Goal: Task Accomplishment & Management: Use online tool/utility

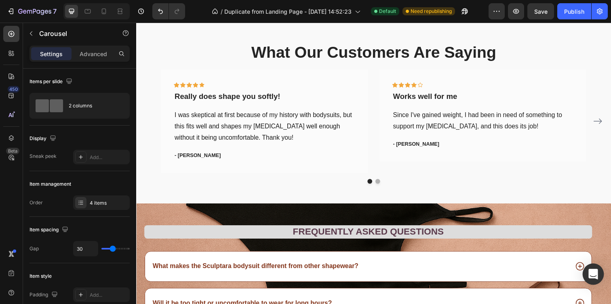
scroll to position [1462, 0]
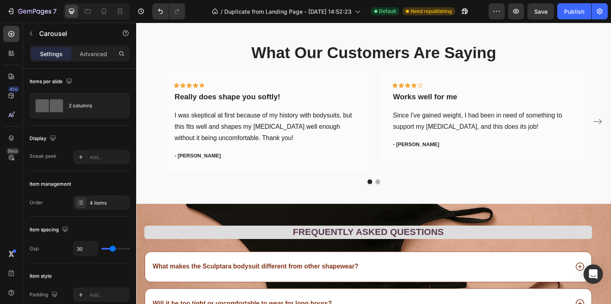
click at [611, 124] on icon "Carousel Next Arrow" at bounding box center [608, 124] width 10 height 10
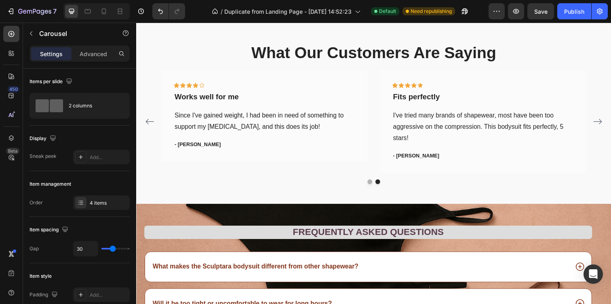
click at [611, 124] on icon "Carousel Next Arrow" at bounding box center [608, 124] width 10 height 10
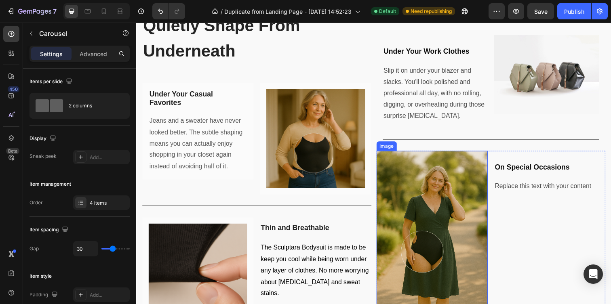
scroll to position [809, 0]
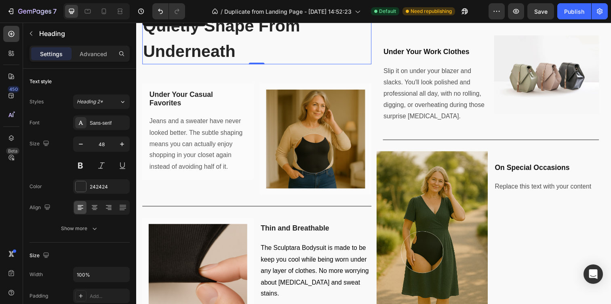
click at [344, 64] on h2 "Quietly Shape From Underneath" at bounding box center [259, 39] width 234 height 54
click at [564, 190] on span "Replace this text with your content" at bounding box center [552, 189] width 99 height 7
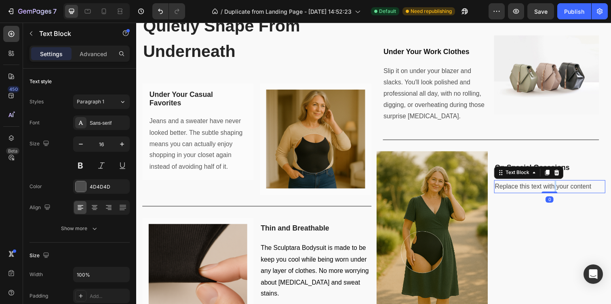
click at [564, 190] on span "Replace this text with your content" at bounding box center [552, 189] width 99 height 7
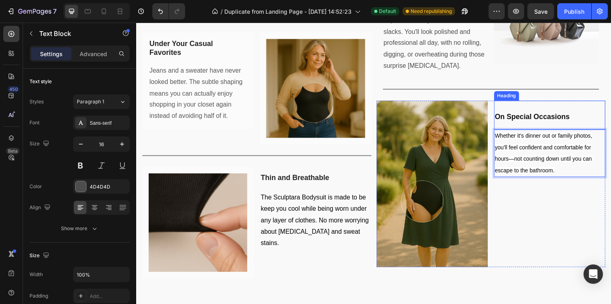
scroll to position [863, 0]
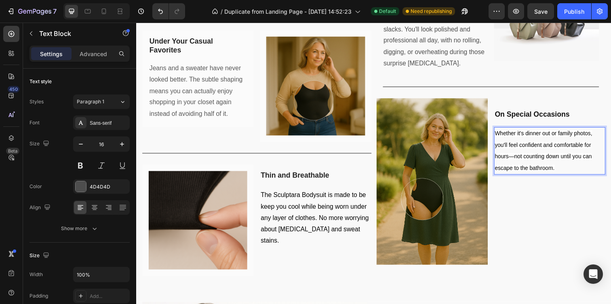
click at [542, 156] on p "Whether it's dinner out or family photos, you'll feel confident and comfortable…" at bounding box center [559, 153] width 112 height 47
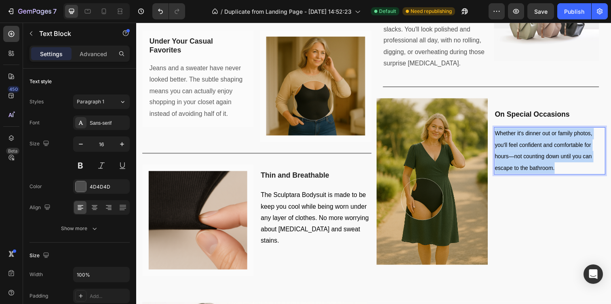
click at [542, 156] on p "Whether it's dinner out or family photos, you'll feel confident and comfortable…" at bounding box center [559, 153] width 112 height 47
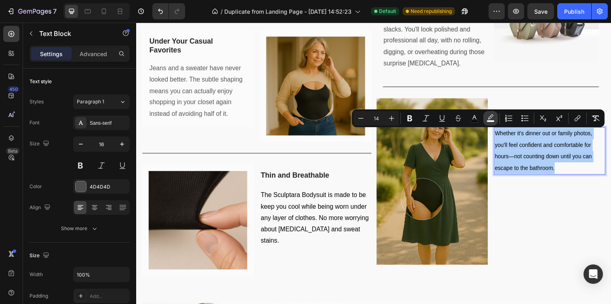
click at [488, 118] on icon "Editor contextual toolbar" at bounding box center [491, 118] width 8 height 8
type input "FFFFFF"
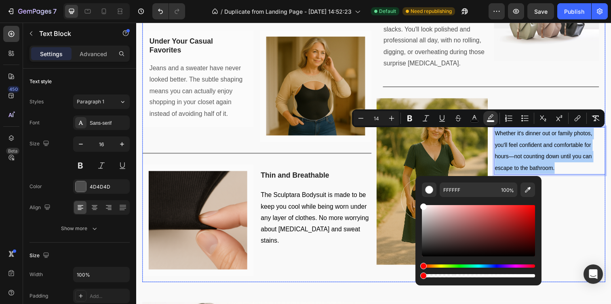
drag, startPoint x: 650, startPoint y: 298, endPoint x: 398, endPoint y: 279, distance: 253.0
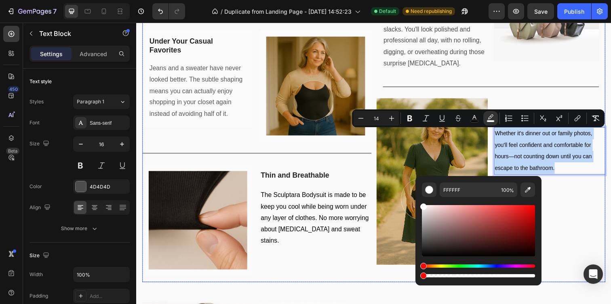
type input "0"
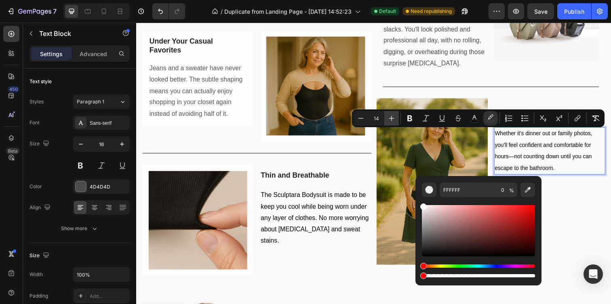
click at [395, 118] on icon "Editor contextual toolbar" at bounding box center [392, 118] width 8 height 8
type input "16"
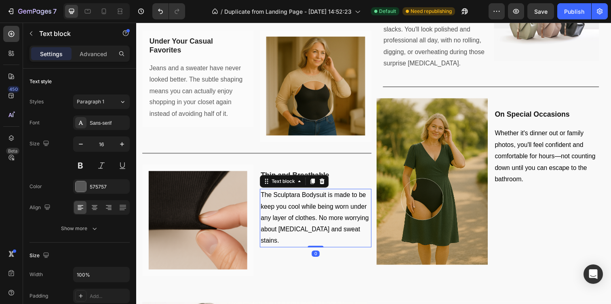
click at [333, 211] on span "The Sculptara Bodysuit is made to be keep you cool while being worn under any l…" at bounding box center [318, 221] width 110 height 53
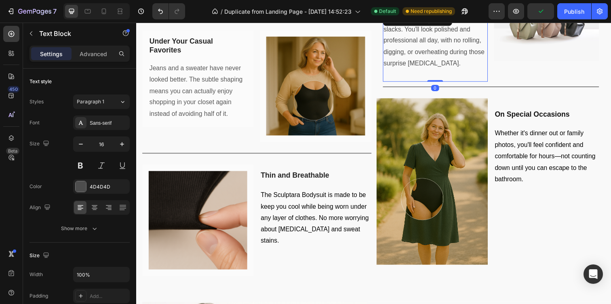
click at [430, 58] on p "Slip it on under your blazer and slacks. You'll look polished and professional …" at bounding box center [442, 41] width 106 height 58
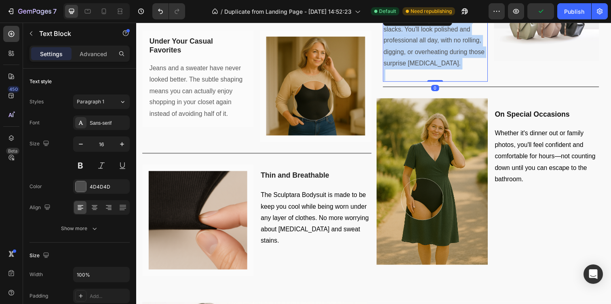
click at [430, 58] on p "Slip it on under your blazer and slacks. You'll look polished and professional …" at bounding box center [442, 41] width 106 height 58
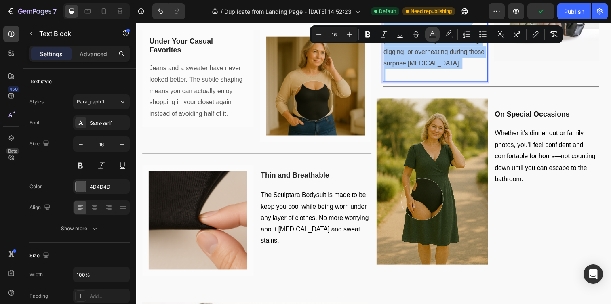
click at [432, 35] on icon "Editor contextual toolbar" at bounding box center [433, 34] width 8 height 8
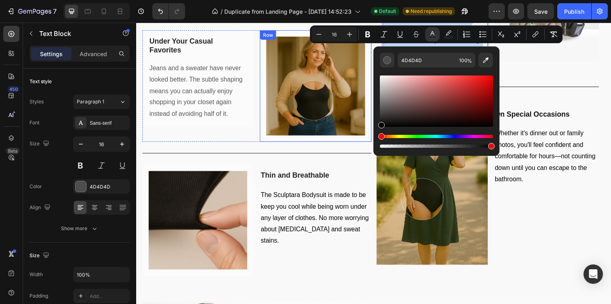
type input "000000"
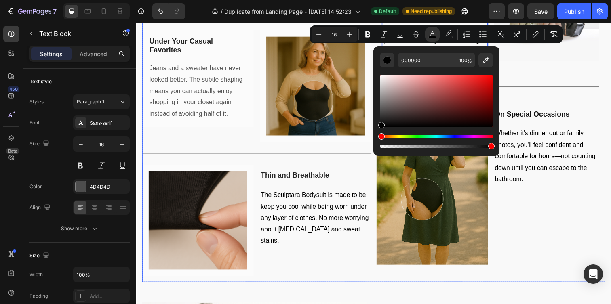
drag, startPoint x: 520, startPoint y: 135, endPoint x: 378, endPoint y: 106, distance: 144.8
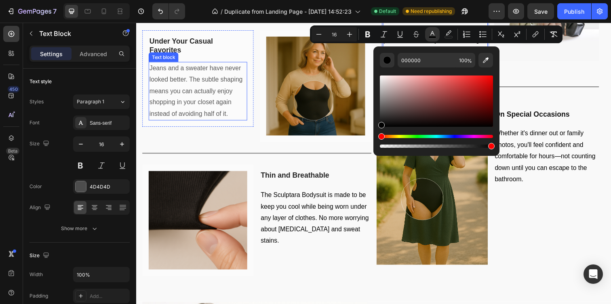
click at [193, 101] on span "Jeans and a sweater have never looked better. The subtle shaping means you can …" at bounding box center [197, 92] width 95 height 53
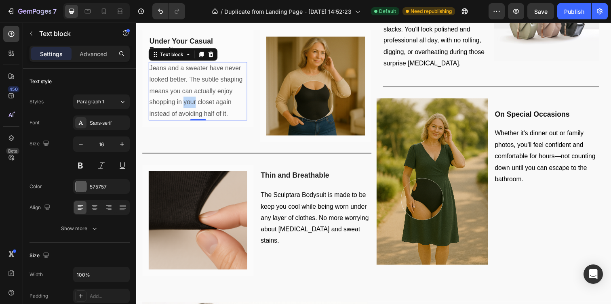
click at [193, 101] on span "Jeans and a sweater have never looked better. The subtle shaping means you can …" at bounding box center [197, 92] width 95 height 53
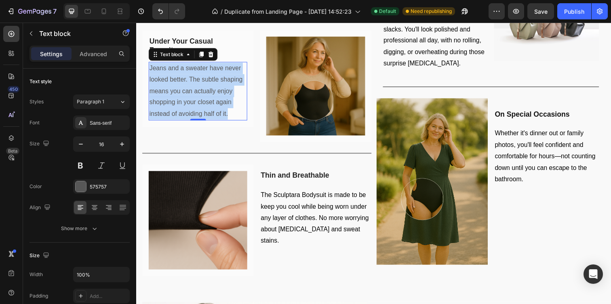
click at [193, 101] on span "Jeans and a sweater have never looked better. The subtle shaping means you can …" at bounding box center [197, 92] width 95 height 53
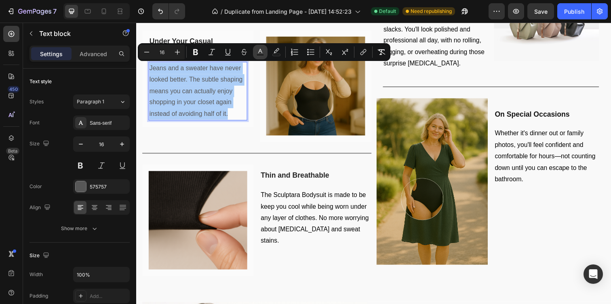
click at [255, 53] on button "Text Color" at bounding box center [260, 52] width 15 height 15
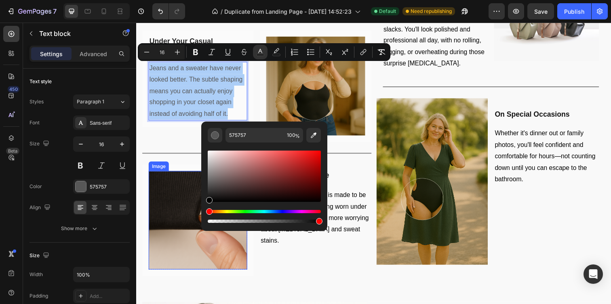
drag, startPoint x: 353, startPoint y: 211, endPoint x: 187, endPoint y: 230, distance: 166.9
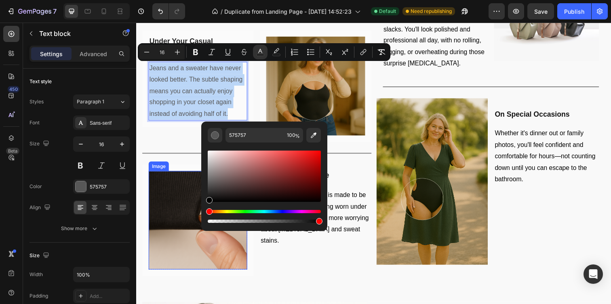
type input "000000"
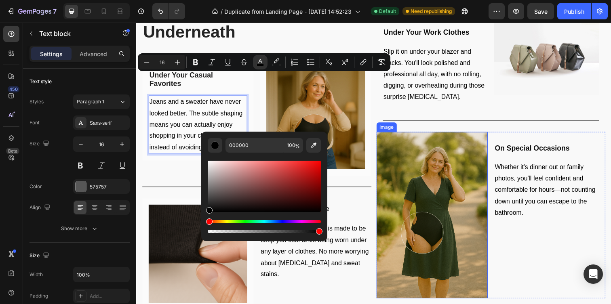
scroll to position [824, 0]
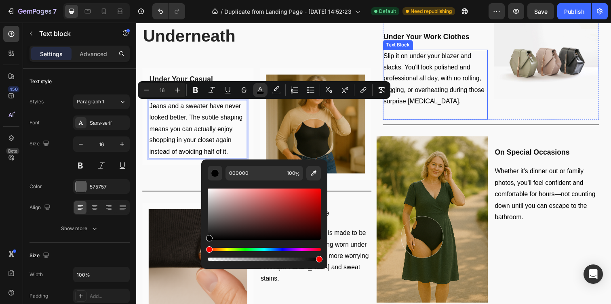
click at [473, 93] on span "Slip it on under your blazer and slacks. You'll look polished and professional …" at bounding box center [440, 79] width 103 height 53
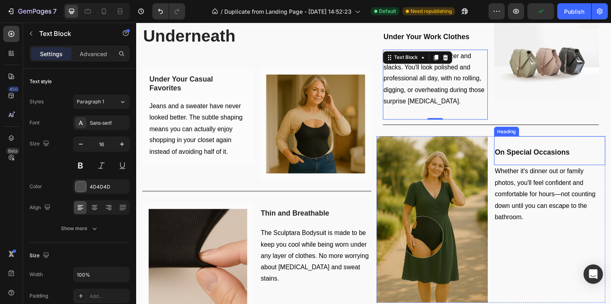
click at [532, 157] on strong "On Special Occasions" at bounding box center [541, 155] width 76 height 8
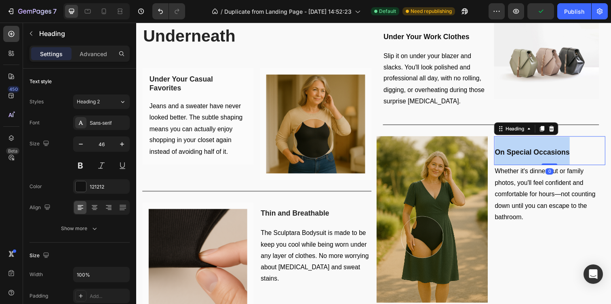
click at [532, 157] on strong "On Special Occasions" at bounding box center [541, 155] width 76 height 8
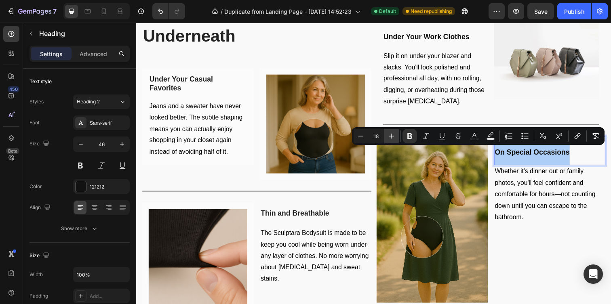
click at [393, 135] on icon "Editor contextual toolbar" at bounding box center [392, 136] width 8 height 8
type input "19"
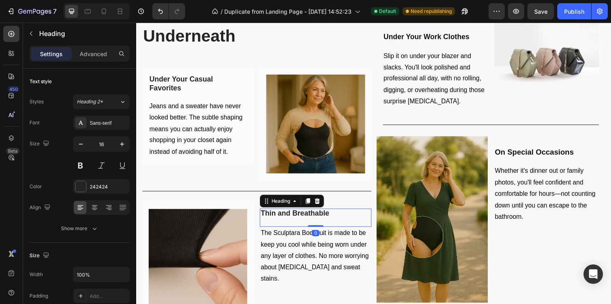
click at [288, 215] on strong "Thin and Breathable" at bounding box center [298, 218] width 70 height 8
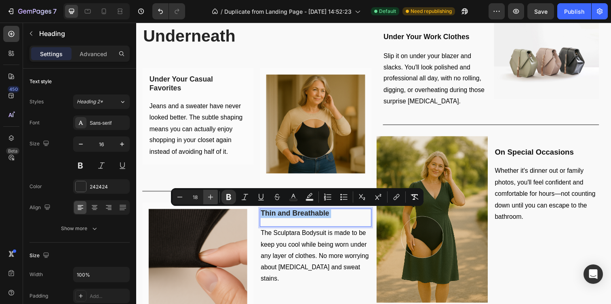
click at [209, 197] on icon "Editor contextual toolbar" at bounding box center [211, 197] width 8 height 8
type input "19"
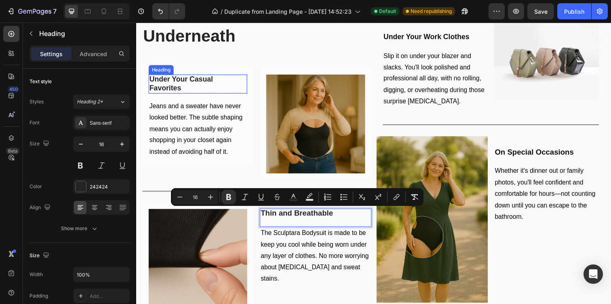
click at [183, 80] on strong "Under Your Casual Favorites" at bounding box center [182, 84] width 65 height 17
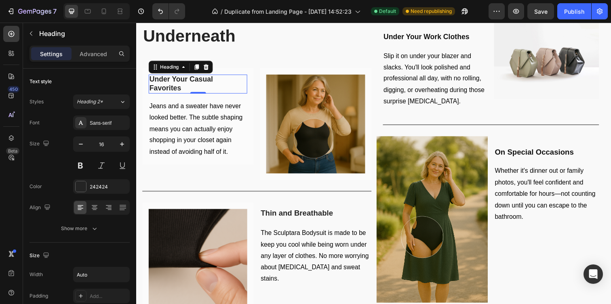
click at [183, 80] on strong "Under Your Casual Favorites" at bounding box center [182, 84] width 65 height 17
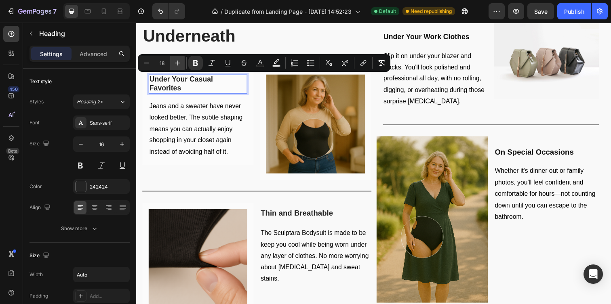
click at [179, 62] on icon "Editor contextual toolbar" at bounding box center [177, 63] width 8 height 8
type input "19"
click at [425, 38] on strong "Under Your Work Clothes" at bounding box center [433, 37] width 88 height 8
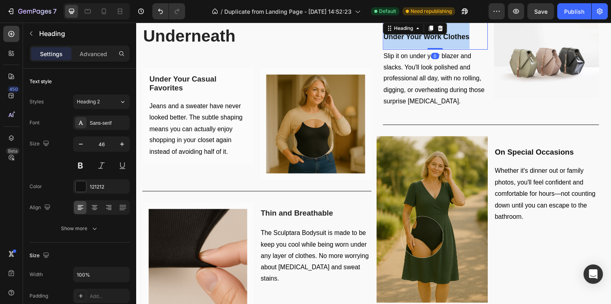
click at [425, 38] on strong "Under Your Work Clothes" at bounding box center [433, 37] width 88 height 8
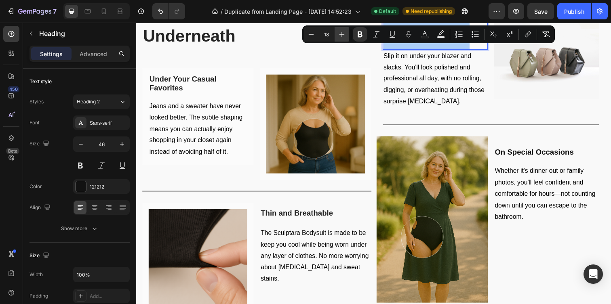
click at [344, 34] on icon "Editor contextual toolbar" at bounding box center [342, 34] width 5 height 5
type input "19"
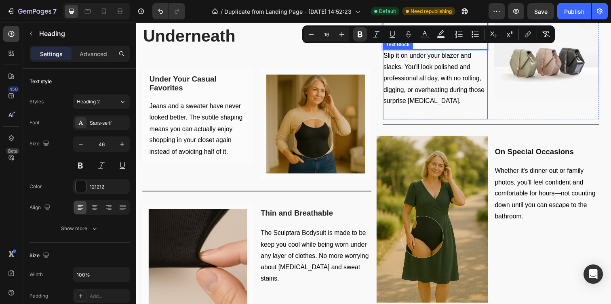
click at [461, 92] on span "Slip it on under your blazer and slacks. You'll look polished and professional …" at bounding box center [440, 79] width 103 height 53
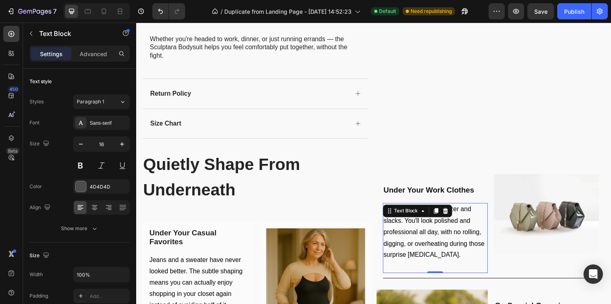
scroll to position [891, 0]
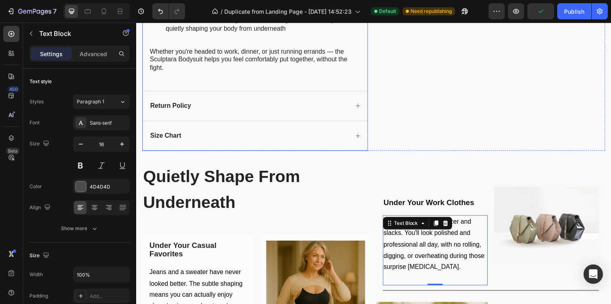
click at [327, 132] on div "Size Chart" at bounding box center [258, 138] width 230 height 30
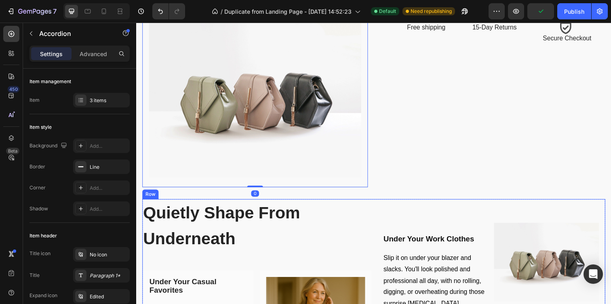
scroll to position [721, 0]
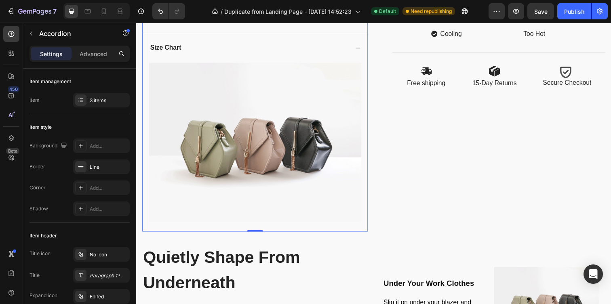
click at [342, 44] on div "Size Chart" at bounding box center [251, 48] width 204 height 11
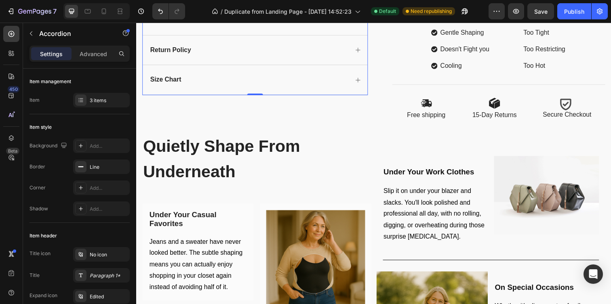
scroll to position [672, 0]
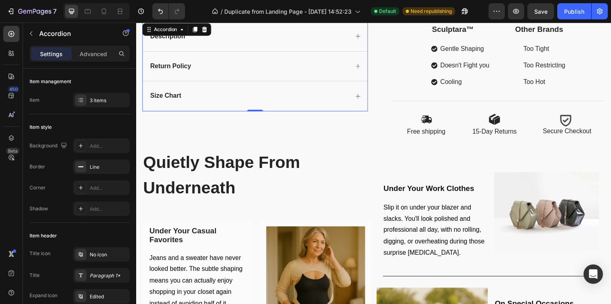
click at [347, 68] on div "Return Policy" at bounding box center [251, 67] width 204 height 11
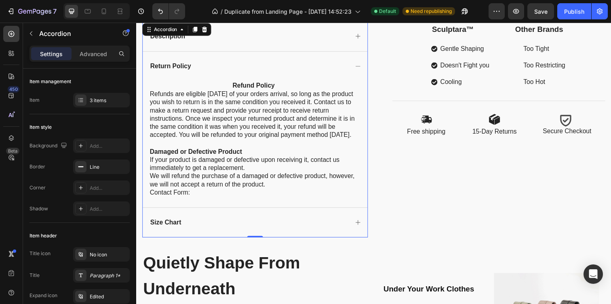
click at [345, 62] on div "Return Policy" at bounding box center [251, 67] width 204 height 11
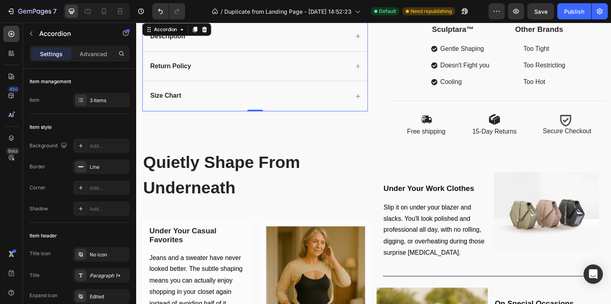
click at [337, 99] on div "Size Chart" at bounding box center [251, 97] width 204 height 11
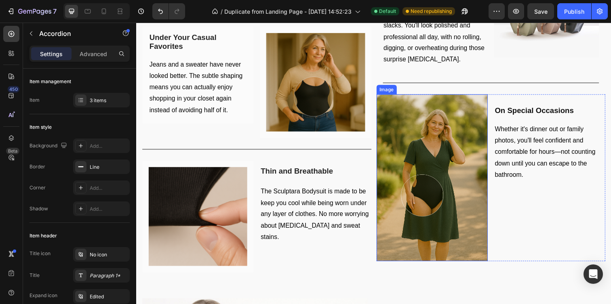
scroll to position [1008, 0]
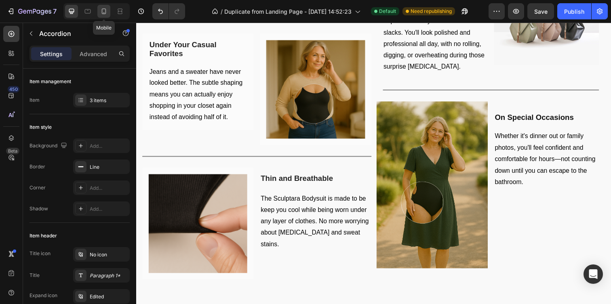
click at [106, 10] on icon at bounding box center [104, 11] width 8 height 8
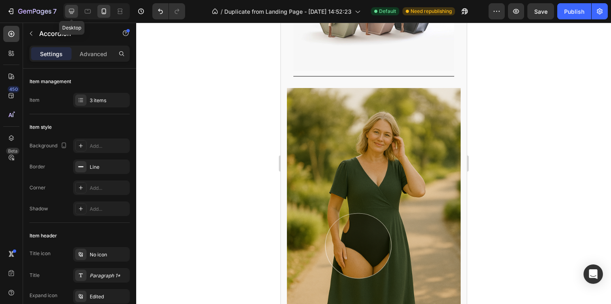
click at [75, 12] on icon at bounding box center [72, 11] width 8 height 8
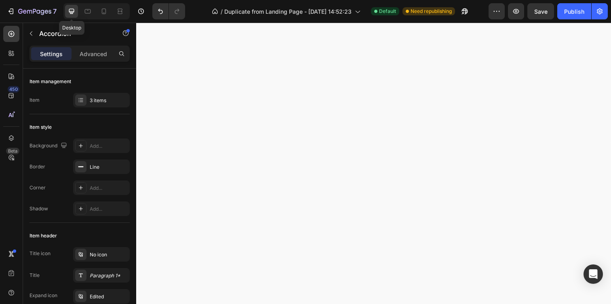
scroll to position [1061, 0]
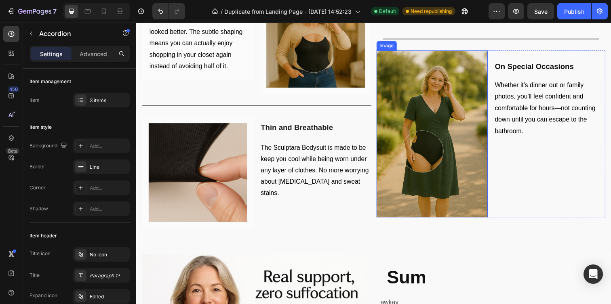
click at [469, 108] on img at bounding box center [439, 136] width 114 height 171
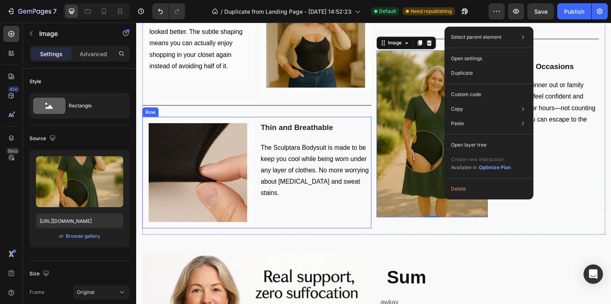
click at [353, 199] on div "⁠⁠⁠⁠⁠⁠⁠ Thin and Breathable Heading The Sculptara Bodysuit is made to be keep y…" at bounding box center [319, 176] width 114 height 114
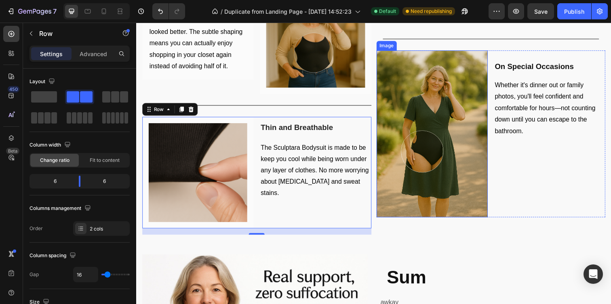
click at [421, 116] on img at bounding box center [439, 136] width 114 height 171
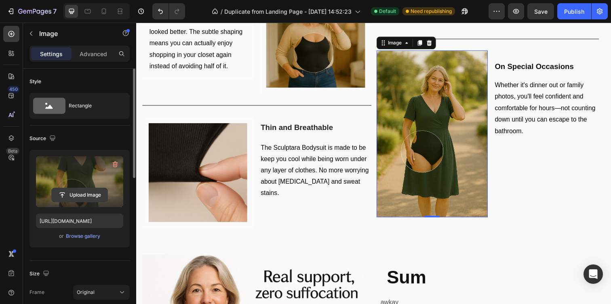
click at [85, 197] on input "file" at bounding box center [80, 195] width 56 height 14
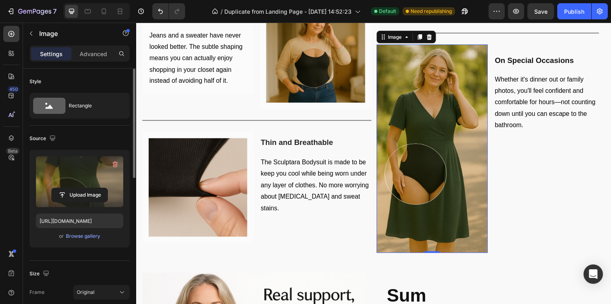
scroll to position [1041, 0]
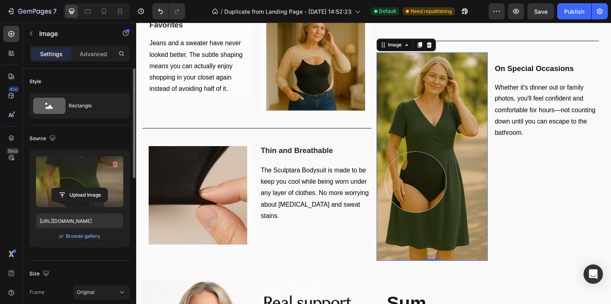
click at [72, 241] on div "or Browse gallery" at bounding box center [79, 237] width 87 height 10
click at [76, 237] on div "Browse gallery" at bounding box center [83, 236] width 34 height 7
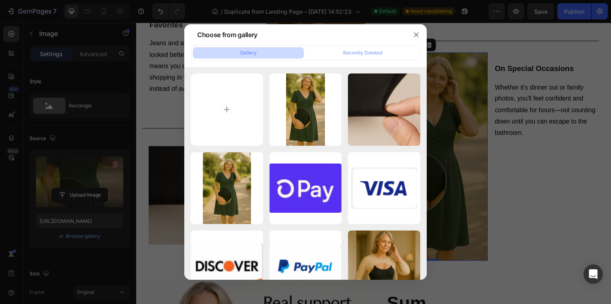
click at [85, 166] on div at bounding box center [305, 152] width 611 height 304
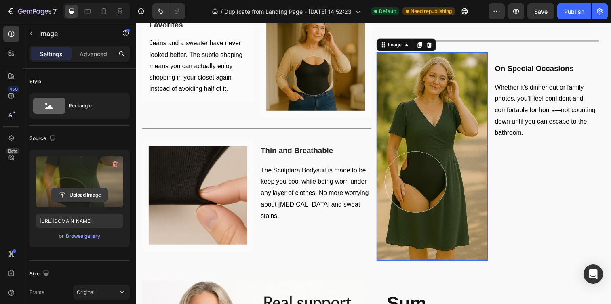
click at [82, 203] on label at bounding box center [79, 181] width 87 height 51
click at [82, 202] on input "file" at bounding box center [80, 195] width 56 height 14
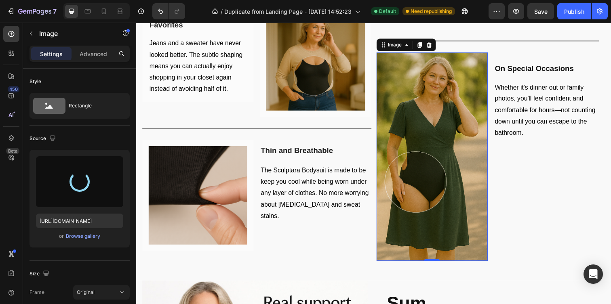
type input "https://cdn.shopify.com/s/files/1/0771/9452/6945/files/gempages_577474035349193…"
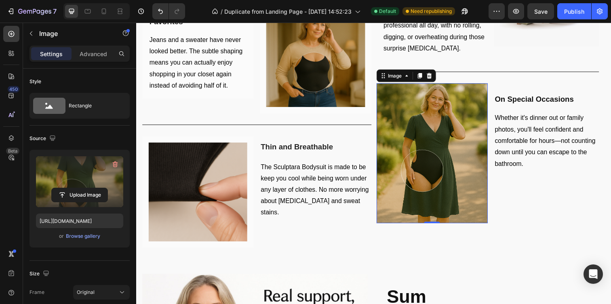
scroll to position [1037, 0]
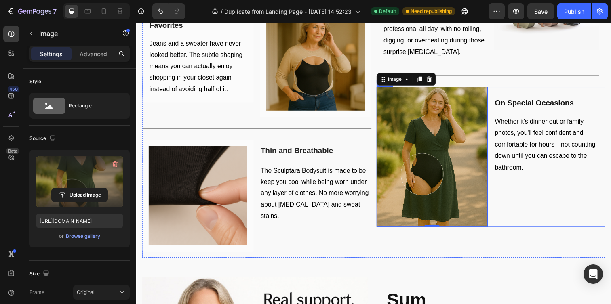
click at [528, 195] on div "⁠⁠⁠⁠⁠⁠⁠ On Special Occasions Heading Whether it's dinner out or family photos, …" at bounding box center [559, 159] width 114 height 143
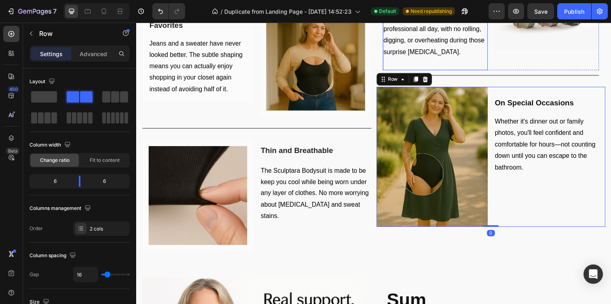
click at [442, 55] on span "Slip it on under your blazer and slacks. You'll look polished and professional …" at bounding box center [440, 28] width 103 height 53
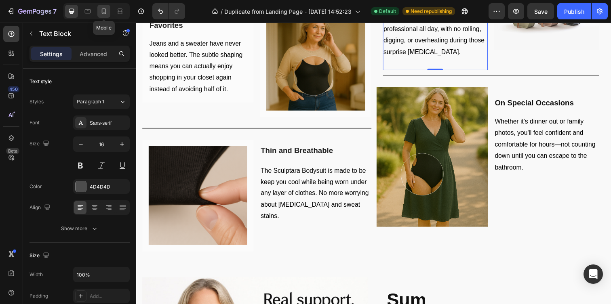
click at [98, 15] on div at bounding box center [103, 11] width 13 height 13
type input "14"
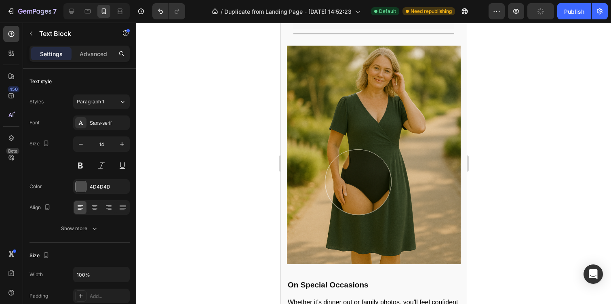
scroll to position [1469, 0]
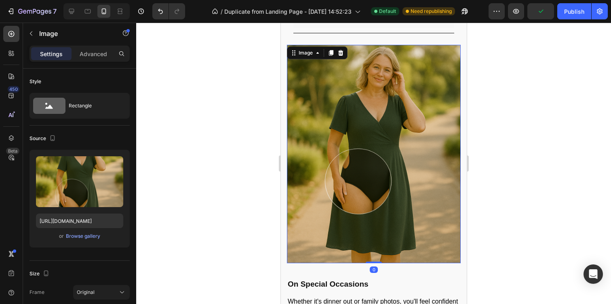
click at [312, 118] on img at bounding box center [374, 154] width 174 height 219
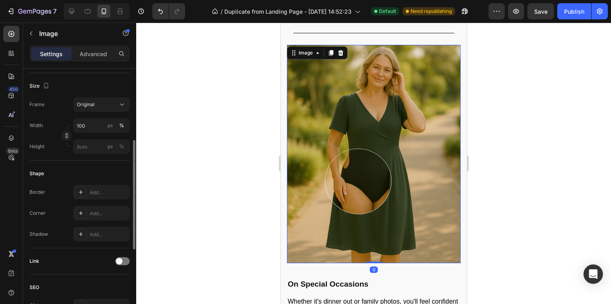
scroll to position [180, 0]
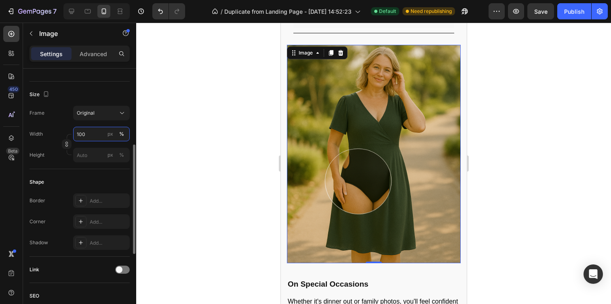
click at [94, 133] on input "100" at bounding box center [101, 134] width 57 height 15
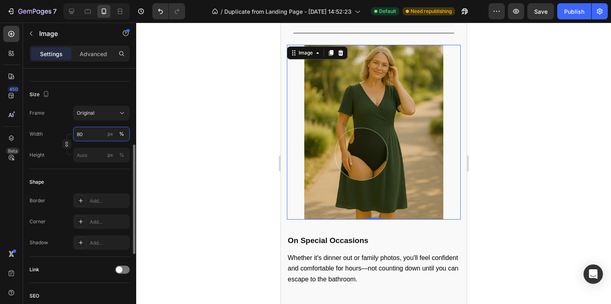
type input "8"
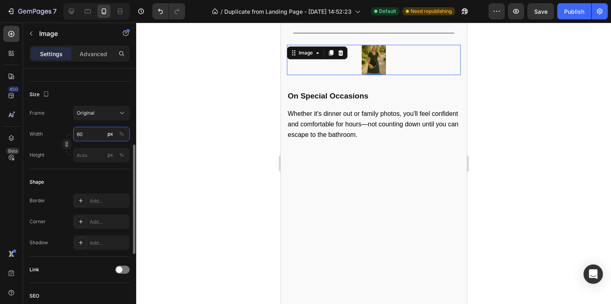
type input "6"
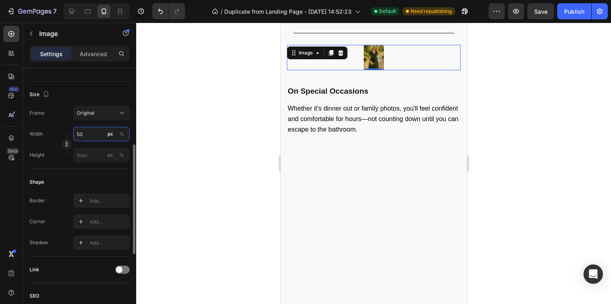
type input "5"
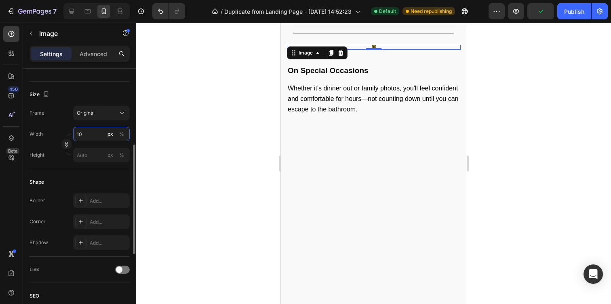
type input "1"
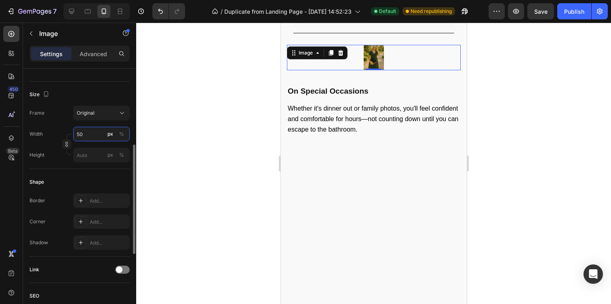
type input "5"
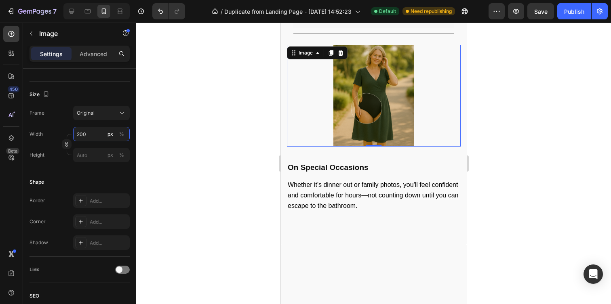
type input "200"
click at [186, 101] on div at bounding box center [373, 164] width 475 height 282
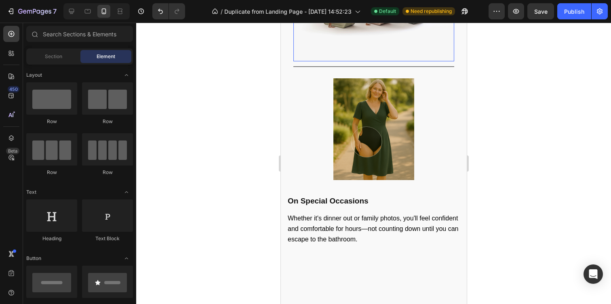
scroll to position [1445, 0]
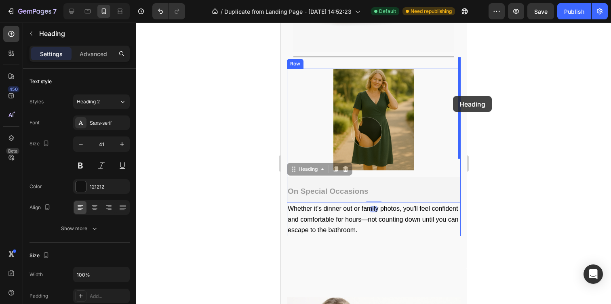
drag, startPoint x: 292, startPoint y: 169, endPoint x: 453, endPoint y: 96, distance: 176.8
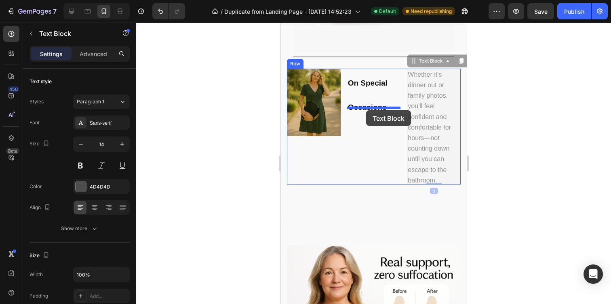
drag, startPoint x: 432, startPoint y: 72, endPoint x: 366, endPoint y: 110, distance: 76.1
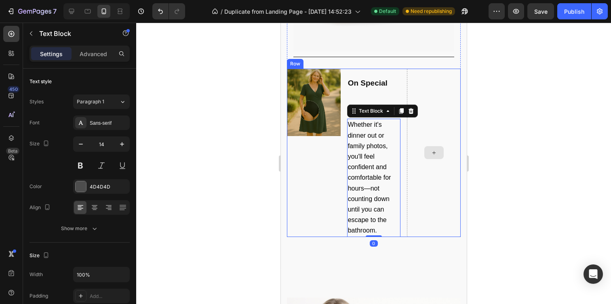
click at [431, 87] on div at bounding box center [434, 153] width 54 height 169
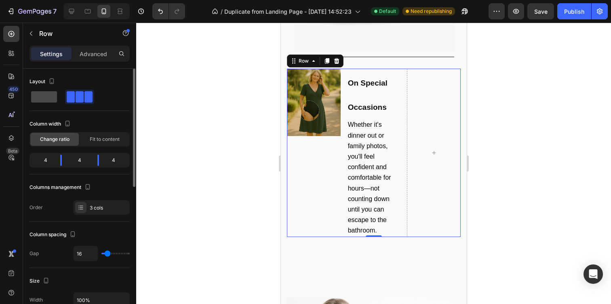
click at [51, 96] on span at bounding box center [44, 96] width 26 height 11
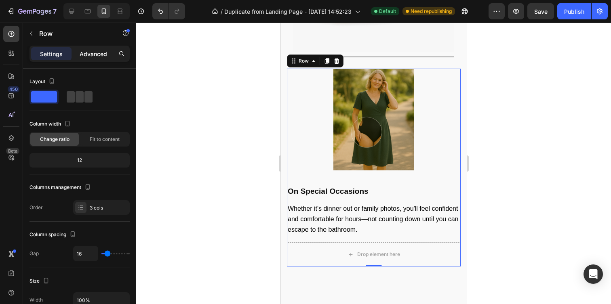
click at [95, 51] on p "Advanced" at bounding box center [93, 54] width 27 height 8
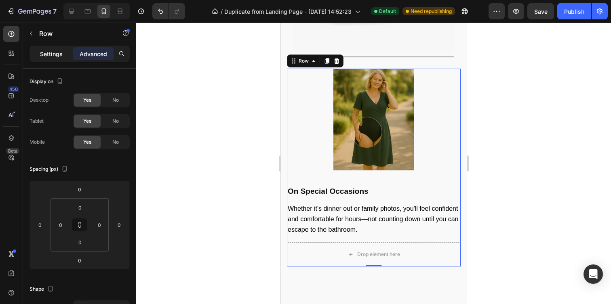
click at [48, 55] on p "Settings" at bounding box center [51, 54] width 23 height 8
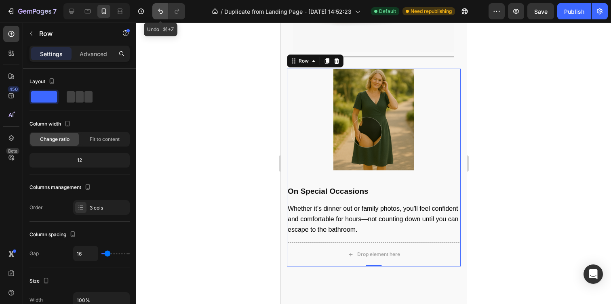
click at [164, 7] on button "Undo/Redo" at bounding box center [160, 11] width 16 height 16
click at [165, 9] on button "Undo/Redo" at bounding box center [160, 11] width 16 height 16
click at [214, 119] on div at bounding box center [373, 164] width 475 height 282
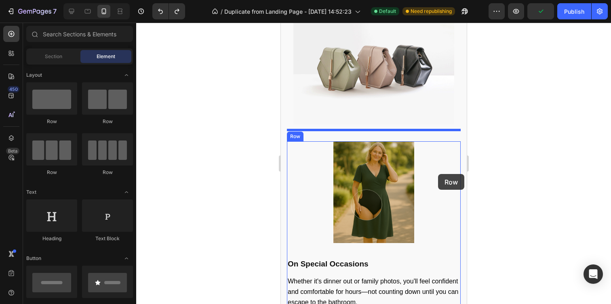
scroll to position [1366, 0]
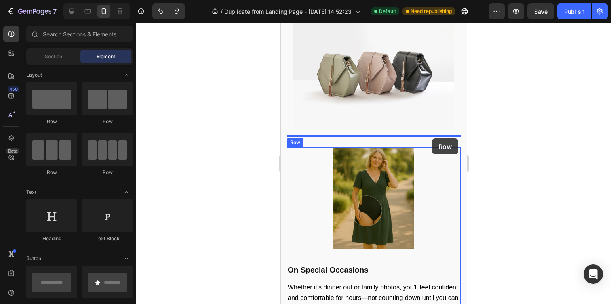
drag, startPoint x: 387, startPoint y: 133, endPoint x: 432, endPoint y: 139, distance: 44.9
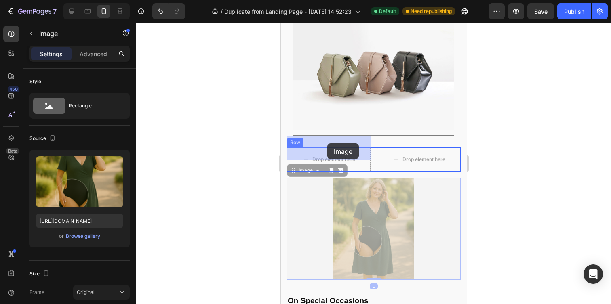
drag, startPoint x: 378, startPoint y: 194, endPoint x: 327, endPoint y: 144, distance: 72.3
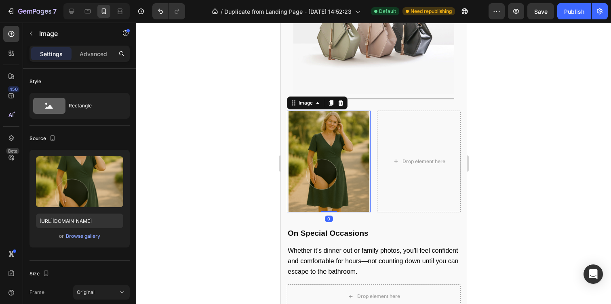
scroll to position [1407, 0]
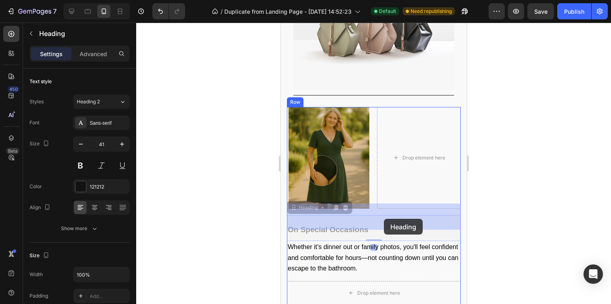
drag, startPoint x: 382, startPoint y: 225, endPoint x: 384, endPoint y: 219, distance: 6.4
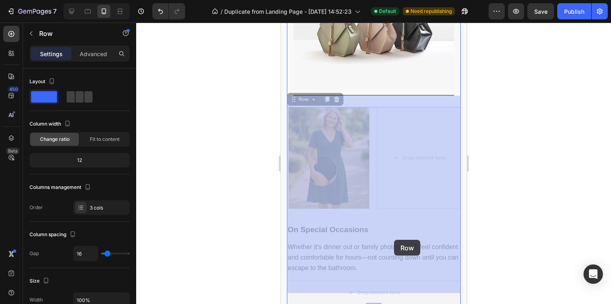
drag, startPoint x: 406, startPoint y: 263, endPoint x: 397, endPoint y: 256, distance: 11.2
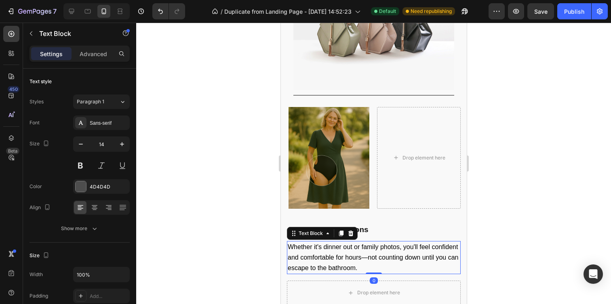
click at [394, 244] on span "Whether it's dinner out or family photos, you'll feel confident and comfortable…" at bounding box center [372, 258] width 171 height 28
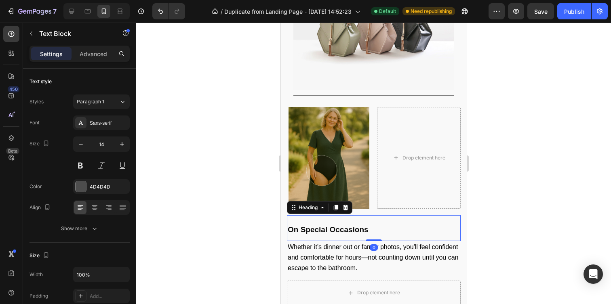
click at [402, 225] on h2 "On Special Occasions" at bounding box center [374, 229] width 174 height 26
click at [288, 228] on h2 "On Special Occasions" at bounding box center [374, 229] width 174 height 26
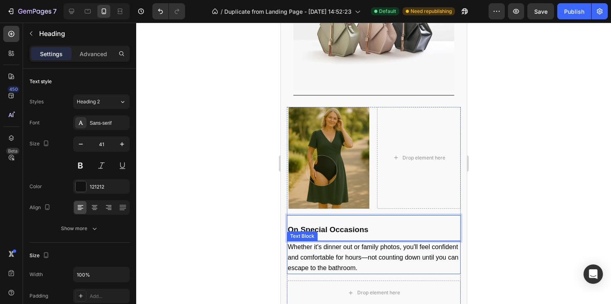
click at [287, 241] on div "Whether it's dinner out or family photos, you'll feel confident and comfortable…" at bounding box center [374, 258] width 174 height 34
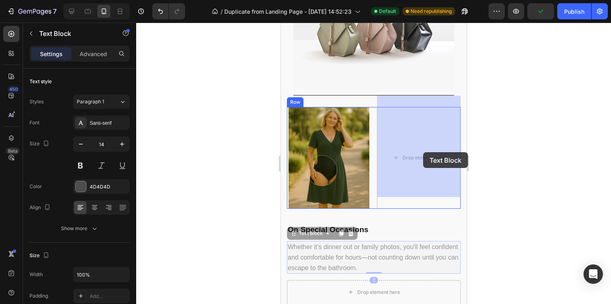
drag, startPoint x: 288, startPoint y: 228, endPoint x: 410, endPoint y: 160, distance: 139.7
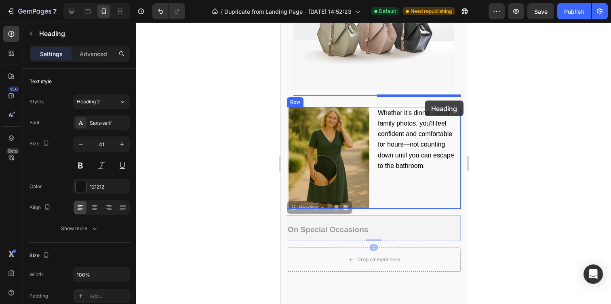
drag, startPoint x: 331, startPoint y: 219, endPoint x: 423, endPoint y: 99, distance: 150.8
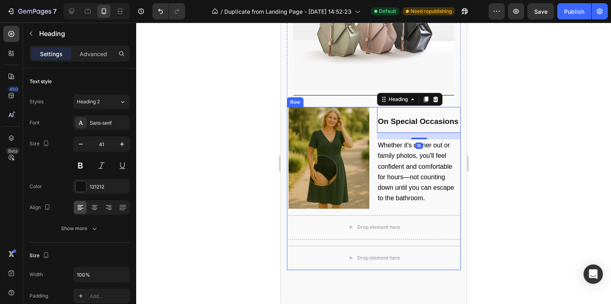
click at [523, 194] on div at bounding box center [373, 164] width 475 height 282
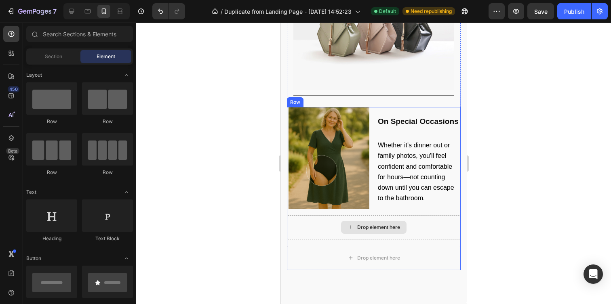
click at [416, 216] on div "Drop element here" at bounding box center [374, 228] width 174 height 24
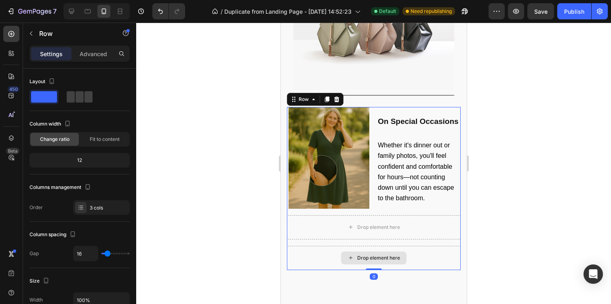
click at [431, 250] on div "Drop element here" at bounding box center [374, 258] width 174 height 24
click at [547, 230] on div at bounding box center [373, 164] width 475 height 282
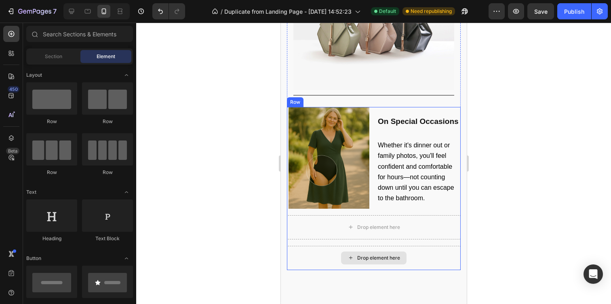
click at [409, 250] on div "Drop element here" at bounding box center [374, 258] width 174 height 24
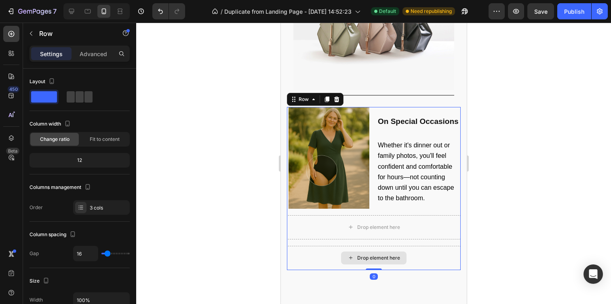
click at [428, 249] on div "Drop element here" at bounding box center [374, 258] width 174 height 24
click at [336, 96] on icon at bounding box center [336, 99] width 6 height 6
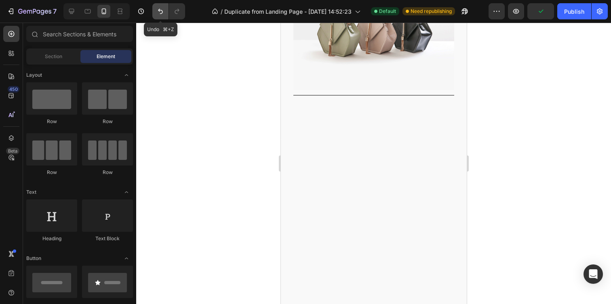
click at [156, 11] on button "Undo/Redo" at bounding box center [160, 11] width 16 height 16
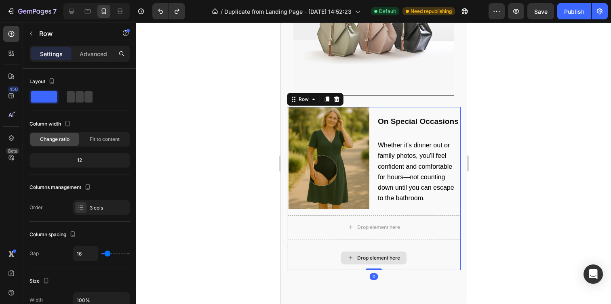
click at [450, 246] on div "Drop element here" at bounding box center [374, 258] width 174 height 24
click at [452, 249] on div "Drop element here" at bounding box center [374, 258] width 174 height 24
click at [401, 221] on div "Drop element here" at bounding box center [374, 227] width 66 height 13
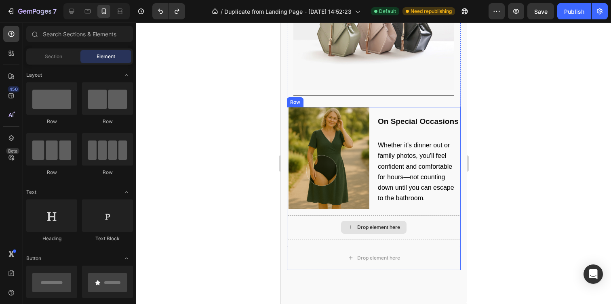
click at [448, 217] on div "Drop element here" at bounding box center [374, 228] width 174 height 24
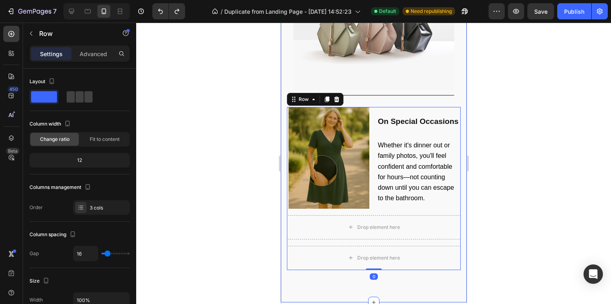
click at [493, 218] on div at bounding box center [373, 164] width 475 height 282
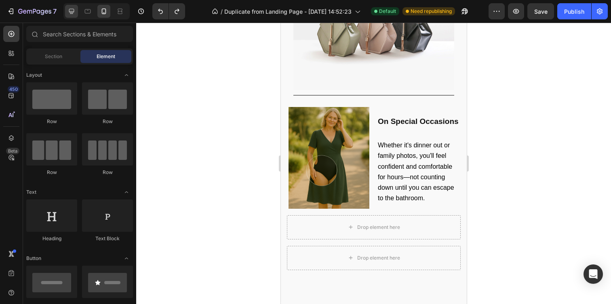
click at [73, 11] on icon at bounding box center [71, 11] width 5 height 5
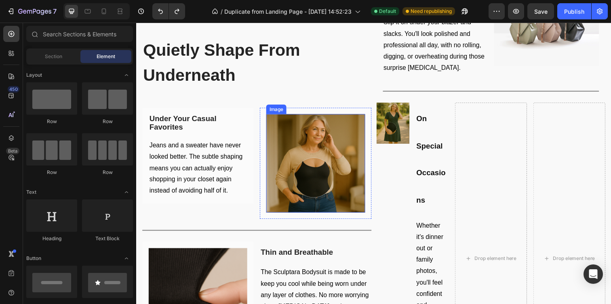
scroll to position [1009, 0]
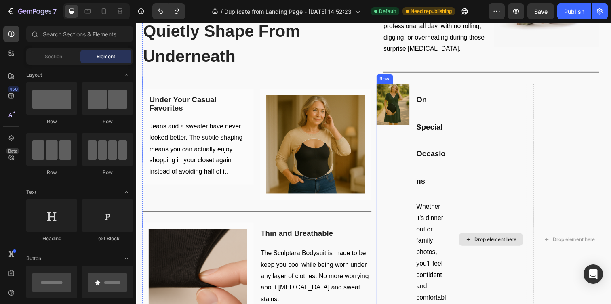
click at [516, 216] on div "Drop element here" at bounding box center [499, 244] width 74 height 319
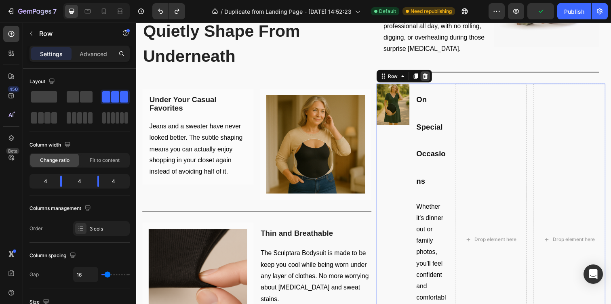
click at [432, 78] on icon at bounding box center [431, 77] width 5 height 6
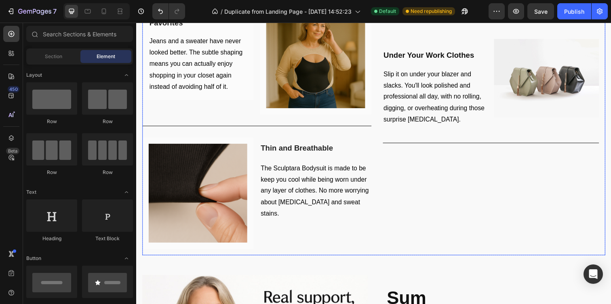
scroll to position [1040, 0]
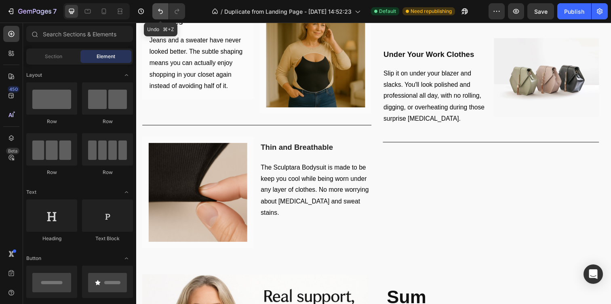
click at [159, 11] on icon "Undo/Redo" at bounding box center [160, 11] width 8 height 8
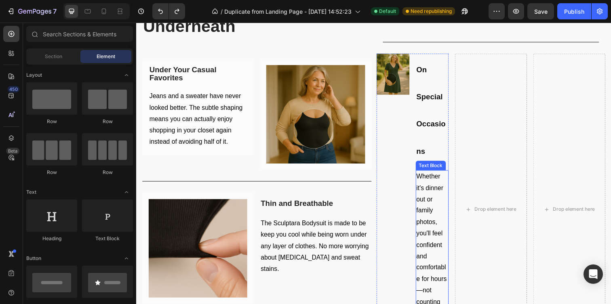
scroll to position [1039, 0]
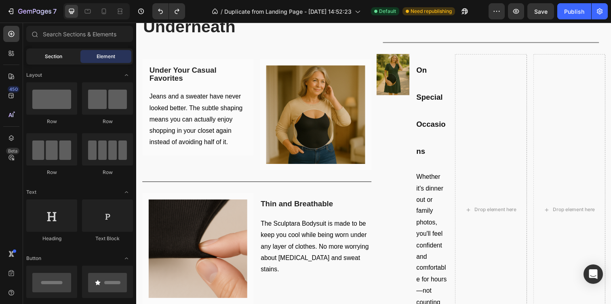
click at [66, 55] on div "Section" at bounding box center [53, 56] width 51 height 13
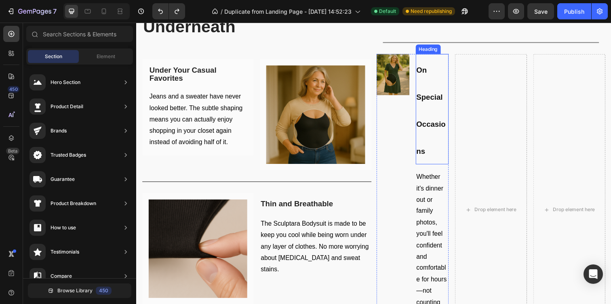
click at [429, 114] on h2 "On Special Occasions" at bounding box center [439, 111] width 34 height 113
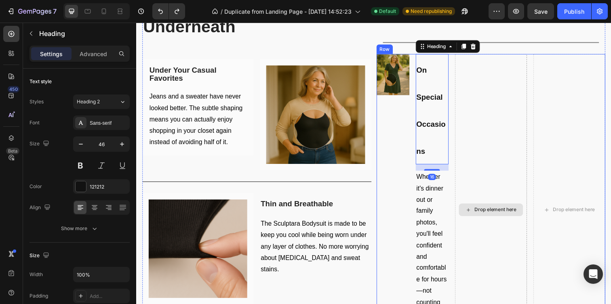
click at [535, 114] on div "Drop element here" at bounding box center [499, 214] width 74 height 319
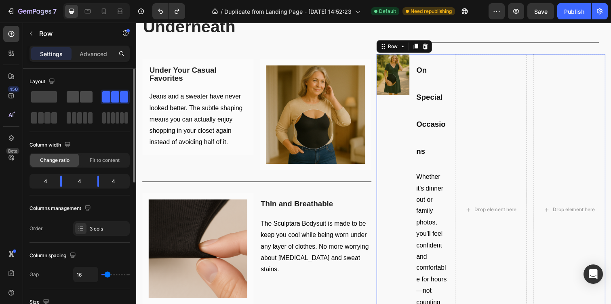
click at [88, 100] on span at bounding box center [86, 96] width 13 height 11
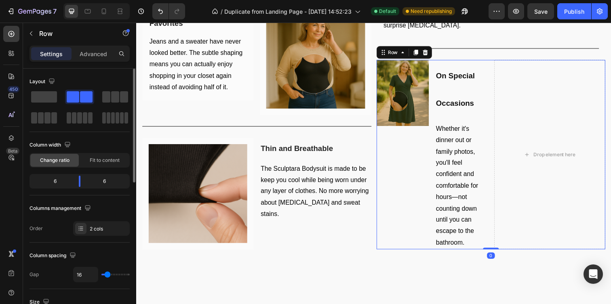
scroll to position [982, 0]
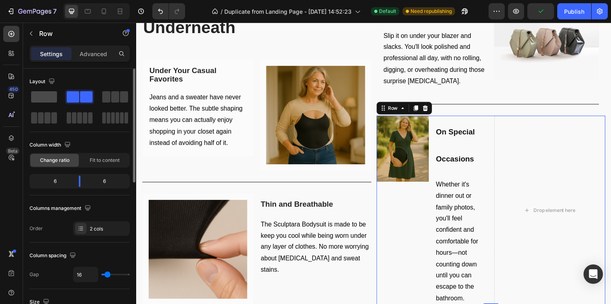
click at [51, 99] on span at bounding box center [44, 96] width 26 height 11
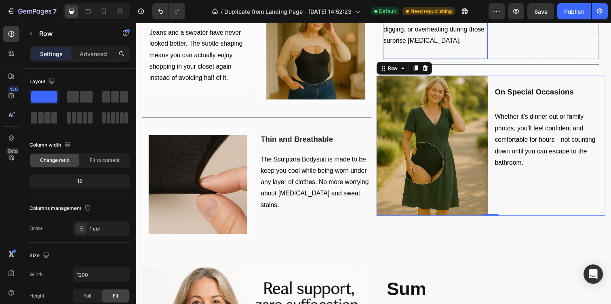
scroll to position [1055, 0]
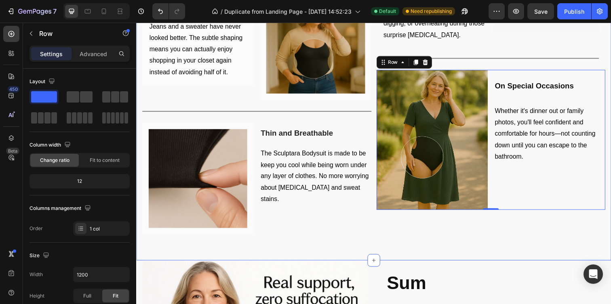
click at [367, 248] on div "Quietly Shape From Underneath Heading Row ⁠⁠⁠⁠⁠⁠⁠ Under Your Casual Favorites H…" at bounding box center [378, 86] width 485 height 359
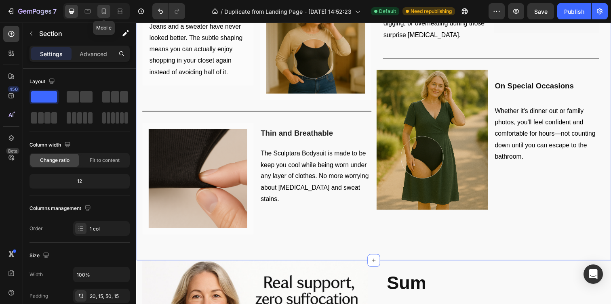
click at [104, 11] on icon at bounding box center [104, 11] width 8 height 8
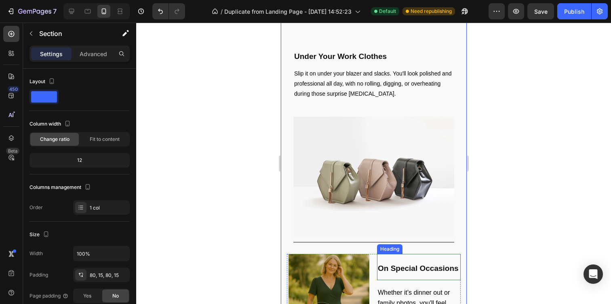
scroll to position [1281, 0]
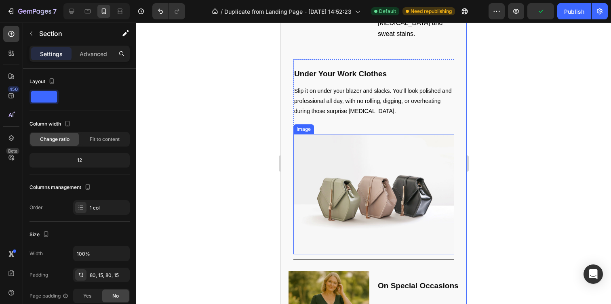
click at [399, 172] on img at bounding box center [373, 194] width 161 height 121
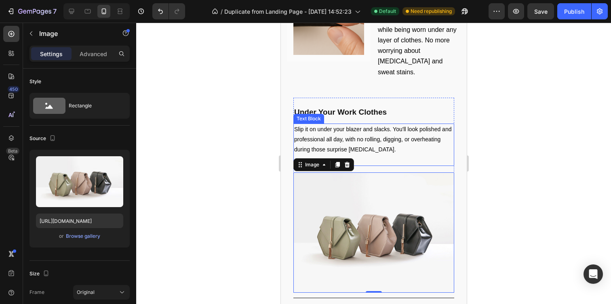
scroll to position [1237, 0]
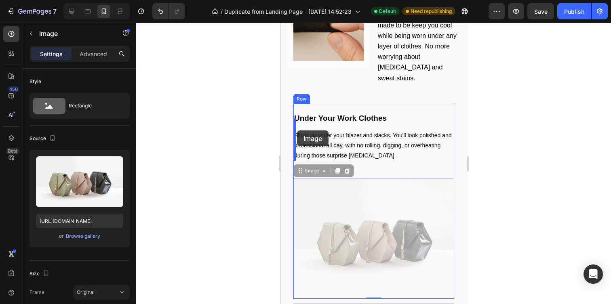
drag, startPoint x: 381, startPoint y: 182, endPoint x: 296, endPoint y: 131, distance: 99.8
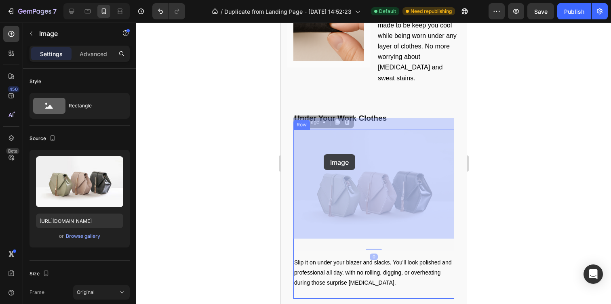
drag, startPoint x: 384, startPoint y: 164, endPoint x: 323, endPoint y: 154, distance: 61.0
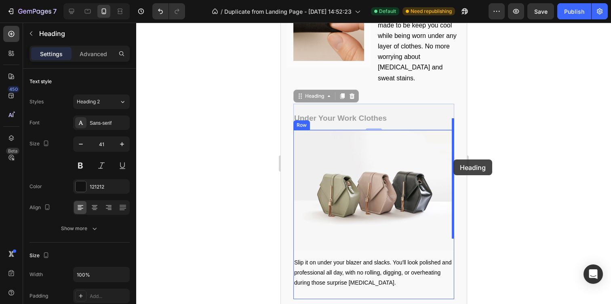
drag, startPoint x: 411, startPoint y: 111, endPoint x: 453, endPoint y: 160, distance: 64.5
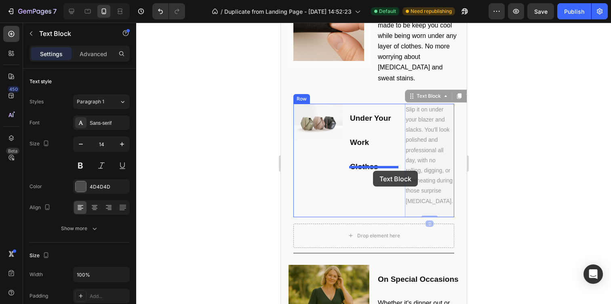
drag, startPoint x: 424, startPoint y: 131, endPoint x: 373, endPoint y: 171, distance: 64.5
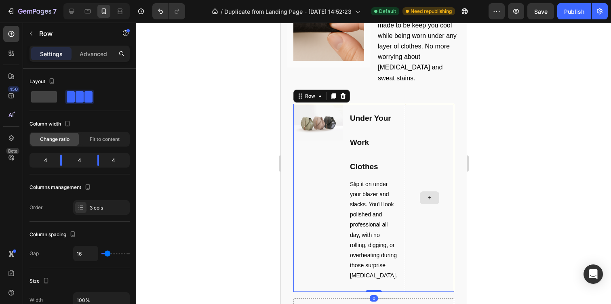
click at [429, 139] on div at bounding box center [429, 198] width 49 height 188
click at [441, 128] on div at bounding box center [429, 198] width 49 height 188
click at [52, 102] on span at bounding box center [44, 96] width 26 height 11
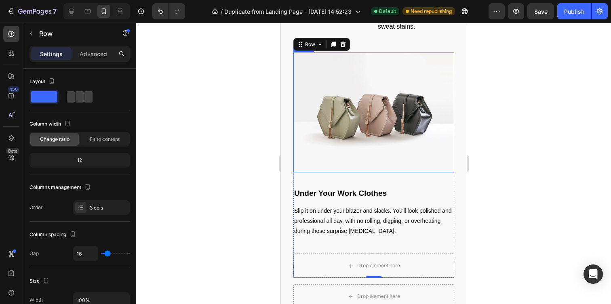
scroll to position [1294, 0]
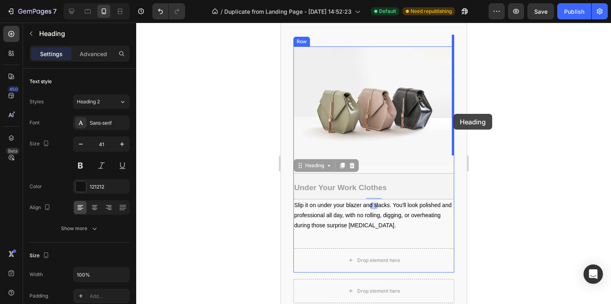
drag, startPoint x: 415, startPoint y: 179, endPoint x: 453, endPoint y: 114, distance: 75.4
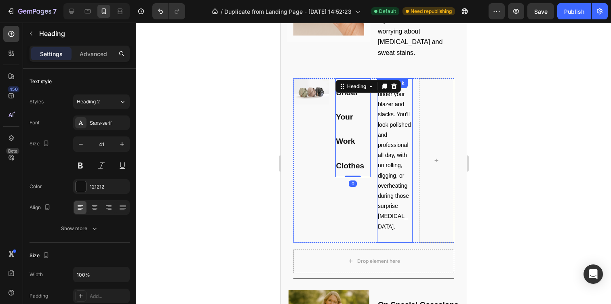
scroll to position [1258, 0]
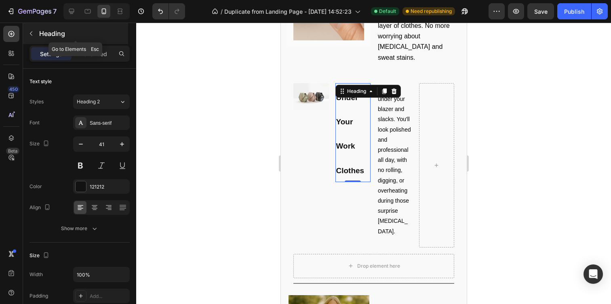
click at [33, 37] on button "button" at bounding box center [31, 33] width 13 height 13
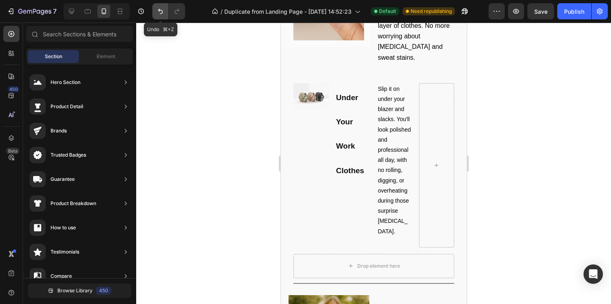
click at [167, 10] on button "Undo/Redo" at bounding box center [160, 11] width 16 height 16
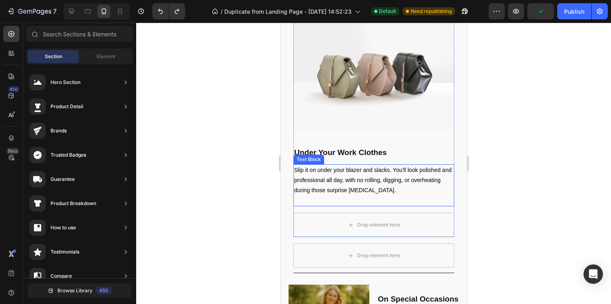
scroll to position [1333, 0]
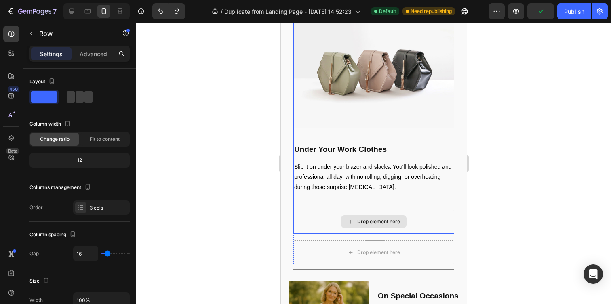
click at [422, 215] on div "Drop element here" at bounding box center [373, 222] width 161 height 24
click at [422, 219] on div "Drop element here" at bounding box center [373, 222] width 161 height 24
click at [423, 241] on div "Drop element here" at bounding box center [373, 253] width 161 height 24
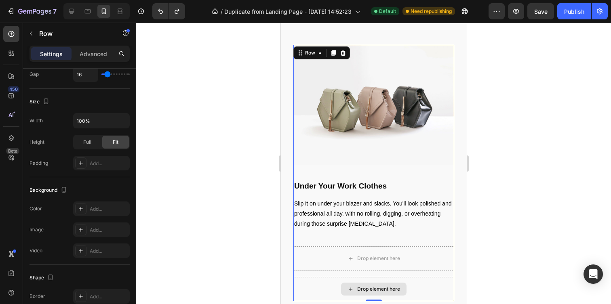
scroll to position [1290, 0]
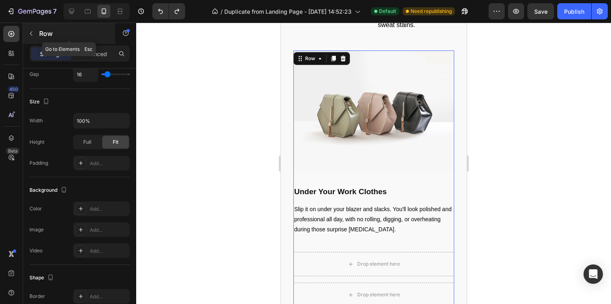
click at [31, 33] on icon "button" at bounding box center [31, 33] width 6 height 6
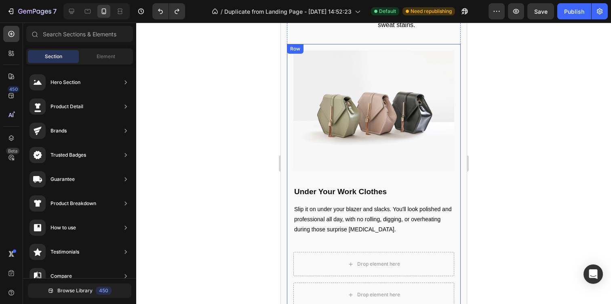
click at [455, 235] on div "Image Under Your Work Clothes Heading Slip it on under your blazer and slacks. …" at bounding box center [374, 184] width 174 height 281
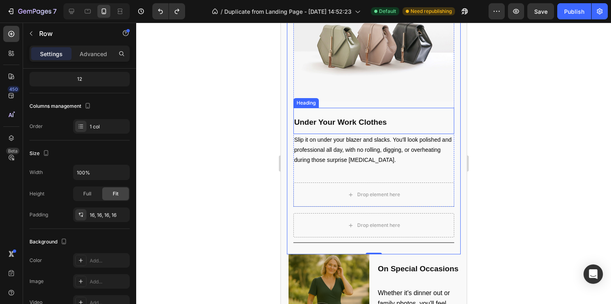
scroll to position [1353, 0]
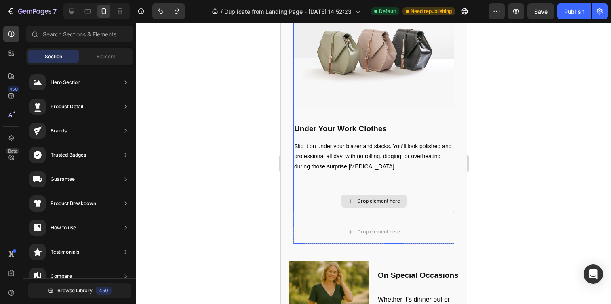
click at [385, 198] on div "Drop element here" at bounding box center [378, 201] width 43 height 6
click at [444, 204] on div "Image Under Your Work Clothes Heading Slip it on under your blazer and slacks. …" at bounding box center [373, 115] width 161 height 257
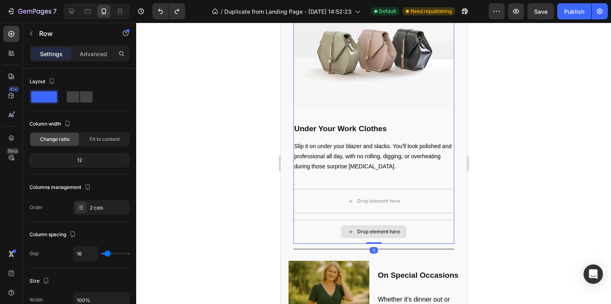
click at [434, 220] on div "Drop element here" at bounding box center [373, 232] width 161 height 24
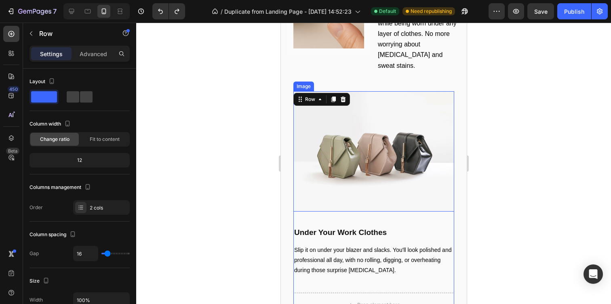
scroll to position [1249, 0]
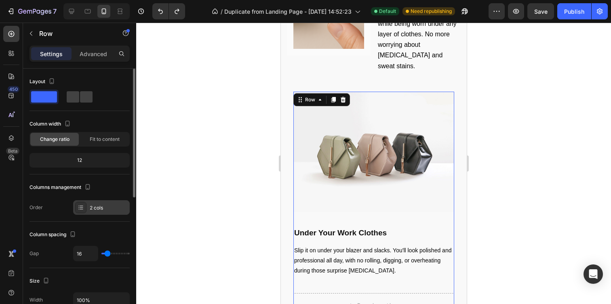
click at [106, 210] on div "2 cols" at bounding box center [109, 208] width 38 height 7
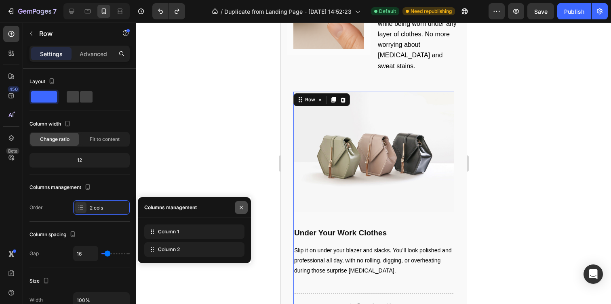
click at [239, 205] on icon "button" at bounding box center [241, 208] width 6 height 6
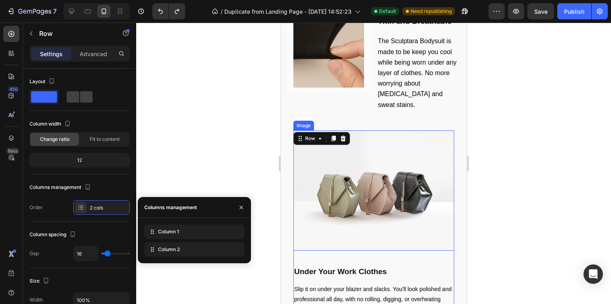
scroll to position [1175, 0]
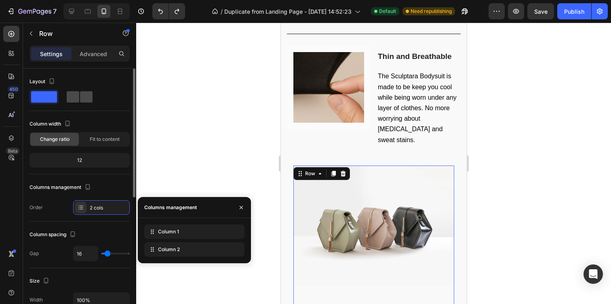
click at [80, 97] on span at bounding box center [86, 96] width 13 height 11
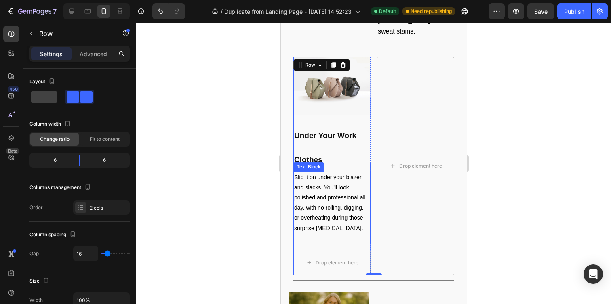
scroll to position [1262, 0]
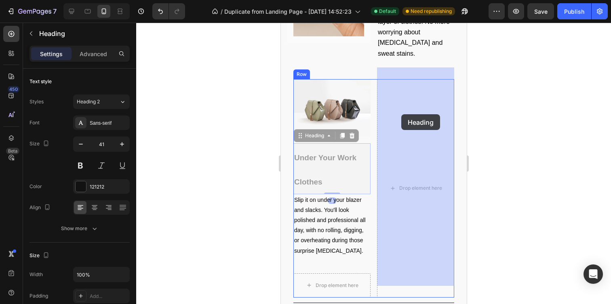
drag, startPoint x: 332, startPoint y: 152, endPoint x: 407, endPoint y: 113, distance: 83.9
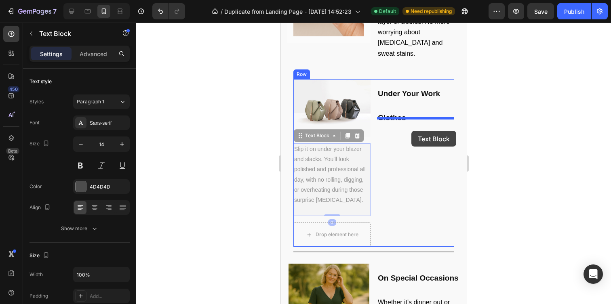
drag, startPoint x: 339, startPoint y: 163, endPoint x: 411, endPoint y: 131, distance: 79.3
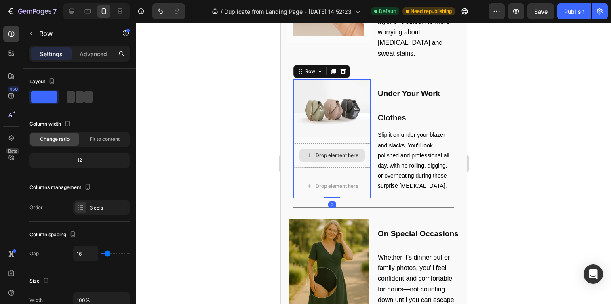
click at [355, 156] on div "Drop element here" at bounding box center [331, 156] width 77 height 24
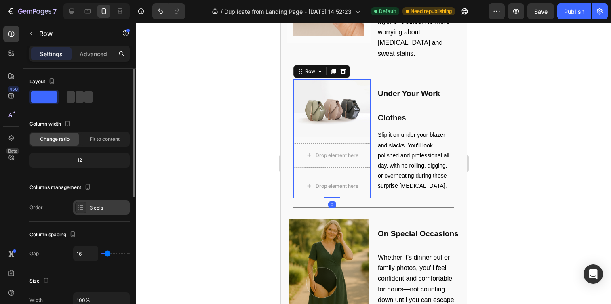
click at [94, 205] on div "3 cols" at bounding box center [109, 208] width 38 height 7
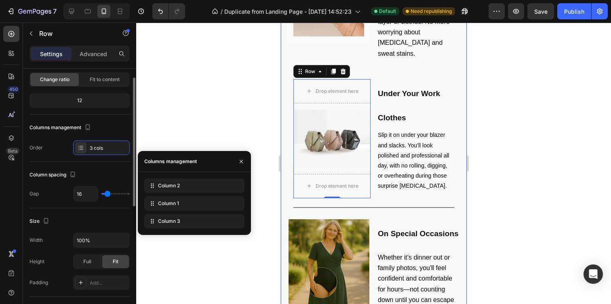
scroll to position [68, 0]
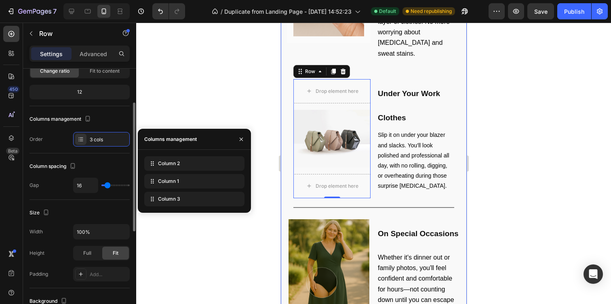
click at [103, 203] on div "Size Width 100% Height Full Fit Padding Add..." at bounding box center [80, 244] width 100 height 89
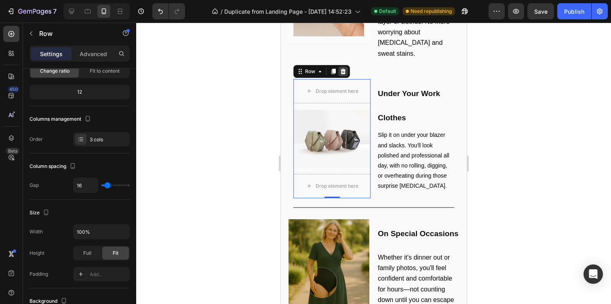
click at [345, 68] on icon at bounding box center [343, 71] width 6 height 6
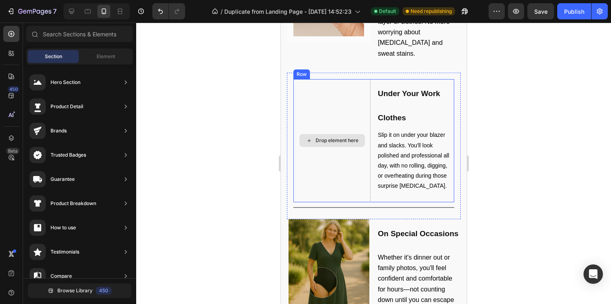
click at [334, 137] on div "Drop element here" at bounding box center [336, 140] width 43 height 6
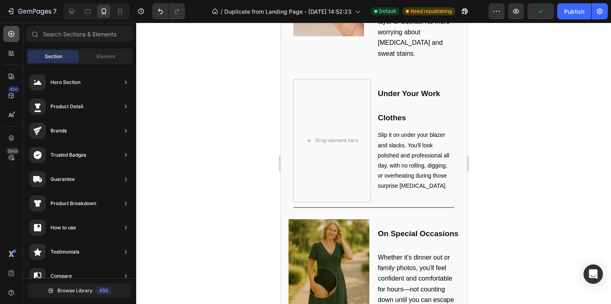
click at [16, 37] on div at bounding box center [11, 34] width 16 height 16
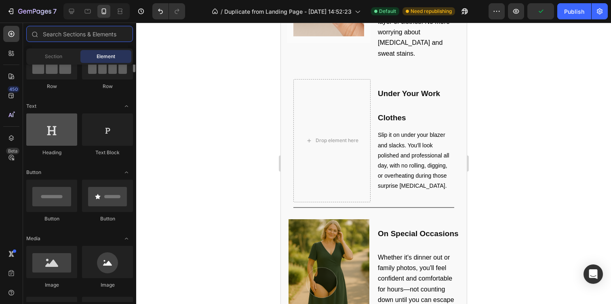
scroll to position [94, 0]
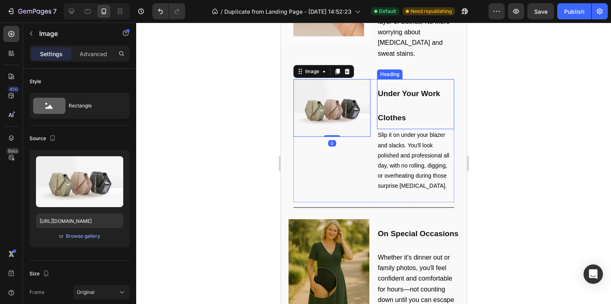
click at [410, 102] on h2 "Under Your Work Clothes" at bounding box center [415, 104] width 77 height 51
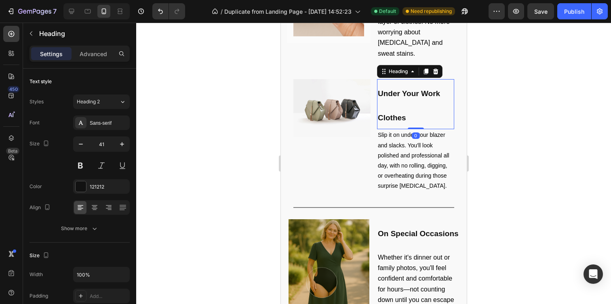
click at [410, 94] on h2 "Under Your Work Clothes" at bounding box center [415, 104] width 77 height 51
click at [410, 94] on p "Under Your Work Clothes" at bounding box center [416, 104] width 76 height 49
click at [378, 104] on strong "Under Your Work Clothes" at bounding box center [409, 105] width 62 height 33
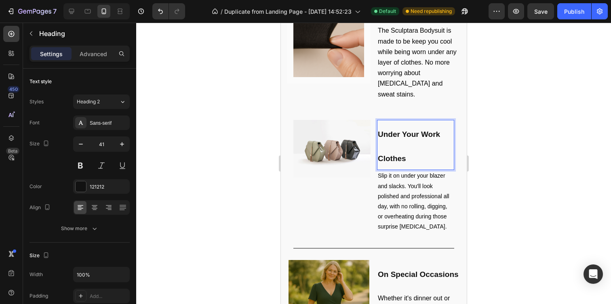
scroll to position [1209, 0]
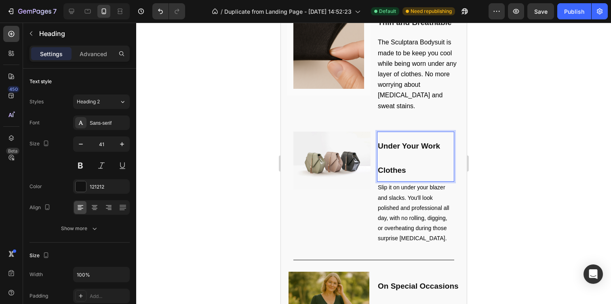
click at [413, 146] on p "Under Your Work Clothes" at bounding box center [416, 157] width 76 height 49
click at [387, 145] on p "Under Your Work Clothes" at bounding box center [416, 157] width 76 height 49
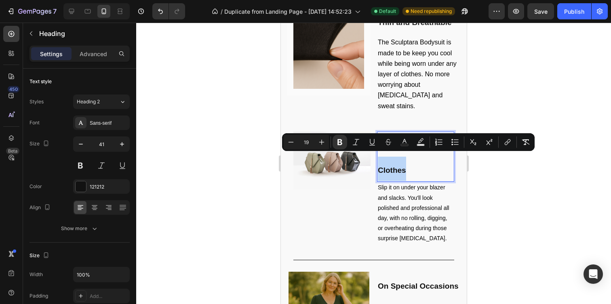
click at [451, 166] on p "Under Your Work Clothes" at bounding box center [416, 157] width 76 height 49
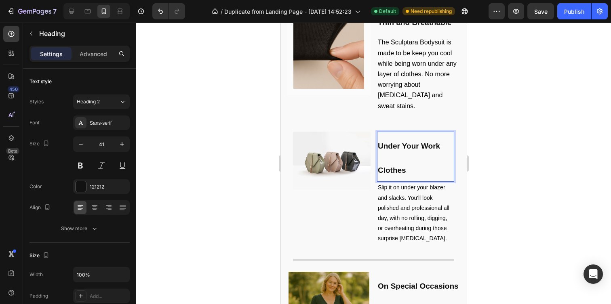
click at [437, 148] on p "Under Your Work Clothes" at bounding box center [416, 157] width 76 height 49
click at [425, 158] on p "Under Your Work Clothes" at bounding box center [416, 157] width 76 height 49
click at [435, 187] on p "Slip it on under your blazer and slacks. You'll look polished and professional …" at bounding box center [416, 213] width 76 height 61
click at [432, 142] on strong "Under Your Work Clothes" at bounding box center [409, 158] width 62 height 33
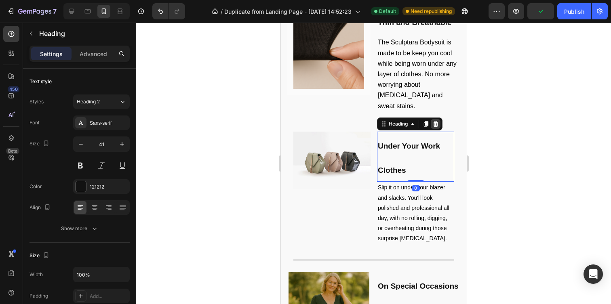
click at [436, 121] on icon at bounding box center [435, 124] width 5 height 6
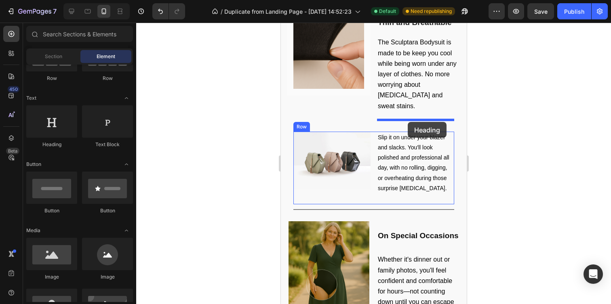
drag, startPoint x: 370, startPoint y: 149, endPoint x: 408, endPoint y: 122, distance: 46.1
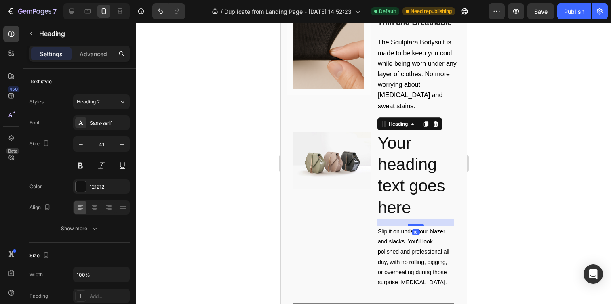
click at [418, 167] on h2 "Your heading text goes here" at bounding box center [415, 176] width 77 height 88
click at [418, 167] on p "Your heading text goes here" at bounding box center [416, 176] width 76 height 86
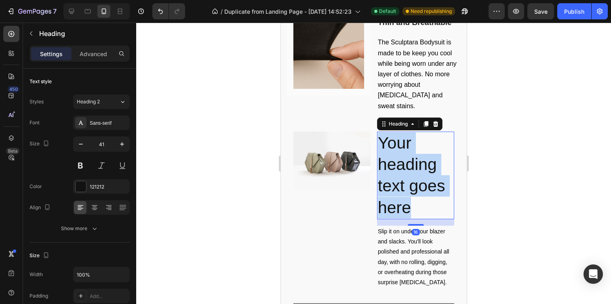
click at [418, 167] on p "Your heading text goes here" at bounding box center [416, 176] width 76 height 86
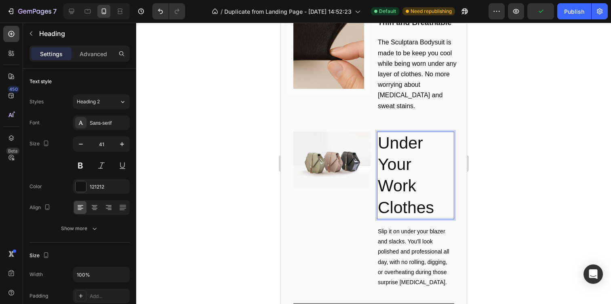
click at [421, 174] on p "Under Your Work Clothes" at bounding box center [416, 176] width 76 height 86
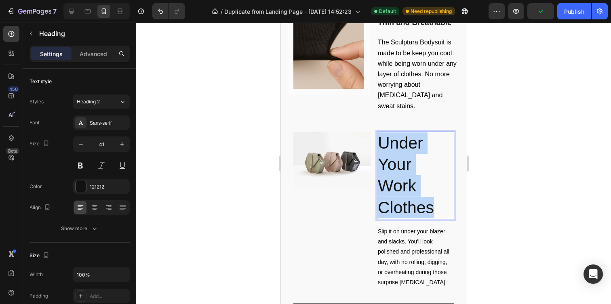
click at [421, 174] on p "Under Your Work Clothes" at bounding box center [416, 176] width 76 height 86
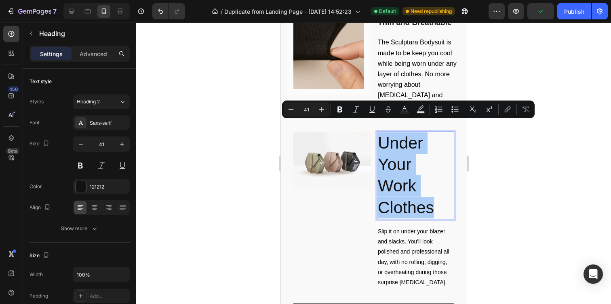
click at [304, 108] on input "41" at bounding box center [306, 110] width 16 height 10
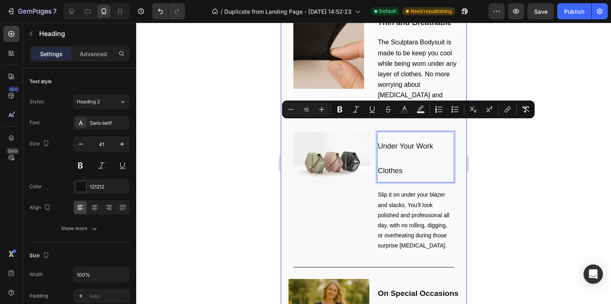
type input "15"
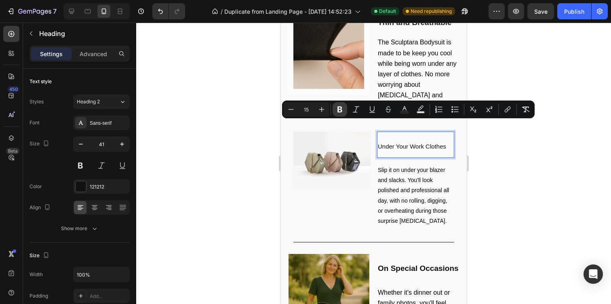
click at [342, 108] on icon "Editor contextual toolbar" at bounding box center [340, 110] width 5 height 6
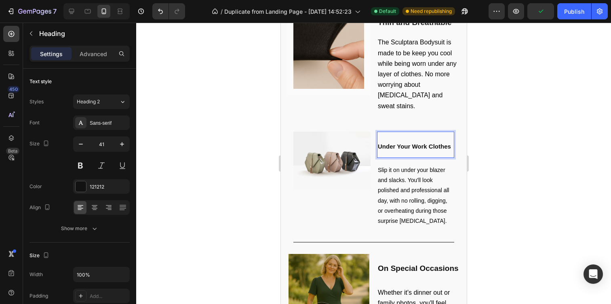
click at [418, 143] on strong "Under Your Work Clothes" at bounding box center [414, 146] width 73 height 7
click at [414, 143] on strong "Under Your Work Clothes" at bounding box center [414, 146] width 73 height 7
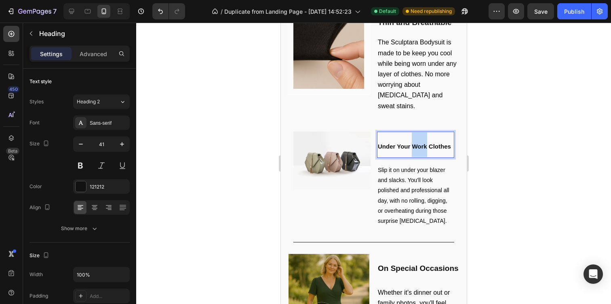
click at [414, 143] on strong "Under Your Work Clothes" at bounding box center [414, 146] width 73 height 7
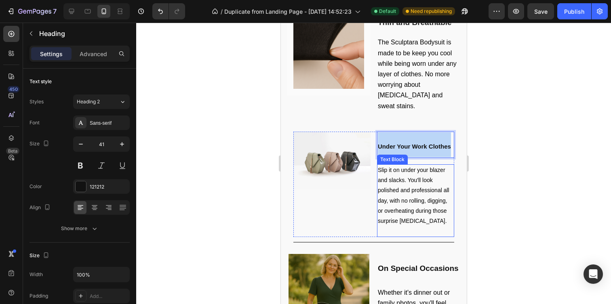
click at [416, 170] on span "Slip it on under your blazer and slacks. You'll look polished and professional …" at bounding box center [414, 195] width 72 height 57
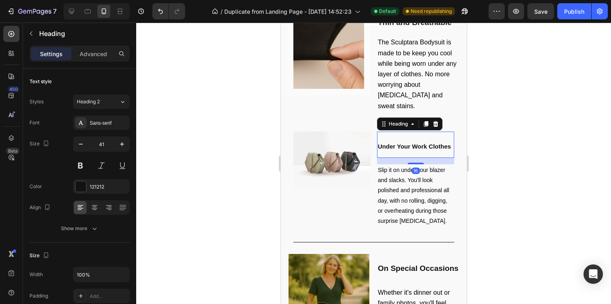
click at [413, 133] on p "⁠⁠⁠⁠⁠⁠⁠ Under Your Work Clothes" at bounding box center [416, 145] width 76 height 25
click at [413, 133] on p "Under Your Work Clothes" at bounding box center [416, 145] width 76 height 25
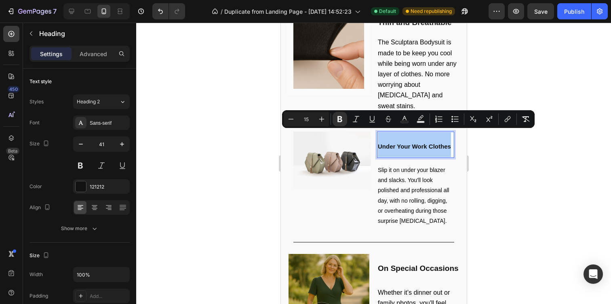
click at [306, 120] on input "15" at bounding box center [306, 119] width 16 height 10
click at [311, 119] on input "15" at bounding box center [306, 119] width 16 height 10
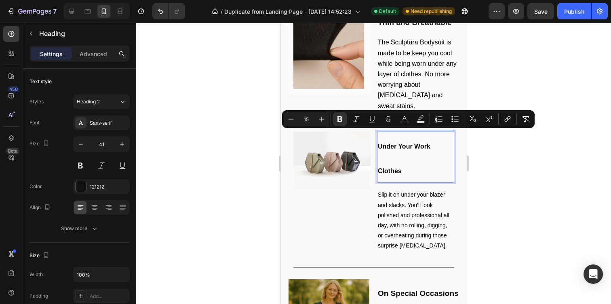
type input "15"
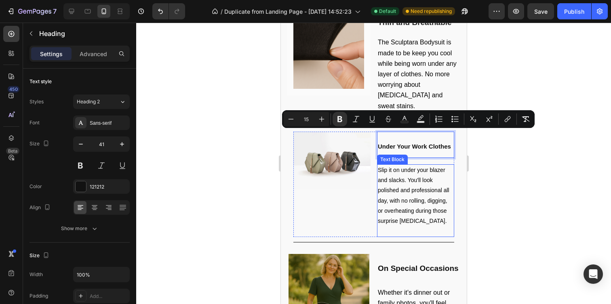
click at [496, 163] on div at bounding box center [373, 164] width 475 height 282
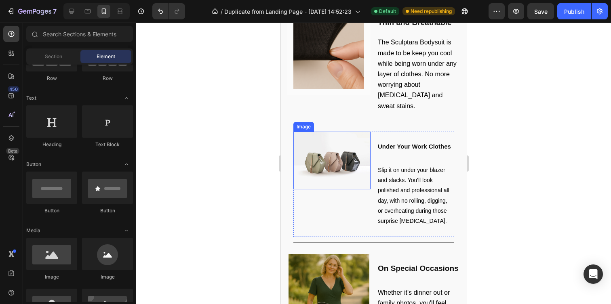
click at [339, 159] on img at bounding box center [331, 161] width 77 height 58
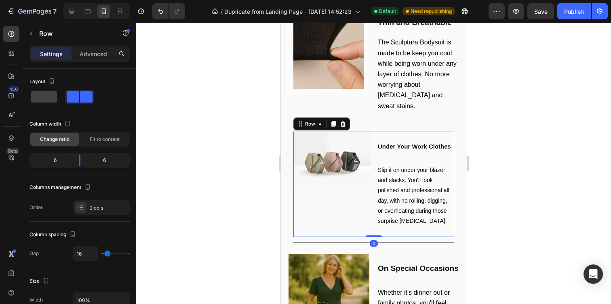
click at [342, 201] on div "Image" at bounding box center [331, 185] width 77 height 106
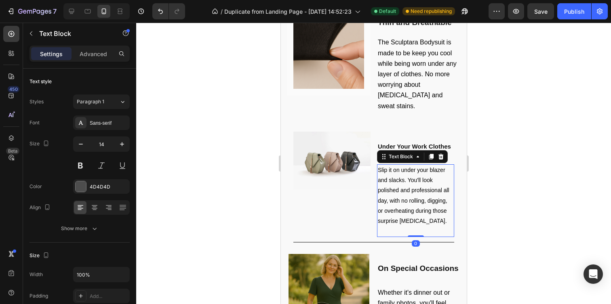
click at [400, 193] on p "Slip it on under your blazer and slacks. You'll look polished and professional …" at bounding box center [416, 195] width 76 height 61
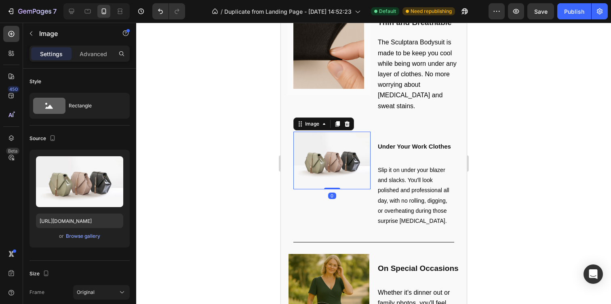
click at [338, 156] on img at bounding box center [331, 161] width 77 height 58
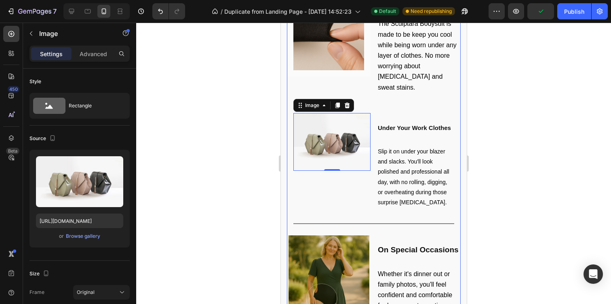
scroll to position [1232, 0]
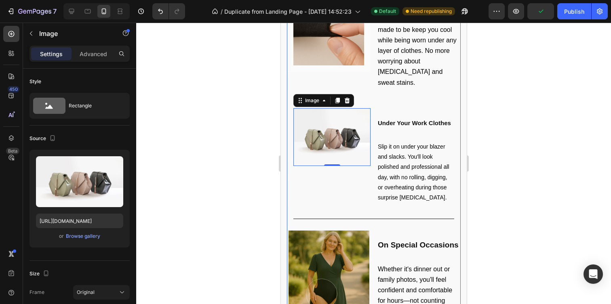
click at [530, 137] on div at bounding box center [373, 164] width 475 height 282
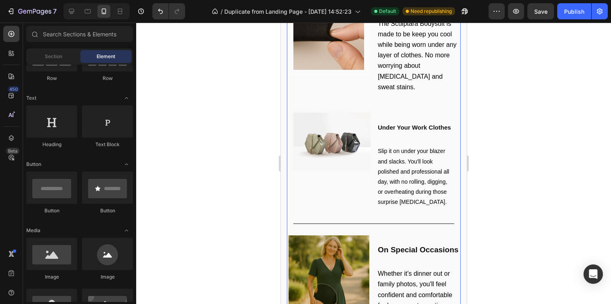
scroll to position [1216, 0]
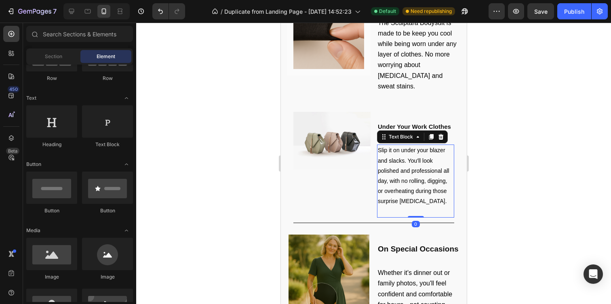
click at [418, 147] on span "Slip it on under your blazer and slacks. You'll look polished and professional …" at bounding box center [414, 175] width 72 height 57
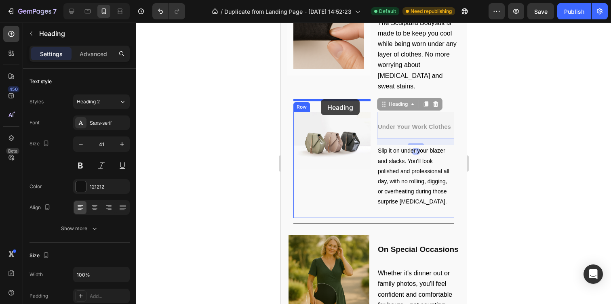
drag, startPoint x: 407, startPoint y: 106, endPoint x: 320, endPoint y: 100, distance: 87.1
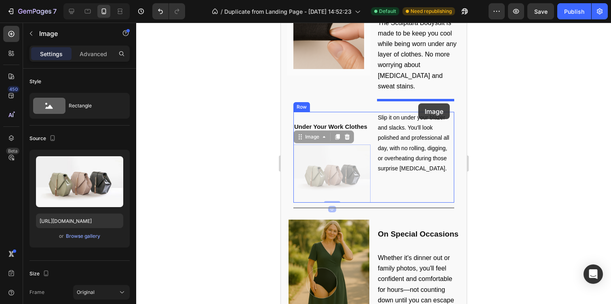
drag, startPoint x: 337, startPoint y: 150, endPoint x: 418, endPoint y: 104, distance: 93.6
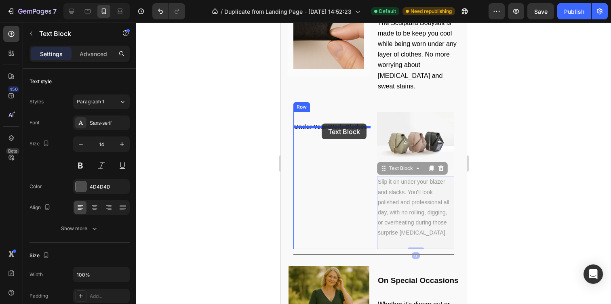
drag, startPoint x: 421, startPoint y: 182, endPoint x: 321, endPoint y: 124, distance: 115.3
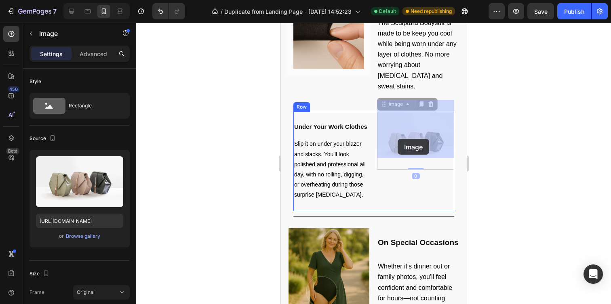
drag, startPoint x: 402, startPoint y: 141, endPoint x: 397, endPoint y: 141, distance: 4.5
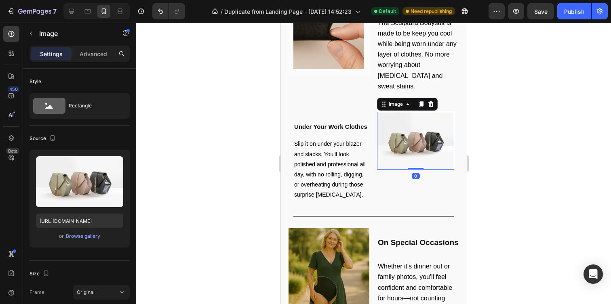
click at [417, 153] on img at bounding box center [415, 141] width 77 height 58
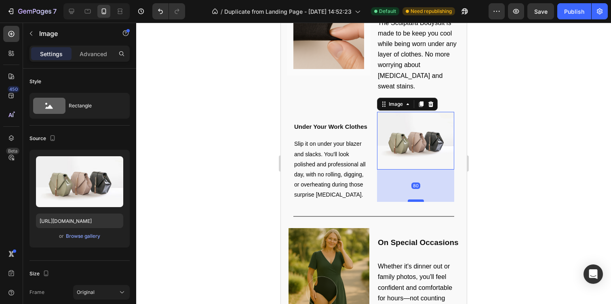
drag, startPoint x: 417, startPoint y: 157, endPoint x: 417, endPoint y: 190, distance: 32.3
click at [417, 200] on div at bounding box center [416, 201] width 16 height 2
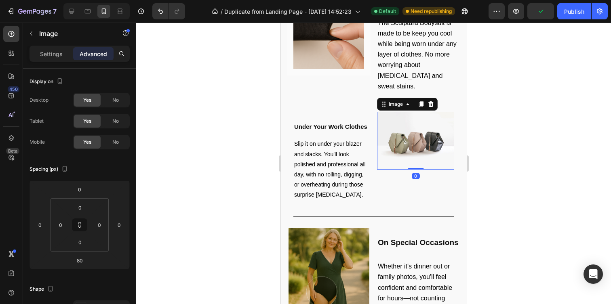
drag, startPoint x: 417, startPoint y: 190, endPoint x: 416, endPoint y: 149, distance: 40.8
click at [416, 149] on div "Image 0" at bounding box center [415, 141] width 77 height 58
type input "0"
click at [412, 129] on img at bounding box center [415, 141] width 77 height 58
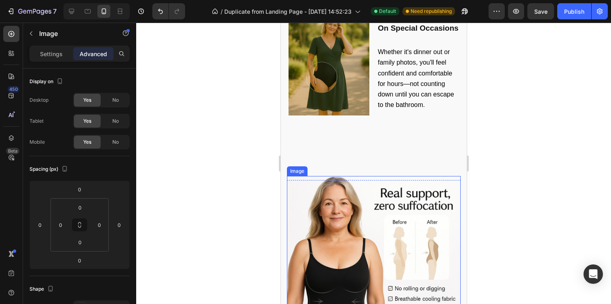
scroll to position [1427, 0]
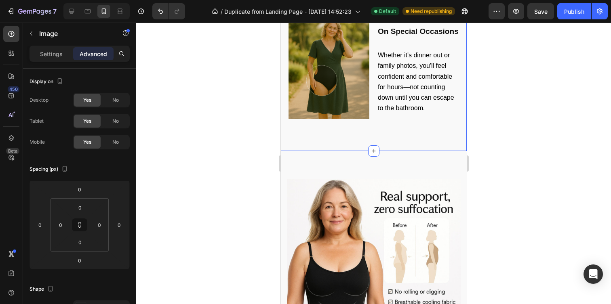
click at [401, 151] on div "Image Sum Heading Row awkay Text Block Row Section 5" at bounding box center [374, 298] width 186 height 294
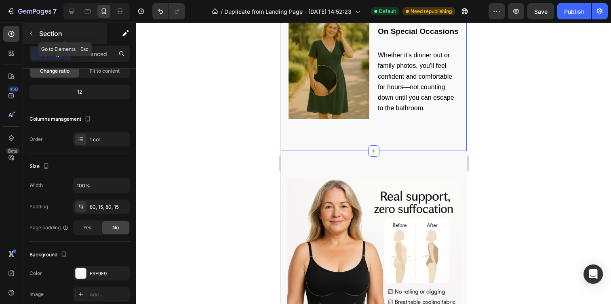
click at [80, 44] on div "Section" at bounding box center [65, 33] width 84 height 21
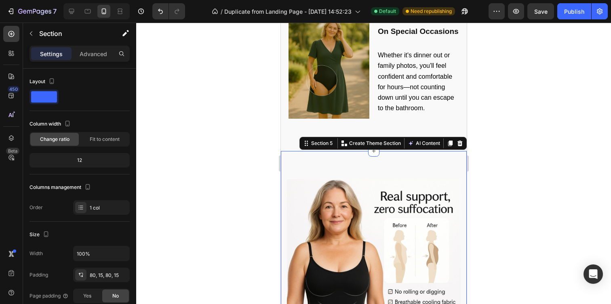
click at [345, 151] on div "Image Sum Heading Row awkay Text Block Row Section 5 You can create reusable se…" at bounding box center [374, 298] width 186 height 294
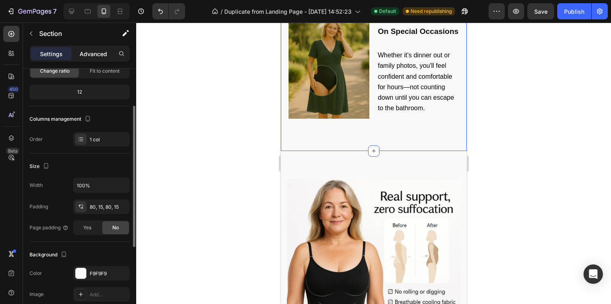
click at [99, 54] on p "Advanced" at bounding box center [93, 54] width 27 height 8
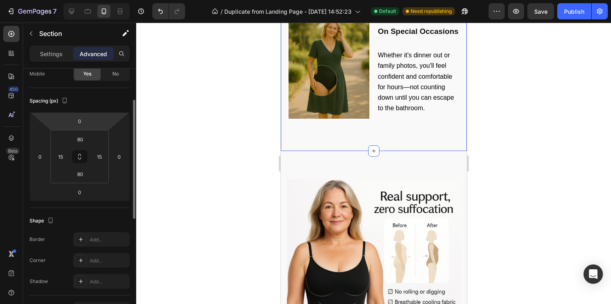
scroll to position [79, 0]
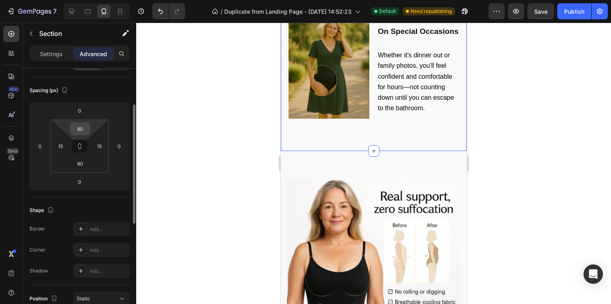
click at [85, 129] on input "80" at bounding box center [80, 129] width 16 height 12
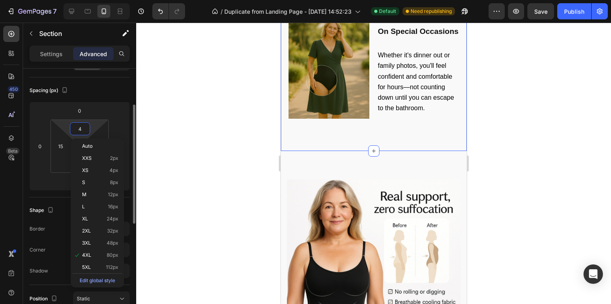
type input "40"
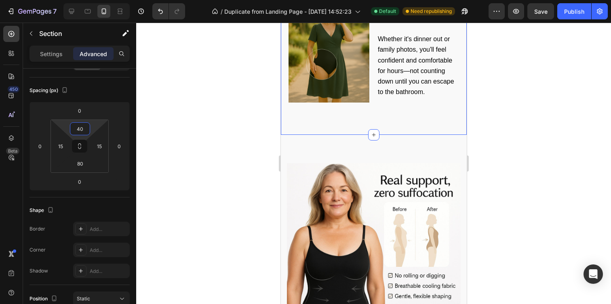
click at [302, 137] on div "Image Sum Heading Row awkay Text Block Row Section 5" at bounding box center [374, 282] width 186 height 294
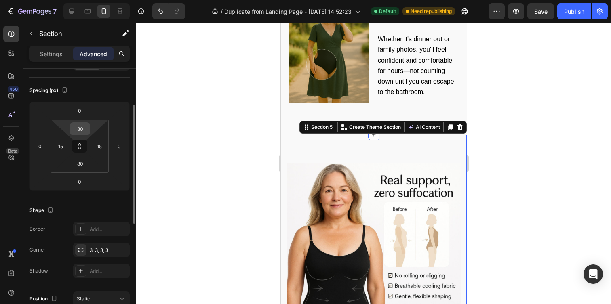
click at [81, 132] on input "80" at bounding box center [80, 129] width 16 height 12
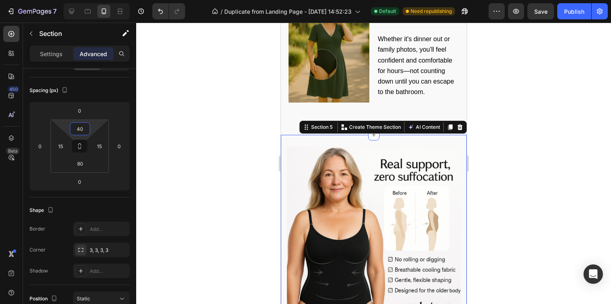
type input "40"
click at [230, 162] on div at bounding box center [373, 164] width 475 height 282
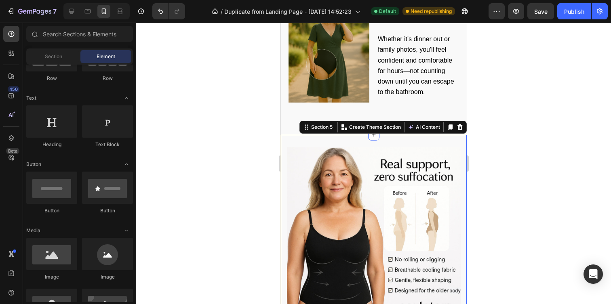
click at [328, 135] on div "Image Sum Heading Row awkay Text Block Row Section 5 You can create reusable se…" at bounding box center [374, 274] width 186 height 278
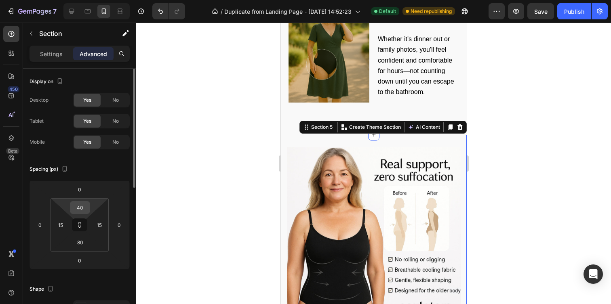
click at [82, 213] on input "40" at bounding box center [80, 208] width 16 height 12
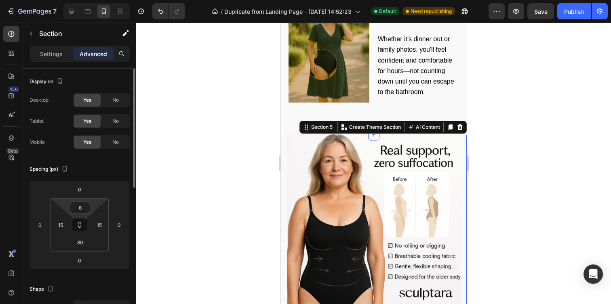
type input "60"
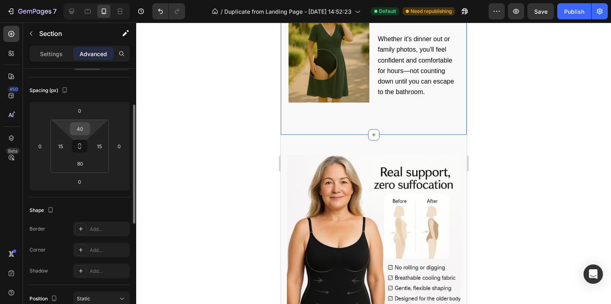
click at [85, 125] on input "40" at bounding box center [80, 129] width 16 height 12
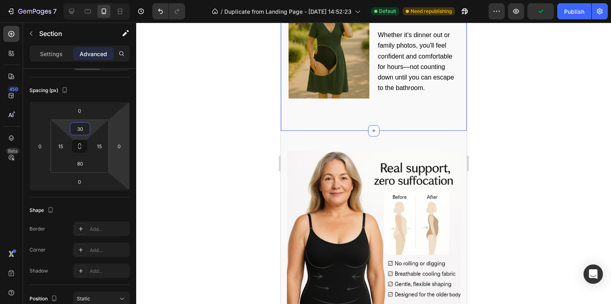
type input "30"
click at [249, 186] on div at bounding box center [373, 164] width 475 height 282
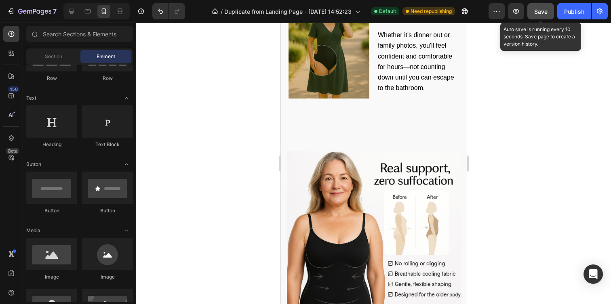
click at [549, 15] on button "Save" at bounding box center [541, 11] width 27 height 16
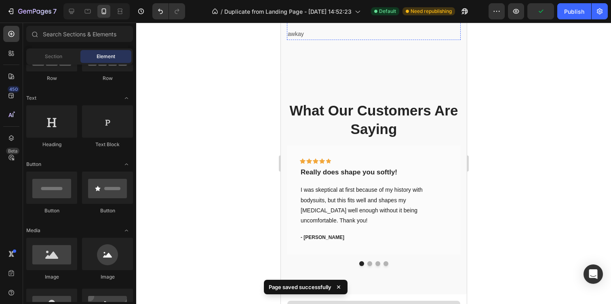
scroll to position [1770, 0]
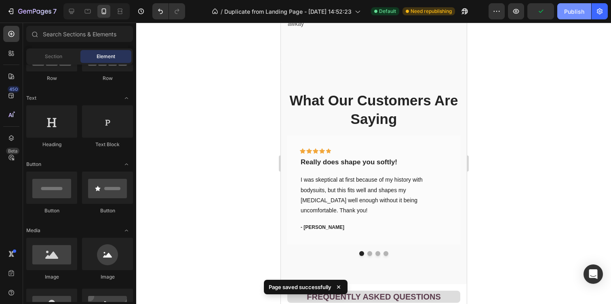
click at [575, 12] on div "Publish" at bounding box center [574, 11] width 20 height 8
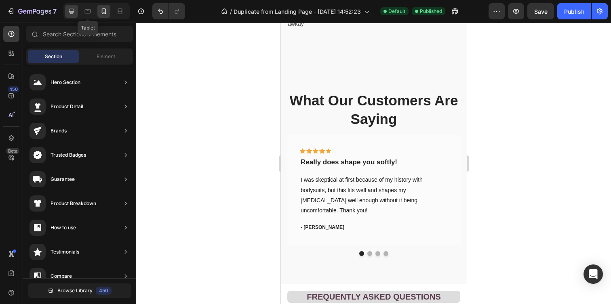
click at [72, 11] on icon at bounding box center [72, 11] width 8 height 8
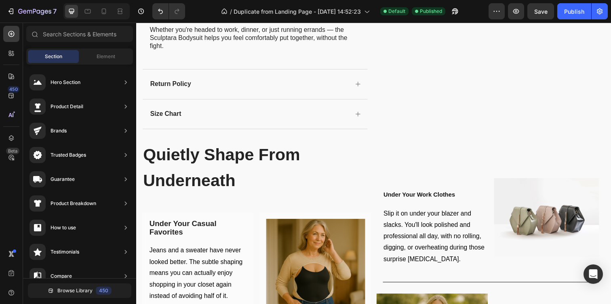
scroll to position [913, 0]
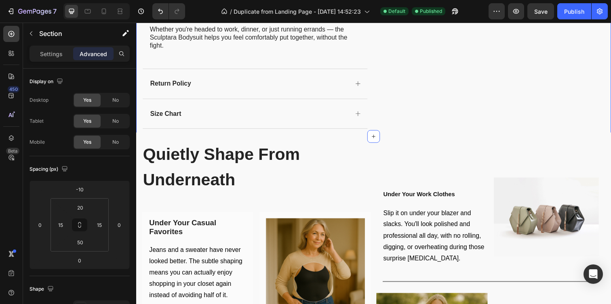
scroll to position [79, 0]
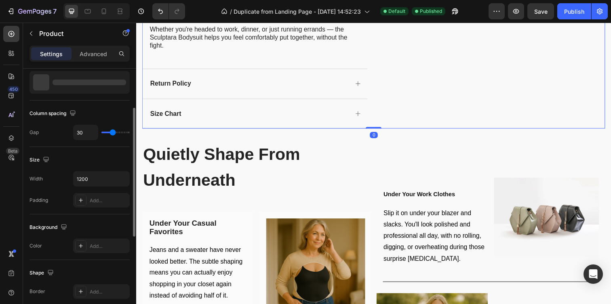
scroll to position [0, 0]
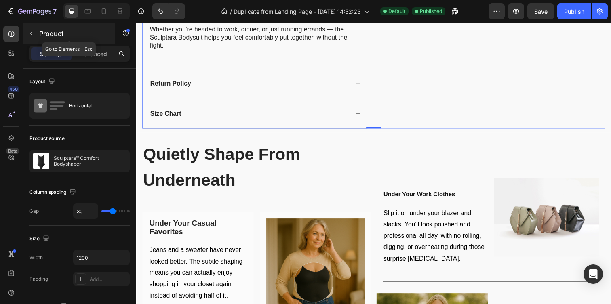
click at [32, 32] on icon "button" at bounding box center [31, 34] width 2 height 4
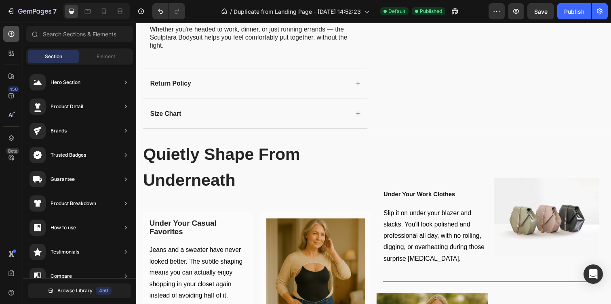
click at [6, 34] on div at bounding box center [11, 34] width 16 height 16
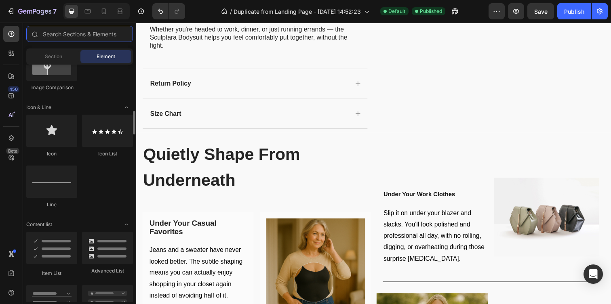
scroll to position [493, 0]
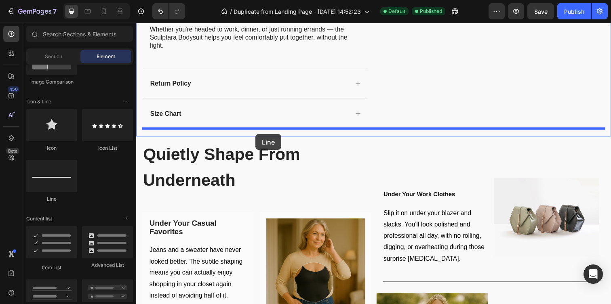
drag, startPoint x: 210, startPoint y: 195, endPoint x: 258, endPoint y: 137, distance: 75.3
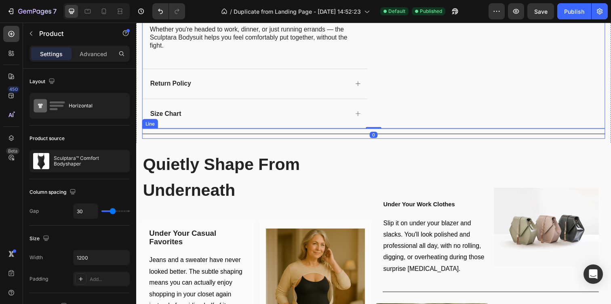
click at [451, 136] on div at bounding box center [378, 136] width 473 height 1
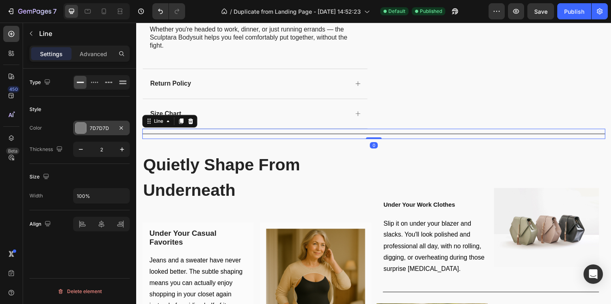
click at [78, 124] on div at bounding box center [81, 128] width 11 height 11
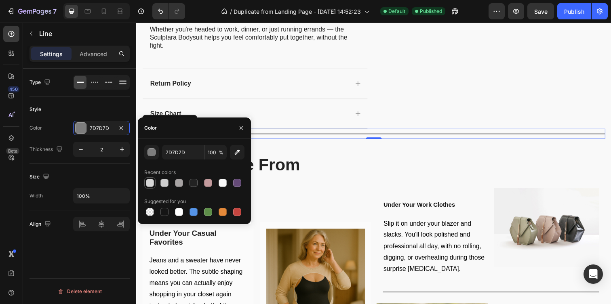
click at [150, 182] on div at bounding box center [150, 183] width 8 height 8
type input "D6D6D6"
click at [120, 103] on div "Style" at bounding box center [80, 109] width 100 height 13
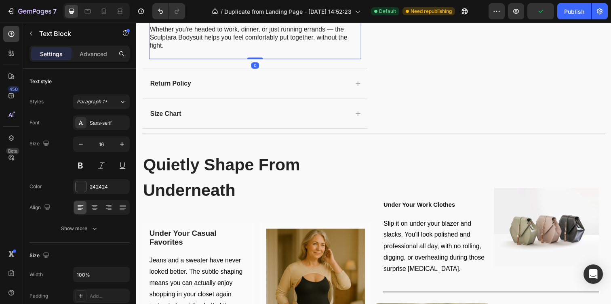
click at [261, 25] on p at bounding box center [257, 21] width 215 height 8
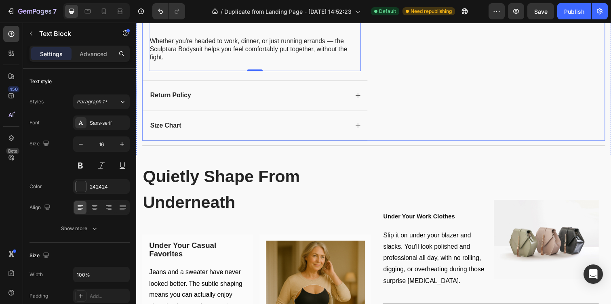
scroll to position [895, 0]
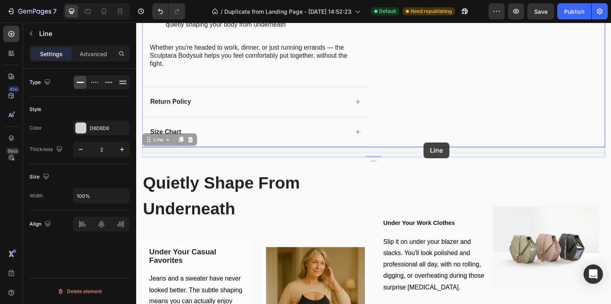
drag, startPoint x: 427, startPoint y: 151, endPoint x: 425, endPoint y: 155, distance: 5.3
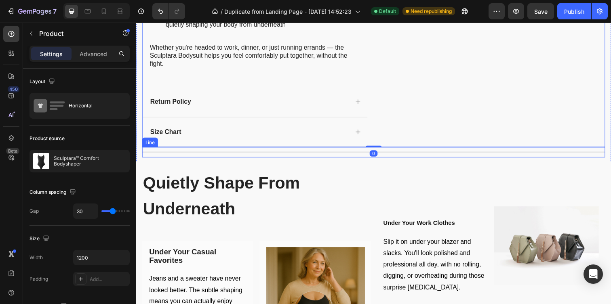
click at [421, 156] on div "Title Line" at bounding box center [378, 155] width 473 height 11
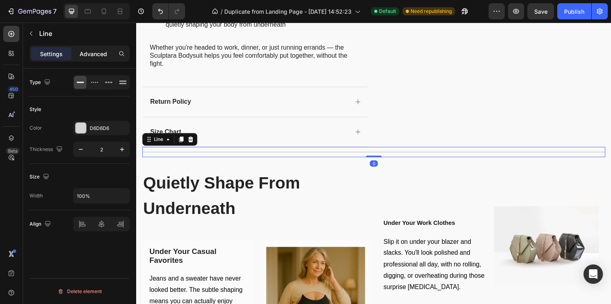
click at [97, 54] on p "Advanced" at bounding box center [93, 54] width 27 height 8
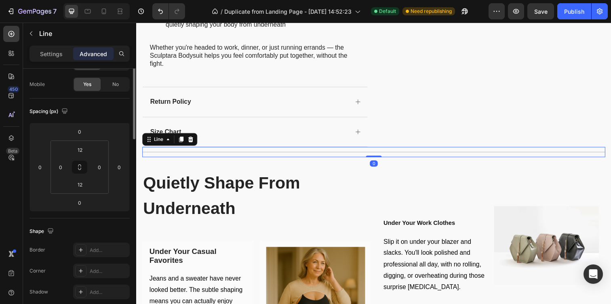
scroll to position [62, 0]
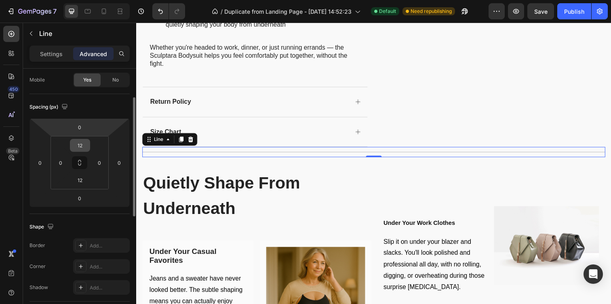
click at [81, 144] on input "12" at bounding box center [80, 146] width 16 height 12
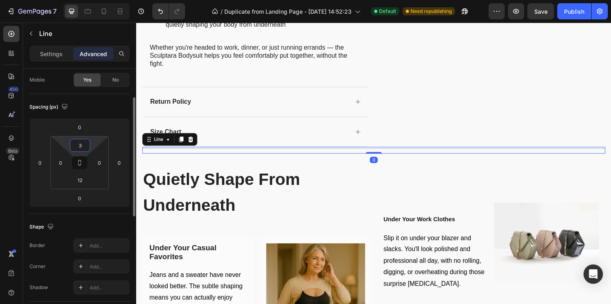
type input "30"
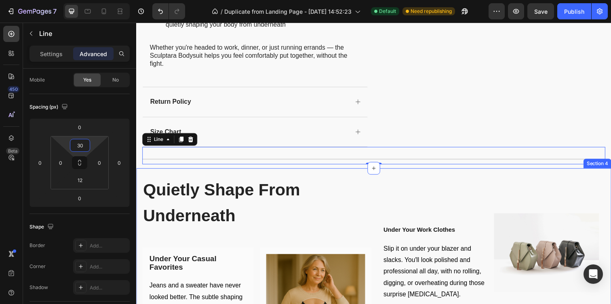
click at [197, 200] on span "Quietly Shape From Underneath" at bounding box center [223, 206] width 161 height 45
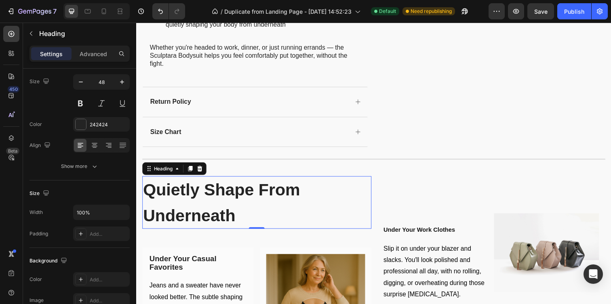
scroll to position [0, 0]
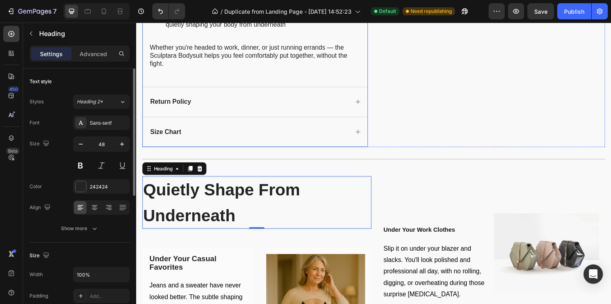
click at [332, 119] on div "Size Chart" at bounding box center [258, 134] width 230 height 30
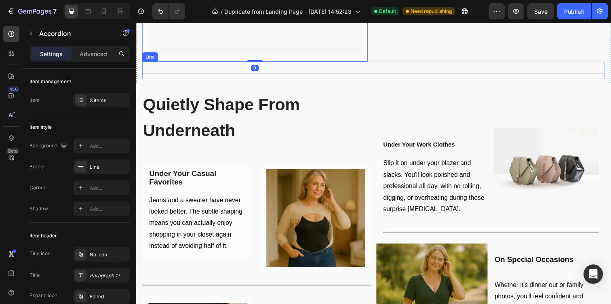
click at [370, 69] on div "Title Line" at bounding box center [378, 71] width 473 height 18
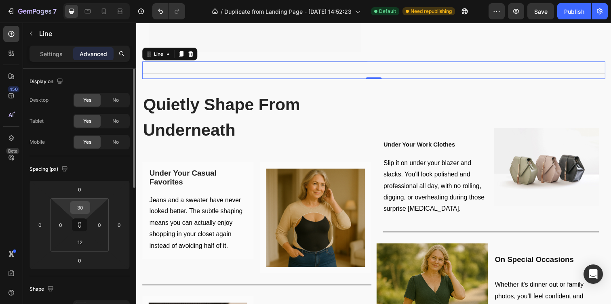
click at [85, 205] on input "30" at bounding box center [80, 208] width 16 height 12
type input "40"
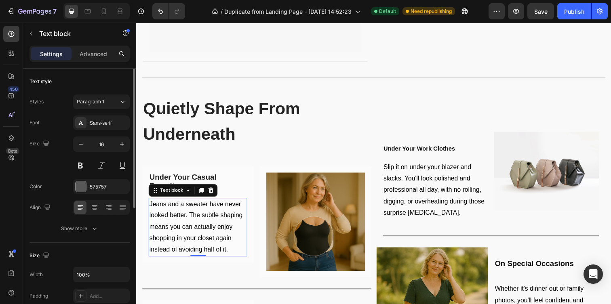
click at [189, 238] on p "Jeans and a sweater have never looked better. The subtle shaping means you can …" at bounding box center [199, 232] width 99 height 58
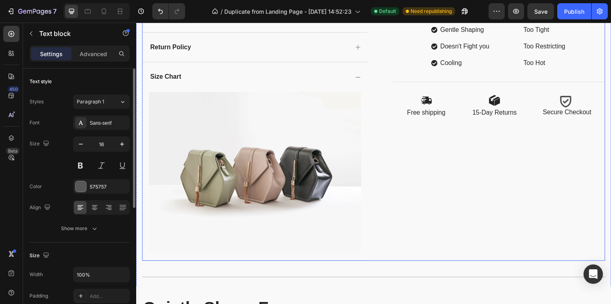
scroll to position [680, 0]
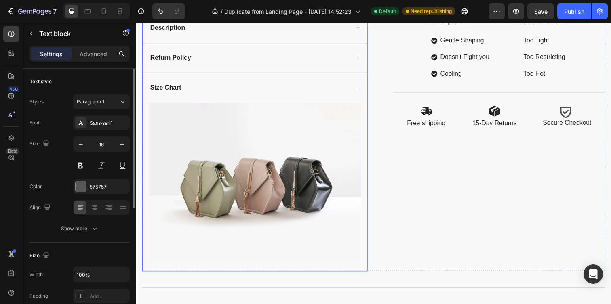
click at [353, 86] on div "Size Chart" at bounding box center [258, 89] width 230 height 30
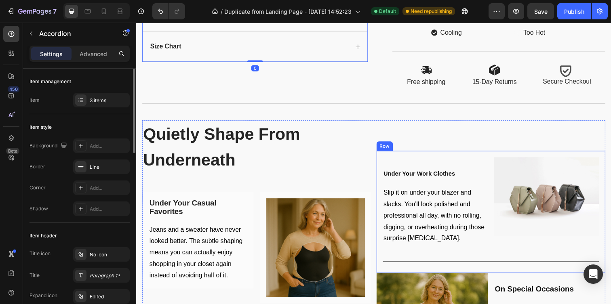
scroll to position [730, 0]
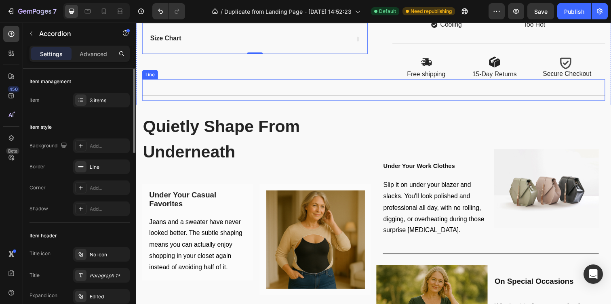
click at [424, 97] on div at bounding box center [378, 97] width 473 height 1
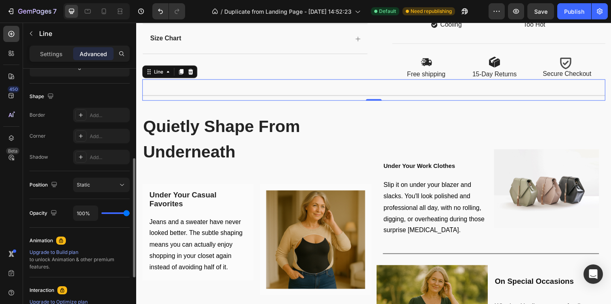
scroll to position [194, 0]
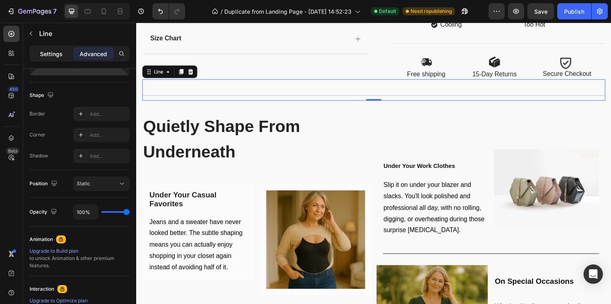
click at [58, 58] on p "Settings" at bounding box center [51, 54] width 23 height 8
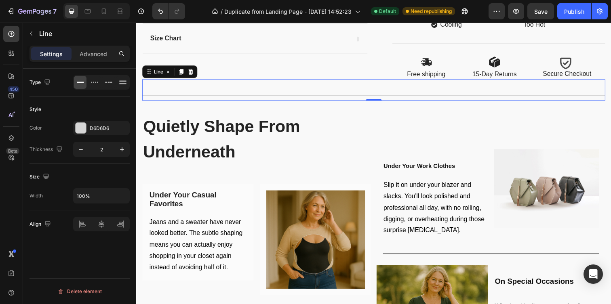
scroll to position [0, 0]
click at [80, 150] on icon "button" at bounding box center [81, 150] width 8 height 8
type input "1"
click at [116, 101] on div "Style Color D6D6D6 Thickness 1" at bounding box center [80, 131] width 100 height 68
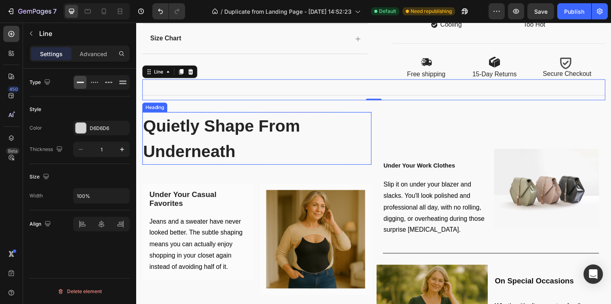
click at [255, 204] on div "Under Your Casual Favorites Heading Row Jeans and a sweater have never looked b…" at bounding box center [199, 236] width 114 height 99
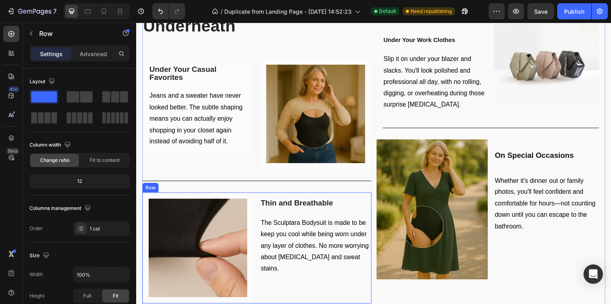
scroll to position [859, 0]
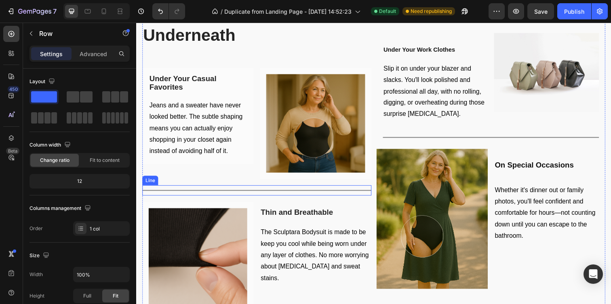
click at [334, 194] on div at bounding box center [259, 194] width 234 height 1
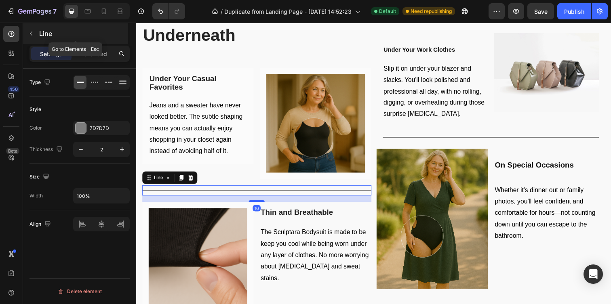
click at [28, 30] on button "button" at bounding box center [31, 33] width 13 height 13
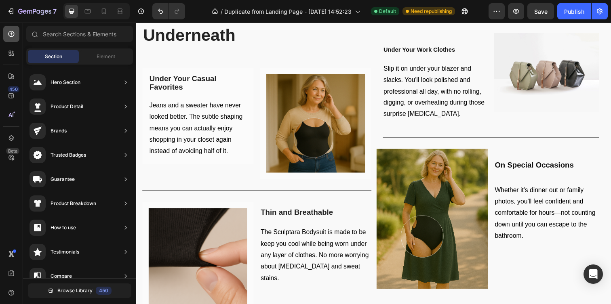
click at [12, 39] on div at bounding box center [11, 34] width 16 height 16
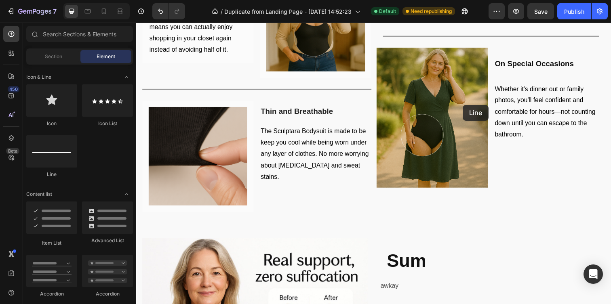
scroll to position [908, 0]
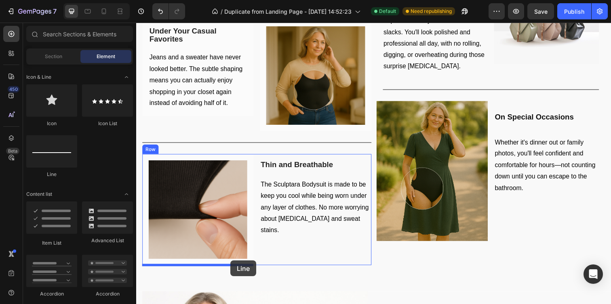
drag, startPoint x: 201, startPoint y: 169, endPoint x: 233, endPoint y: 266, distance: 102.3
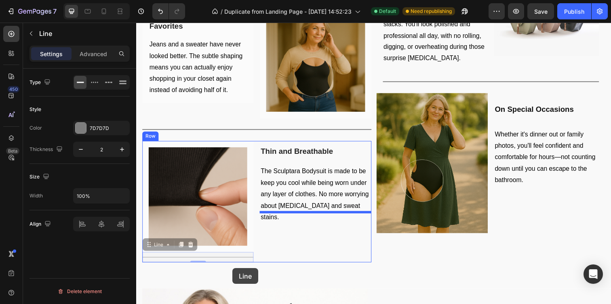
drag, startPoint x: 253, startPoint y: 273, endPoint x: 231, endPoint y: 275, distance: 21.9
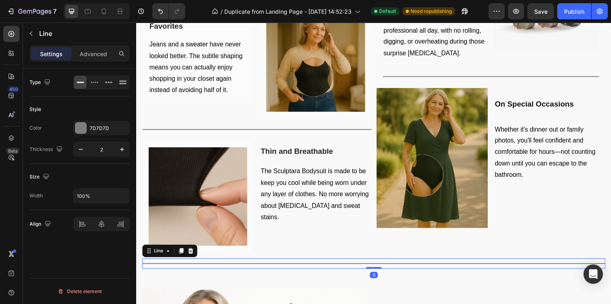
scroll to position [930, 0]
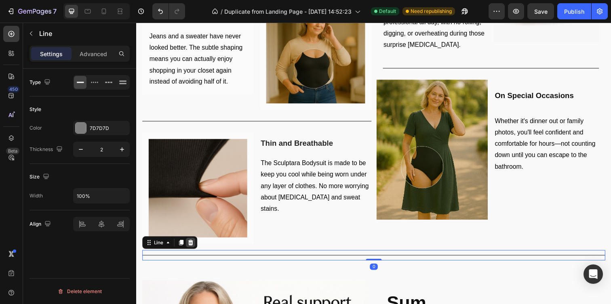
click at [193, 248] on icon at bounding box center [191, 248] width 5 height 6
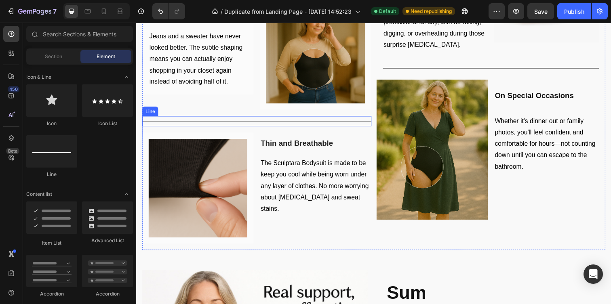
click at [235, 120] on div "Title Line" at bounding box center [259, 123] width 234 height 11
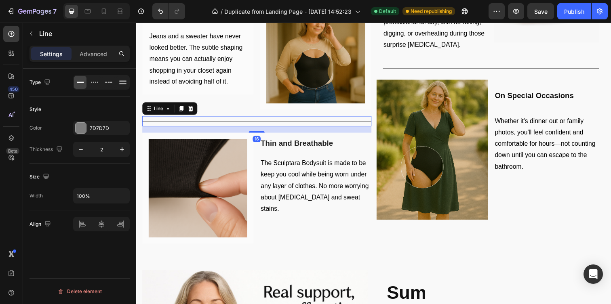
click at [188, 104] on div "Line" at bounding box center [170, 110] width 56 height 13
click at [191, 106] on div at bounding box center [192, 111] width 10 height 10
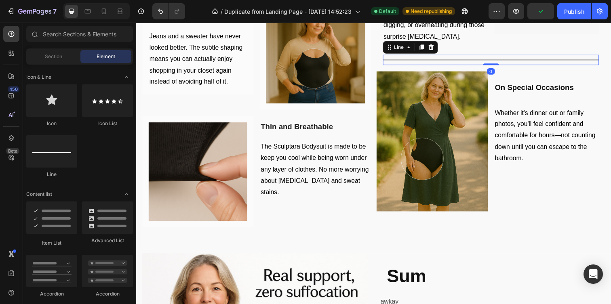
click at [416, 64] on div "Title Line 0" at bounding box center [498, 60] width 221 height 11
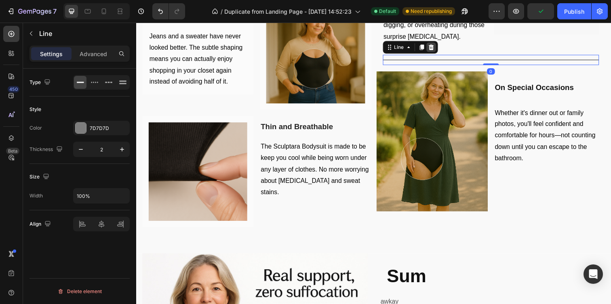
click at [436, 45] on icon at bounding box center [437, 47] width 6 height 6
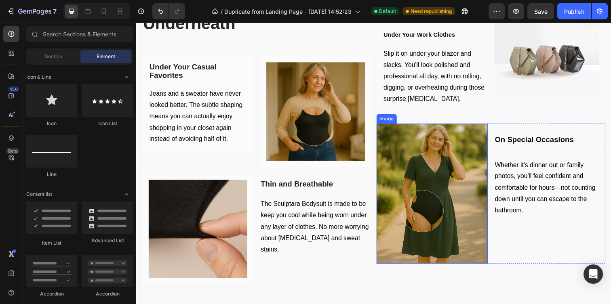
scroll to position [866, 0]
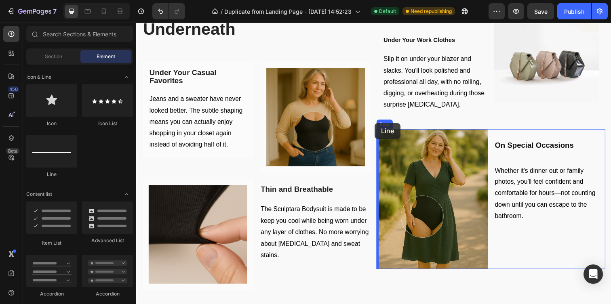
drag, startPoint x: 208, startPoint y: 165, endPoint x: 380, endPoint y: 129, distance: 175.5
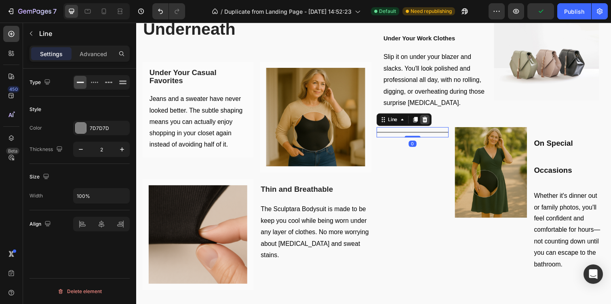
click at [432, 118] on icon at bounding box center [431, 121] width 6 height 6
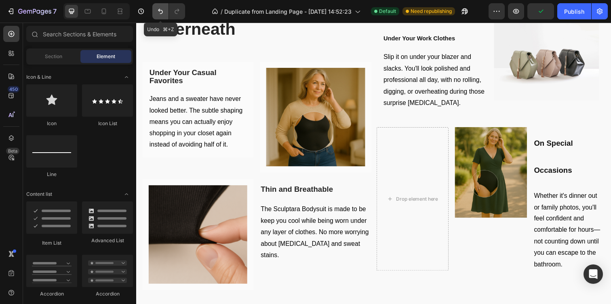
click at [164, 6] on button "Undo/Redo" at bounding box center [160, 11] width 16 height 16
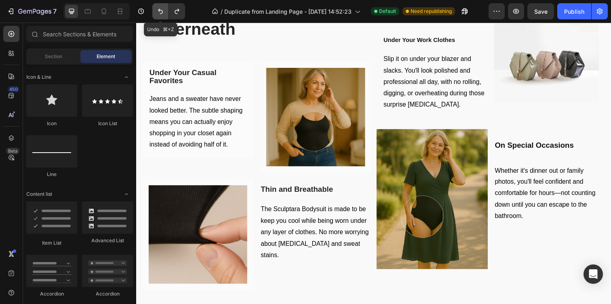
click at [164, 10] on icon "Undo/Redo" at bounding box center [160, 11] width 8 height 8
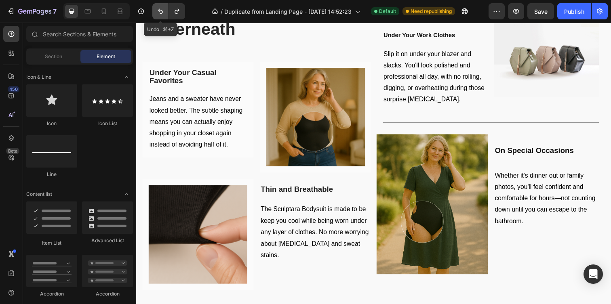
click at [164, 10] on icon "Undo/Redo" at bounding box center [160, 11] width 8 height 8
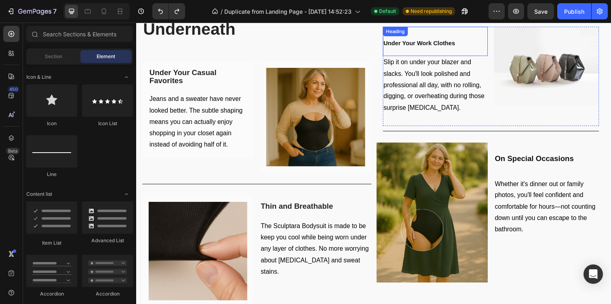
click at [438, 46] on strong "Under Your Work Clothes" at bounding box center [425, 43] width 73 height 7
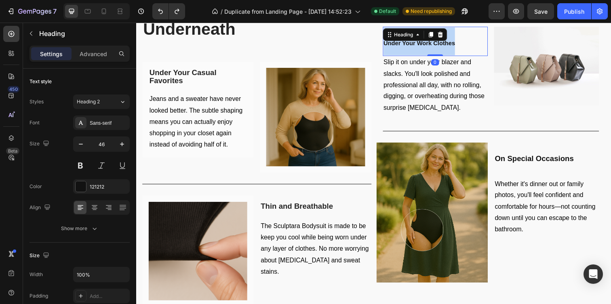
click at [438, 46] on strong "Under Your Work Clothes" at bounding box center [425, 43] width 73 height 7
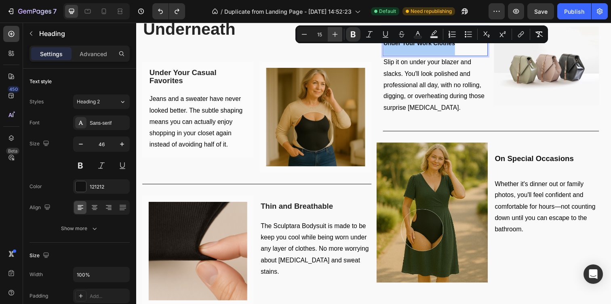
click at [333, 33] on icon "Editor contextual toolbar" at bounding box center [335, 34] width 8 height 8
type input "16"
click at [105, 8] on icon at bounding box center [104, 11] width 4 height 6
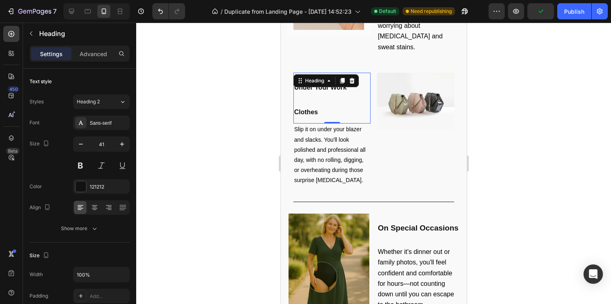
scroll to position [1089, 0]
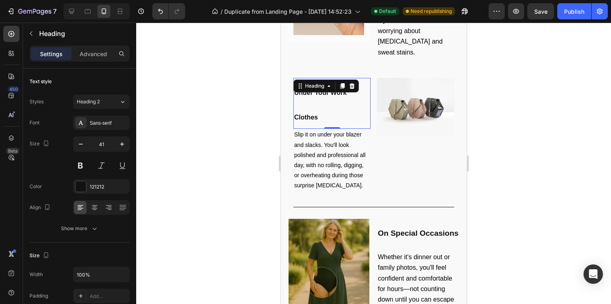
click at [326, 99] on p "Under Your Work Clothes" at bounding box center [332, 104] width 76 height 50
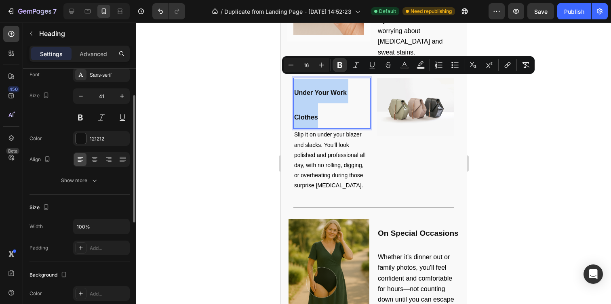
scroll to position [50, 0]
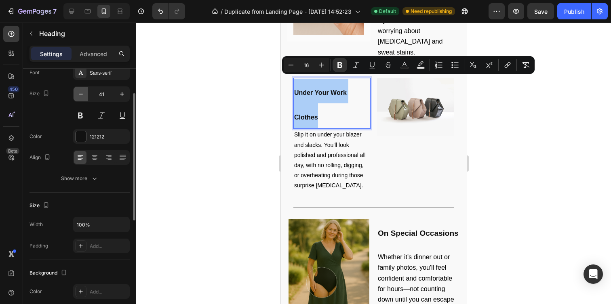
click at [82, 94] on icon "button" at bounding box center [81, 94] width 4 height 1
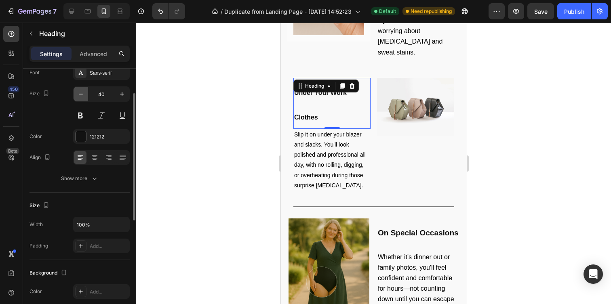
click at [82, 94] on icon "button" at bounding box center [81, 94] width 4 height 1
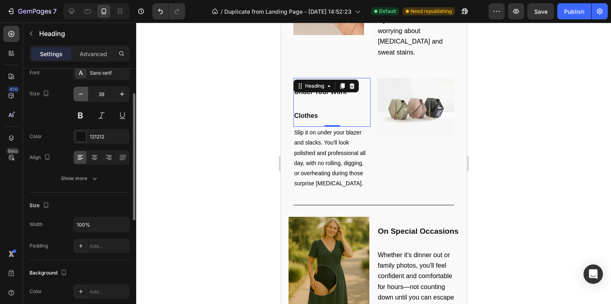
click at [82, 94] on icon "button" at bounding box center [81, 94] width 4 height 1
type input "38"
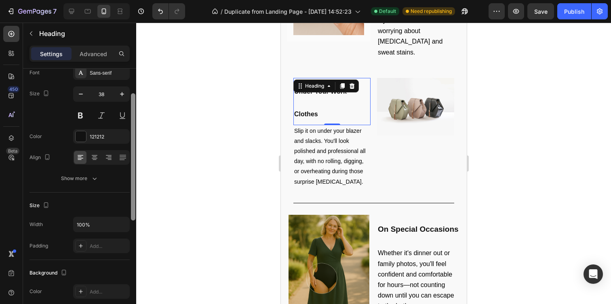
scroll to position [0, 0]
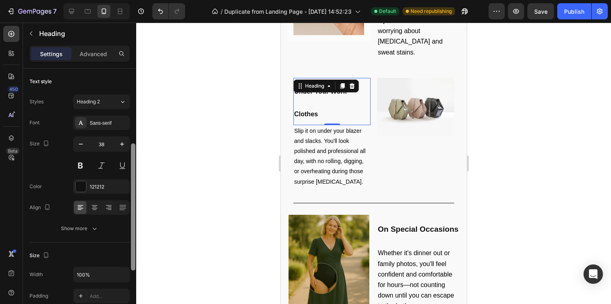
click at [132, 119] on div at bounding box center [133, 248] width 6 height 259
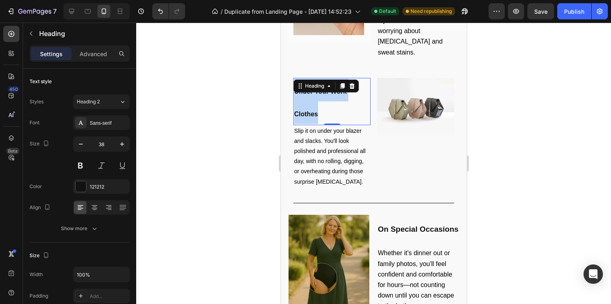
click at [315, 97] on p "Under Your Work Clothes" at bounding box center [332, 102] width 76 height 46
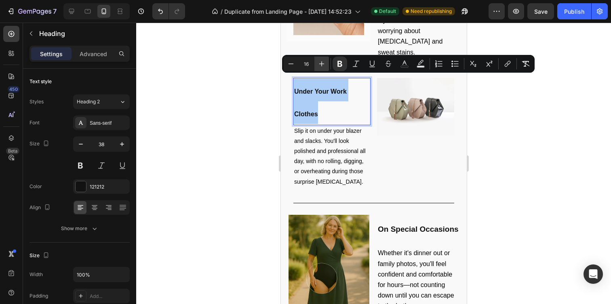
click at [323, 64] on icon "Editor contextual toolbar" at bounding box center [322, 64] width 8 height 8
type input "17"
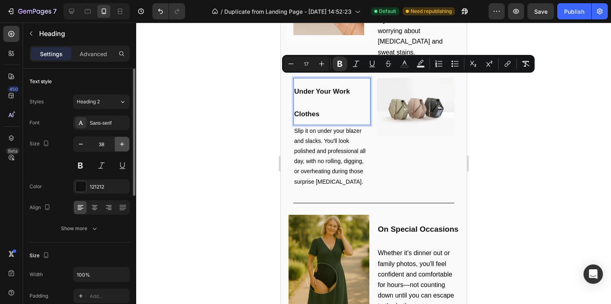
click at [124, 143] on icon "button" at bounding box center [122, 144] width 8 height 8
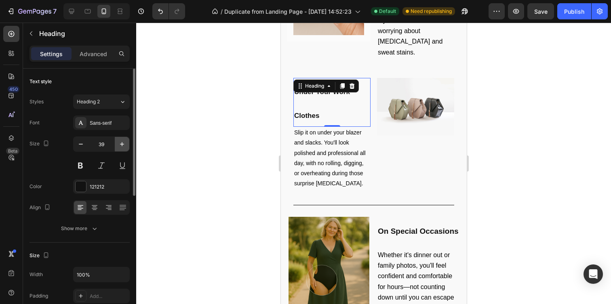
click at [124, 143] on icon "button" at bounding box center [122, 144] width 8 height 8
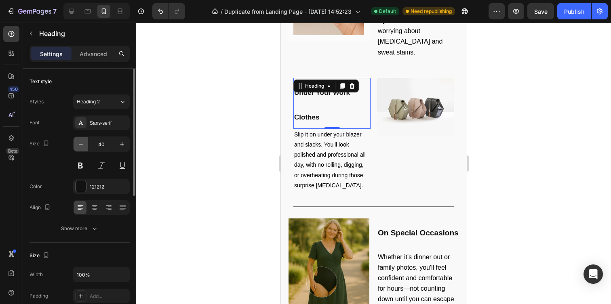
click at [79, 145] on icon "button" at bounding box center [81, 144] width 8 height 8
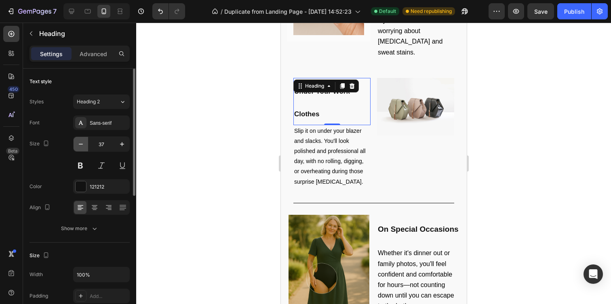
click at [79, 145] on icon "button" at bounding box center [81, 144] width 8 height 8
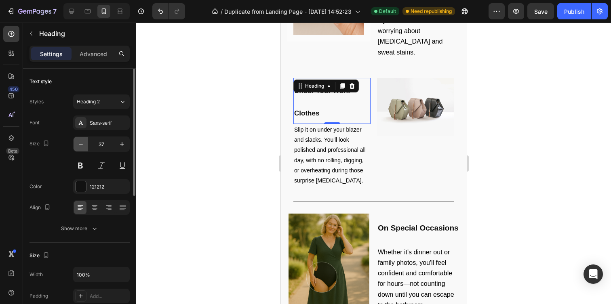
click at [79, 145] on icon "button" at bounding box center [81, 144] width 8 height 8
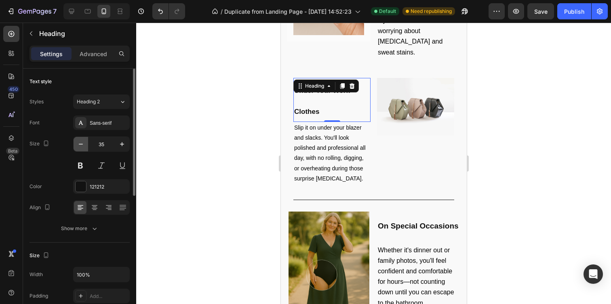
click at [79, 145] on icon "button" at bounding box center [81, 144] width 8 height 8
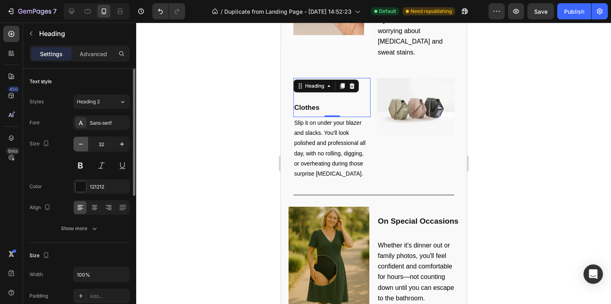
click at [79, 145] on icon "button" at bounding box center [81, 144] width 8 height 8
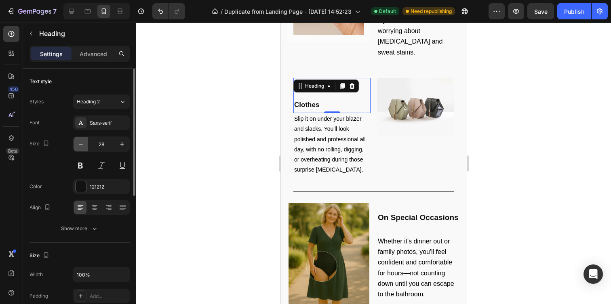
click at [79, 145] on icon "button" at bounding box center [81, 144] width 8 height 8
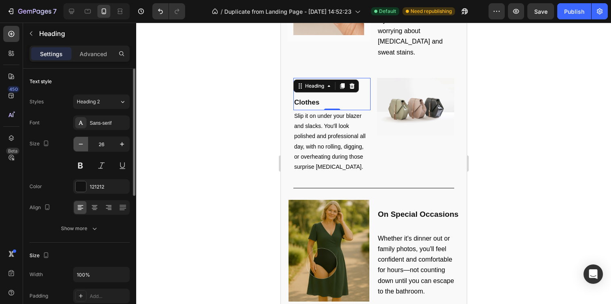
click at [79, 145] on icon "button" at bounding box center [81, 144] width 8 height 8
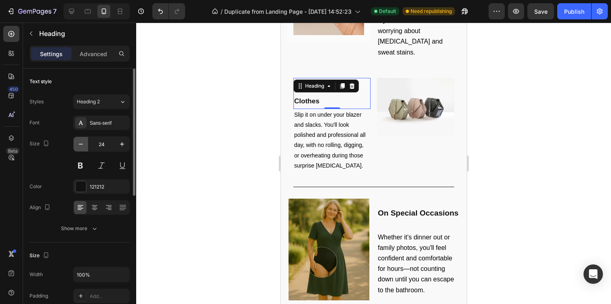
click at [79, 145] on icon "button" at bounding box center [81, 144] width 8 height 8
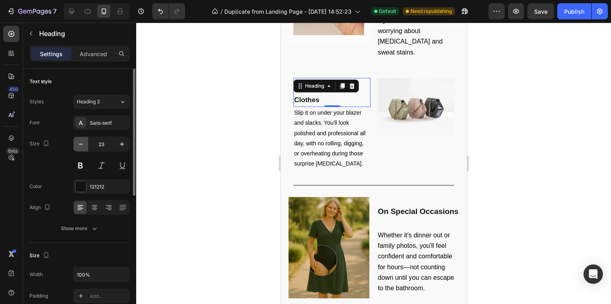
click at [79, 145] on icon "button" at bounding box center [81, 144] width 8 height 8
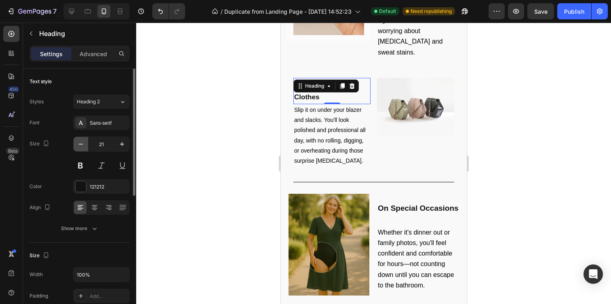
click at [79, 145] on icon "button" at bounding box center [81, 144] width 8 height 8
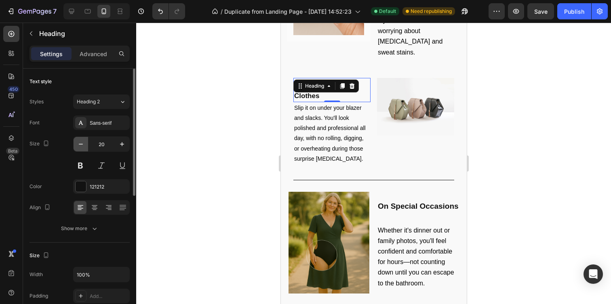
click at [79, 145] on icon "button" at bounding box center [81, 144] width 8 height 8
type input "19"
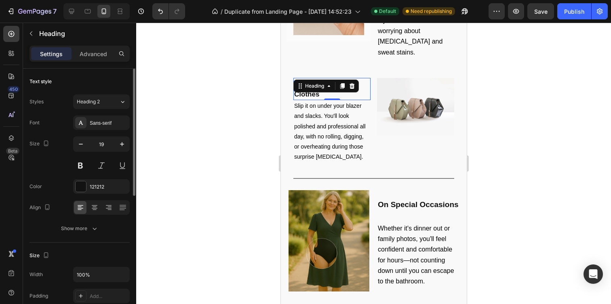
click at [63, 144] on div "Size 19" at bounding box center [80, 155] width 100 height 36
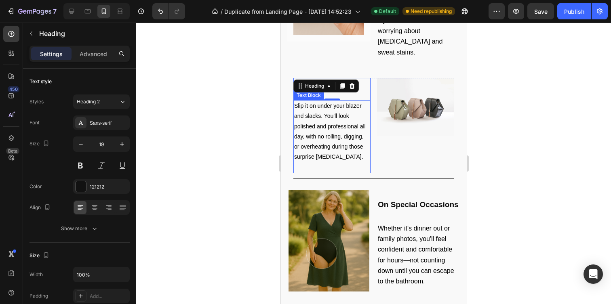
click at [308, 101] on p "Slip it on under your blazer and slacks. You'll look polished and professional …" at bounding box center [332, 131] width 76 height 61
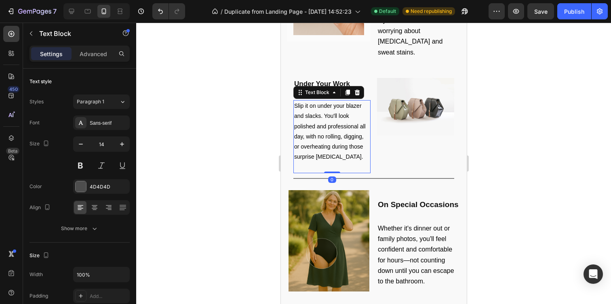
click at [361, 127] on span "Slip it on under your blazer and slacks. You'll look polished and professional …" at bounding box center [330, 131] width 72 height 57
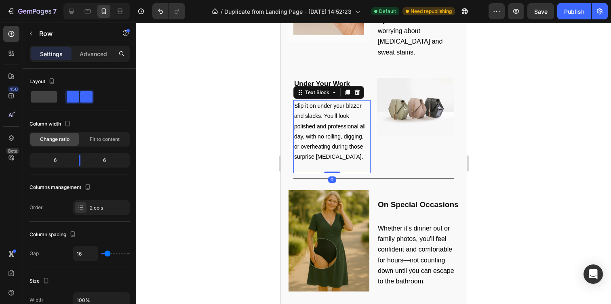
click at [429, 136] on div "Image" at bounding box center [415, 125] width 77 height 95
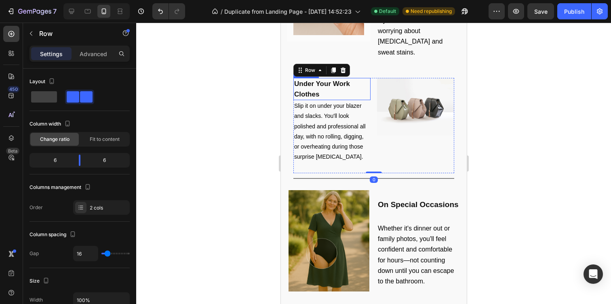
click at [313, 80] on strong "Under Your Work Clothes" at bounding box center [322, 89] width 56 height 18
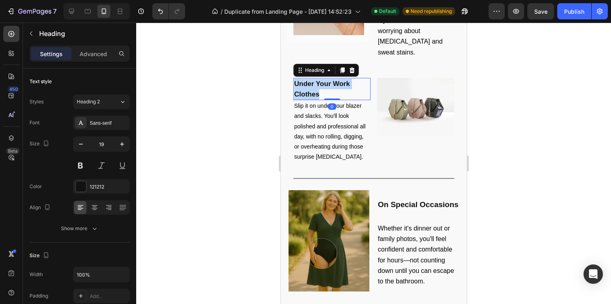
click at [313, 80] on strong "Under Your Work Clothes" at bounding box center [322, 89] width 56 height 18
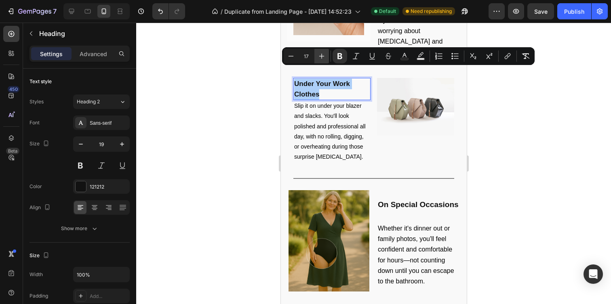
click at [320, 54] on icon "Editor contextual toolbar" at bounding box center [322, 56] width 8 height 8
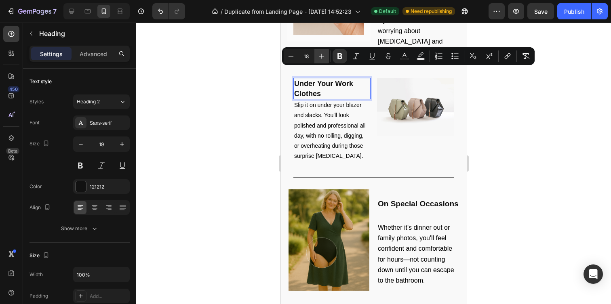
click at [320, 54] on icon "Editor contextual toolbar" at bounding box center [322, 56] width 8 height 8
type input "19"
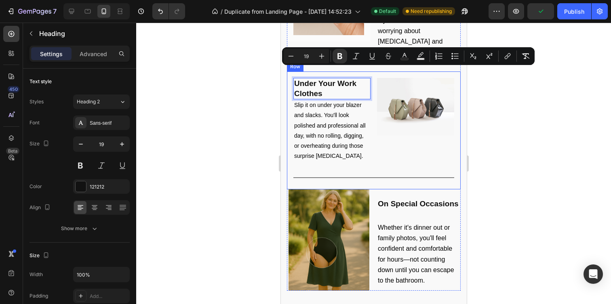
click at [164, 153] on div at bounding box center [373, 164] width 475 height 282
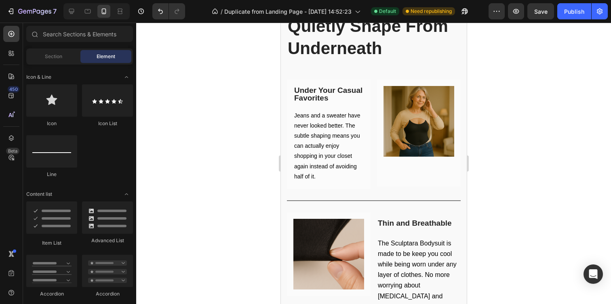
scroll to position [1029, 0]
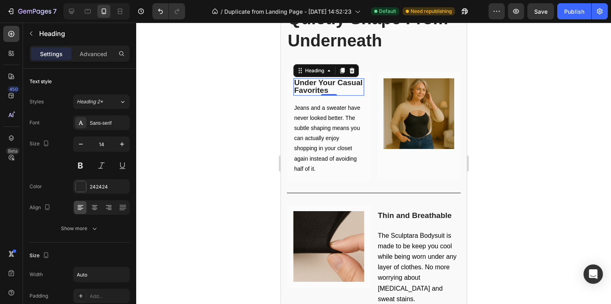
click at [328, 90] on strong "Under Your Casual Favorites" at bounding box center [328, 86] width 68 height 16
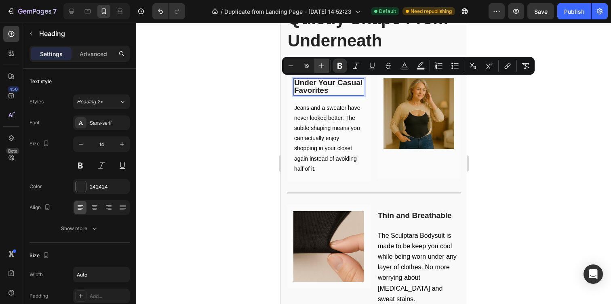
click at [321, 66] on icon "Editor contextual toolbar" at bounding box center [321, 65] width 5 height 5
type input "20"
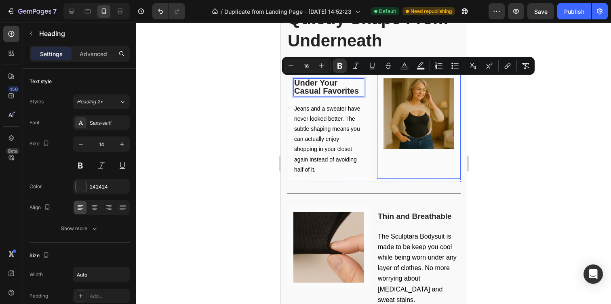
click at [424, 170] on div "Image Row" at bounding box center [419, 125] width 84 height 107
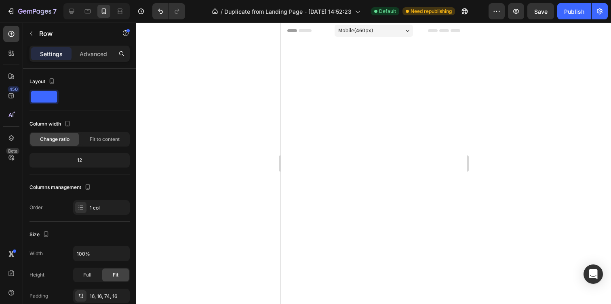
scroll to position [1044, 0]
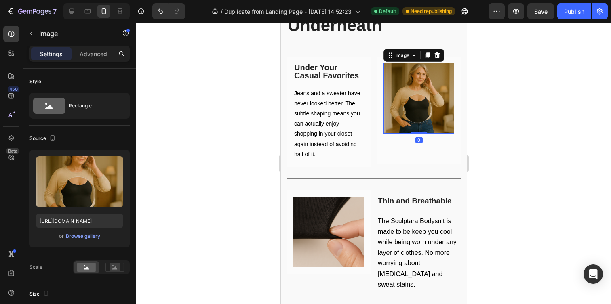
click at [427, 121] on img at bounding box center [418, 98] width 71 height 71
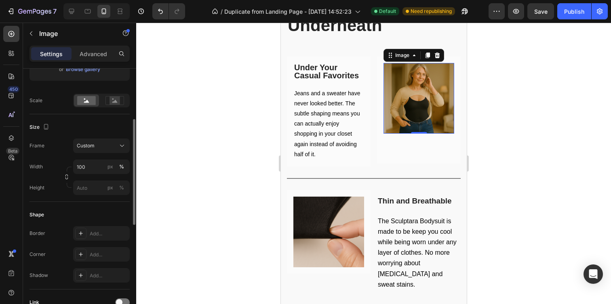
scroll to position [170, 0]
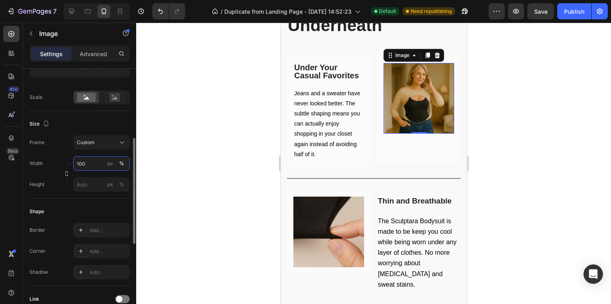
click at [95, 162] on input "100" at bounding box center [101, 163] width 57 height 15
type input "1"
click at [84, 199] on div "Shape Border Add... Corner Add... Shadow Add..." at bounding box center [80, 243] width 100 height 88
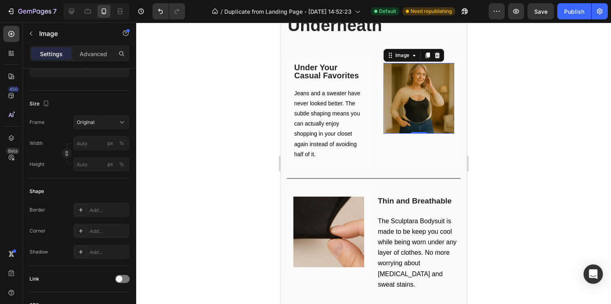
click at [403, 108] on img at bounding box center [418, 98] width 71 height 71
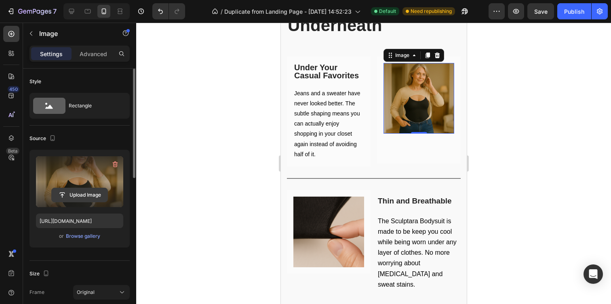
click at [82, 192] on input "file" at bounding box center [80, 195] width 56 height 14
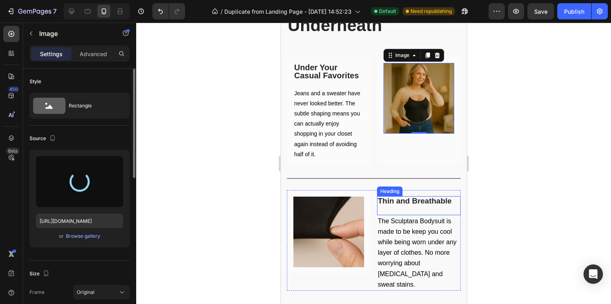
type input "https://cdn.shopify.com/s/files/1/0771/9452/6945/files/gempages_577474035349193…"
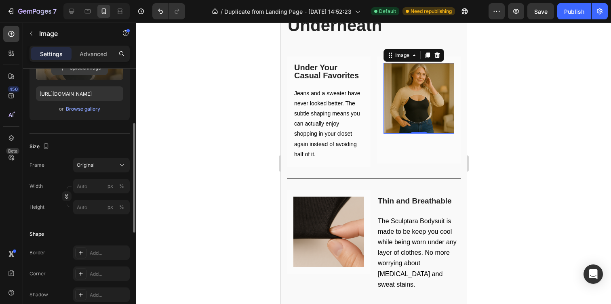
scroll to position [128, 0]
click at [82, 184] on input "px %" at bounding box center [101, 186] width 57 height 15
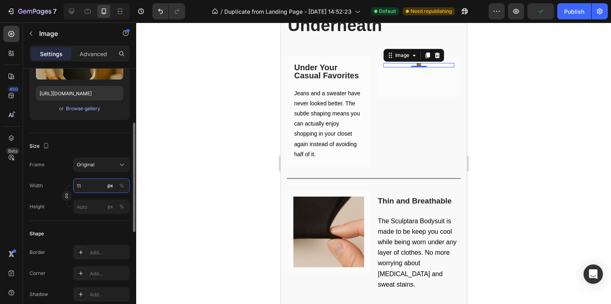
type input "1"
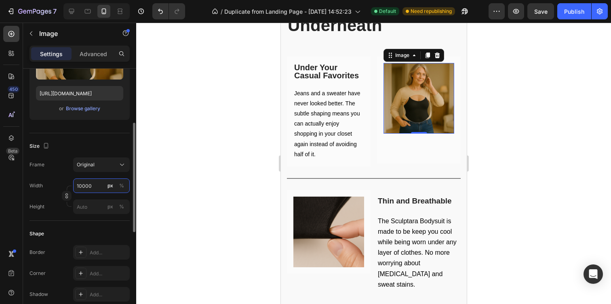
type input "1000"
click at [174, 182] on div at bounding box center [373, 164] width 475 height 282
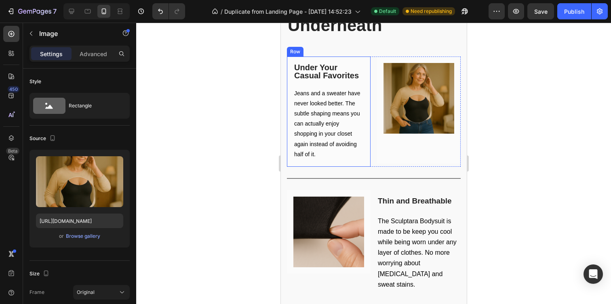
click at [418, 115] on img at bounding box center [418, 98] width 71 height 71
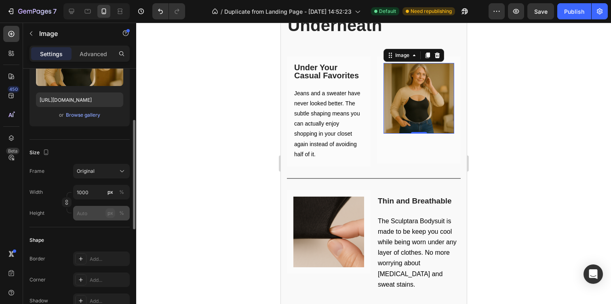
scroll to position [123, 0]
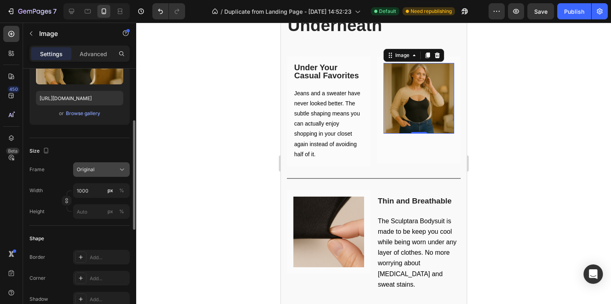
click at [107, 166] on div "Original" at bounding box center [97, 169] width 40 height 7
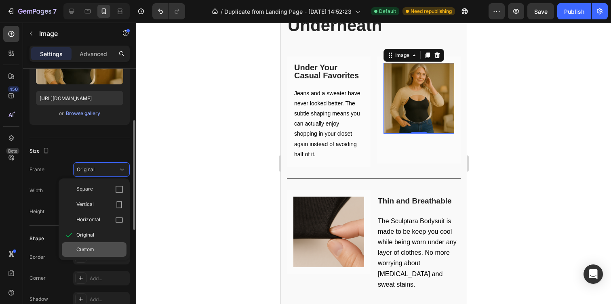
click at [95, 252] on div "Custom" at bounding box center [99, 249] width 47 height 7
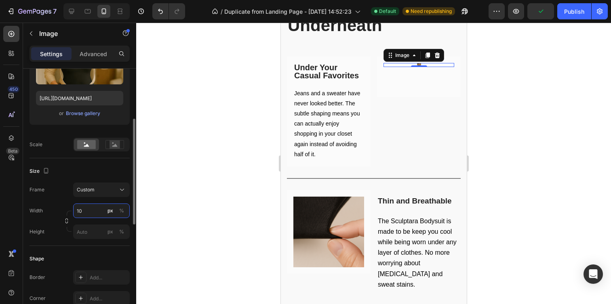
type input "1"
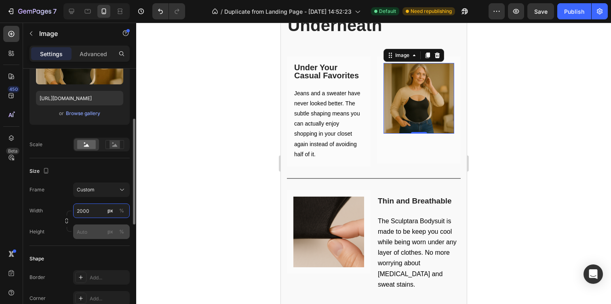
type input "2000"
click at [87, 233] on input "px %" at bounding box center [101, 232] width 57 height 15
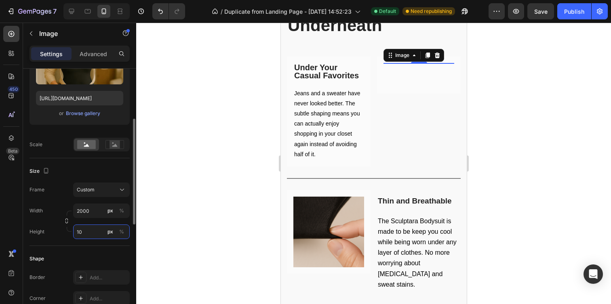
type input "1"
type input "2"
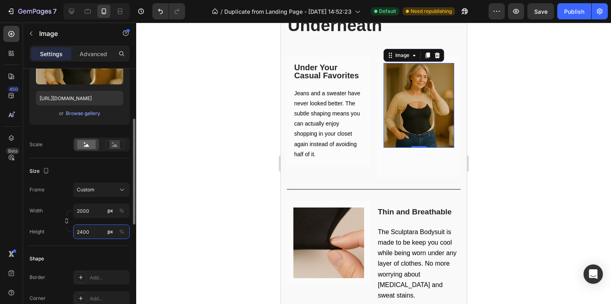
click at [82, 234] on input "2400" at bounding box center [101, 232] width 57 height 15
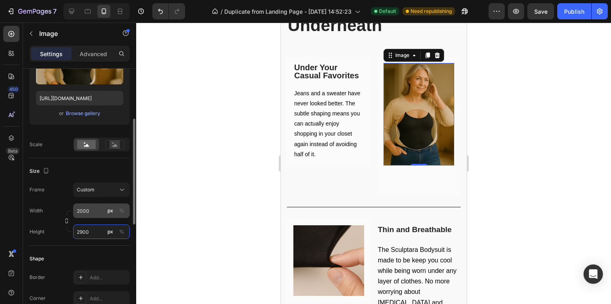
type input "2900"
click at [91, 214] on input "2000" at bounding box center [101, 211] width 57 height 15
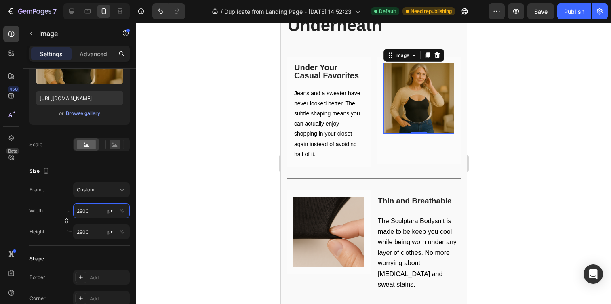
type input "2900"
click at [157, 206] on div at bounding box center [373, 164] width 475 height 282
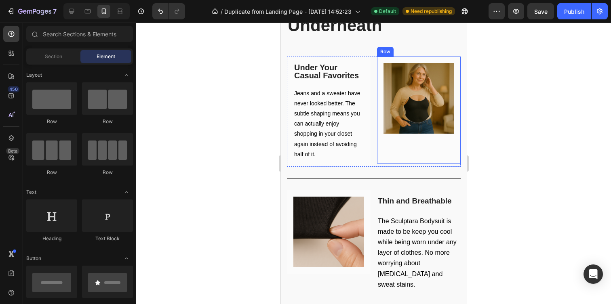
click at [409, 106] on img at bounding box center [418, 98] width 71 height 71
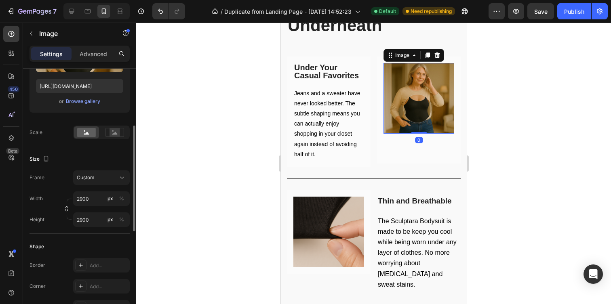
scroll to position [137, 0]
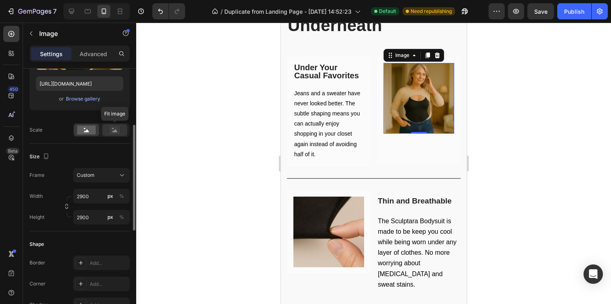
click at [115, 133] on rect at bounding box center [115, 130] width 11 height 8
click at [84, 128] on rect at bounding box center [86, 130] width 19 height 9
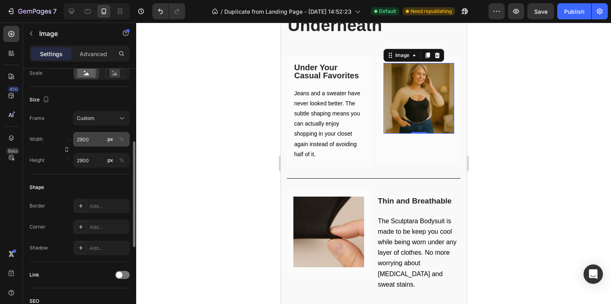
scroll to position [190, 0]
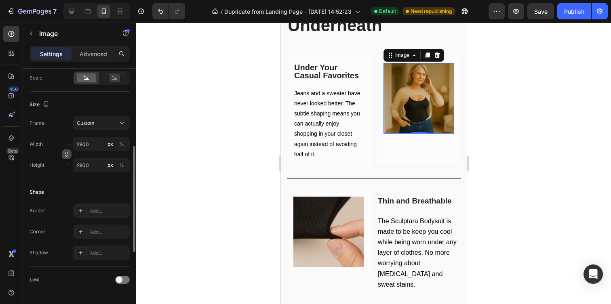
click at [69, 156] on icon "button" at bounding box center [67, 155] width 6 height 6
click at [98, 148] on input "2900" at bounding box center [101, 144] width 57 height 15
click at [93, 193] on div "Shape" at bounding box center [80, 192] width 100 height 13
click at [94, 169] on input "2900" at bounding box center [101, 165] width 57 height 15
type input "3"
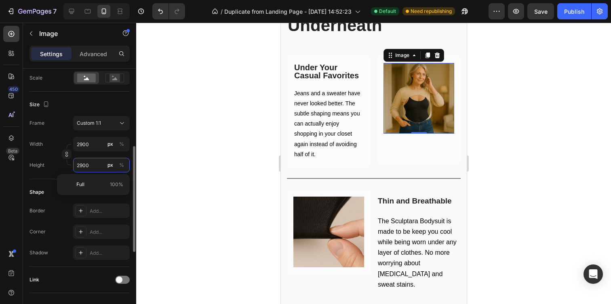
type input "3"
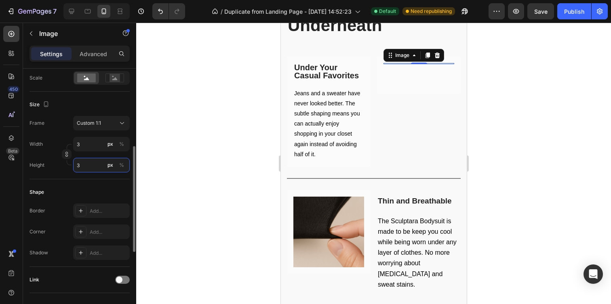
type input "30"
type input "300"
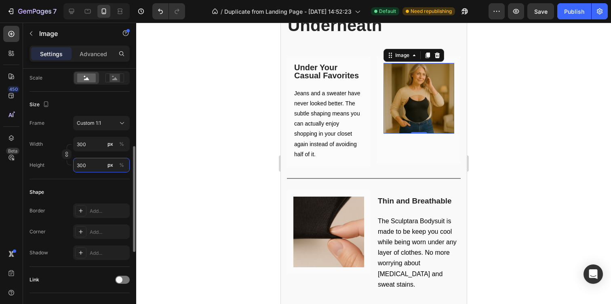
type input "3000"
type input "300"
type input "30"
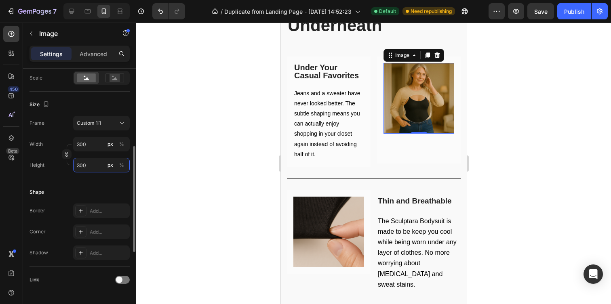
type input "30"
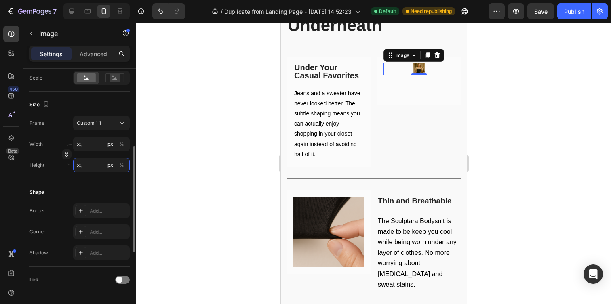
type input "3"
type input "1"
type input "4"
click at [90, 143] on div "Width 3 px % Height px %" at bounding box center [80, 155] width 100 height 36
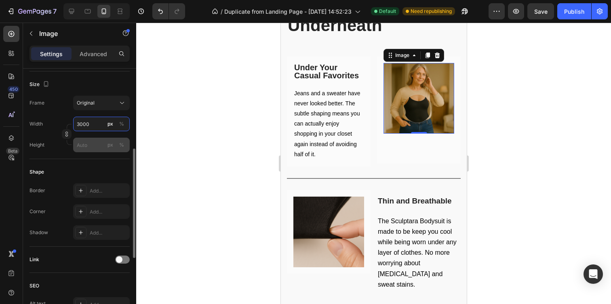
type input "3000"
click at [96, 144] on input "px %" at bounding box center [101, 145] width 57 height 15
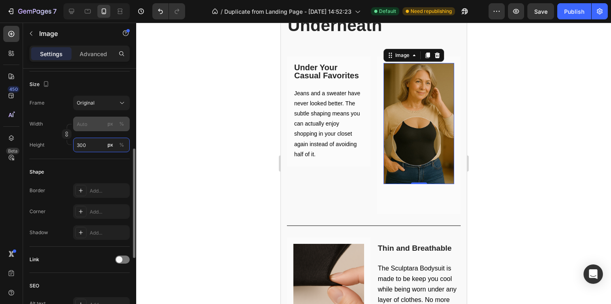
type input "300"
click at [90, 125] on input "px %" at bounding box center [101, 124] width 57 height 15
type input "4"
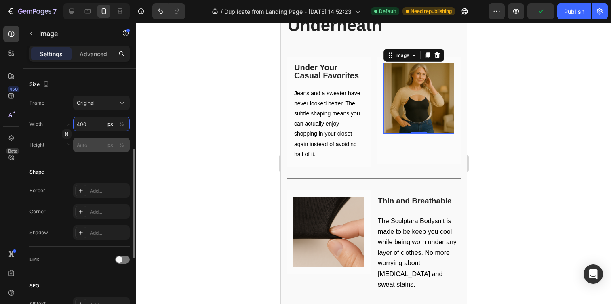
type input "400"
click at [87, 143] on input "px %" at bounding box center [101, 145] width 57 height 15
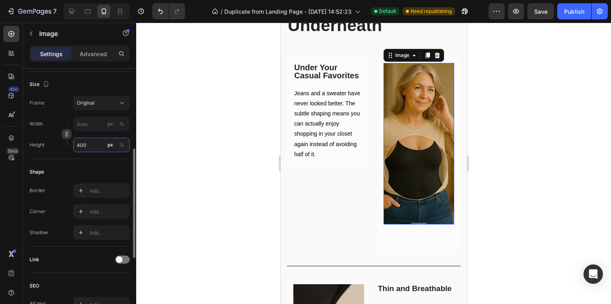
type input "400"
click at [69, 134] on icon "button" at bounding box center [67, 134] width 6 height 6
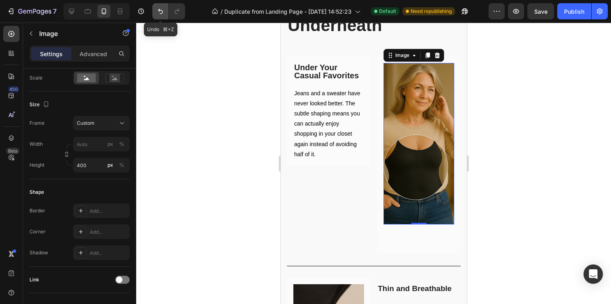
click at [161, 16] on button "Undo/Redo" at bounding box center [160, 11] width 16 height 16
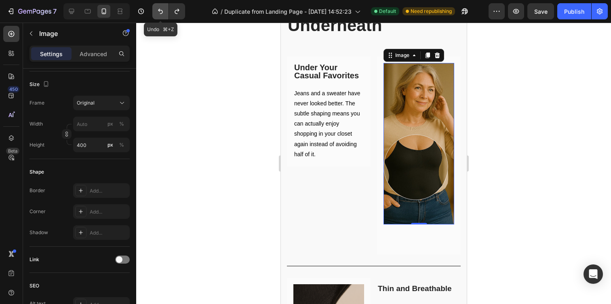
click at [161, 16] on button "Undo/Redo" at bounding box center [160, 11] width 16 height 16
type input "400"
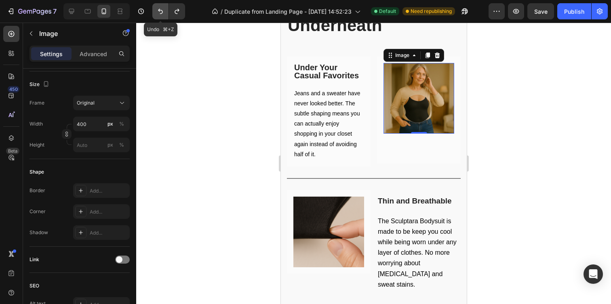
click at [161, 16] on button "Undo/Redo" at bounding box center [160, 11] width 16 height 16
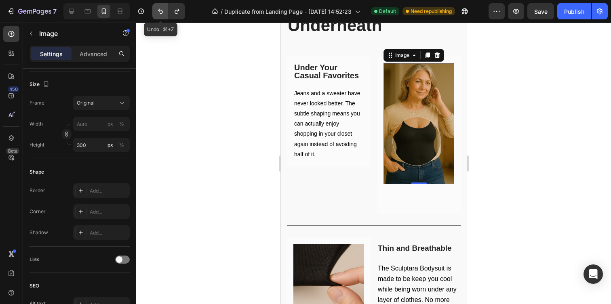
click at [161, 16] on button "Undo/Redo" at bounding box center [160, 11] width 16 height 16
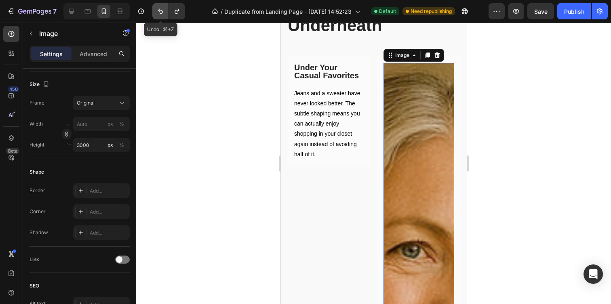
click at [161, 16] on button "Undo/Redo" at bounding box center [160, 11] width 16 height 16
type input "300"
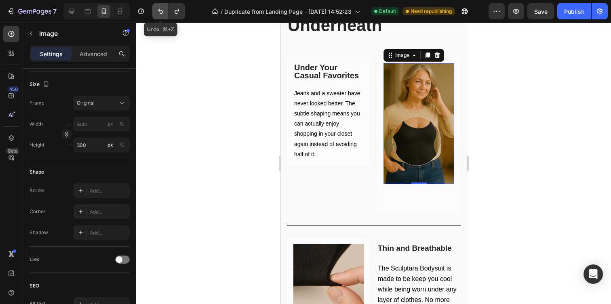
click at [161, 16] on button "Undo/Redo" at bounding box center [160, 11] width 16 height 16
type input "3000"
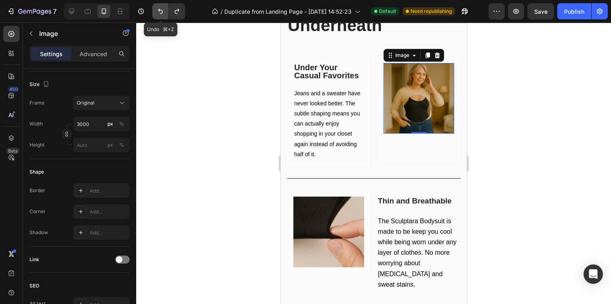
click at [161, 16] on button "Undo/Redo" at bounding box center [160, 11] width 16 height 16
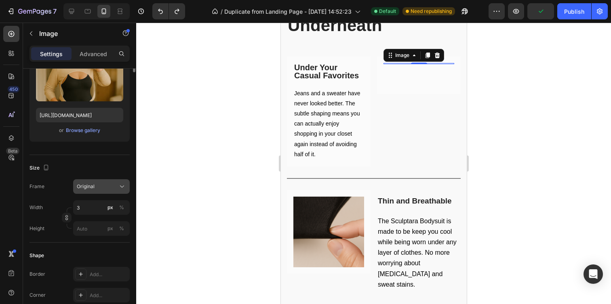
scroll to position [0, 0]
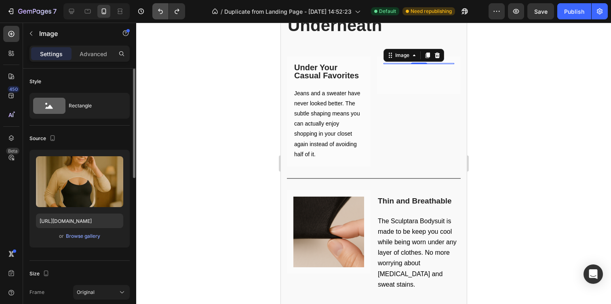
click at [156, 13] on button "Undo/Redo" at bounding box center [160, 11] width 16 height 16
type input "2900"
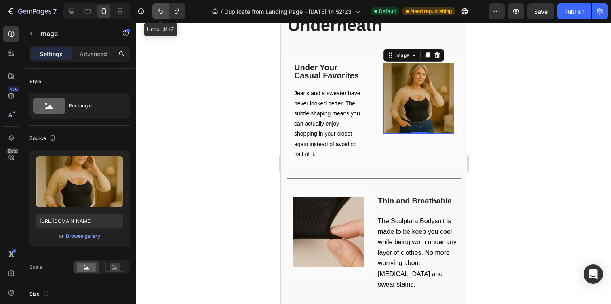
click at [156, 13] on button "Undo/Redo" at bounding box center [160, 11] width 16 height 16
type input "2000"
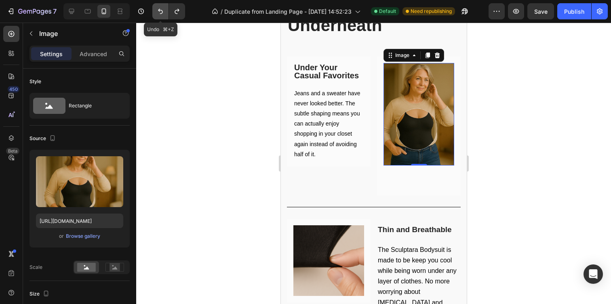
click at [156, 13] on button "Undo/Redo" at bounding box center [160, 11] width 16 height 16
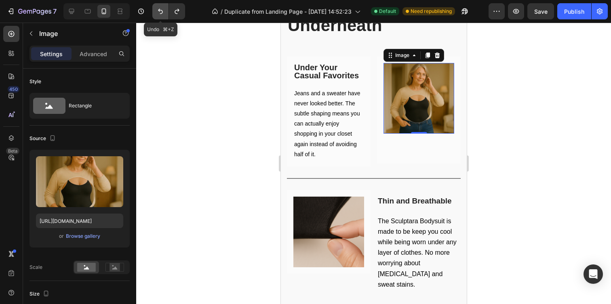
click at [156, 13] on button "Undo/Redo" at bounding box center [160, 11] width 16 height 16
type input "110"
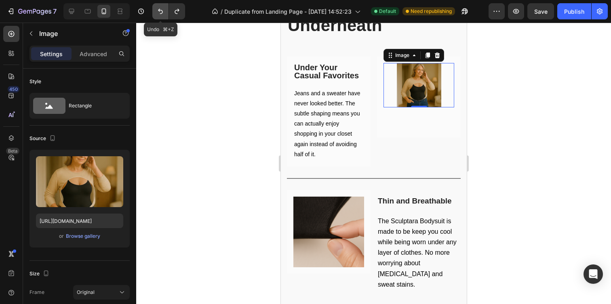
click at [156, 13] on button "Undo/Redo" at bounding box center [160, 11] width 16 height 16
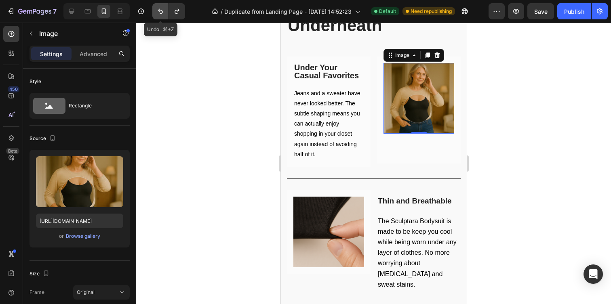
click at [156, 13] on button "Undo/Redo" at bounding box center [160, 11] width 16 height 16
type input "https://cdn.shopify.com/s/files/1/0771/9452/6945/files/gempages_577474035349193…"
click at [156, 13] on button "Undo/Redo" at bounding box center [160, 11] width 16 height 16
type input "100"
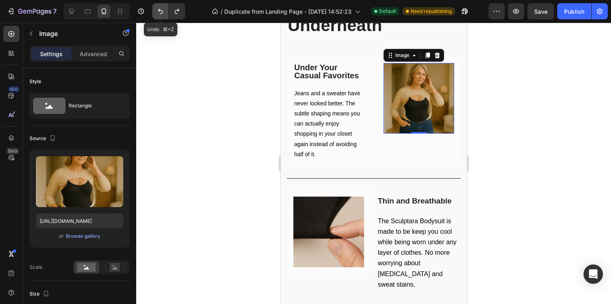
click at [156, 13] on button "Undo/Redo" at bounding box center [160, 11] width 16 height 16
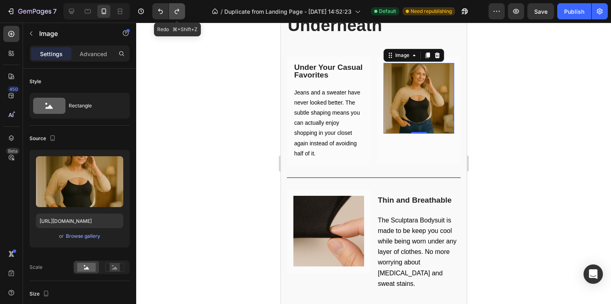
click at [174, 15] on icon "Undo/Redo" at bounding box center [177, 11] width 8 height 8
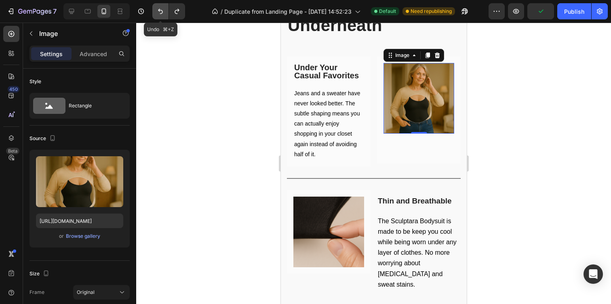
click at [158, 15] on icon "Undo/Redo" at bounding box center [160, 11] width 8 height 8
type input "100"
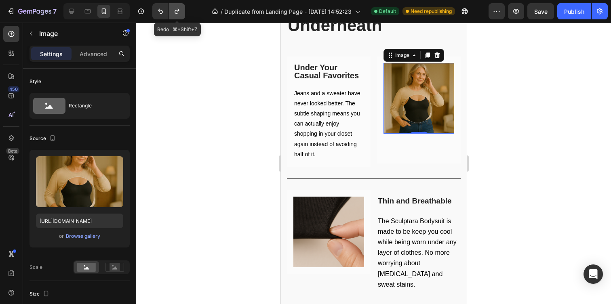
click at [176, 15] on button "Undo/Redo" at bounding box center [177, 11] width 16 height 16
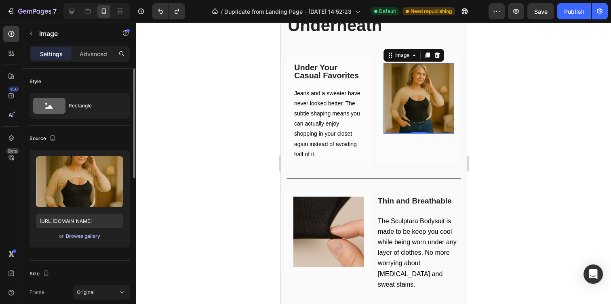
click at [77, 239] on div "Browse gallery" at bounding box center [83, 236] width 34 height 7
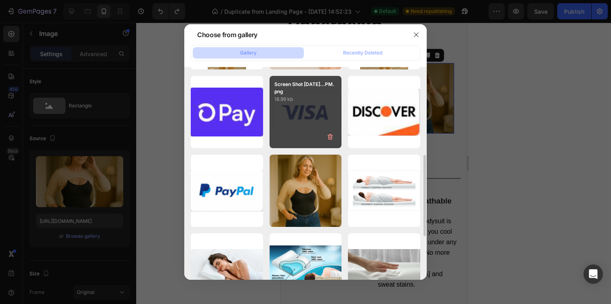
scroll to position [186, 0]
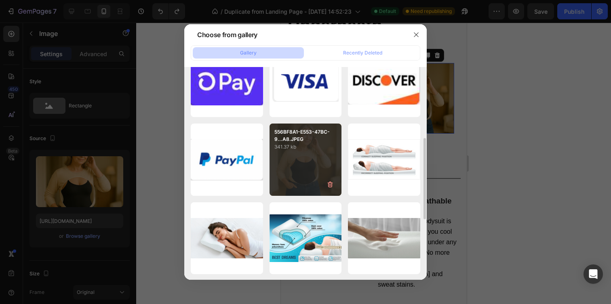
click at [313, 155] on div "556BF8A1-E553-47BC-9...A8.JPEG 341.37 kb" at bounding box center [306, 160] width 72 height 72
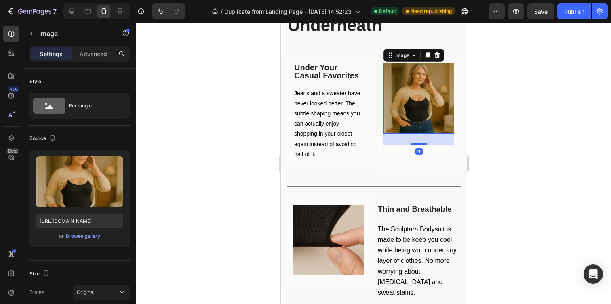
drag, startPoint x: 418, startPoint y: 133, endPoint x: 416, endPoint y: 144, distance: 11.5
click at [417, 144] on div at bounding box center [419, 144] width 16 height 2
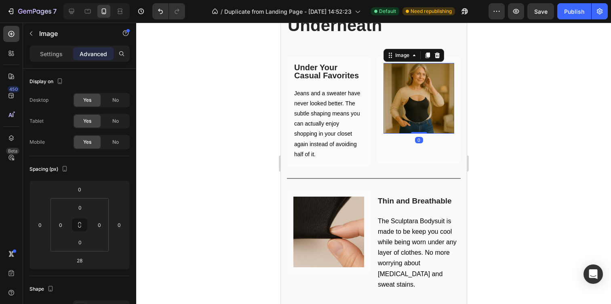
drag, startPoint x: 416, startPoint y: 144, endPoint x: 416, endPoint y: 127, distance: 17.4
click at [416, 127] on div "Image 0" at bounding box center [418, 98] width 71 height 71
type input "0"
click at [55, 53] on p "Settings" at bounding box center [51, 54] width 23 height 8
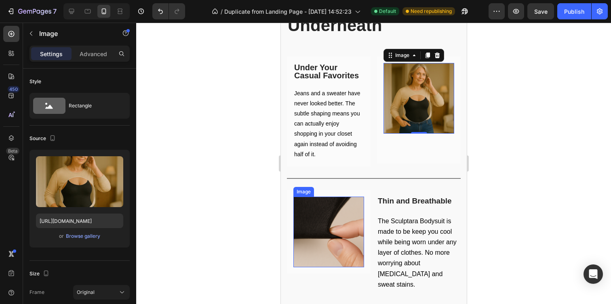
click at [305, 232] on img at bounding box center [328, 232] width 71 height 71
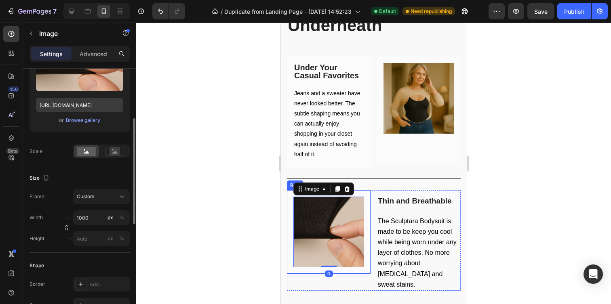
scroll to position [121, 0]
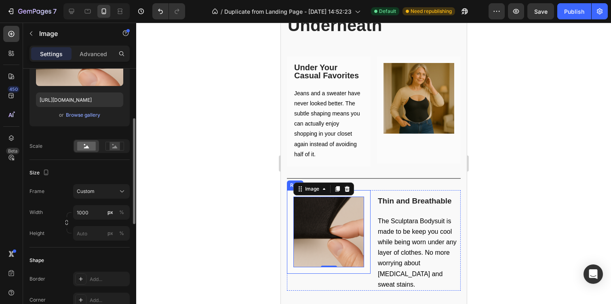
click at [92, 220] on div "Width 1000 px % Height px %" at bounding box center [80, 223] width 100 height 36
click at [92, 216] on input "1000" at bounding box center [101, 212] width 57 height 15
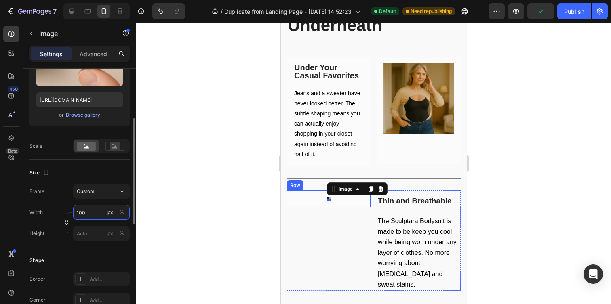
type input "1000"
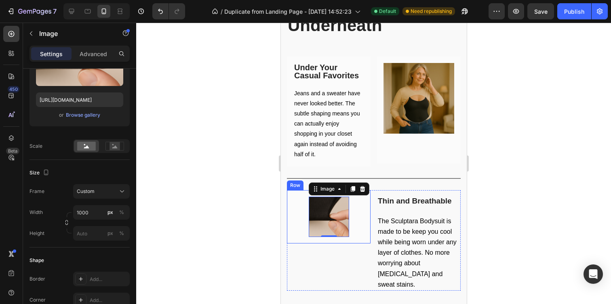
click at [156, 207] on div at bounding box center [373, 164] width 475 height 282
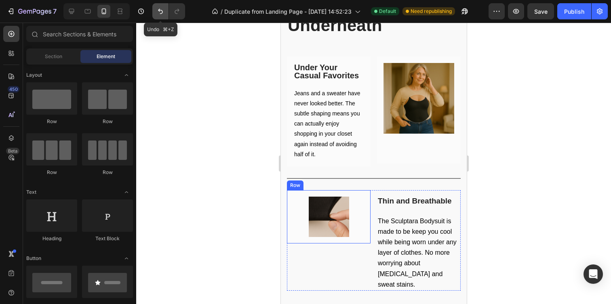
click at [159, 10] on icon "Undo/Redo" at bounding box center [160, 11] width 5 height 5
click at [205, 99] on div at bounding box center [373, 164] width 475 height 282
click at [341, 196] on div "Image Row Row" at bounding box center [329, 216] width 84 height 53
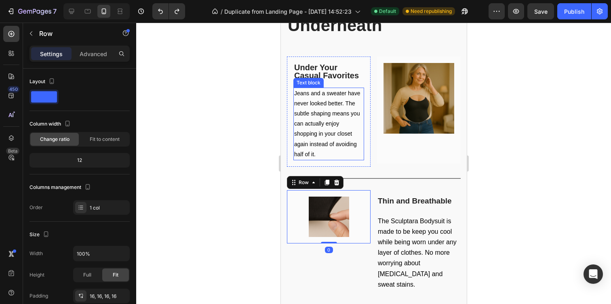
click at [296, 108] on p "Jeans and a sweater have never looked better. The subtle shaping means you can …" at bounding box center [328, 124] width 69 height 71
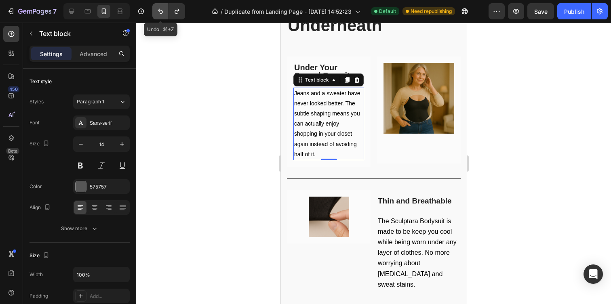
click at [153, 8] on button "Undo/Redo" at bounding box center [160, 11] width 16 height 16
click at [156, 10] on icon "Undo/Redo" at bounding box center [160, 11] width 8 height 8
click at [162, 7] on button "Undo/Redo" at bounding box center [160, 11] width 16 height 16
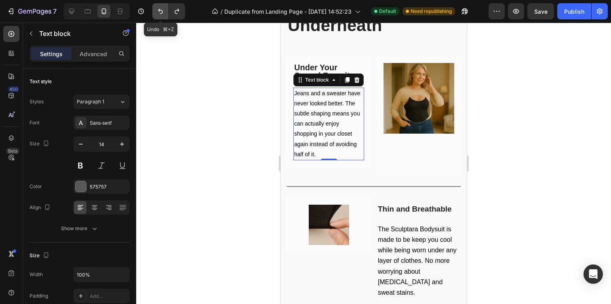
click at [162, 7] on button "Undo/Redo" at bounding box center [160, 11] width 16 height 16
click at [180, 6] on button "Undo/Redo" at bounding box center [177, 11] width 16 height 16
click at [179, 11] on icon "Undo/Redo" at bounding box center [177, 11] width 8 height 8
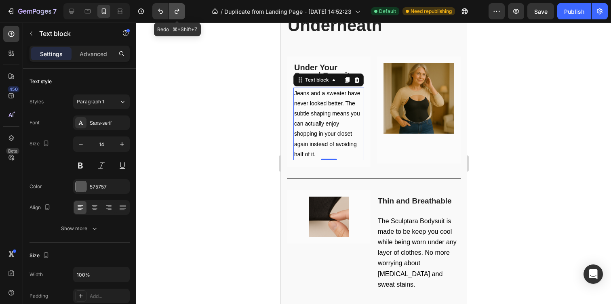
click at [179, 11] on icon "Undo/Redo" at bounding box center [177, 11] width 8 height 8
click at [330, 216] on img at bounding box center [329, 217] width 40 height 40
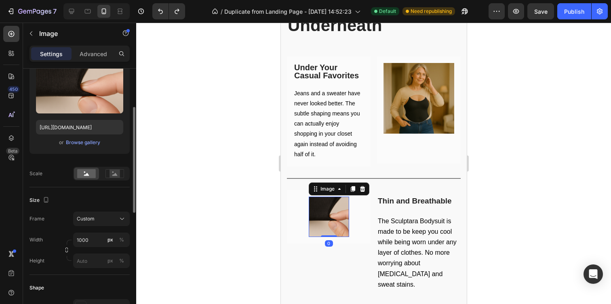
scroll to position [96, 0]
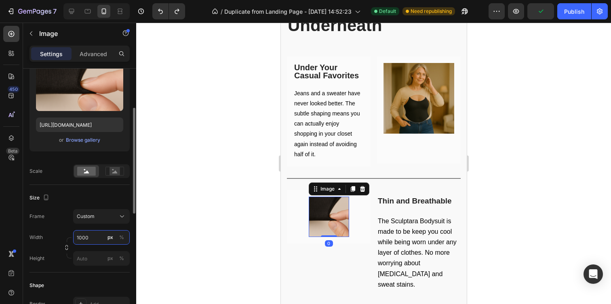
click at [97, 243] on input "1000" at bounding box center [101, 237] width 57 height 15
click at [101, 217] on div "Custom" at bounding box center [97, 216] width 40 height 7
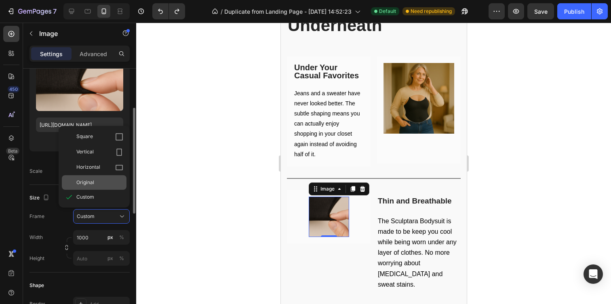
click at [101, 180] on div "Original" at bounding box center [99, 182] width 47 height 7
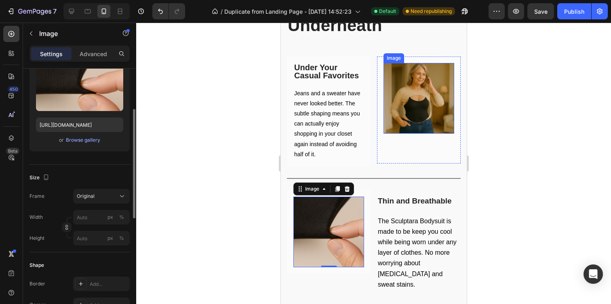
click at [434, 94] on img at bounding box center [418, 98] width 71 height 71
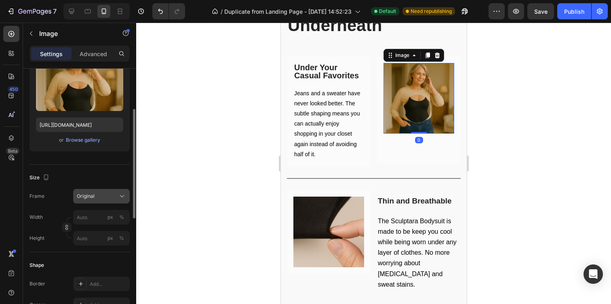
click at [106, 196] on div "Original" at bounding box center [97, 196] width 40 height 7
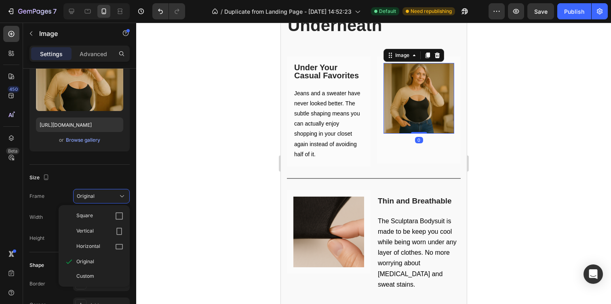
click at [197, 194] on div at bounding box center [373, 164] width 475 height 282
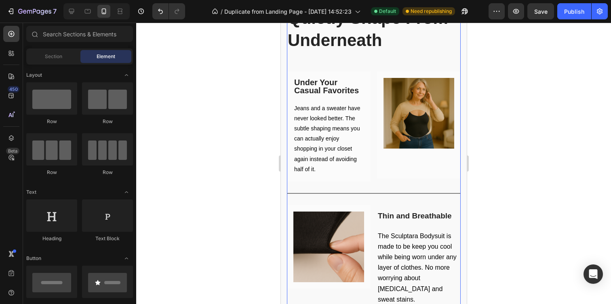
scroll to position [1030, 0]
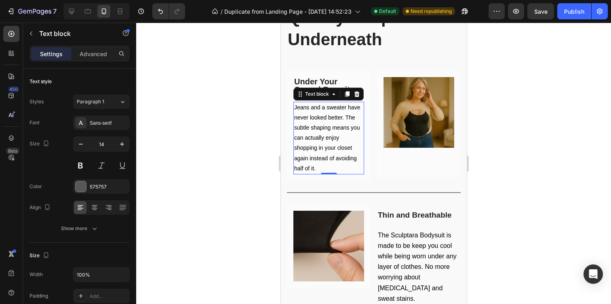
click at [360, 120] on p "Jeans and a sweater have never looked better. The subtle shaping means you can …" at bounding box center [328, 138] width 69 height 71
click at [414, 117] on img at bounding box center [418, 112] width 71 height 71
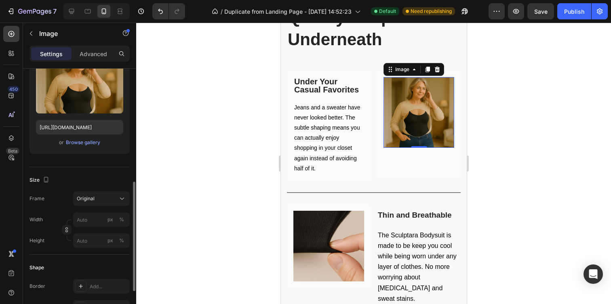
scroll to position [0, 0]
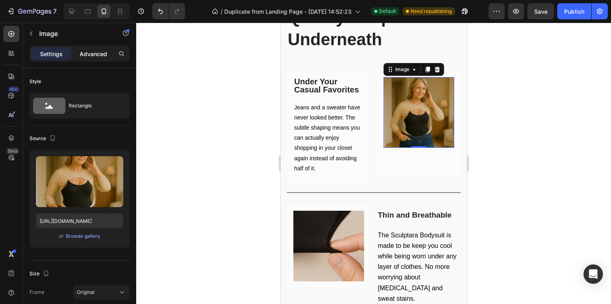
click at [93, 58] on div "Advanced" at bounding box center [93, 53] width 40 height 13
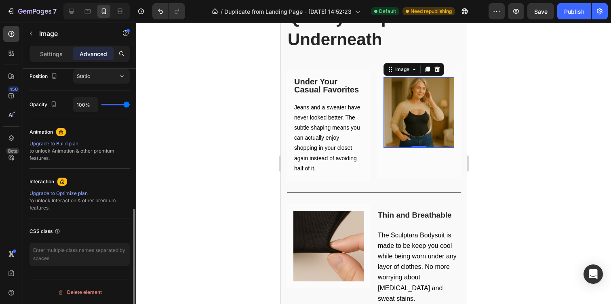
scroll to position [302, 0]
click at [422, 121] on img at bounding box center [418, 112] width 71 height 71
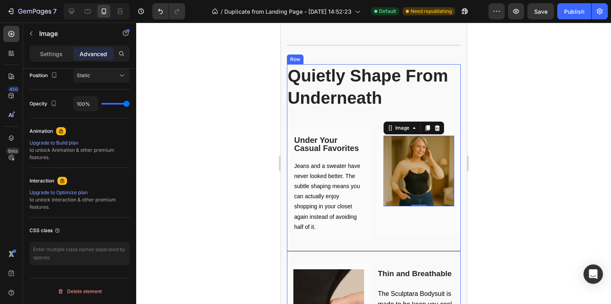
scroll to position [947, 0]
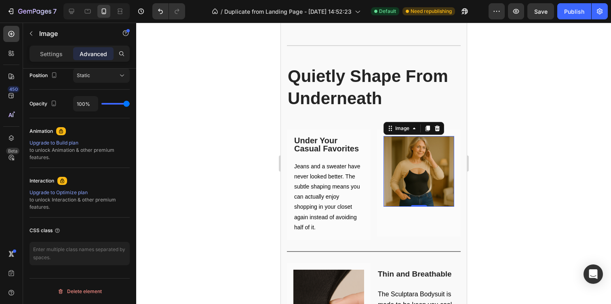
click at [429, 203] on img at bounding box center [418, 171] width 71 height 71
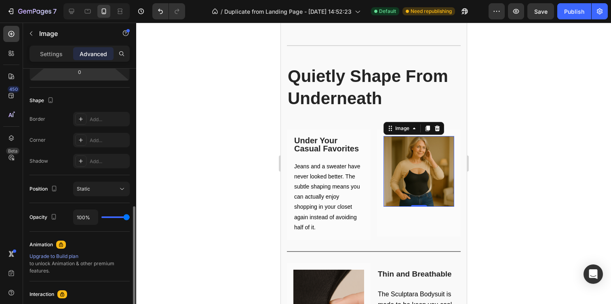
scroll to position [59, 0]
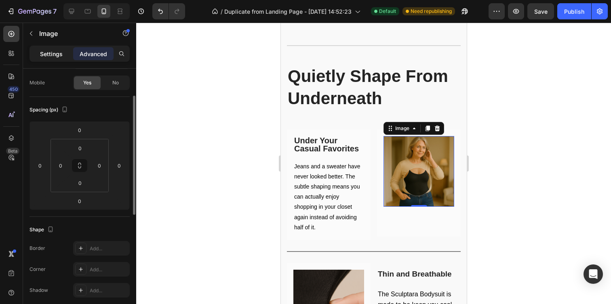
click at [47, 50] on p "Settings" at bounding box center [51, 54] width 23 height 8
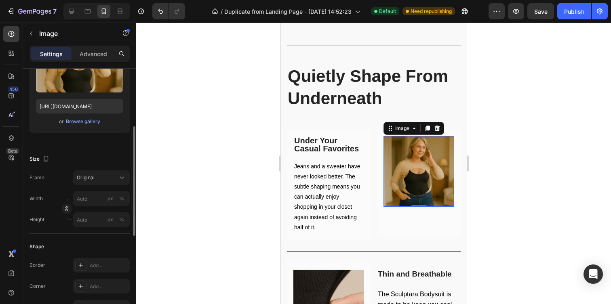
scroll to position [129, 0]
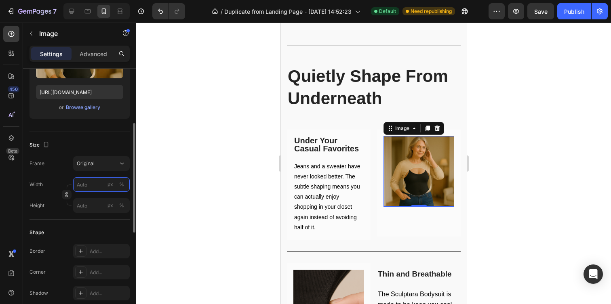
click at [81, 187] on input "px %" at bounding box center [101, 185] width 57 height 15
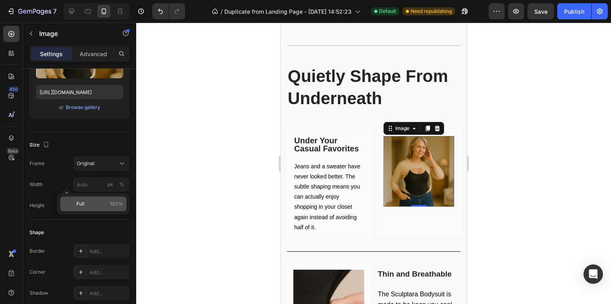
click at [99, 208] on div "Full 100%" at bounding box center [93, 204] width 66 height 15
type input "100"
click at [99, 208] on input "px %" at bounding box center [101, 206] width 57 height 15
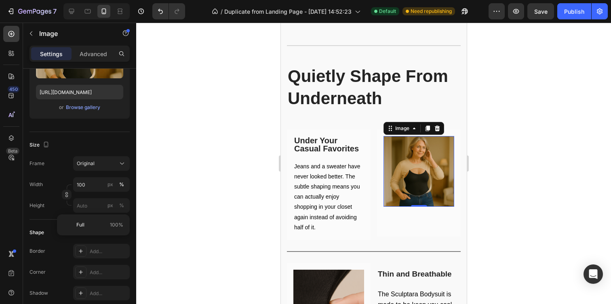
click at [95, 233] on div "Full 100%" at bounding box center [93, 225] width 73 height 21
click at [95, 226] on p "Full 100%" at bounding box center [99, 225] width 47 height 7
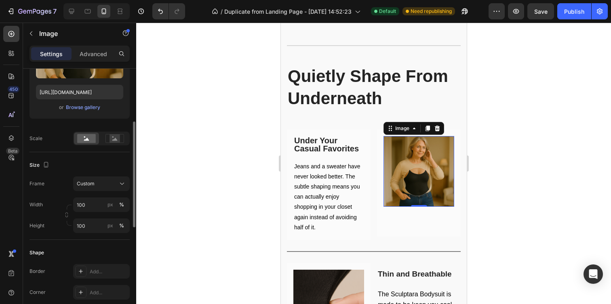
click at [109, 245] on div "Shape Border Add... Corner Add... Shadow Add..." at bounding box center [80, 284] width 100 height 88
click at [98, 228] on input "100" at bounding box center [101, 226] width 57 height 15
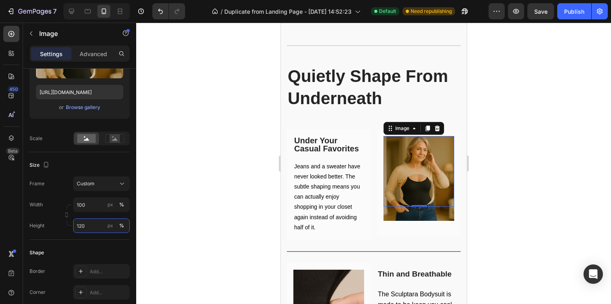
type input "120"
click at [203, 228] on div at bounding box center [373, 164] width 475 height 282
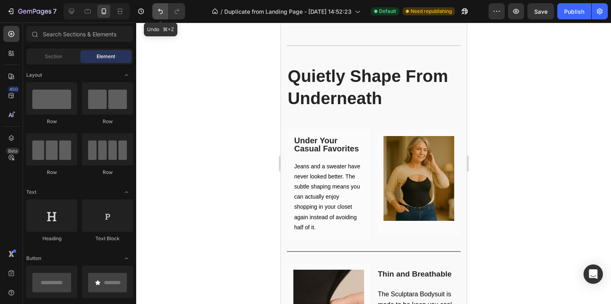
click at [164, 12] on icon "Undo/Redo" at bounding box center [160, 11] width 8 height 8
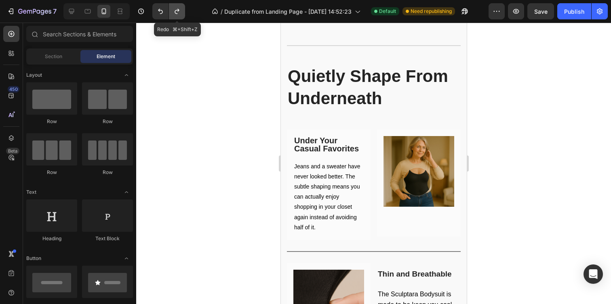
click at [181, 11] on button "Undo/Redo" at bounding box center [177, 11] width 16 height 16
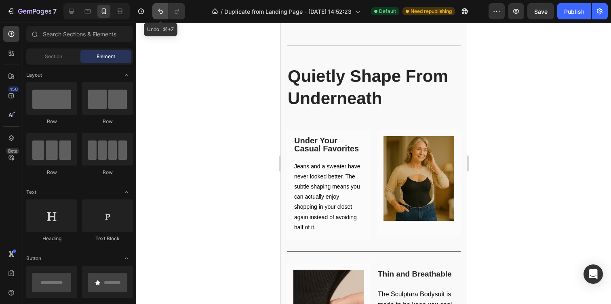
click at [165, 15] on button "Undo/Redo" at bounding box center [160, 11] width 16 height 16
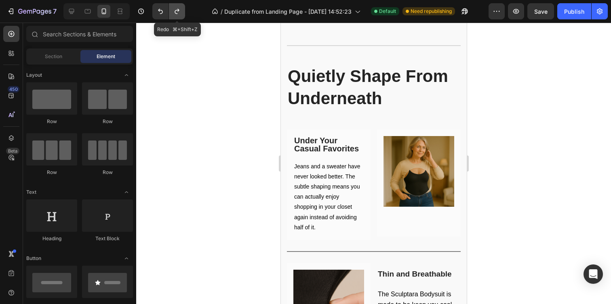
click at [178, 15] on button "Undo/Redo" at bounding box center [177, 11] width 16 height 16
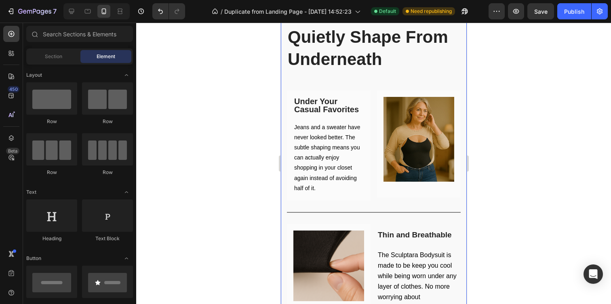
scroll to position [989, 0]
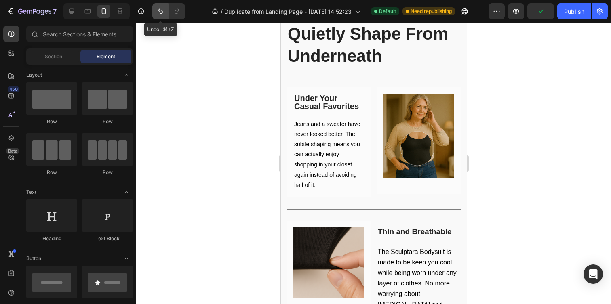
click at [158, 11] on icon "Undo/Redo" at bounding box center [160, 11] width 8 height 8
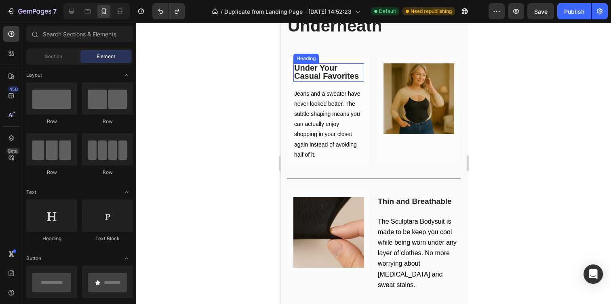
scroll to position [1043, 0]
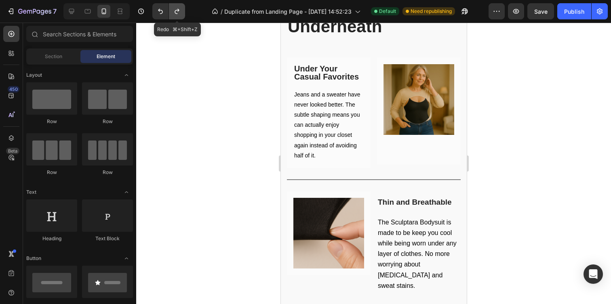
click at [180, 13] on icon "Undo/Redo" at bounding box center [177, 11] width 8 height 8
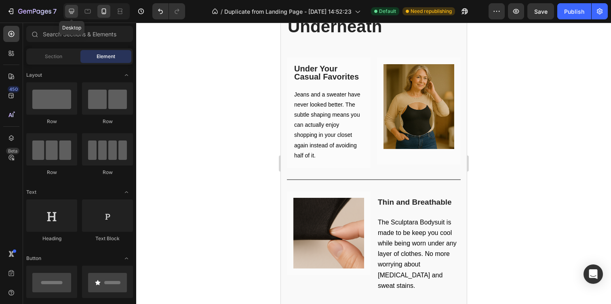
click at [73, 9] on icon at bounding box center [72, 11] width 8 height 8
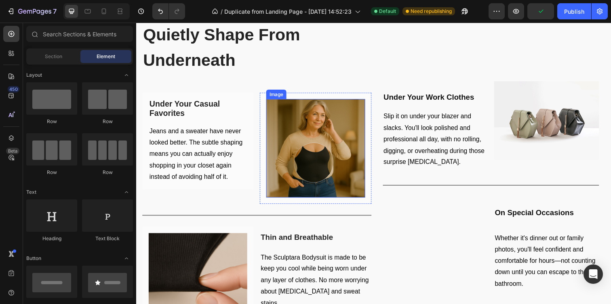
scroll to position [1016, 0]
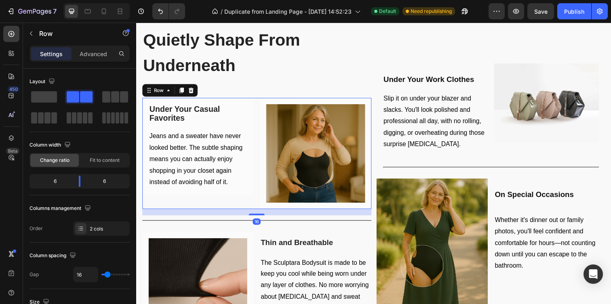
click at [260, 102] on div "Under Your Casual Favorites Heading Row Jeans and a sweater have never looked b…" at bounding box center [259, 156] width 234 height 114
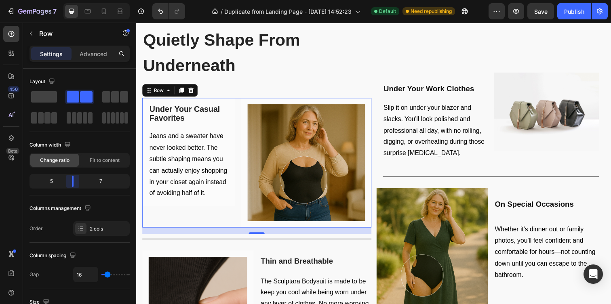
drag, startPoint x: 82, startPoint y: 182, endPoint x: 72, endPoint y: 182, distance: 10.9
click at [72, 0] on body "7 / Duplicate from Landing Page - Aug 6, 14:52:23 Default Need republishing Pre…" at bounding box center [305, 0] width 611 height 0
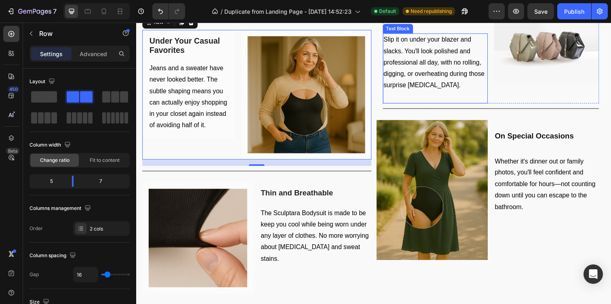
scroll to position [1093, 0]
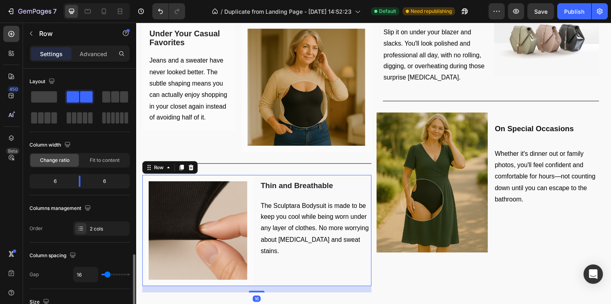
click at [256, 184] on div "Image Row Row Thin and Breathable Heading The Sculptara Bodysuit is made to be …" at bounding box center [259, 235] width 234 height 114
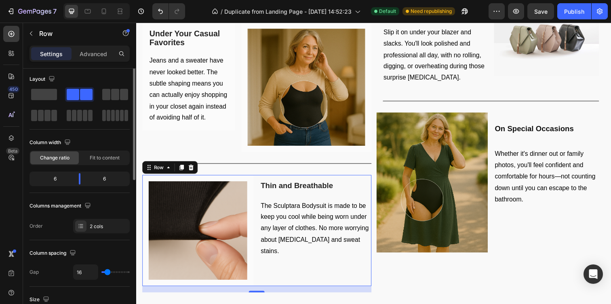
scroll to position [0, 0]
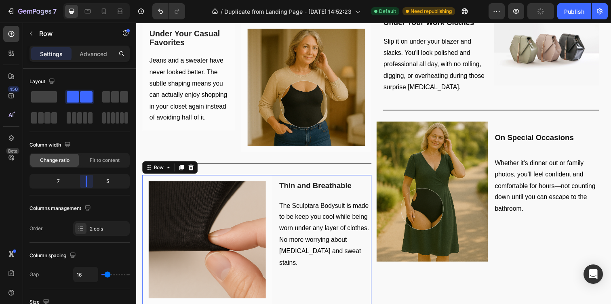
drag, startPoint x: 80, startPoint y: 180, endPoint x: 92, endPoint y: 178, distance: 11.8
click at [92, 0] on body "7 / Duplicate from Landing Page - Aug 6, 14:52:23 Default Need republishing Pre…" at bounding box center [305, 0] width 611 height 0
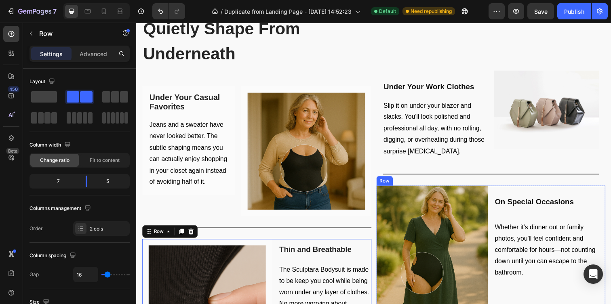
scroll to position [1022, 0]
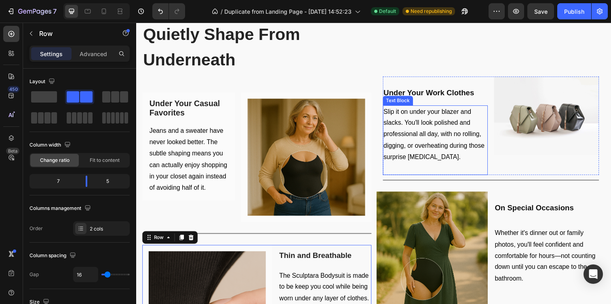
click at [467, 118] on p "Slip it on under your blazer and slacks. You'll look polished and professional …" at bounding box center [442, 137] width 106 height 58
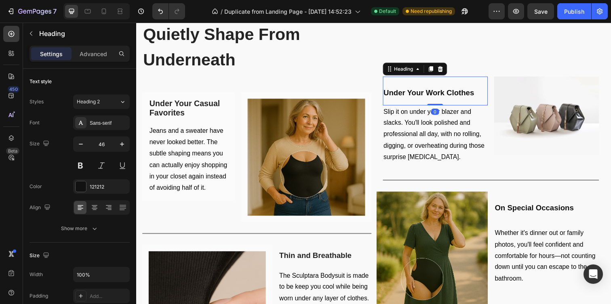
click at [490, 86] on h2 "Under Your Work Clothes" at bounding box center [441, 93] width 107 height 30
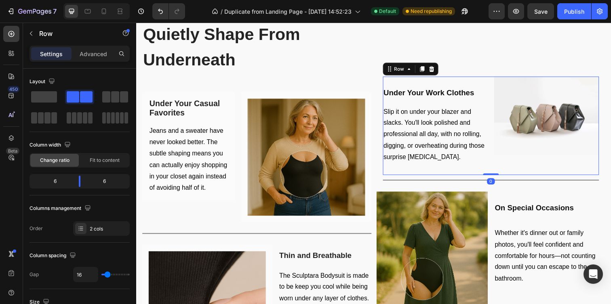
click at [498, 83] on div "Under Your Work Clothes Heading Slip it on under your blazer and slacks. You'll…" at bounding box center [498, 128] width 221 height 101
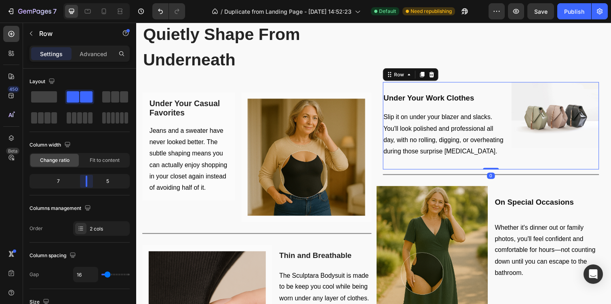
drag, startPoint x: 82, startPoint y: 184, endPoint x: 89, endPoint y: 184, distance: 6.1
click at [89, 0] on body "7 / Duplicate from Landing Page - Aug 6, 14:52:23 Default Need republishing Pre…" at bounding box center [305, 0] width 611 height 0
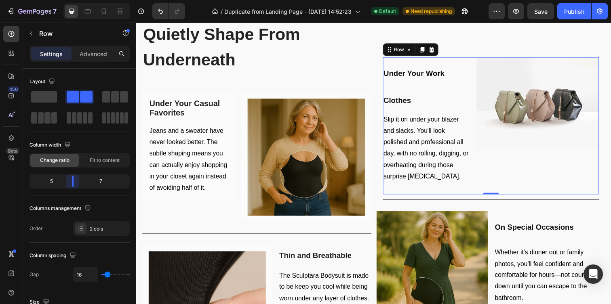
drag, startPoint x: 89, startPoint y: 184, endPoint x: 74, endPoint y: 182, distance: 14.6
click at [74, 0] on body "7 / Duplicate from Landing Page - Aug 6, 14:52:23 Default Need republishing Pre…" at bounding box center [305, 0] width 611 height 0
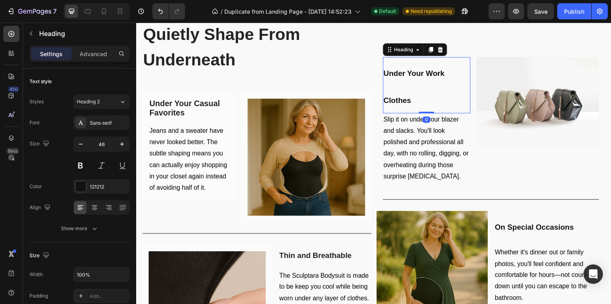
click at [418, 91] on h2 "Under Your Work Clothes" at bounding box center [432, 86] width 89 height 57
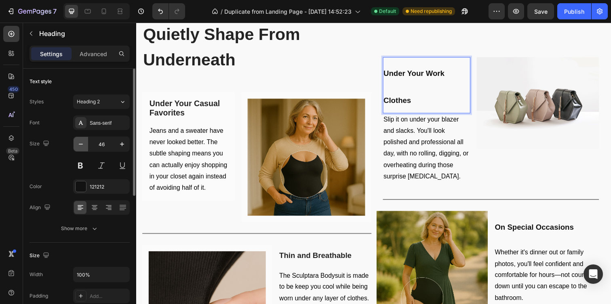
click at [80, 145] on icon "button" at bounding box center [81, 144] width 8 height 8
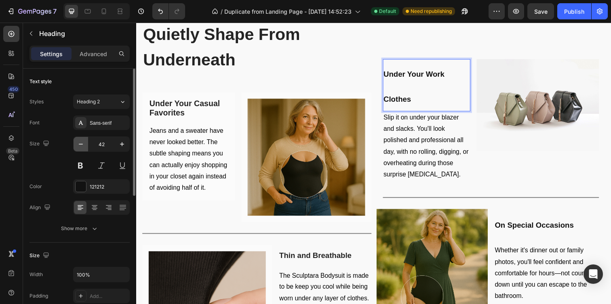
click at [80, 145] on icon "button" at bounding box center [81, 144] width 8 height 8
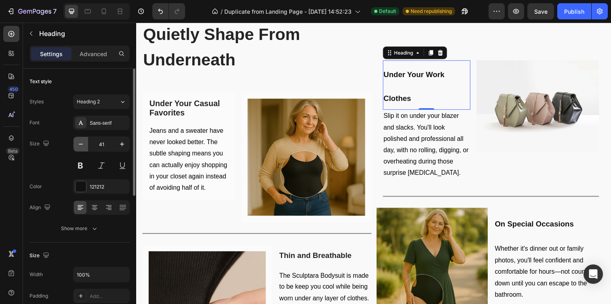
click at [80, 145] on icon "button" at bounding box center [81, 144] width 8 height 8
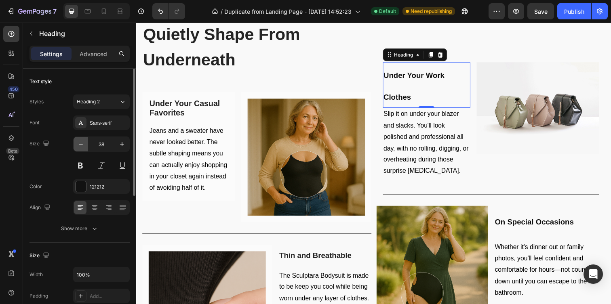
click at [80, 145] on icon "button" at bounding box center [81, 144] width 8 height 8
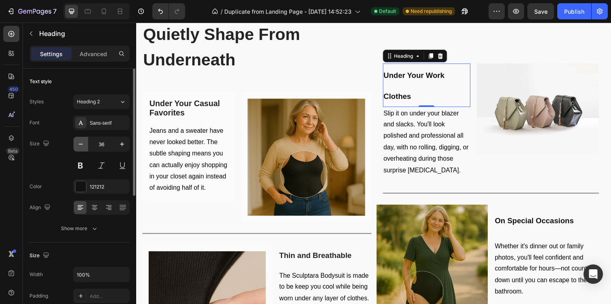
click at [80, 145] on icon "button" at bounding box center [81, 144] width 8 height 8
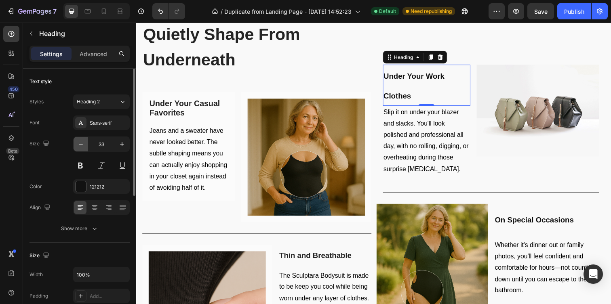
click at [80, 145] on icon "button" at bounding box center [81, 144] width 8 height 8
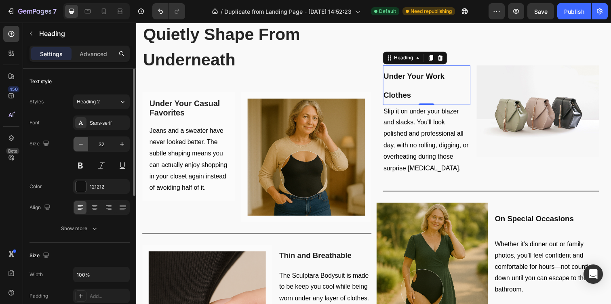
click at [80, 145] on icon "button" at bounding box center [81, 144] width 8 height 8
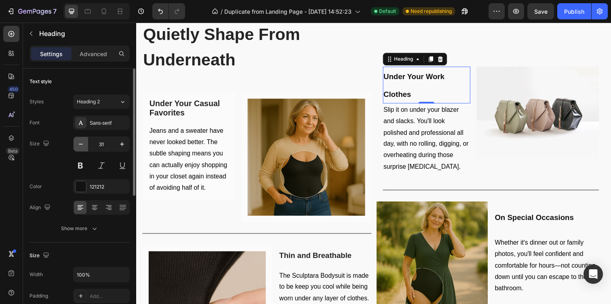
click at [80, 145] on icon "button" at bounding box center [81, 144] width 8 height 8
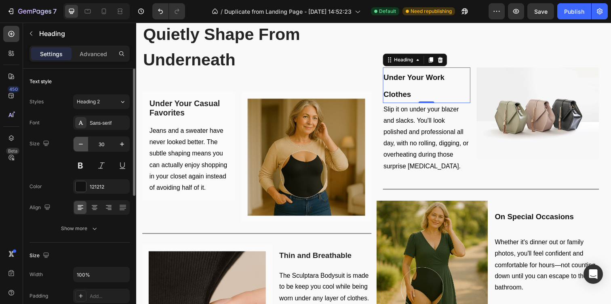
click at [80, 145] on icon "button" at bounding box center [81, 144] width 8 height 8
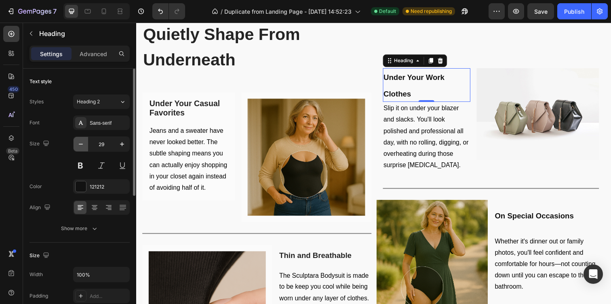
click at [80, 145] on icon "button" at bounding box center [81, 144] width 8 height 8
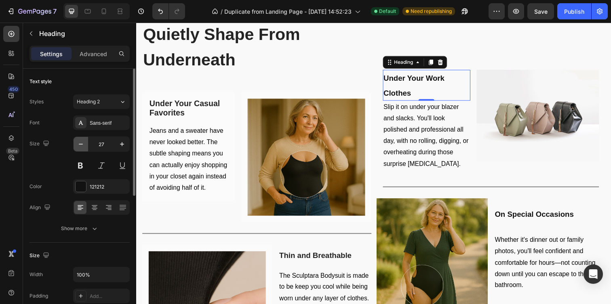
click at [80, 145] on icon "button" at bounding box center [81, 144] width 8 height 8
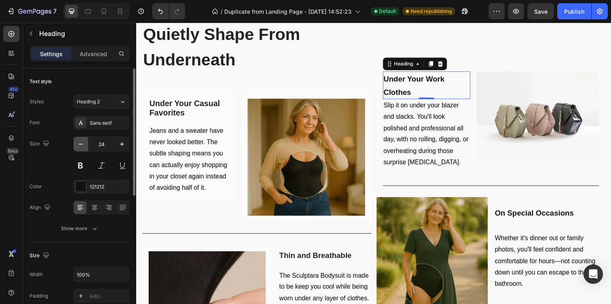
click at [80, 145] on icon "button" at bounding box center [81, 144] width 8 height 8
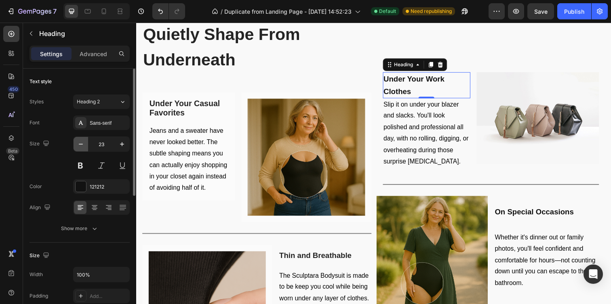
click at [80, 145] on icon "button" at bounding box center [81, 144] width 8 height 8
type input "22"
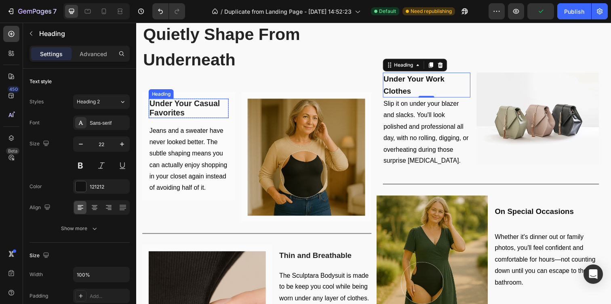
click at [173, 109] on strong "Under Your Casual Favorites" at bounding box center [186, 110] width 72 height 18
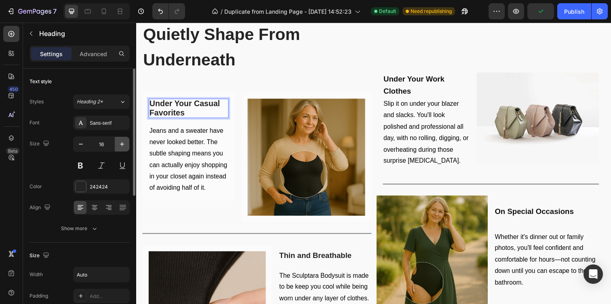
click at [120, 141] on icon "button" at bounding box center [122, 144] width 8 height 8
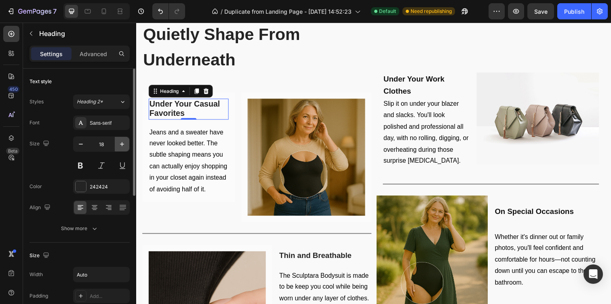
click at [120, 141] on icon "button" at bounding box center [122, 144] width 8 height 8
type input "20"
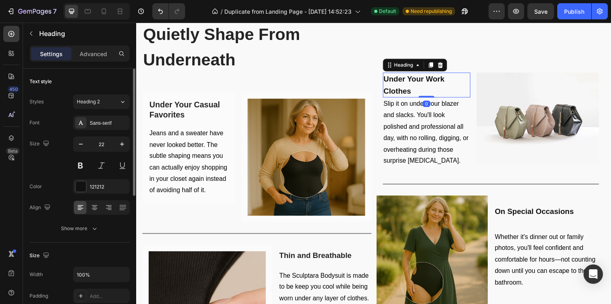
click at [401, 87] on p "⁠⁠⁠⁠⁠⁠⁠ Under Your Work Clothes" at bounding box center [433, 86] width 88 height 24
click at [174, 119] on strong "Under Your Casual Favorites" at bounding box center [186, 111] width 72 height 19
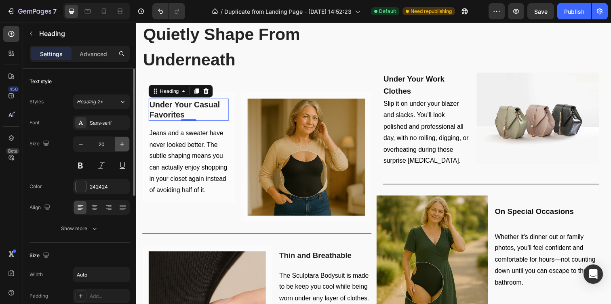
click at [120, 146] on icon "button" at bounding box center [122, 144] width 8 height 8
type input "21"
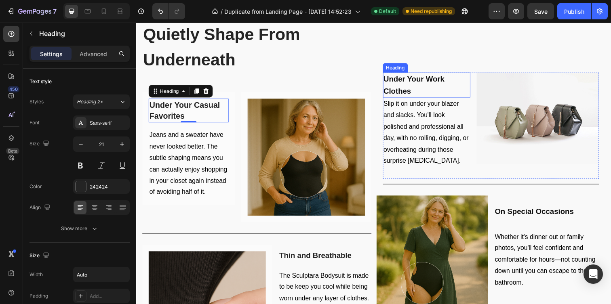
click at [422, 87] on p "⁠⁠⁠⁠⁠⁠⁠ Under Your Work Clothes" at bounding box center [433, 86] width 88 height 24
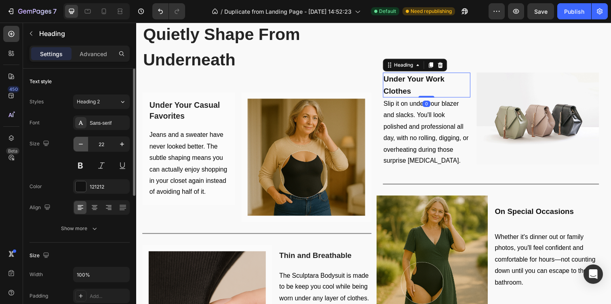
click at [82, 143] on icon "button" at bounding box center [81, 144] width 8 height 8
type input "21"
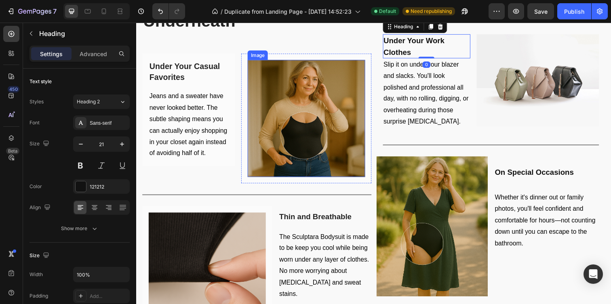
scroll to position [1066, 0]
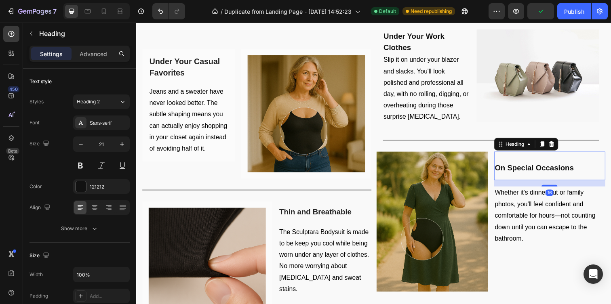
click at [552, 175] on h2 "On Special Occasions" at bounding box center [559, 169] width 114 height 30
click at [82, 144] on icon "button" at bounding box center [81, 144] width 4 height 1
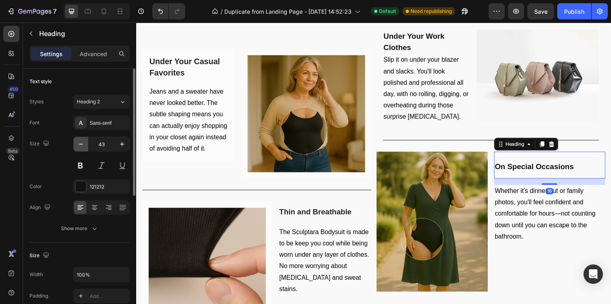
click at [82, 144] on icon "button" at bounding box center [81, 144] width 4 height 1
type input "42"
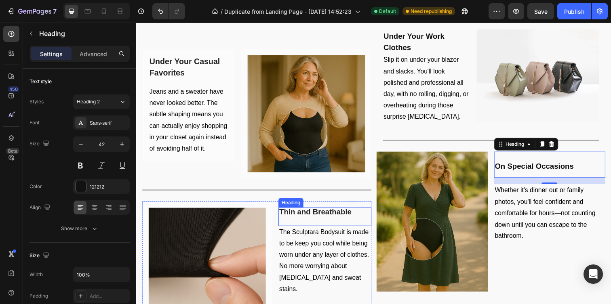
click at [319, 224] on h2 "Thin and Breathable" at bounding box center [328, 220] width 95 height 19
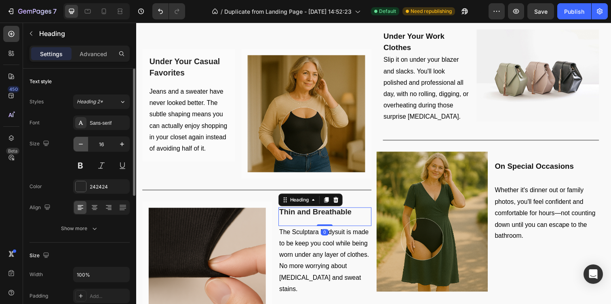
click at [85, 148] on button "button" at bounding box center [81, 144] width 15 height 15
type input "14"
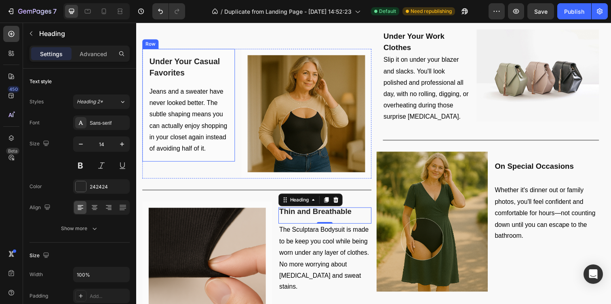
click at [233, 136] on div "⁠⁠⁠⁠⁠⁠⁠ Under Your Casual Favorites Heading Row Jeans and a sweater have never …" at bounding box center [189, 106] width 95 height 115
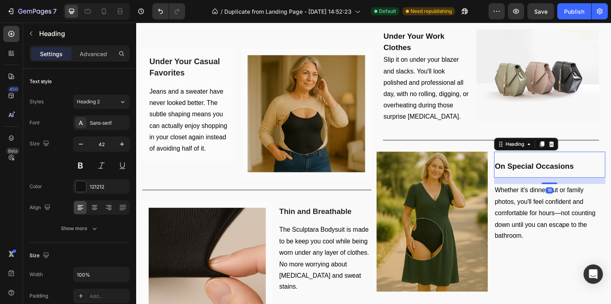
click at [549, 170] on strong "On Special Occasions" at bounding box center [543, 169] width 81 height 8
click at [85, 147] on button "button" at bounding box center [81, 144] width 15 height 15
type input "40"
click at [466, 117] on p "Slip it on under your blazer and slacks. You'll look polished and professional …" at bounding box center [433, 90] width 88 height 70
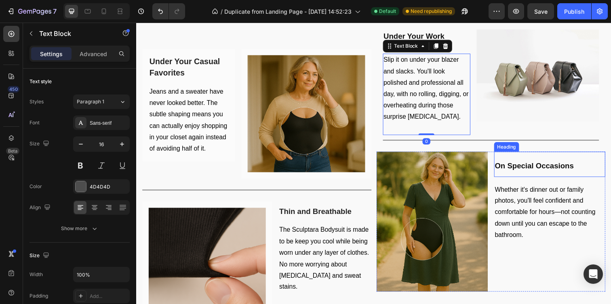
click at [554, 165] on strong "On Special Occasions" at bounding box center [543, 169] width 81 height 8
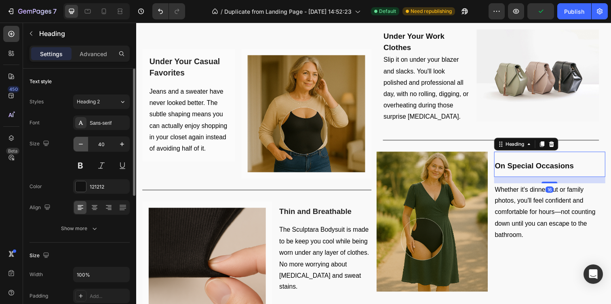
click at [82, 150] on button "button" at bounding box center [81, 144] width 15 height 15
type input "38"
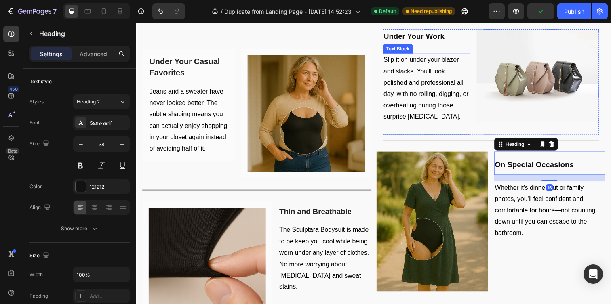
click at [423, 85] on span "Slip it on under your blazer and slacks. You'll look polished and professional …" at bounding box center [432, 89] width 87 height 65
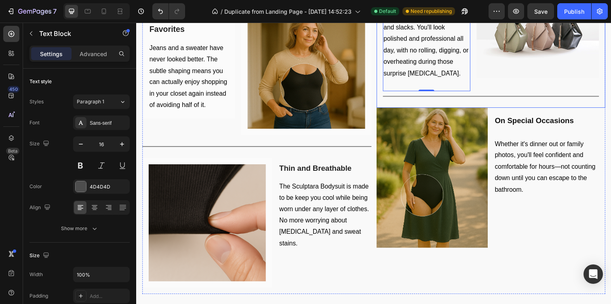
scroll to position [899, 0]
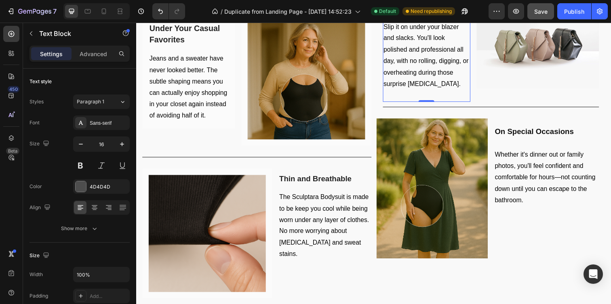
click at [548, 9] on span "Save" at bounding box center [541, 11] width 13 height 7
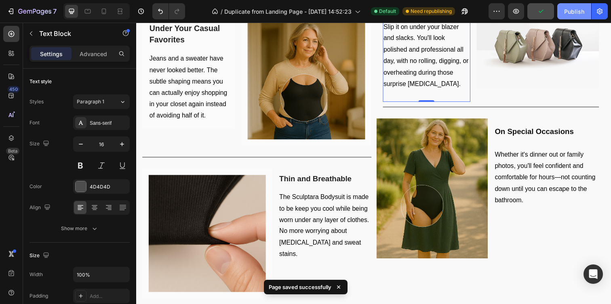
click at [580, 13] on div "Publish" at bounding box center [574, 11] width 20 height 8
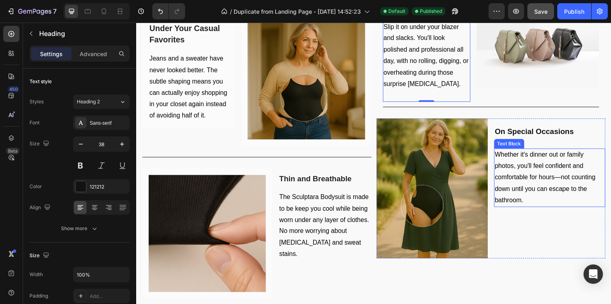
click at [525, 137] on strong "On Special Occasions" at bounding box center [543, 133] width 81 height 8
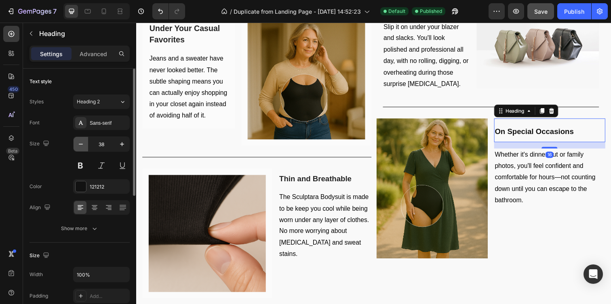
click at [81, 145] on icon "button" at bounding box center [81, 144] width 8 height 8
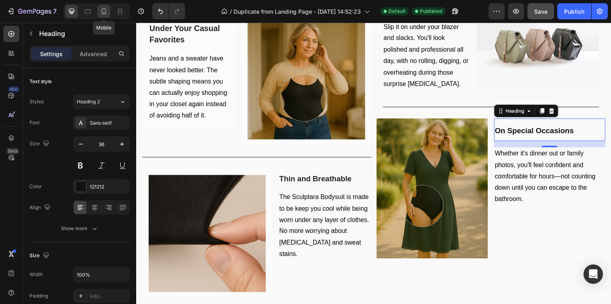
click at [107, 12] on icon at bounding box center [104, 11] width 8 height 8
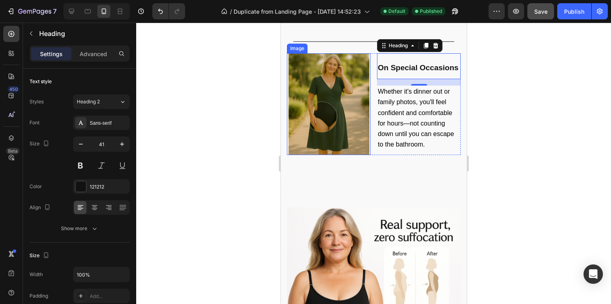
scroll to position [1251, 0]
click at [409, 72] on h2 "On Special Occasions" at bounding box center [419, 66] width 84 height 26
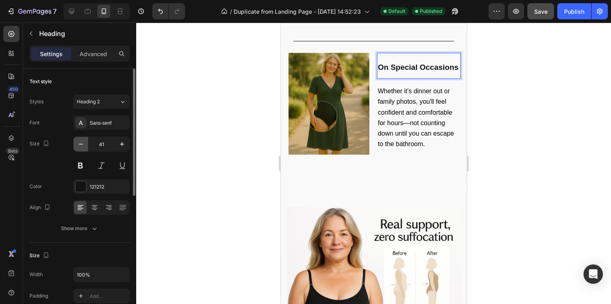
click at [81, 142] on icon "button" at bounding box center [81, 144] width 8 height 8
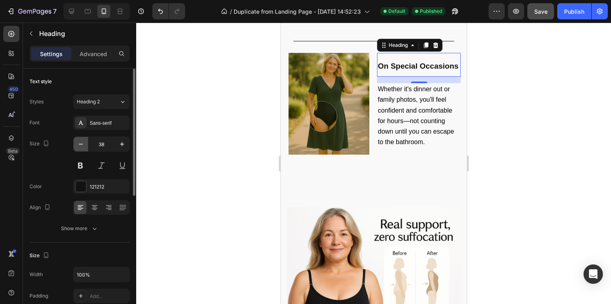
click at [81, 142] on icon "button" at bounding box center [81, 144] width 8 height 8
click at [109, 135] on div "Font Sans-serif Size 37 Color 121212 Align Show more" at bounding box center [80, 176] width 100 height 120
click at [120, 144] on icon "button" at bounding box center [122, 144] width 4 height 4
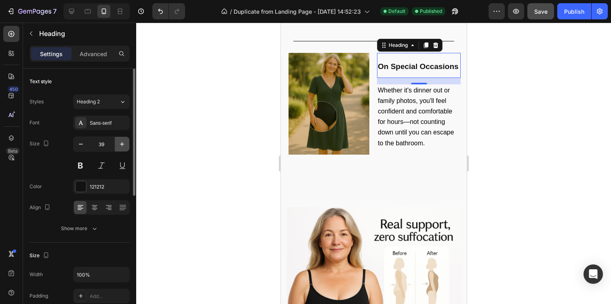
click at [120, 144] on icon "button" at bounding box center [122, 144] width 4 height 4
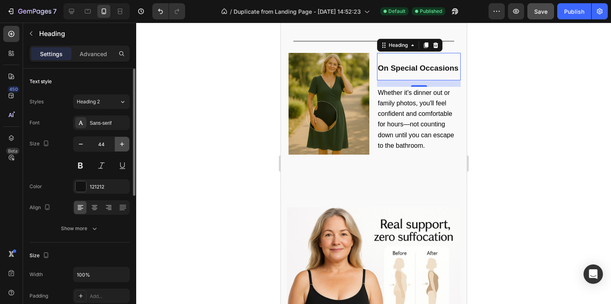
click at [120, 144] on icon "button" at bounding box center [122, 144] width 4 height 4
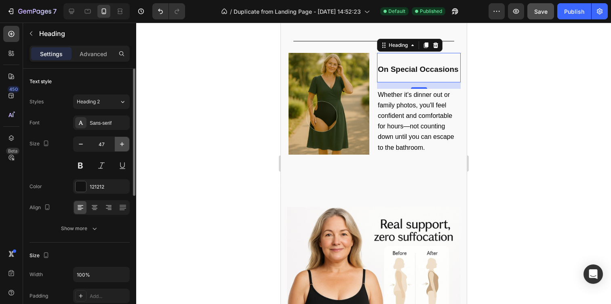
click at [120, 144] on icon "button" at bounding box center [122, 144] width 4 height 4
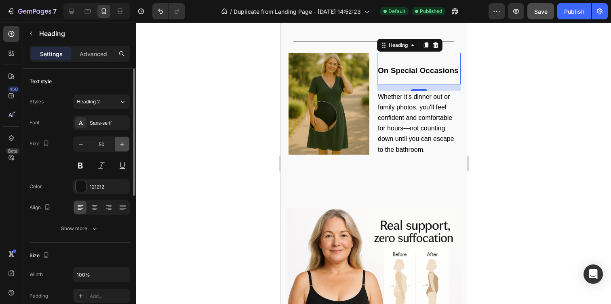
click at [120, 144] on icon "button" at bounding box center [122, 144] width 4 height 4
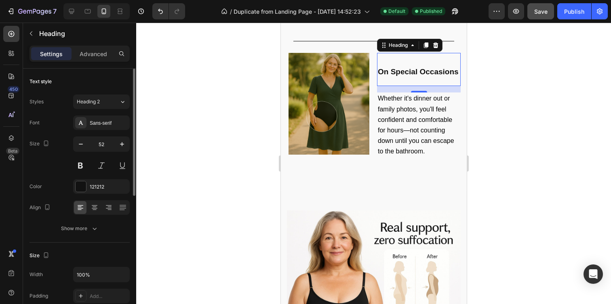
click at [72, 143] on div "Size 52" at bounding box center [80, 155] width 100 height 36
click at [89, 143] on input "52" at bounding box center [101, 144] width 27 height 15
click at [82, 143] on icon "button" at bounding box center [81, 144] width 8 height 8
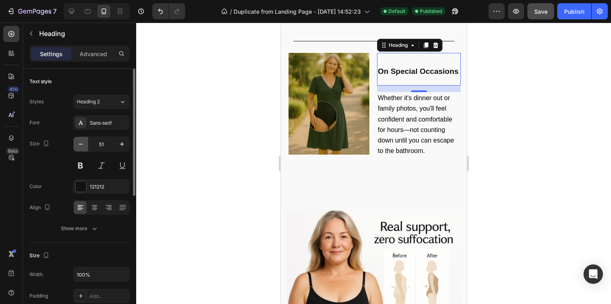
click at [82, 143] on icon "button" at bounding box center [81, 144] width 8 height 8
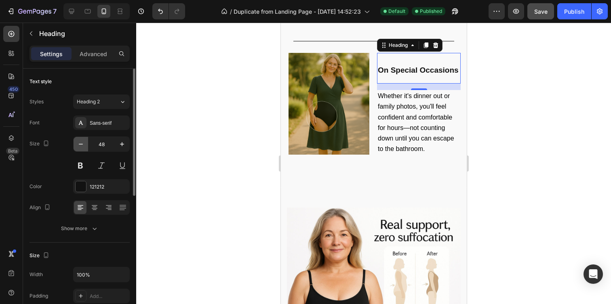
click at [82, 143] on icon "button" at bounding box center [81, 144] width 8 height 8
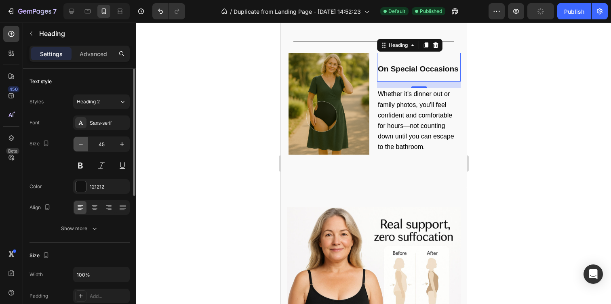
click at [82, 143] on icon "button" at bounding box center [81, 144] width 8 height 8
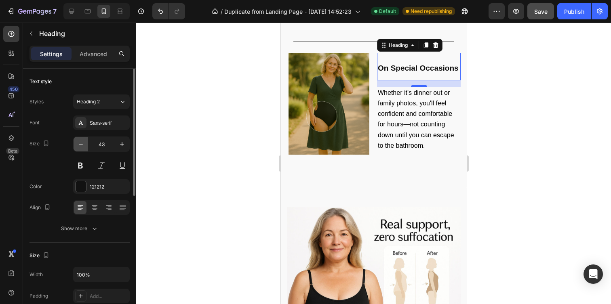
click at [82, 143] on icon "button" at bounding box center [81, 144] width 8 height 8
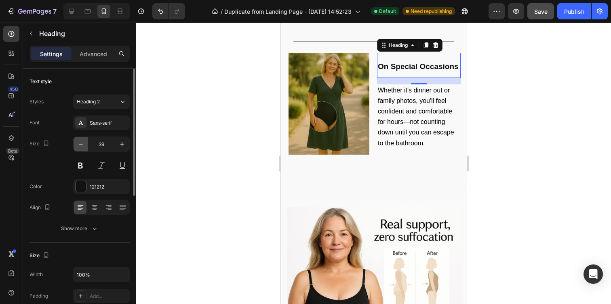
click at [82, 143] on icon "button" at bounding box center [81, 144] width 8 height 8
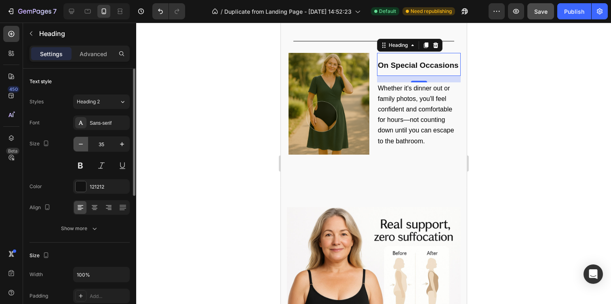
click at [82, 143] on icon "button" at bounding box center [81, 144] width 8 height 8
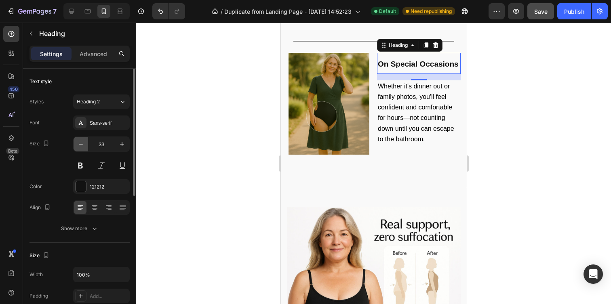
click at [82, 143] on icon "button" at bounding box center [81, 144] width 8 height 8
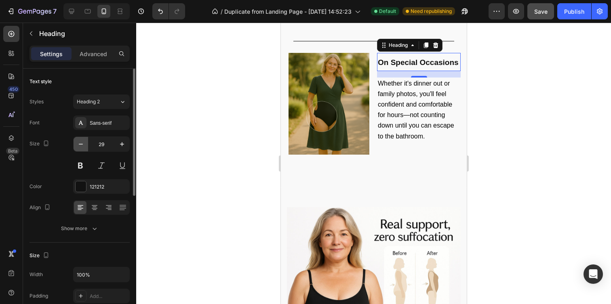
click at [82, 143] on icon "button" at bounding box center [81, 144] width 8 height 8
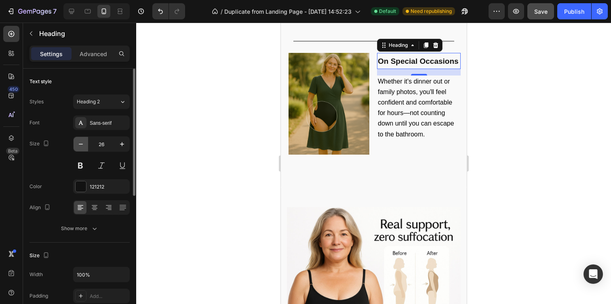
click at [82, 143] on icon "button" at bounding box center [81, 144] width 8 height 8
type input "24"
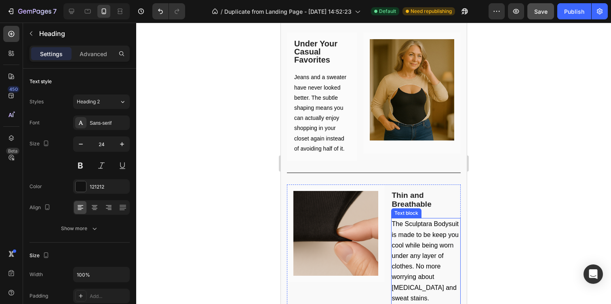
scroll to position [865, 0]
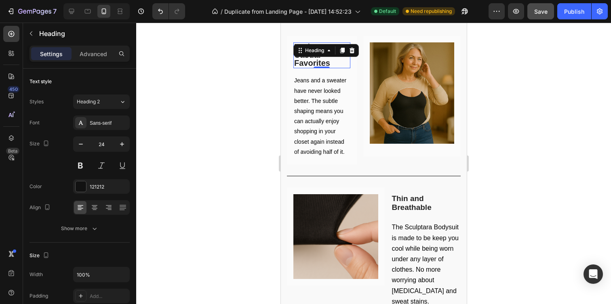
click at [316, 55] on div "⁠⁠⁠⁠⁠⁠⁠ Under Your Casual Favorites Heading 0" at bounding box center [321, 55] width 57 height 26
click at [123, 146] on icon "button" at bounding box center [122, 144] width 8 height 8
type input "16"
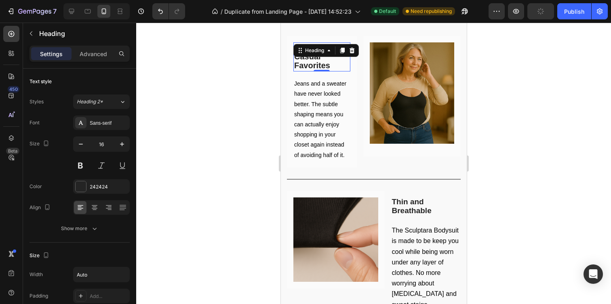
click at [187, 99] on div at bounding box center [373, 164] width 475 height 282
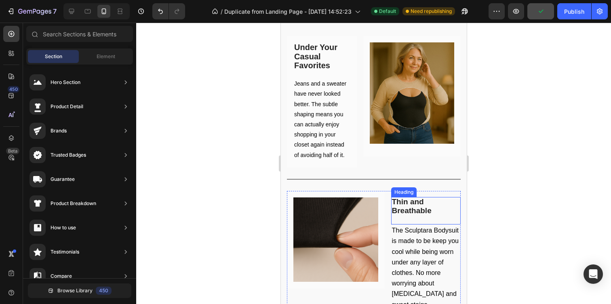
click at [419, 205] on strong "Thin and Breathable" at bounding box center [412, 206] width 40 height 17
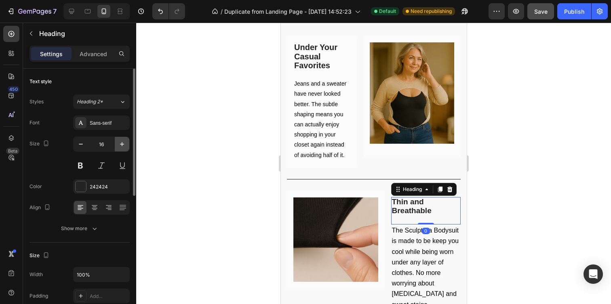
click at [123, 146] on icon "button" at bounding box center [122, 144] width 8 height 8
type input "17"
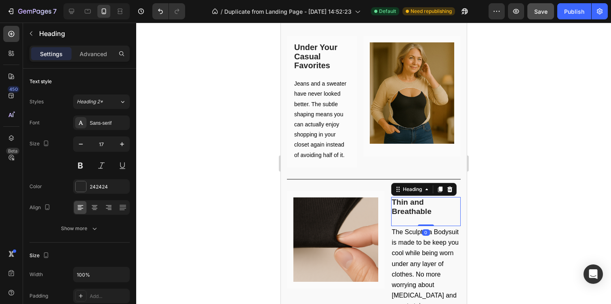
click at [186, 134] on div at bounding box center [373, 164] width 475 height 282
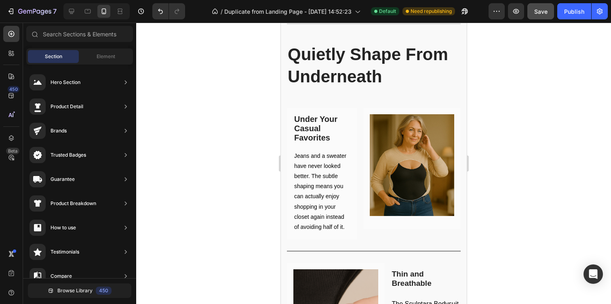
scroll to position [996, 0]
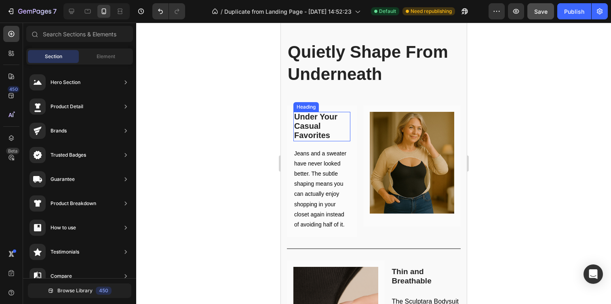
click at [324, 125] on h3 "Under Your Casual Favorites" at bounding box center [321, 126] width 57 height 29
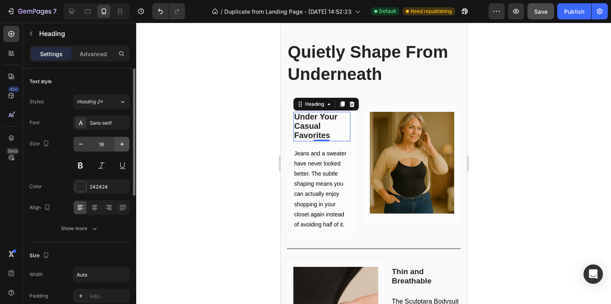
click at [122, 145] on icon "button" at bounding box center [122, 144] width 4 height 4
type input "18"
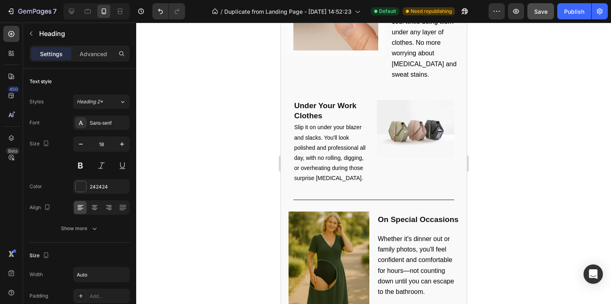
scroll to position [1306, 0]
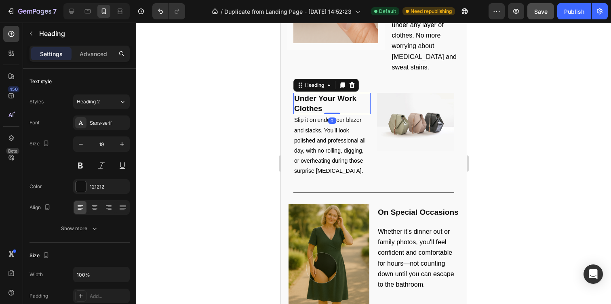
click at [355, 102] on h2 "Under Your Work Clothes" at bounding box center [331, 103] width 77 height 21
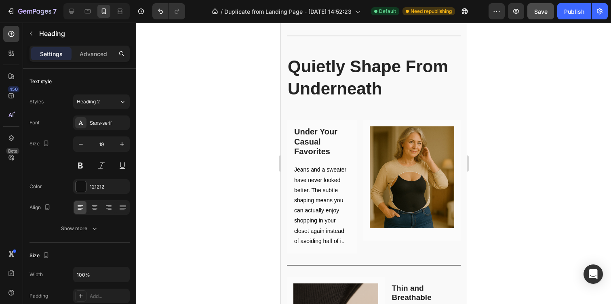
scroll to position [962, 0]
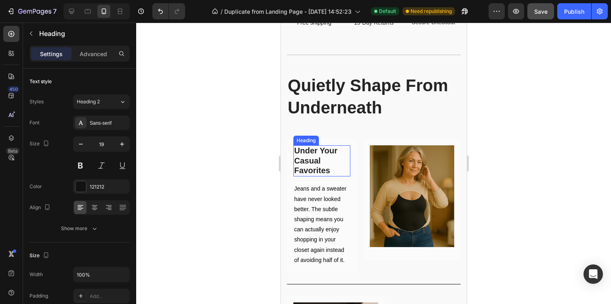
click at [317, 162] on strong "Under Your Casual Favorites" at bounding box center [315, 160] width 43 height 29
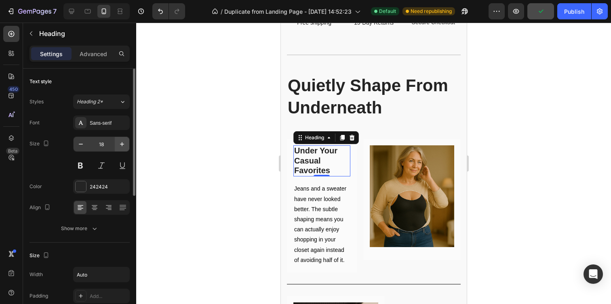
click at [125, 146] on icon "button" at bounding box center [122, 144] width 8 height 8
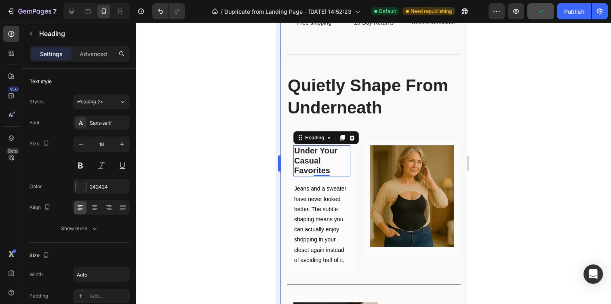
type input "19"
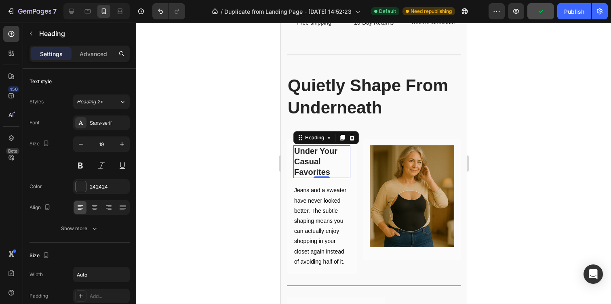
click at [564, 161] on div at bounding box center [373, 164] width 475 height 282
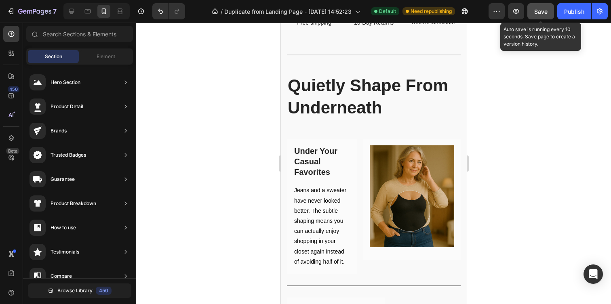
click at [544, 11] on span "Save" at bounding box center [541, 11] width 13 height 7
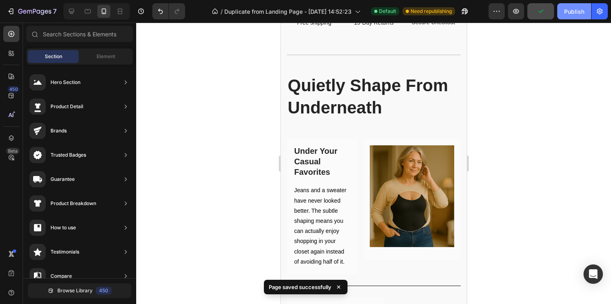
click at [567, 13] on div "Publish" at bounding box center [574, 11] width 20 height 8
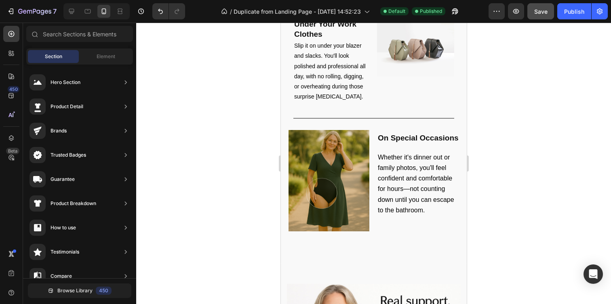
scroll to position [1384, 0]
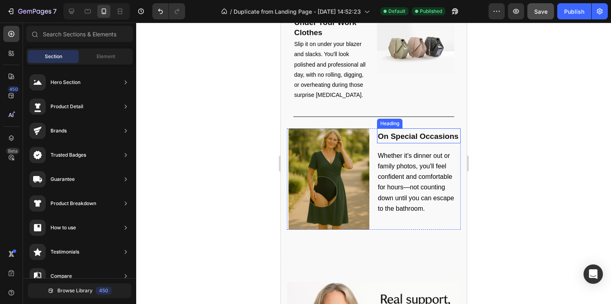
click at [411, 132] on strong "On Special Occasions" at bounding box center [418, 136] width 81 height 8
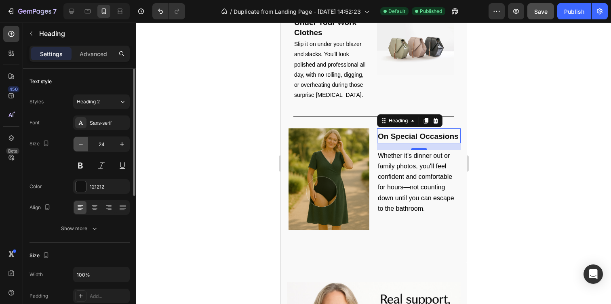
click at [82, 148] on icon "button" at bounding box center [81, 144] width 8 height 8
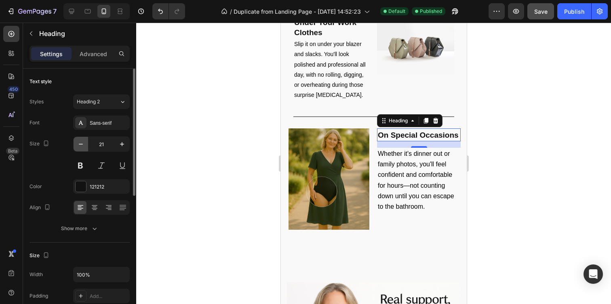
click at [82, 148] on icon "button" at bounding box center [81, 144] width 8 height 8
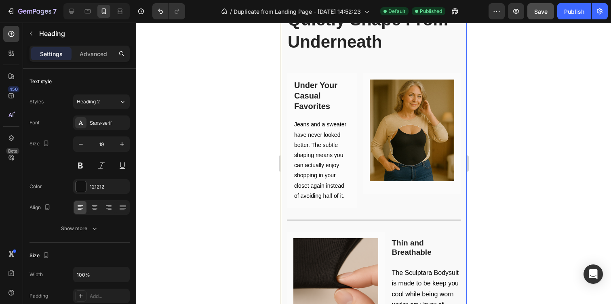
scroll to position [1019, 0]
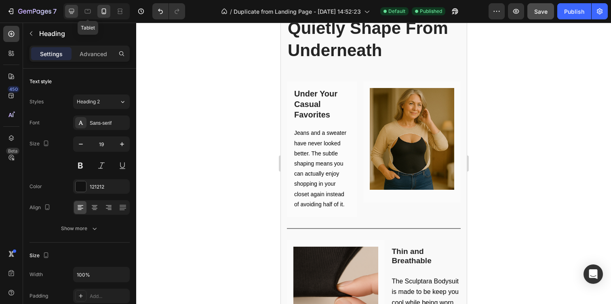
click at [77, 12] on div at bounding box center [71, 11] width 13 height 13
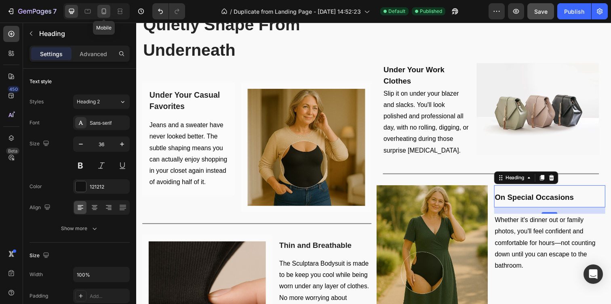
click at [108, 11] on div at bounding box center [103, 11] width 13 height 13
type input "19"
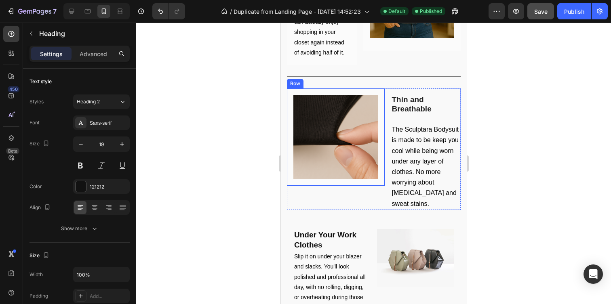
scroll to position [1170, 0]
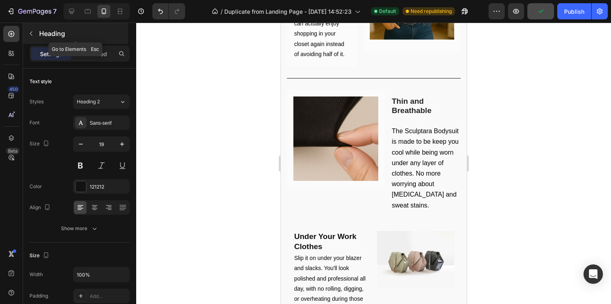
click at [30, 33] on icon "button" at bounding box center [31, 34] width 2 height 4
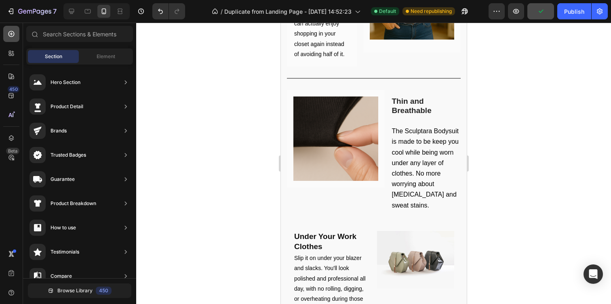
click at [11, 32] on icon at bounding box center [11, 34] width 6 height 6
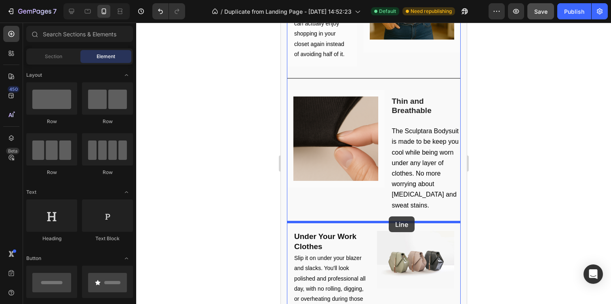
drag, startPoint x: 338, startPoint y: 166, endPoint x: 389, endPoint y: 218, distance: 72.1
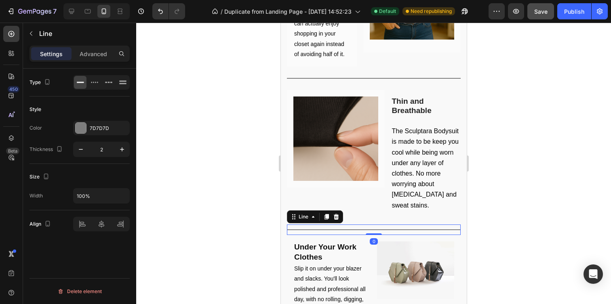
click at [526, 221] on div at bounding box center [373, 164] width 475 height 282
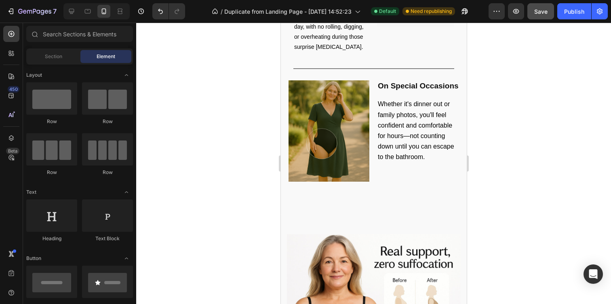
scroll to position [1444, 0]
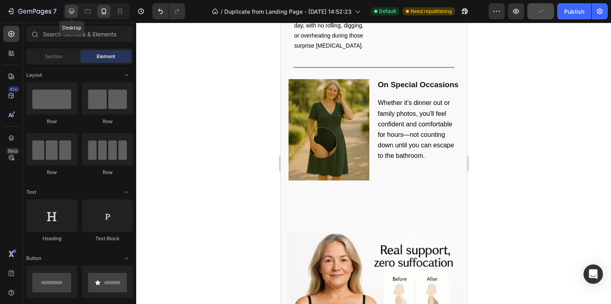
click at [73, 15] on icon at bounding box center [72, 11] width 8 height 8
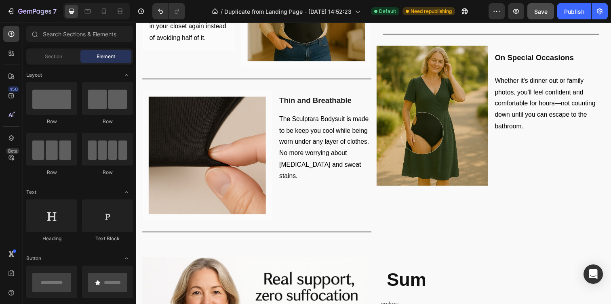
scroll to position [1225, 0]
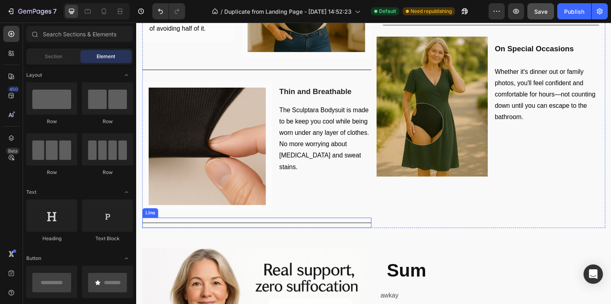
click at [361, 225] on div "Title Line" at bounding box center [259, 227] width 234 height 11
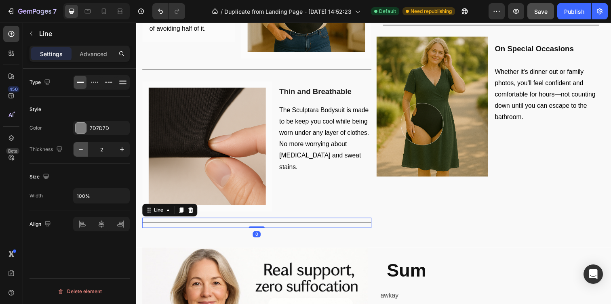
click at [80, 148] on icon "button" at bounding box center [81, 150] width 8 height 8
type input "1"
click at [237, 72] on div "Title Line" at bounding box center [259, 71] width 234 height 11
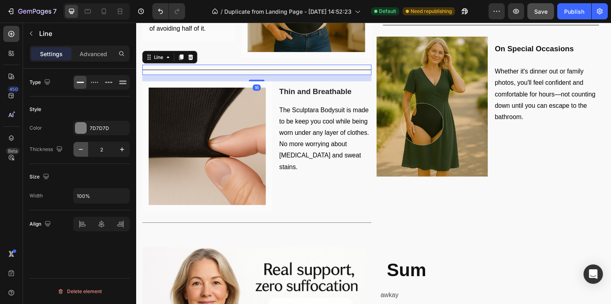
click at [74, 151] on button "button" at bounding box center [81, 149] width 15 height 15
type input "1"
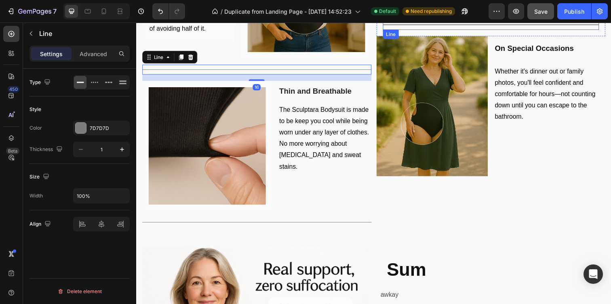
click at [437, 26] on div "Title Line" at bounding box center [498, 24] width 221 height 11
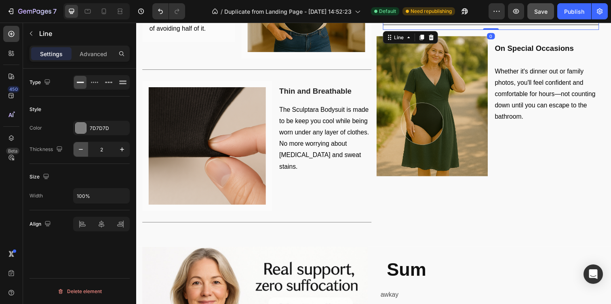
click at [82, 152] on icon "button" at bounding box center [81, 150] width 8 height 8
type input "1"
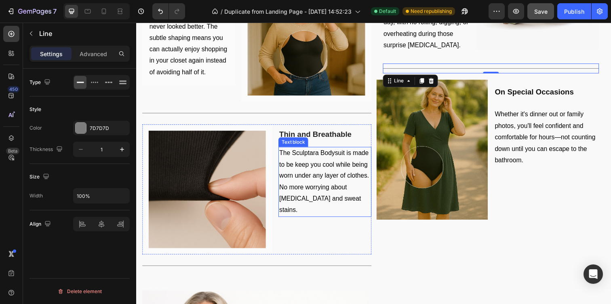
scroll to position [1176, 0]
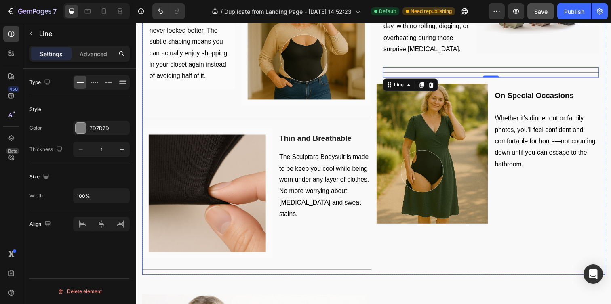
click at [528, 251] on div "Under Your Work Clothes Heading Slip it on under your blazer and slacks. You'll…" at bounding box center [499, 91] width 234 height 378
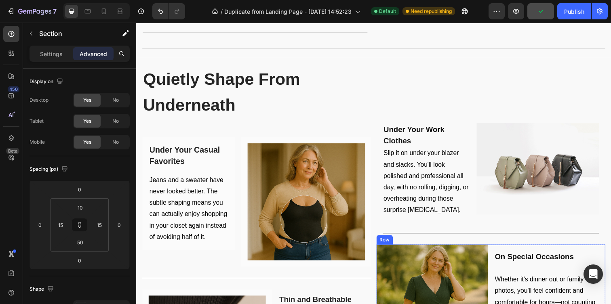
scroll to position [1010, 0]
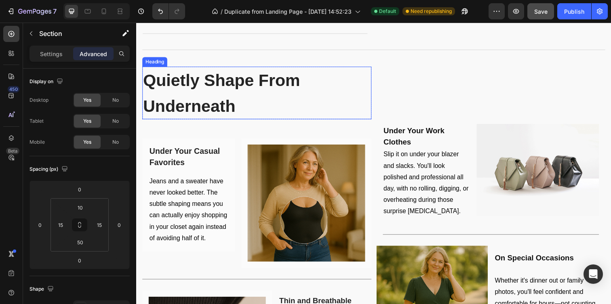
click at [266, 104] on h2 "Quietly Shape From Underneath" at bounding box center [259, 95] width 234 height 54
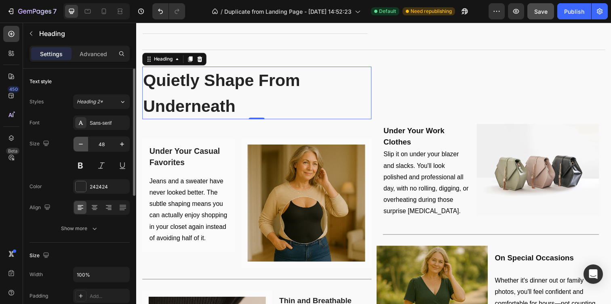
click at [81, 144] on icon "button" at bounding box center [81, 144] width 8 height 8
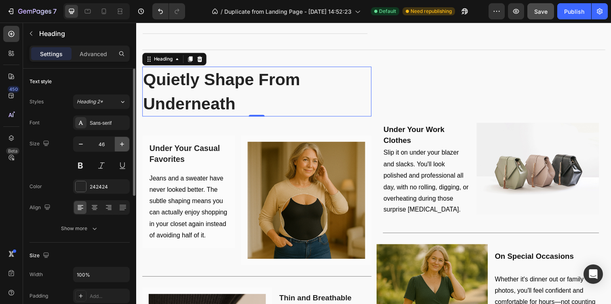
click at [122, 140] on icon "button" at bounding box center [122, 144] width 8 height 8
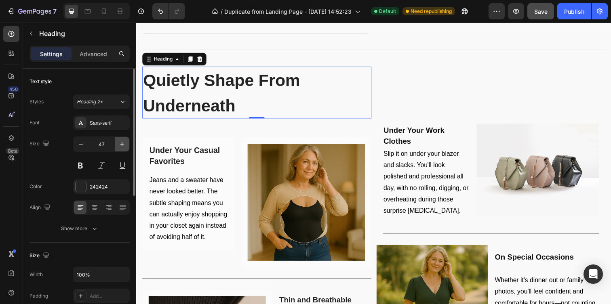
type input "48"
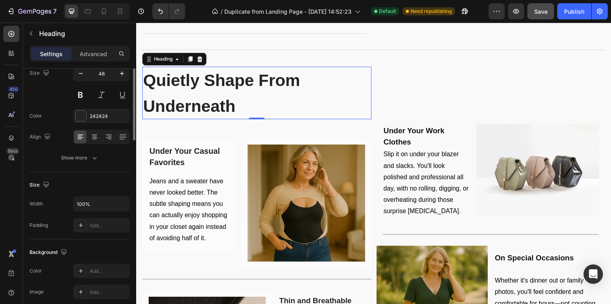
scroll to position [0, 0]
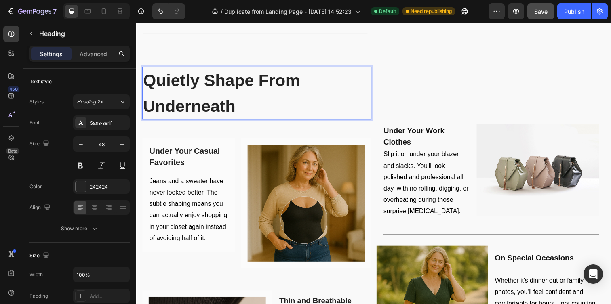
click at [147, 110] on span "Quietly Shape From Underneath" at bounding box center [223, 94] width 161 height 45
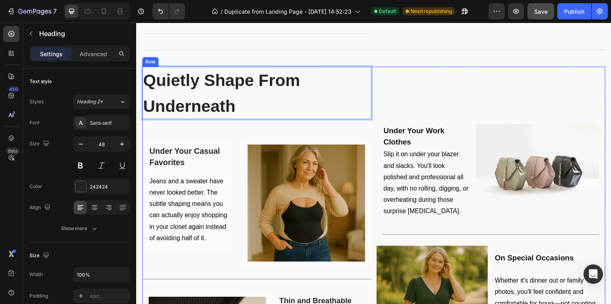
click at [377, 90] on div "Quietly Shape From Underneath Heading 0 Row Under Your Casual Favorites Heading…" at bounding box center [378, 257] width 473 height 378
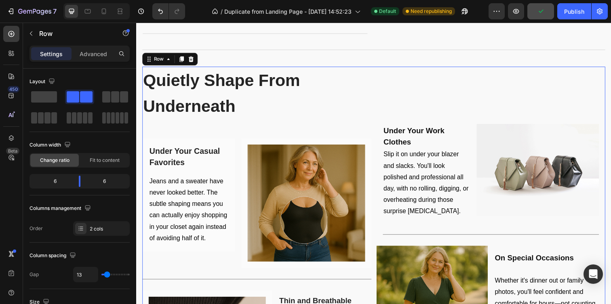
click at [421, 78] on div "Under Your Work Clothes Heading Slip it on under your blazer and slacks. You'll…" at bounding box center [499, 257] width 234 height 378
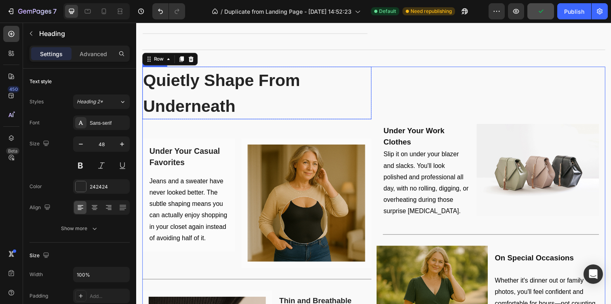
click at [302, 95] on p "⁠⁠⁠⁠⁠⁠⁠ Quietly Shape From Underneath" at bounding box center [259, 94] width 233 height 52
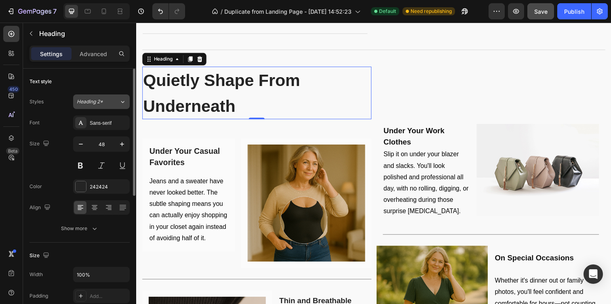
click at [98, 104] on span "Heading 2*" at bounding box center [90, 101] width 26 height 7
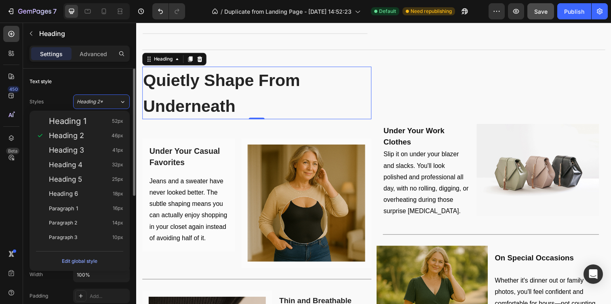
click at [99, 86] on div "Text style" at bounding box center [80, 81] width 100 height 13
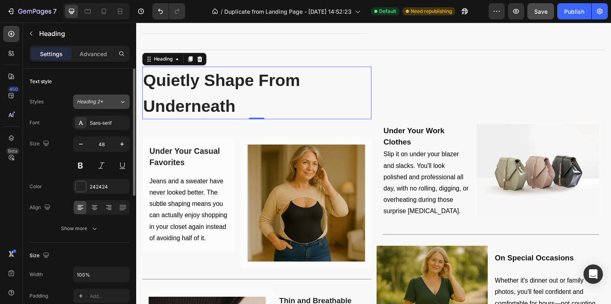
click at [104, 94] on div "Styles Heading 2* Font Sans-serif Size 48 Color 242424 Align Show more" at bounding box center [80, 164] width 100 height 143
click at [93, 205] on icon at bounding box center [95, 208] width 8 height 8
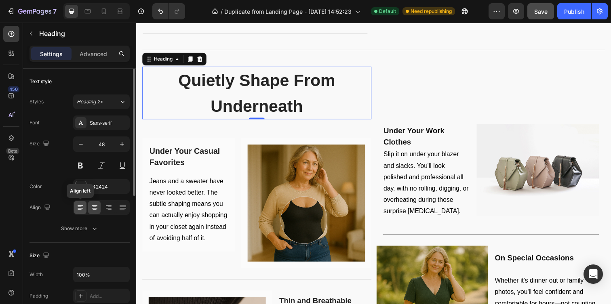
click at [83, 207] on icon at bounding box center [80, 208] width 8 height 8
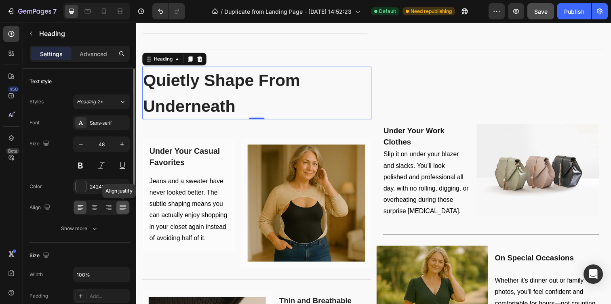
click at [116, 203] on div at bounding box center [122, 207] width 13 height 13
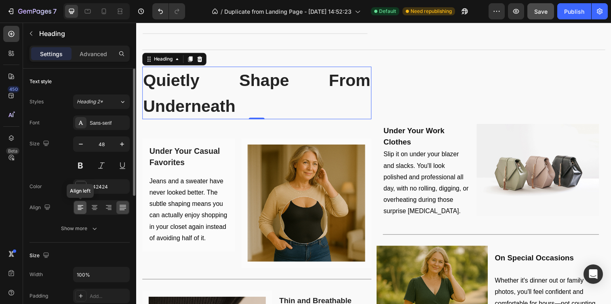
click at [82, 205] on icon at bounding box center [81, 205] width 6 height 1
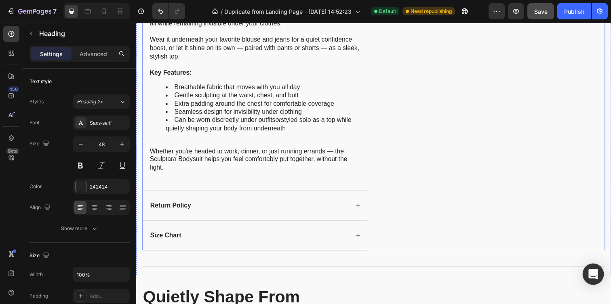
scroll to position [473, 0]
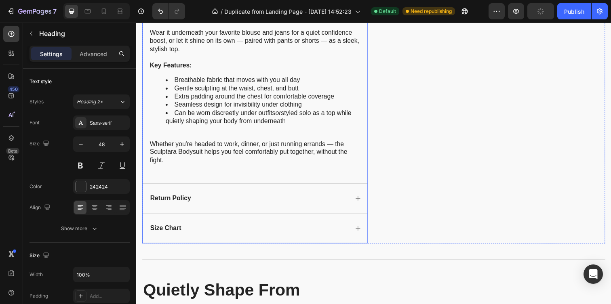
click at [362, 232] on icon at bounding box center [362, 233] width 6 height 6
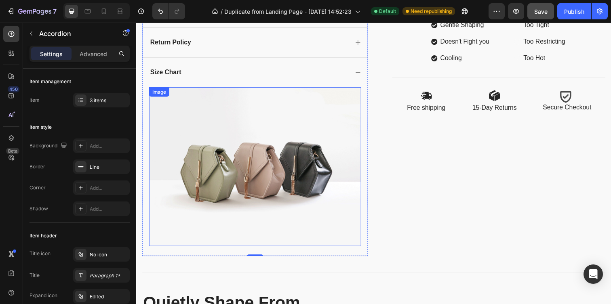
scroll to position [365, 0]
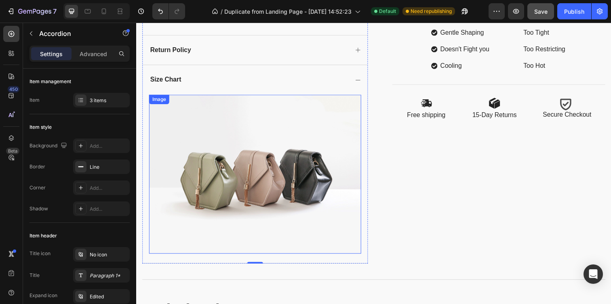
click at [229, 129] on img at bounding box center [257, 177] width 217 height 163
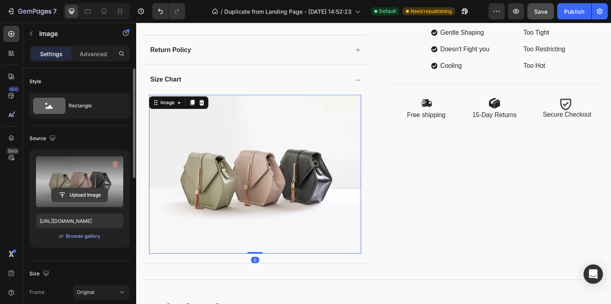
click at [90, 195] on input "file" at bounding box center [80, 195] width 56 height 14
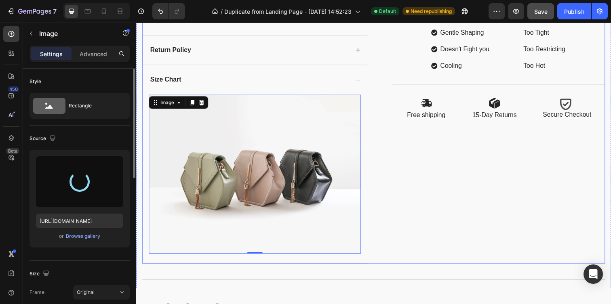
type input "https://cdn.shopify.com/s/files/1/0771/9452/6945/files/gempages_577474035349193…"
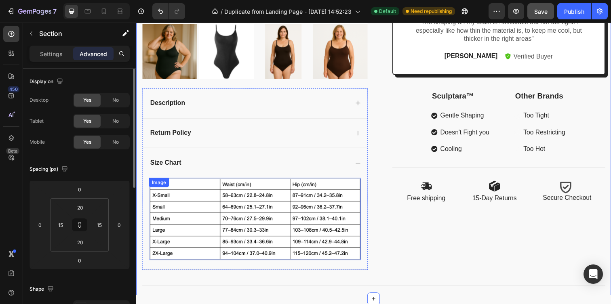
scroll to position [279, 0]
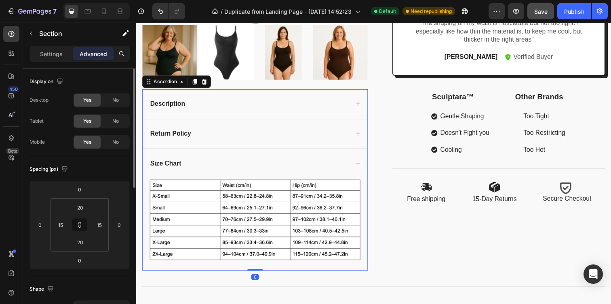
click at [347, 134] on div "Return Policy" at bounding box center [251, 136] width 204 height 11
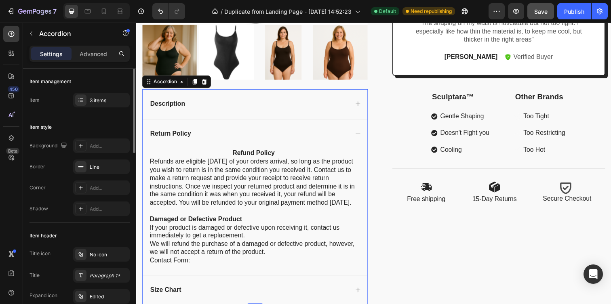
click at [338, 137] on div "Return Policy" at bounding box center [251, 136] width 204 height 11
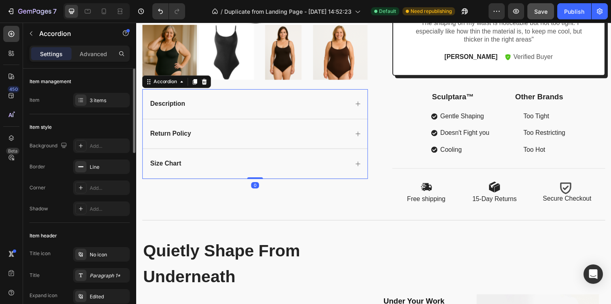
click at [346, 162] on div "Size Chart" at bounding box center [251, 166] width 204 height 11
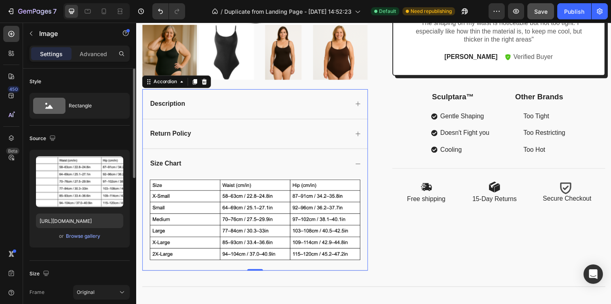
click at [290, 209] on img at bounding box center [257, 224] width 217 height 84
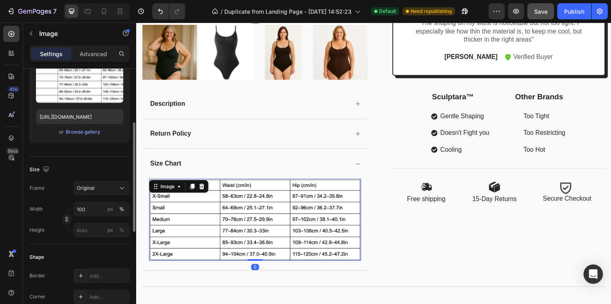
scroll to position [112, 0]
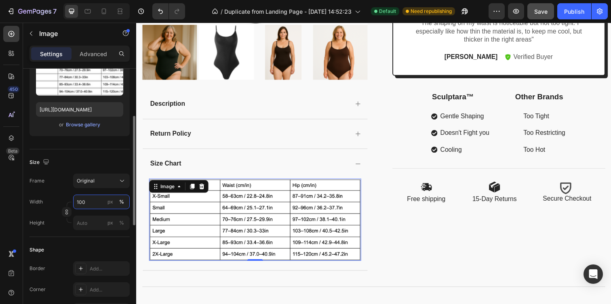
click at [98, 203] on input "100" at bounding box center [101, 202] width 57 height 15
click at [95, 203] on input "100" at bounding box center [101, 202] width 57 height 15
click at [100, 173] on div "Size Frame Original Width 100 px % Height px %" at bounding box center [80, 194] width 100 height 88
click at [101, 177] on div "Original" at bounding box center [101, 181] width 49 height 8
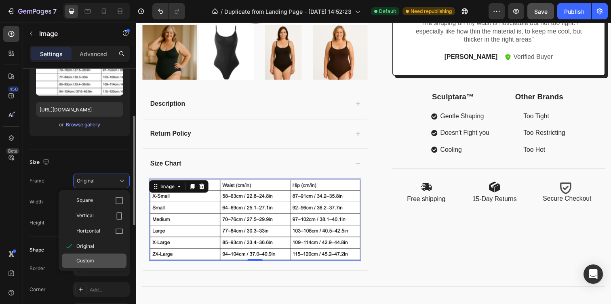
click at [99, 260] on div "Custom" at bounding box center [99, 261] width 47 height 7
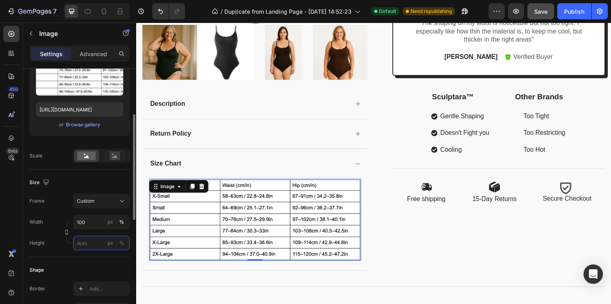
click at [92, 244] on input "px %" at bounding box center [101, 243] width 57 height 15
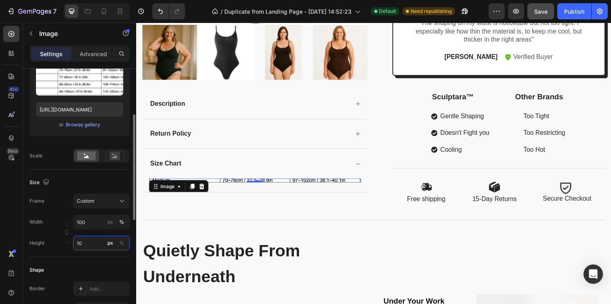
type input "1"
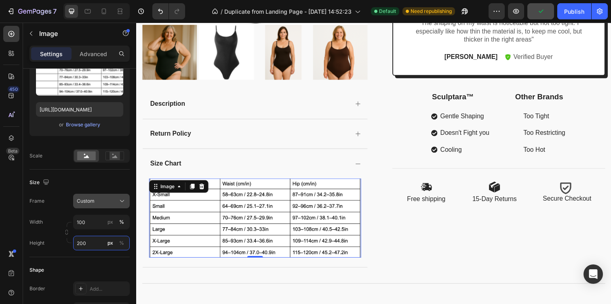
type input "200"
click at [99, 194] on button "Custom" at bounding box center [101, 201] width 57 height 15
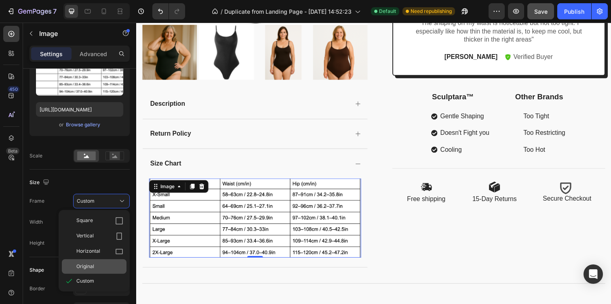
click at [96, 269] on div "Original" at bounding box center [99, 266] width 47 height 7
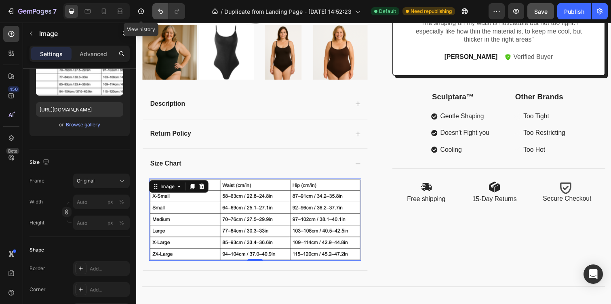
click at [155, 13] on button "Undo/Redo" at bounding box center [160, 11] width 16 height 16
type input "100"
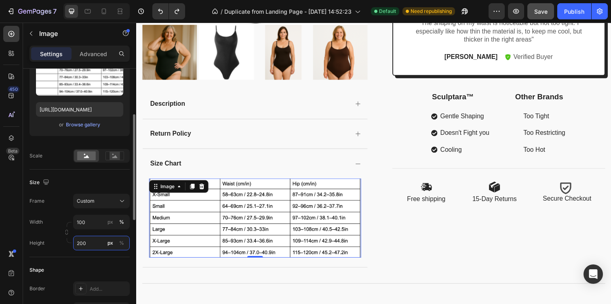
click at [82, 244] on input "200" at bounding box center [101, 243] width 57 height 15
click at [85, 244] on input "200" at bounding box center [101, 243] width 57 height 15
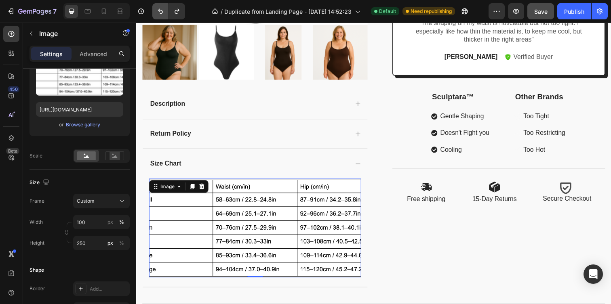
click at [154, 12] on button "Undo/Redo" at bounding box center [160, 11] width 16 height 16
type input "200"
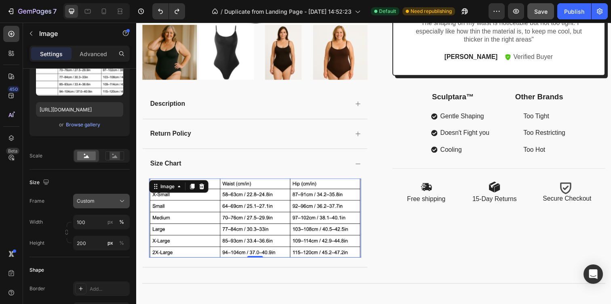
click at [95, 198] on div "Custom" at bounding box center [97, 201] width 40 height 7
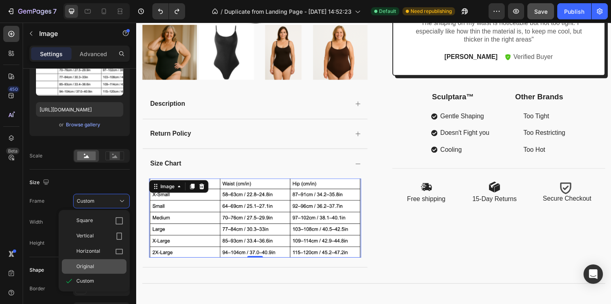
click at [92, 268] on span "Original" at bounding box center [85, 266] width 18 height 7
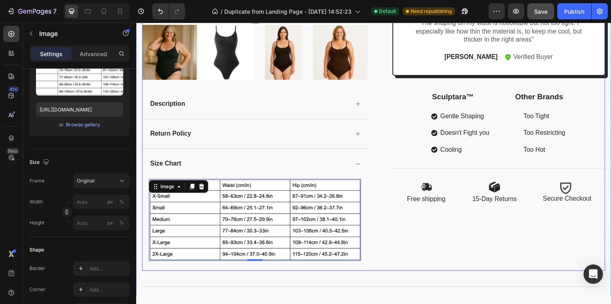
click at [388, 161] on div "Icon Icon Icon Icon Icon Icon List 2,000+ Verified Reviews Text Block Row Sculp…" at bounding box center [500, 1] width 230 height 416
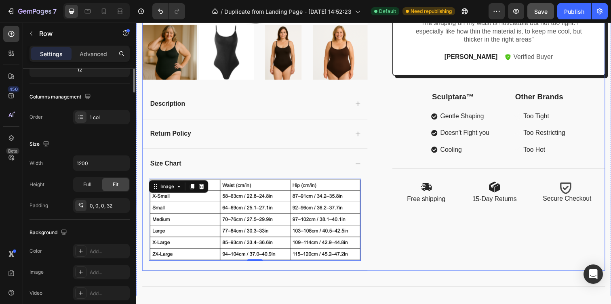
scroll to position [0, 0]
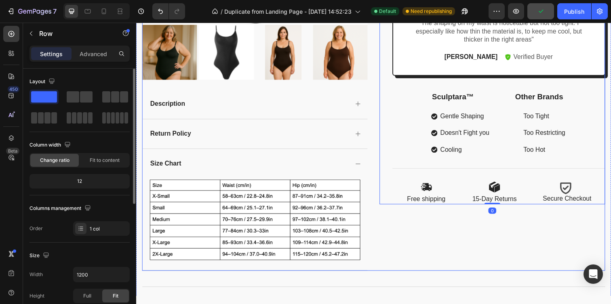
click at [381, 151] on div "Product Images Description Return Policy Size Chart Image Accordion Icon Icon I…" at bounding box center [378, 35] width 473 height 484
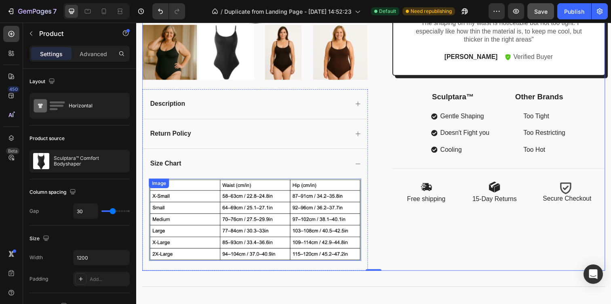
click at [192, 188] on div "Image" at bounding box center [257, 224] width 217 height 84
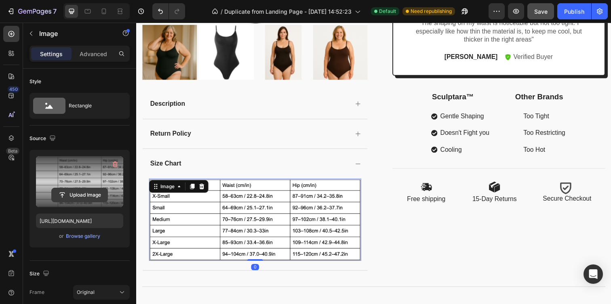
click at [83, 190] on input "file" at bounding box center [80, 195] width 56 height 14
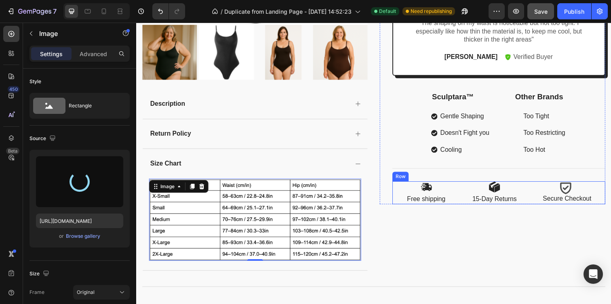
type input "https://cdn.shopify.com/s/files/1/0771/9452/6945/files/gempages_577474035349193…"
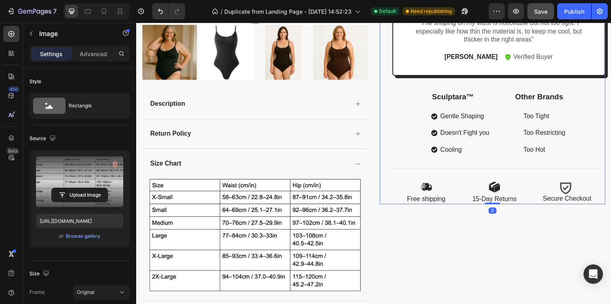
click at [388, 109] on div "Icon Icon Icon Icon Icon Icon List 2,000+ Verified Reviews Text Block Row Sculp…" at bounding box center [500, 1] width 230 height 416
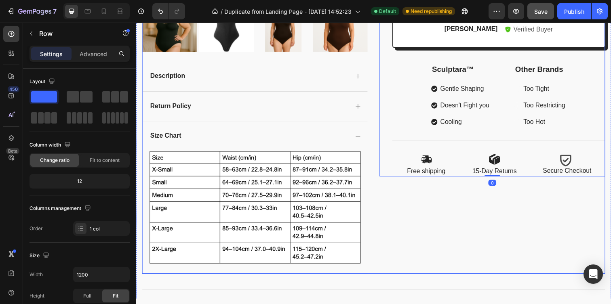
scroll to position [310, 0]
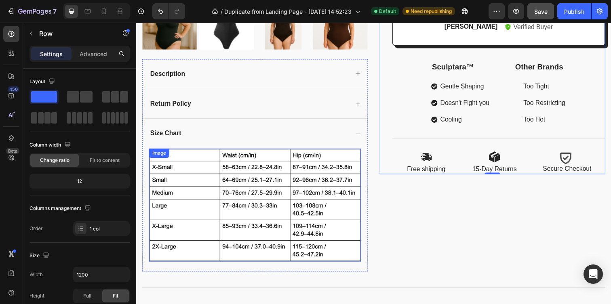
click at [259, 176] on img at bounding box center [257, 209] width 217 height 116
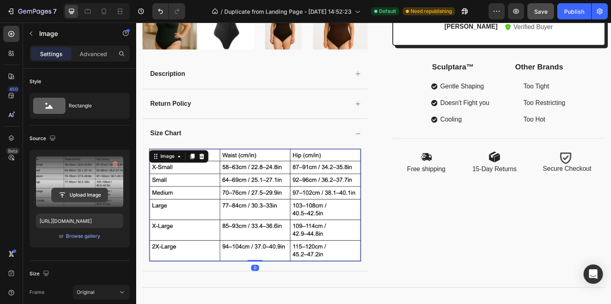
click at [83, 197] on input "file" at bounding box center [80, 195] width 56 height 14
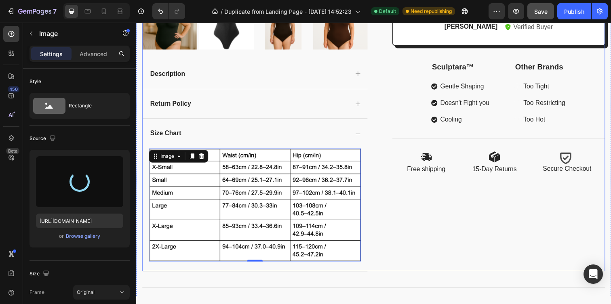
type input "https://cdn.shopify.com/s/files/1/0771/9452/6945/files/gempages_577474035349193…"
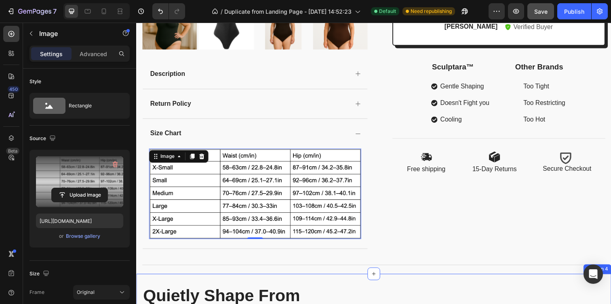
click at [372, 277] on div "Product Images Description Return Policy Size Chart Image 0 Accordion Icon Icon…" at bounding box center [378, 19] width 485 height 530
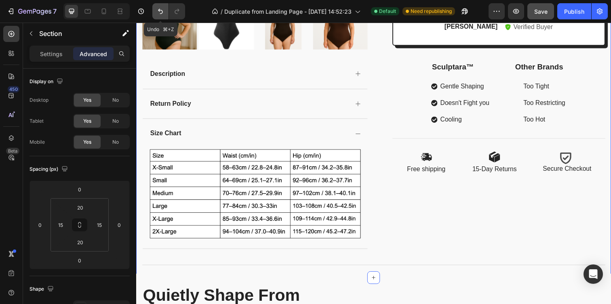
click at [164, 7] on icon "Undo/Redo" at bounding box center [160, 11] width 8 height 8
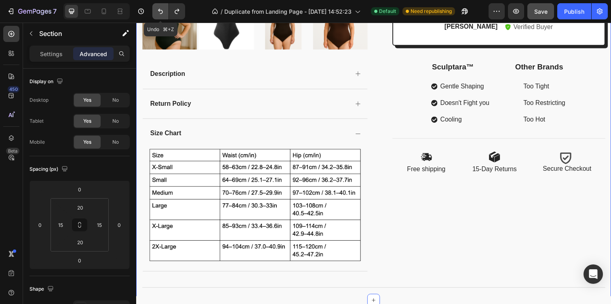
click at [164, 7] on icon "Undo/Redo" at bounding box center [160, 11] width 8 height 8
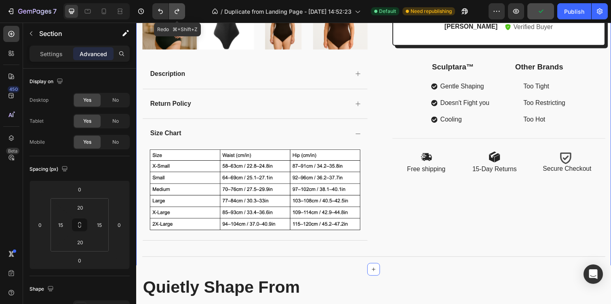
click at [181, 10] on button "Undo/Redo" at bounding box center [177, 11] width 16 height 16
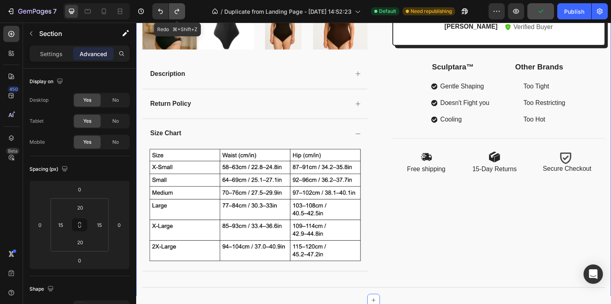
click at [181, 10] on button "Undo/Redo" at bounding box center [177, 11] width 16 height 16
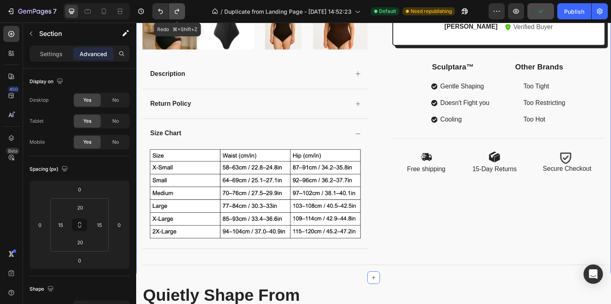
click at [181, 10] on button "Undo/Redo" at bounding box center [177, 11] width 16 height 16
click at [160, 15] on icon "Undo/Redo" at bounding box center [160, 11] width 8 height 8
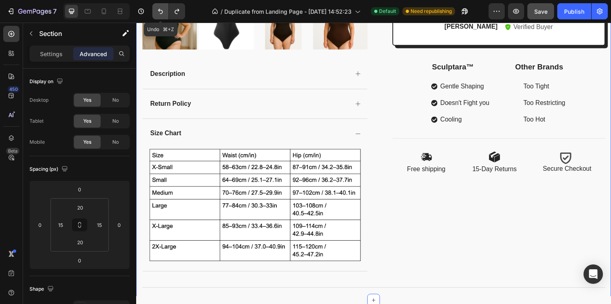
click at [160, 15] on icon "Undo/Redo" at bounding box center [160, 11] width 8 height 8
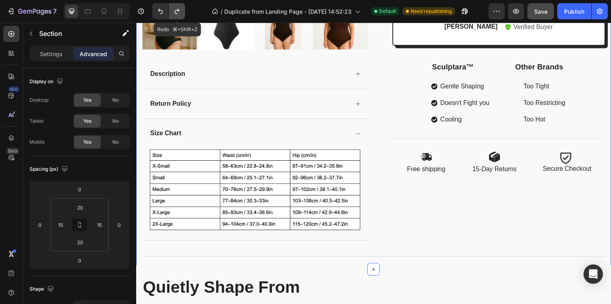
click at [177, 16] on button "Undo/Redo" at bounding box center [177, 11] width 16 height 16
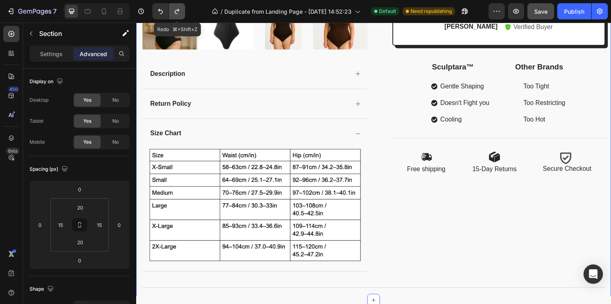
click at [177, 16] on button "Undo/Redo" at bounding box center [177, 11] width 16 height 16
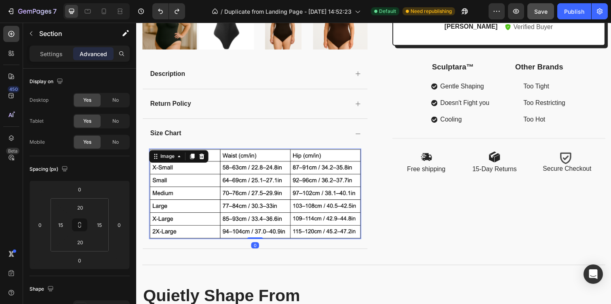
click at [207, 192] on img at bounding box center [257, 197] width 217 height 92
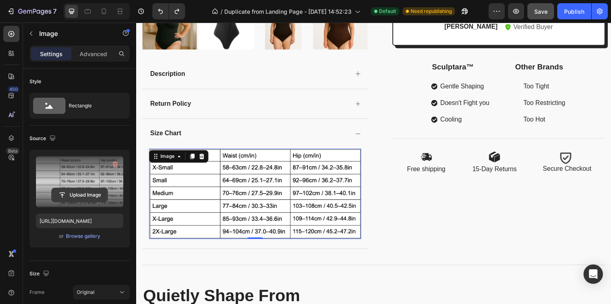
click at [91, 194] on input "file" at bounding box center [80, 195] width 56 height 14
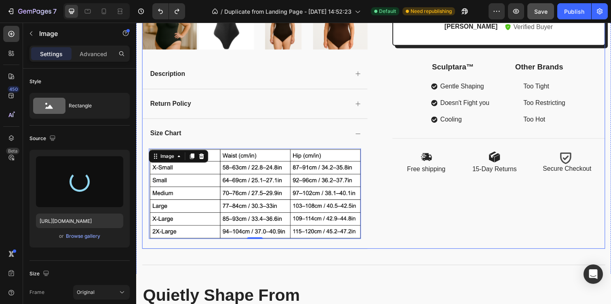
type input "https://cdn.shopify.com/s/files/1/0771/9452/6945/files/gempages_577474035349193…"
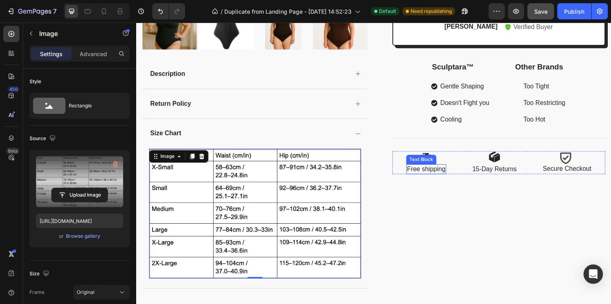
click at [429, 166] on div "Text Block" at bounding box center [427, 162] width 27 height 7
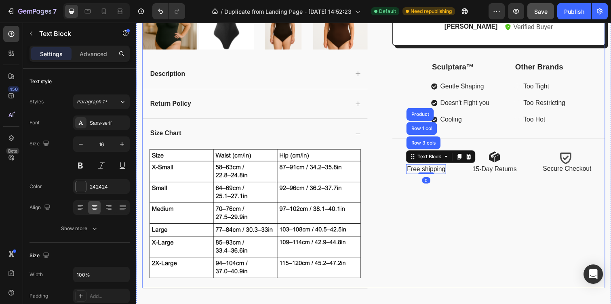
click at [449, 233] on div "Icon Icon Icon Icon Icon Icon List 2,000+ Verified Reviews Text Block Row Sculp…" at bounding box center [500, 28] width 230 height 533
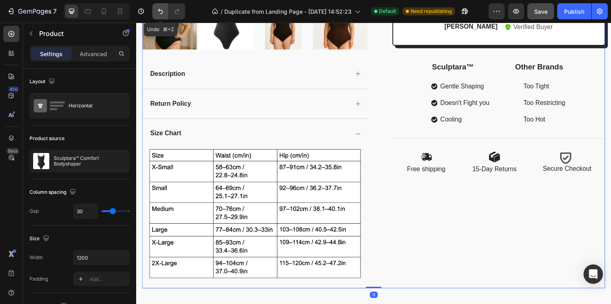
click at [161, 12] on icon "Undo/Redo" at bounding box center [160, 11] width 8 height 8
click at [174, 12] on icon "Undo/Redo" at bounding box center [177, 11] width 8 height 8
click at [161, 12] on icon "Undo/Redo" at bounding box center [160, 11] width 8 height 8
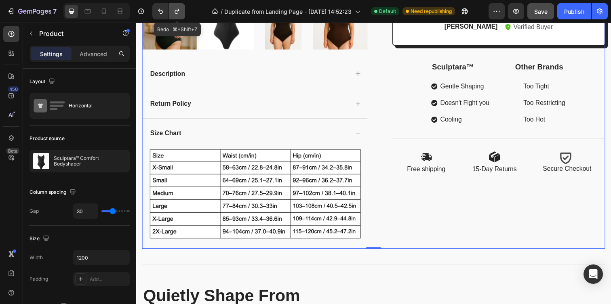
click at [179, 12] on icon "Undo/Redo" at bounding box center [177, 11] width 8 height 8
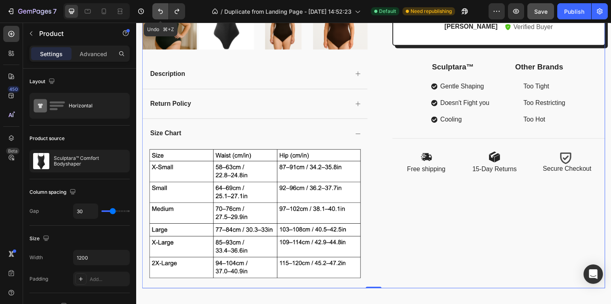
click at [163, 10] on icon "Undo/Redo" at bounding box center [160, 11] width 8 height 8
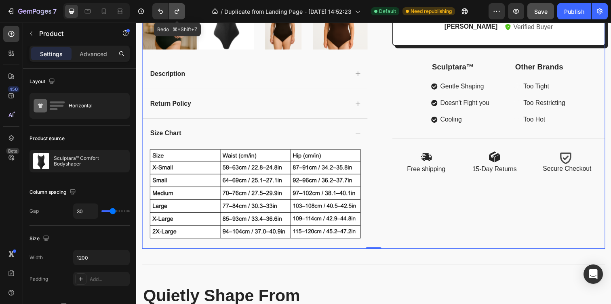
click at [177, 11] on icon "Undo/Redo" at bounding box center [177, 11] width 8 height 8
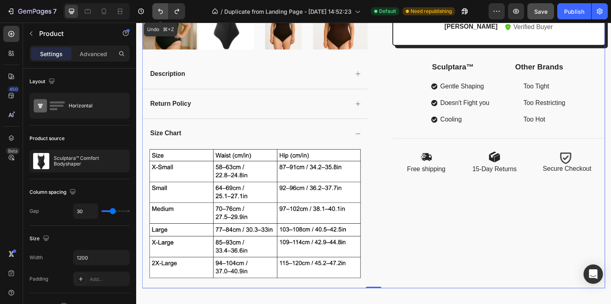
click at [160, 11] on icon "Undo/Redo" at bounding box center [160, 11] width 8 height 8
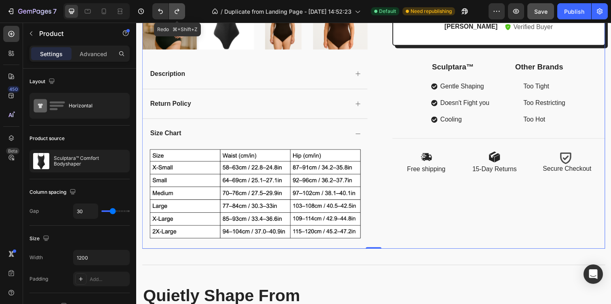
click at [172, 13] on button "Undo/Redo" at bounding box center [177, 11] width 16 height 16
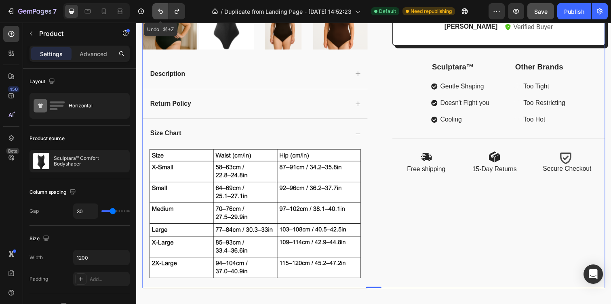
click at [160, 13] on icon "Undo/Redo" at bounding box center [160, 11] width 8 height 8
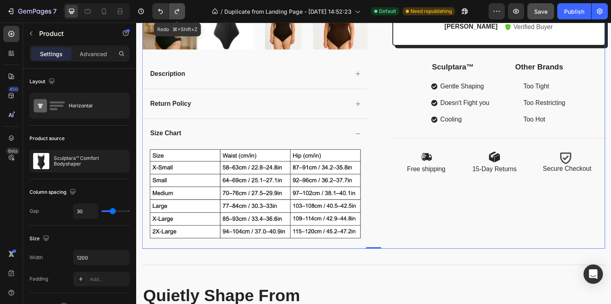
click at [172, 15] on button "Undo/Redo" at bounding box center [177, 11] width 16 height 16
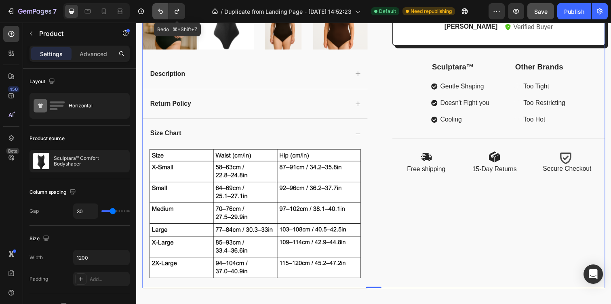
click at [161, 15] on icon "Undo/Redo" at bounding box center [160, 11] width 8 height 8
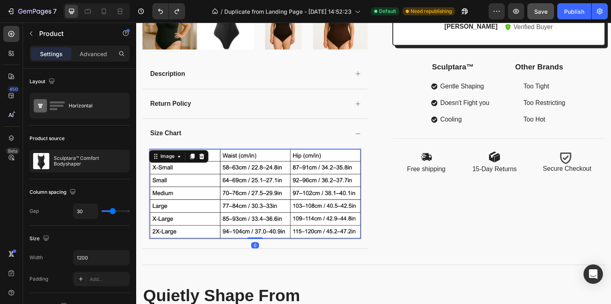
click at [186, 176] on img at bounding box center [257, 197] width 217 height 92
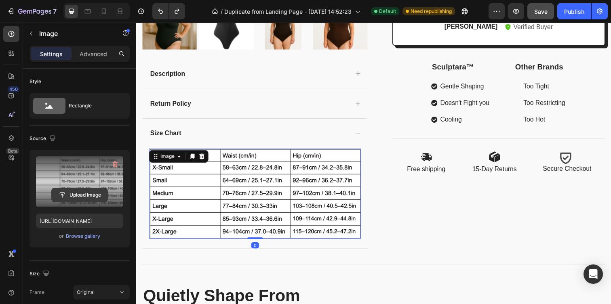
click at [87, 191] on input "file" at bounding box center [80, 195] width 56 height 14
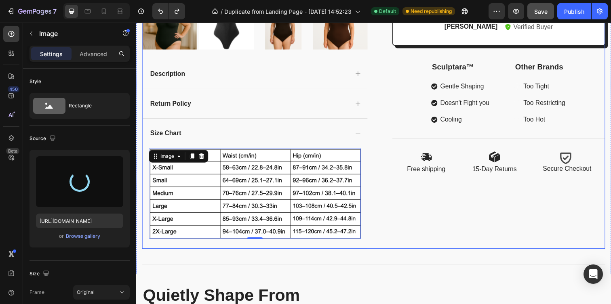
type input "https://cdn.shopify.com/s/files/1/0771/9452/6945/files/gempages_577474035349193…"
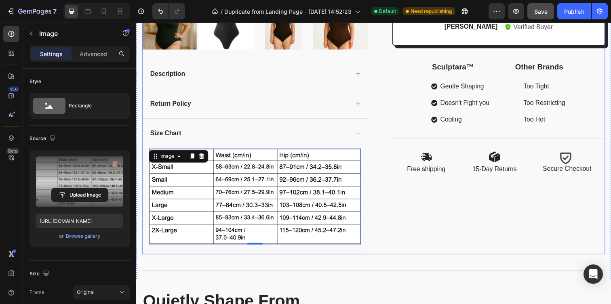
click at [405, 258] on div "Icon Icon Icon Icon Icon Icon List 2,000+ Verified Reviews Text Block Row Sculp…" at bounding box center [500, 11] width 230 height 498
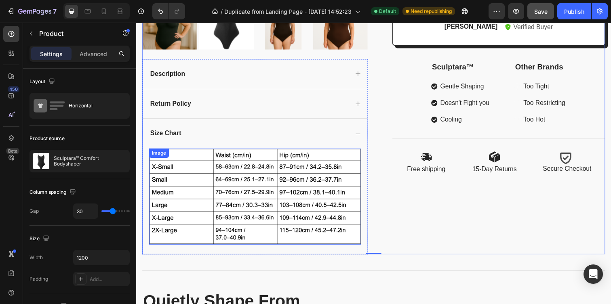
click at [192, 196] on img at bounding box center [257, 200] width 217 height 98
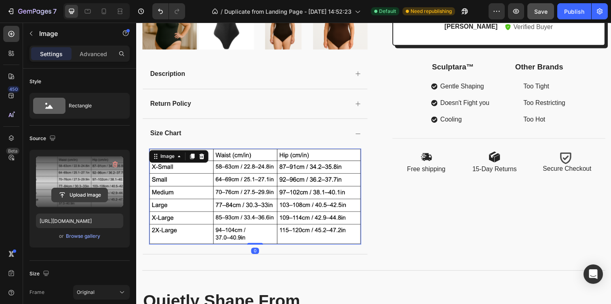
click at [83, 196] on input "file" at bounding box center [80, 195] width 56 height 14
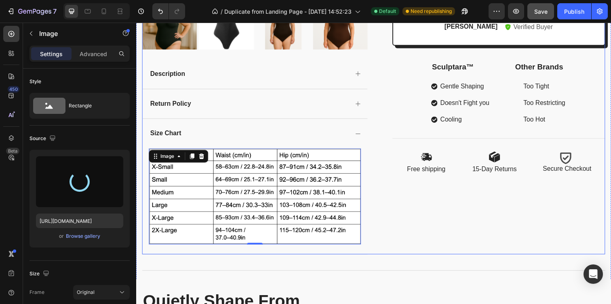
type input "https://cdn.shopify.com/s/files/1/0771/9452/6945/files/gempages_577474035349193…"
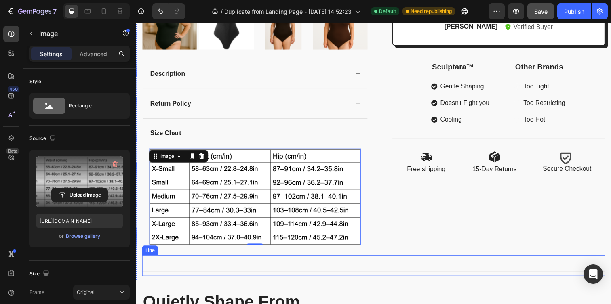
click at [457, 277] on div "Title Line" at bounding box center [378, 270] width 473 height 21
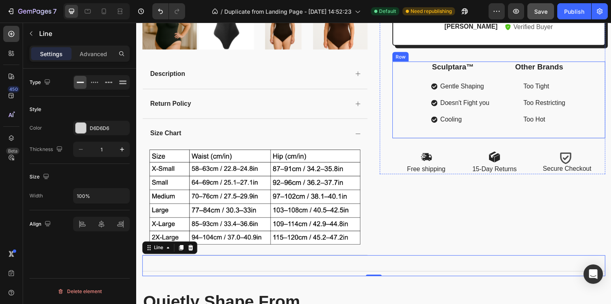
click at [411, 127] on div "Sculptara™ Text Block Gentle Shaping Doesn't Fight you Cooling Item List Other …" at bounding box center [507, 101] width 218 height 79
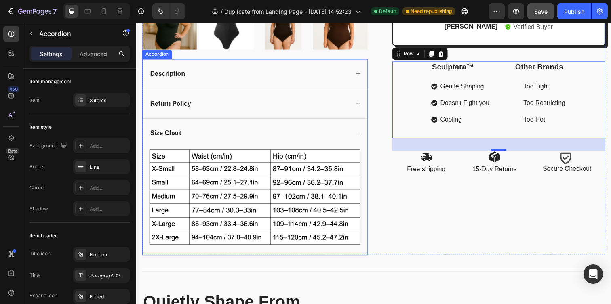
click at [315, 83] on div "Description" at bounding box center [258, 75] width 230 height 30
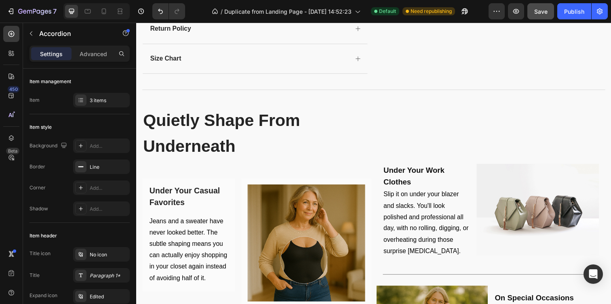
scroll to position [970, 0]
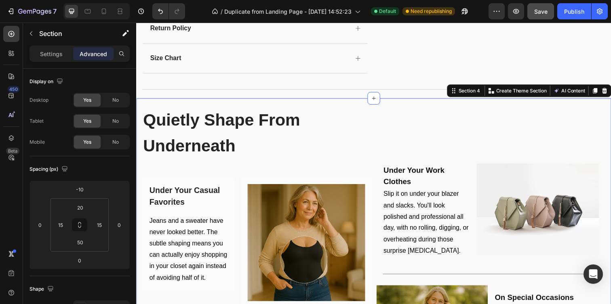
click at [381, 108] on div "Quietly Shape From Underneath Heading Row Under Your Casual Favorites Heading R…" at bounding box center [378, 303] width 485 height 406
click at [24, 32] on div "Section" at bounding box center [65, 33] width 84 height 21
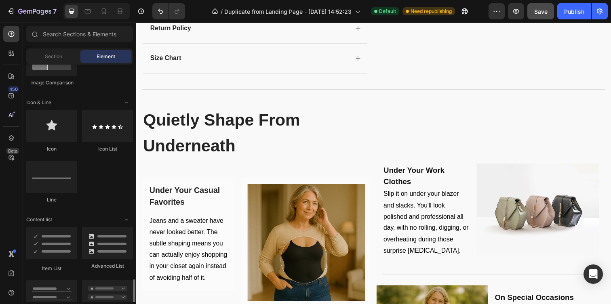
scroll to position [465, 0]
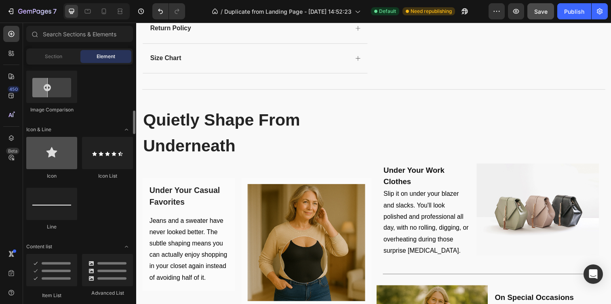
click at [61, 156] on div at bounding box center [51, 153] width 51 height 32
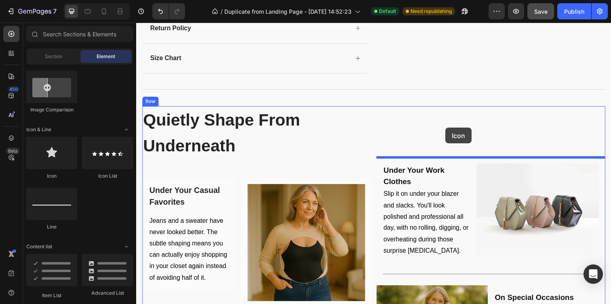
drag, startPoint x: 197, startPoint y: 179, endPoint x: 452, endPoint y: 130, distance: 259.3
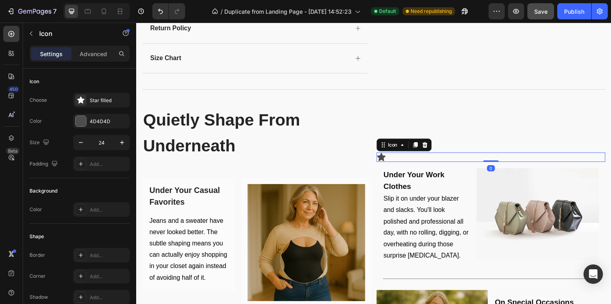
click at [444, 160] on div "Icon 0" at bounding box center [499, 160] width 234 height 10
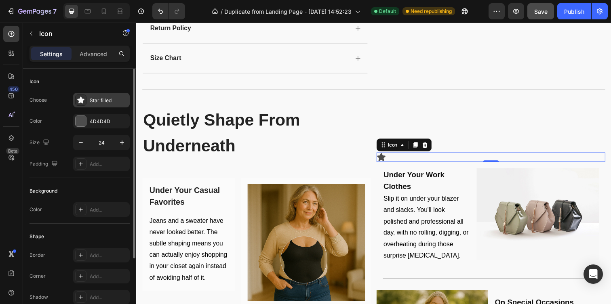
click at [110, 102] on div "Star filled" at bounding box center [109, 100] width 38 height 7
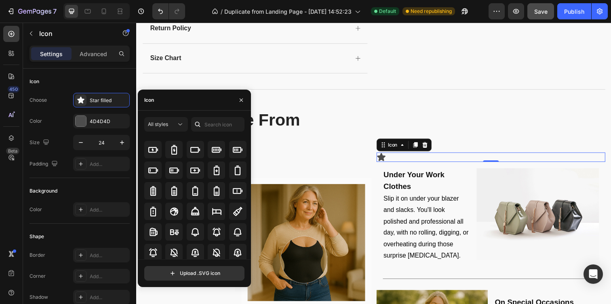
scroll to position [598, 0]
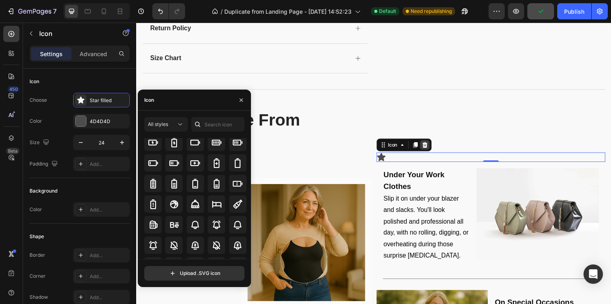
click at [430, 144] on div at bounding box center [431, 148] width 10 height 10
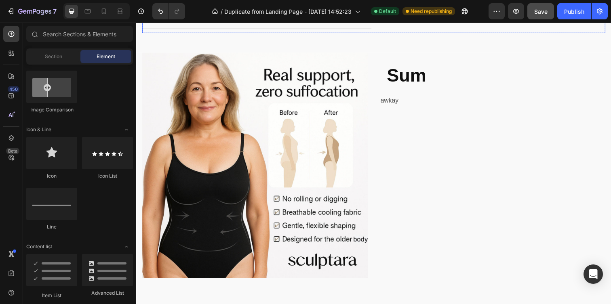
scroll to position [1427, 0]
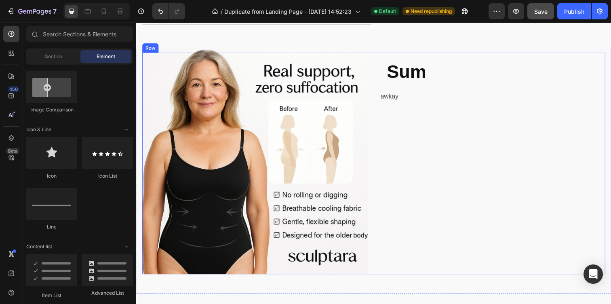
click at [465, 106] on div "Sum Heading Row awkay Text Block" at bounding box center [500, 166] width 230 height 226
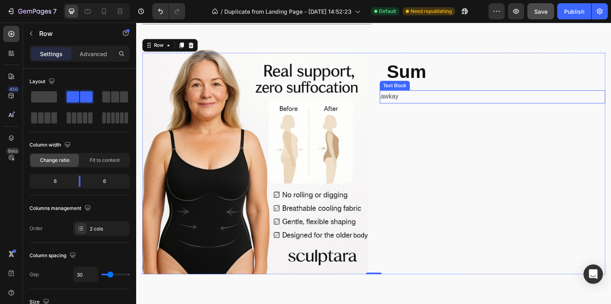
click at [402, 91] on div "Sum Heading Row awkay Text Block" at bounding box center [500, 166] width 230 height 226
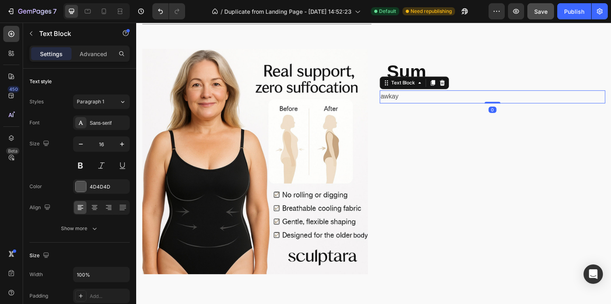
click at [402, 91] on div "Sum Heading Row" at bounding box center [500, 72] width 230 height 39
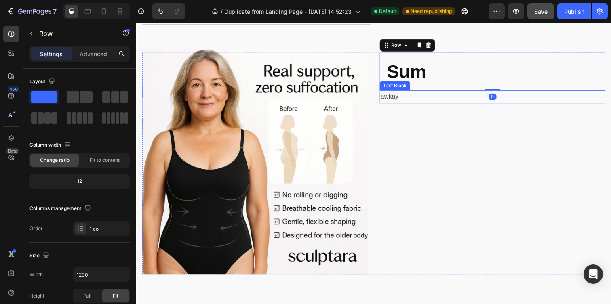
click at [412, 93] on p "awkay" at bounding box center [500, 99] width 229 height 12
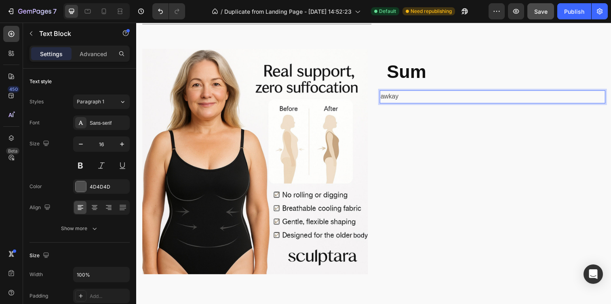
click at [412, 93] on p "awkay" at bounding box center [500, 99] width 229 height 12
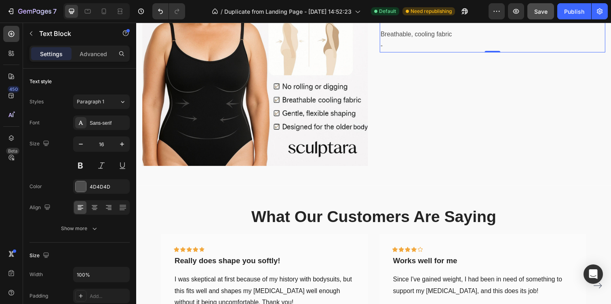
scroll to position [1492, 0]
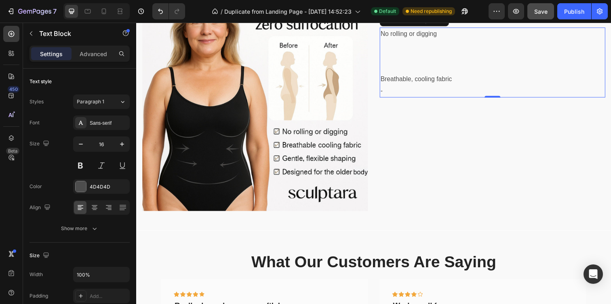
click at [400, 93] on p "-" at bounding box center [500, 93] width 229 height 12
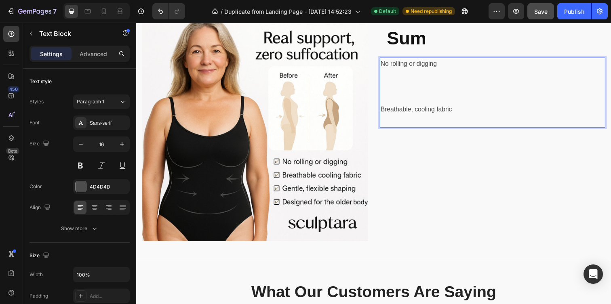
scroll to position [1450, 0]
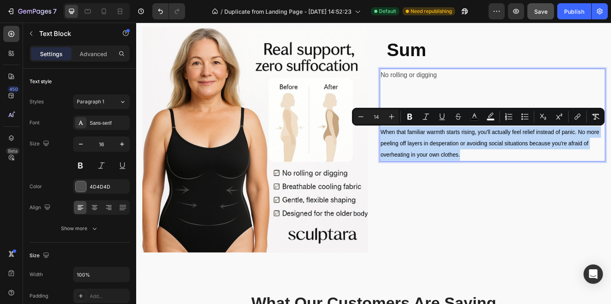
drag, startPoint x: 474, startPoint y: 159, endPoint x: 388, endPoint y: 132, distance: 90.3
click at [388, 132] on p "When that familiar warmth starts rising, you'll actually feel relief instead of…" at bounding box center [500, 146] width 229 height 35
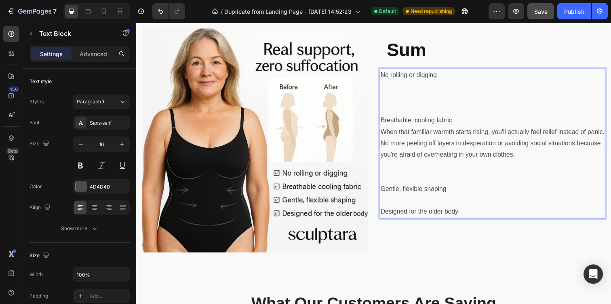
click at [431, 202] on p "Rich Text Editor. Editing area: main" at bounding box center [500, 205] width 229 height 12
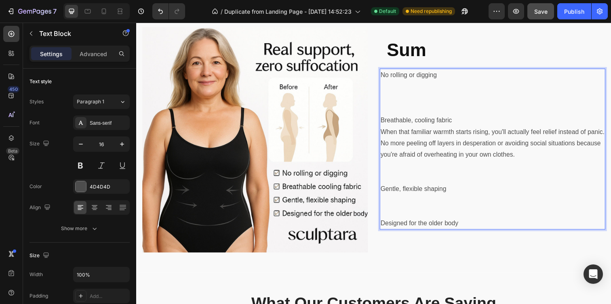
click at [460, 80] on p "No rolling or digging" at bounding box center [500, 76] width 229 height 12
click at [459, 80] on p "No rolling or digging" at bounding box center [500, 76] width 229 height 12
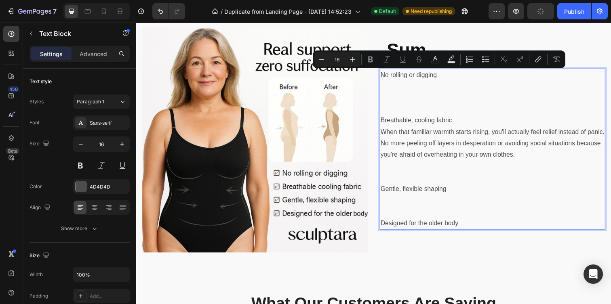
click at [460, 125] on p "Breathable, cooling fabric" at bounding box center [500, 123] width 229 height 12
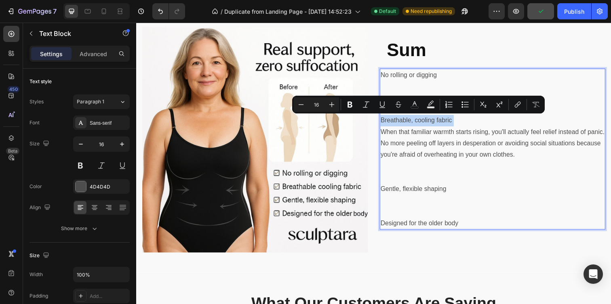
drag, startPoint x: 460, startPoint y: 125, endPoint x: 390, endPoint y: 124, distance: 70.0
click at [390, 124] on p "Breathable, cooling fabric" at bounding box center [500, 123] width 229 height 12
click at [350, 108] on icon "Editor contextual toolbar" at bounding box center [350, 105] width 8 height 8
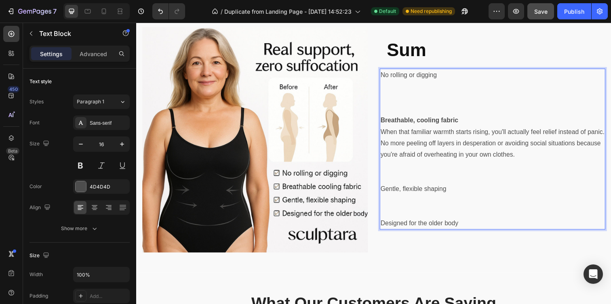
click at [436, 125] on strong "Breathable, cooling fabric" at bounding box center [425, 122] width 79 height 7
click at [441, 118] on p "Breathable, cooling fabric" at bounding box center [500, 123] width 229 height 12
click at [442, 119] on strong "Breathable, cooling fabric" at bounding box center [425, 122] width 79 height 7
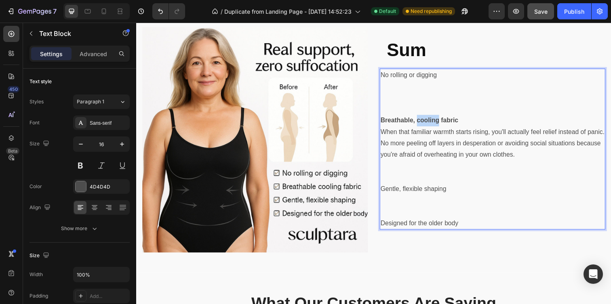
click at [442, 119] on strong "Breathable, cooling fabric" at bounding box center [425, 122] width 79 height 7
click at [472, 122] on p "Breathable, cooling fabric" at bounding box center [500, 123] width 229 height 12
click at [421, 126] on strong "Breathable, cooling fabric" at bounding box center [425, 122] width 79 height 7
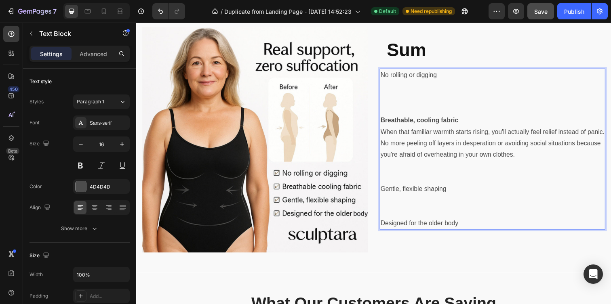
click at [450, 139] on p "When that familiar warmth starts rising, you'll actually feel relief instead of…" at bounding box center [500, 146] width 229 height 35
click at [448, 123] on strong "Breathable, cooling fabric" at bounding box center [425, 122] width 79 height 7
click at [450, 151] on p "When that familiar warmth starts rising, you'll actually feel relief instead of…" at bounding box center [500, 146] width 229 height 35
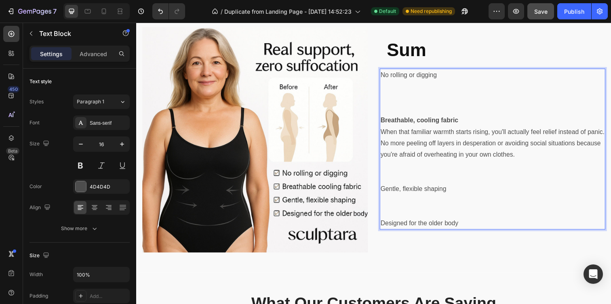
click at [450, 151] on p "When that familiar warmth starts rising, you'll actually feel relief instead of…" at bounding box center [500, 146] width 229 height 35
drag, startPoint x: 468, startPoint y: 122, endPoint x: 386, endPoint y: 120, distance: 81.7
click at [386, 120] on p "Breathable, cooling fabric" at bounding box center [500, 123] width 229 height 12
click at [406, 129] on p "When that familiar warmth starts rising, you'll actually feel relief instead of…" at bounding box center [500, 146] width 229 height 35
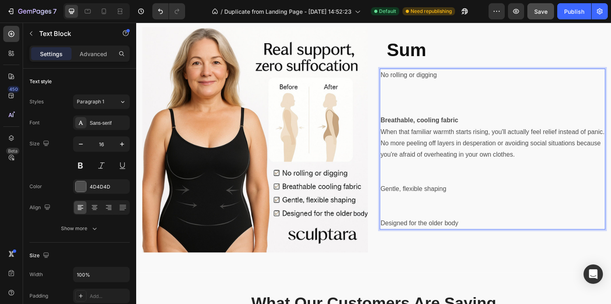
click at [407, 180] on p "Rich Text Editor. Editing area: main" at bounding box center [500, 181] width 229 height 12
click at [414, 197] on p "Gentle, flexible shaping" at bounding box center [500, 193] width 229 height 12
click at [425, 189] on p "Gentle, flexible shaping" at bounding box center [500, 193] width 229 height 12
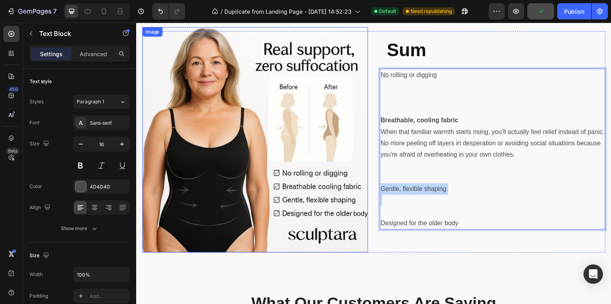
click at [323, 189] on img at bounding box center [257, 142] width 230 height 230
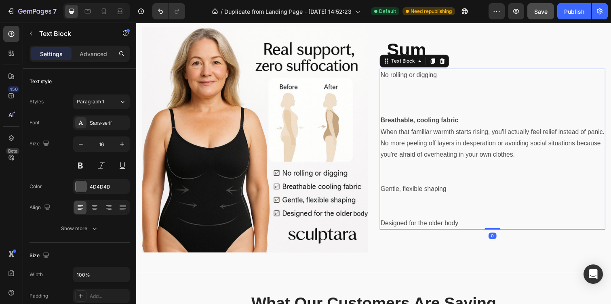
click at [422, 135] on p "When that familiar warmth starts rising, you'll actually feel relief instead of…" at bounding box center [500, 146] width 229 height 35
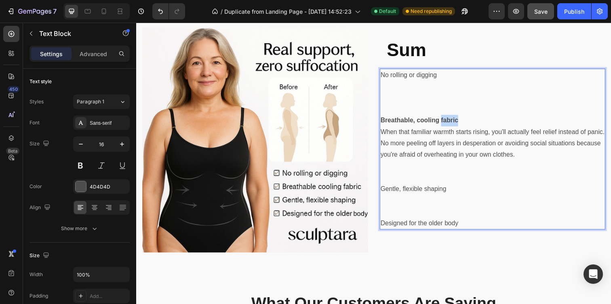
click at [452, 118] on p "Breathable, cooling fabric" at bounding box center [500, 123] width 229 height 12
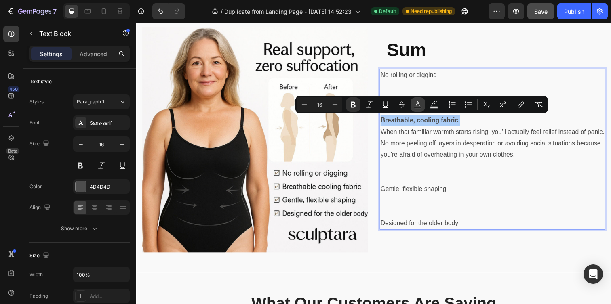
click at [417, 107] on rect "Editor contextual toolbar" at bounding box center [418, 108] width 8 height 2
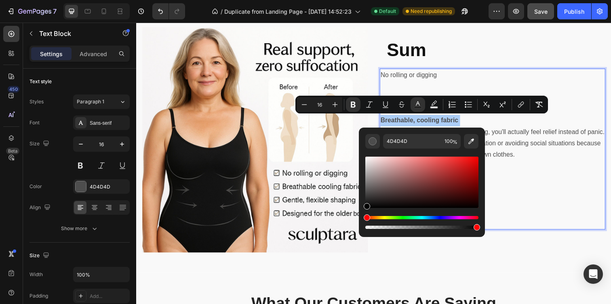
drag, startPoint x: 508, startPoint y: 224, endPoint x: 357, endPoint y: 225, distance: 151.6
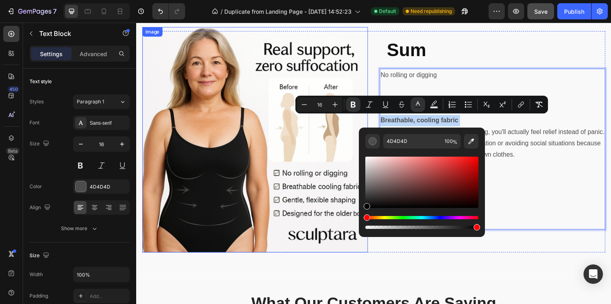
type input "000000"
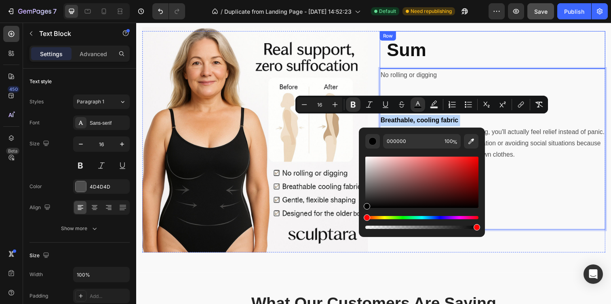
click at [428, 68] on div "Sum Heading Row" at bounding box center [500, 50] width 230 height 39
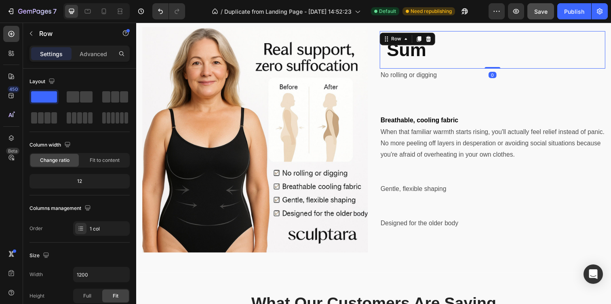
click at [428, 68] on div "Sum Heading Row 0" at bounding box center [500, 50] width 230 height 39
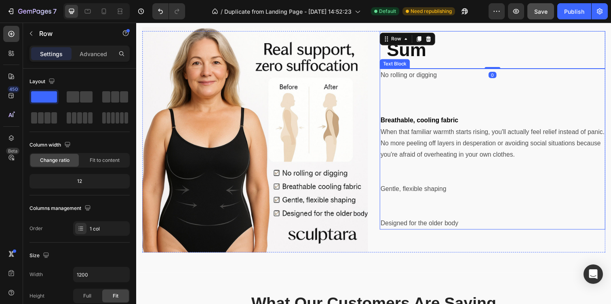
click at [428, 74] on p "No rolling or digging" at bounding box center [500, 76] width 229 height 12
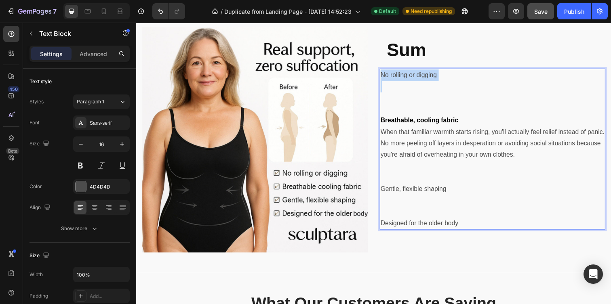
click at [428, 74] on p "No rolling or digging" at bounding box center [500, 76] width 229 height 12
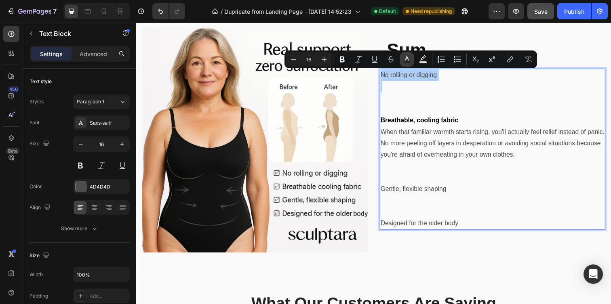
click at [409, 54] on button "Text Color" at bounding box center [407, 59] width 15 height 15
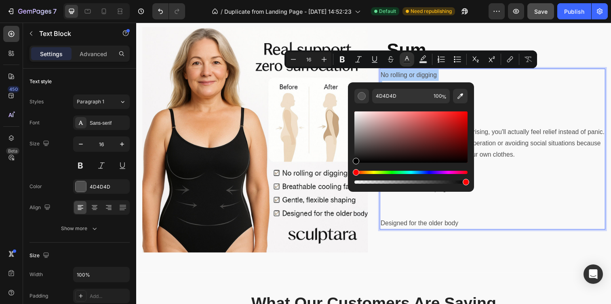
drag, startPoint x: 358, startPoint y: 153, endPoint x: 350, endPoint y: 170, distance: 18.8
click at [351, 170] on div "4D4D4D 100 %" at bounding box center [411, 133] width 126 height 103
type input "000000"
click at [518, 173] on p "Rich Text Editor. Editing area: main" at bounding box center [500, 170] width 229 height 12
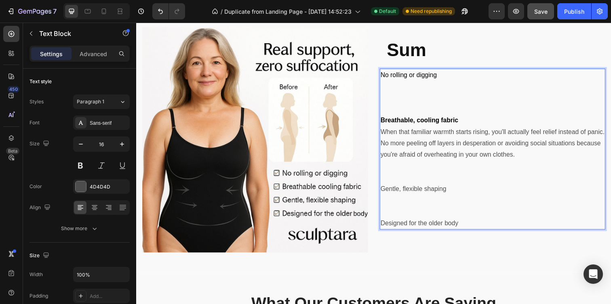
click at [420, 75] on span "No rolling or digging" at bounding box center [414, 75] width 57 height 7
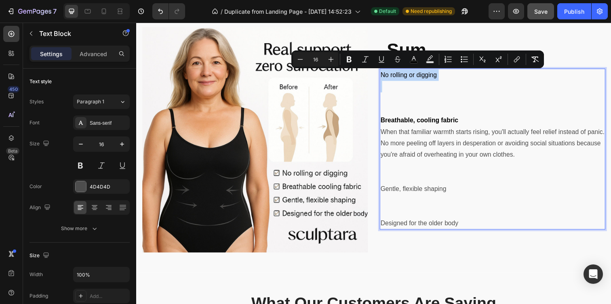
click at [420, 75] on span "No rolling or digging" at bounding box center [414, 75] width 57 height 7
click at [345, 61] on icon "Editor contextual toolbar" at bounding box center [342, 59] width 8 height 8
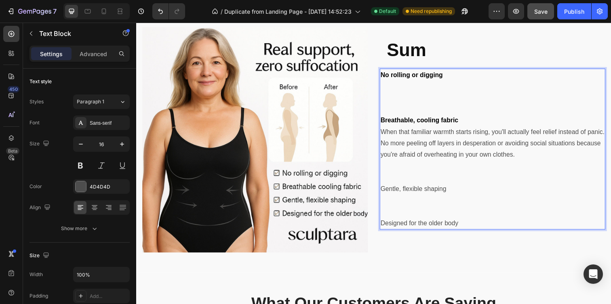
click at [430, 192] on p "Gentle, flexible shaping" at bounding box center [500, 193] width 229 height 12
drag, startPoint x: 465, startPoint y: 199, endPoint x: 447, endPoint y: 194, distance: 18.7
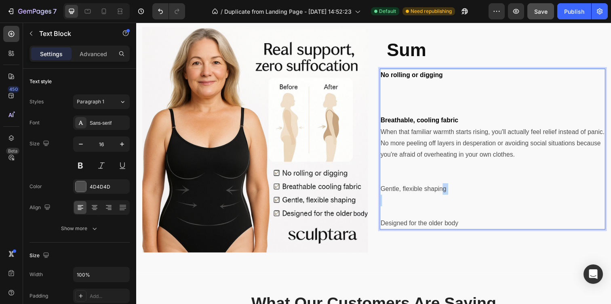
click at [448, 194] on div "No rolling or digging Breathable, cooling fabric When that familiar warmth star…" at bounding box center [500, 152] width 230 height 165
drag, startPoint x: 448, startPoint y: 192, endPoint x: 421, endPoint y: 192, distance: 27.5
click at [421, 192] on p "Gentle, flexible shaping" at bounding box center [500, 193] width 229 height 12
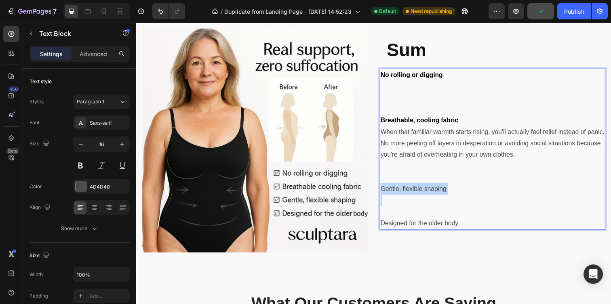
click at [421, 192] on p "Gentle, flexible shaping" at bounding box center [500, 193] width 229 height 12
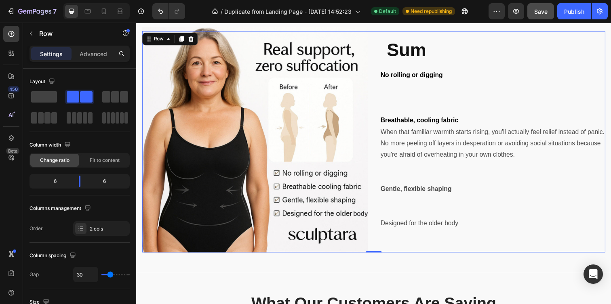
click at [461, 248] on div "Sum Heading Row No rolling or digging Breathable, cooling fabric When that fami…" at bounding box center [500, 144] width 230 height 226
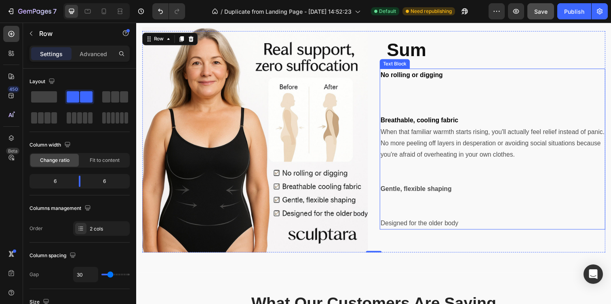
click at [460, 230] on p "Designed for the older body" at bounding box center [500, 228] width 229 height 12
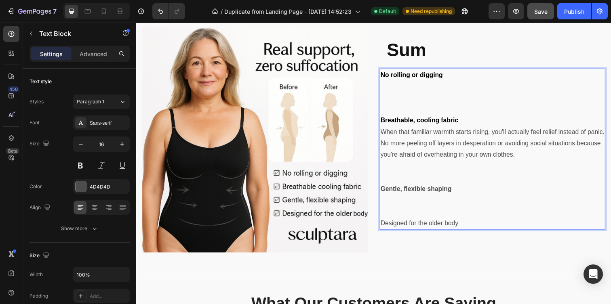
click at [460, 229] on p "Designed for the older body" at bounding box center [500, 228] width 229 height 12
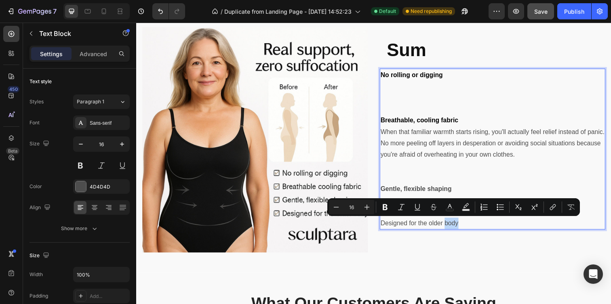
click at [460, 229] on p "Designed for the older body" at bounding box center [500, 228] width 229 height 12
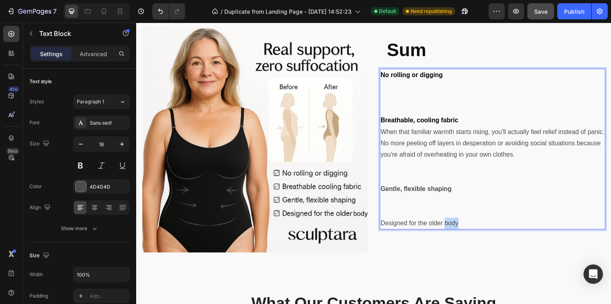
click at [460, 229] on p "Designed for the older body" at bounding box center [500, 228] width 229 height 12
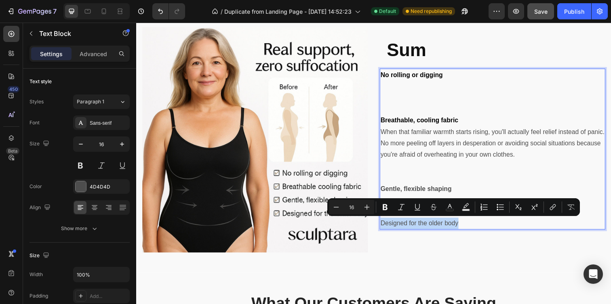
click at [460, 229] on p "Designed for the older body" at bounding box center [500, 228] width 229 height 12
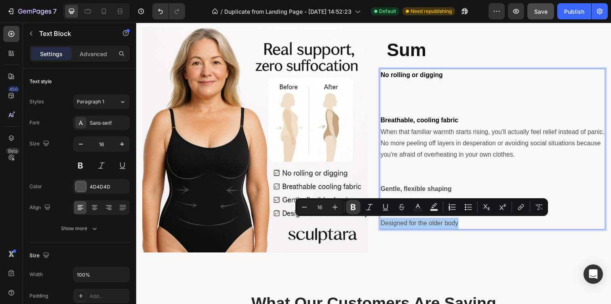
click at [357, 205] on icon "Editor contextual toolbar" at bounding box center [353, 207] width 8 height 8
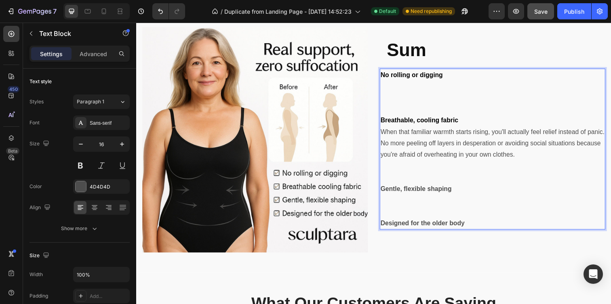
click at [428, 229] on strong "Designed for the older body" at bounding box center [429, 227] width 86 height 7
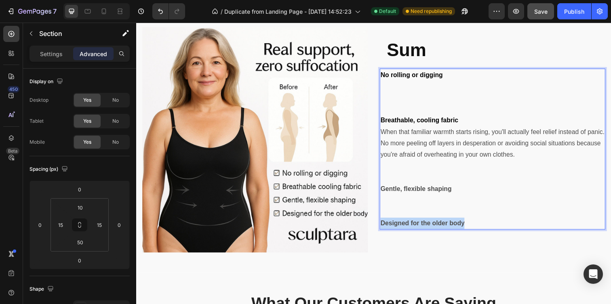
click at [390, 277] on div "Image Sum Heading Row No rolling or digging Breathable, cooling fabric When tha…" at bounding box center [378, 152] width 485 height 251
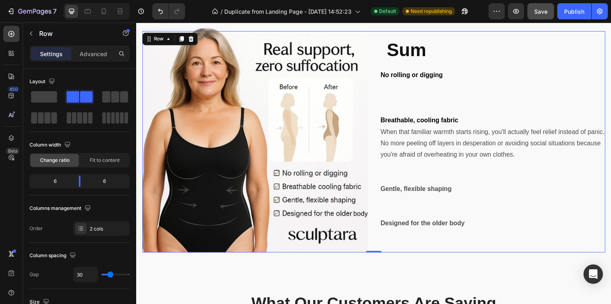
click at [427, 238] on div "Sum Heading Row No rolling or digging Breathable, cooling fabric When that fami…" at bounding box center [500, 144] width 230 height 226
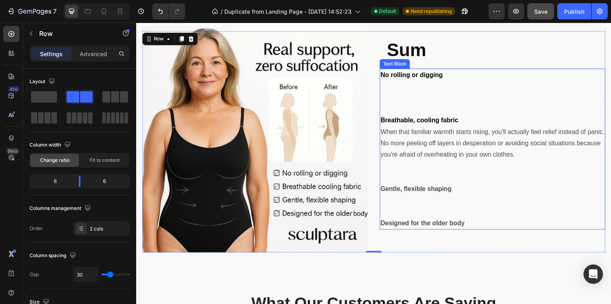
click at [431, 225] on strong "Designed for the older body" at bounding box center [429, 227] width 86 height 7
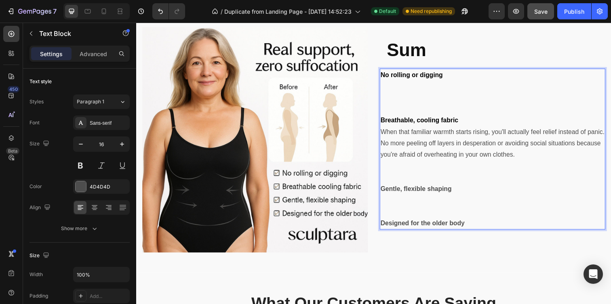
click at [431, 225] on strong "Designed for the older body" at bounding box center [429, 227] width 86 height 7
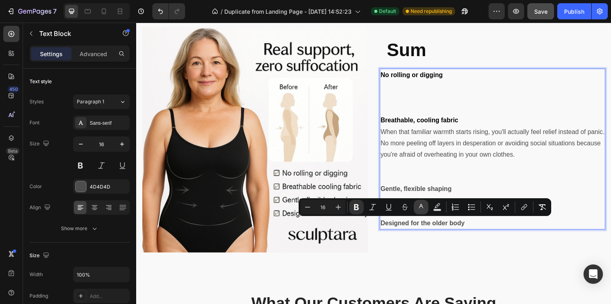
click at [420, 206] on icon "Editor contextual toolbar" at bounding box center [421, 207] width 8 height 8
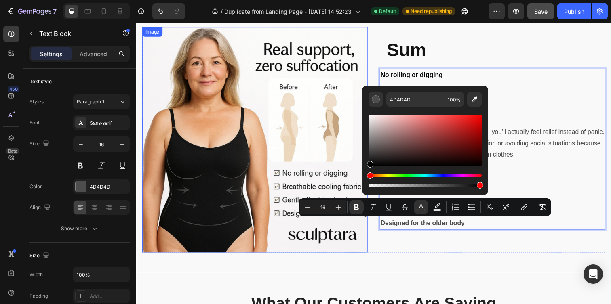
drag, startPoint x: 513, startPoint y: 185, endPoint x: 362, endPoint y: 186, distance: 150.4
type input "000000"
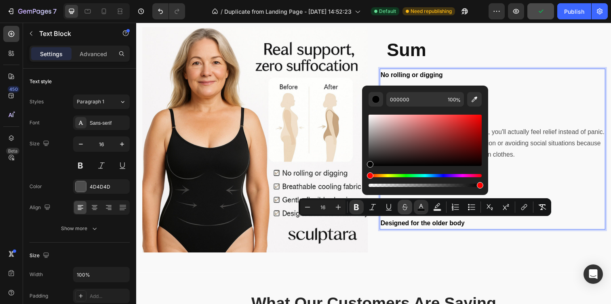
click at [412, 205] on button "Strikethrough" at bounding box center [405, 207] width 15 height 15
click at [404, 204] on icon "Editor contextual toolbar" at bounding box center [405, 207] width 8 height 8
click at [535, 181] on p "Rich Text Editor. Editing area: main" at bounding box center [500, 181] width 229 height 12
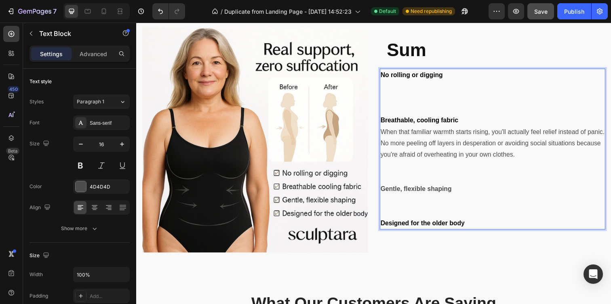
click at [442, 190] on strong "Gentle, flexible shaping" at bounding box center [422, 192] width 73 height 7
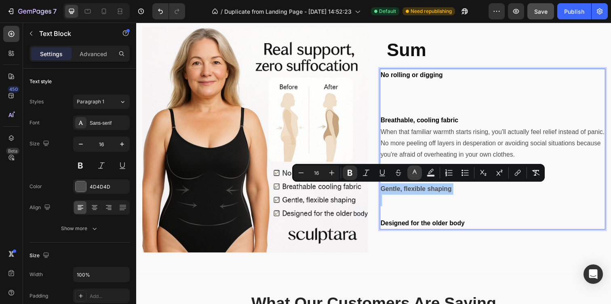
click at [414, 167] on button "color" at bounding box center [415, 173] width 15 height 15
type input "4D4D4D"
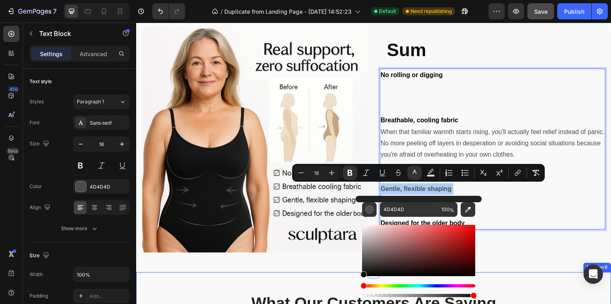
drag, startPoint x: 504, startPoint y: 290, endPoint x: 348, endPoint y: 288, distance: 156.5
type input "0A0A0A"
click at [452, 101] on p "Rich Text Editor. Editing area: main" at bounding box center [500, 100] width 229 height 12
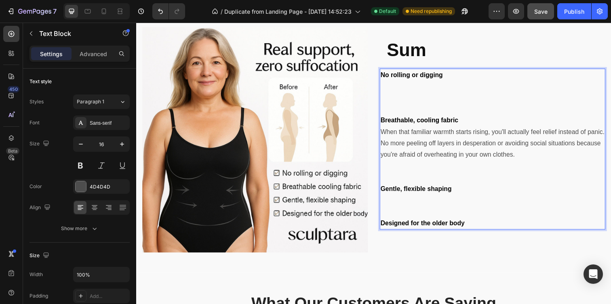
click at [445, 88] on p "Rich Text Editor. Editing area: main" at bounding box center [500, 88] width 229 height 12
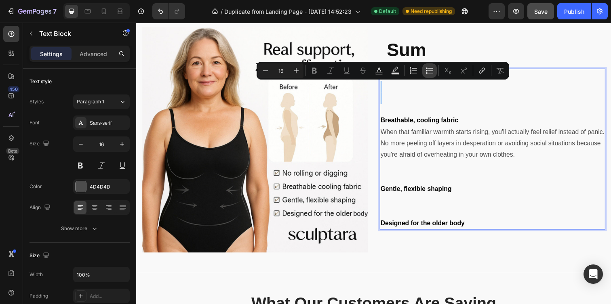
click at [429, 71] on icon "Editor contextual toolbar" at bounding box center [431, 70] width 5 height 0
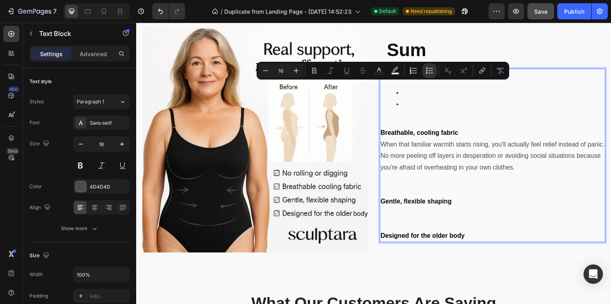
click at [424, 108] on li "Rich Text Editor. Editing area: main" at bounding box center [508, 106] width 213 height 12
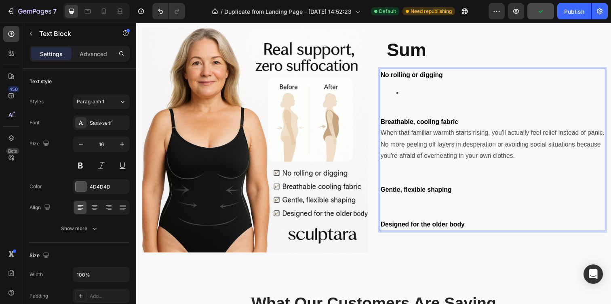
click at [386, 133] on p "When that familiar warmth starts rising, you'll actually feel relief instead of…" at bounding box center [500, 147] width 229 height 35
click at [386, 135] on p "When that familiar warmth starts rising, you'll actually feel relief instead of…" at bounding box center [500, 147] width 229 height 35
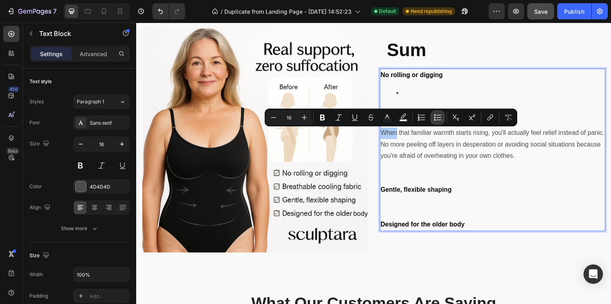
click at [441, 111] on button "Bulleted List" at bounding box center [438, 117] width 15 height 15
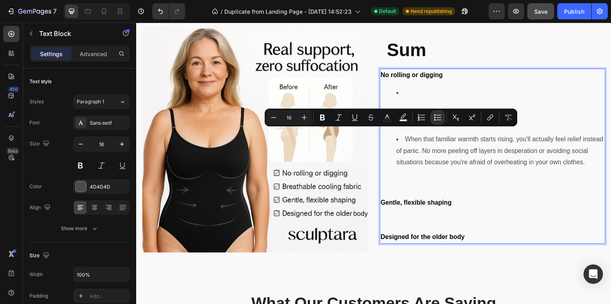
click at [435, 190] on p "Rich Text Editor. Editing area: main" at bounding box center [500, 196] width 229 height 12
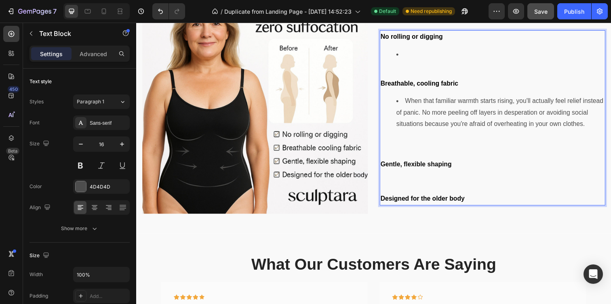
scroll to position [1494, 0]
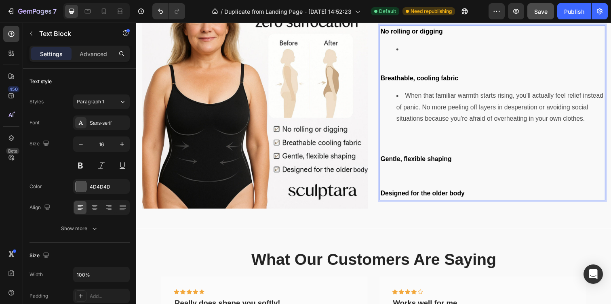
click at [406, 97] on li "When that familiar warmth starts rising, you'll actually feel relief instead of…" at bounding box center [508, 109] width 213 height 35
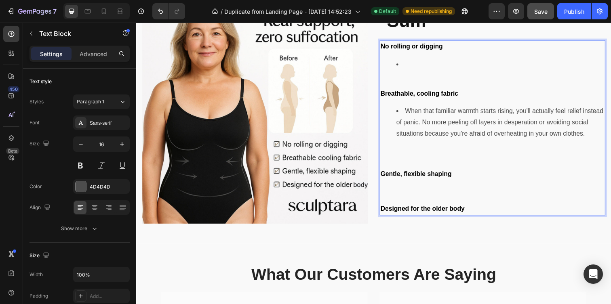
scroll to position [1473, 0]
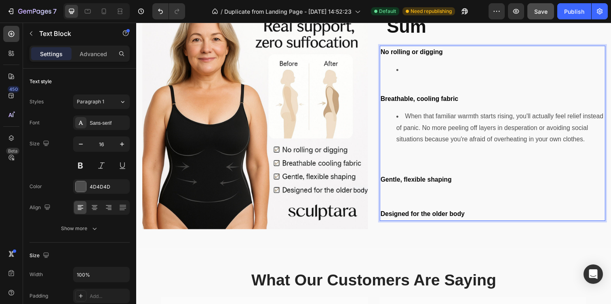
click at [591, 119] on li "When that familiar warmth starts rising, you'll actually feel relief instead of…" at bounding box center [508, 130] width 213 height 35
click at [411, 120] on li "When that familiar warmth starts rising, you'll actually feel relief instead of…" at bounding box center [508, 130] width 213 height 35
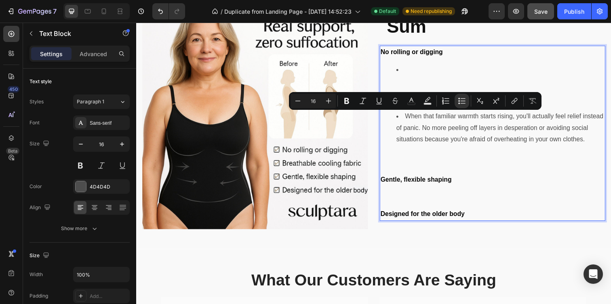
click at [473, 132] on li "When that familiar warmth starts rising, you'll actually feel relief instead of…" at bounding box center [508, 130] width 213 height 35
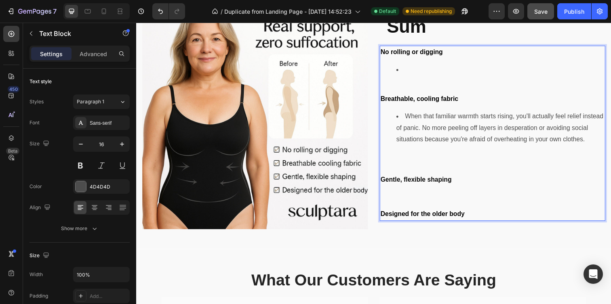
click at [414, 118] on li "When that familiar warmth starts rising, you'll actually feel relief instead of…" at bounding box center [508, 130] width 213 height 35
click at [410, 118] on li "When that familiar warmth starts rising, you'll actually feel relief instead of…" at bounding box center [508, 130] width 213 height 35
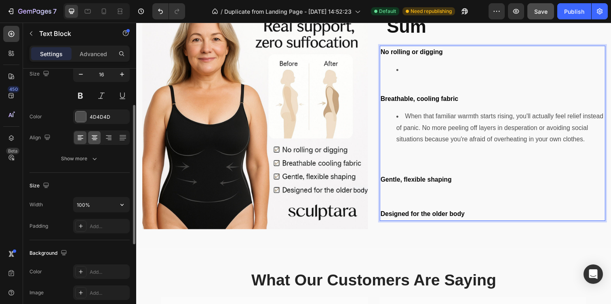
scroll to position [74, 0]
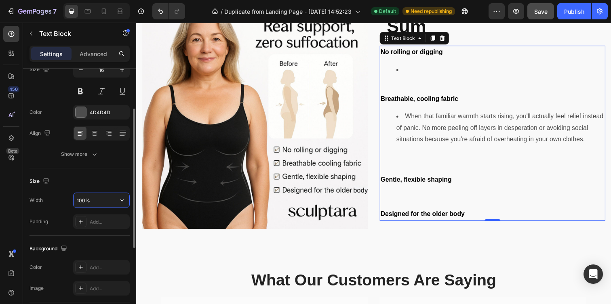
click at [93, 201] on input "100%" at bounding box center [102, 200] width 56 height 15
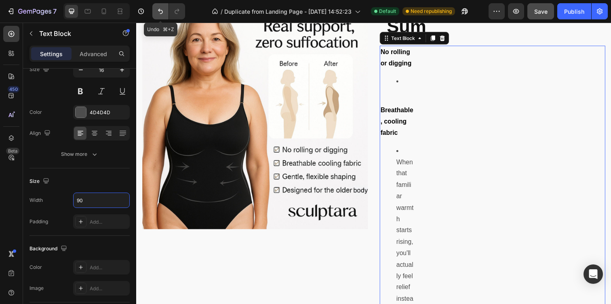
click at [158, 10] on icon "Undo/Redo" at bounding box center [160, 11] width 8 height 8
type input "100%"
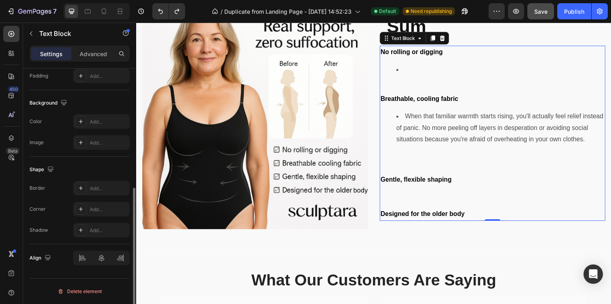
scroll to position [0, 0]
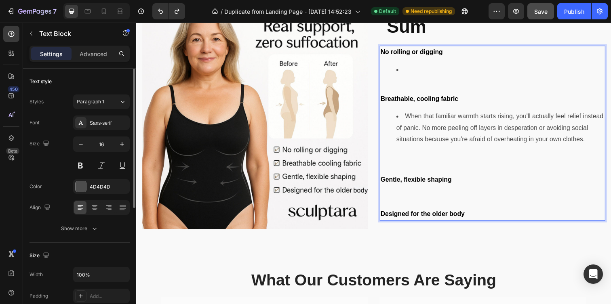
click at [469, 133] on li "When that familiar warmth starts rising, you'll actually feel relief instead of…" at bounding box center [508, 130] width 213 height 35
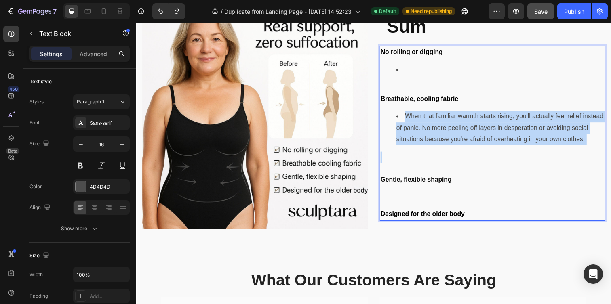
click at [469, 133] on li "When that familiar warmth starts rising, you'll actually feel relief instead of…" at bounding box center [508, 130] width 213 height 35
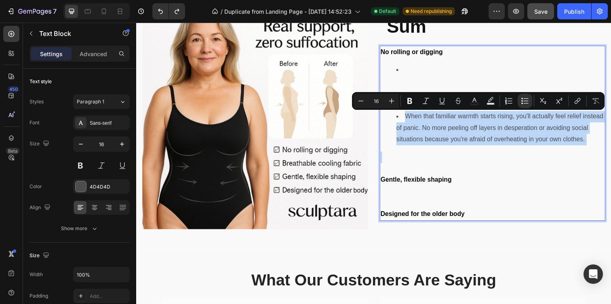
click at [472, 160] on p "Rich Text Editor. Editing area: main" at bounding box center [500, 160] width 229 height 12
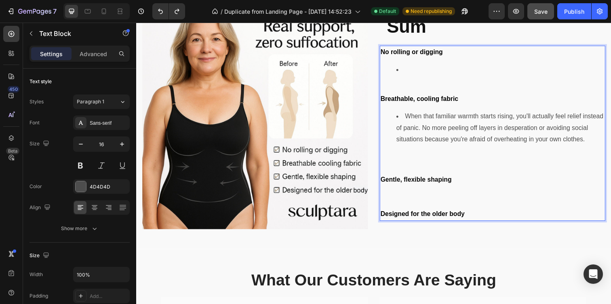
click at [450, 200] on p "Rich Text Editor. Editing area: main" at bounding box center [500, 195] width 229 height 12
click at [404, 197] on p "Rich Text Editor. Editing area: main" at bounding box center [500, 195] width 229 height 12
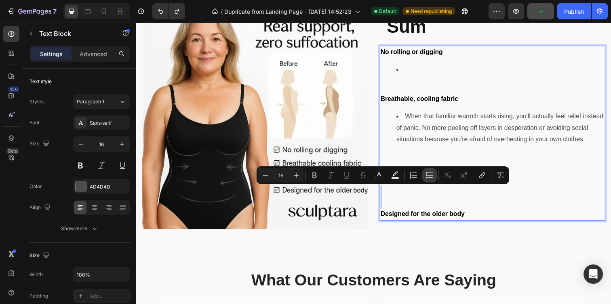
click at [435, 175] on button "Bulleted List" at bounding box center [430, 175] width 15 height 15
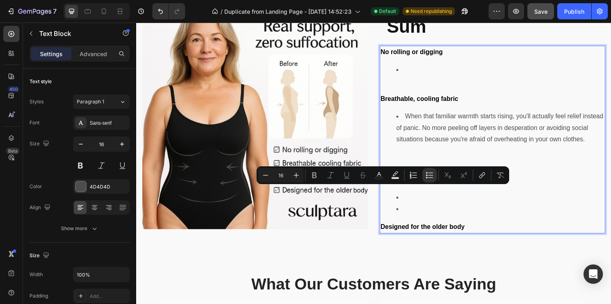
click at [488, 234] on p "Designed for the older body" at bounding box center [500, 232] width 229 height 12
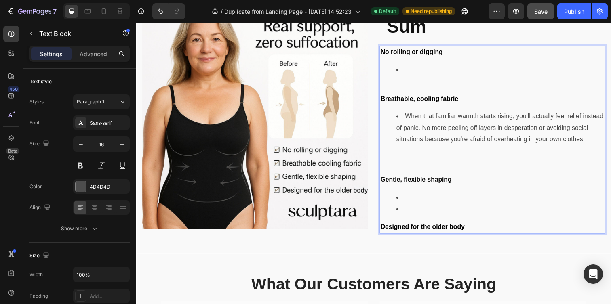
click at [488, 234] on p "Designed for the older body" at bounding box center [500, 232] width 229 height 12
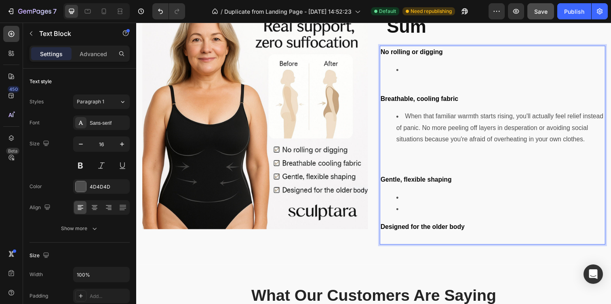
click at [471, 239] on p "Rich Text Editor. Editing area: main" at bounding box center [500, 243] width 229 height 12
click at [446, 242] on p "Rich Text Editor. Editing area: main" at bounding box center [500, 243] width 229 height 12
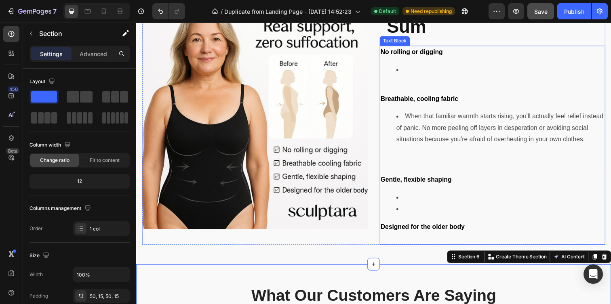
click at [438, 237] on p "Rich Text Editor. Editing area: main" at bounding box center [500, 243] width 229 height 12
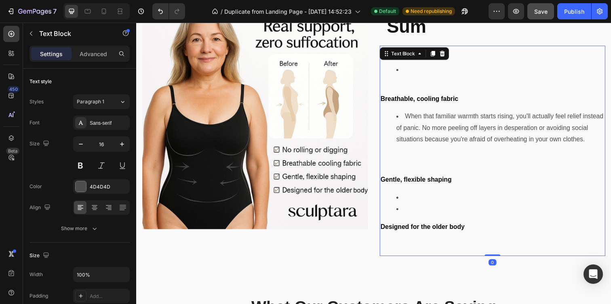
click at [436, 241] on p "Rich Text Editor. Editing area: main" at bounding box center [500, 248] width 229 height 23
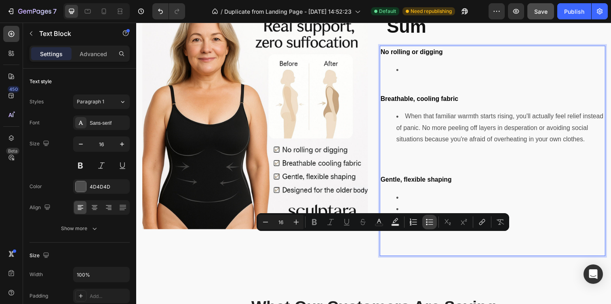
click at [431, 222] on icon "Editor contextual toolbar" at bounding box center [431, 222] width 5 height 0
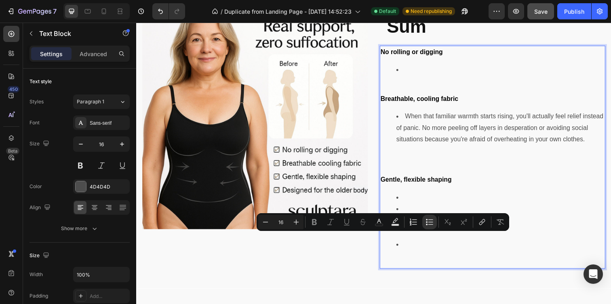
click at [470, 206] on li "Rich Text Editor. Editing area: main" at bounding box center [508, 202] width 213 height 12
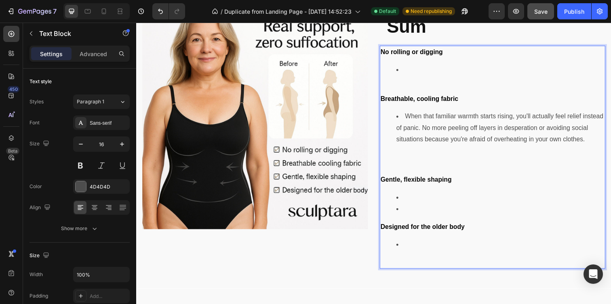
click at [468, 210] on li "Rich Text Editor. Editing area: main" at bounding box center [508, 213] width 213 height 12
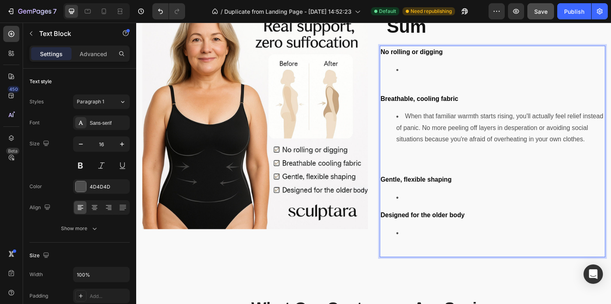
click at [453, 149] on div "No rolling or digging Breathable, cooling fabric When that familiar warmth star…" at bounding box center [500, 154] width 230 height 216
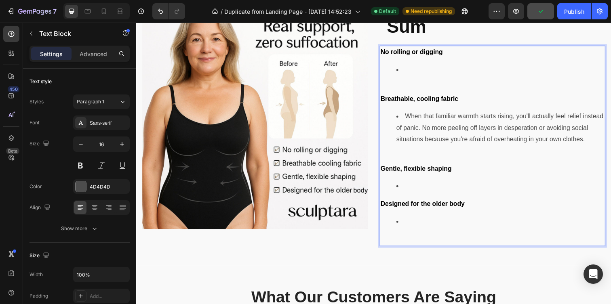
click at [424, 159] on p "Rich Text Editor. Editing area: main" at bounding box center [500, 160] width 229 height 12
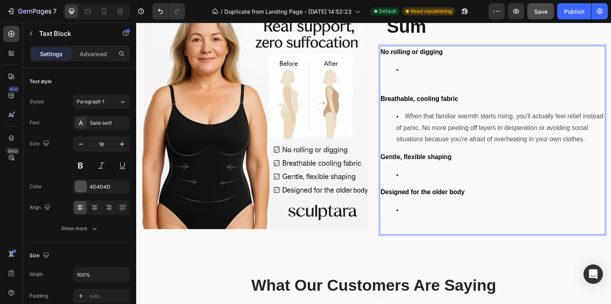
click at [402, 89] on p "Rich Text Editor. Editing area: main" at bounding box center [500, 89] width 229 height 12
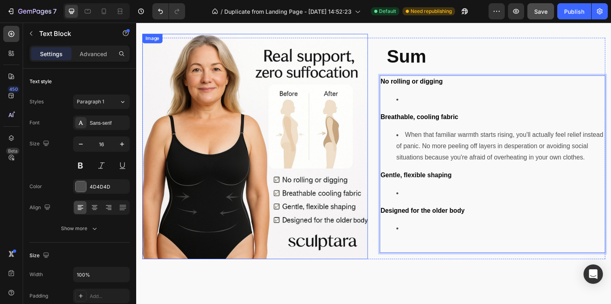
scroll to position [1441, 0]
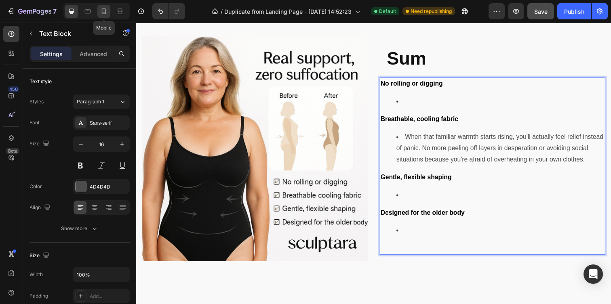
click at [101, 14] on icon at bounding box center [104, 11] width 8 height 8
type input "14"
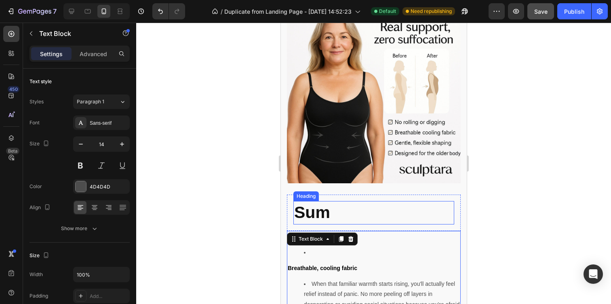
scroll to position [1704, 0]
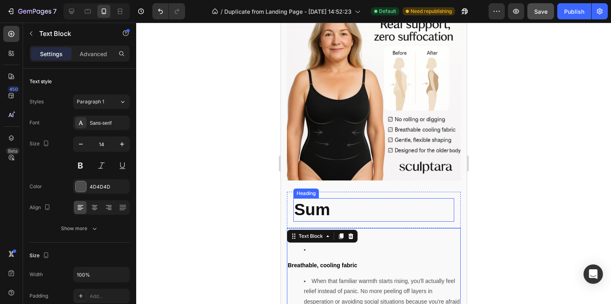
click at [331, 206] on h2 "Sum" at bounding box center [373, 210] width 161 height 23
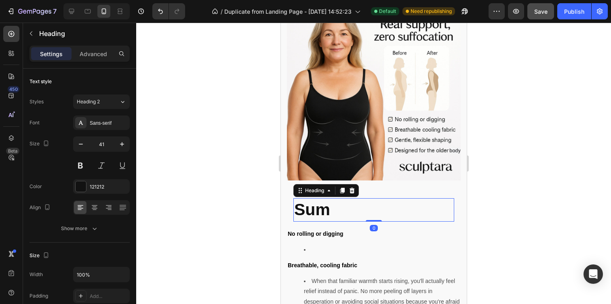
click at [331, 206] on h2 "Sum" at bounding box center [373, 210] width 161 height 23
click at [329, 206] on strong "Sum" at bounding box center [312, 210] width 36 height 19
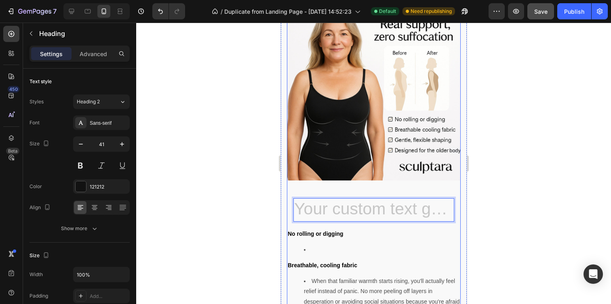
click at [459, 188] on div "Image" at bounding box center [374, 101] width 174 height 181
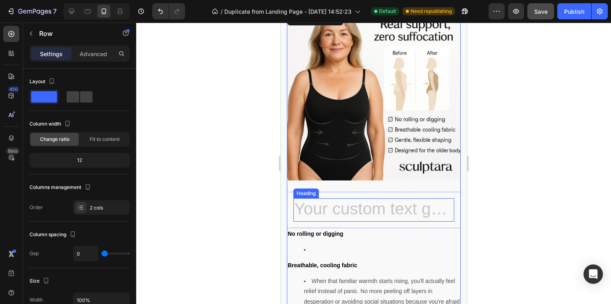
click at [451, 208] on h2 "Rich Text Editor. Editing area: main" at bounding box center [373, 210] width 161 height 23
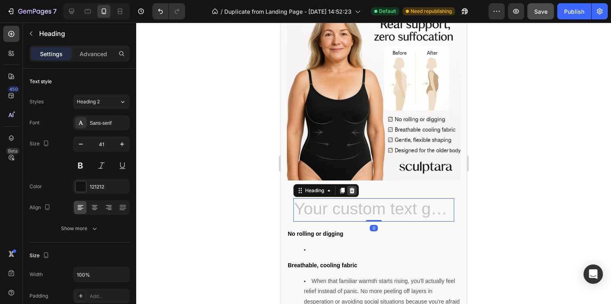
click at [351, 188] on icon at bounding box center [352, 191] width 6 height 6
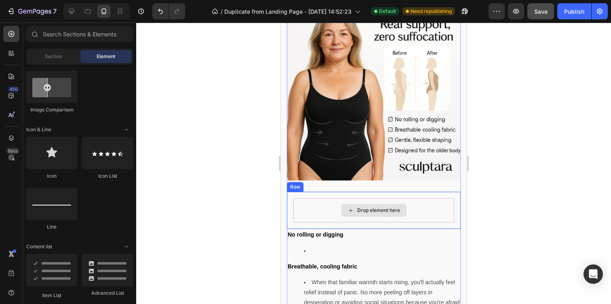
click at [338, 213] on div "Drop element here" at bounding box center [373, 211] width 161 height 24
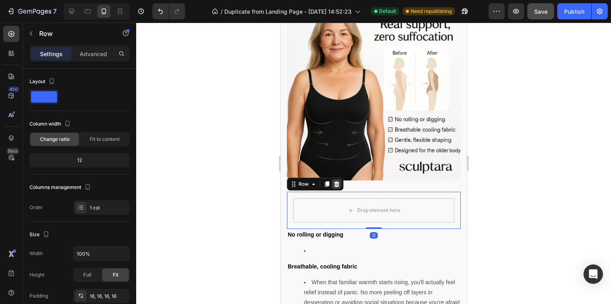
click at [338, 180] on div at bounding box center [337, 185] width 10 height 10
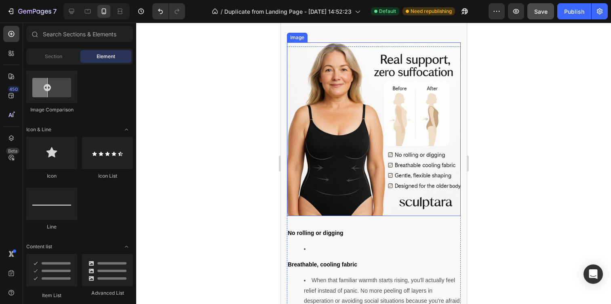
scroll to position [1673, 0]
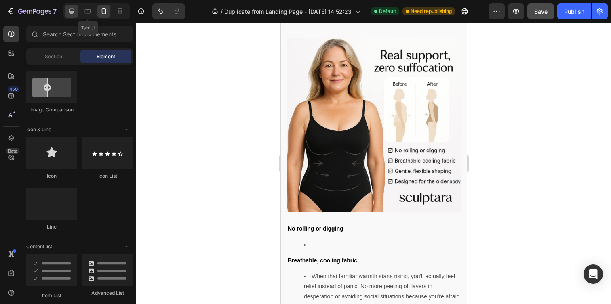
click at [71, 9] on icon at bounding box center [71, 11] width 5 height 5
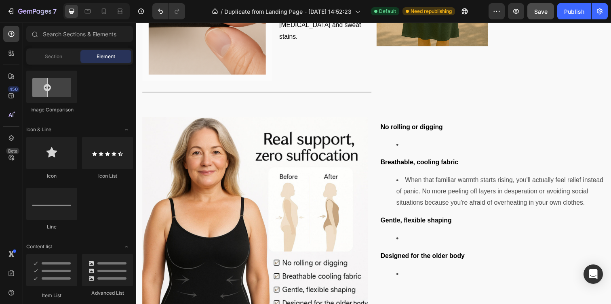
scroll to position [1355, 0]
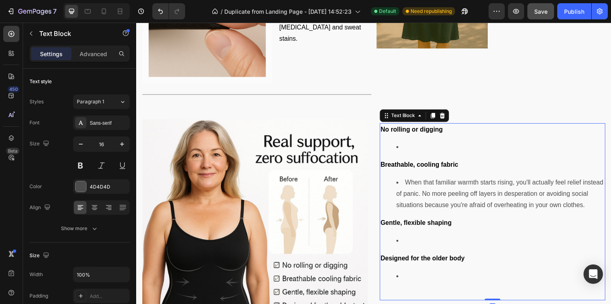
click at [477, 148] on li "Rich Text Editor. Editing area: main" at bounding box center [508, 150] width 213 height 12
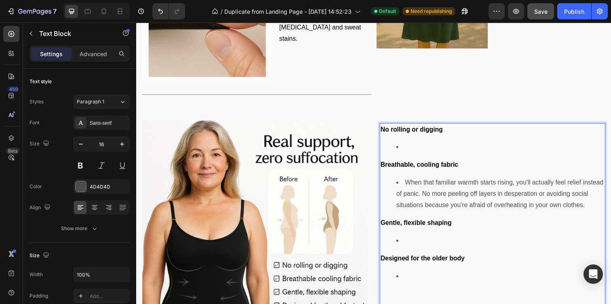
click at [469, 153] on li "Rich Text Editor. Editing area: main" at bounding box center [508, 150] width 213 height 12
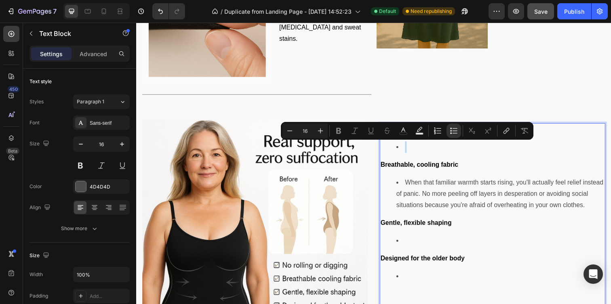
click at [469, 153] on li "Rich Text Editor. Editing area: main" at bounding box center [508, 150] width 213 height 12
click at [467, 152] on li "Rich Text Editor. Editing area: main" at bounding box center [508, 150] width 213 height 12
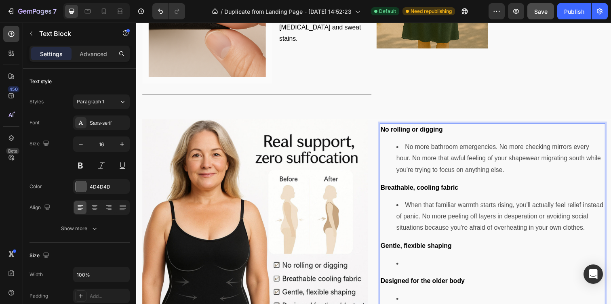
click at [582, 194] on p "Breathable, cooling fabric" at bounding box center [500, 192] width 229 height 12
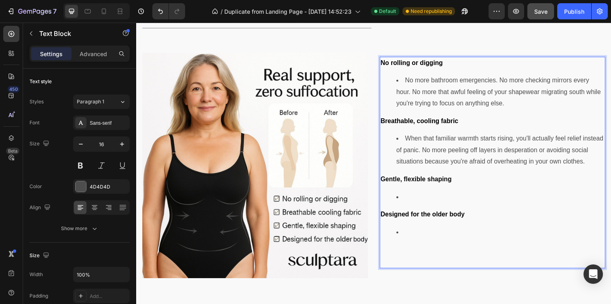
scroll to position [1424, 0]
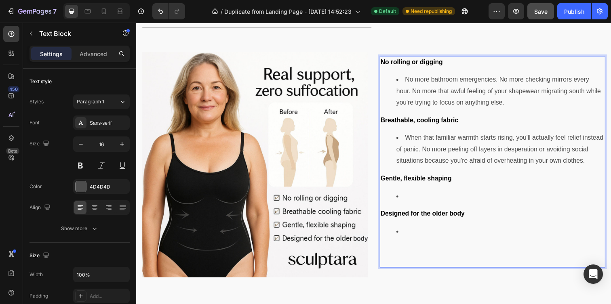
click at [470, 199] on li "Rich Text Editor. Editing area: main" at bounding box center [508, 200] width 213 height 12
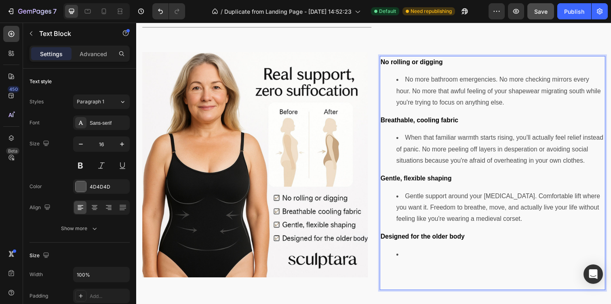
click at [521, 199] on li "Gentle support around your midsection. Comfortable lift where you want it. Free…" at bounding box center [508, 211] width 213 height 35
click at [562, 218] on li "Gentle support around your [MEDICAL_DATA], butt, and chest. Comfortable lift wh…" at bounding box center [508, 211] width 213 height 35
click at [456, 267] on li "Rich Text Editor. Editing area: main" at bounding box center [508, 271] width 213 height 35
click at [456, 261] on li "⁠⁠⁠⁠⁠⁠⁠" at bounding box center [508, 271] width 213 height 35
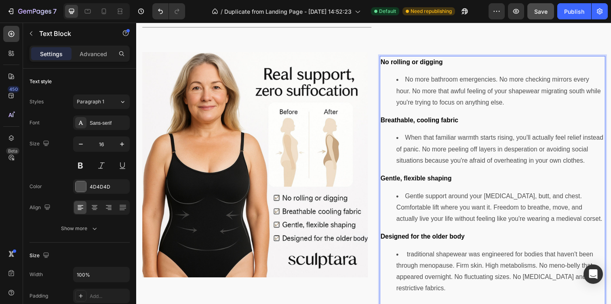
click at [415, 252] on div "No rolling or digging No more bathroom emergencies. No more checking mirrors ev…" at bounding box center [500, 194] width 230 height 275
click at [414, 261] on li "⁠⁠⁠⁠⁠⁠⁠ traditional shapewear was engineered for bodies that haven't been throu…" at bounding box center [508, 289] width 213 height 70
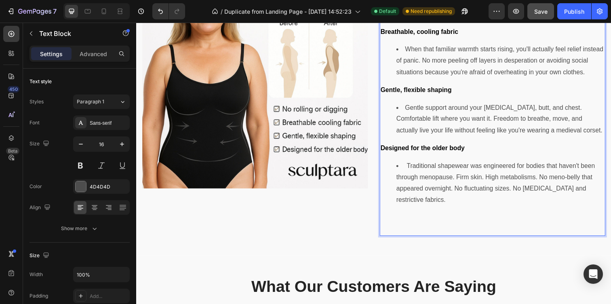
scroll to position [1515, 0]
click at [484, 204] on li "⁠⁠⁠⁠⁠⁠⁠ Traditional shapewear was engineered for bodies that haven't been throu…" at bounding box center [508, 198] width 213 height 70
click at [455, 201] on li "⁠⁠⁠⁠⁠⁠⁠ Traditional shapewear was engineered for bodies that haven't been throu…" at bounding box center [508, 198] width 213 height 70
click at [493, 209] on li "⁠⁠⁠⁠⁠⁠⁠ Traditional shapewear was engineered for bodies that haven't been throu…" at bounding box center [508, 198] width 213 height 70
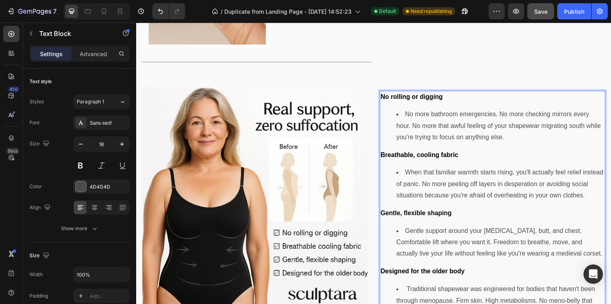
scroll to position [1385, 0]
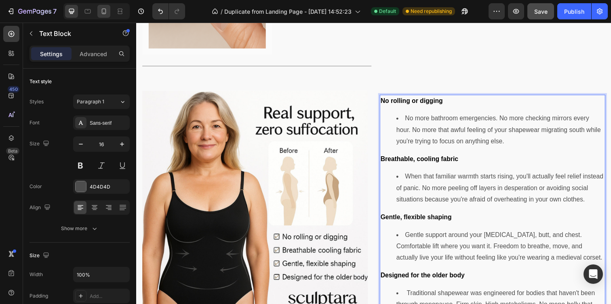
click at [107, 11] on icon at bounding box center [104, 11] width 8 height 8
type input "14"
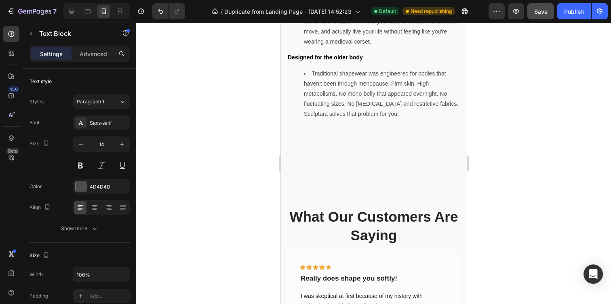
scroll to position [2029, 0]
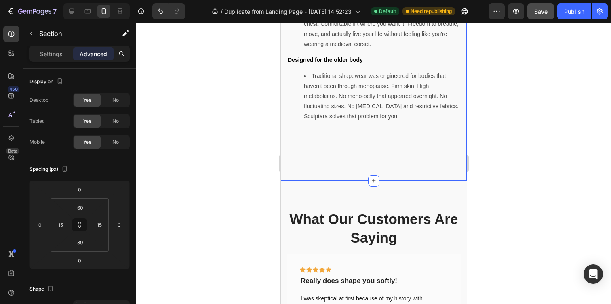
click at [83, 239] on input "80" at bounding box center [80, 243] width 16 height 12
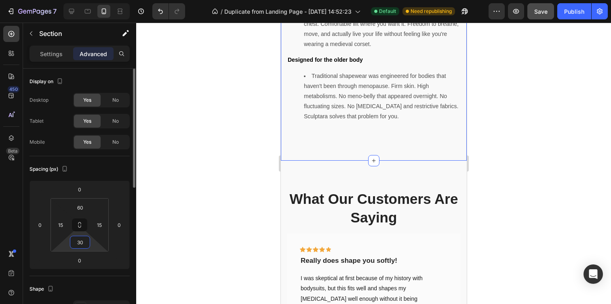
type input "3"
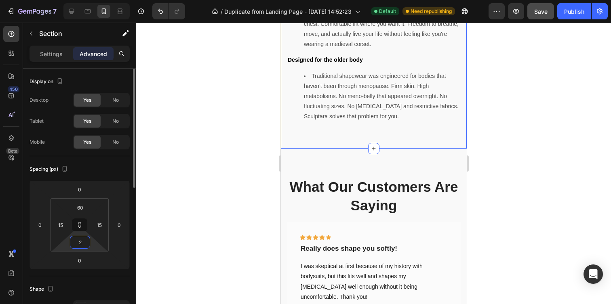
type input "20"
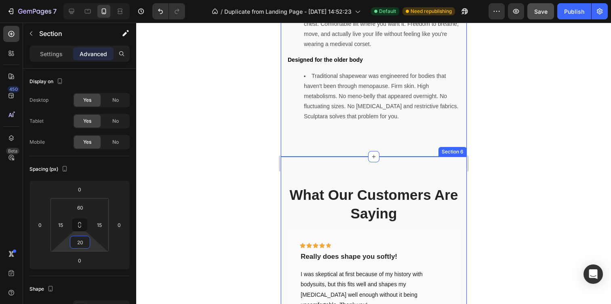
click at [319, 178] on div "What Our Customers Are Saying Heading Icon Icon Icon Icon Icon Row Really does …" at bounding box center [374, 268] width 186 height 222
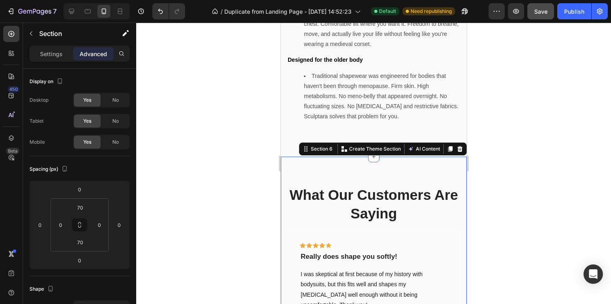
click at [247, 180] on div at bounding box center [373, 164] width 475 height 282
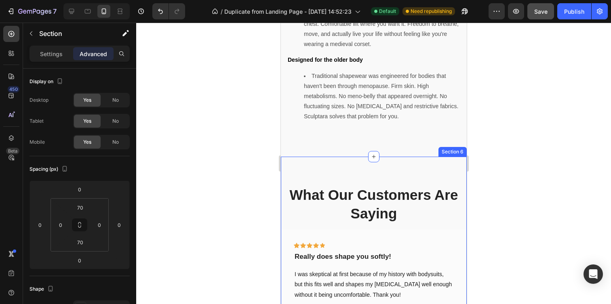
click at [350, 179] on div "What Our Customers Are Saying Heading Icon Icon Icon Icon Icon Row Really does …" at bounding box center [374, 263] width 186 height 212
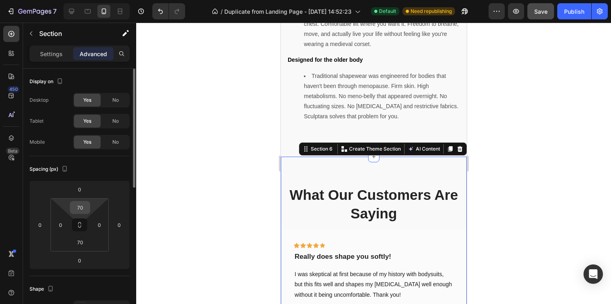
click at [83, 209] on input "70" at bounding box center [80, 208] width 16 height 12
type input "40"
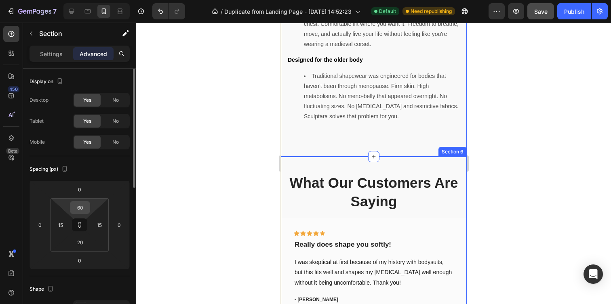
click at [86, 209] on input "60" at bounding box center [80, 208] width 16 height 12
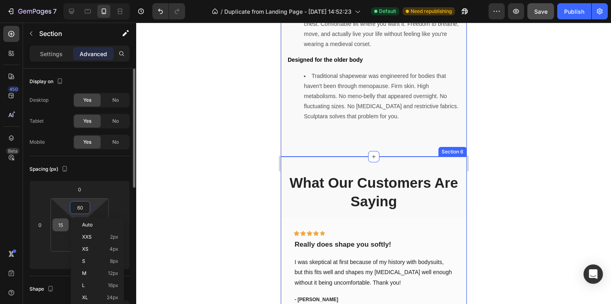
click at [54, 231] on div "15" at bounding box center [61, 225] width 16 height 13
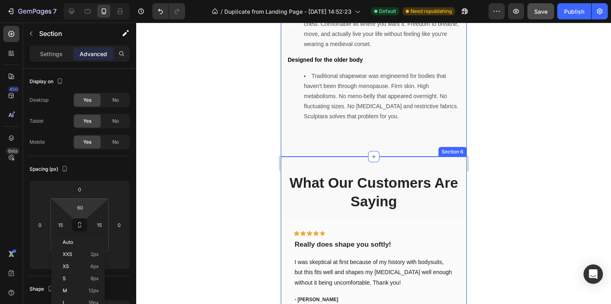
click at [142, 219] on div at bounding box center [373, 164] width 475 height 282
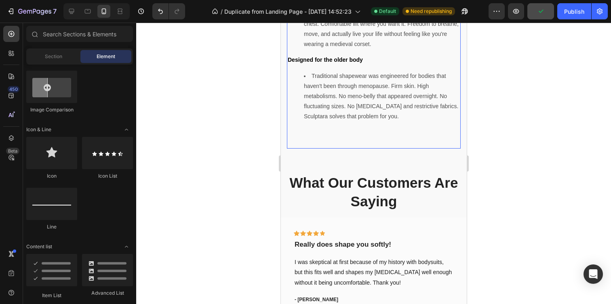
click at [343, 136] on li "Traditional shapewear was engineered for bodies that haven't been through menop…" at bounding box center [382, 106] width 156 height 71
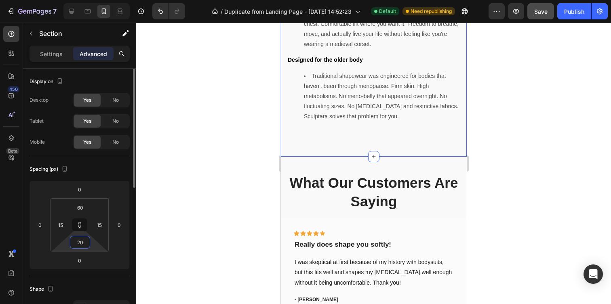
click at [84, 246] on input "20" at bounding box center [80, 243] width 16 height 12
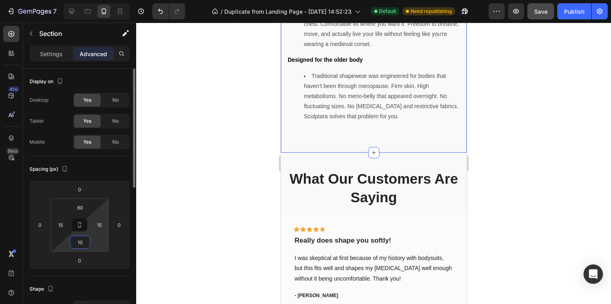
type input "1"
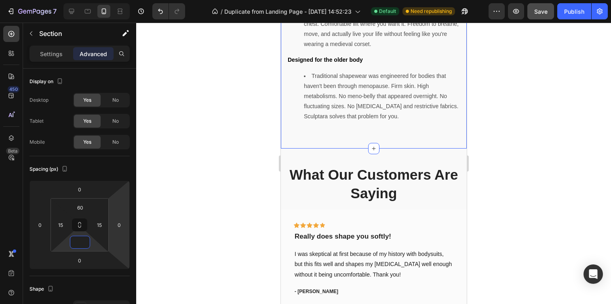
type input "0"
click at [225, 202] on div at bounding box center [373, 164] width 475 height 282
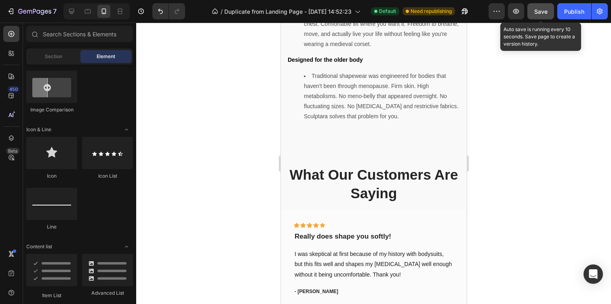
click at [538, 11] on span "Save" at bounding box center [541, 11] width 13 height 7
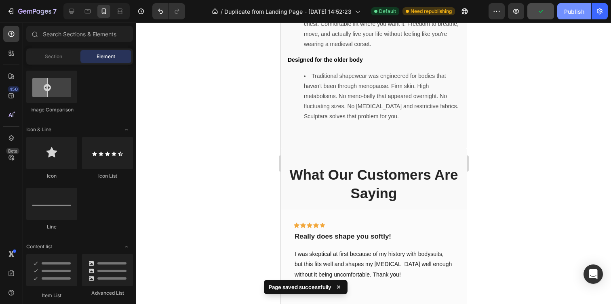
click at [574, 7] on div "Publish" at bounding box center [574, 11] width 20 height 8
click at [77, 11] on div at bounding box center [71, 11] width 13 height 13
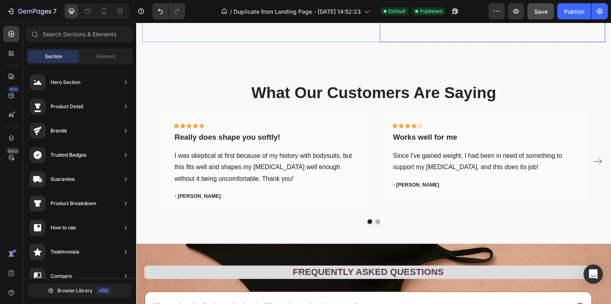
scroll to position [1484, 0]
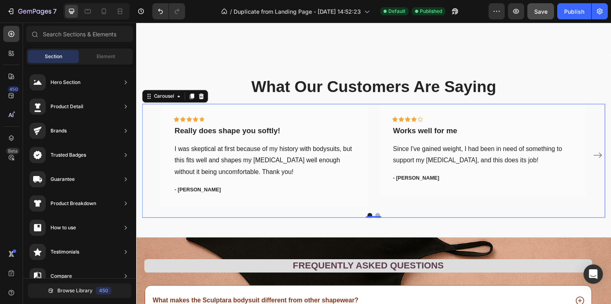
click at [605, 156] on icon "Carousel Next Arrow" at bounding box center [608, 158] width 10 height 10
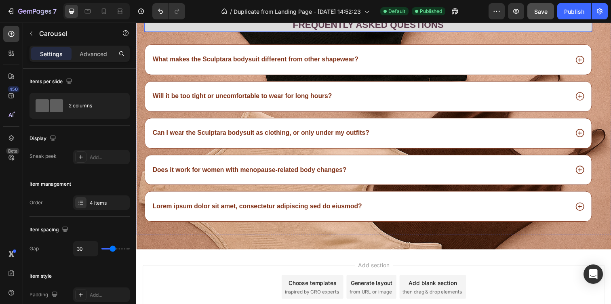
scroll to position [1724, 0]
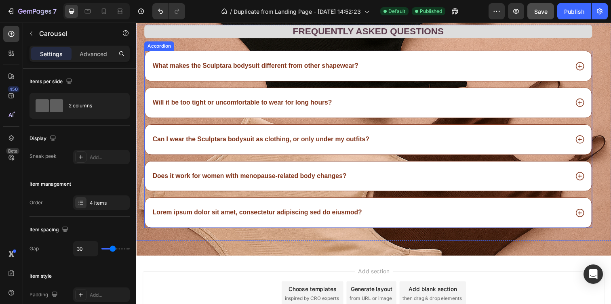
click at [531, 71] on div "What makes the Sculptara bodysuit different from other shapewear?" at bounding box center [365, 66] width 426 height 11
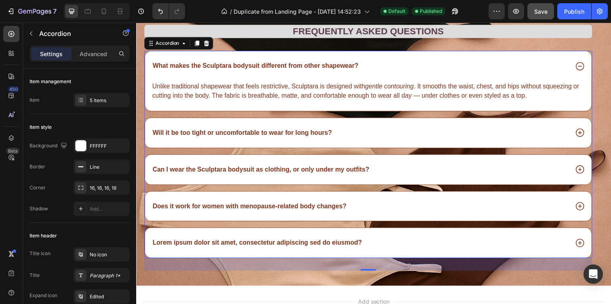
click at [439, 253] on div "Lorem ipsum dolor sit amet, consectetur adipiscing sed do eiusmod?" at bounding box center [365, 247] width 426 height 11
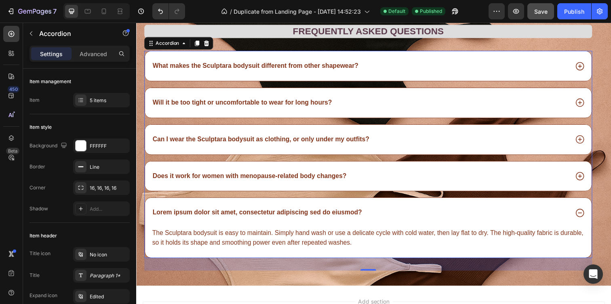
click at [334, 216] on p "Lorem ipsum dolor sit amet, consectetur adipiscing sed do eiusmod?" at bounding box center [260, 217] width 214 height 8
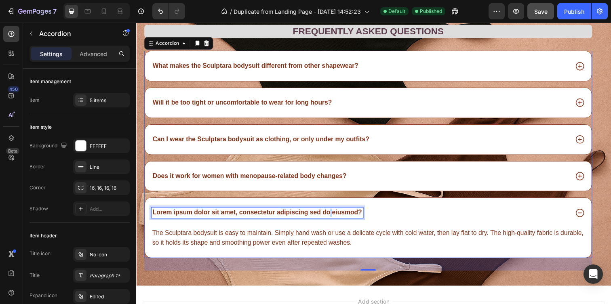
click at [334, 216] on p "Lorem ipsum dolor sit amet, consectetur adipiscing sed do eiusmod?" at bounding box center [260, 217] width 214 height 8
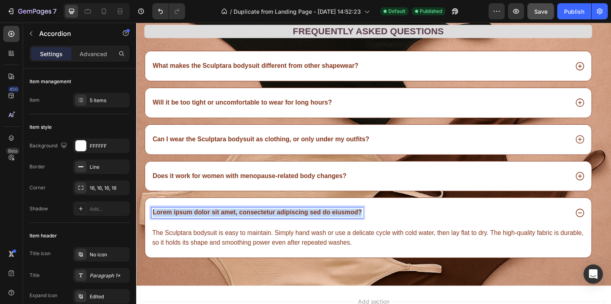
click at [334, 216] on p "Lorem ipsum dolor sit amet, consectetur adipiscing sed do eiusmod?" at bounding box center [260, 217] width 214 height 8
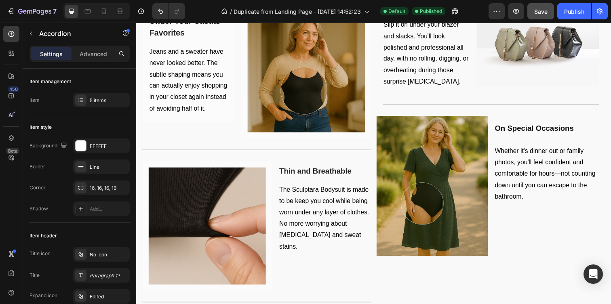
scroll to position [907, 0]
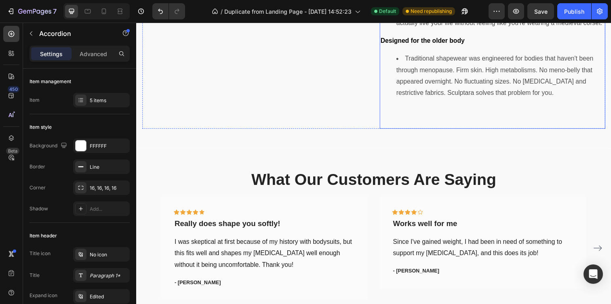
scroll to position [1401, 0]
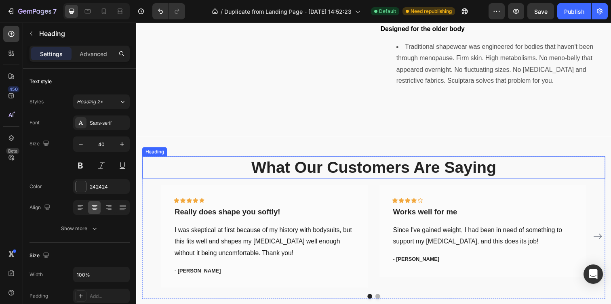
click at [402, 166] on p "What Our Customers Are Saying" at bounding box center [378, 170] width 471 height 21
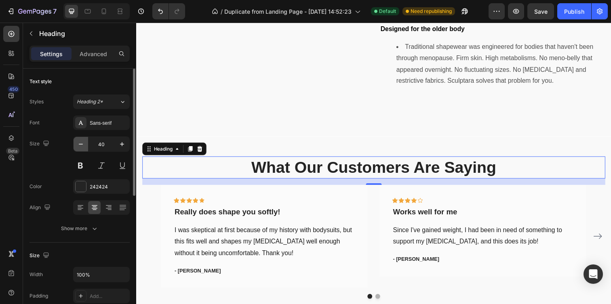
click at [77, 146] on icon "button" at bounding box center [81, 144] width 8 height 8
type input "39"
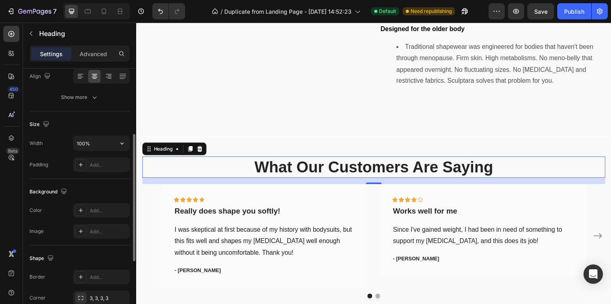
scroll to position [136, 0]
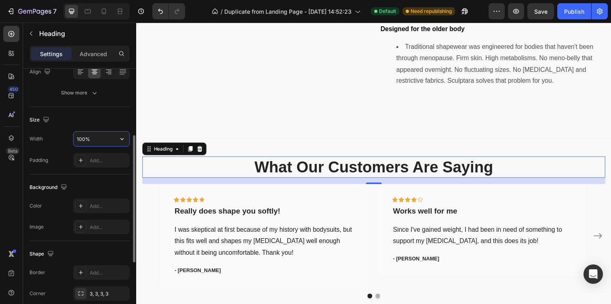
click at [90, 142] on input "100%" at bounding box center [102, 139] width 56 height 15
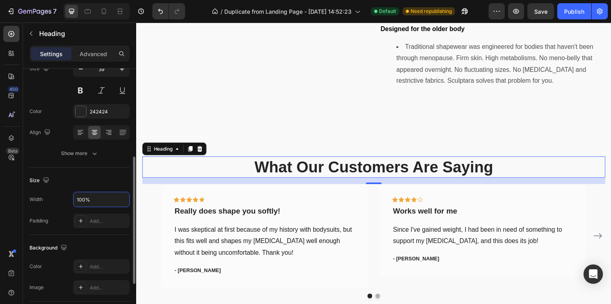
scroll to position [63, 0]
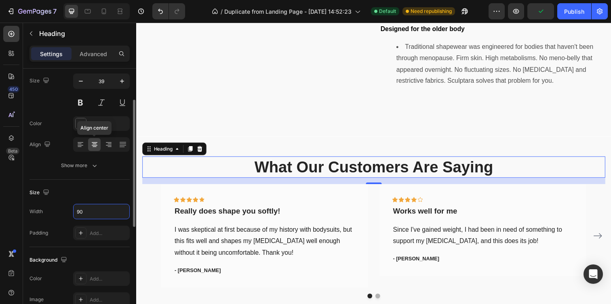
type input "9"
click at [84, 207] on input "1000" at bounding box center [102, 212] width 56 height 15
type input "9"
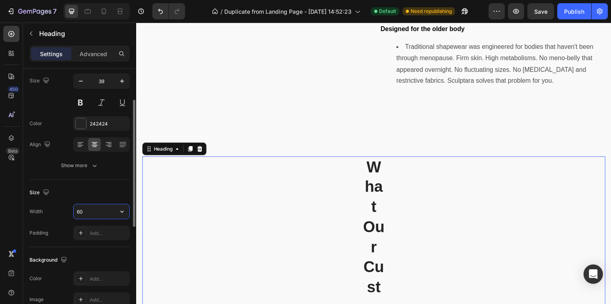
type input "6"
type input "7"
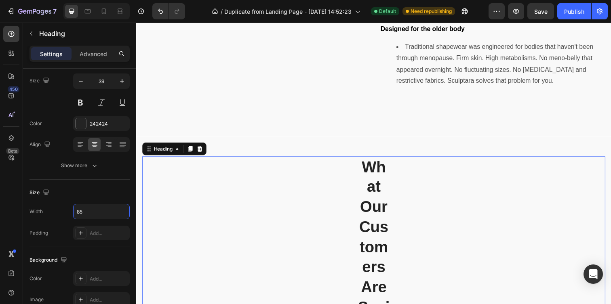
type input "850"
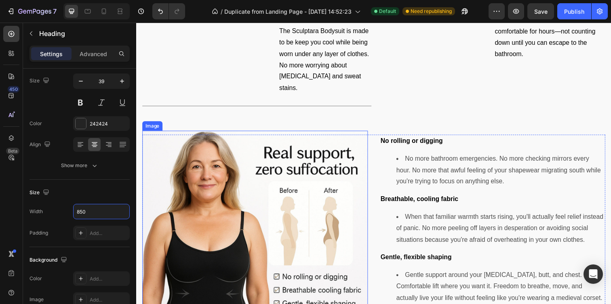
scroll to position [1049, 0]
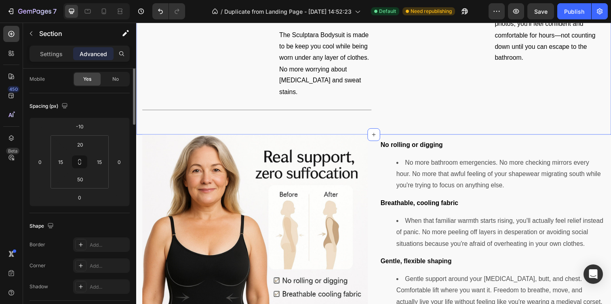
scroll to position [0, 0]
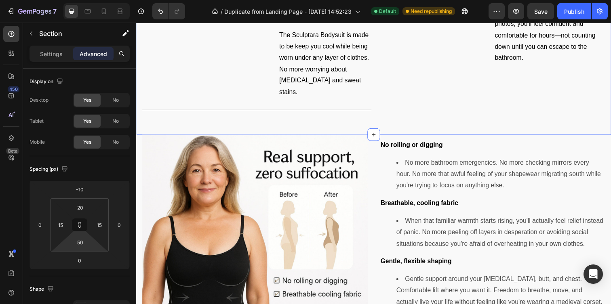
click at [79, 0] on html "7 / Duplicate from Landing Page - Aug 6, 14:52:23 Default Need republishing Pre…" at bounding box center [305, 0] width 611 height 0
click at [79, 239] on input "50" at bounding box center [80, 243] width 16 height 12
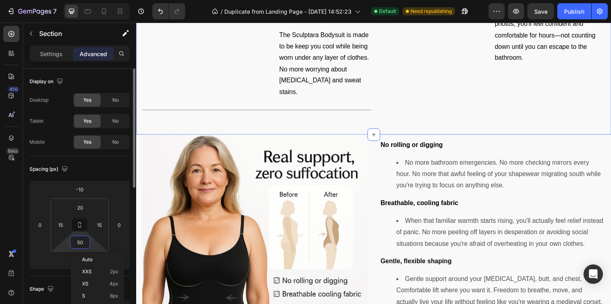
click at [82, 241] on input "50" at bounding box center [80, 243] width 16 height 12
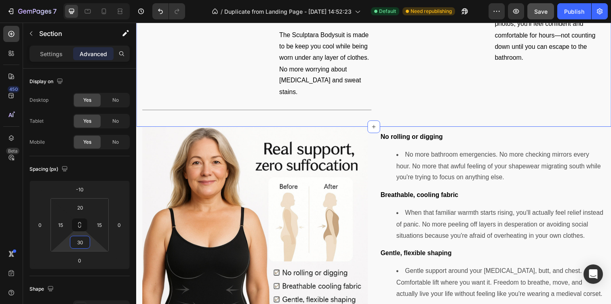
type input "30"
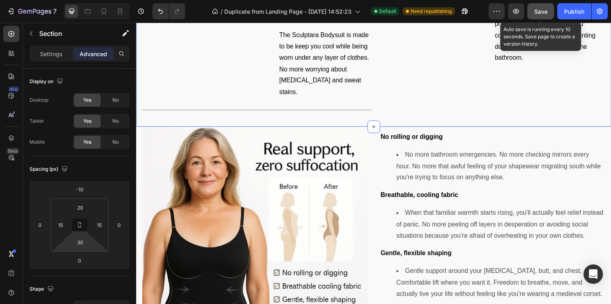
click at [535, 13] on span "Save" at bounding box center [541, 11] width 13 height 7
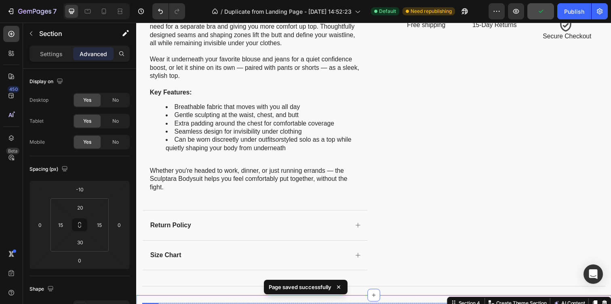
scroll to position [769, 0]
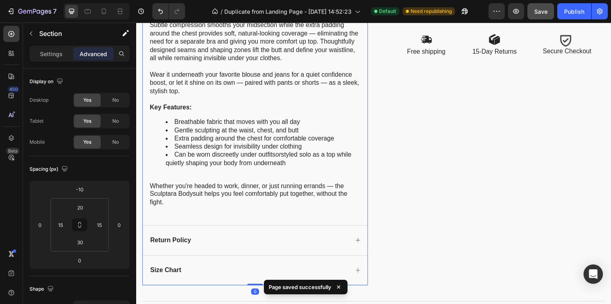
click at [364, 275] on icon at bounding box center [362, 275] width 5 height 5
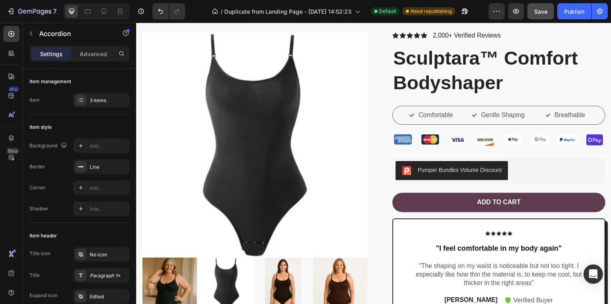
scroll to position [360, 0]
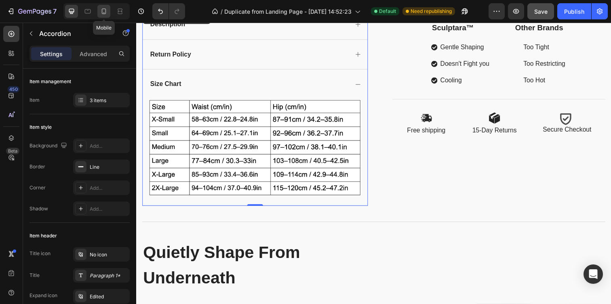
click at [109, 11] on div at bounding box center [103, 11] width 13 height 13
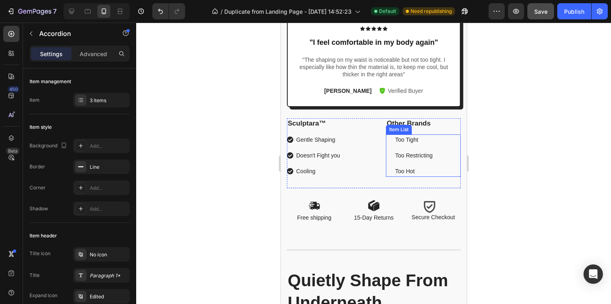
scroll to position [445, 0]
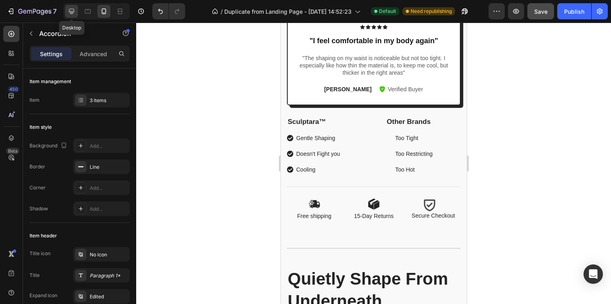
click at [68, 16] on div at bounding box center [71, 11] width 13 height 13
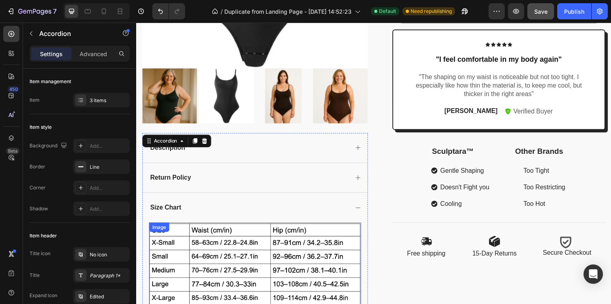
scroll to position [228, 0]
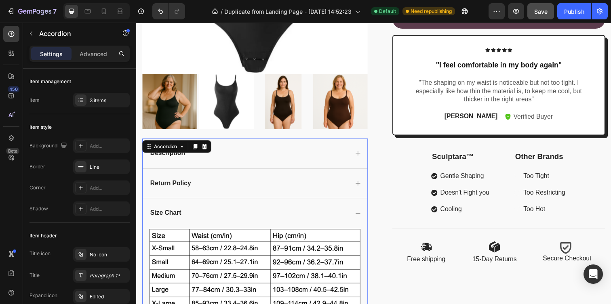
click at [320, 165] on div "Description" at bounding box center [258, 156] width 230 height 30
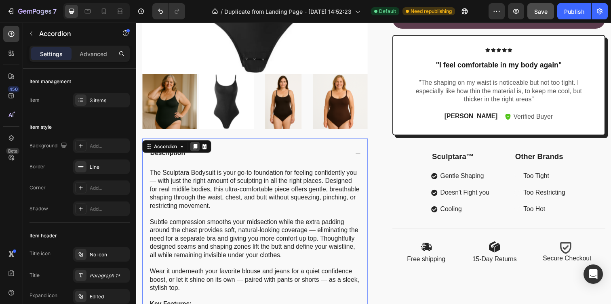
click at [197, 148] on icon at bounding box center [196, 149] width 4 height 6
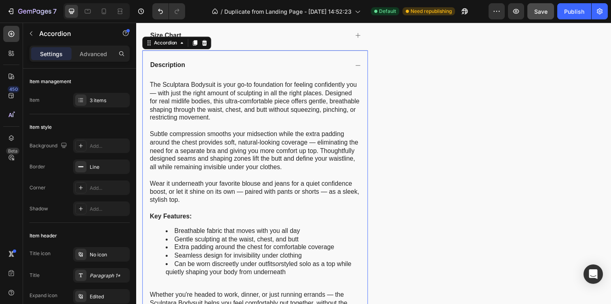
scroll to position [670, 0]
click at [266, 65] on div "Description" at bounding box center [251, 66] width 204 height 11
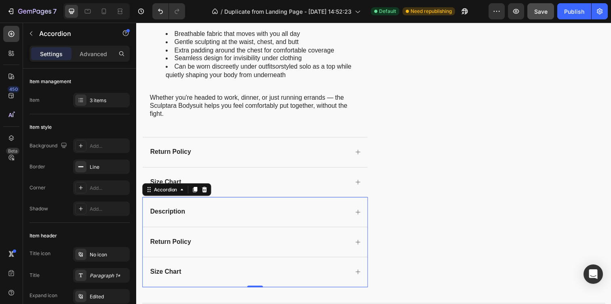
scroll to position [530, 0]
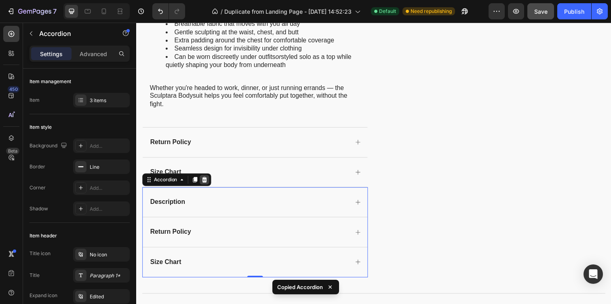
click at [206, 183] on icon at bounding box center [206, 183] width 6 height 6
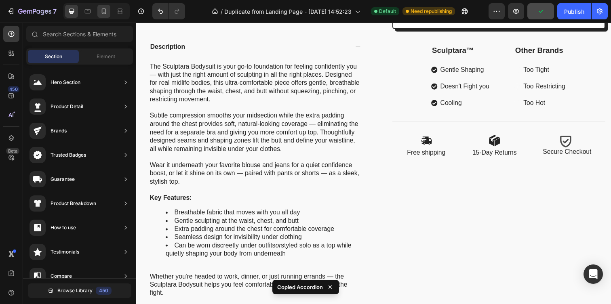
click at [102, 11] on icon at bounding box center [104, 11] width 4 height 6
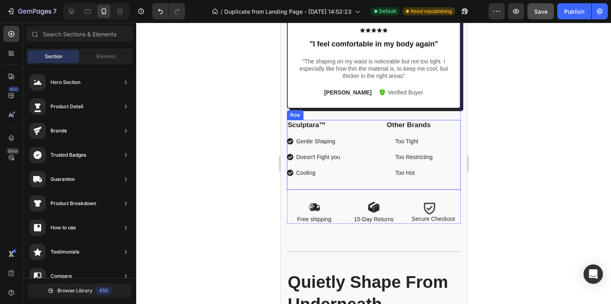
scroll to position [437, 0]
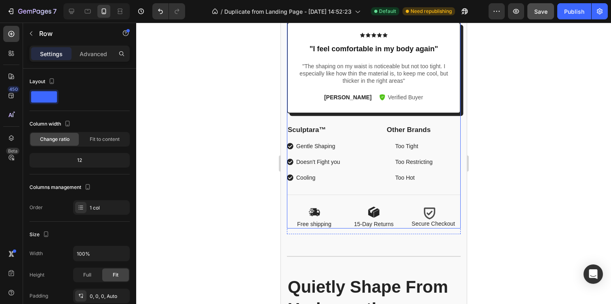
click at [364, 115] on div "Icon Icon Icon Icon Icon Icon List 2,000+ Verified Reviews Text Block Row Sculp…" at bounding box center [374, 43] width 174 height 372
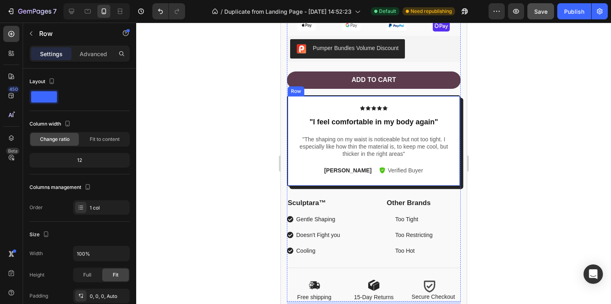
scroll to position [374, 0]
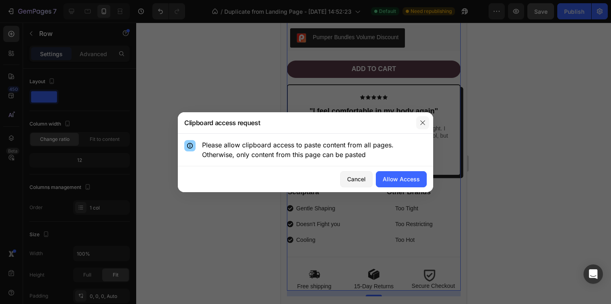
click at [423, 122] on icon "button" at bounding box center [423, 122] width 4 height 4
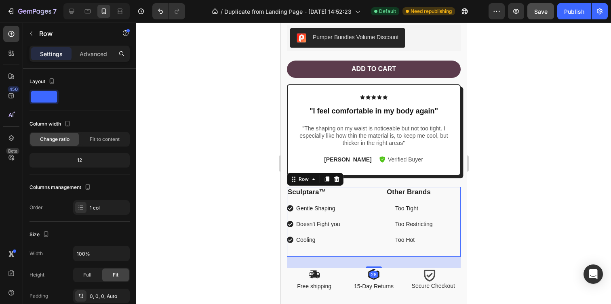
click at [367, 254] on div "Sculptara™ Text Block Gentle Shaping Doesn't Fight you Cooling Item List Other …" at bounding box center [374, 222] width 174 height 70
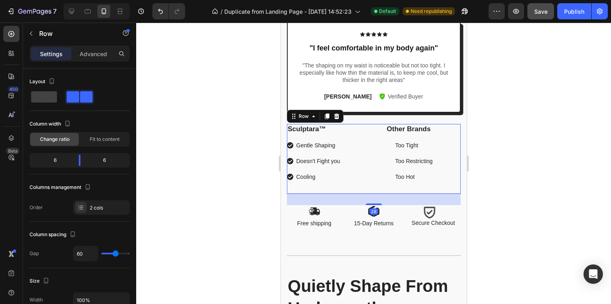
scroll to position [440, 0]
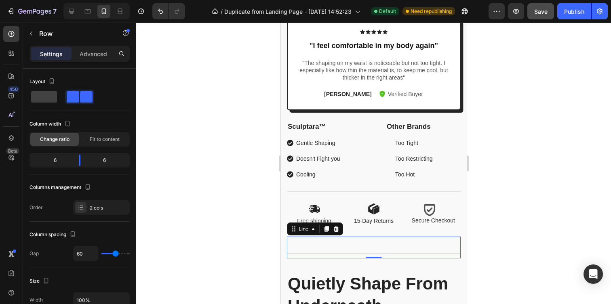
click at [366, 256] on div "Title Line 0" at bounding box center [374, 248] width 174 height 22
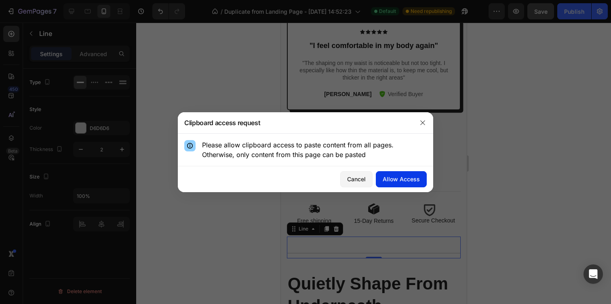
click at [397, 183] on div "Allow Access" at bounding box center [401, 179] width 37 height 8
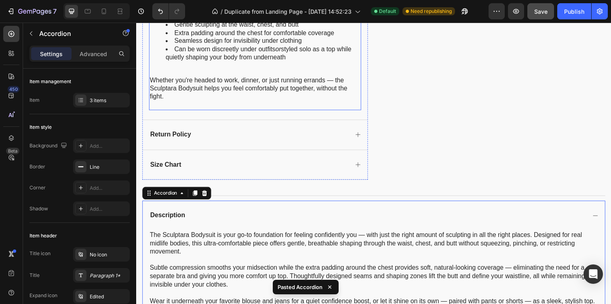
scroll to position [544, 0]
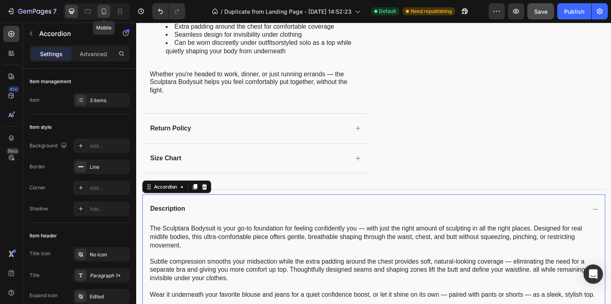
click at [100, 13] on icon at bounding box center [104, 11] width 8 height 8
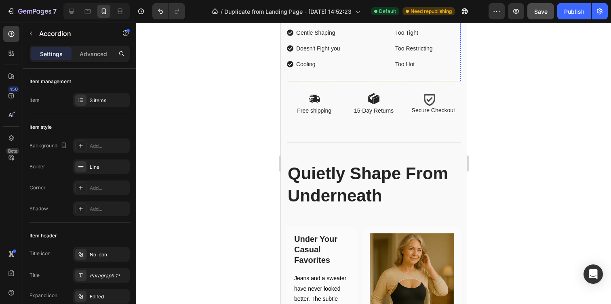
scroll to position [556, 0]
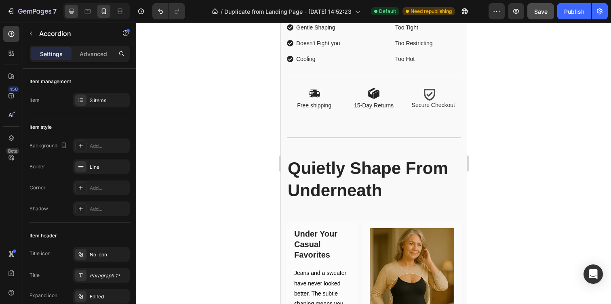
click at [74, 14] on icon at bounding box center [72, 11] width 8 height 8
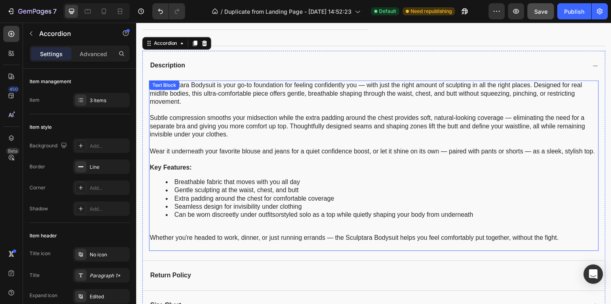
scroll to position [691, 0]
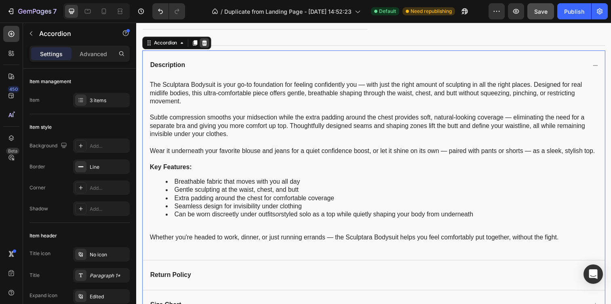
click at [205, 41] on icon at bounding box center [205, 43] width 5 height 6
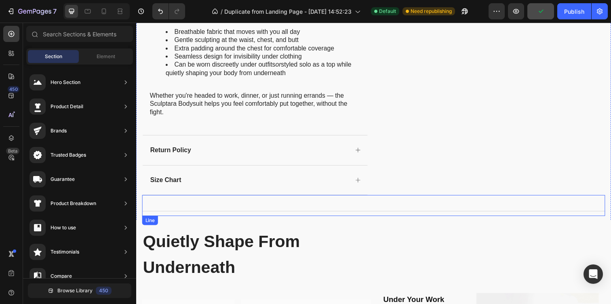
scroll to position [520, 0]
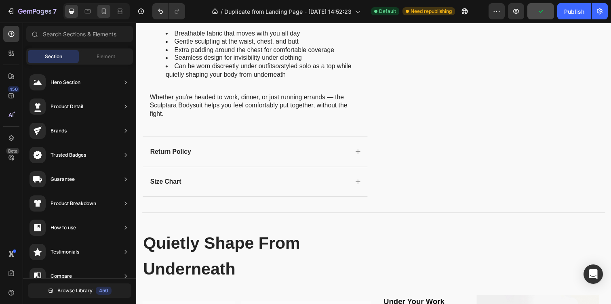
click at [105, 9] on icon at bounding box center [104, 11] width 8 height 8
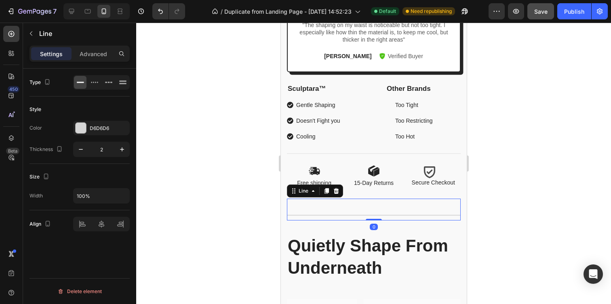
scroll to position [479, 0]
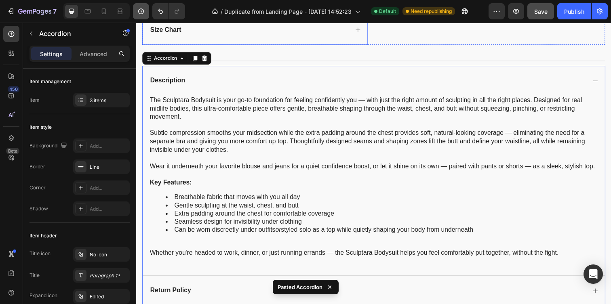
scroll to position [691, 0]
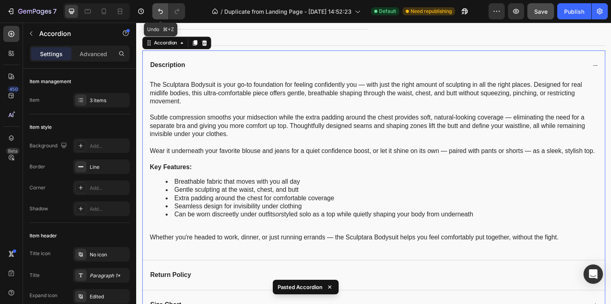
click at [162, 11] on icon "Undo/Redo" at bounding box center [160, 11] width 5 height 5
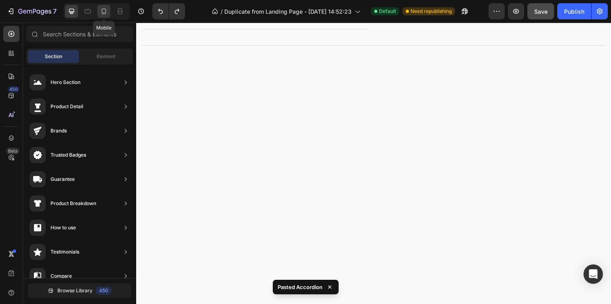
click at [105, 14] on icon at bounding box center [104, 11] width 8 height 8
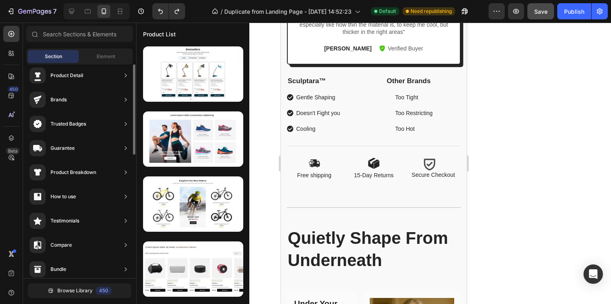
scroll to position [0, 0]
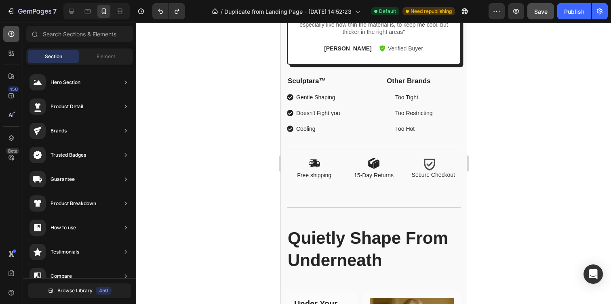
click at [6, 37] on div at bounding box center [11, 34] width 16 height 16
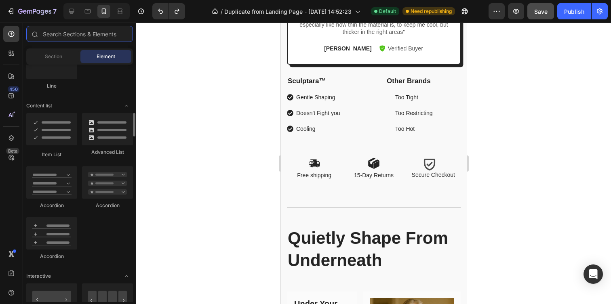
scroll to position [617, 0]
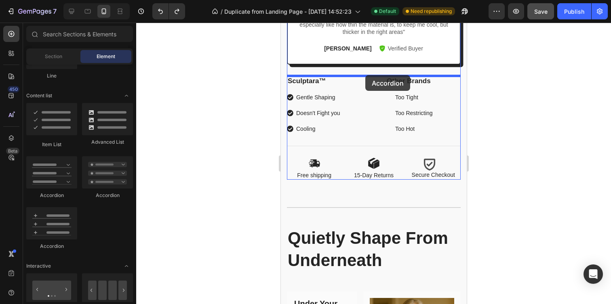
drag, startPoint x: 337, startPoint y: 206, endPoint x: 365, endPoint y: 75, distance: 133.6
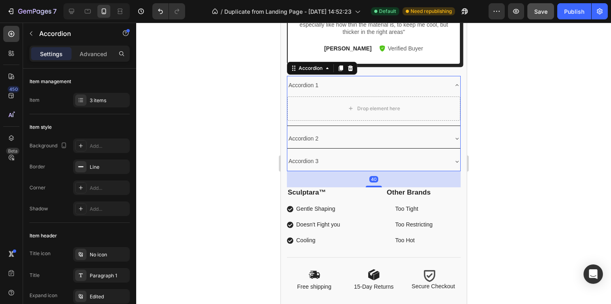
click at [492, 145] on div at bounding box center [373, 164] width 475 height 282
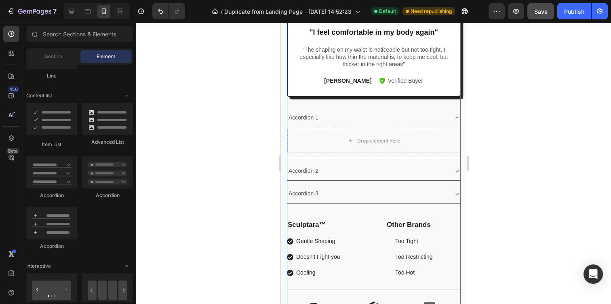
scroll to position [716, 0]
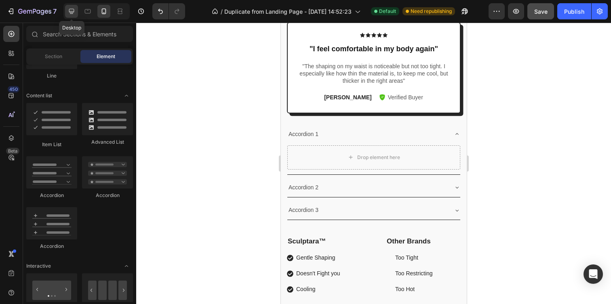
click at [70, 8] on icon at bounding box center [72, 11] width 8 height 8
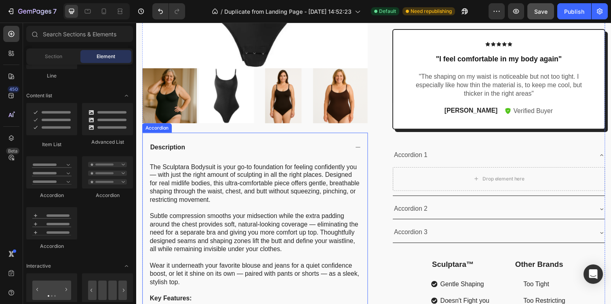
scroll to position [530, 0]
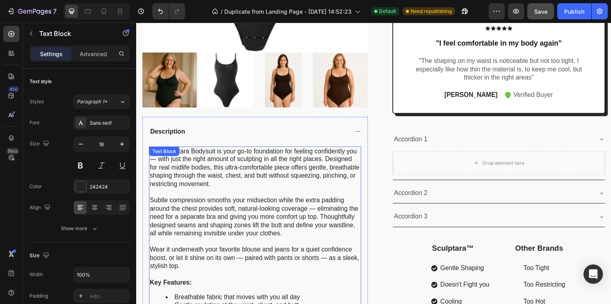
click at [151, 152] on div "Text Block" at bounding box center [164, 154] width 31 height 10
click at [177, 192] on p at bounding box center [257, 196] width 215 height 8
click at [177, 174] on p "The Sculptara Bodysuit is your go-to foundation for feeling confidently you — w…" at bounding box center [257, 171] width 215 height 42
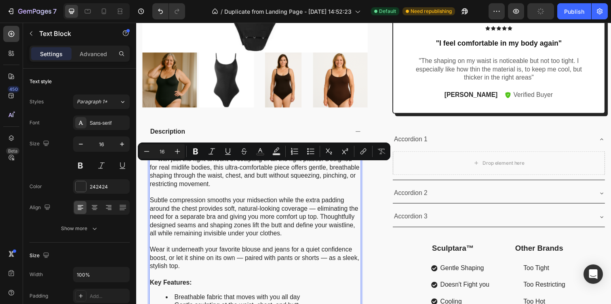
click at [160, 175] on p "The Sculptara Bodysuit is your go-to foundation for feeling confidently you — w…" at bounding box center [257, 171] width 215 height 42
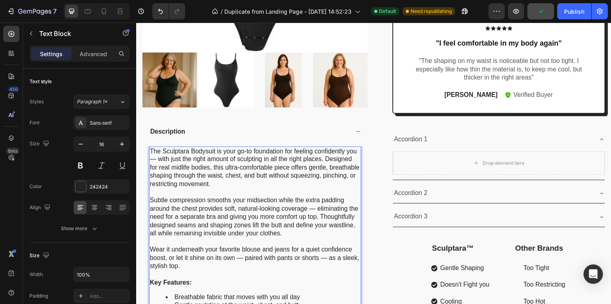
click at [150, 152] on p "The Sculptara Bodysuit is your go-to foundation for feeling confidently you — w…" at bounding box center [257, 171] width 215 height 42
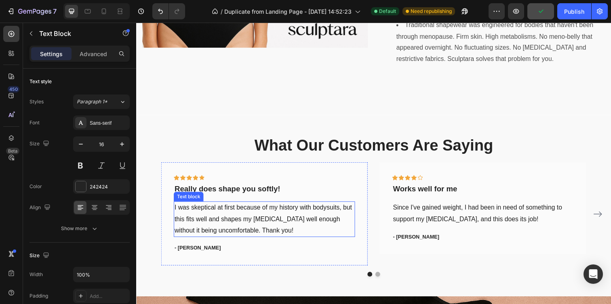
scroll to position [1608, 0]
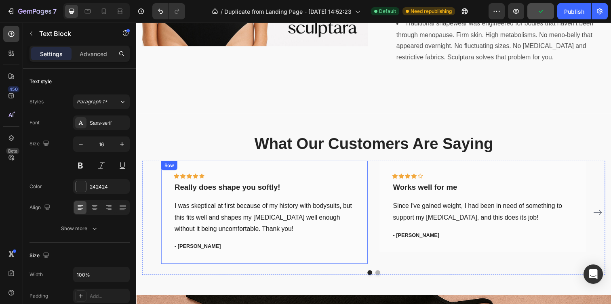
drag, startPoint x: 150, startPoint y: 152, endPoint x: 288, endPoint y: 164, distance: 138.8
copy div "Lor Ipsumdolo Sitametc ad elit se-do eiusmodtem inc utlabor etdoloremag ali — e…"
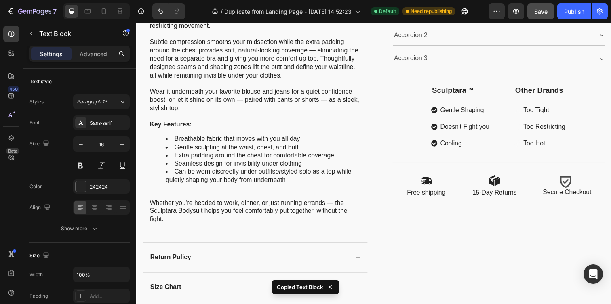
scroll to position [727, 0]
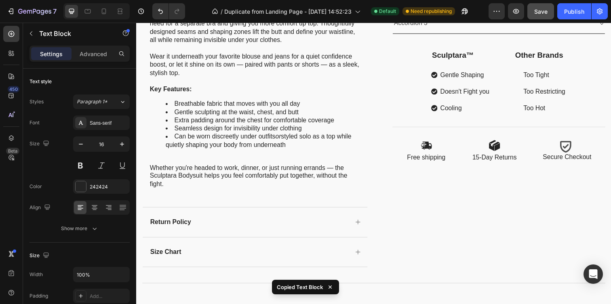
click at [301, 184] on p "Whether you're headed to work, dinner, or just running errands — the Sculptara …" at bounding box center [257, 179] width 215 height 25
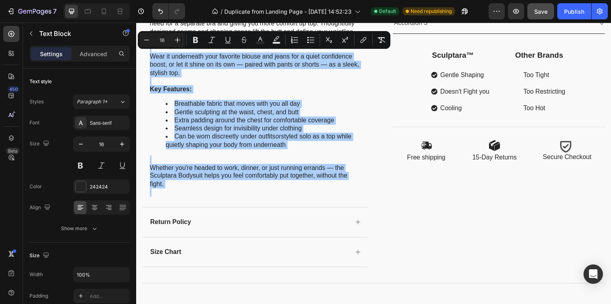
scroll to position [724, 0]
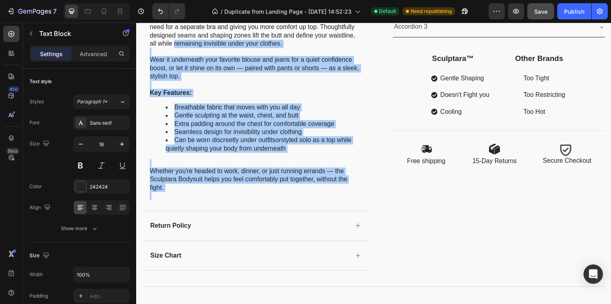
drag, startPoint x: 301, startPoint y: 184, endPoint x: 199, endPoint y: 42, distance: 174.4
click at [199, 42] on div "The Sculptara Bodysuit is your go-to foundation for feeling confidently you — w…" at bounding box center [257, 80] width 217 height 250
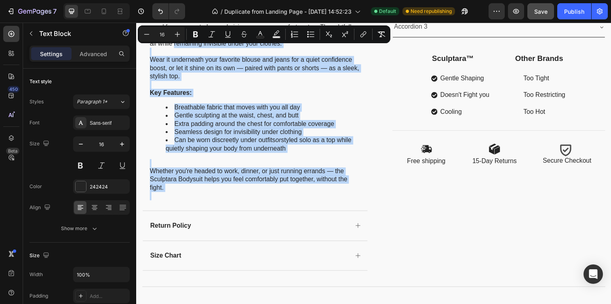
click at [193, 176] on p "Whether you're headed to work, dinner, or just running errands — the Sculptara …" at bounding box center [257, 183] width 215 height 25
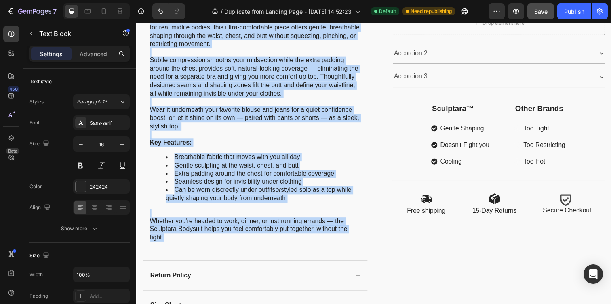
scroll to position [453, 0]
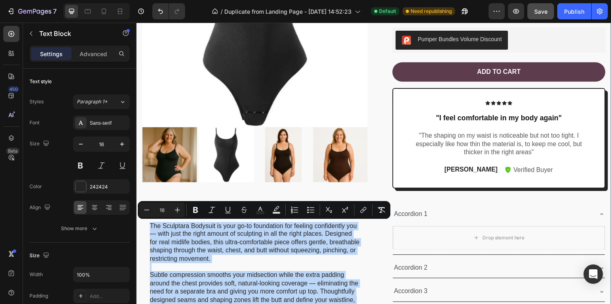
drag, startPoint x: 186, startPoint y: 194, endPoint x: 137, endPoint y: 233, distance: 62.1
click at [137, 233] on div "Product Images Description The Sculptara Bodysuit is your go-to foundation for …" at bounding box center [378, 232] width 485 height 687
copy div "Lor Ipsumdolo Sitametc ad elit se-do eiusmodtem inc utlabor etdoloremag ali — e…"
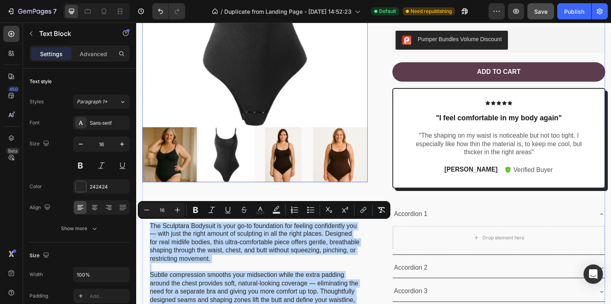
click at [202, 70] on img at bounding box center [257, 14] width 230 height 230
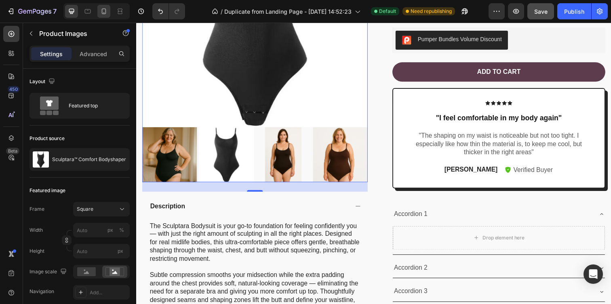
click at [101, 11] on icon at bounding box center [104, 11] width 8 height 8
type input "8"
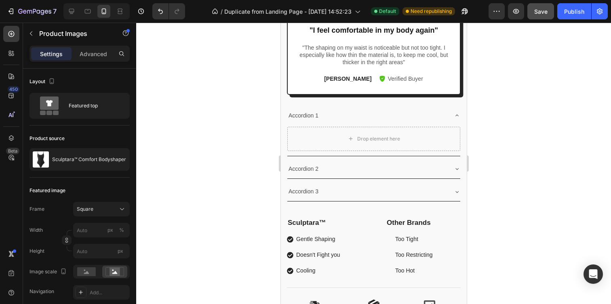
scroll to position [459, 0]
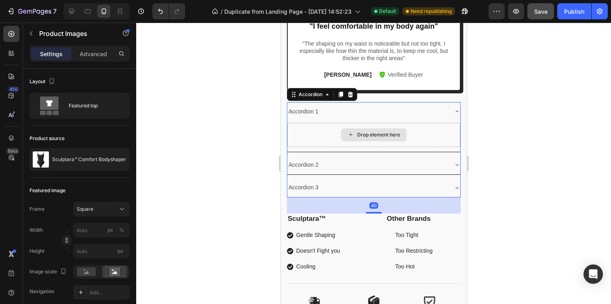
click at [361, 142] on div "Drop element here" at bounding box center [373, 135] width 173 height 24
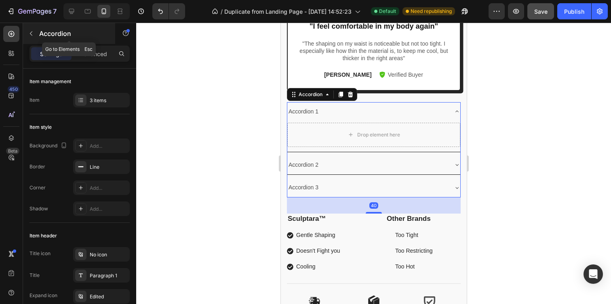
click at [33, 32] on icon "button" at bounding box center [31, 33] width 6 height 6
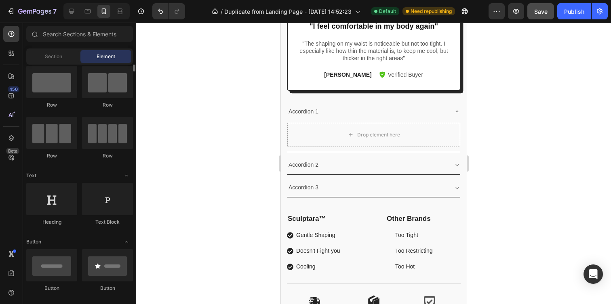
scroll to position [0, 0]
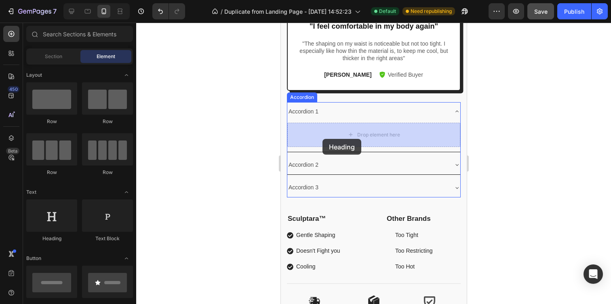
drag, startPoint x: 339, startPoint y: 228, endPoint x: 321, endPoint y: 139, distance: 90.4
drag, startPoint x: 395, startPoint y: 250, endPoint x: 347, endPoint y: 133, distance: 126.8
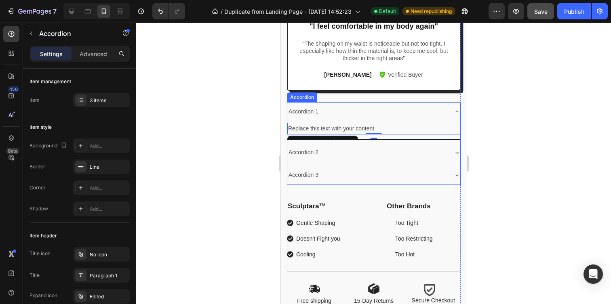
click at [319, 112] on div "Accordion 1" at bounding box center [367, 112] width 160 height 13
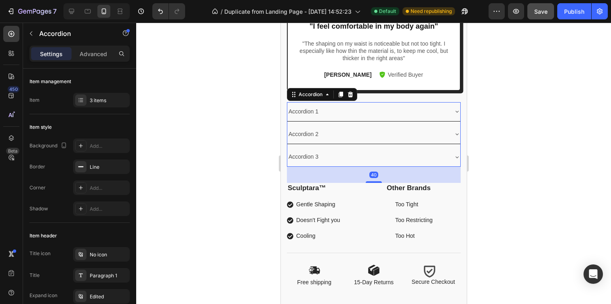
click at [314, 110] on div "Accordion 1" at bounding box center [303, 112] width 32 height 13
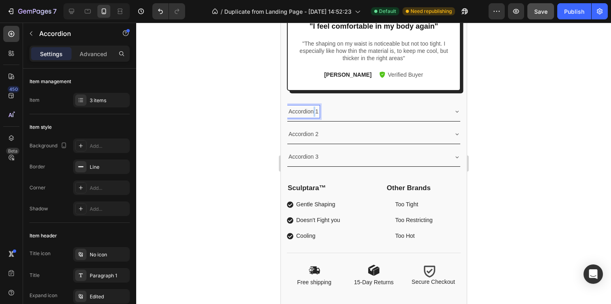
click at [314, 110] on p "Accordion 1" at bounding box center [303, 112] width 30 height 10
click at [341, 122] on div "Description Accordion 2 Accordion 3" at bounding box center [374, 134] width 174 height 65
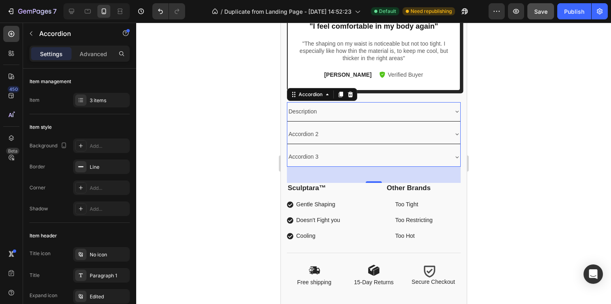
click at [316, 112] on p "Description" at bounding box center [302, 112] width 28 height 10
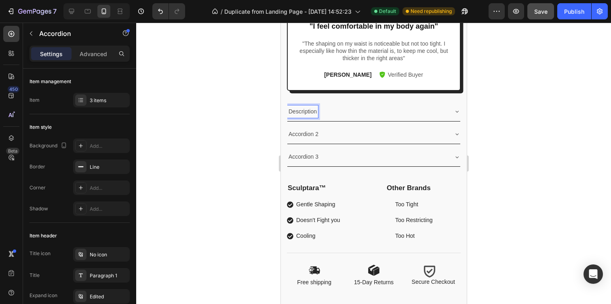
click at [314, 112] on p "Description" at bounding box center [302, 112] width 28 height 10
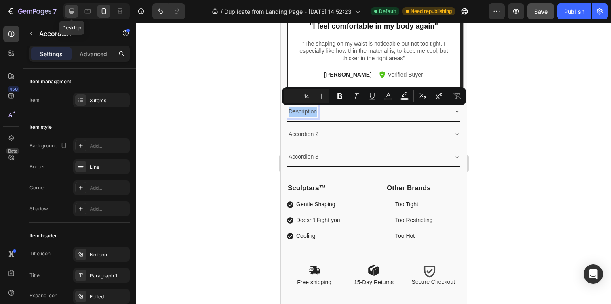
click at [67, 11] on div at bounding box center [71, 11] width 13 height 13
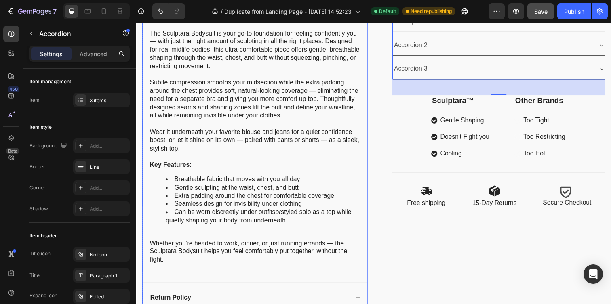
scroll to position [331, 0]
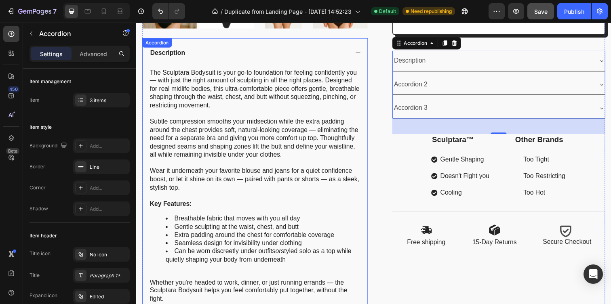
click at [161, 53] on div "Description The Sculptara Bodysuit is your go-to foundation for feeling confide…" at bounding box center [257, 214] width 230 height 352
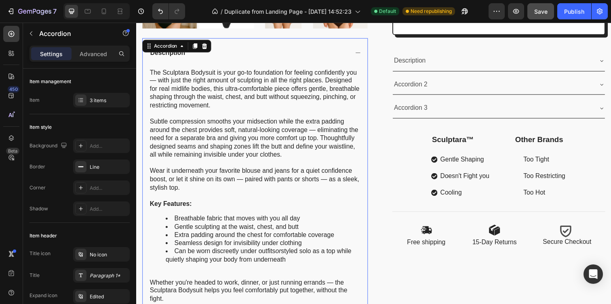
click at [161, 53] on div "Accordion" at bounding box center [177, 46] width 70 height 13
click at [170, 55] on p "Description" at bounding box center [168, 53] width 36 height 8
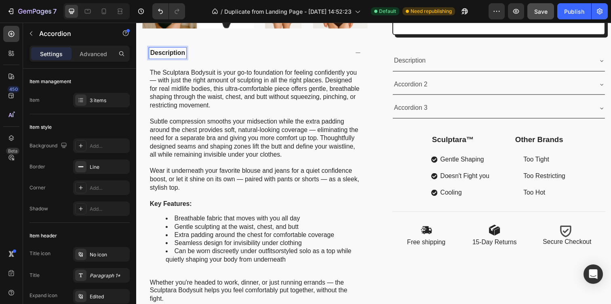
click at [170, 55] on p "Description" at bounding box center [168, 53] width 36 height 8
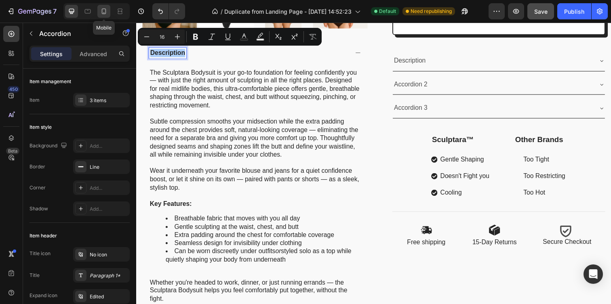
click at [100, 12] on icon at bounding box center [104, 11] width 8 height 8
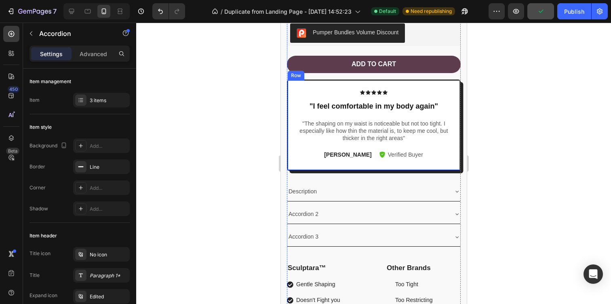
scroll to position [381, 0]
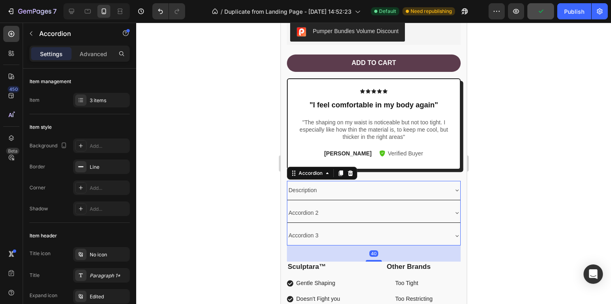
click at [305, 192] on p "Description" at bounding box center [302, 191] width 28 height 10
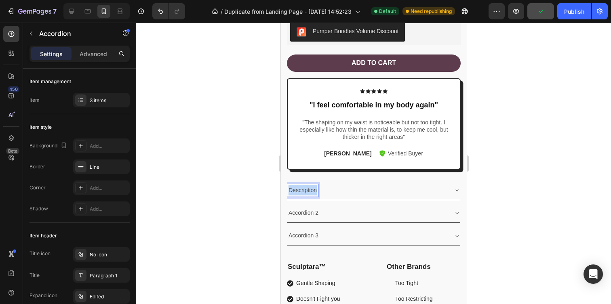
click at [305, 192] on p "Description" at bounding box center [302, 191] width 28 height 10
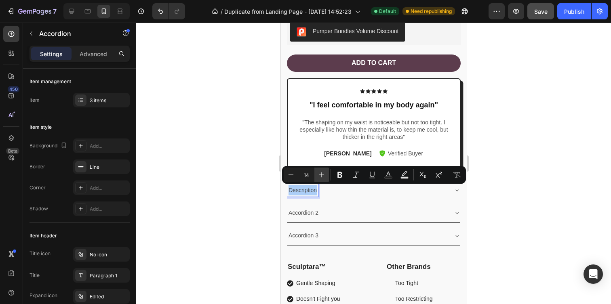
click at [328, 175] on button "Plus" at bounding box center [322, 175] width 15 height 15
type input "16"
click at [341, 173] on icon "Editor contextual toolbar" at bounding box center [340, 175] width 5 height 6
click at [387, 173] on icon "Editor contextual toolbar" at bounding box center [389, 175] width 8 height 8
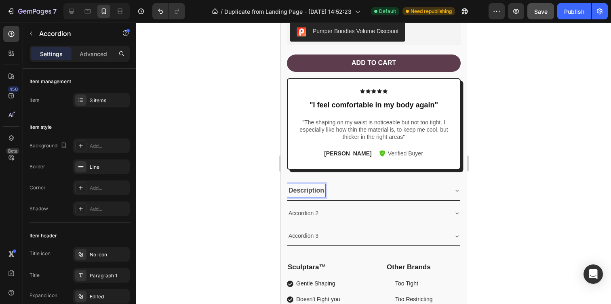
click at [313, 190] on strong "Description" at bounding box center [306, 190] width 36 height 7
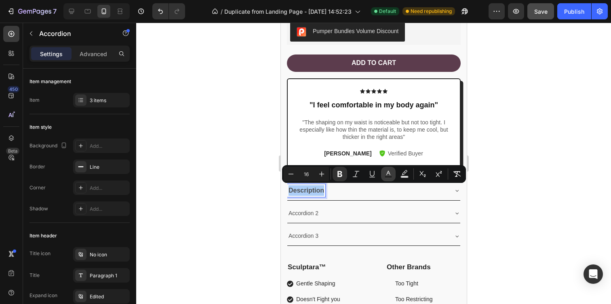
click at [389, 174] on icon "Editor contextual toolbar" at bounding box center [389, 174] width 8 height 8
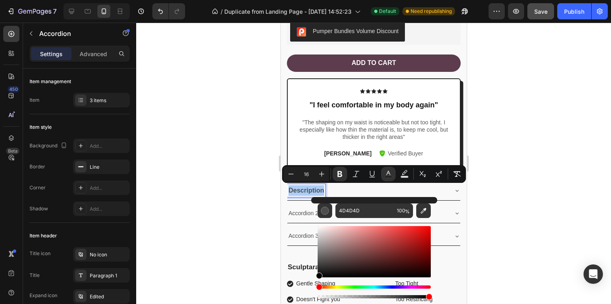
drag, startPoint x: 600, startPoint y: 296, endPoint x: 311, endPoint y: 283, distance: 290.2
type input "000000"
click at [296, 211] on p "Accordion 2" at bounding box center [303, 214] width 30 height 10
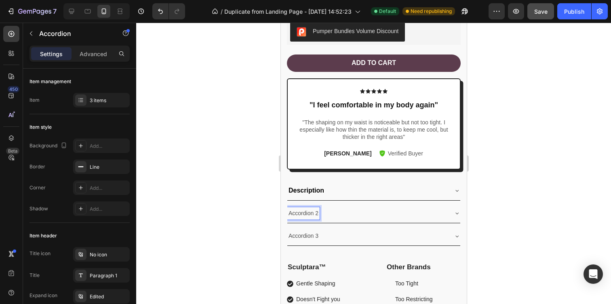
click at [297, 211] on p "Accordion 2" at bounding box center [303, 214] width 30 height 10
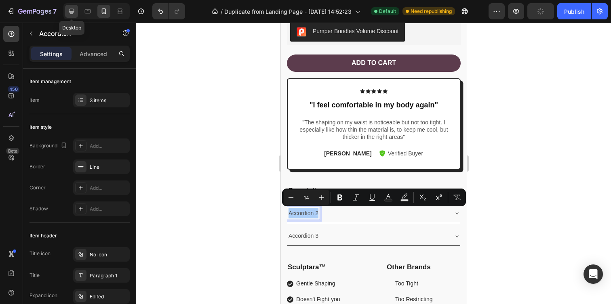
click at [74, 11] on icon at bounding box center [72, 11] width 8 height 8
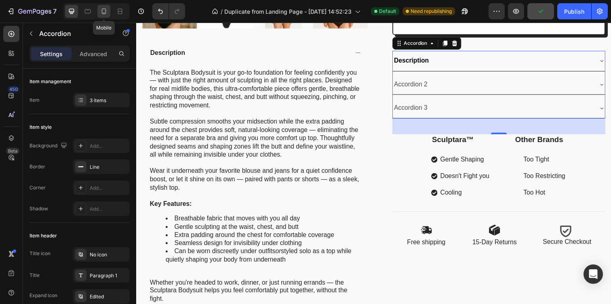
click at [105, 12] on icon at bounding box center [104, 11] width 8 height 8
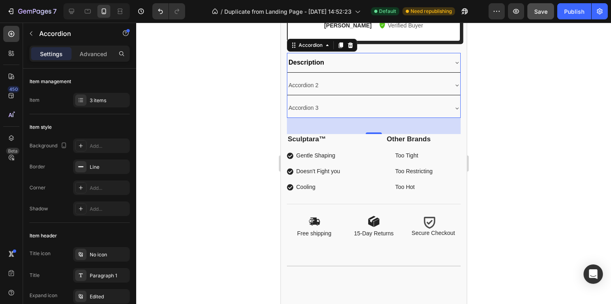
scroll to position [510, 0]
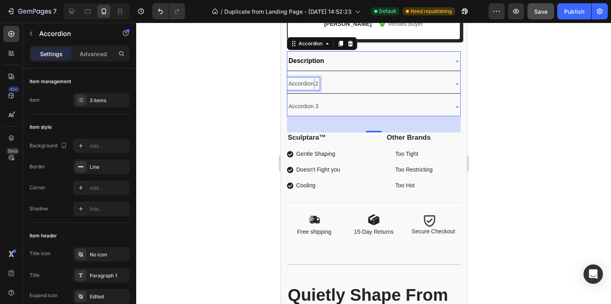
click at [314, 82] on p "Accordion 2" at bounding box center [303, 84] width 30 height 10
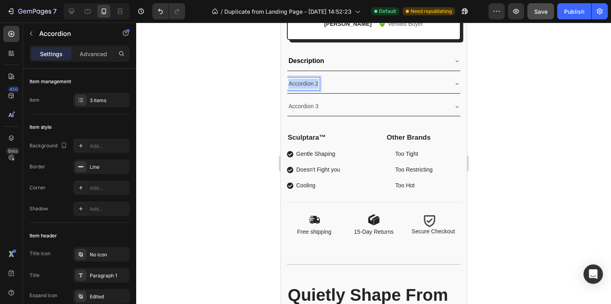
click at [314, 82] on p "Accordion 2" at bounding box center [303, 84] width 30 height 10
click at [317, 79] on p "Return Policy" at bounding box center [305, 84] width 34 height 10
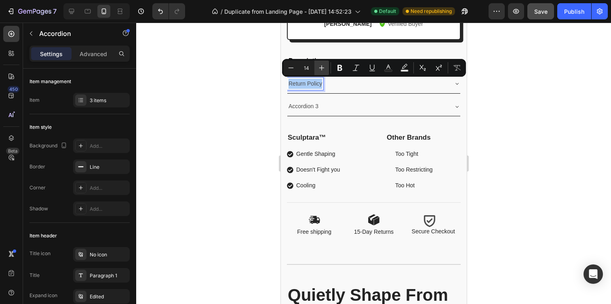
click at [320, 67] on icon "Editor contextual toolbar" at bounding box center [322, 68] width 8 height 8
type input "16"
click at [336, 67] on icon "Editor contextual toolbar" at bounding box center [340, 68] width 8 height 8
click at [383, 67] on button "Text Color" at bounding box center [388, 68] width 15 height 15
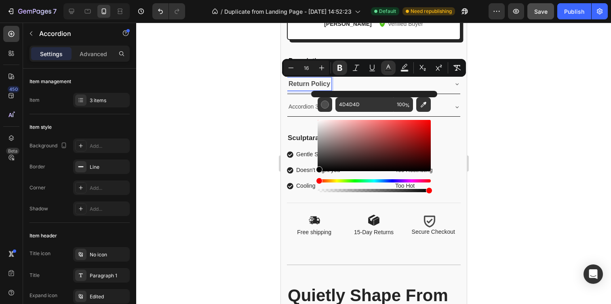
drag, startPoint x: 604, startPoint y: 190, endPoint x: 292, endPoint y: 177, distance: 312.4
type input "020202"
click at [299, 98] on div "Accordion 3" at bounding box center [373, 106] width 173 height 19
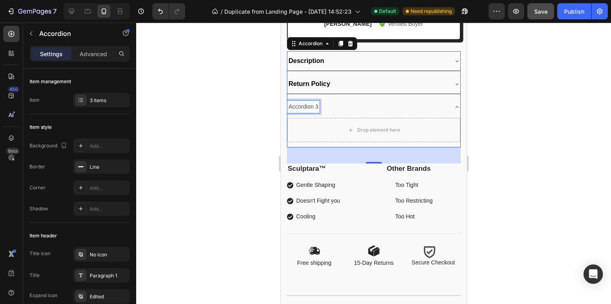
click at [299, 106] on p "Accordion 3" at bounding box center [303, 107] width 30 height 10
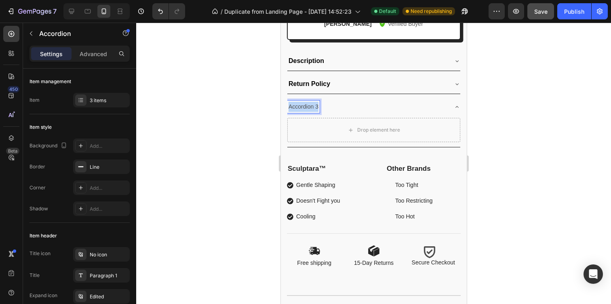
click at [299, 106] on p "Accordion 3" at bounding box center [303, 107] width 30 height 10
click at [311, 107] on p "Size Chart" at bounding box center [301, 107] width 26 height 10
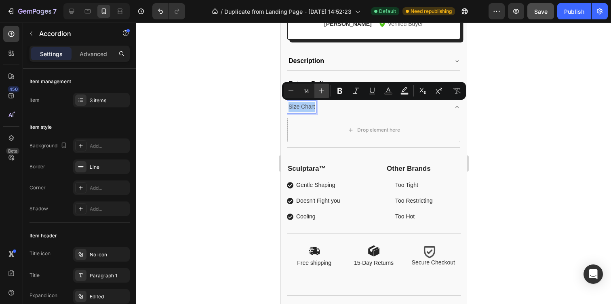
click at [320, 91] on icon "Editor contextual toolbar" at bounding box center [321, 91] width 5 height 5
type input "16"
click at [332, 91] on div "Minus 16 Plus Bold Italic Underline Text Color Text Background Color Subscript …" at bounding box center [374, 91] width 181 height 15
click at [343, 90] on icon "Editor contextual toolbar" at bounding box center [340, 91] width 8 height 8
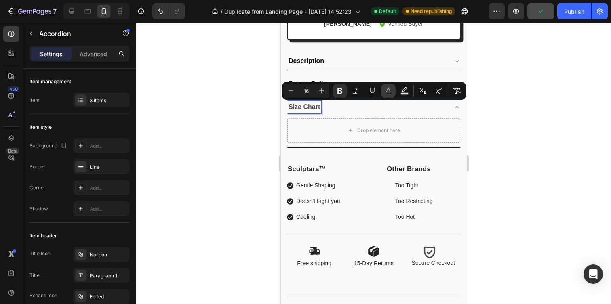
click at [387, 90] on icon "Editor contextual toolbar" at bounding box center [389, 90] width 4 height 4
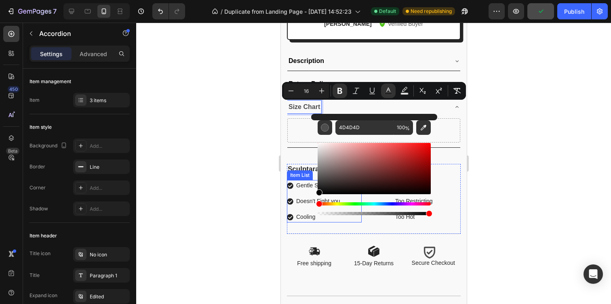
drag, startPoint x: 610, startPoint y: 216, endPoint x: 296, endPoint y: 194, distance: 314.6
type input "020202"
click at [294, 117] on div "Drop element here" at bounding box center [373, 132] width 173 height 31
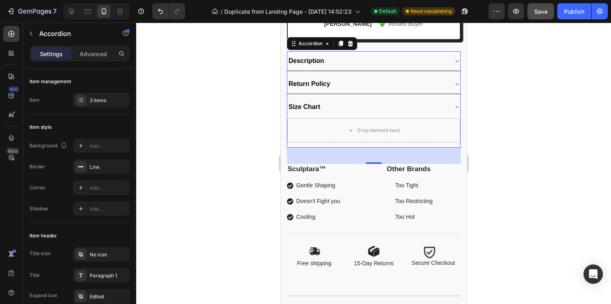
click at [407, 99] on div "Size Chart" at bounding box center [373, 106] width 173 height 19
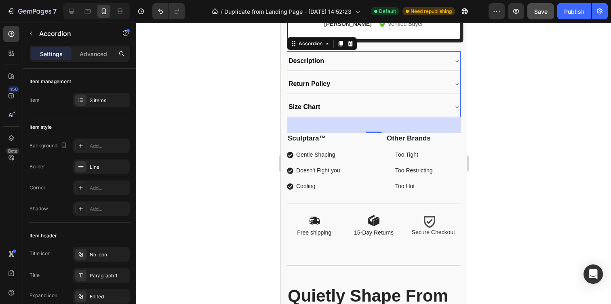
click at [399, 86] on div "Return Policy" at bounding box center [367, 84] width 160 height 13
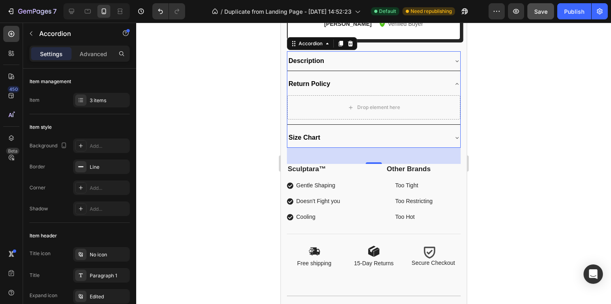
click at [395, 63] on div "Description" at bounding box center [367, 61] width 160 height 13
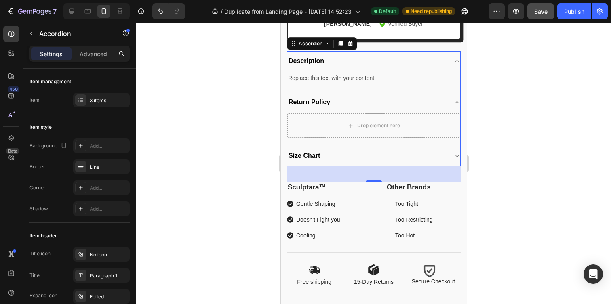
click at [395, 63] on div "Description" at bounding box center [367, 61] width 160 height 13
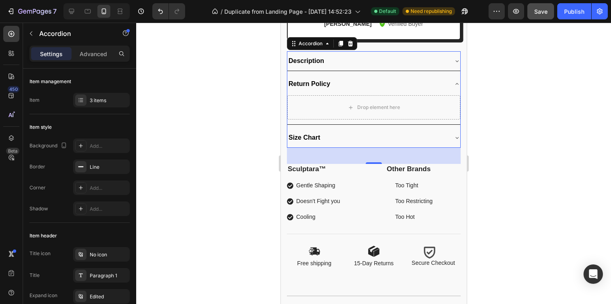
click at [391, 59] on div "Description" at bounding box center [367, 61] width 160 height 13
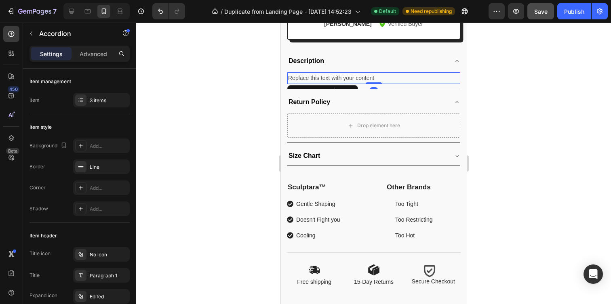
click at [385, 73] on div "Replace this text with your content" at bounding box center [373, 78] width 173 height 12
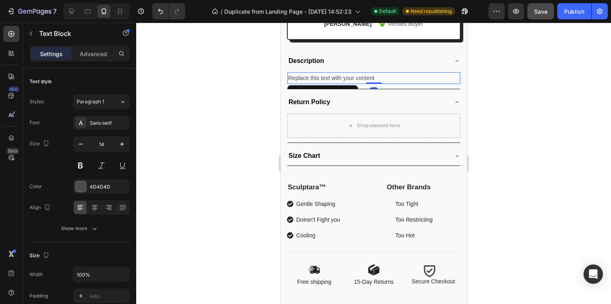
click at [375, 76] on div "Replace this text with your content" at bounding box center [373, 78] width 173 height 12
click at [375, 76] on p "Replace this text with your content" at bounding box center [373, 78] width 171 height 10
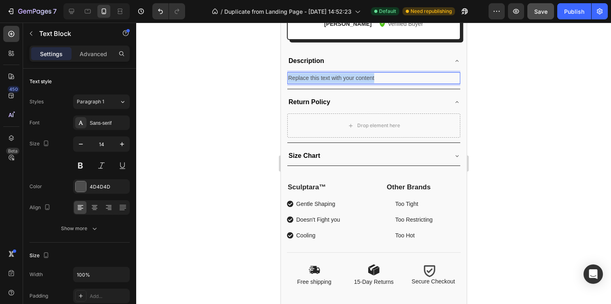
click at [375, 76] on p "Replace this text with your content" at bounding box center [373, 78] width 171 height 10
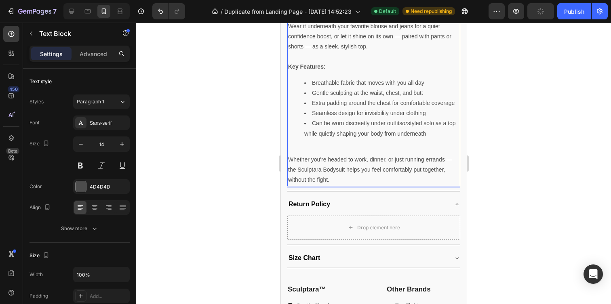
scroll to position [705, 0]
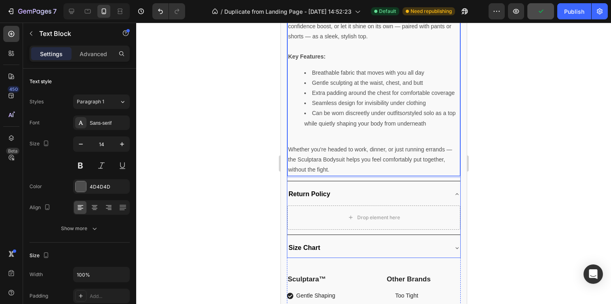
click at [368, 191] on div "Return Policy" at bounding box center [367, 194] width 160 height 13
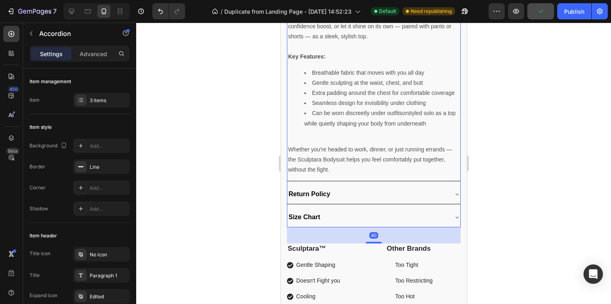
click at [368, 191] on div "Return Policy" at bounding box center [367, 194] width 160 height 13
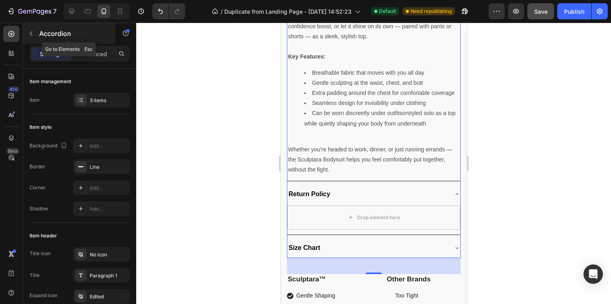
click at [26, 32] on button "button" at bounding box center [31, 33] width 13 height 13
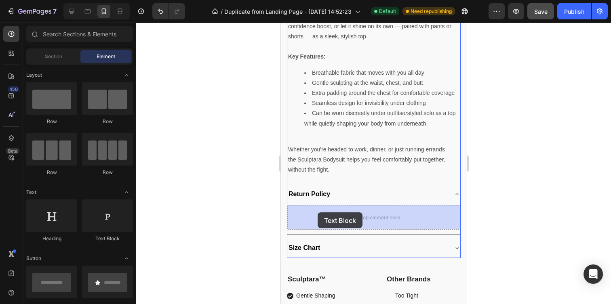
drag, startPoint x: 390, startPoint y: 252, endPoint x: 317, endPoint y: 213, distance: 82.3
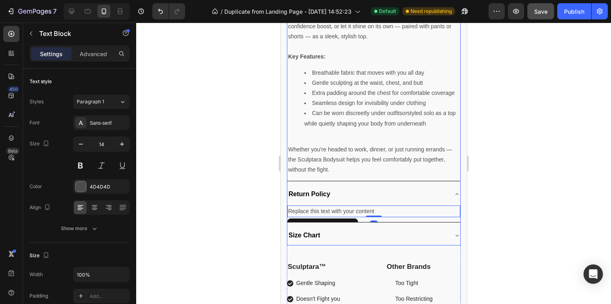
click at [313, 235] on strong "Size Chart" at bounding box center [304, 235] width 32 height 7
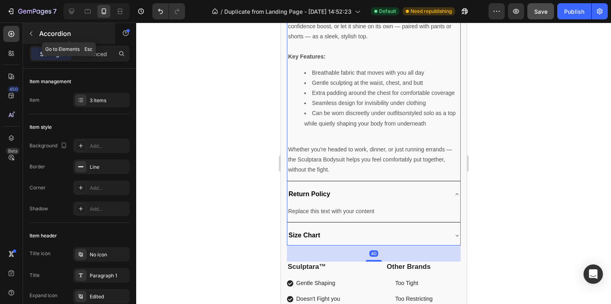
click at [32, 36] on icon "button" at bounding box center [31, 33] width 6 height 6
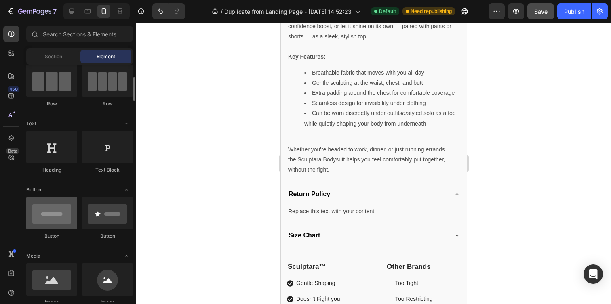
scroll to position [77, 0]
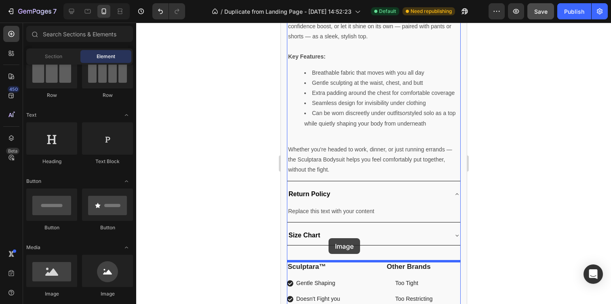
drag, startPoint x: 63, startPoint y: 272, endPoint x: 226, endPoint y: 237, distance: 167.0
click at [226, 0] on div "7 / Duplicate from Landing Page - Aug 6, 14:52:23 Default Need republishing Pre…" at bounding box center [305, 0] width 611 height 0
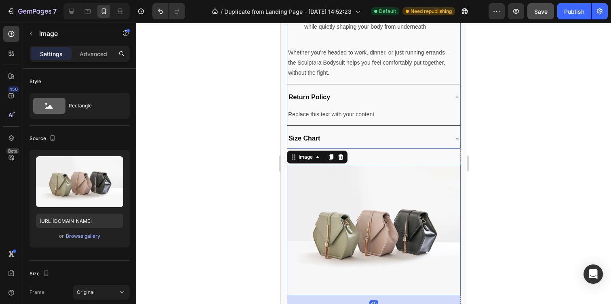
scroll to position [812, 0]
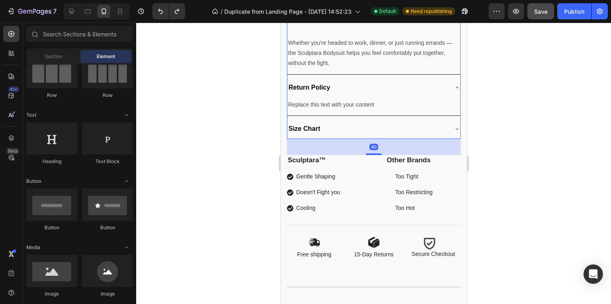
click at [363, 129] on div "Size Chart" at bounding box center [367, 129] width 160 height 13
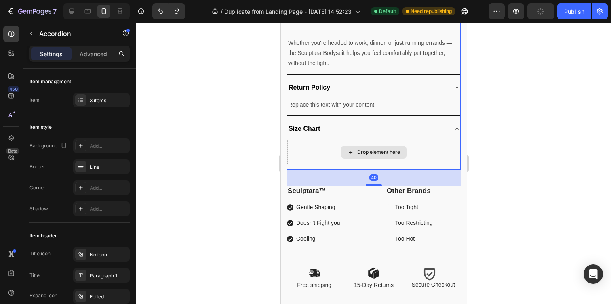
click at [323, 152] on div "Drop element here" at bounding box center [373, 152] width 173 height 24
click at [355, 149] on div "Drop element here" at bounding box center [374, 152] width 66 height 13
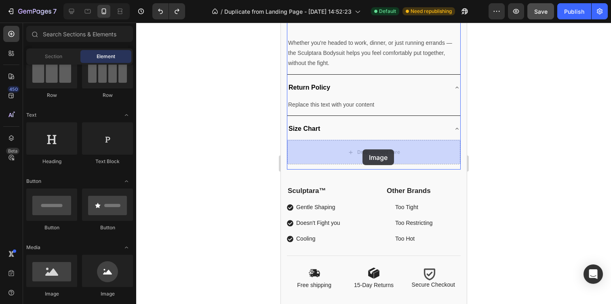
drag, startPoint x: 336, startPoint y: 307, endPoint x: 362, endPoint y: 150, distance: 159.4
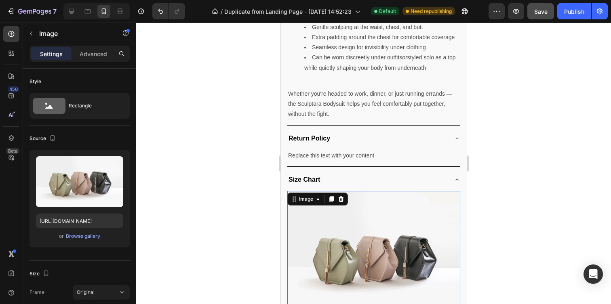
scroll to position [753, 0]
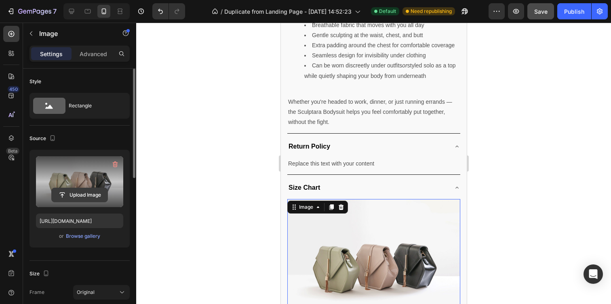
click at [90, 197] on input "file" at bounding box center [80, 195] width 56 height 14
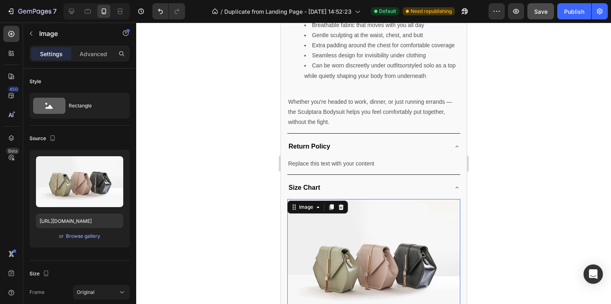
type input "[URL][DOMAIN_NAME]"
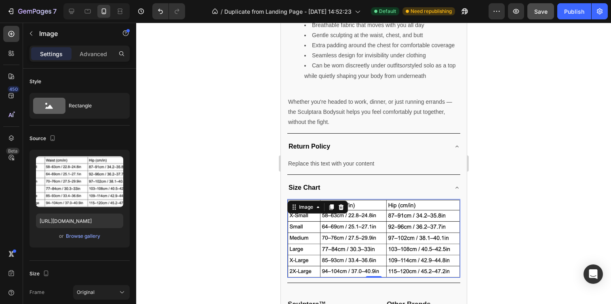
click at [535, 153] on div at bounding box center [373, 164] width 475 height 282
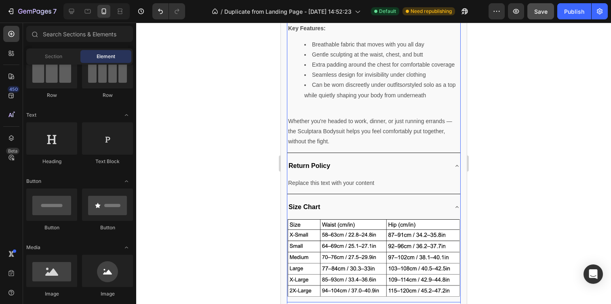
scroll to position [730, 0]
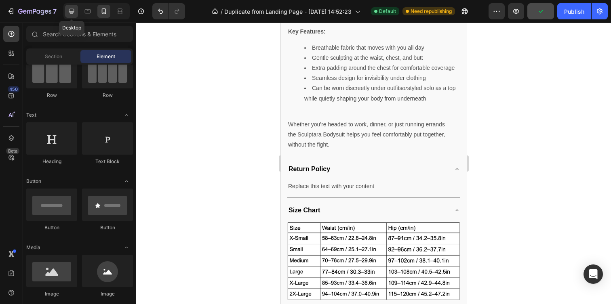
click at [74, 12] on icon at bounding box center [71, 11] width 5 height 5
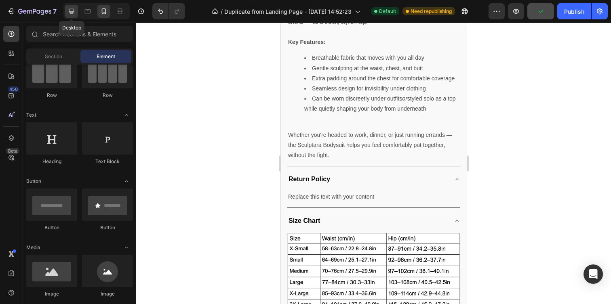
scroll to position [727, 0]
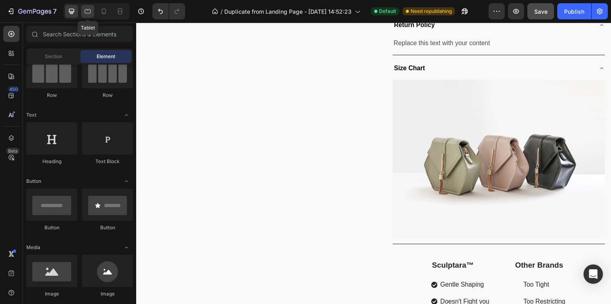
click at [86, 13] on icon at bounding box center [88, 11] width 6 height 4
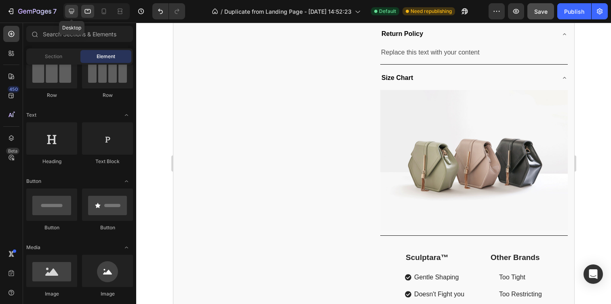
click at [72, 10] on icon at bounding box center [72, 11] width 8 height 8
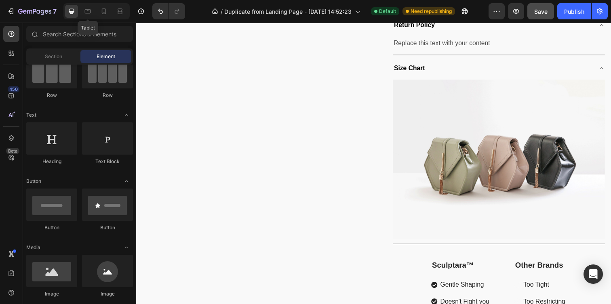
click at [114, 9] on div at bounding box center [120, 11] width 13 height 13
click at [101, 10] on icon at bounding box center [104, 11] width 8 height 8
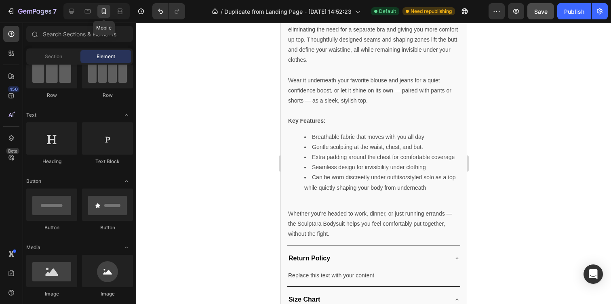
scroll to position [637, 0]
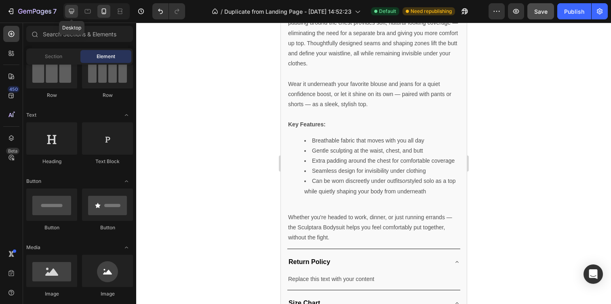
click at [70, 11] on icon at bounding box center [72, 11] width 8 height 8
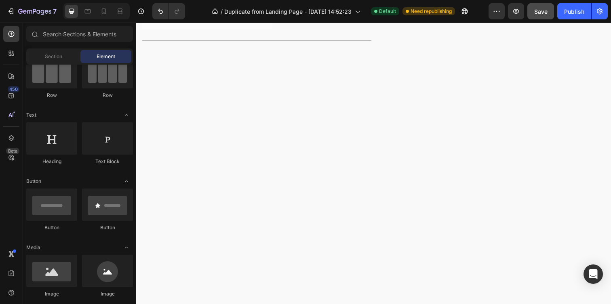
scroll to position [1055, 0]
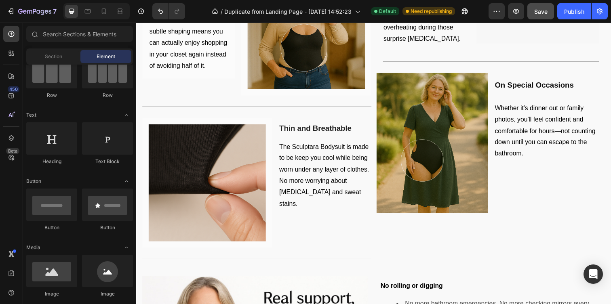
click at [101, 18] on div at bounding box center [96, 11] width 66 height 16
click at [104, 9] on icon at bounding box center [104, 11] width 8 height 8
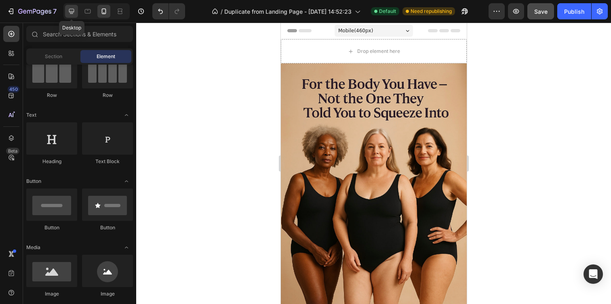
click at [75, 12] on icon at bounding box center [72, 11] width 8 height 8
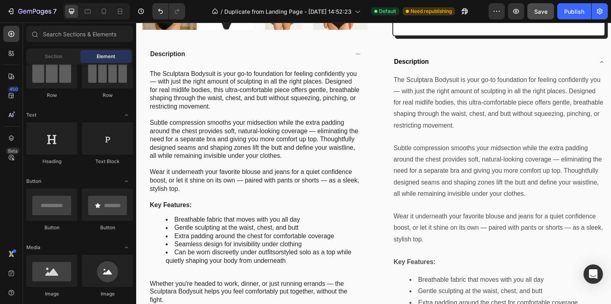
scroll to position [654, 0]
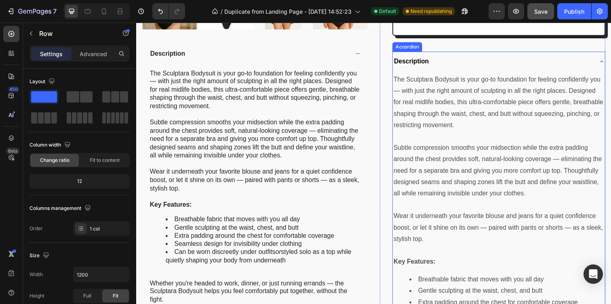
click at [465, 49] on div "Icon Icon Icon Icon Icon Icon List 2,000+ Verified Reviews Text Block Row Sculp…" at bounding box center [507, 164] width 218 height 847
click at [465, 53] on div "Description" at bounding box center [506, 62] width 217 height 21
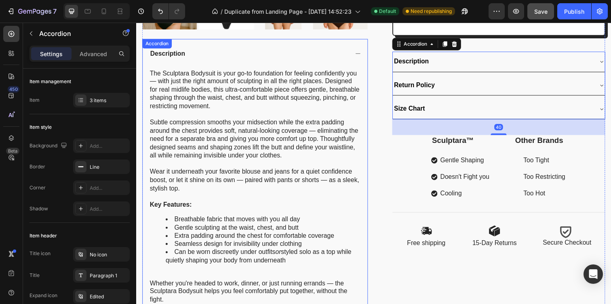
click at [362, 59] on div "Description" at bounding box center [258, 54] width 230 height 30
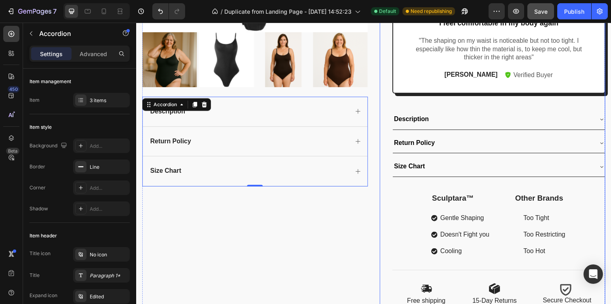
scroll to position [586, 0]
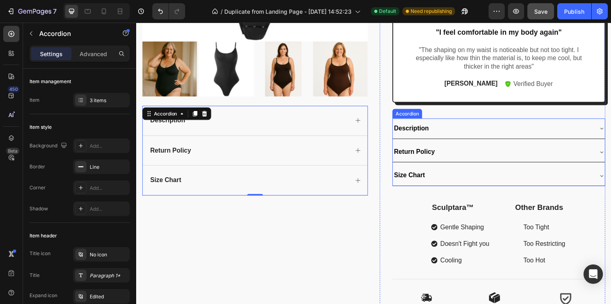
click at [315, 251] on div "Product Images Description Return Policy Size Chart Accordion 0" at bounding box center [257, 66] width 230 height 512
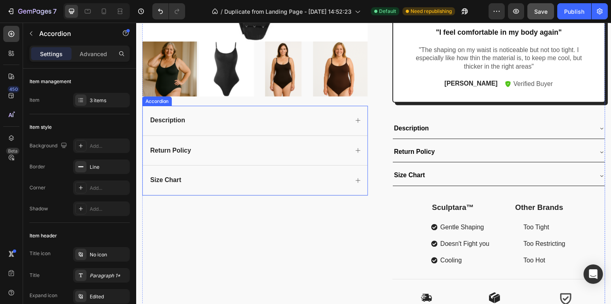
click at [354, 109] on div "Description" at bounding box center [258, 123] width 230 height 30
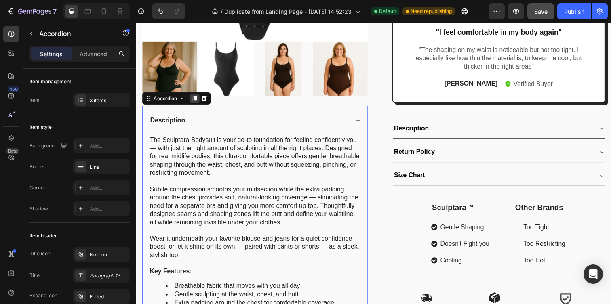
click at [198, 99] on icon at bounding box center [196, 100] width 4 height 6
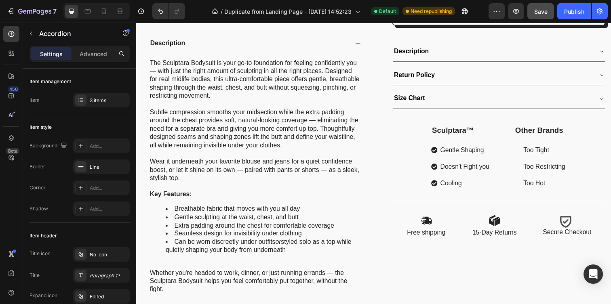
scroll to position [636, 0]
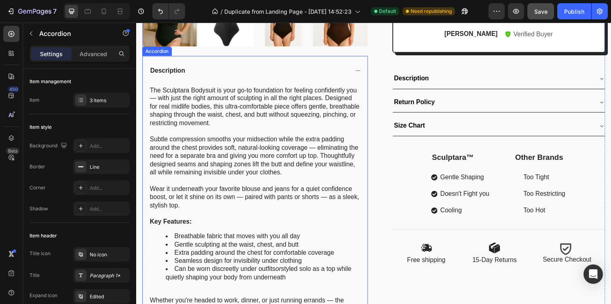
click at [229, 72] on div "Description" at bounding box center [251, 71] width 204 height 11
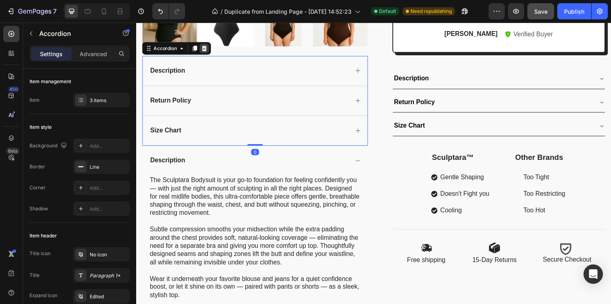
click at [209, 49] on icon at bounding box center [206, 49] width 6 height 6
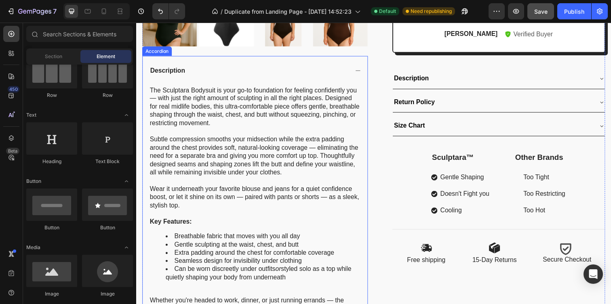
click at [258, 63] on div "Description" at bounding box center [258, 72] width 230 height 30
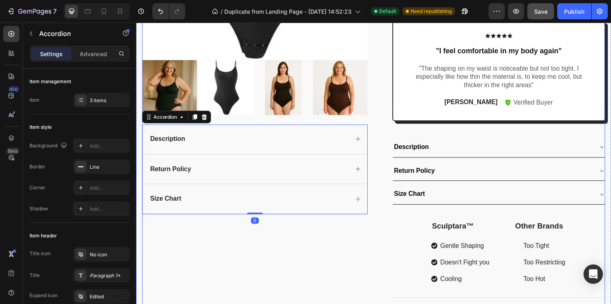
scroll to position [564, 0]
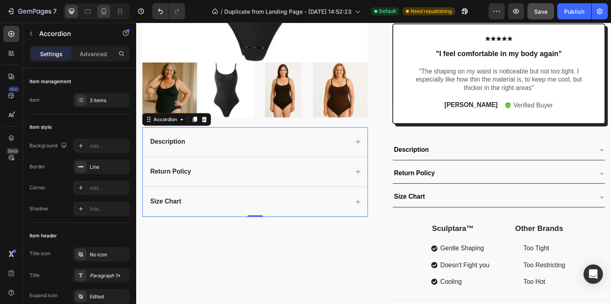
click at [107, 9] on icon at bounding box center [104, 11] width 8 height 8
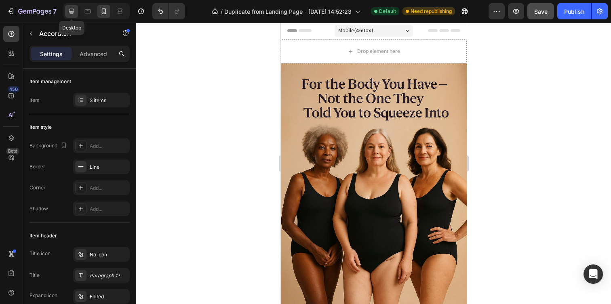
click at [73, 9] on icon at bounding box center [71, 11] width 5 height 5
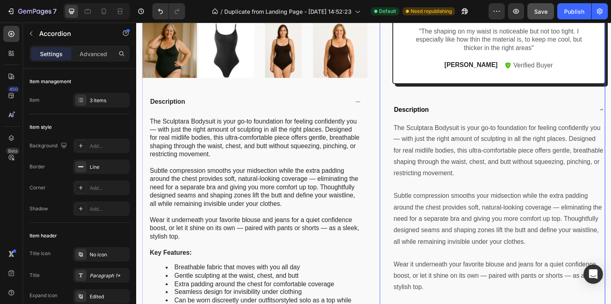
scroll to position [608, 0]
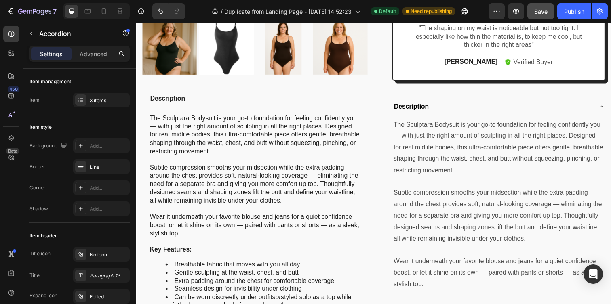
click at [350, 91] on div "Description" at bounding box center [258, 100] width 230 height 30
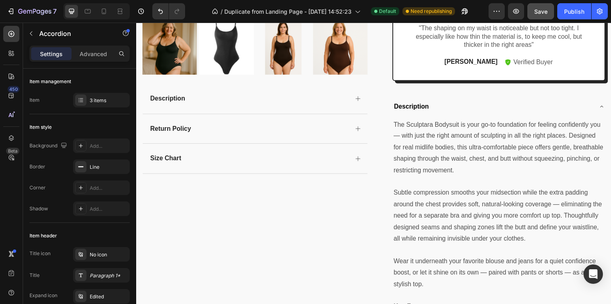
click at [315, 86] on div "Description" at bounding box center [258, 100] width 230 height 30
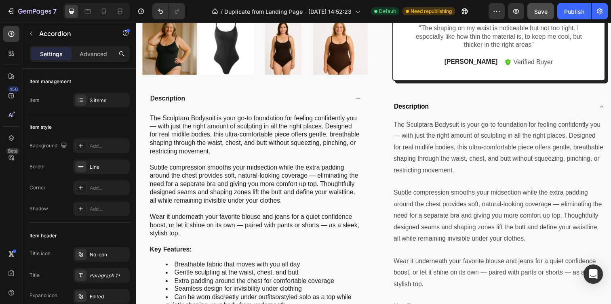
click at [234, 89] on div "Description" at bounding box center [258, 100] width 230 height 30
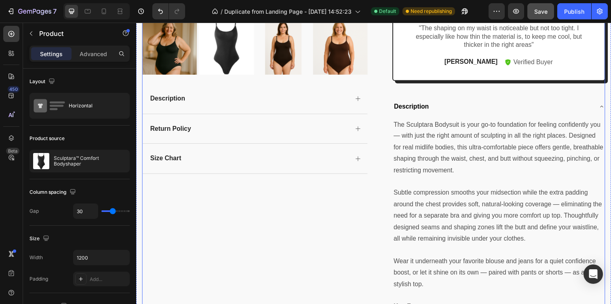
click at [378, 131] on div "Product Images Description Return Policy Size Chart Accordion Icon Icon Icon Ic…" at bounding box center [378, 210] width 473 height 847
click at [340, 196] on div "Product Images Description Return Policy Size Chart Accordion" at bounding box center [257, 210] width 230 height 847
click at [331, 182] on div "Product Images Description Return Policy Size Chart Accordion" at bounding box center [257, 210] width 230 height 847
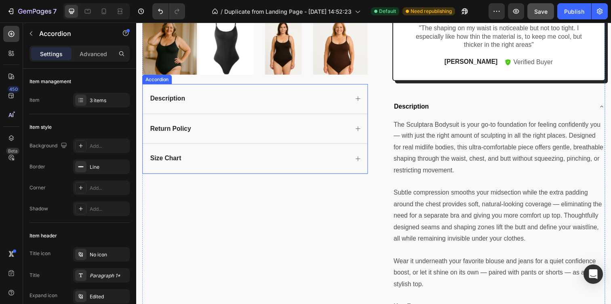
click at [210, 97] on div "Description" at bounding box center [251, 100] width 204 height 11
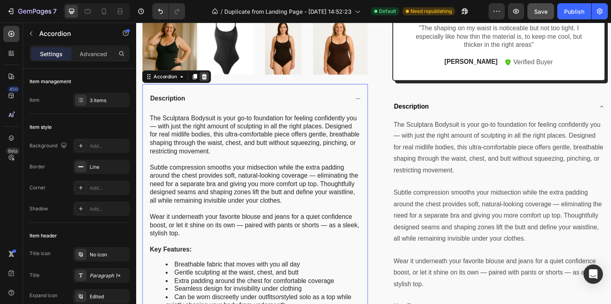
click at [204, 74] on div at bounding box center [206, 78] width 10 height 10
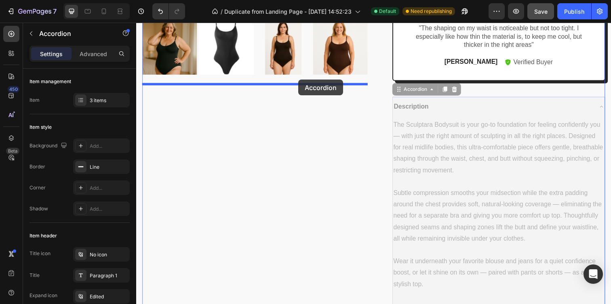
drag, startPoint x: 444, startPoint y: 99, endPoint x: 302, endPoint y: 82, distance: 143.8
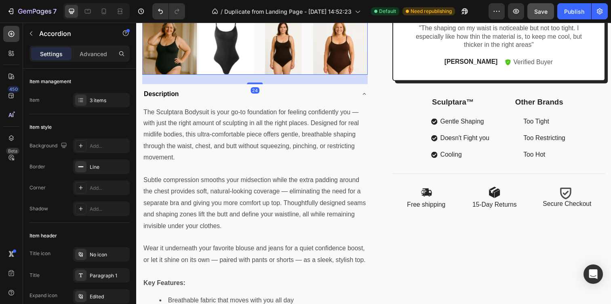
click at [372, 73] on img at bounding box center [345, 47] width 56 height 56
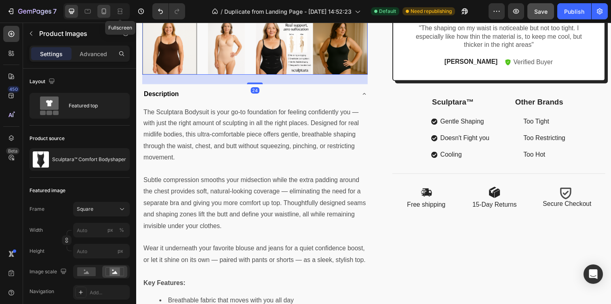
click at [110, 11] on div at bounding box center [103, 11] width 13 height 13
type input "8"
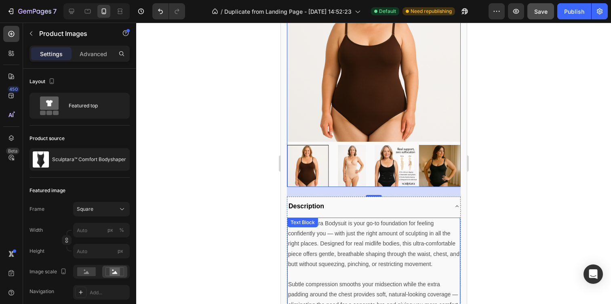
scroll to position [64, 0]
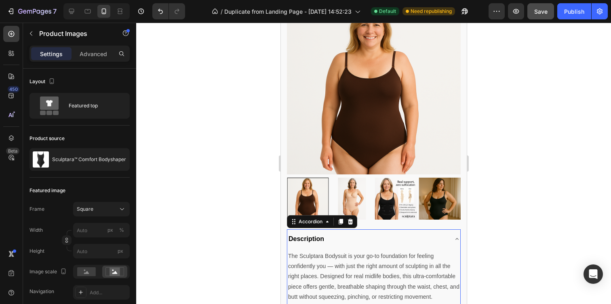
click at [389, 237] on div "Description" at bounding box center [367, 239] width 160 height 13
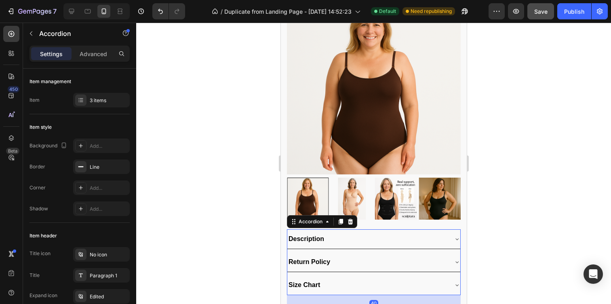
click at [575, 166] on div at bounding box center [373, 164] width 475 height 282
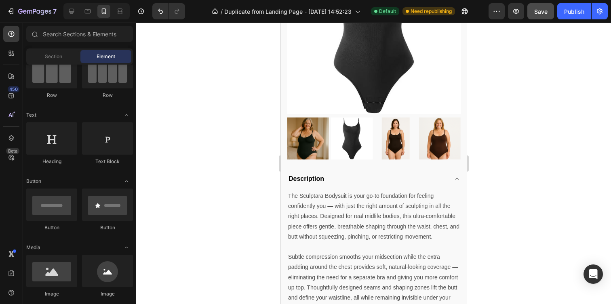
scroll to position [428, 0]
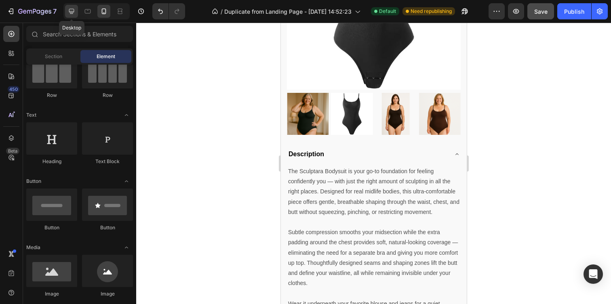
click at [73, 8] on icon at bounding box center [72, 11] width 8 height 8
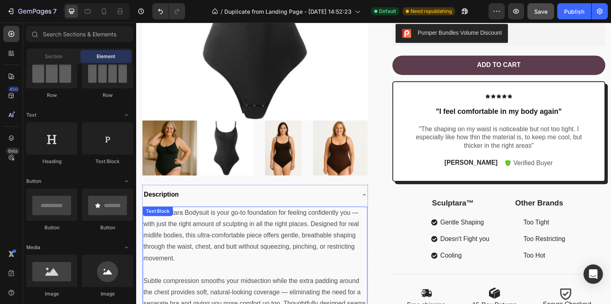
scroll to position [65, 0]
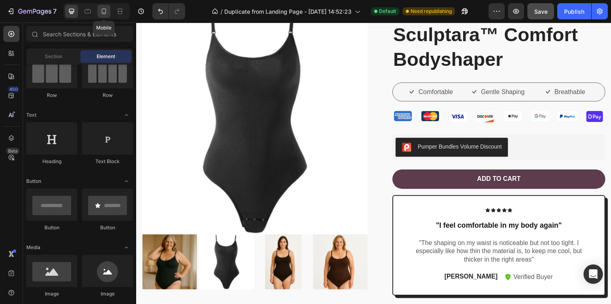
click at [108, 14] on icon at bounding box center [104, 11] width 8 height 8
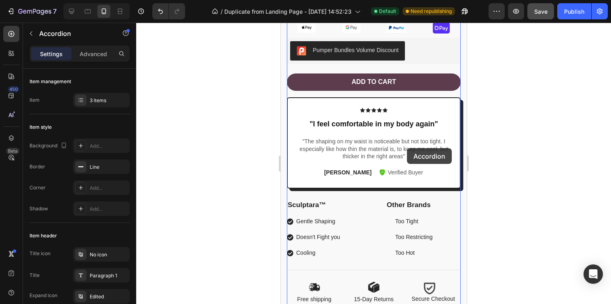
scroll to position [1076, 0]
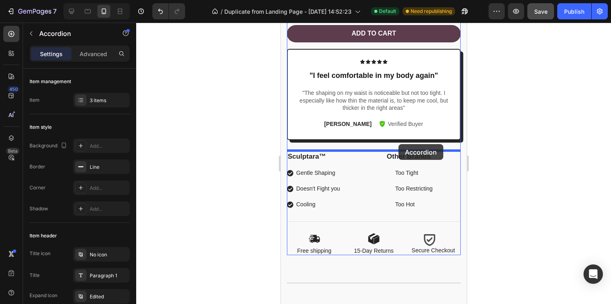
drag, startPoint x: 420, startPoint y: 146, endPoint x: 398, endPoint y: 145, distance: 21.9
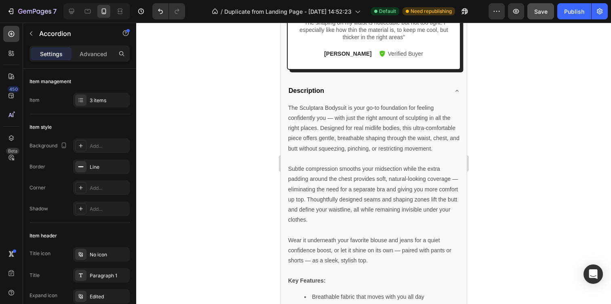
scroll to position [767, 0]
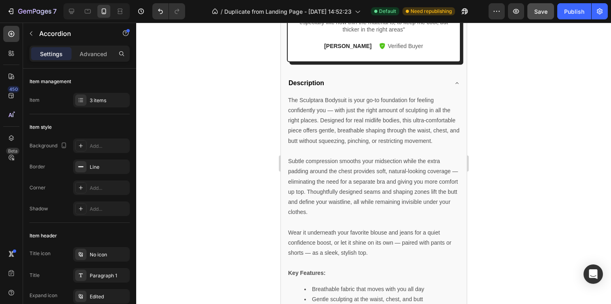
click at [386, 81] on div "Description" at bounding box center [367, 83] width 160 height 13
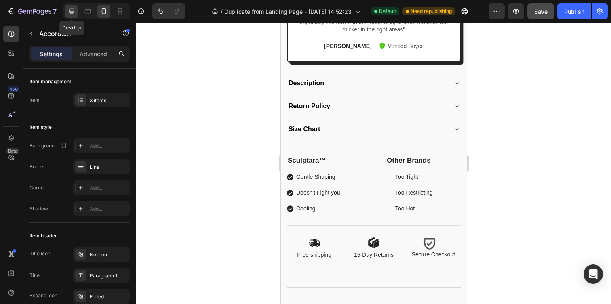
click at [72, 9] on icon at bounding box center [72, 11] width 8 height 8
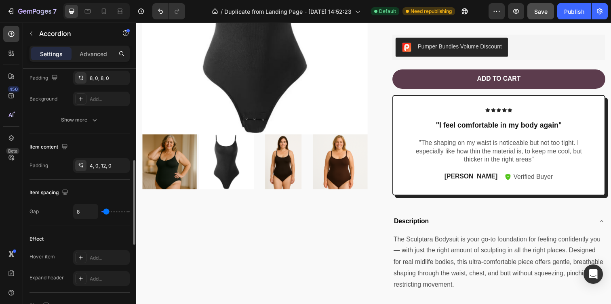
scroll to position [281, 0]
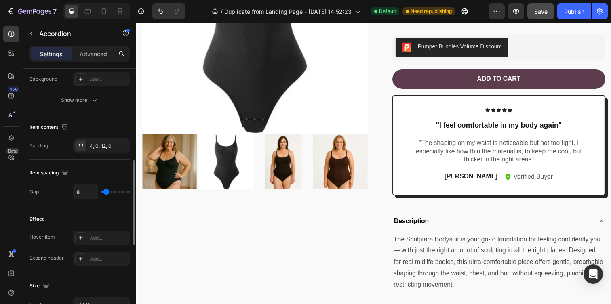
click at [78, 70] on div "Title icon No icon Title Paragraph 1 Expand icon Edited Height Auto Padding 8, …" at bounding box center [80, 26] width 100 height 120
click at [78, 93] on button "Show more" at bounding box center [80, 100] width 100 height 15
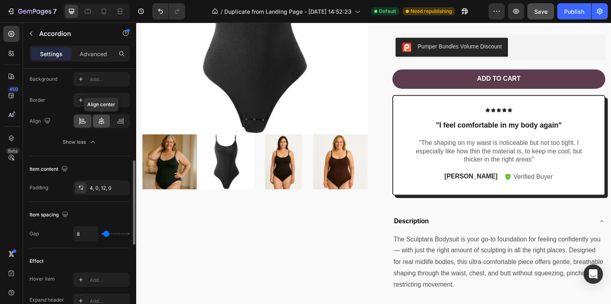
click at [100, 118] on icon at bounding box center [101, 121] width 8 height 8
click at [86, 122] on icon at bounding box center [82, 121] width 8 height 8
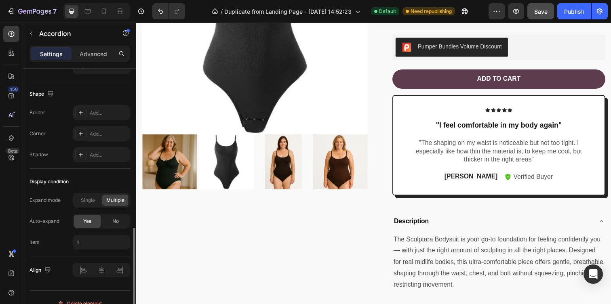
scroll to position [574, 0]
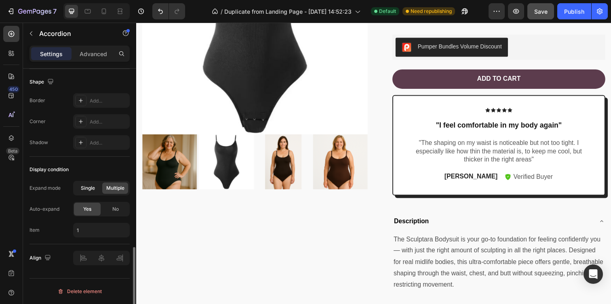
click at [86, 188] on span "Single" at bounding box center [88, 188] width 14 height 7
click at [106, 186] on div "Multiple" at bounding box center [115, 188] width 26 height 11
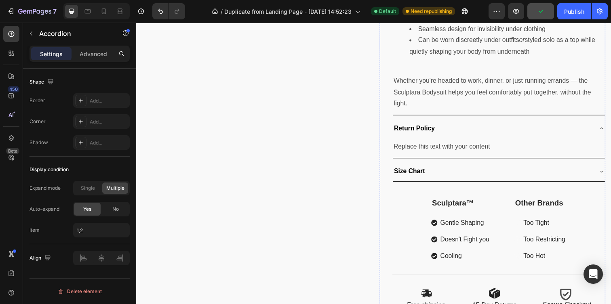
scroll to position [958, 0]
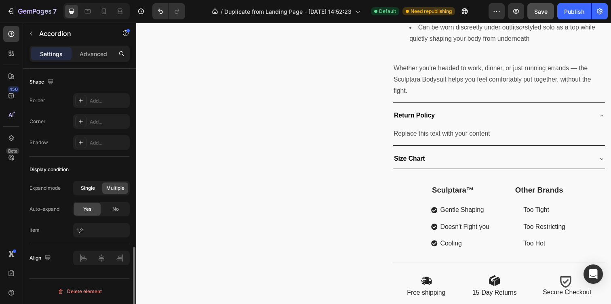
click at [95, 190] on div "Single" at bounding box center [88, 188] width 26 height 11
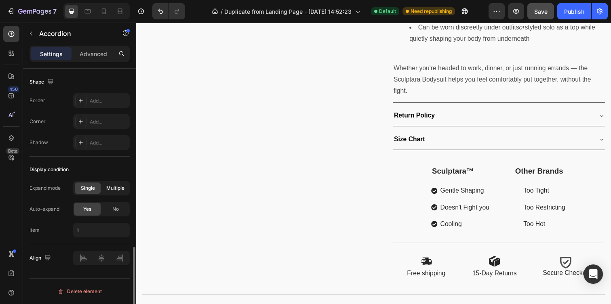
click at [119, 190] on span "Multiple" at bounding box center [115, 188] width 18 height 7
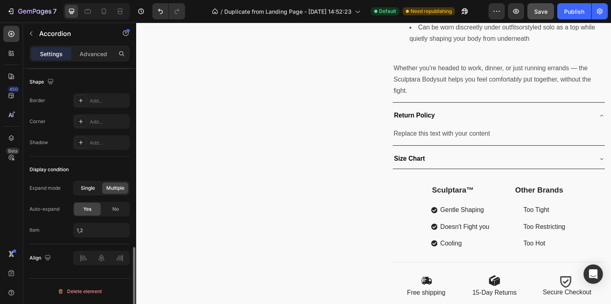
click at [88, 190] on span "Single" at bounding box center [88, 188] width 14 height 7
type input "1"
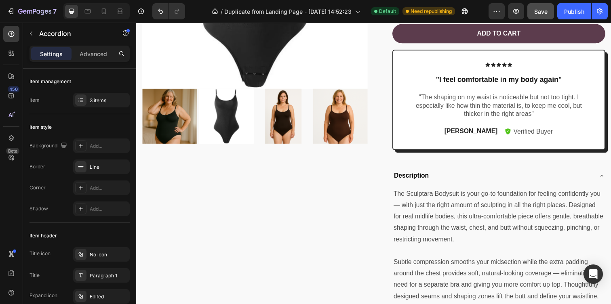
scroll to position [532, 0]
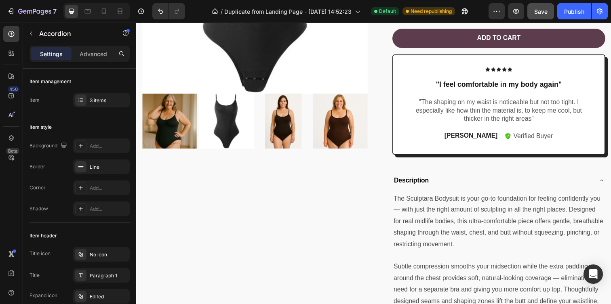
click at [441, 180] on div "Description" at bounding box center [500, 184] width 204 height 14
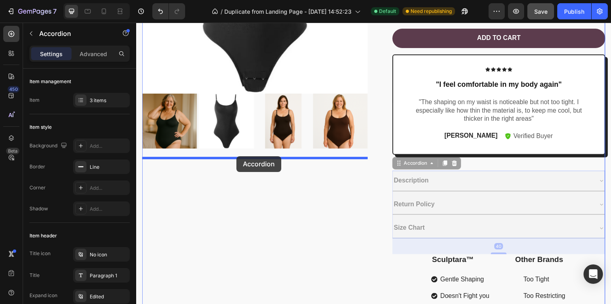
drag, startPoint x: 446, startPoint y: 182, endPoint x: 238, endPoint y: 159, distance: 209.2
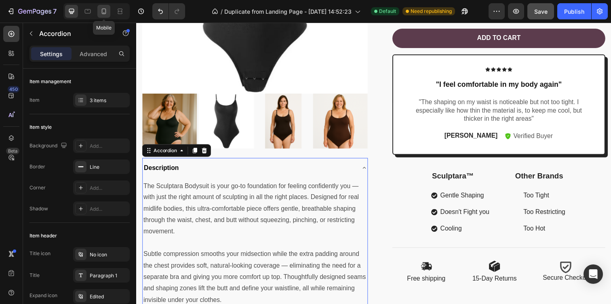
click at [101, 14] on icon at bounding box center [104, 11] width 8 height 8
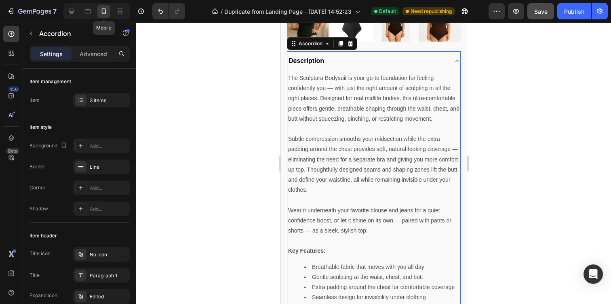
scroll to position [567, 0]
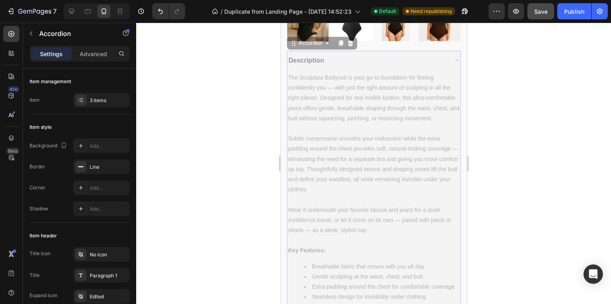
drag, startPoint x: 307, startPoint y: 69, endPoint x: 558, endPoint y: 94, distance: 252.8
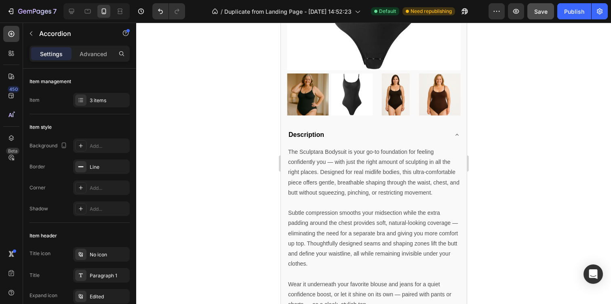
scroll to position [452, 0]
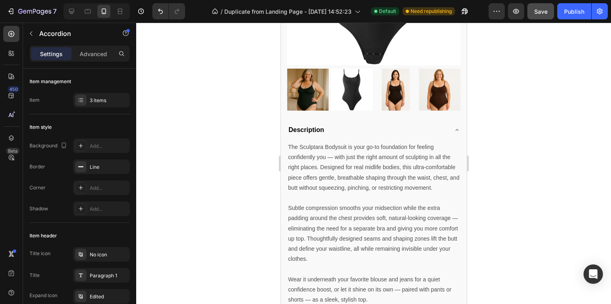
click at [364, 127] on div "Description" at bounding box center [367, 130] width 160 height 13
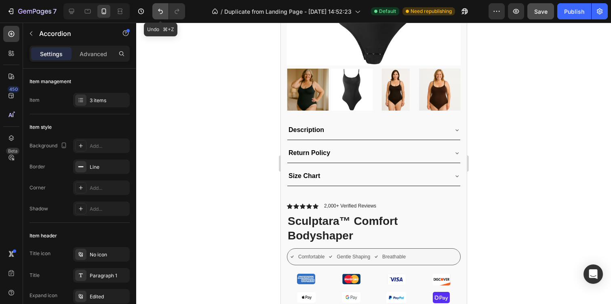
click at [159, 11] on icon "Undo/Redo" at bounding box center [160, 11] width 5 height 5
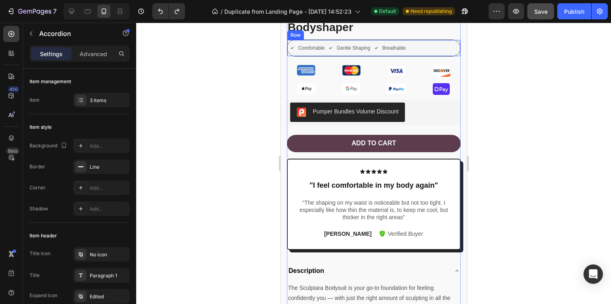
scroll to position [587, 0]
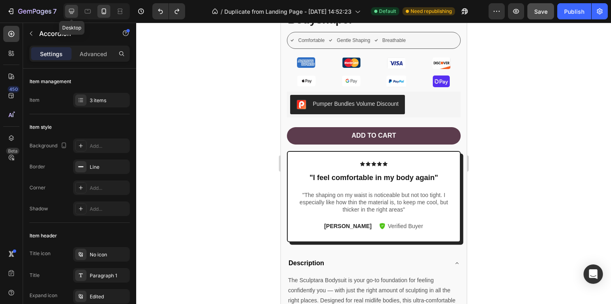
click at [73, 16] on div at bounding box center [71, 11] width 13 height 13
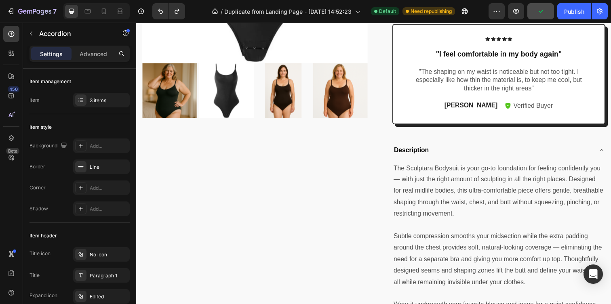
scroll to position [237, 0]
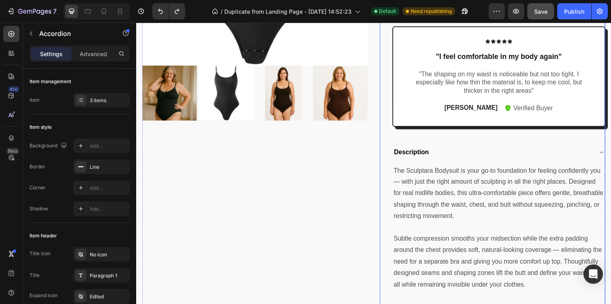
click at [375, 102] on div "Product Images Icon Icon Icon Icon Icon Icon List 2,000+ Verified Reviews Text …" at bounding box center [378, 257] width 473 height 847
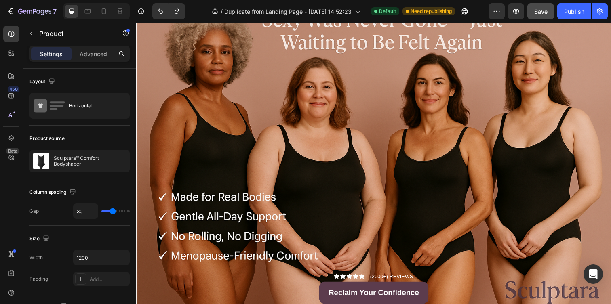
scroll to position [19, 0]
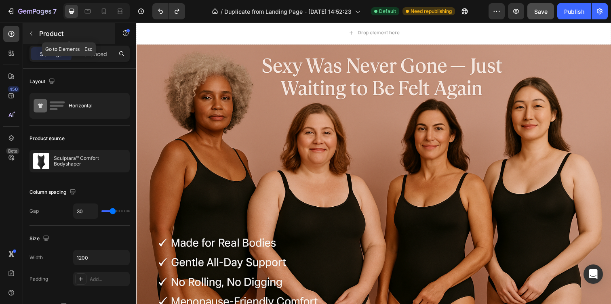
click at [33, 31] on icon "button" at bounding box center [31, 33] width 6 height 6
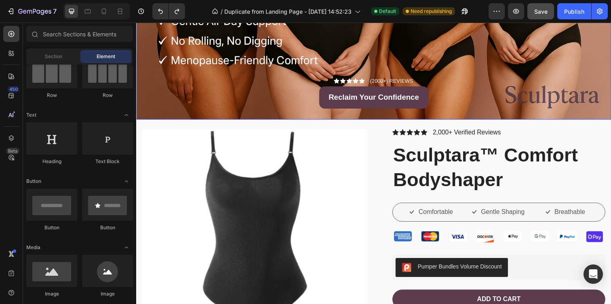
scroll to position [283, 0]
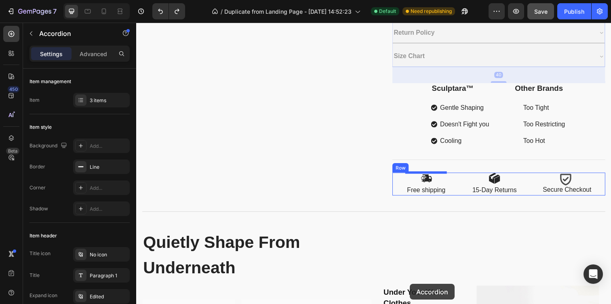
scroll to position [1072, 0]
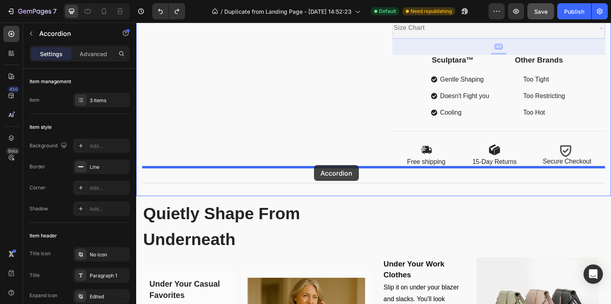
drag, startPoint x: 449, startPoint y: 174, endPoint x: 318, endPoint y: 169, distance: 131.5
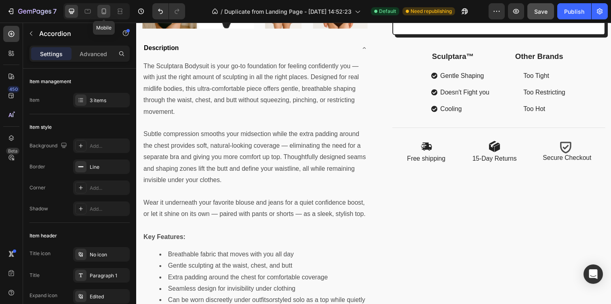
click at [102, 8] on icon at bounding box center [104, 11] width 4 height 6
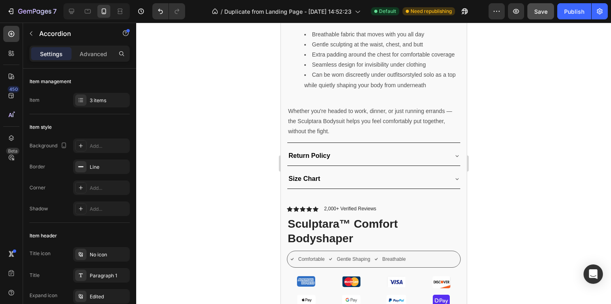
scroll to position [776, 0]
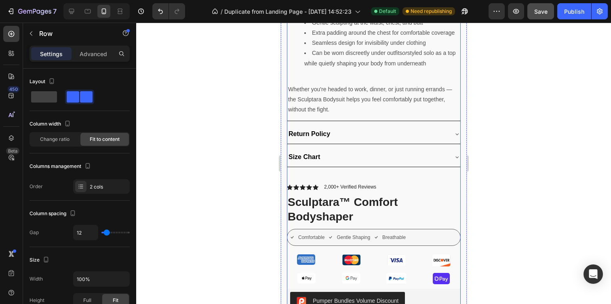
click at [402, 186] on div "Icon Icon Icon Icon Icon Icon List 2,000+ Verified Reviews Text Block Row" at bounding box center [374, 188] width 174 height 8
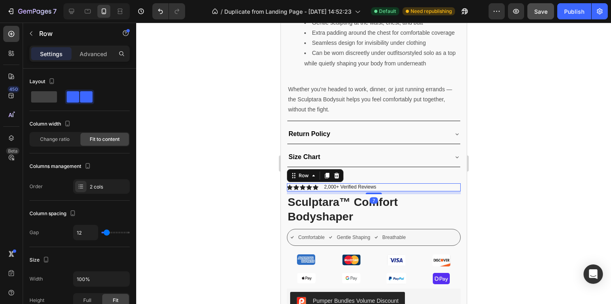
click at [428, 193] on div "7" at bounding box center [374, 193] width 174 height 3
click at [437, 208] on h1 "Sculptara™ Comfort Bodyshaper" at bounding box center [374, 209] width 174 height 31
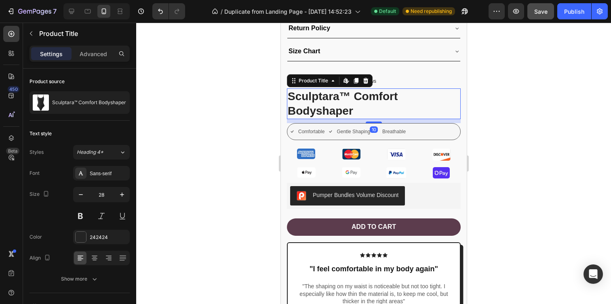
scroll to position [890, 0]
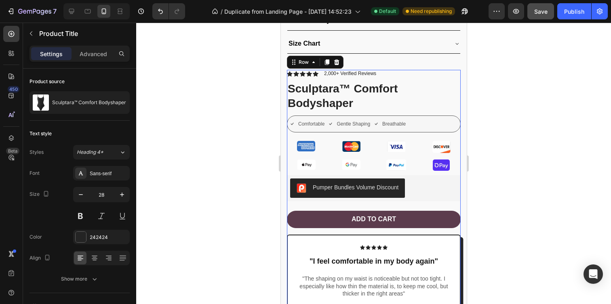
click at [448, 202] on div "Icon Icon Icon Icon Icon Icon List 2,000+ Verified Reviews Text Block Row Sculp…" at bounding box center [374, 256] width 174 height 372
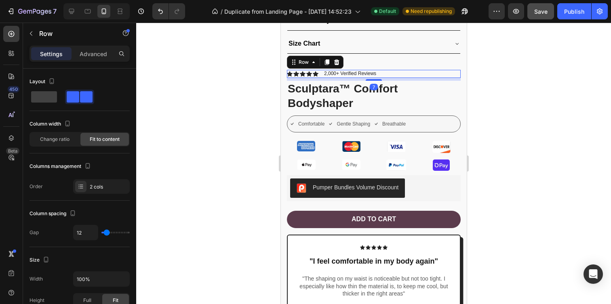
click at [459, 78] on div "7" at bounding box center [374, 79] width 174 height 3
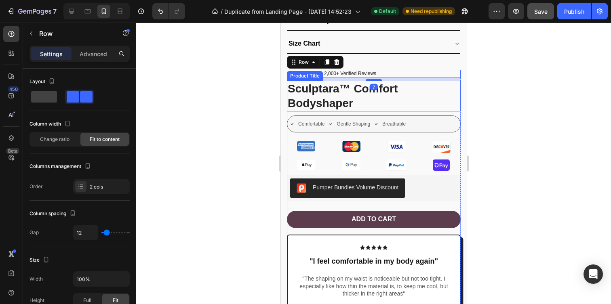
click at [459, 85] on h1 "Sculptara™ Comfort Bodyshaper" at bounding box center [374, 96] width 174 height 31
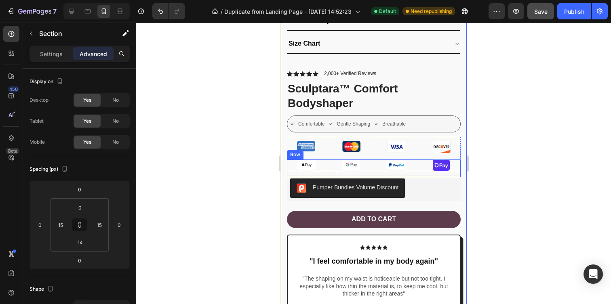
click at [456, 183] on div "Pumper Bundles Volume Discount" at bounding box center [373, 188] width 167 height 19
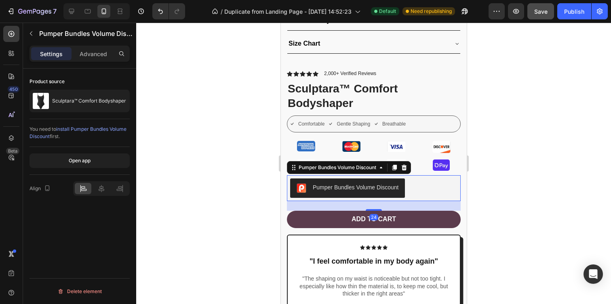
click at [457, 206] on div "24" at bounding box center [374, 206] width 174 height 10
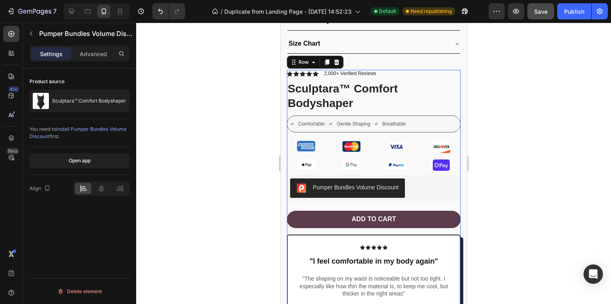
click at [457, 229] on div "Add to cart Add to Cart" at bounding box center [374, 223] width 174 height 24
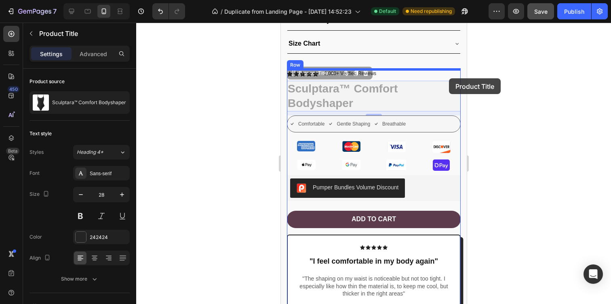
drag, startPoint x: 447, startPoint y: 85, endPoint x: 449, endPoint y: 79, distance: 6.3
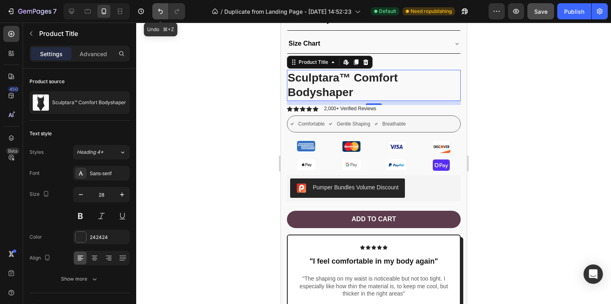
click at [161, 17] on button "Undo/Redo" at bounding box center [160, 11] width 16 height 16
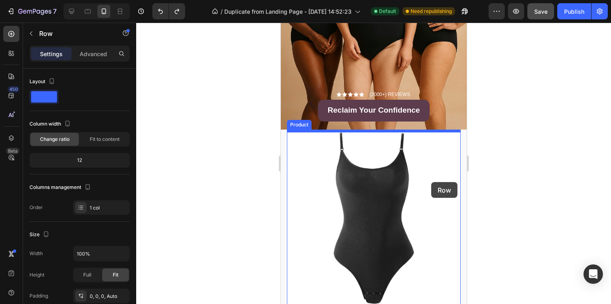
scroll to position [277, 0]
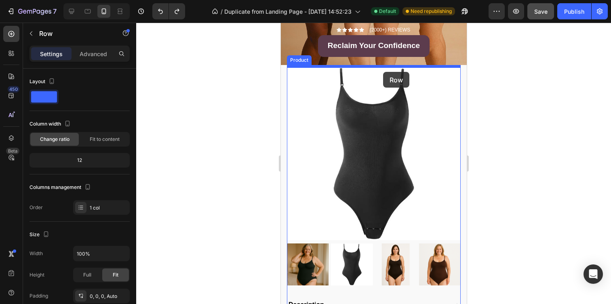
drag, startPoint x: 459, startPoint y: 230, endPoint x: 383, endPoint y: 72, distance: 176.2
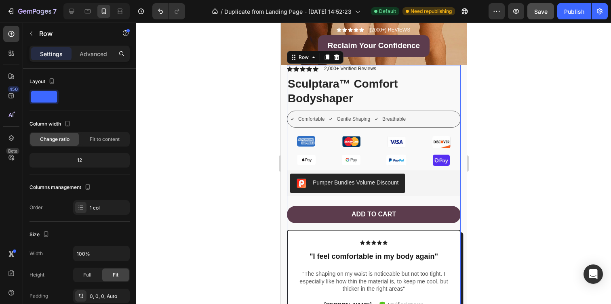
click at [502, 144] on div at bounding box center [373, 164] width 475 height 282
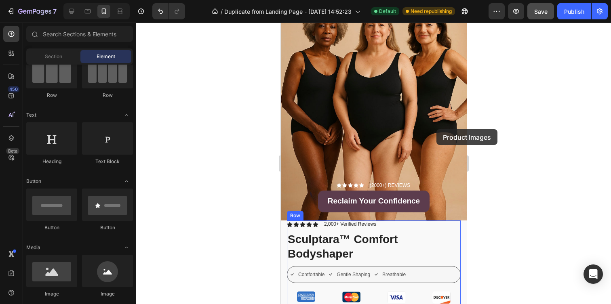
scroll to position [114, 0]
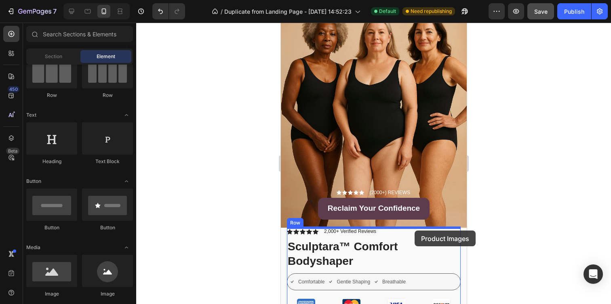
drag, startPoint x: 461, startPoint y: 192, endPoint x: 414, endPoint y: 231, distance: 60.3
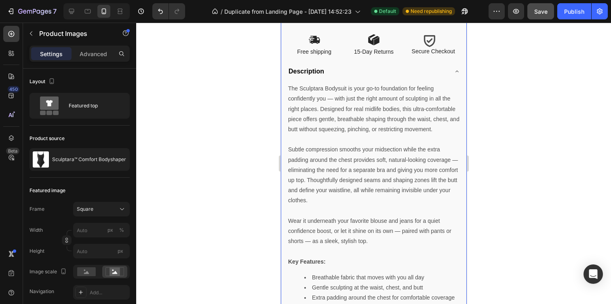
scroll to position [895, 0]
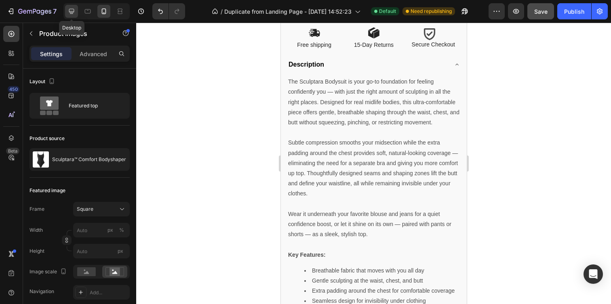
click at [74, 9] on icon at bounding box center [71, 11] width 5 height 5
type input "0"
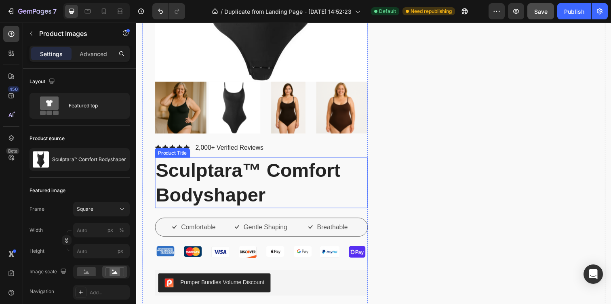
scroll to position [528, 0]
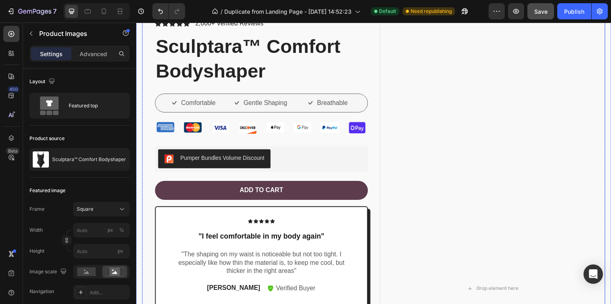
click at [358, 66] on h1 "Sculptara™ Comfort Bodyshaper" at bounding box center [264, 60] width 218 height 52
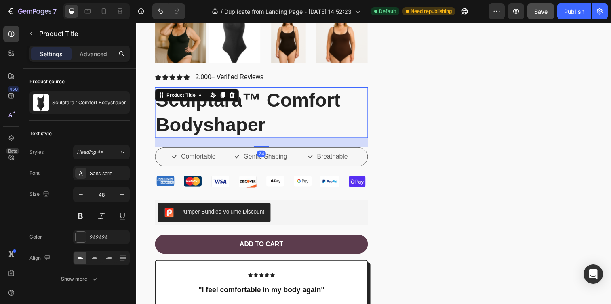
scroll to position [271, 0]
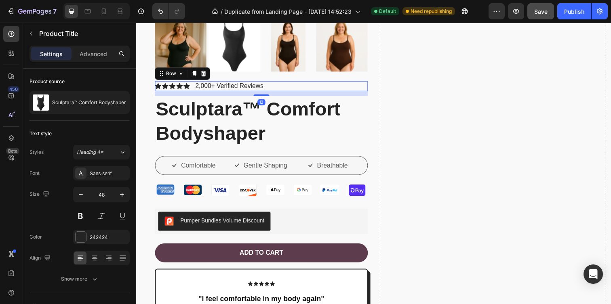
click at [371, 82] on div "Icon Icon Icon Icon Icon Icon List 2,000+ Verified Reviews Text Block Row 12" at bounding box center [264, 87] width 218 height 10
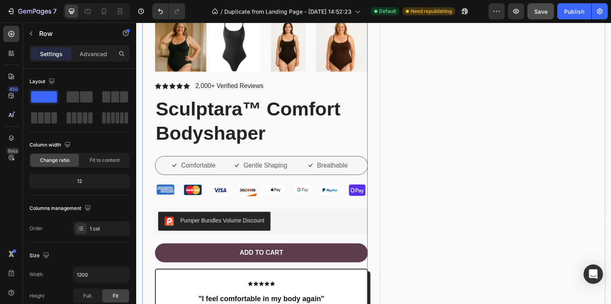
click at [371, 78] on div "Product Images Icon Icon Icon Icon Icon Icon List 2,000+ Verified Reviews Text …" at bounding box center [264, 155] width 218 height 708
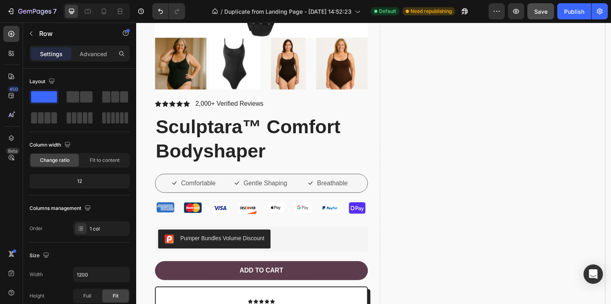
scroll to position [580, 0]
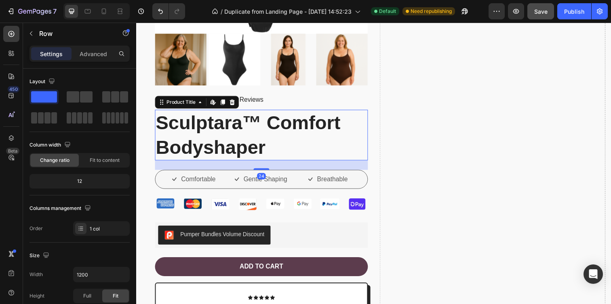
click at [366, 163] on h1 "Sculptara™ Comfort Bodyshaper" at bounding box center [264, 138] width 218 height 52
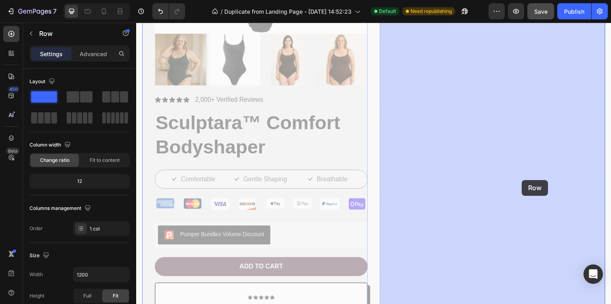
drag, startPoint x: 372, startPoint y: 226, endPoint x: 530, endPoint y: 184, distance: 163.7
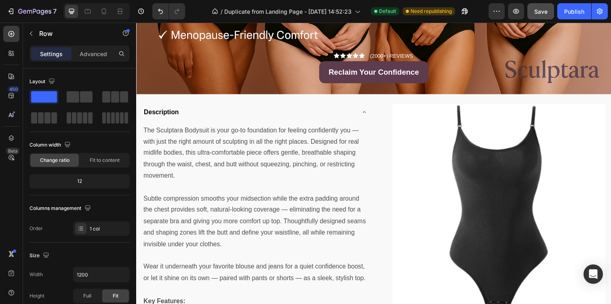
scroll to position [293, 0]
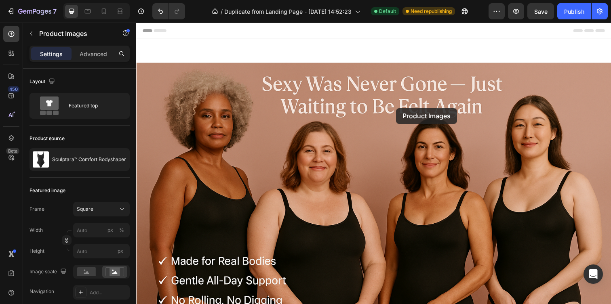
scroll to position [293, 0]
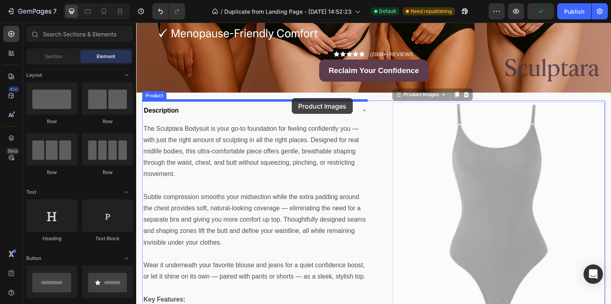
drag, startPoint x: 428, startPoint y: 106, endPoint x: 295, endPoint y: 100, distance: 133.2
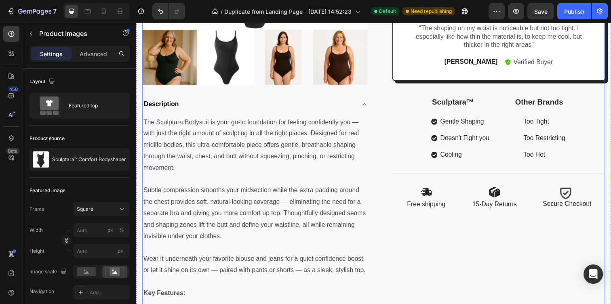
scroll to position [598, 0]
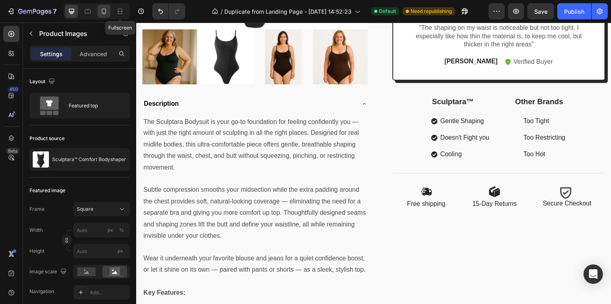
click at [104, 8] on icon at bounding box center [104, 11] width 8 height 8
type input "8"
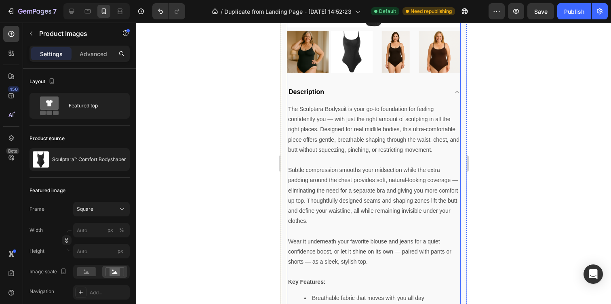
scroll to position [505, 0]
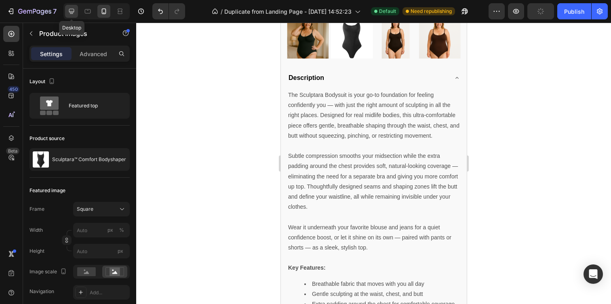
click at [72, 12] on icon at bounding box center [71, 11] width 5 height 5
type input "0"
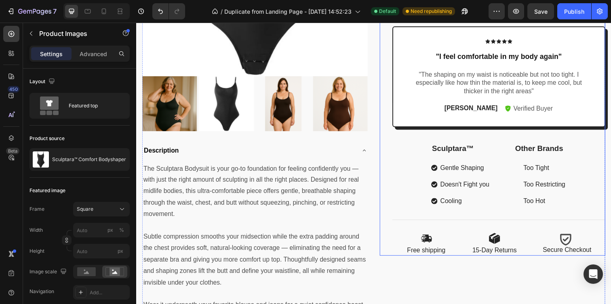
scroll to position [567, 0]
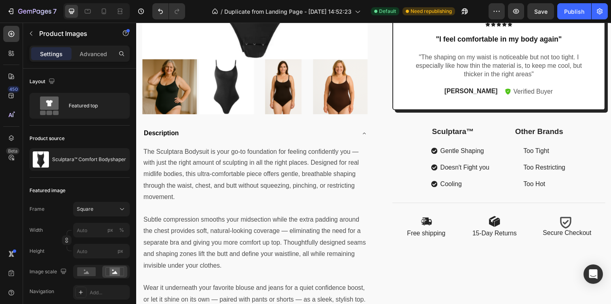
click at [96, 10] on div at bounding box center [96, 11] width 66 height 16
click at [98, 10] on div at bounding box center [103, 11] width 13 height 13
type input "8"
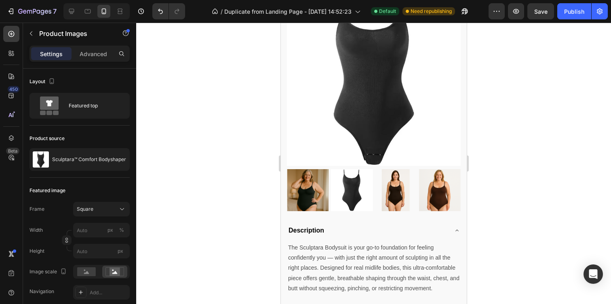
scroll to position [352, 0]
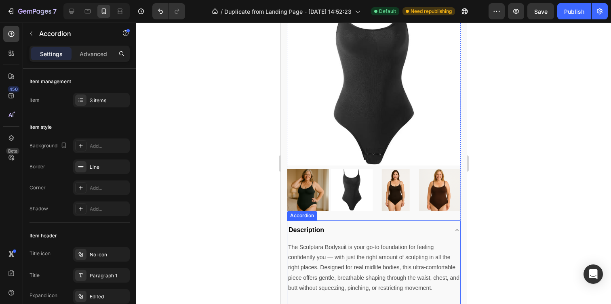
click at [427, 231] on div "Description" at bounding box center [367, 230] width 160 height 13
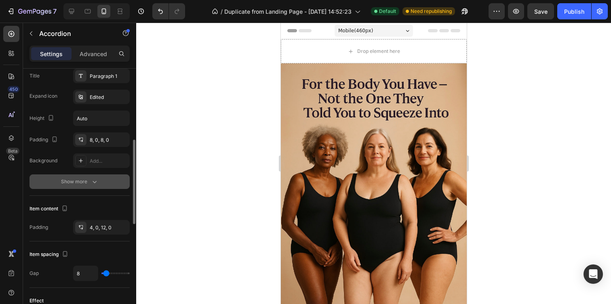
scroll to position [196, 0]
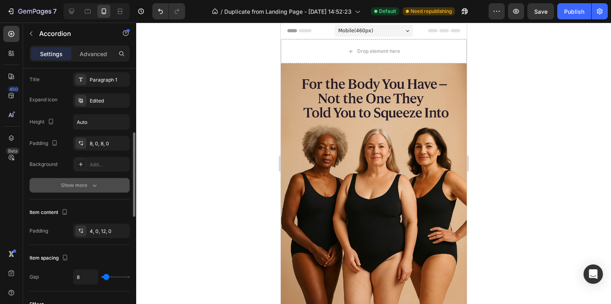
click at [75, 181] on button "Show more" at bounding box center [80, 185] width 100 height 15
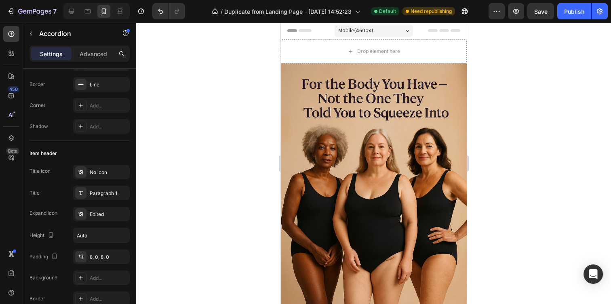
scroll to position [0, 0]
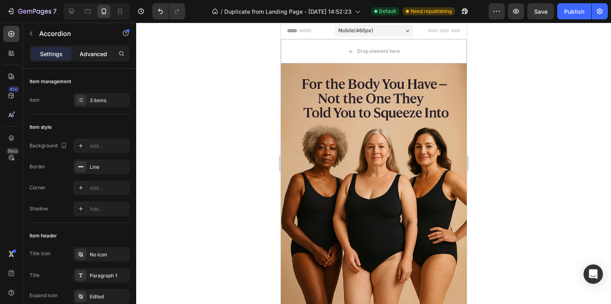
click at [107, 50] on p "Advanced" at bounding box center [93, 54] width 27 height 8
type input "100%"
type input "100"
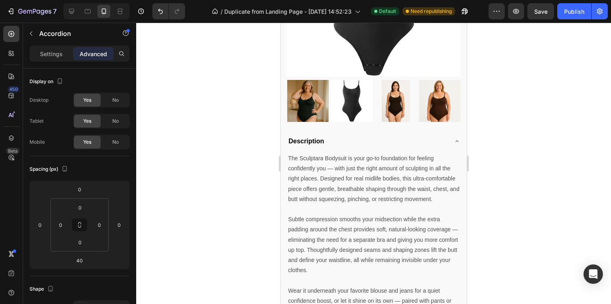
scroll to position [433, 0]
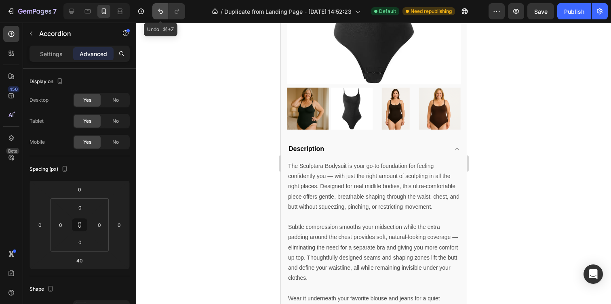
click at [157, 13] on icon "Undo/Redo" at bounding box center [160, 11] width 8 height 8
click at [84, 13] on icon at bounding box center [88, 11] width 8 height 8
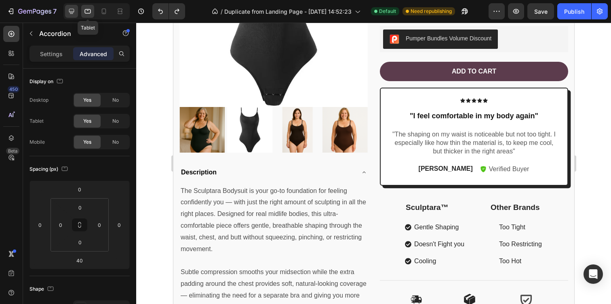
click at [70, 9] on icon at bounding box center [71, 11] width 5 height 5
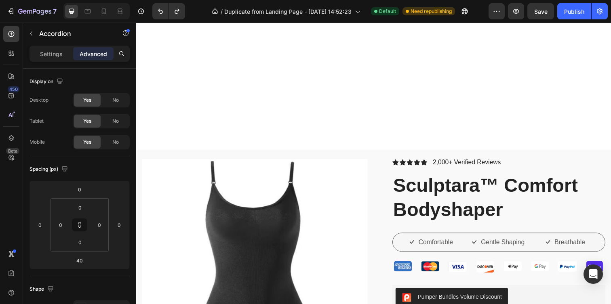
scroll to position [116, 0]
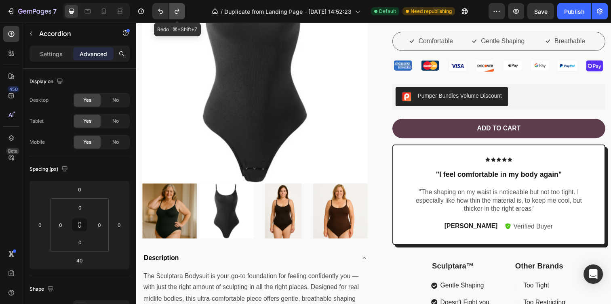
click at [175, 8] on icon "Undo/Redo" at bounding box center [177, 11] width 8 height 8
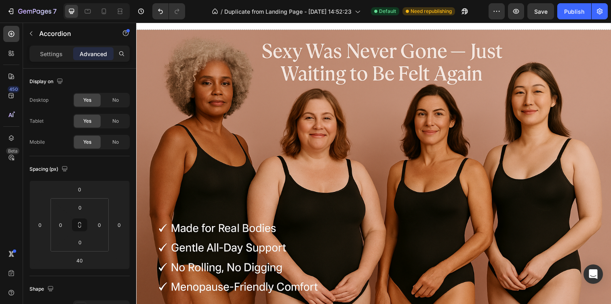
scroll to position [0, 0]
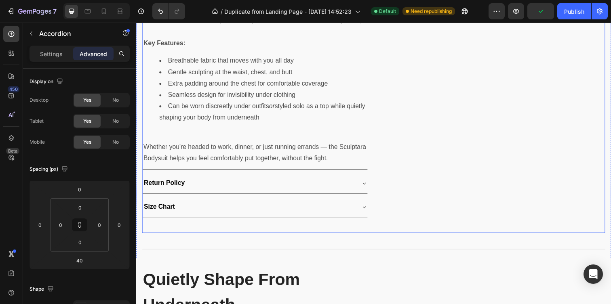
click at [371, 184] on icon at bounding box center [369, 187] width 6 height 6
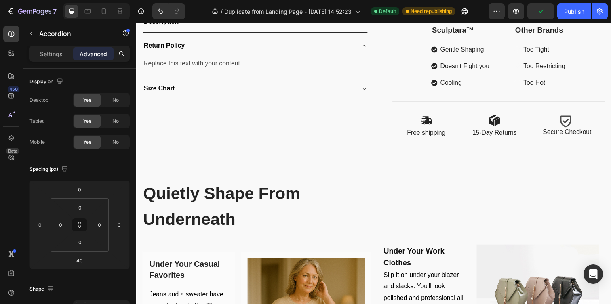
scroll to position [666, 0]
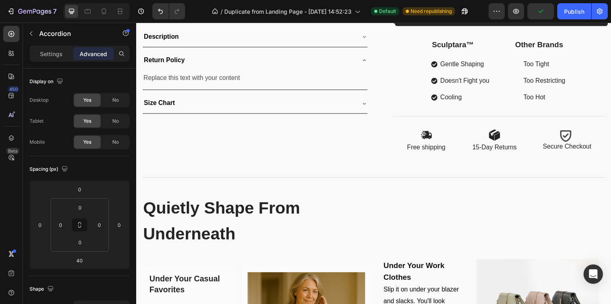
click at [347, 101] on div "Size Chart" at bounding box center [251, 105] width 217 height 14
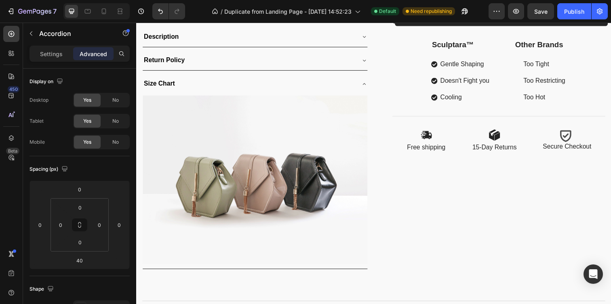
click at [312, 79] on div "Size Chart" at bounding box center [251, 85] width 217 height 14
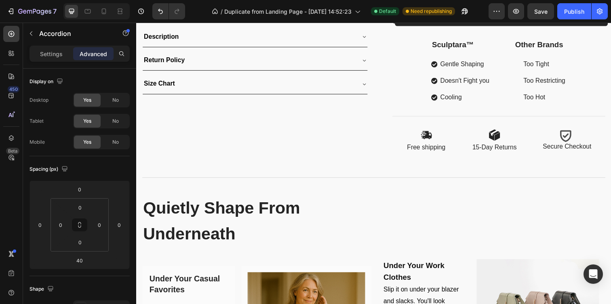
click at [310, 56] on div "Return Policy" at bounding box center [251, 61] width 217 height 14
click at [315, 34] on div "Description" at bounding box center [251, 37] width 217 height 14
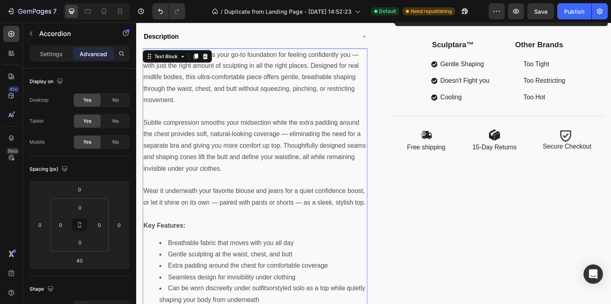
click at [167, 65] on p "The Sculptara Bodysuit is your go-to foundation for feeling confidently you — w…" at bounding box center [258, 79] width 228 height 58
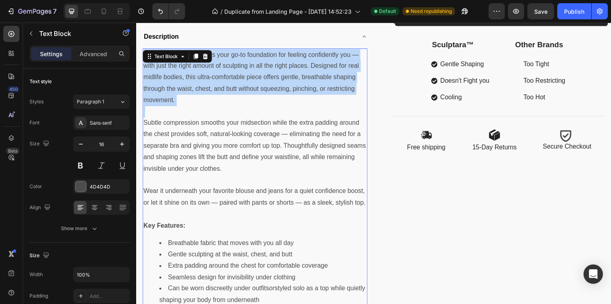
click at [167, 65] on p "The Sculptara Bodysuit is your go-to foundation for feeling confidently you — w…" at bounding box center [258, 79] width 228 height 58
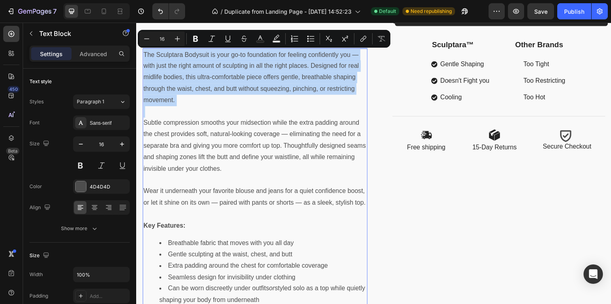
click at [203, 93] on p "The Sculptara Bodysuit is your go-to foundation for feeling confidently you — w…" at bounding box center [258, 79] width 228 height 58
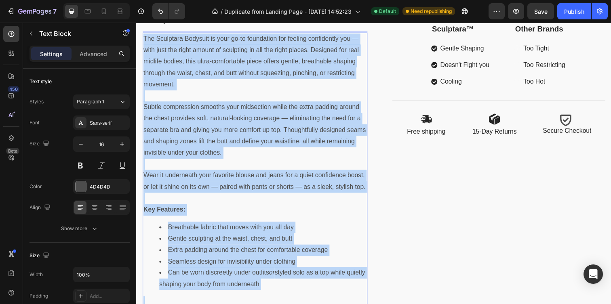
scroll to position [678, 0]
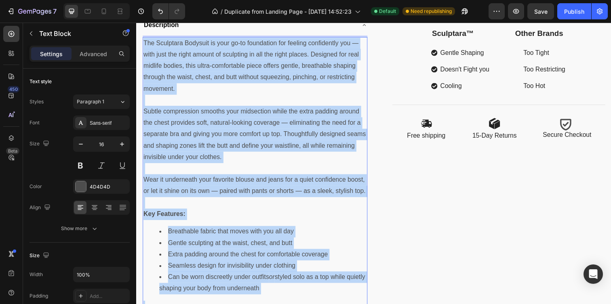
drag, startPoint x: 334, startPoint y: 196, endPoint x: 143, endPoint y: 45, distance: 242.7
click at [143, 45] on div "The Sculptara Bodysuit is your go-to foundation for feeling confidently you — w…" at bounding box center [258, 190] width 230 height 306
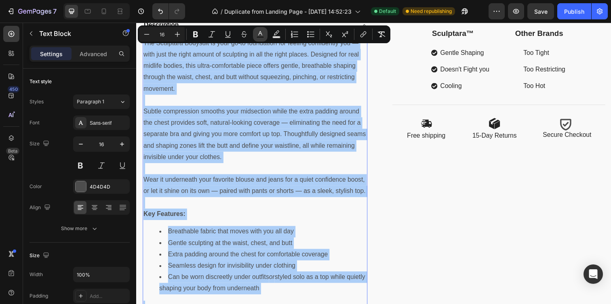
click at [260, 34] on icon "Editor contextual toolbar" at bounding box center [260, 34] width 8 height 8
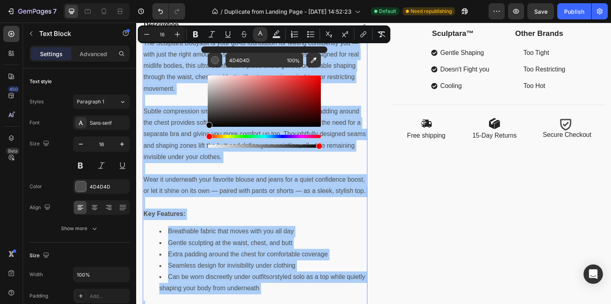
drag, startPoint x: 353, startPoint y: 144, endPoint x: 178, endPoint y: 133, distance: 175.4
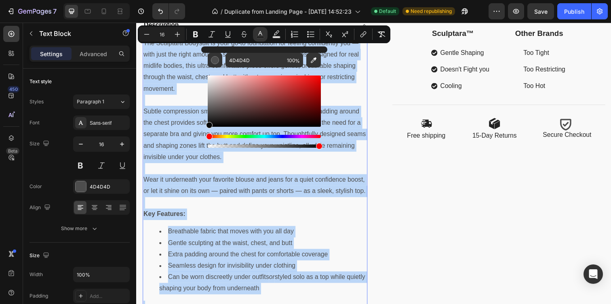
type input "070707"
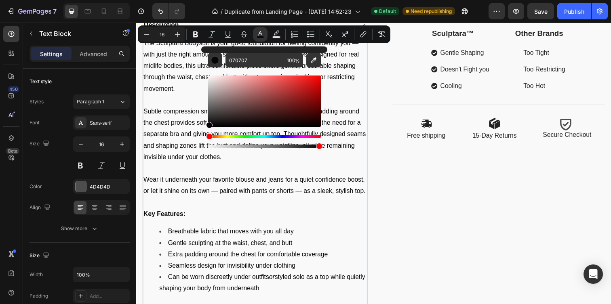
click at [294, 214] on p "Key Features:" at bounding box center [258, 219] width 228 height 12
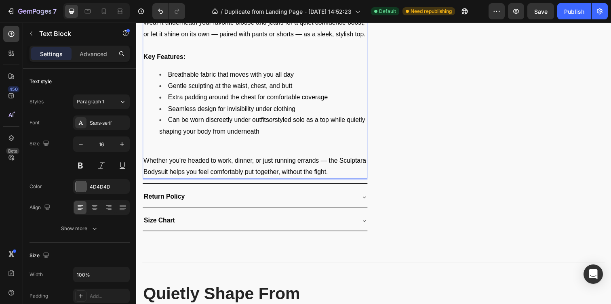
scroll to position [839, 0]
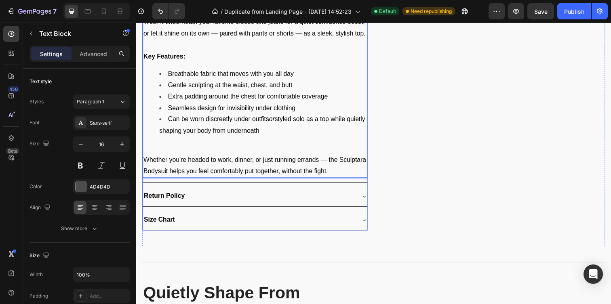
click at [277, 202] on div "Return Policy" at bounding box center [251, 200] width 217 height 14
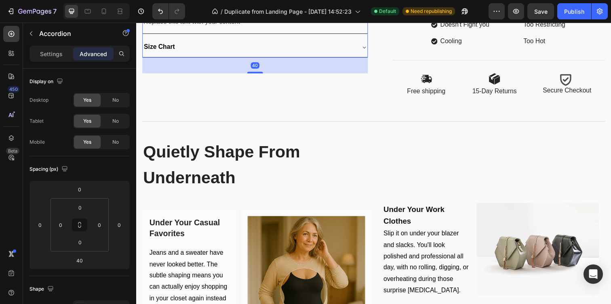
scroll to position [709, 0]
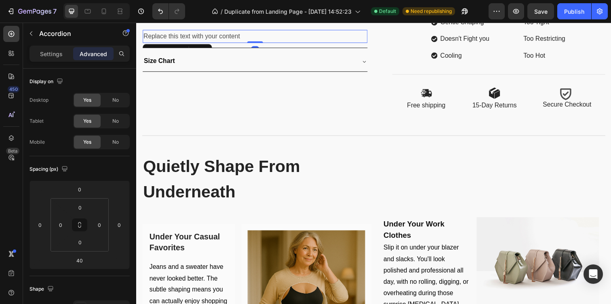
click at [214, 42] on div "Replace this text with your content" at bounding box center [258, 36] width 230 height 13
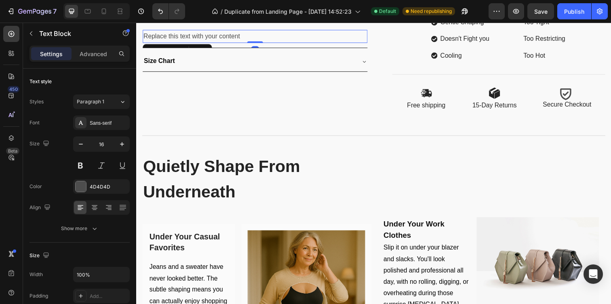
click at [214, 42] on div "Replace this text with your content" at bounding box center [258, 36] width 230 height 13
click at [214, 42] on p "Replace this text with your content" at bounding box center [258, 37] width 228 height 12
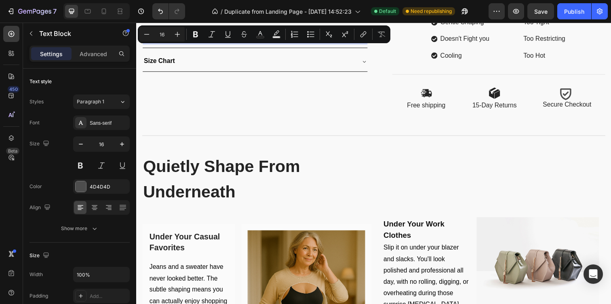
click at [212, 41] on button "Italic" at bounding box center [212, 34] width 15 height 15
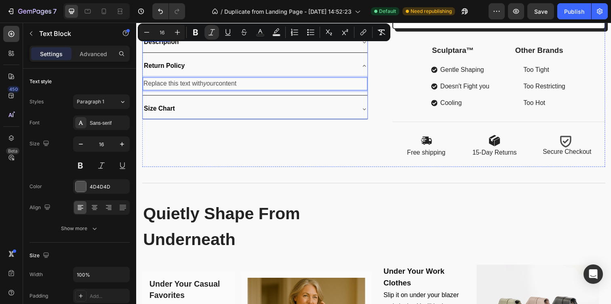
scroll to position [653, 0]
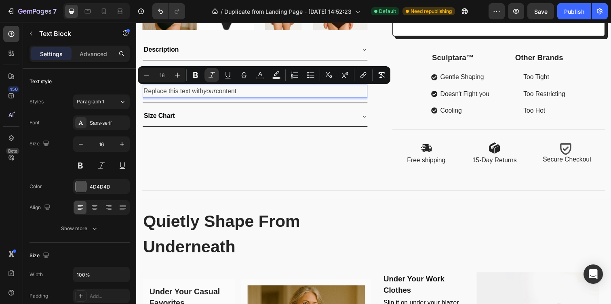
click at [228, 95] on p "Replace this text with your content" at bounding box center [258, 93] width 228 height 12
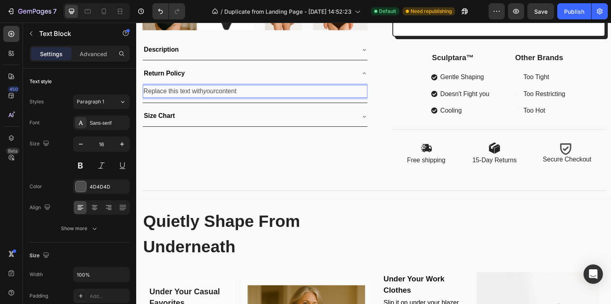
click at [228, 95] on p "Replace this text with your content" at bounding box center [258, 93] width 228 height 12
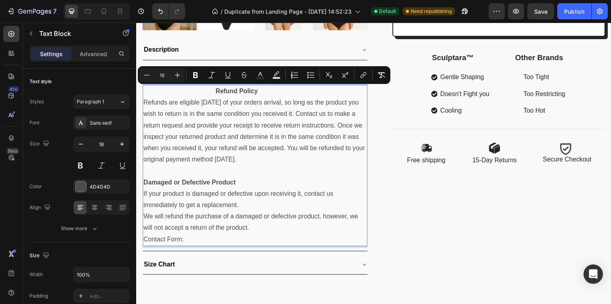
drag, startPoint x: 268, startPoint y: 246, endPoint x: 158, endPoint y: 93, distance: 189.1
click at [158, 93] on div "Refund Policy Refunds are eligible [DATE] of your orders arrival, so long as th…" at bounding box center [258, 168] width 230 height 165
click at [264, 76] on icon "Editor contextual toolbar" at bounding box center [260, 75] width 8 height 8
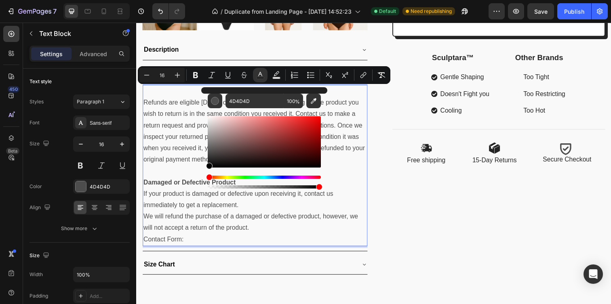
drag, startPoint x: 358, startPoint y: 185, endPoint x: 184, endPoint y: 174, distance: 173.8
type input "000000"
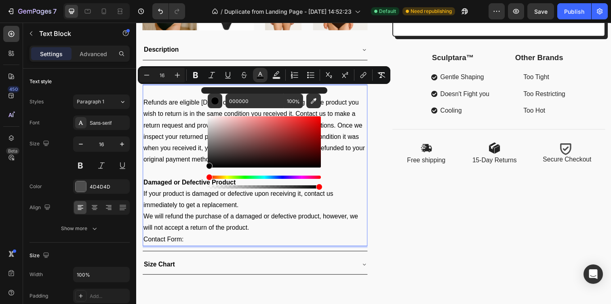
click at [182, 152] on span "Refunds are eligible [DATE] of your orders arrival, so long as the product you …" at bounding box center [257, 133] width 226 height 65
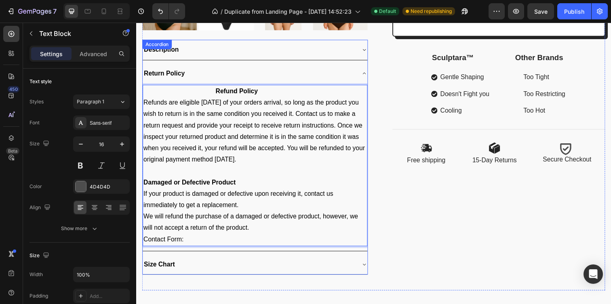
click at [203, 275] on div "Size Chart" at bounding box center [251, 270] width 217 height 14
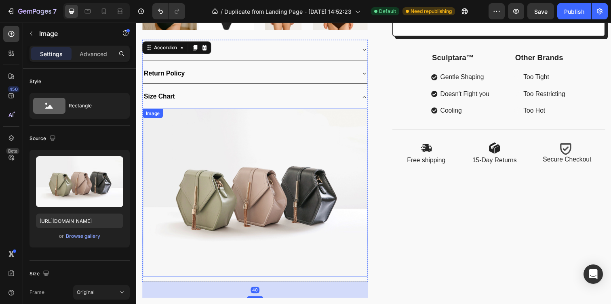
click at [216, 220] on img at bounding box center [258, 196] width 230 height 172
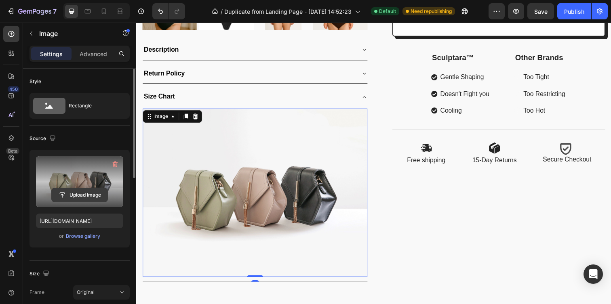
click at [79, 199] on input "file" at bounding box center [80, 195] width 56 height 14
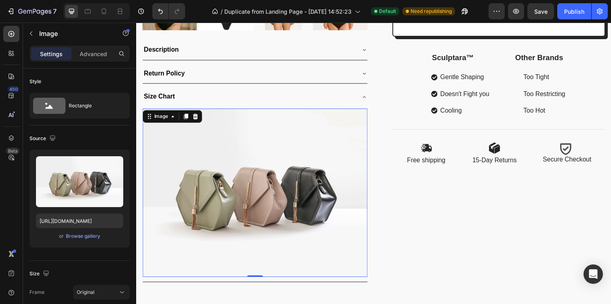
type input "[URL][DOMAIN_NAME]"
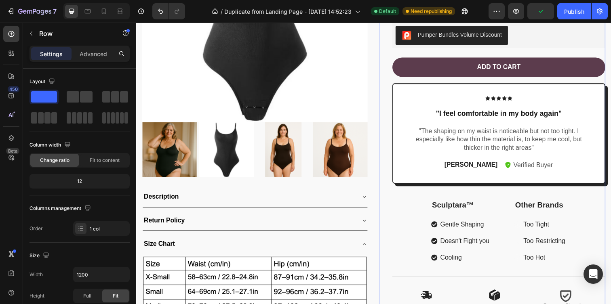
scroll to position [497, 0]
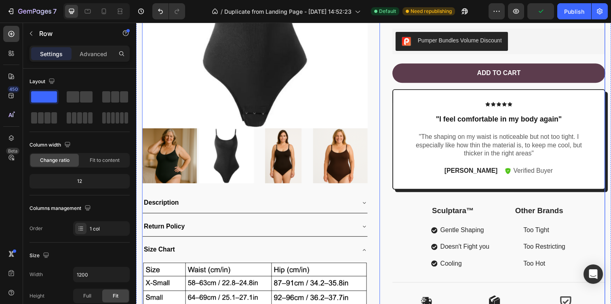
click at [383, 95] on div "Product Images Description Return Policy Size Chart Image Accordion Icon Icon I…" at bounding box center [378, 146] width 473 height 495
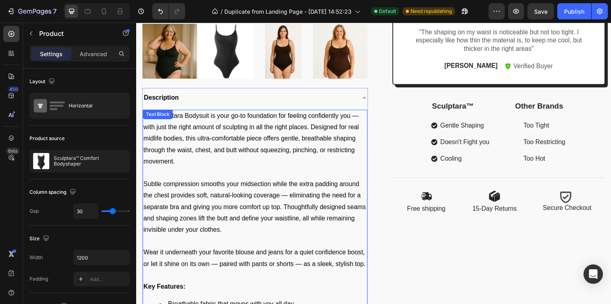
scroll to position [597, 0]
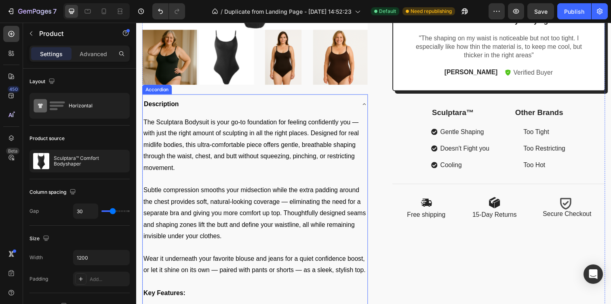
click at [262, 110] on div "Description" at bounding box center [251, 106] width 217 height 14
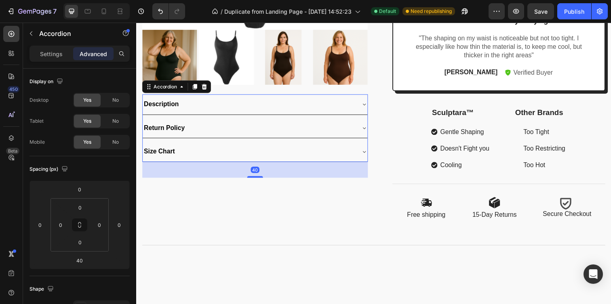
click at [268, 109] on div "Description" at bounding box center [251, 106] width 217 height 14
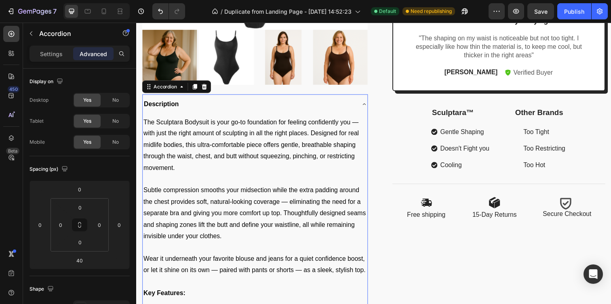
click at [268, 109] on div "Description" at bounding box center [251, 106] width 217 height 14
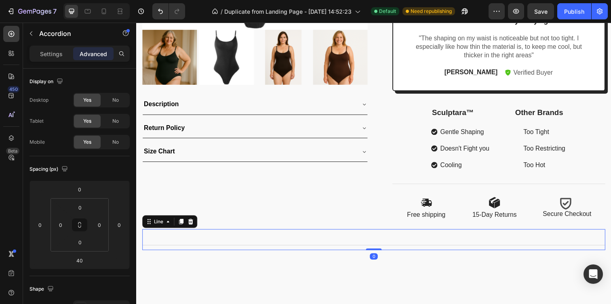
click at [350, 240] on div "Title Line 0" at bounding box center [378, 244] width 473 height 21
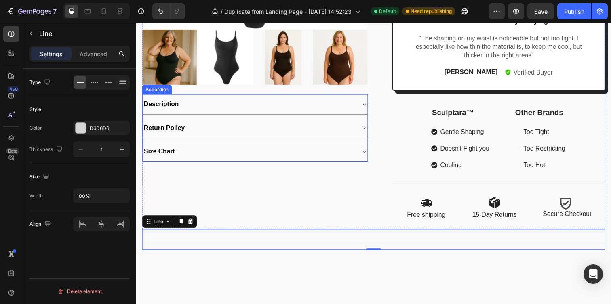
click at [364, 98] on div "Description" at bounding box center [258, 106] width 230 height 21
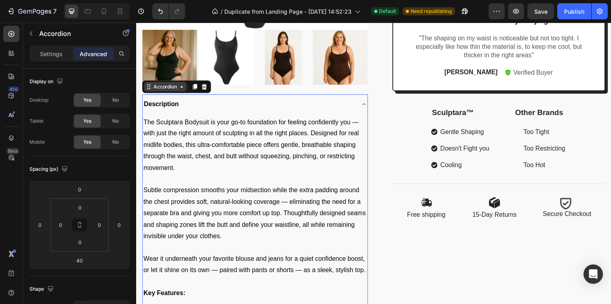
click at [175, 91] on div "Accordion" at bounding box center [165, 88] width 27 height 7
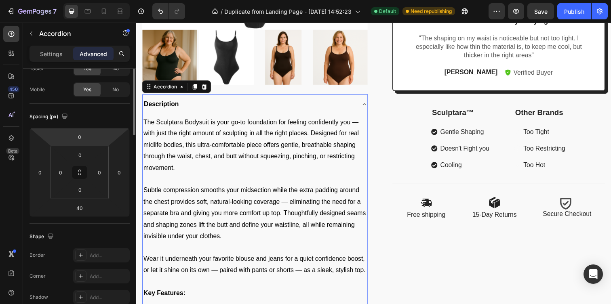
scroll to position [0, 0]
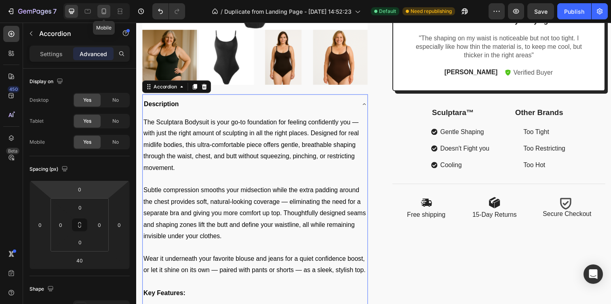
click at [101, 8] on icon at bounding box center [104, 11] width 8 height 8
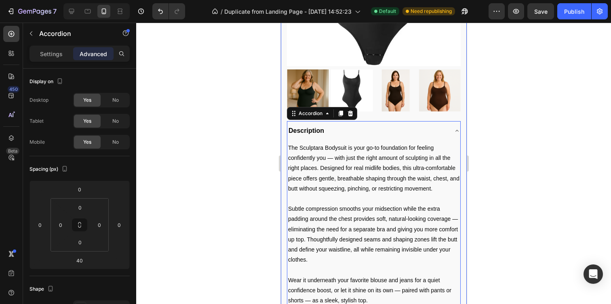
scroll to position [457, 0]
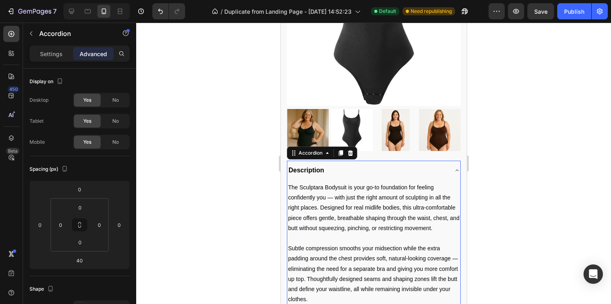
click at [338, 171] on div "Description" at bounding box center [367, 170] width 160 height 13
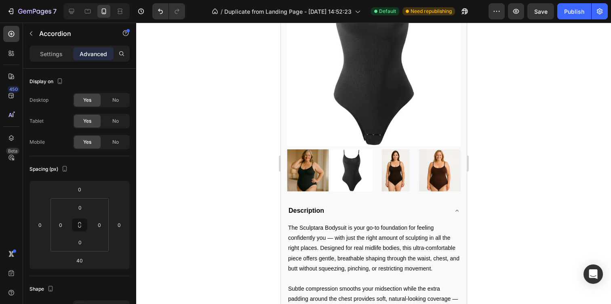
scroll to position [414, 0]
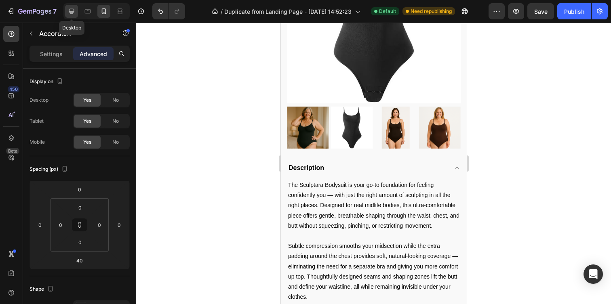
click at [68, 8] on icon at bounding box center [72, 11] width 8 height 8
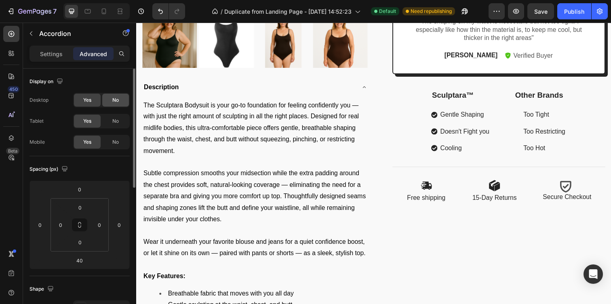
scroll to position [598, 0]
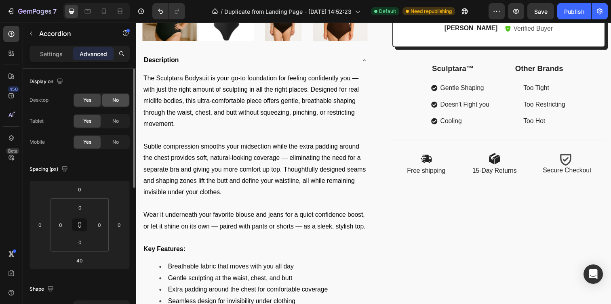
click at [114, 104] on span "No" at bounding box center [115, 100] width 6 height 7
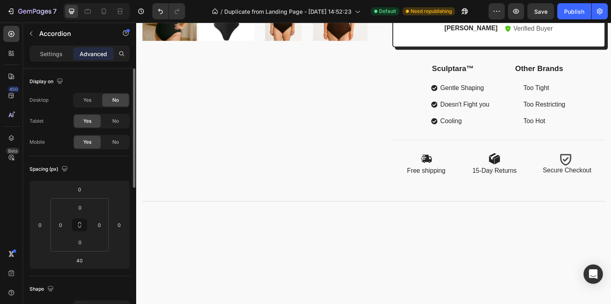
click at [114, 103] on span "No" at bounding box center [115, 100] width 6 height 7
click at [90, 103] on span "Yes" at bounding box center [87, 100] width 8 height 7
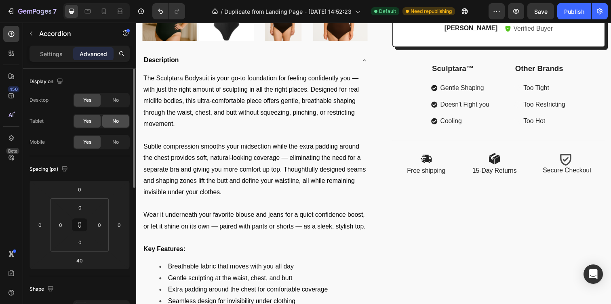
click at [114, 116] on div "No" at bounding box center [115, 121] width 27 height 13
click at [114, 145] on span "No" at bounding box center [115, 142] width 6 height 7
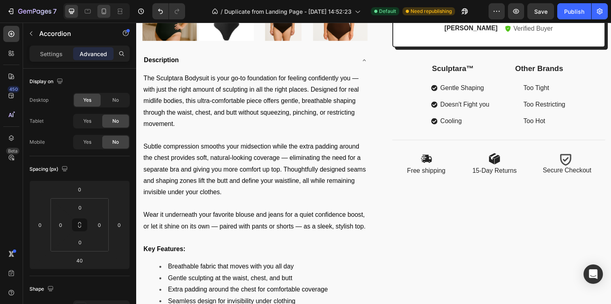
click at [108, 11] on div at bounding box center [103, 11] width 13 height 13
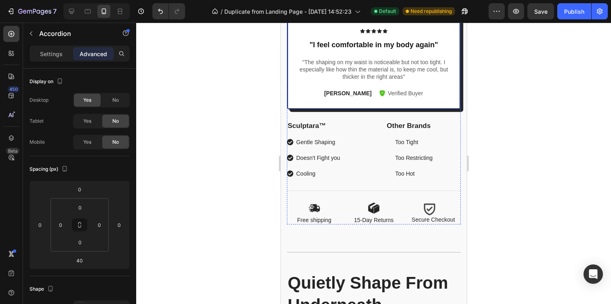
scroll to position [728, 0]
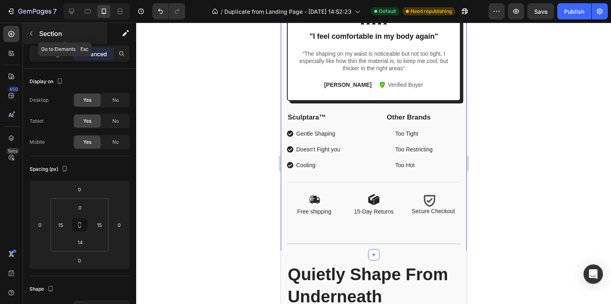
click at [32, 34] on icon "button" at bounding box center [31, 33] width 6 height 6
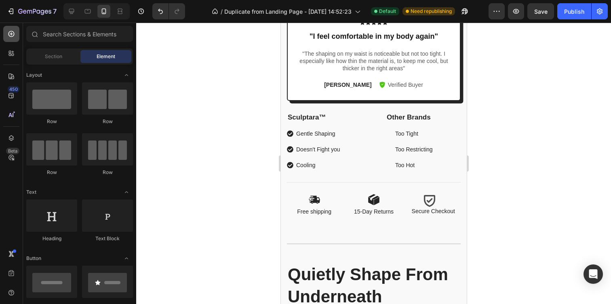
click at [14, 41] on div at bounding box center [11, 34] width 16 height 16
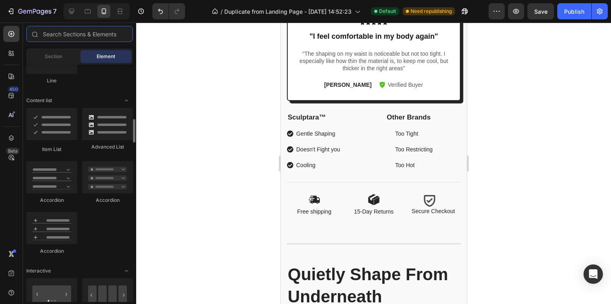
scroll to position [614, 0]
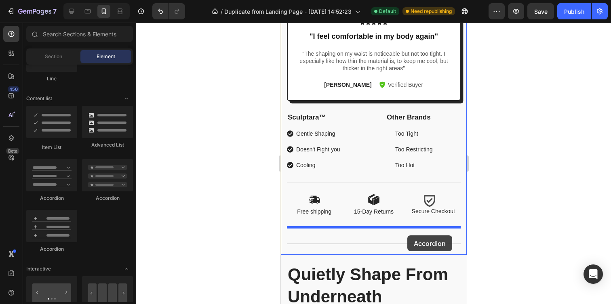
drag, startPoint x: 341, startPoint y: 199, endPoint x: 407, endPoint y: 236, distance: 75.8
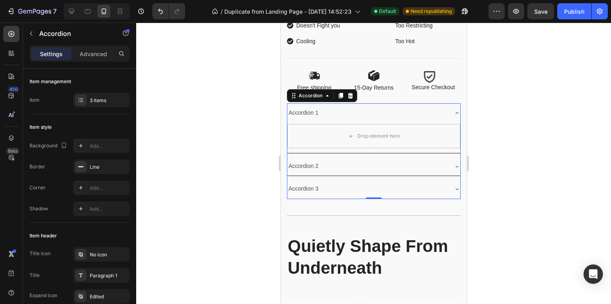
scroll to position [858, 0]
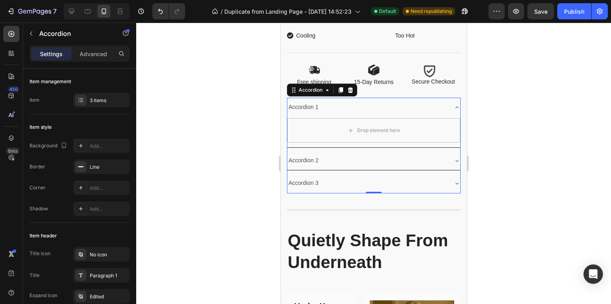
click at [526, 185] on div at bounding box center [373, 164] width 475 height 282
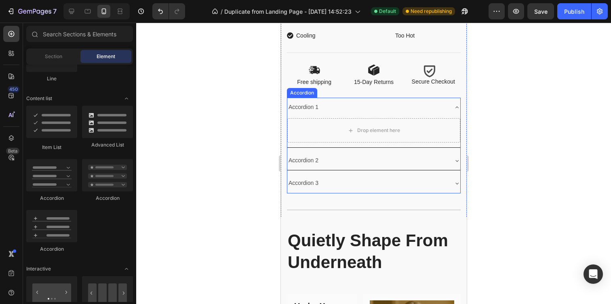
click at [383, 110] on div "Accordion 1" at bounding box center [367, 107] width 160 height 13
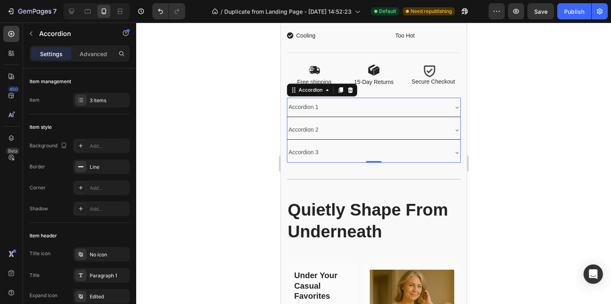
click at [312, 104] on div "Accordion 1" at bounding box center [303, 107] width 32 height 13
click at [312, 104] on p "Accordion 1" at bounding box center [303, 107] width 30 height 10
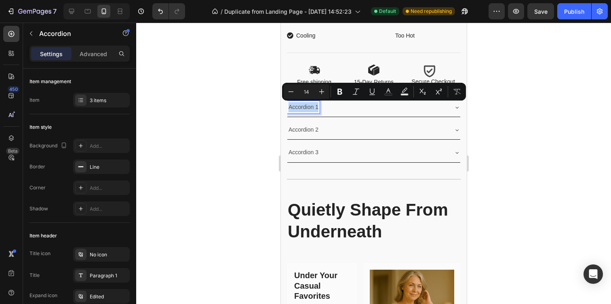
click at [312, 104] on p "Accordion 1" at bounding box center [303, 107] width 30 height 10
click at [75, 11] on icon at bounding box center [72, 11] width 8 height 8
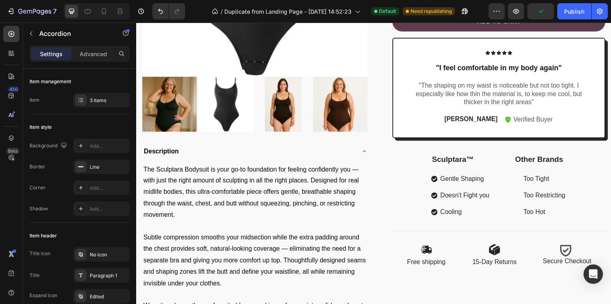
scroll to position [503, 0]
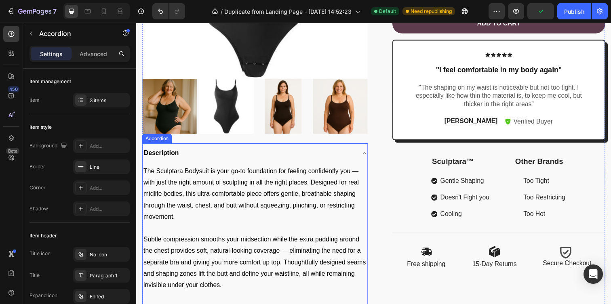
click at [170, 151] on p "Description" at bounding box center [162, 156] width 36 height 12
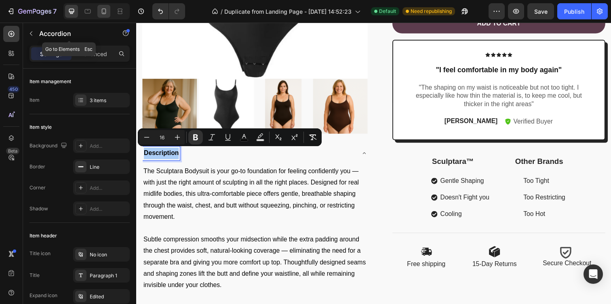
click at [108, 14] on div at bounding box center [103, 11] width 13 height 13
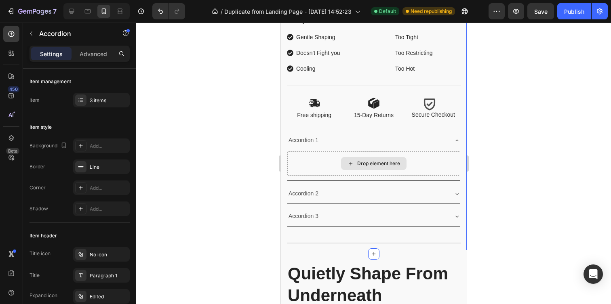
scroll to position [831, 0]
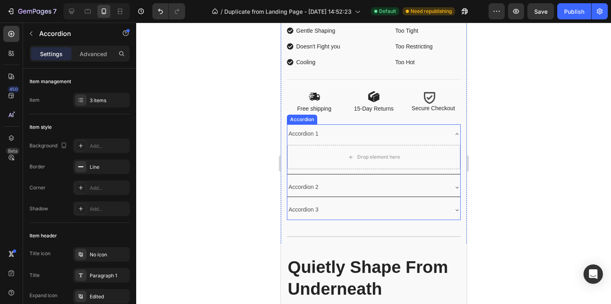
click at [310, 134] on div "Accordion 1" at bounding box center [303, 134] width 32 height 13
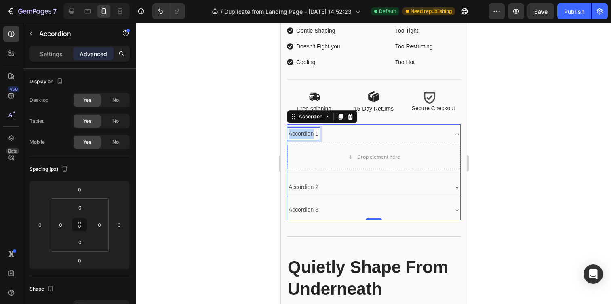
click at [310, 134] on div "Accordion 1" at bounding box center [303, 134] width 32 height 13
click at [310, 134] on p "Accordion 1" at bounding box center [303, 134] width 30 height 10
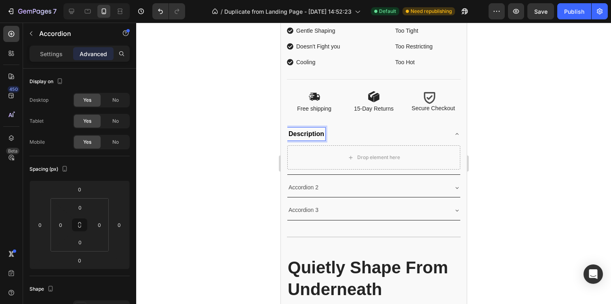
click at [319, 159] on div "Drop element here" at bounding box center [373, 158] width 173 height 24
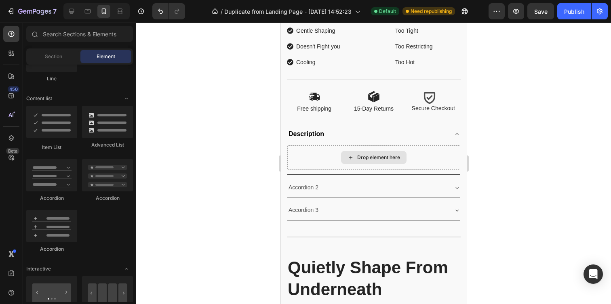
click at [342, 163] on div "Drop element here" at bounding box center [374, 157] width 66 height 13
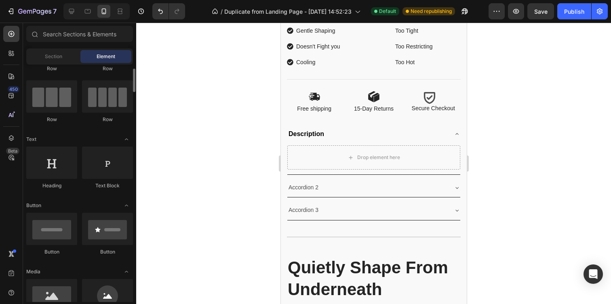
scroll to position [52, 0]
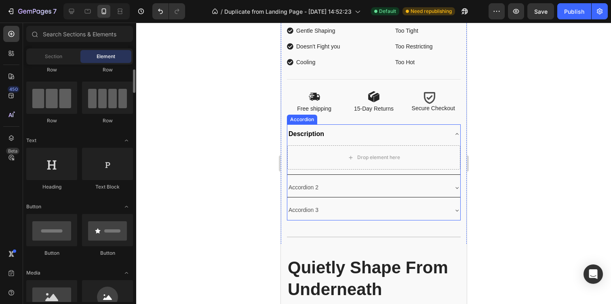
click at [330, 133] on div "Description" at bounding box center [367, 134] width 160 height 13
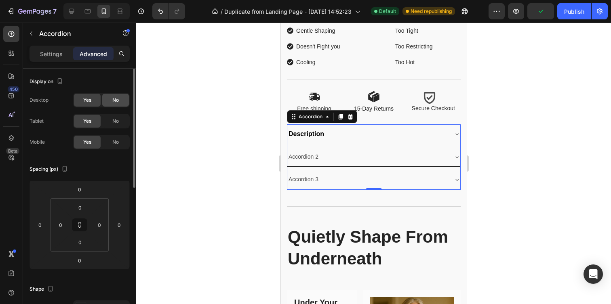
click at [115, 100] on span "No" at bounding box center [115, 100] width 6 height 7
click at [72, 11] on icon at bounding box center [71, 11] width 5 height 5
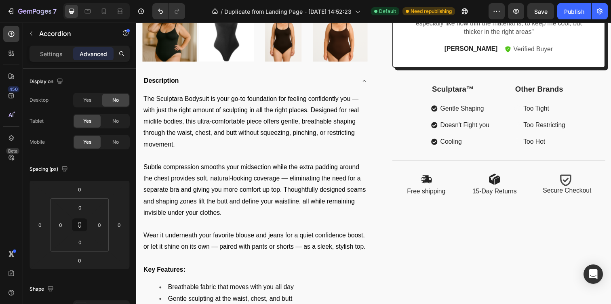
scroll to position [291, 0]
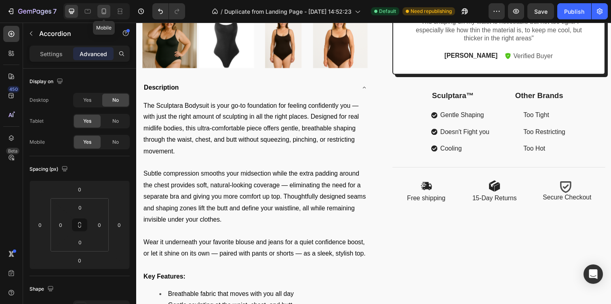
click at [104, 8] on icon at bounding box center [104, 11] width 8 height 8
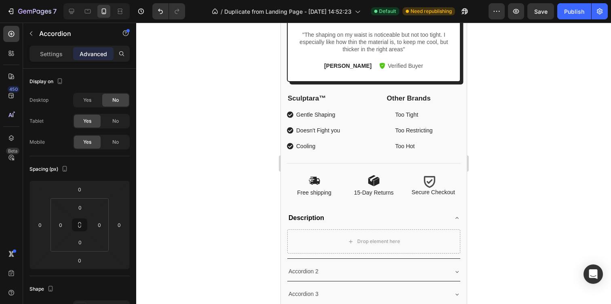
scroll to position [512, 0]
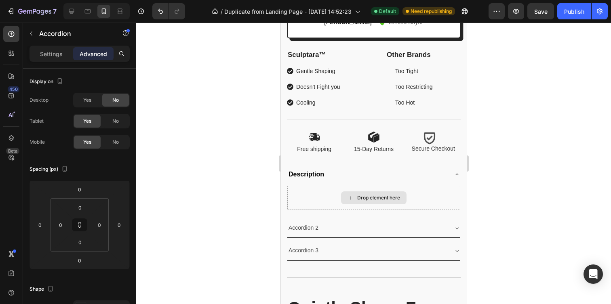
click at [338, 191] on div "Drop element here" at bounding box center [373, 198] width 173 height 24
click at [362, 197] on div "Drop element here" at bounding box center [378, 198] width 43 height 6
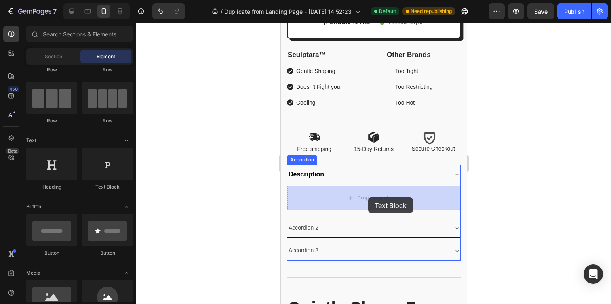
drag, startPoint x: 381, startPoint y: 182, endPoint x: 368, endPoint y: 198, distance: 20.4
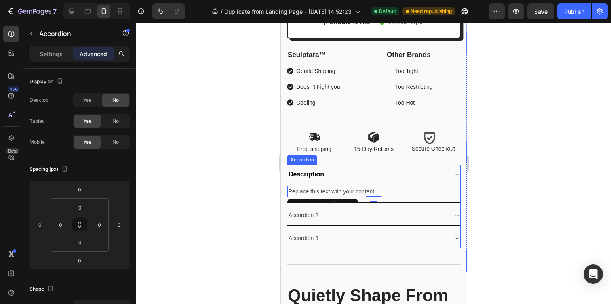
click at [351, 214] on div "Accordion 2" at bounding box center [367, 215] width 160 height 13
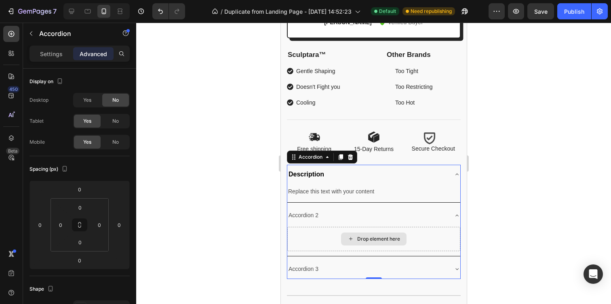
click at [372, 242] on div "Drop element here" at bounding box center [378, 239] width 43 height 6
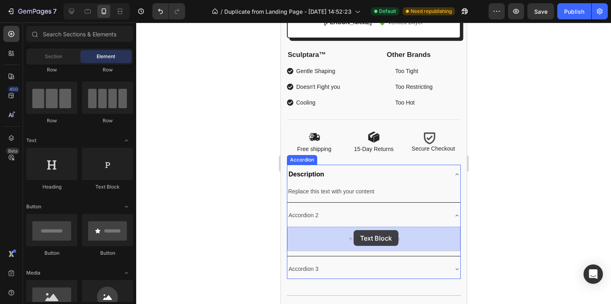
drag, startPoint x: 400, startPoint y: 180, endPoint x: 353, endPoint y: 231, distance: 69.3
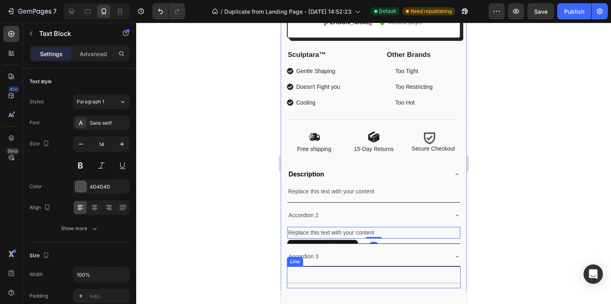
click at [353, 271] on div "Title Line" at bounding box center [374, 278] width 174 height 22
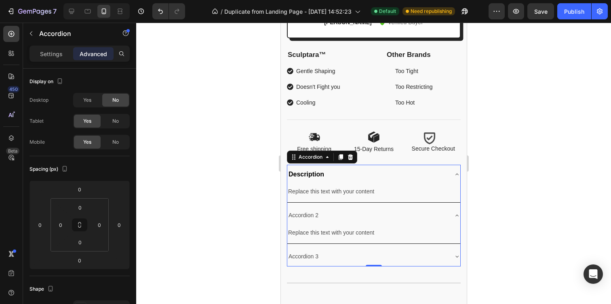
click at [353, 262] on div "Accordion 3" at bounding box center [367, 257] width 160 height 13
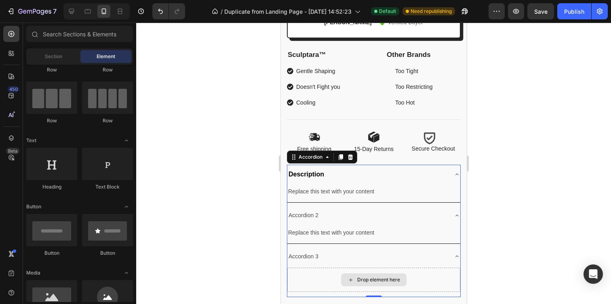
click at [355, 277] on div "Drop element here" at bounding box center [374, 280] width 66 height 13
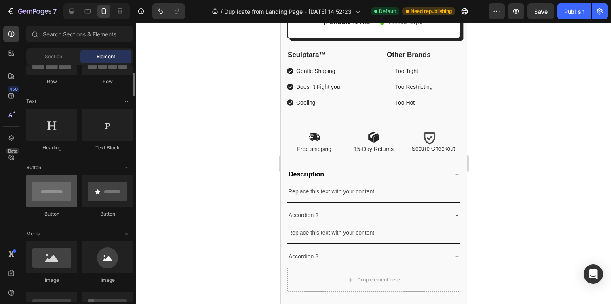
scroll to position [97, 0]
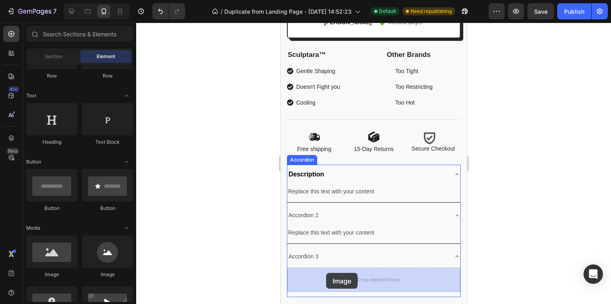
drag, startPoint x: 345, startPoint y: 258, endPoint x: 326, endPoint y: 273, distance: 24.5
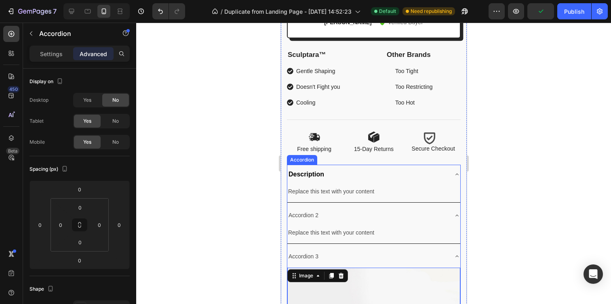
click at [314, 214] on p "Accordion 2" at bounding box center [303, 216] width 30 height 10
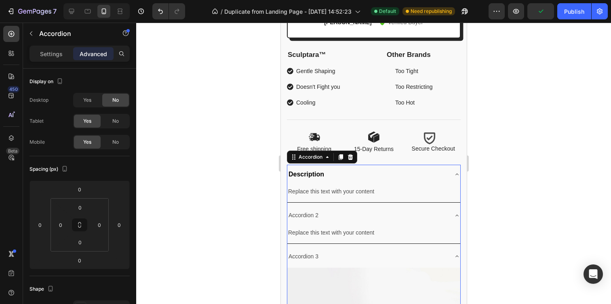
click at [314, 214] on p "Accordion 2" at bounding box center [303, 216] width 30 height 10
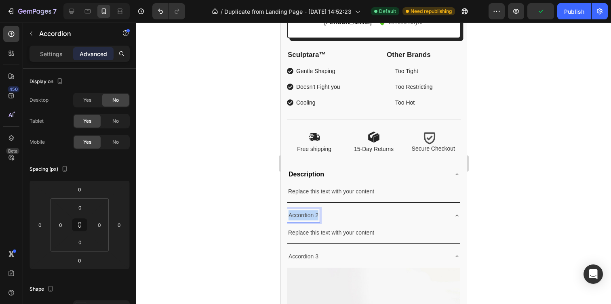
click at [314, 214] on p "Accordion 2" at bounding box center [303, 216] width 30 height 10
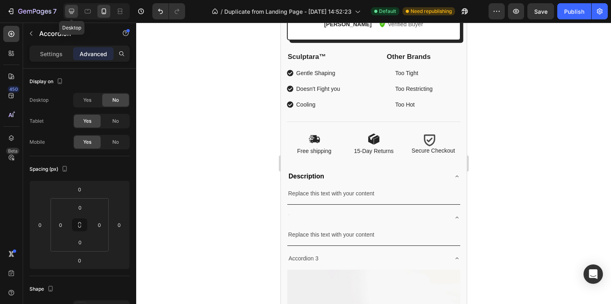
click at [69, 13] on icon at bounding box center [72, 11] width 8 height 8
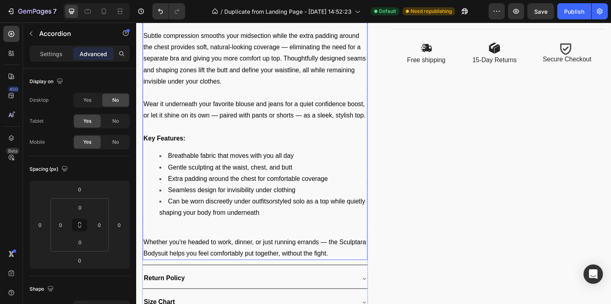
scroll to position [431, 0]
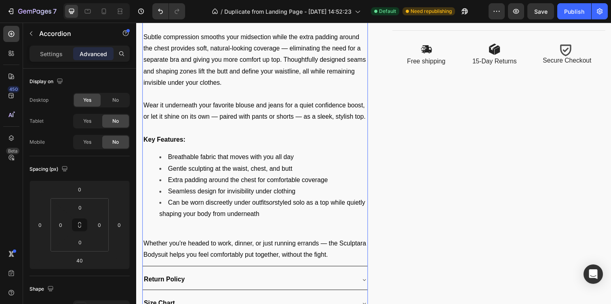
click at [178, 282] on strong "Return Policy" at bounding box center [165, 284] width 42 height 7
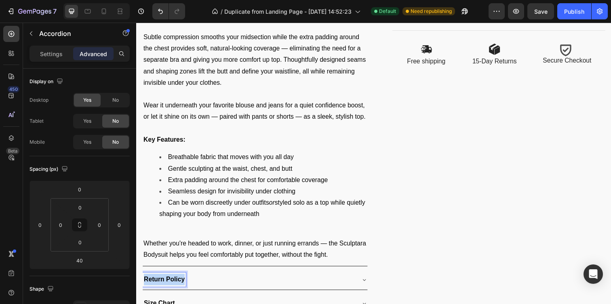
click at [178, 282] on strong "Return Policy" at bounding box center [165, 284] width 42 height 7
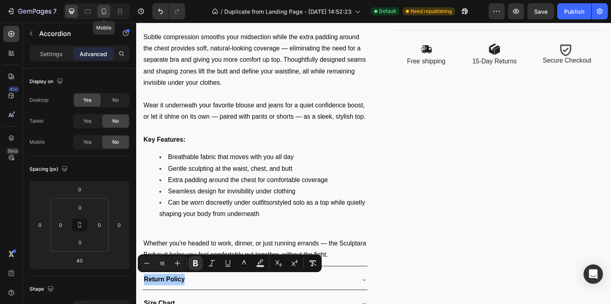
click at [102, 9] on icon at bounding box center [104, 11] width 4 height 6
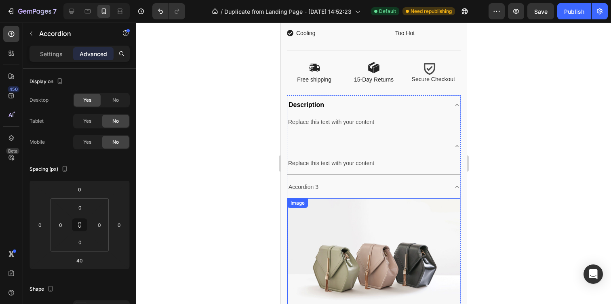
scroll to position [586, 0]
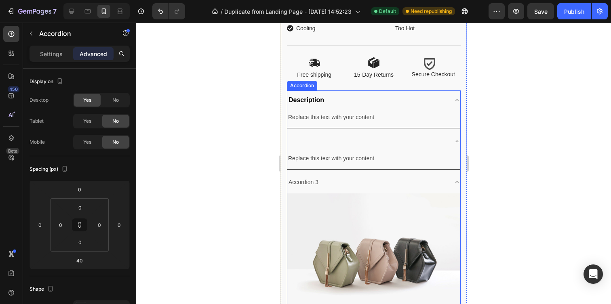
click at [314, 151] on div "Replace this text with your content Text Block" at bounding box center [373, 160] width 173 height 18
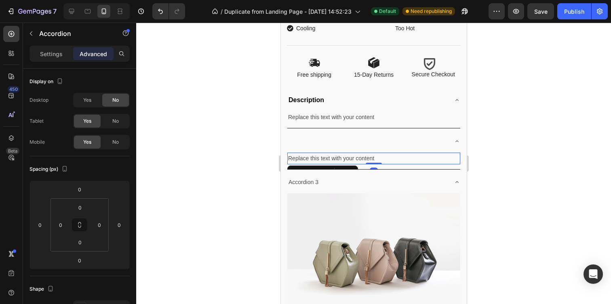
click at [314, 155] on div "Replace this text with your content" at bounding box center [373, 159] width 173 height 12
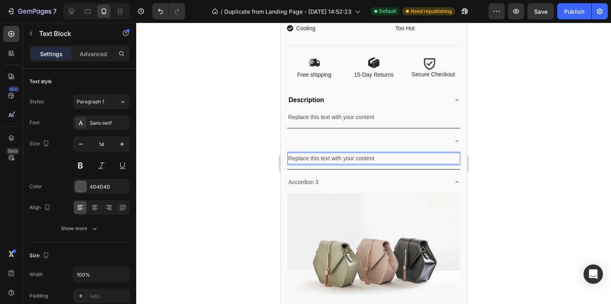
click at [314, 155] on p "Replace this text with your content" at bounding box center [373, 159] width 171 height 10
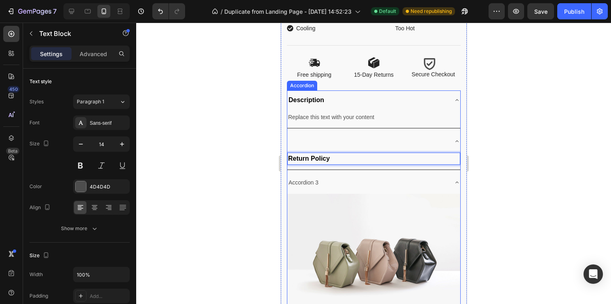
click at [349, 100] on div "Description" at bounding box center [367, 100] width 160 height 13
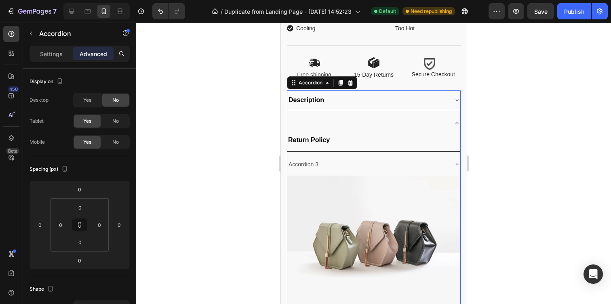
click at [351, 97] on div "Description" at bounding box center [367, 100] width 160 height 13
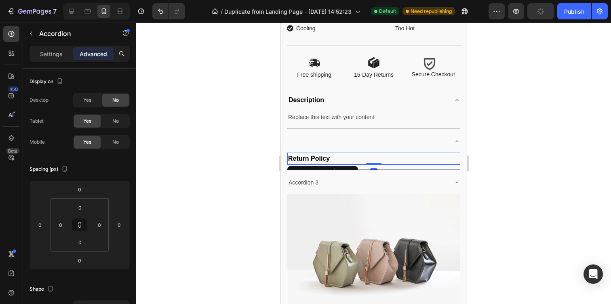
click at [363, 154] on p "Return Policy" at bounding box center [373, 159] width 171 height 11
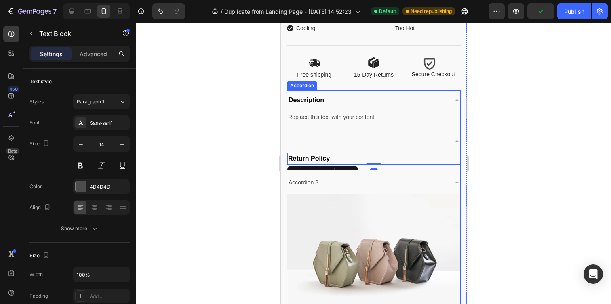
click at [416, 136] on div at bounding box center [367, 141] width 160 height 13
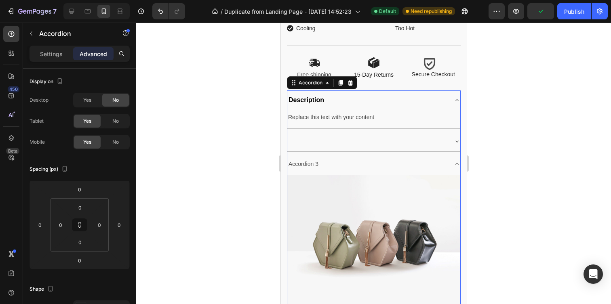
click at [385, 160] on div "Accordion 3" at bounding box center [367, 164] width 160 height 13
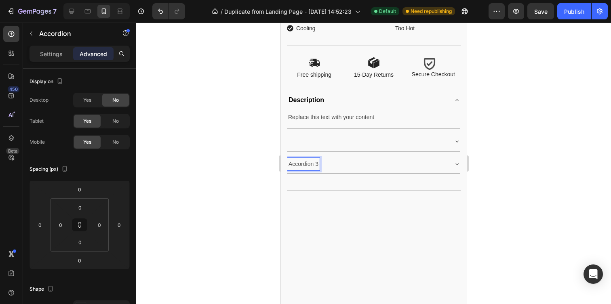
click at [312, 163] on p "Accordion 3" at bounding box center [303, 164] width 30 height 10
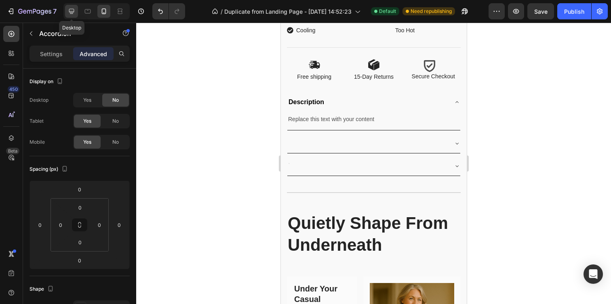
click at [69, 10] on icon at bounding box center [71, 11] width 5 height 5
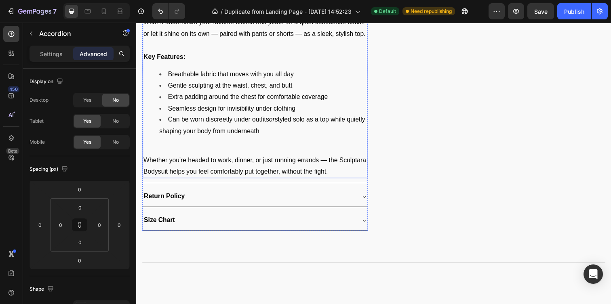
scroll to position [520, 0]
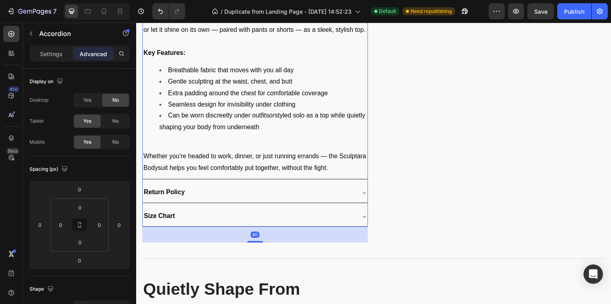
click at [164, 217] on strong "Size Chart" at bounding box center [160, 220] width 32 height 7
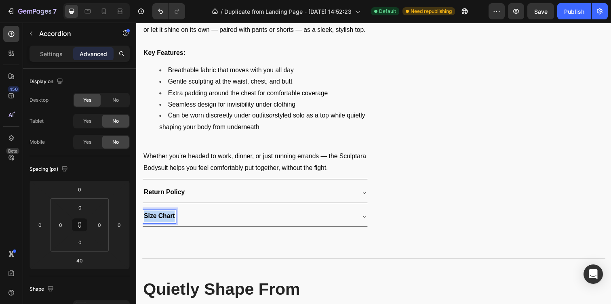
click at [164, 217] on strong "Size Chart" at bounding box center [160, 220] width 32 height 7
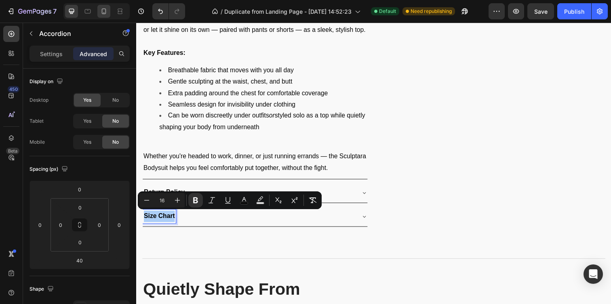
click at [101, 9] on icon at bounding box center [104, 11] width 8 height 8
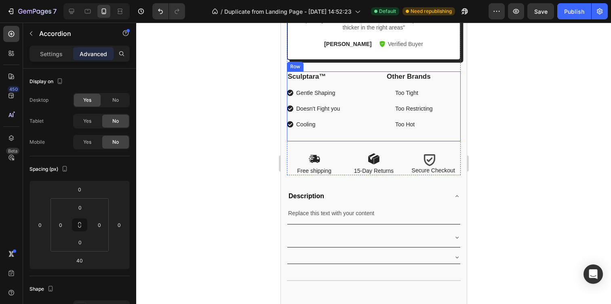
scroll to position [497, 0]
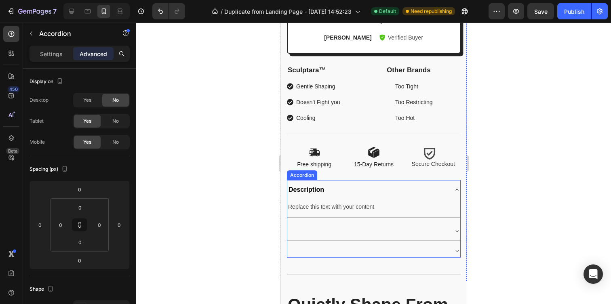
click at [347, 250] on div at bounding box center [367, 251] width 160 height 2
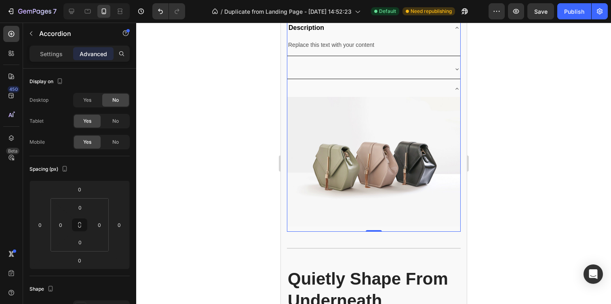
scroll to position [661, 0]
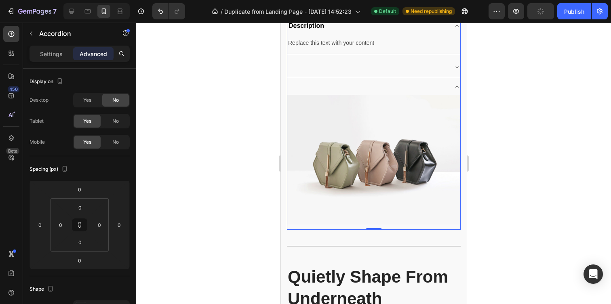
click at [322, 79] on div "Description Replace this text with your content Text Block Image" at bounding box center [374, 123] width 174 height 214
click at [322, 84] on div at bounding box center [373, 86] width 173 height 13
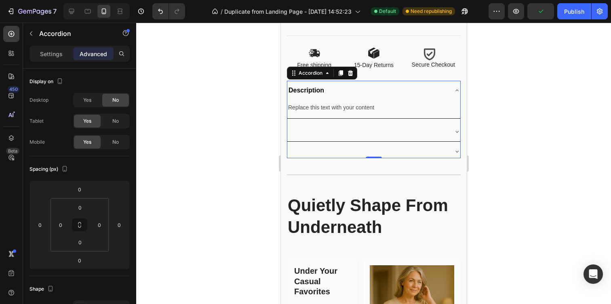
scroll to position [577, 0]
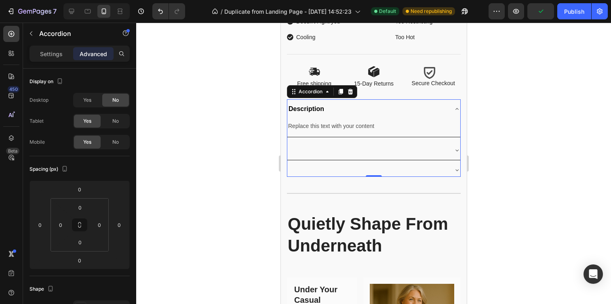
click at [321, 141] on div at bounding box center [373, 150] width 173 height 19
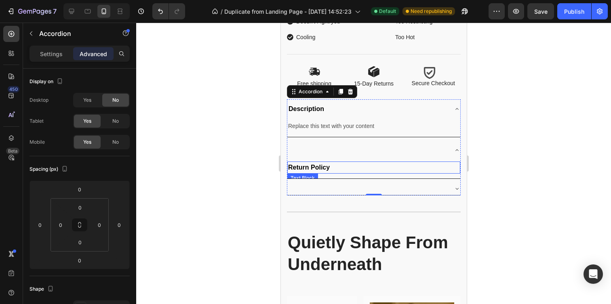
click at [327, 167] on strong "Return Policy" at bounding box center [309, 167] width 42 height 7
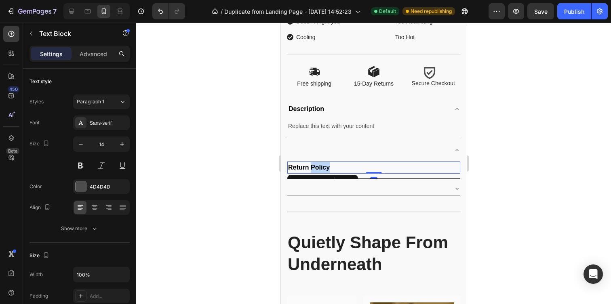
click at [327, 167] on strong "Return Policy" at bounding box center [309, 167] width 42 height 7
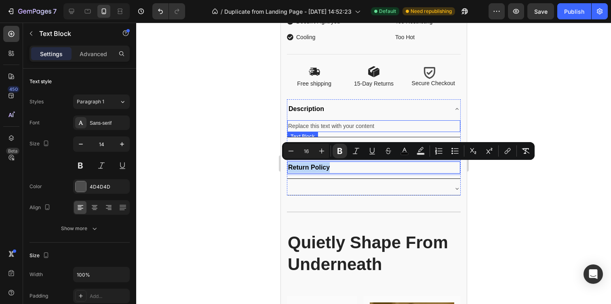
click at [311, 128] on div "Replace this text with your content" at bounding box center [373, 126] width 173 height 12
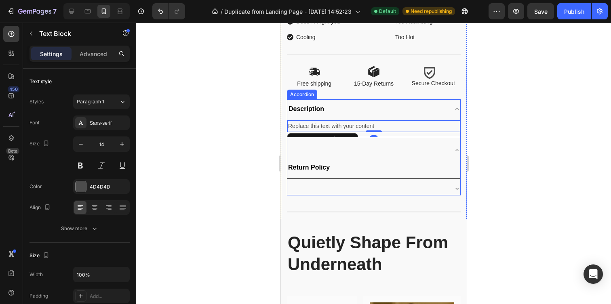
click at [311, 147] on div at bounding box center [367, 150] width 160 height 13
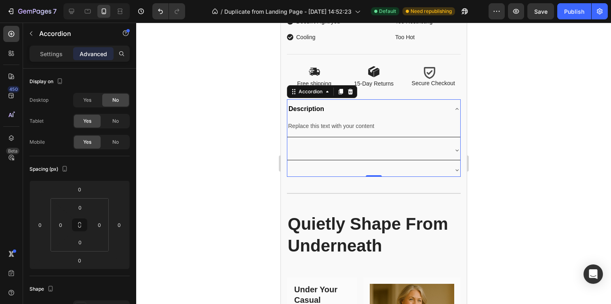
click at [311, 147] on div at bounding box center [367, 150] width 160 height 13
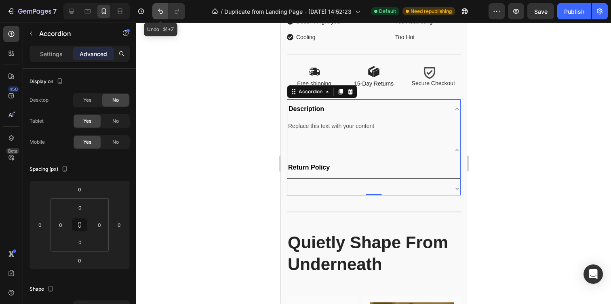
click at [163, 10] on icon "Undo/Redo" at bounding box center [160, 11] width 8 height 8
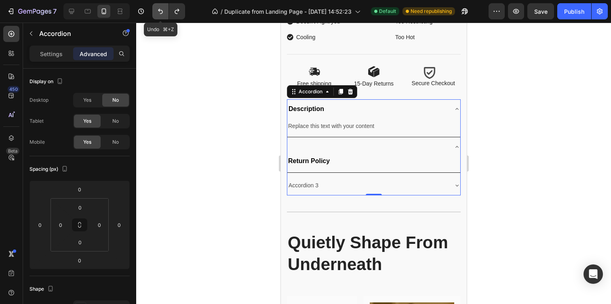
click at [163, 10] on icon "Undo/Redo" at bounding box center [160, 11] width 8 height 8
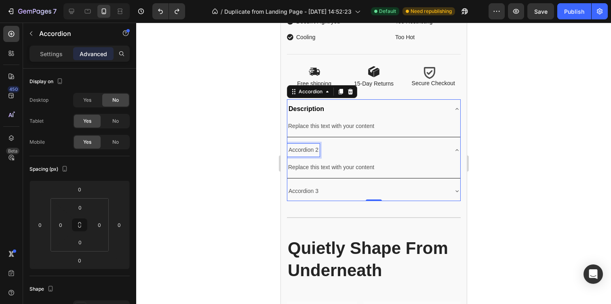
click at [306, 149] on p "Accordion 2" at bounding box center [303, 150] width 30 height 10
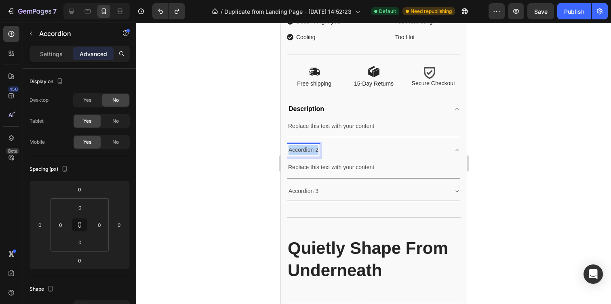
click at [306, 149] on p "Accordion 2" at bounding box center [303, 150] width 30 height 10
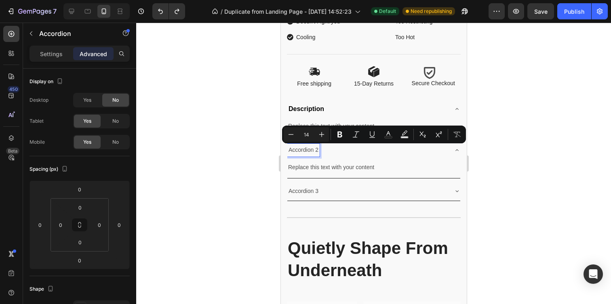
click at [309, 189] on p "Accordion 3" at bounding box center [303, 191] width 30 height 10
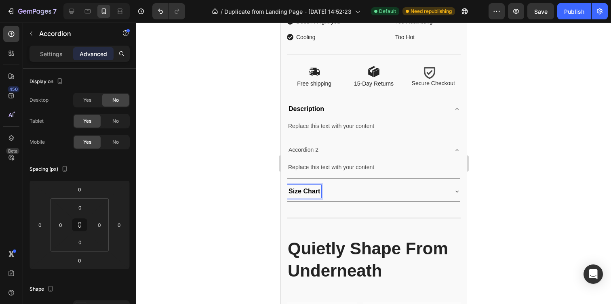
click at [307, 150] on p "Accordion 2" at bounding box center [303, 150] width 30 height 10
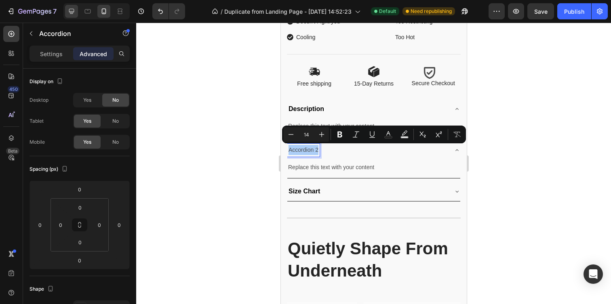
click at [75, 11] on icon at bounding box center [72, 11] width 8 height 8
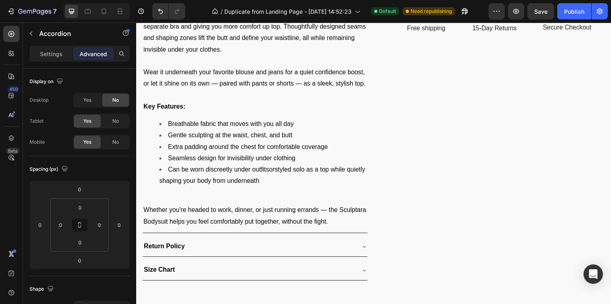
scroll to position [473, 0]
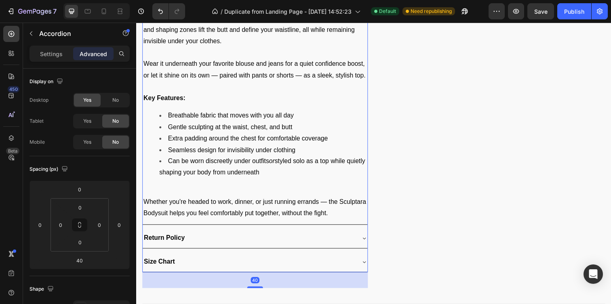
click at [167, 240] on strong "Return Policy" at bounding box center [165, 242] width 42 height 7
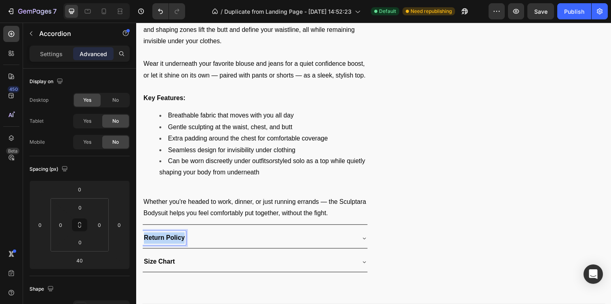
click at [167, 240] on strong "Return Policy" at bounding box center [165, 242] width 42 height 7
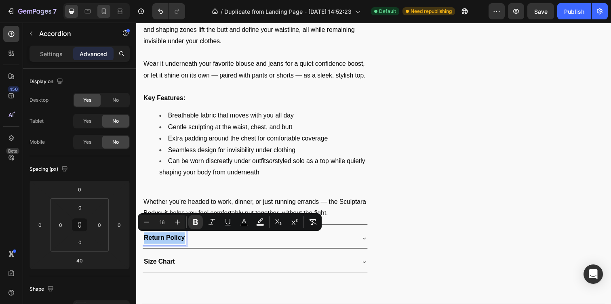
click at [105, 6] on div at bounding box center [103, 11] width 13 height 13
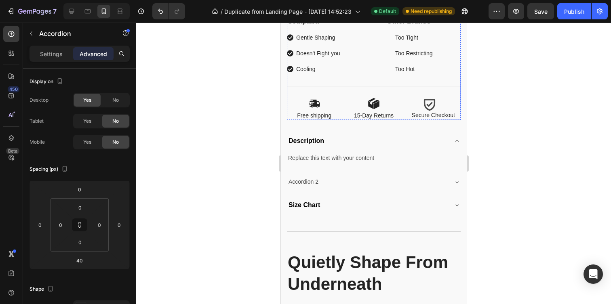
scroll to position [557, 0]
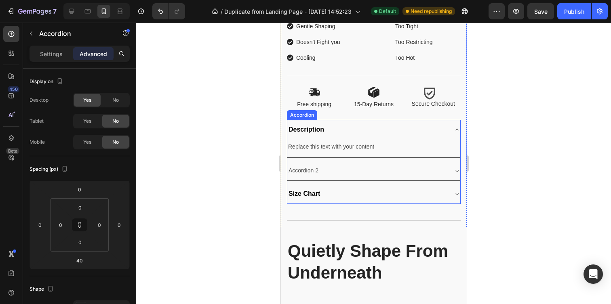
click at [309, 164] on div "Accordion 2" at bounding box center [373, 170] width 173 height 19
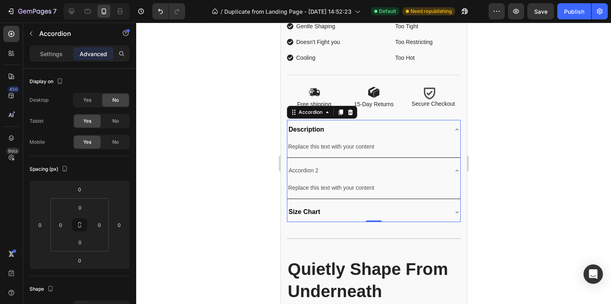
click at [309, 164] on div "Accordion 2" at bounding box center [373, 170] width 173 height 19
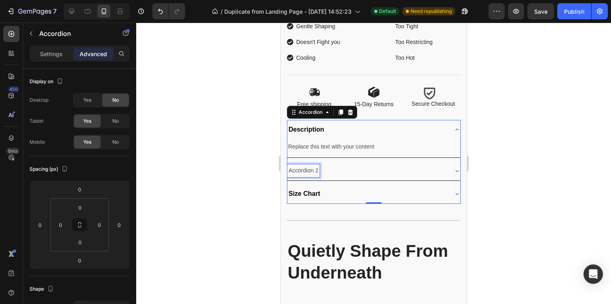
click at [309, 167] on p "Accordion 2" at bounding box center [303, 171] width 30 height 10
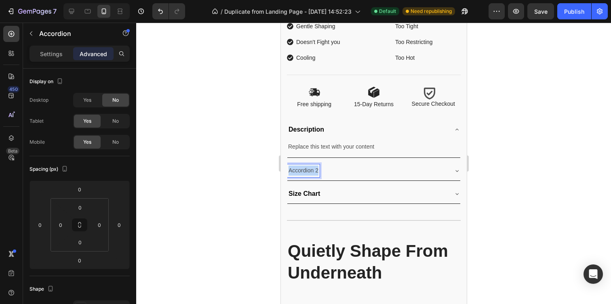
click at [309, 167] on p "Accordion 2" at bounding box center [303, 171] width 30 height 10
click at [357, 170] on div "Return Policy" at bounding box center [367, 171] width 160 height 13
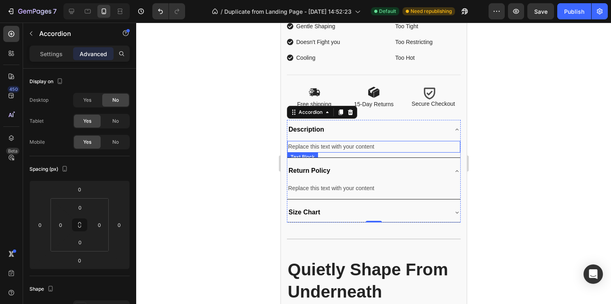
click at [344, 144] on div "Replace this text with your content" at bounding box center [373, 147] width 173 height 12
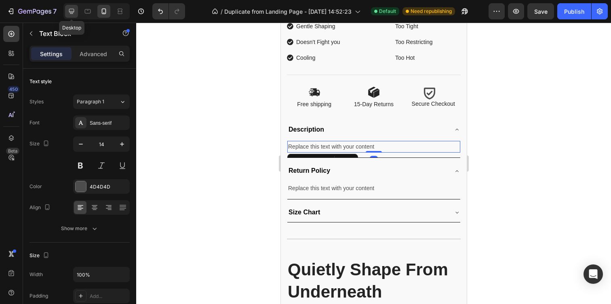
click at [70, 9] on icon at bounding box center [71, 11] width 5 height 5
type input "16"
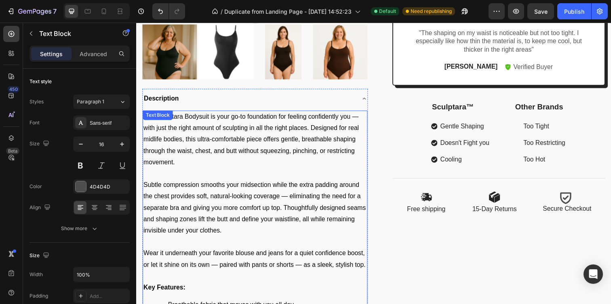
scroll to position [276, 0]
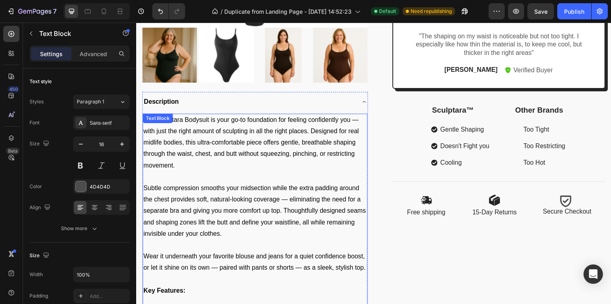
click at [198, 138] on p "The Sculptara Bodysuit is your go-to foundation for feeling confidently you — w…" at bounding box center [258, 145] width 228 height 58
click at [160, 155] on span "The Sculptara Bodysuit is your go-to foundation for feeling confidently you — w…" at bounding box center [254, 144] width 220 height 53
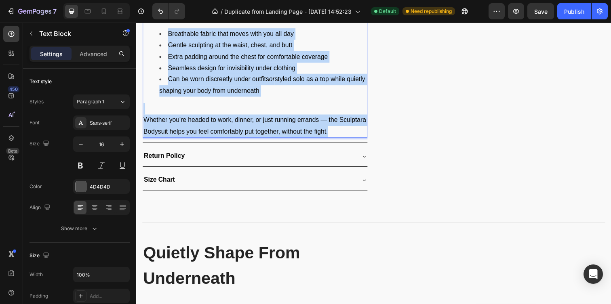
scroll to position [664, 0]
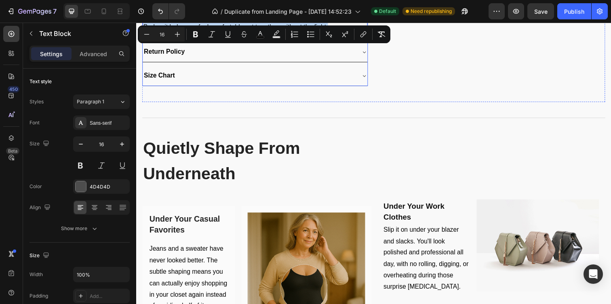
drag, startPoint x: 144, startPoint y: 118, endPoint x: 320, endPoint y: 82, distance: 179.1
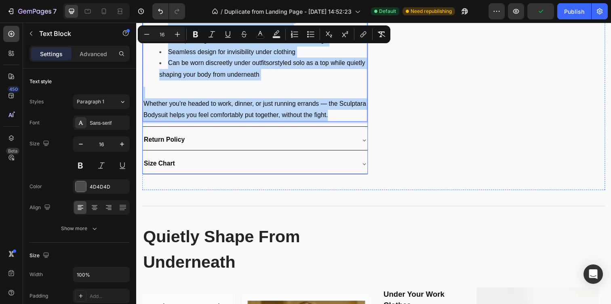
scroll to position [572, 0]
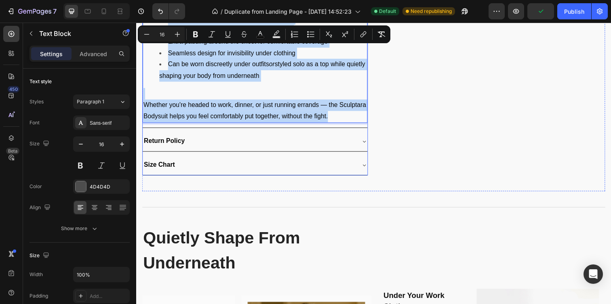
copy div "Lor Ipsumdolo Sitametc ad elit se-do eiusmodtem inc utlabor etdoloremag ali — e…"
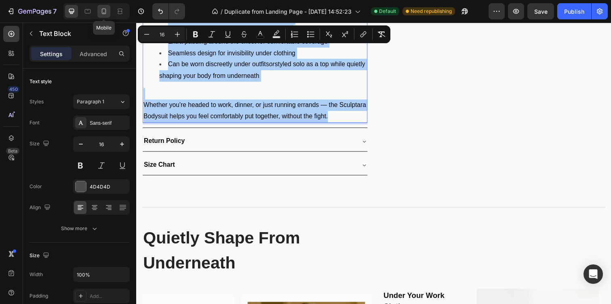
click at [103, 8] on icon at bounding box center [104, 11] width 8 height 8
type input "14"
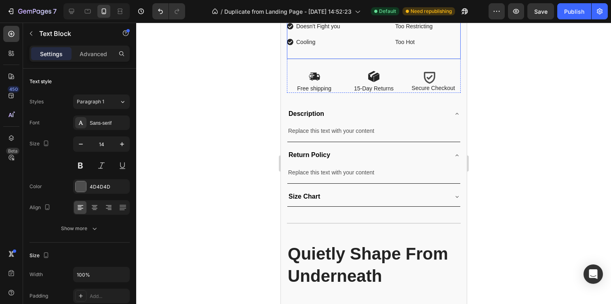
scroll to position [587, 0]
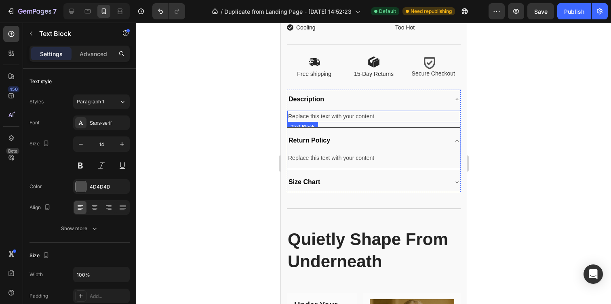
click at [355, 119] on div "Replace this text with your content" at bounding box center [373, 117] width 173 height 12
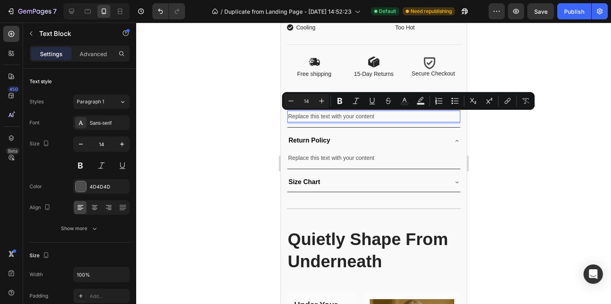
click at [355, 117] on p "Replace this text with your content" at bounding box center [373, 117] width 171 height 10
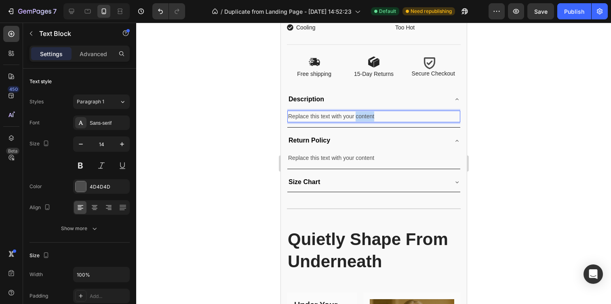
click at [355, 117] on p "Replace this text with your content" at bounding box center [373, 117] width 171 height 10
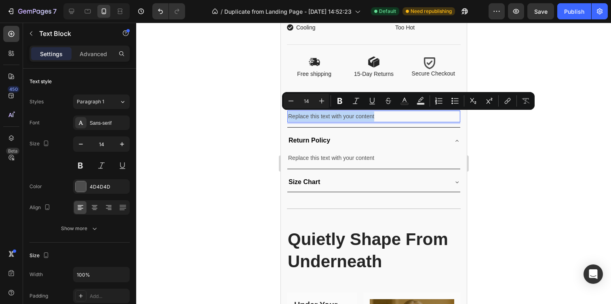
click at [355, 117] on p "Replace this text with your content" at bounding box center [373, 117] width 171 height 10
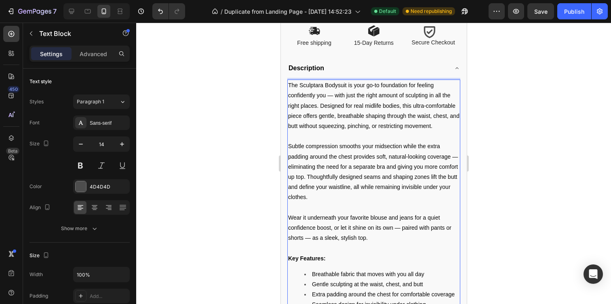
scroll to position [608, 0]
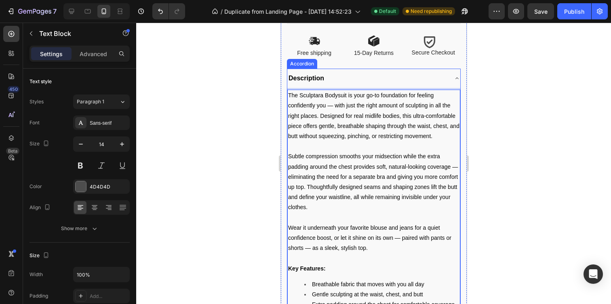
click at [365, 77] on div "Description" at bounding box center [367, 78] width 160 height 13
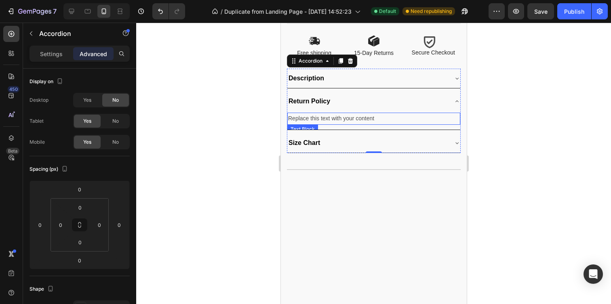
click at [367, 119] on div "Replace this text with your content" at bounding box center [373, 119] width 173 height 12
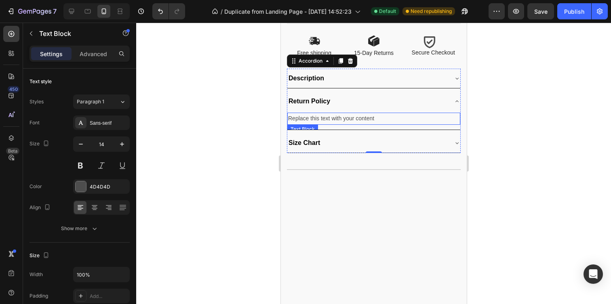
click at [367, 119] on div "Replace this text with your content" at bounding box center [373, 119] width 173 height 12
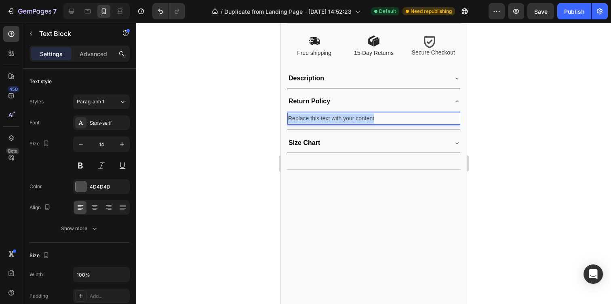
click at [367, 119] on p "Replace this text with your content" at bounding box center [373, 119] width 171 height 10
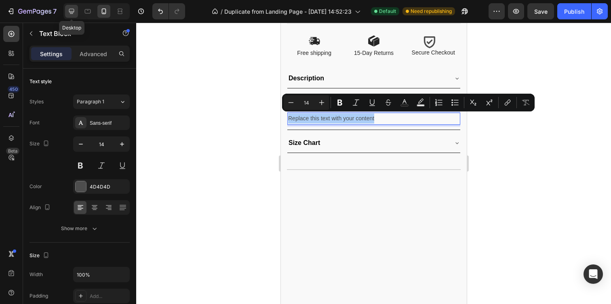
click at [75, 11] on icon at bounding box center [72, 11] width 8 height 8
type input "16"
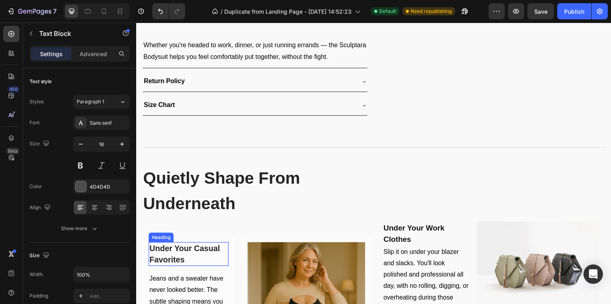
scroll to position [632, 0]
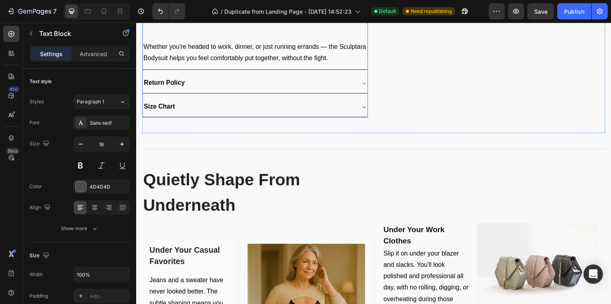
click at [166, 85] on strong "Return Policy" at bounding box center [165, 83] width 42 height 7
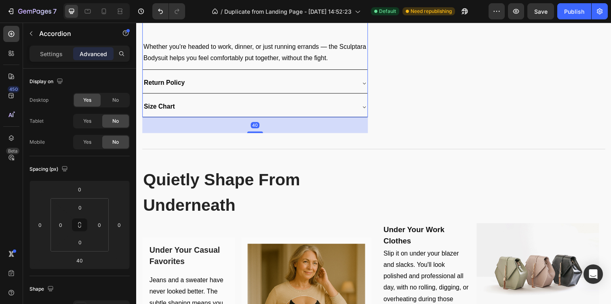
click at [205, 88] on div "Return Policy" at bounding box center [251, 84] width 217 height 14
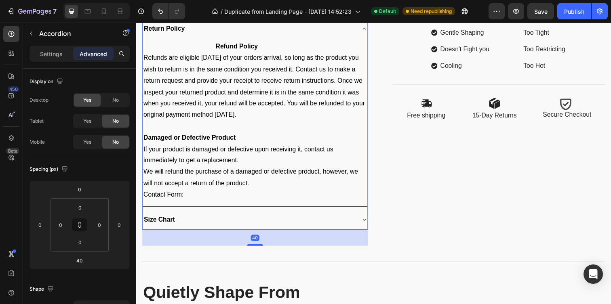
scroll to position [372, 0]
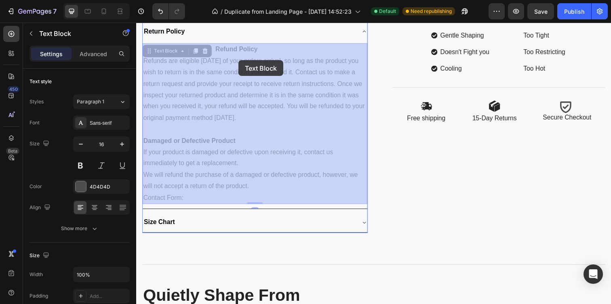
drag, startPoint x: 214, startPoint y: 48, endPoint x: 228, endPoint y: 58, distance: 17.7
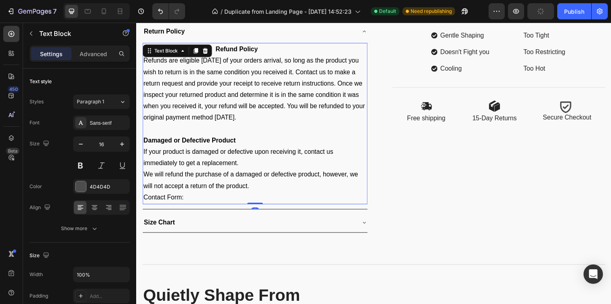
click at [220, 51] on strong "Refund Policy" at bounding box center [238, 49] width 43 height 7
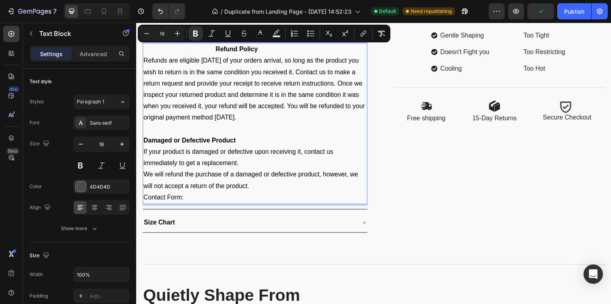
drag, startPoint x: 217, startPoint y: 50, endPoint x: 290, endPoint y: 202, distance: 168.6
click at [290, 202] on div "Refund Policy Refunds are eligible [DATE] of your orders arrival, so long as th…" at bounding box center [258, 125] width 230 height 165
copy div "Refund Policy Refunds are eligible [DATE] of your orders arrival, so long as th…"
click at [290, 202] on p "Contact Form:" at bounding box center [258, 202] width 228 height 12
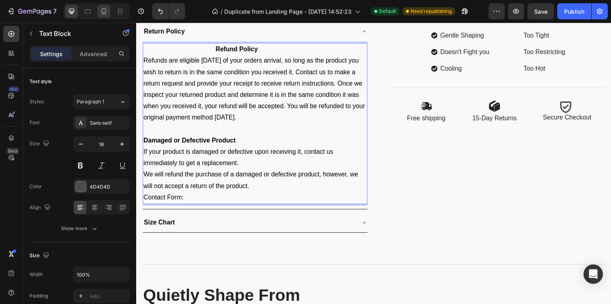
click at [106, 12] on icon at bounding box center [104, 11] width 4 height 6
type input "14"
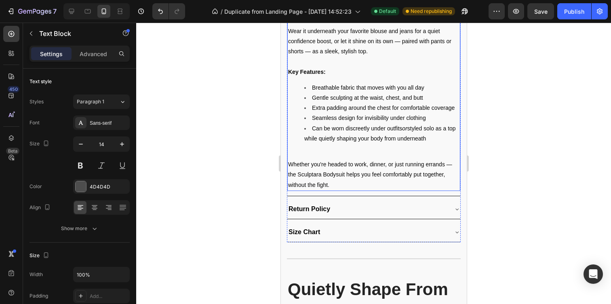
scroll to position [817, 0]
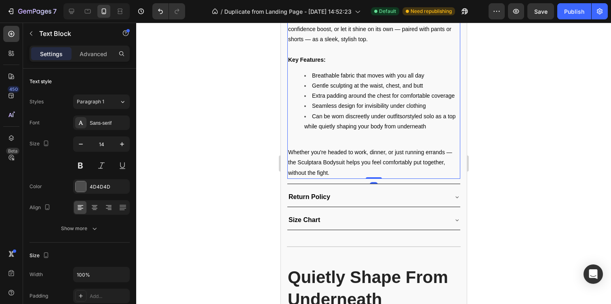
click at [376, 174] on p "Whether you're headed to work, dinner, or just running errands — the Sculptara …" at bounding box center [373, 163] width 171 height 31
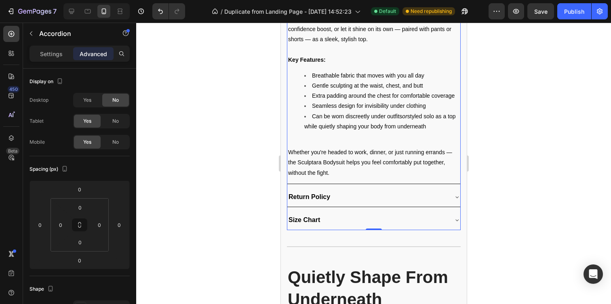
click at [376, 190] on div "Return Policy" at bounding box center [373, 197] width 173 height 19
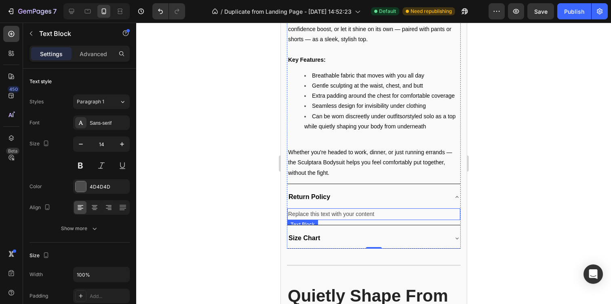
click at [356, 218] on div "Replace this text with your content" at bounding box center [373, 215] width 173 height 12
click at [356, 214] on div "Replace this text with your content" at bounding box center [373, 215] width 173 height 12
click at [356, 214] on p "Replace this text with your content" at bounding box center [373, 214] width 171 height 10
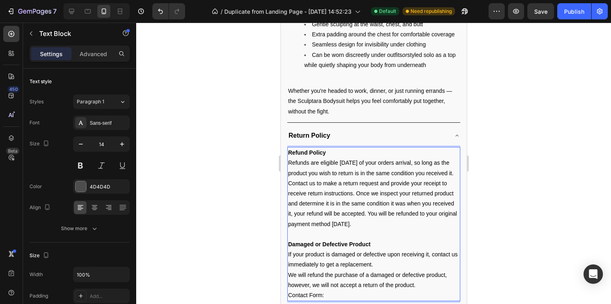
scroll to position [881, 0]
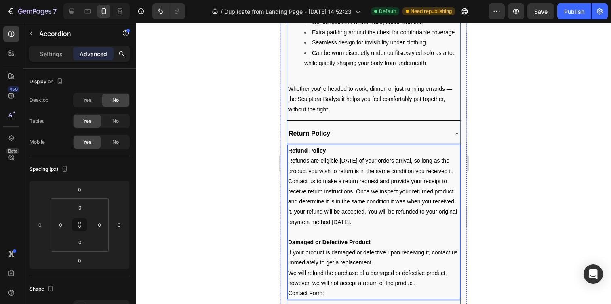
click at [344, 132] on div "Return Policy" at bounding box center [367, 133] width 160 height 13
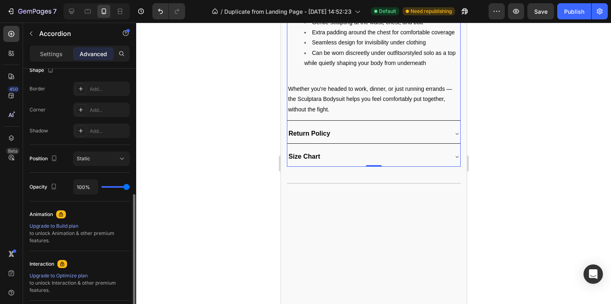
scroll to position [217, 0]
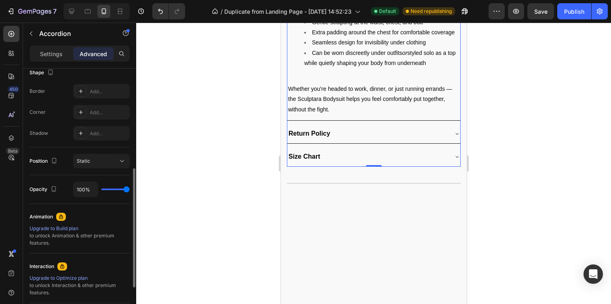
click at [46, 47] on div "Settings Advanced" at bounding box center [80, 54] width 100 height 16
click at [47, 52] on p "Settings" at bounding box center [51, 54] width 23 height 8
type input "8"
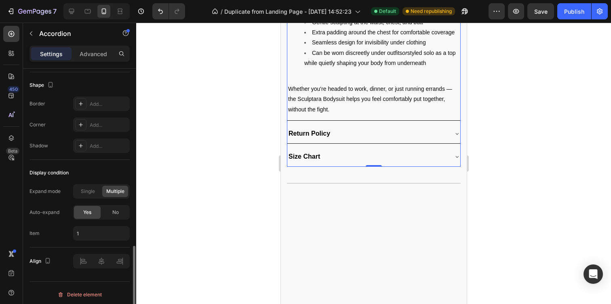
scroll to position [532, 0]
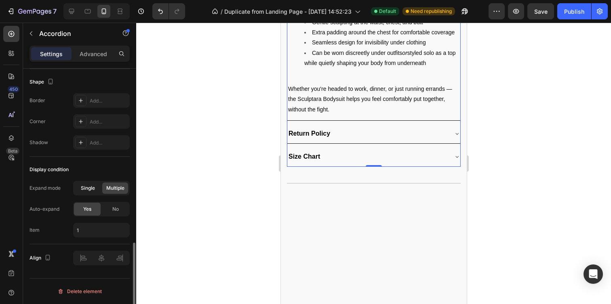
click at [89, 189] on span "Single" at bounding box center [88, 188] width 14 height 7
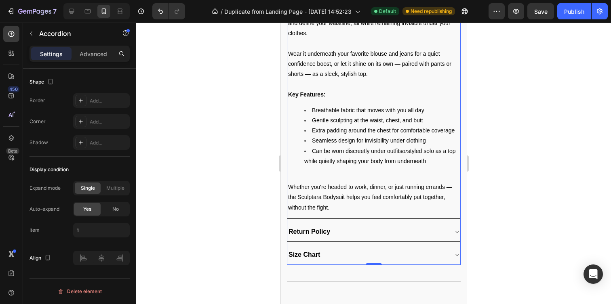
scroll to position [779, 0]
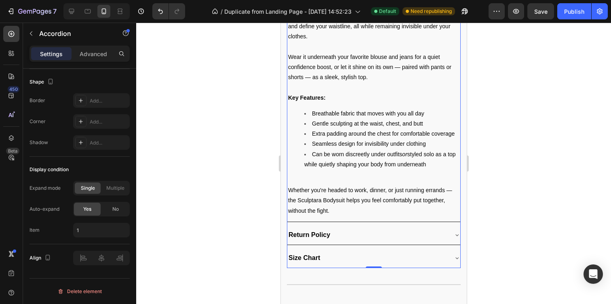
click at [331, 231] on div "Return Policy" at bounding box center [309, 235] width 44 height 13
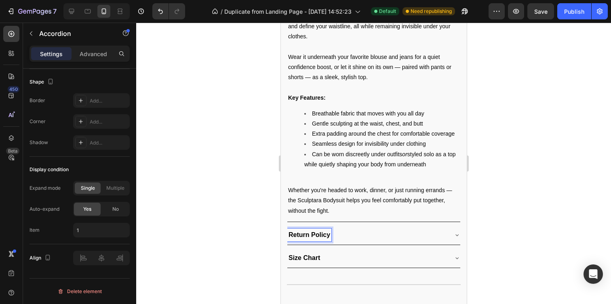
click at [383, 227] on div "Return Policy" at bounding box center [373, 235] width 173 height 19
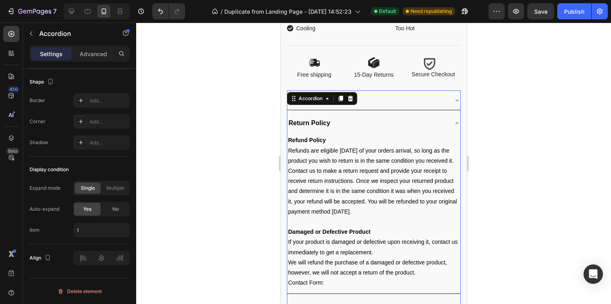
scroll to position [571, 0]
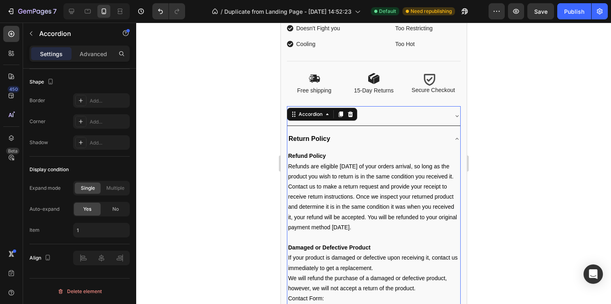
click at [374, 134] on div "Return Policy" at bounding box center [367, 139] width 160 height 13
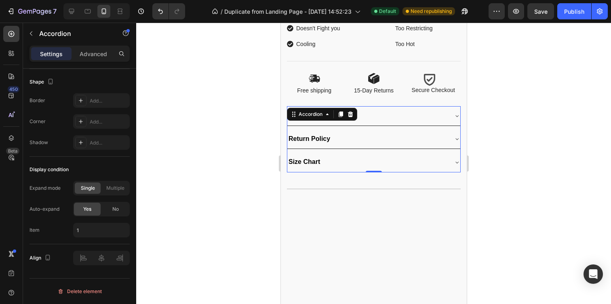
click at [387, 119] on div "Description" at bounding box center [367, 116] width 160 height 13
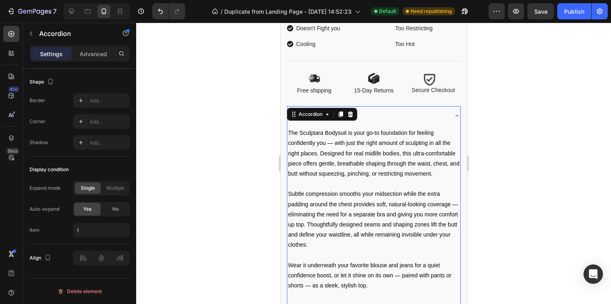
click at [387, 119] on div "Description" at bounding box center [367, 116] width 160 height 13
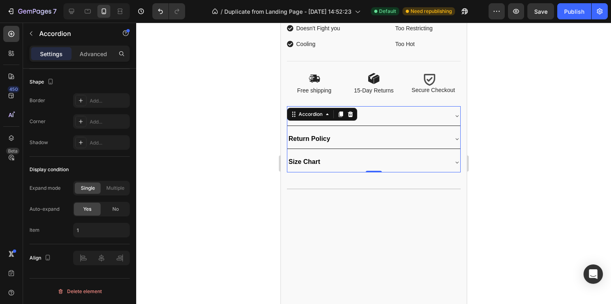
click at [403, 163] on div "Size Chart" at bounding box center [367, 162] width 160 height 13
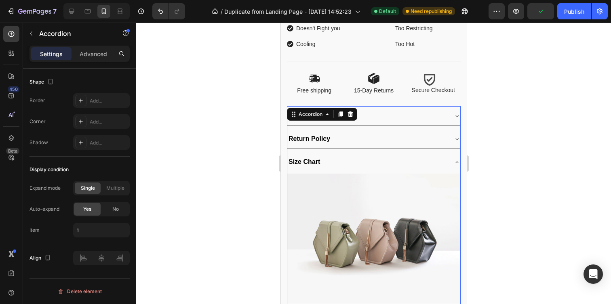
click at [395, 141] on div "Return Policy" at bounding box center [367, 139] width 160 height 13
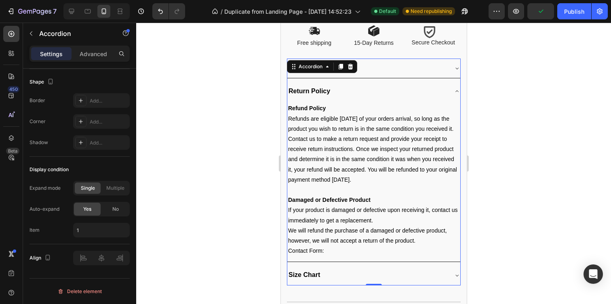
scroll to position [615, 0]
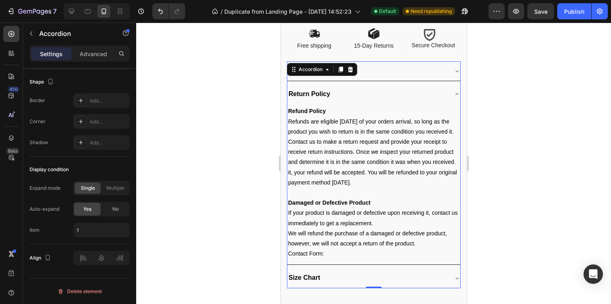
click at [342, 274] on div "Size Chart" at bounding box center [367, 278] width 160 height 13
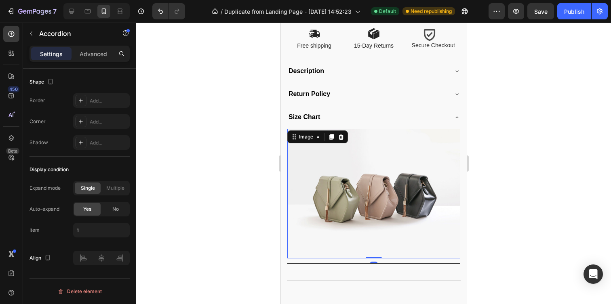
click at [360, 207] on img at bounding box center [373, 194] width 173 height 130
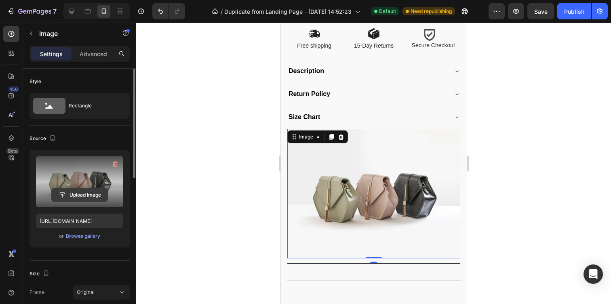
click at [90, 194] on input "file" at bounding box center [80, 195] width 56 height 14
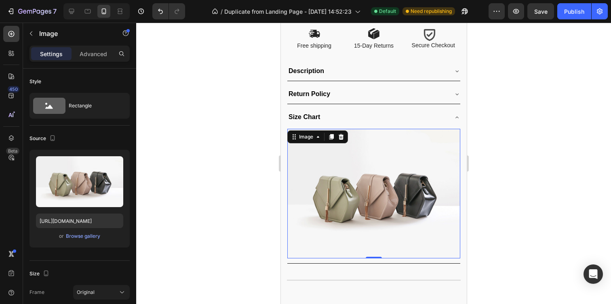
type input "[URL][DOMAIN_NAME]"
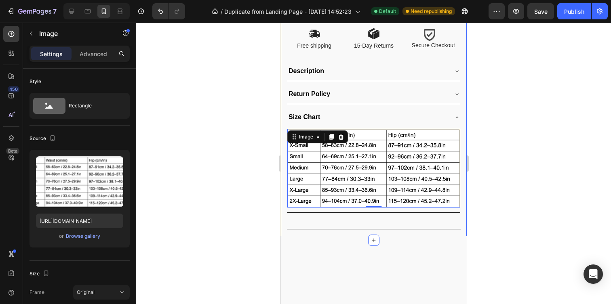
click at [490, 129] on div at bounding box center [373, 164] width 475 height 282
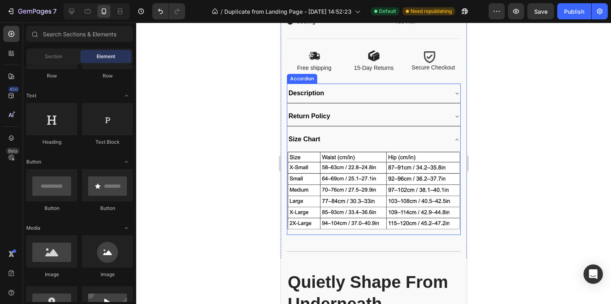
scroll to position [590, 0]
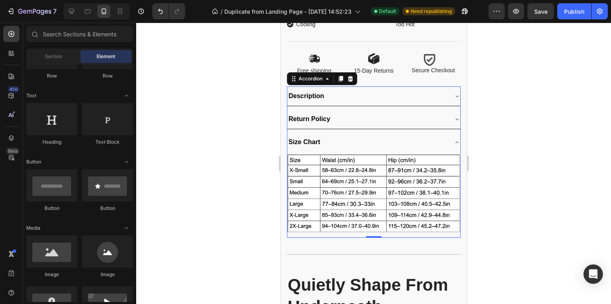
click at [395, 114] on div "Return Policy" at bounding box center [367, 119] width 160 height 13
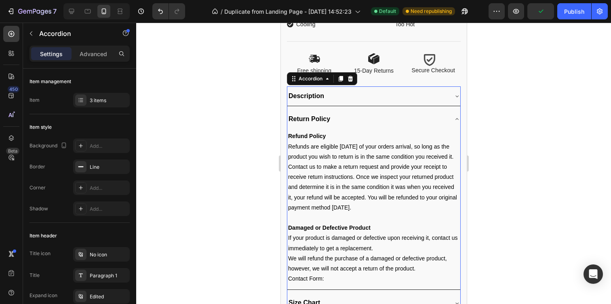
click at [388, 114] on div "Return Policy" at bounding box center [367, 119] width 160 height 13
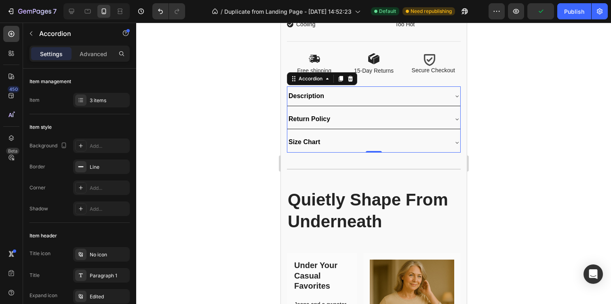
click at [388, 114] on div "Return Policy" at bounding box center [367, 119] width 160 height 13
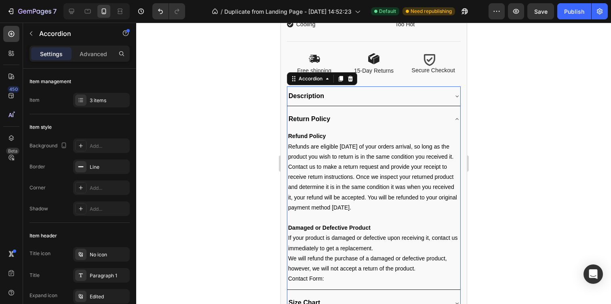
click at [381, 93] on div "Description" at bounding box center [367, 96] width 160 height 13
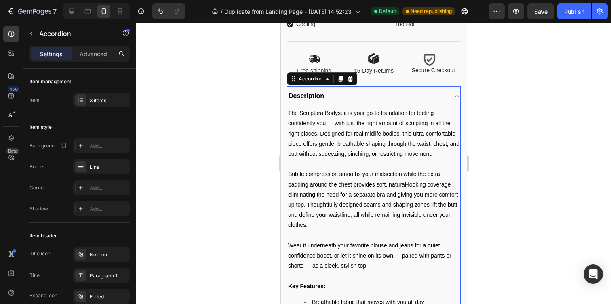
click at [381, 101] on div "Description" at bounding box center [367, 96] width 160 height 13
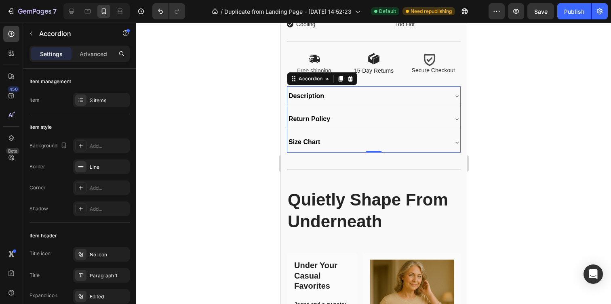
click at [386, 122] on div "Return Policy" at bounding box center [367, 119] width 160 height 13
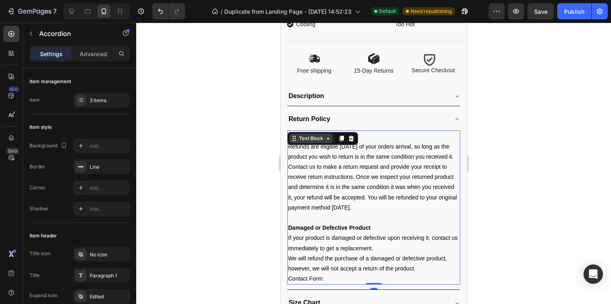
click at [297, 138] on div "Text Block" at bounding box center [310, 138] width 27 height 7
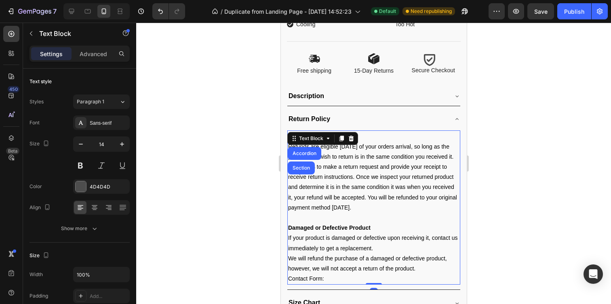
click at [354, 154] on span "Refunds are eligible [DATE] of your orders arrival, so long as the product you …" at bounding box center [372, 178] width 169 height 68
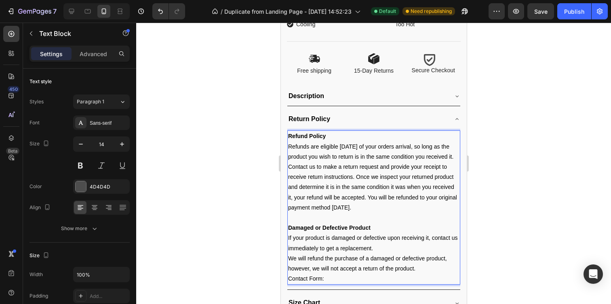
click at [316, 137] on strong "Refund Policy" at bounding box center [307, 136] width 38 height 6
click at [290, 136] on strong "Refund Policy" at bounding box center [307, 136] width 38 height 6
click at [294, 136] on strong "Refund Policy" at bounding box center [307, 136] width 38 height 6
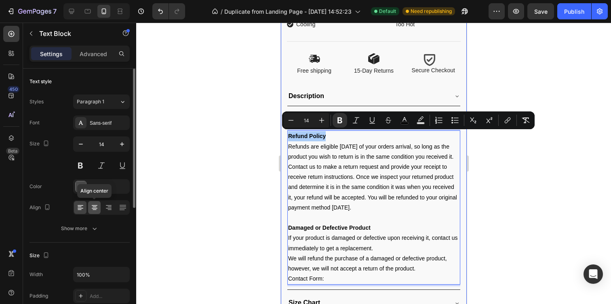
click at [93, 209] on icon at bounding box center [95, 208] width 8 height 8
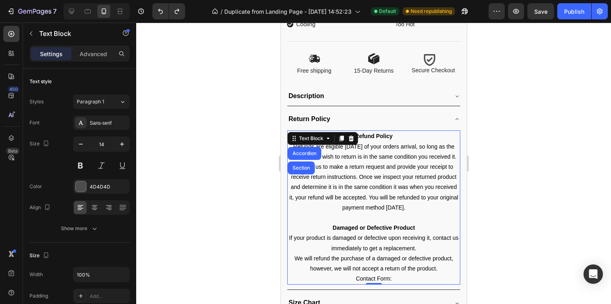
click at [224, 131] on div at bounding box center [373, 164] width 475 height 282
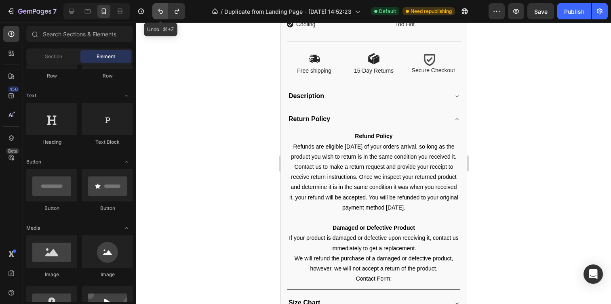
click at [168, 17] on button "Undo/Redo" at bounding box center [160, 11] width 16 height 16
click at [161, 13] on icon "Undo/Redo" at bounding box center [160, 11] width 8 height 8
click at [159, 13] on icon "Undo/Redo" at bounding box center [160, 11] width 8 height 8
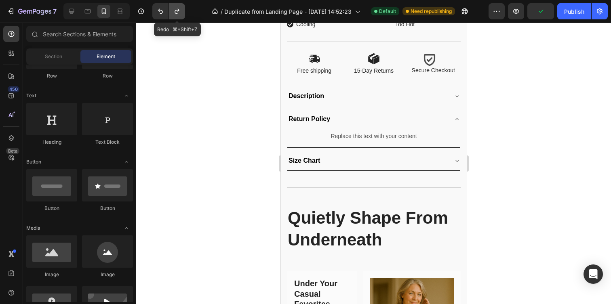
click at [181, 15] on button "Undo/Redo" at bounding box center [177, 11] width 16 height 16
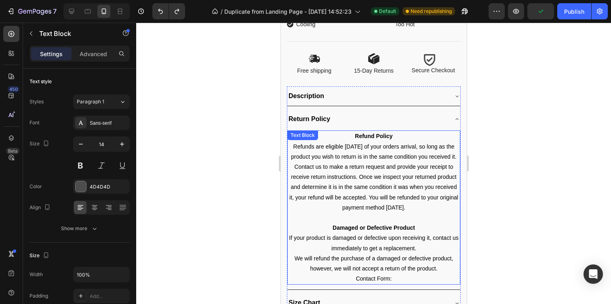
click at [358, 133] on strong "Refund Policy" at bounding box center [374, 136] width 38 height 6
click at [355, 134] on strong "Refund Policy" at bounding box center [374, 136] width 38 height 6
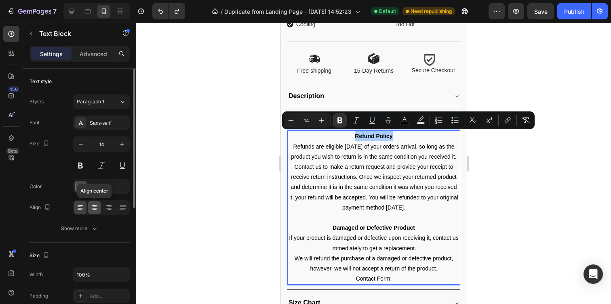
click at [91, 205] on icon at bounding box center [95, 208] width 8 height 8
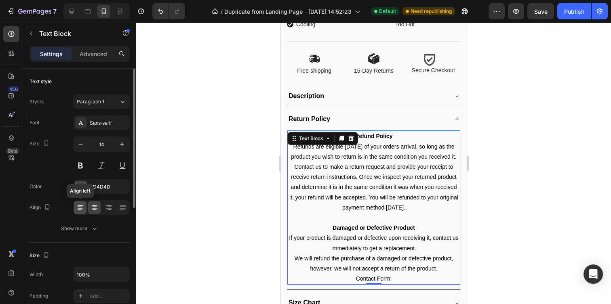
click at [84, 208] on icon at bounding box center [80, 208] width 8 height 8
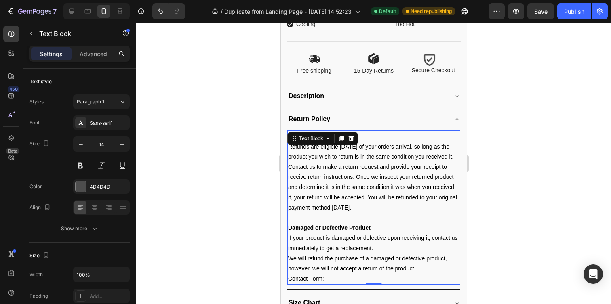
click at [334, 191] on p "Refunds are eligible [DATE] of your orders arrival, so long as the product you …" at bounding box center [373, 177] width 171 height 71
click at [390, 205] on span "Refunds are eligible [DATE] of your orders arrival, so long as the product you …" at bounding box center [372, 178] width 169 height 68
click at [326, 133] on strong "Refund Policy" at bounding box center [307, 136] width 38 height 6
click at [554, 171] on div at bounding box center [373, 164] width 475 height 282
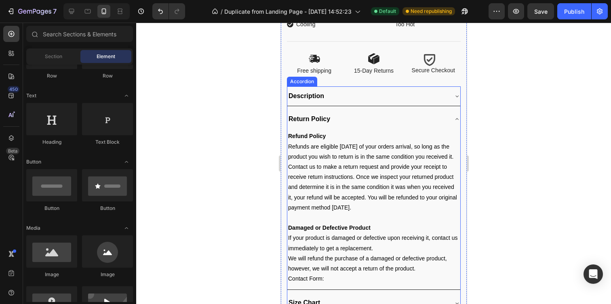
click at [455, 115] on div "Return Policy" at bounding box center [373, 119] width 173 height 19
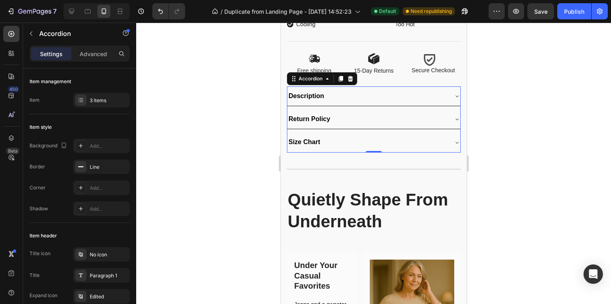
click at [541, 183] on div at bounding box center [373, 164] width 475 height 282
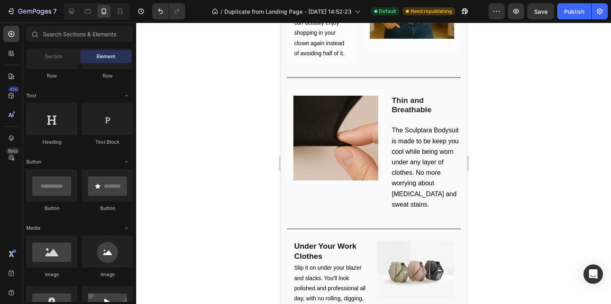
scroll to position [917, 0]
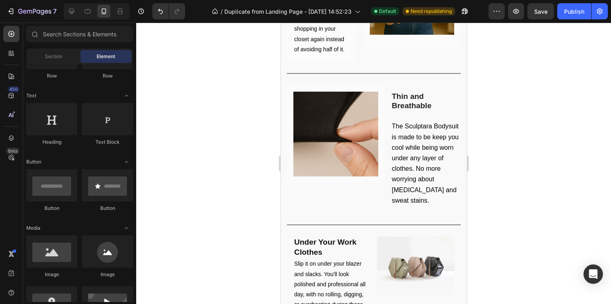
click at [551, 24] on div at bounding box center [373, 164] width 475 height 282
click at [548, 22] on div "7 / Duplicate from Landing Page - Aug 6, 14:52:23 Default Need republishing Pre…" at bounding box center [305, 11] width 611 height 23
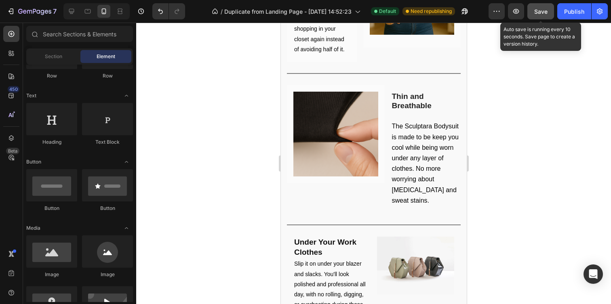
click at [545, 15] on div "Save" at bounding box center [541, 11] width 13 height 8
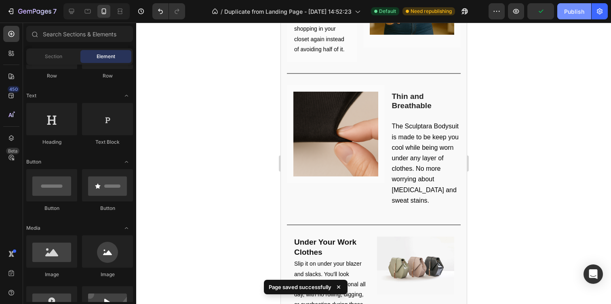
click at [568, 11] on div "Publish" at bounding box center [574, 11] width 20 height 8
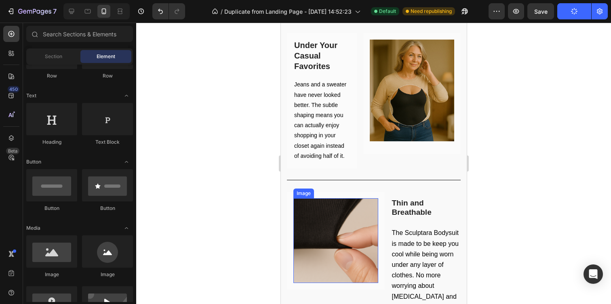
scroll to position [810, 0]
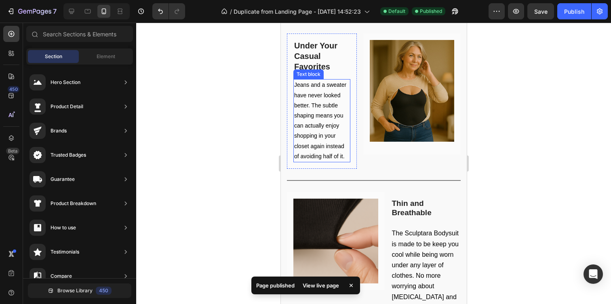
click at [308, 95] on span "Jeans and a sweater have never looked better. The subtle shaping means you can …" at bounding box center [320, 121] width 52 height 78
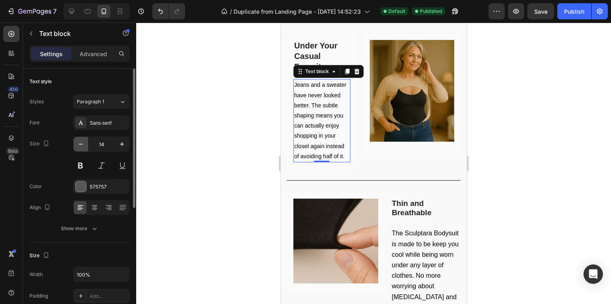
click at [82, 144] on icon "button" at bounding box center [81, 144] width 8 height 8
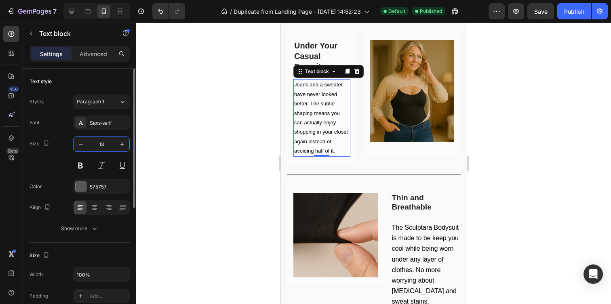
click at [110, 144] on input "13" at bounding box center [101, 144] width 27 height 15
click at [122, 145] on icon "button" at bounding box center [122, 144] width 4 height 4
type input "14"
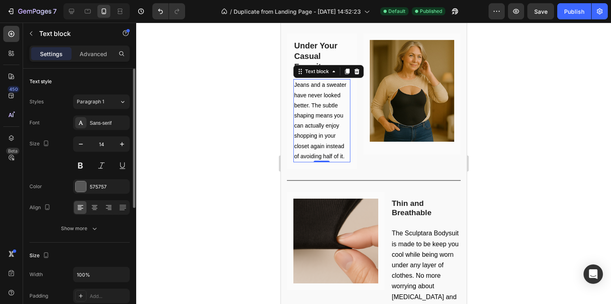
click at [118, 81] on div "Text style" at bounding box center [80, 81] width 100 height 13
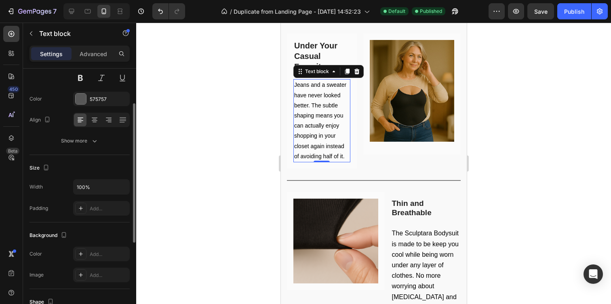
scroll to position [100, 0]
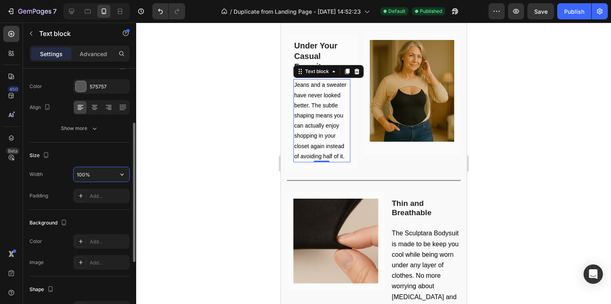
click at [88, 173] on input "100%" at bounding box center [102, 174] width 56 height 15
type input "100%"
click at [114, 158] on div "Size" at bounding box center [80, 155] width 100 height 13
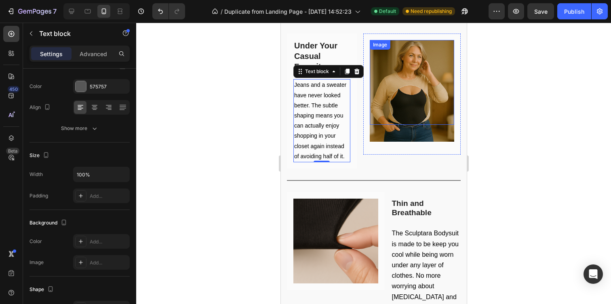
click at [545, 106] on div at bounding box center [373, 164] width 475 height 282
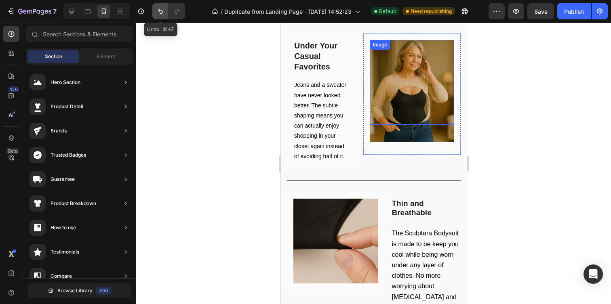
click at [161, 12] on icon "Undo/Redo" at bounding box center [160, 11] width 8 height 8
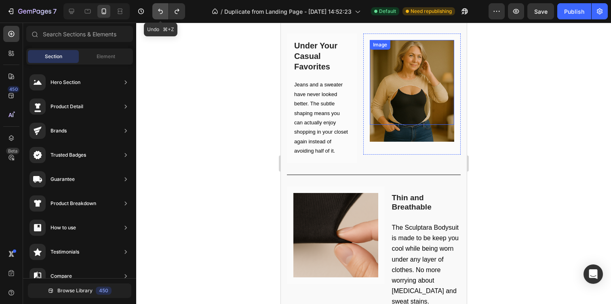
click at [161, 12] on icon "Undo/Redo" at bounding box center [160, 11] width 8 height 8
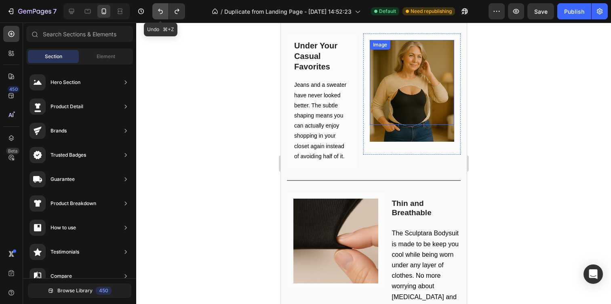
click at [161, 12] on icon "Undo/Redo" at bounding box center [160, 11] width 8 height 8
click at [164, 13] on icon "Undo/Redo" at bounding box center [160, 11] width 8 height 8
click at [174, 13] on icon "Undo/Redo" at bounding box center [177, 11] width 8 height 8
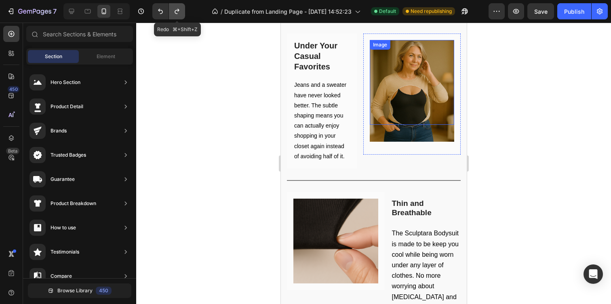
click at [174, 13] on icon "Undo/Redo" at bounding box center [177, 11] width 8 height 8
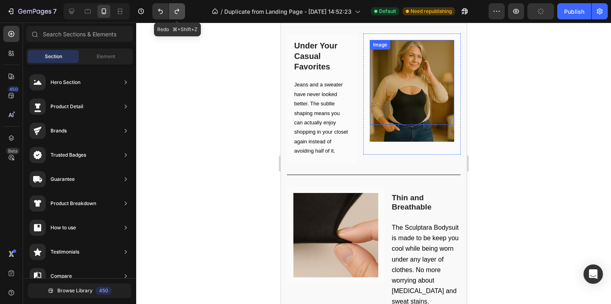
click at [174, 13] on icon "Undo/Redo" at bounding box center [177, 11] width 8 height 8
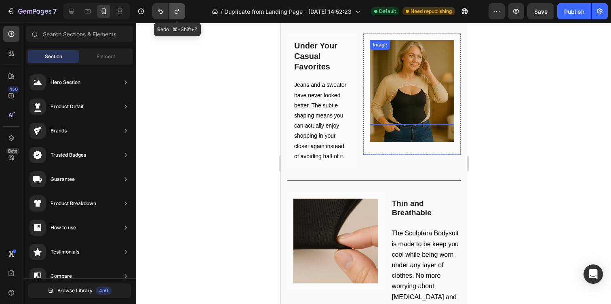
click at [174, 13] on icon "Undo/Redo" at bounding box center [177, 11] width 8 height 8
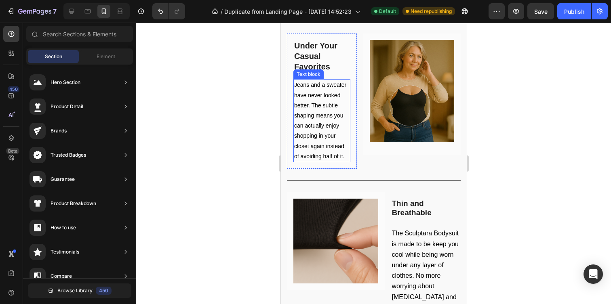
click at [330, 95] on span "Jeans and a sweater have never looked better. The subtle shaping means you can …" at bounding box center [320, 121] width 52 height 78
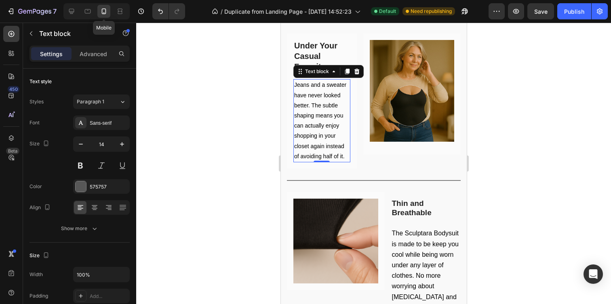
click at [104, 12] on icon at bounding box center [104, 11] width 8 height 8
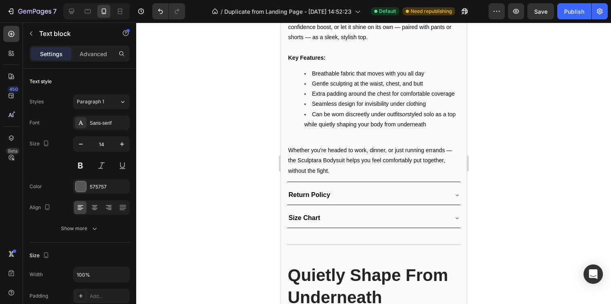
scroll to position [820, 0]
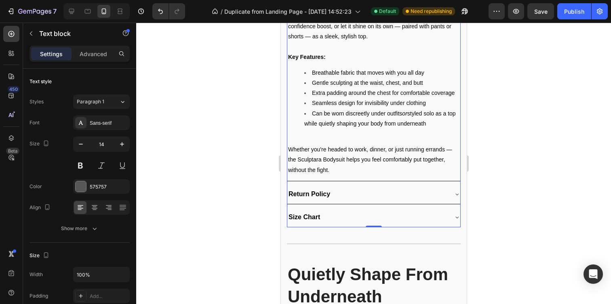
click at [343, 219] on div "Size Chart" at bounding box center [367, 217] width 160 height 13
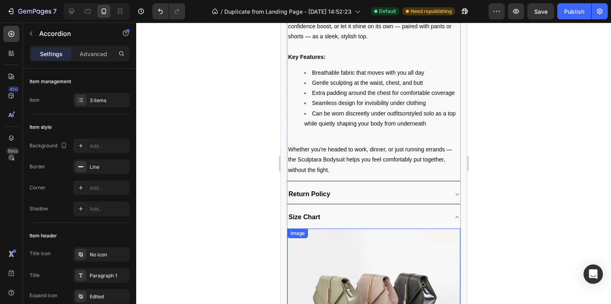
click at [410, 260] on img at bounding box center [373, 294] width 173 height 130
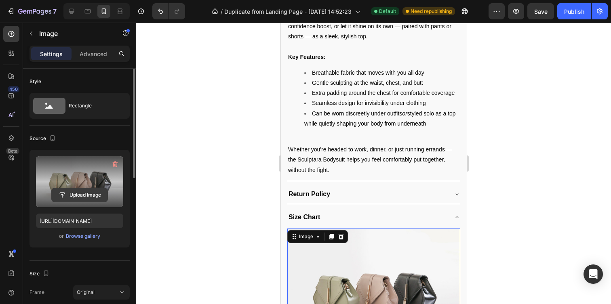
click at [64, 198] on input "file" at bounding box center [80, 195] width 56 height 14
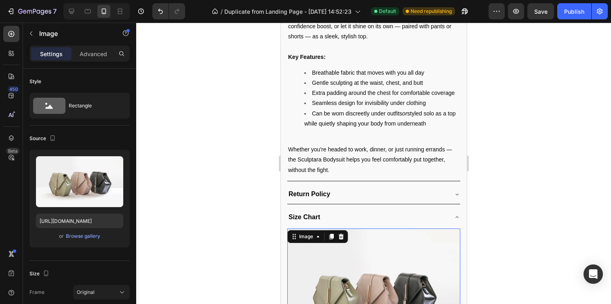
type input "https://cdn.shopify.com/s/files/1/0771/9452/6945/files/gempages_577474035349193…"
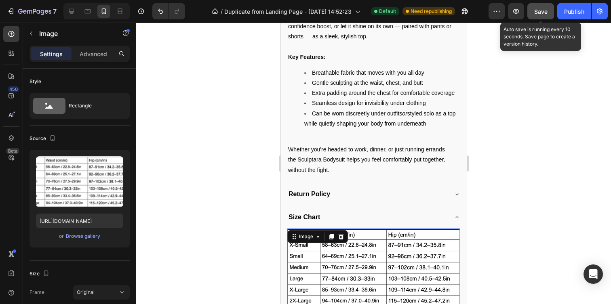
click at [547, 16] on button "Save" at bounding box center [541, 11] width 27 height 16
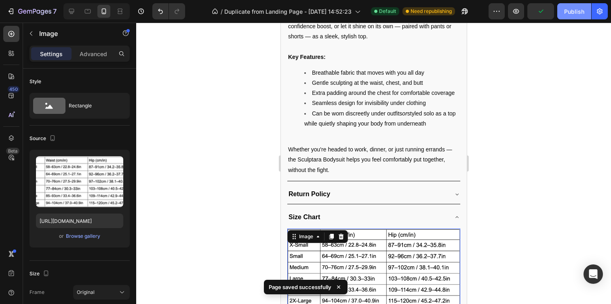
click at [574, 15] on div "Publish" at bounding box center [574, 11] width 20 height 8
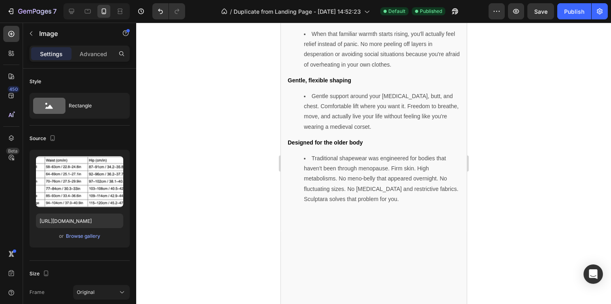
scroll to position [1860, 0]
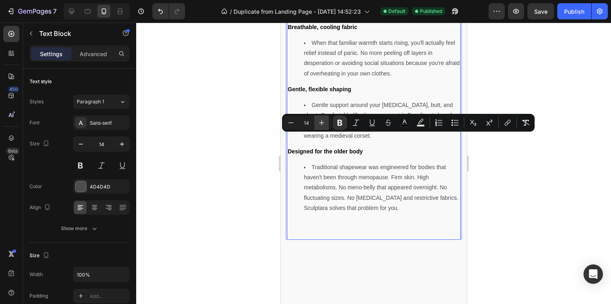
click at [323, 122] on icon "Editor contextual toolbar" at bounding box center [322, 123] width 8 height 8
type input "14"
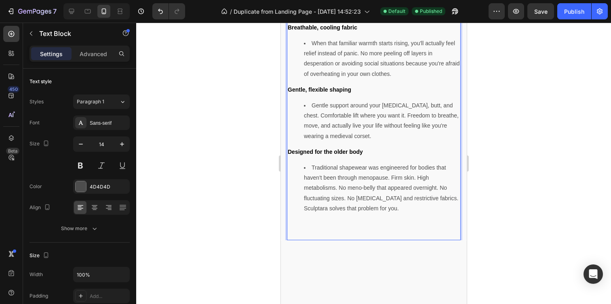
click at [327, 194] on div "No rolling or digging No more bathroom emergencies. No more checking mirrors ev…" at bounding box center [374, 100] width 174 height 282
click at [326, 31] on strong "Breathable, cooling fabric" at bounding box center [322, 27] width 70 height 6
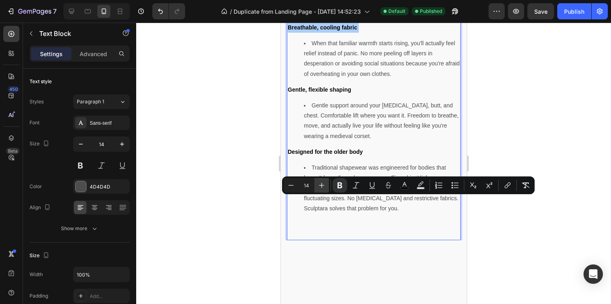
click at [321, 190] on button "Plus" at bounding box center [322, 185] width 15 height 15
type input "14"
click at [332, 93] on strong "Gentle, flexible shaping" at bounding box center [318, 90] width 63 height 6
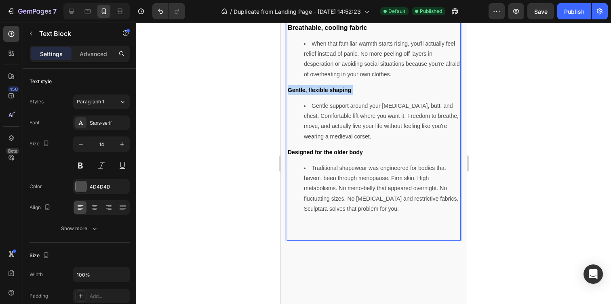
click at [332, 93] on strong "Gentle, flexible shaping" at bounding box center [318, 90] width 63 height 6
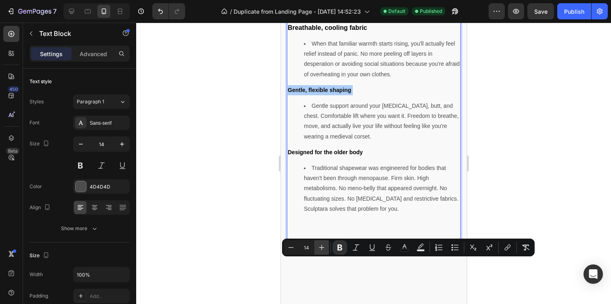
click at [320, 249] on icon "Editor contextual toolbar" at bounding box center [322, 248] width 8 height 8
type input "16"
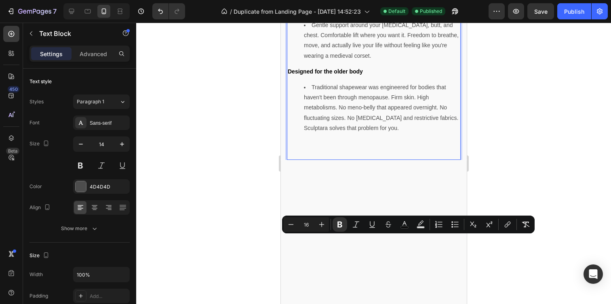
scroll to position [2024, 0]
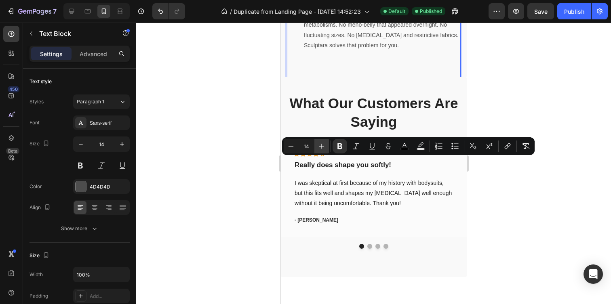
click at [321, 144] on icon "Editor contextual toolbar" at bounding box center [321, 146] width 5 height 5
type input "16"
click at [362, 71] on li "Traditional shapewear was engineered for bodies that haven't been through menop…" at bounding box center [382, 35] width 156 height 71
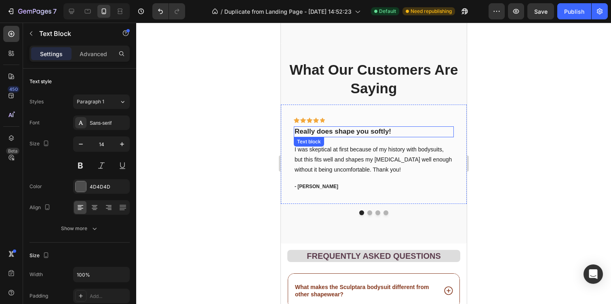
scroll to position [100, 0]
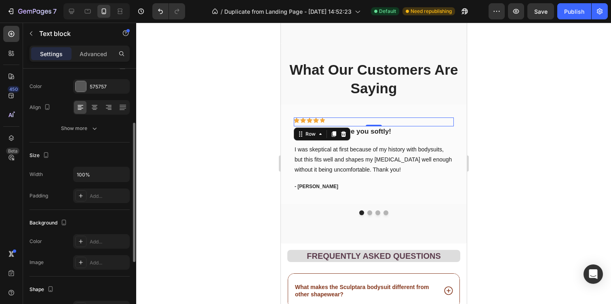
click at [410, 121] on div "Icon Icon Icon Icon Icon Row 0" at bounding box center [374, 122] width 160 height 9
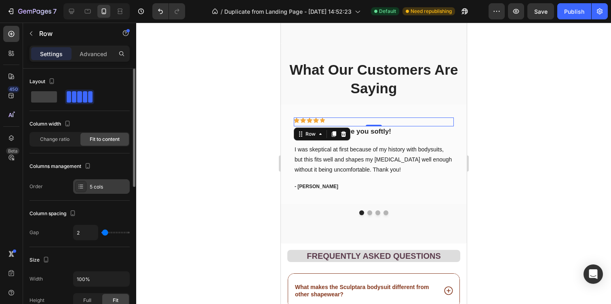
click at [118, 189] on div "5 cols" at bounding box center [109, 187] width 38 height 7
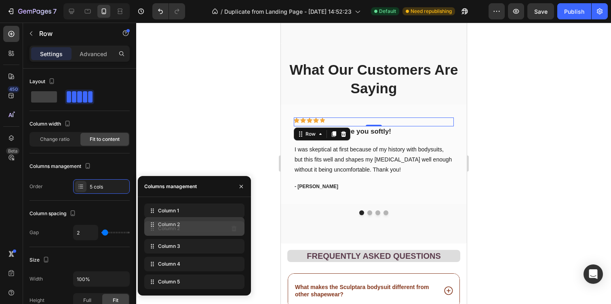
click at [151, 226] on icon at bounding box center [152, 229] width 8 height 8
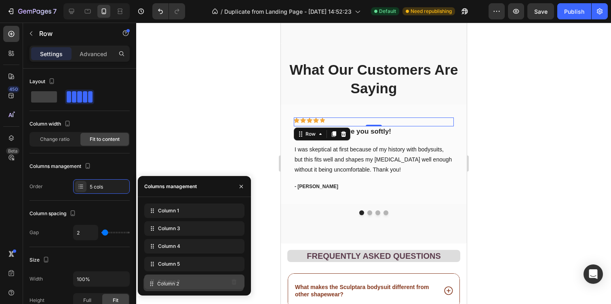
drag, startPoint x: 151, startPoint y: 226, endPoint x: 151, endPoint y: 280, distance: 53.4
click at [493, 184] on div at bounding box center [373, 164] width 475 height 282
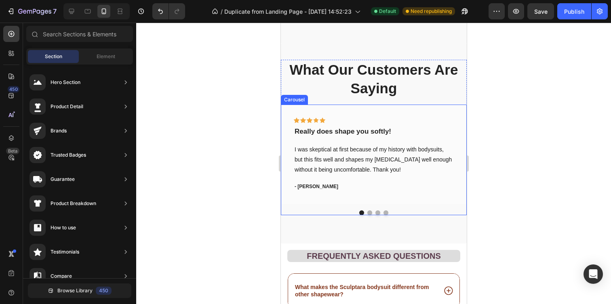
click at [370, 211] on button "Dot" at bounding box center [369, 213] width 5 height 5
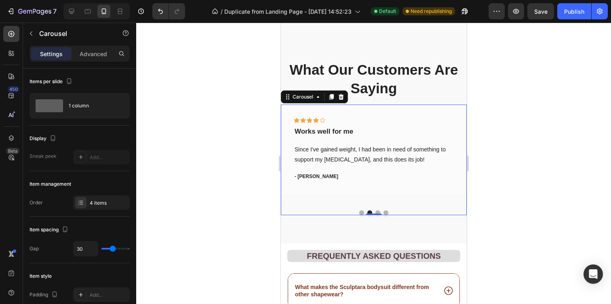
click at [362, 211] on button "Dot" at bounding box center [361, 213] width 5 height 5
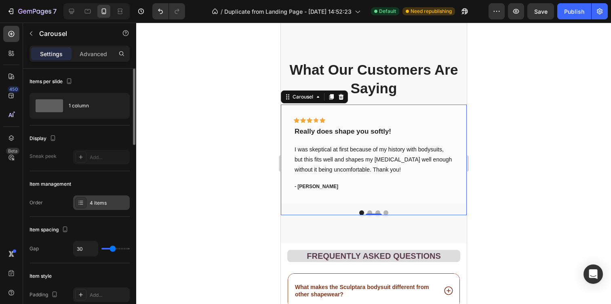
click at [95, 203] on div "4 items" at bounding box center [109, 203] width 38 height 7
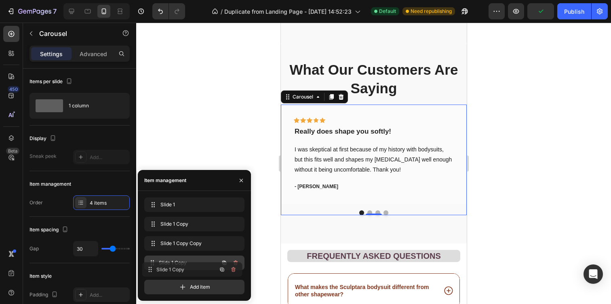
drag, startPoint x: 154, startPoint y: 224, endPoint x: 152, endPoint y: 270, distance: 45.4
click at [95, 139] on div "Display" at bounding box center [80, 138] width 100 height 13
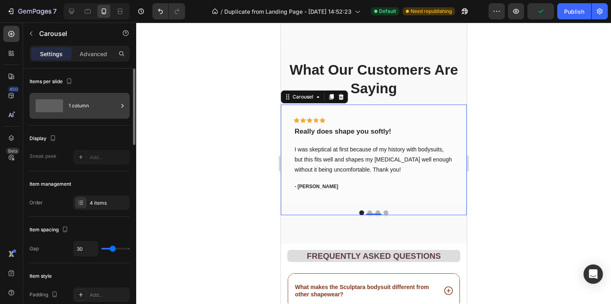
click at [88, 110] on div "1 column" at bounding box center [93, 106] width 49 height 19
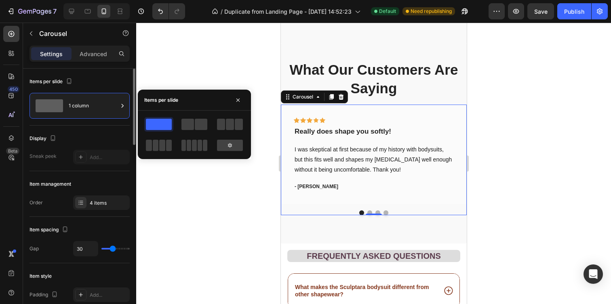
click at [98, 135] on div "Display" at bounding box center [80, 138] width 100 height 13
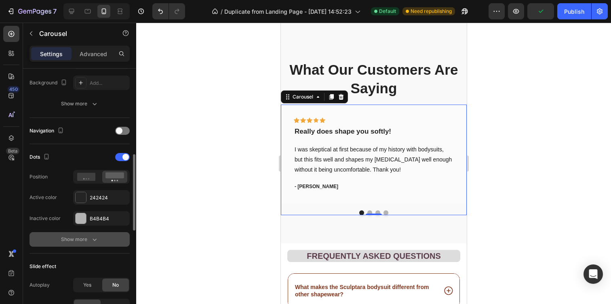
scroll to position [208, 0]
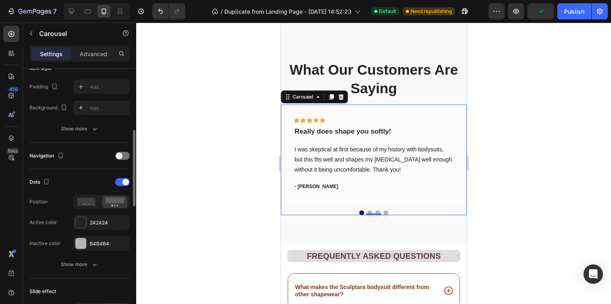
click at [119, 151] on div "Navigation" at bounding box center [80, 156] width 100 height 13
click at [119, 152] on div at bounding box center [122, 156] width 15 height 8
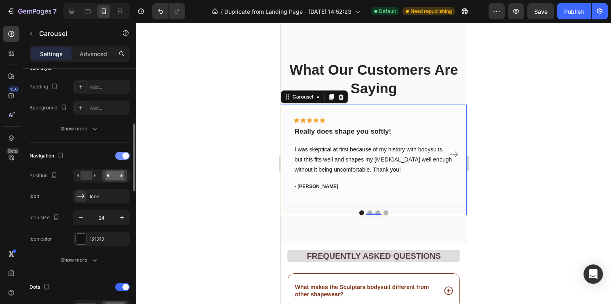
click at [120, 153] on div at bounding box center [122, 156] width 15 height 8
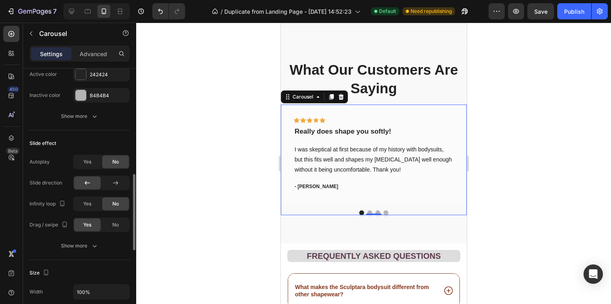
scroll to position [360, 0]
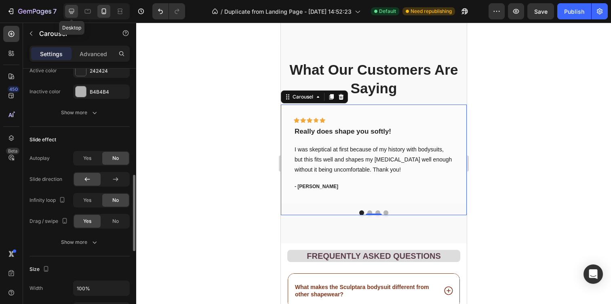
click at [70, 8] on icon at bounding box center [72, 11] width 8 height 8
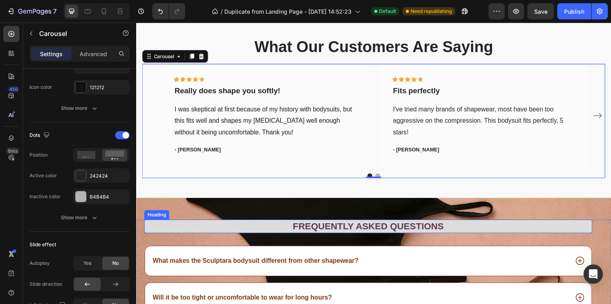
scroll to position [2120, 0]
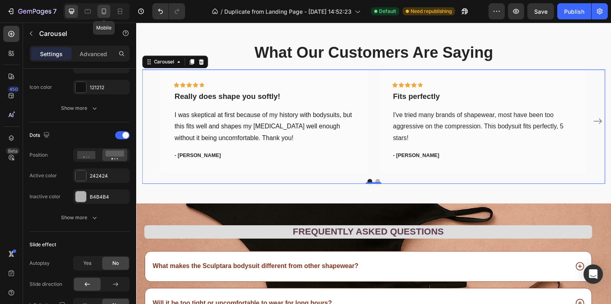
click at [106, 13] on icon at bounding box center [104, 11] width 8 height 8
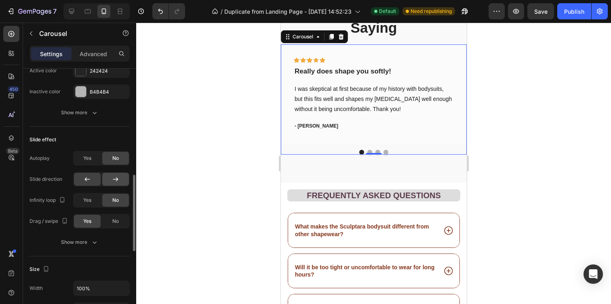
scroll to position [2166, 0]
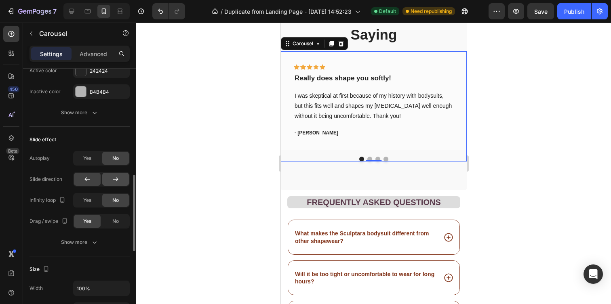
click at [116, 179] on icon at bounding box center [115, 180] width 5 height 4
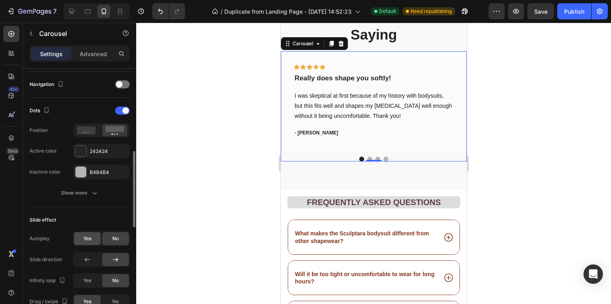
scroll to position [275, 0]
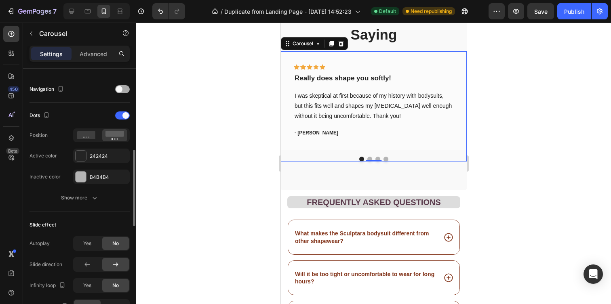
click at [121, 90] on span at bounding box center [119, 89] width 6 height 6
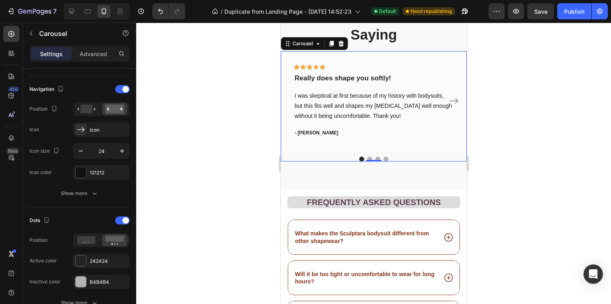
click at [456, 101] on icon "Carousel Next Arrow" at bounding box center [454, 101] width 10 height 10
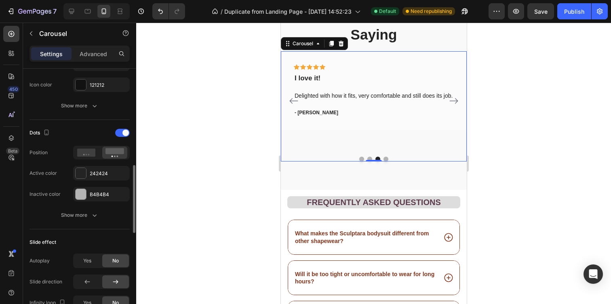
scroll to position [364, 0]
click at [82, 281] on div at bounding box center [87, 281] width 27 height 13
click at [452, 98] on icon "Carousel Next Arrow" at bounding box center [454, 101] width 10 height 10
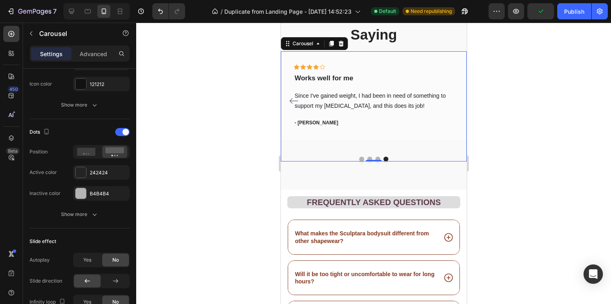
click at [296, 101] on icon "Carousel Back Arrow" at bounding box center [293, 101] width 8 height 6
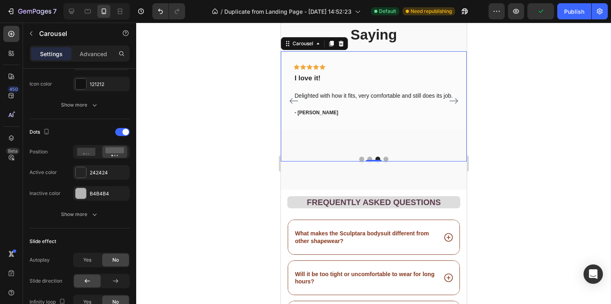
click at [296, 101] on icon "Carousel Back Arrow" at bounding box center [294, 101] width 10 height 10
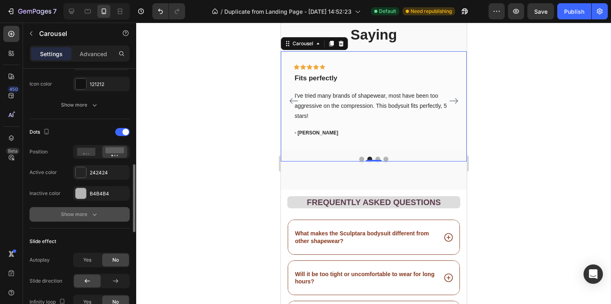
click at [90, 214] on div "Show more" at bounding box center [80, 215] width 38 height 8
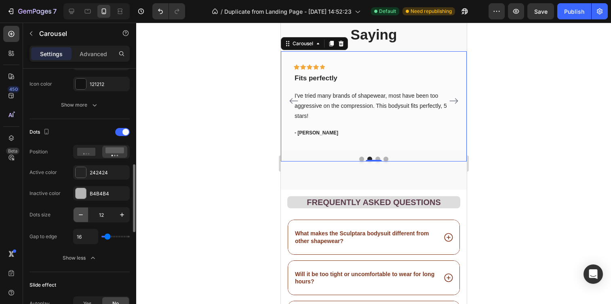
click at [78, 213] on icon "button" at bounding box center [81, 215] width 8 height 8
click at [129, 216] on button "button" at bounding box center [122, 215] width 15 height 15
type input "11"
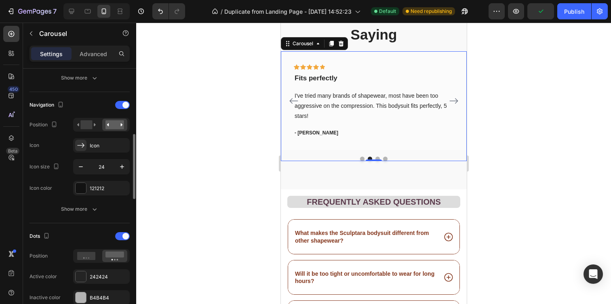
scroll to position [259, 0]
click at [90, 126] on rect at bounding box center [86, 125] width 12 height 9
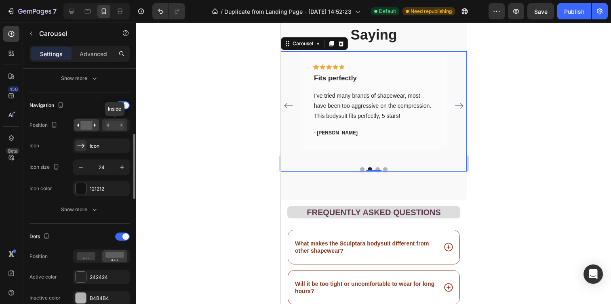
click at [120, 125] on rect at bounding box center [115, 125] width 19 height 9
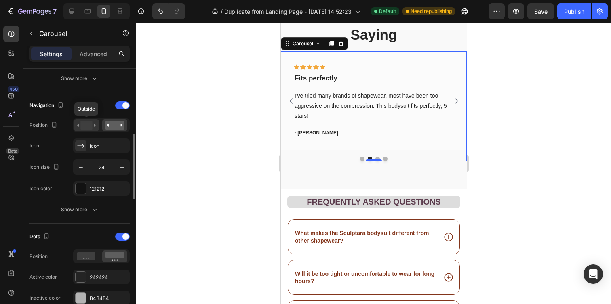
click at [89, 128] on rect at bounding box center [86, 125] width 12 height 9
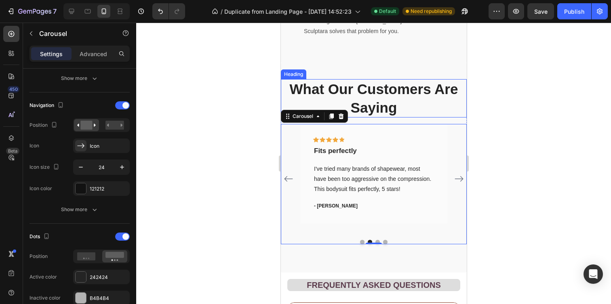
scroll to position [2220, 0]
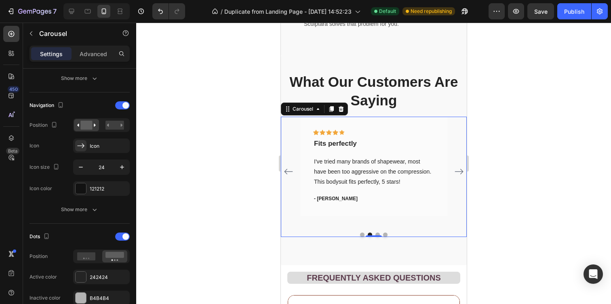
click at [287, 171] on icon "Carousel Back Arrow" at bounding box center [288, 172] width 8 height 6
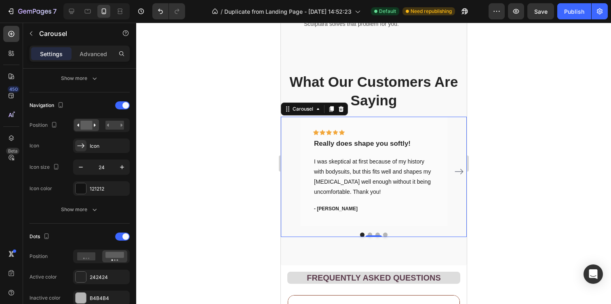
click at [459, 168] on icon "Carousel Next Arrow" at bounding box center [459, 172] width 10 height 10
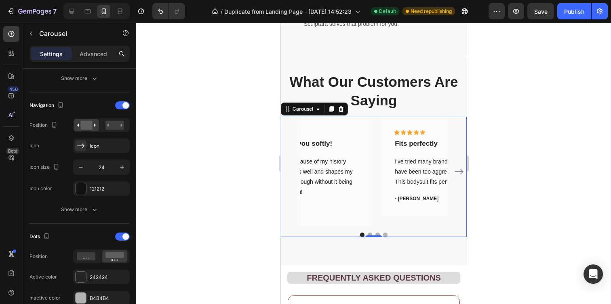
click at [459, 168] on icon "Carousel Next Arrow" at bounding box center [459, 172] width 10 height 10
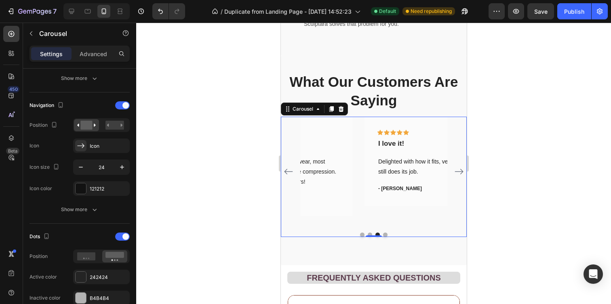
click at [459, 168] on icon "Carousel Next Arrow" at bounding box center [459, 172] width 10 height 10
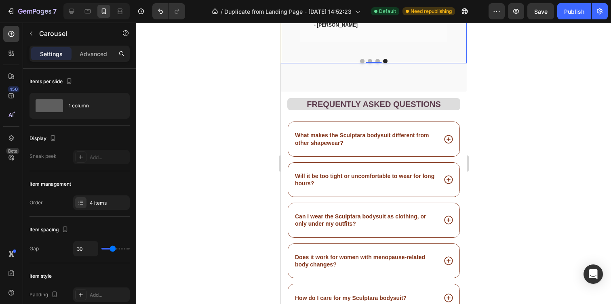
scroll to position [259, 0]
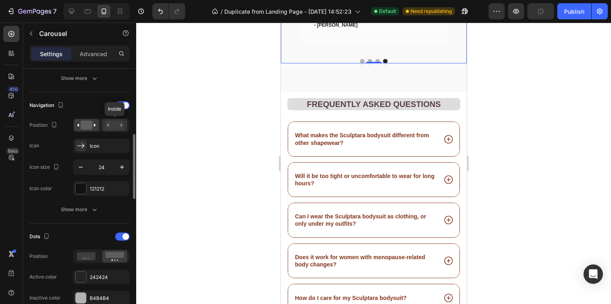
click at [114, 125] on rect at bounding box center [115, 125] width 19 height 9
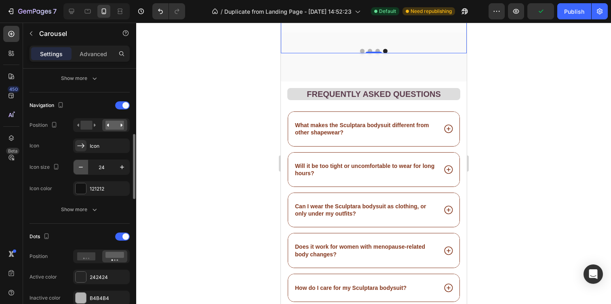
click at [80, 167] on icon "button" at bounding box center [81, 167] width 8 height 8
type input "22"
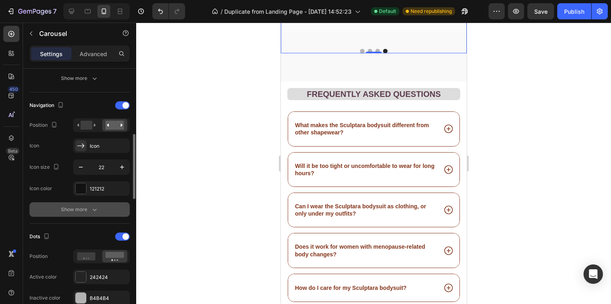
click at [84, 210] on div "Show more" at bounding box center [80, 210] width 38 height 8
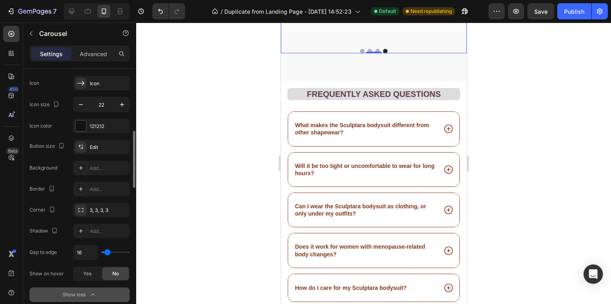
scroll to position [328, 0]
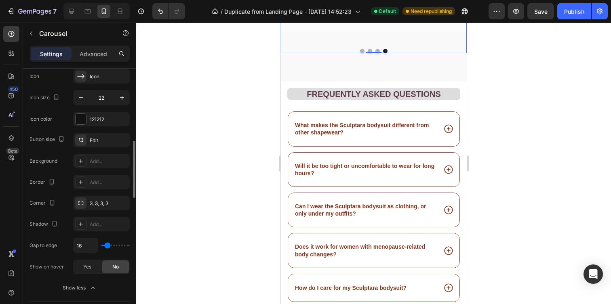
type input "0"
click at [104, 245] on input "range" at bounding box center [115, 246] width 28 height 2
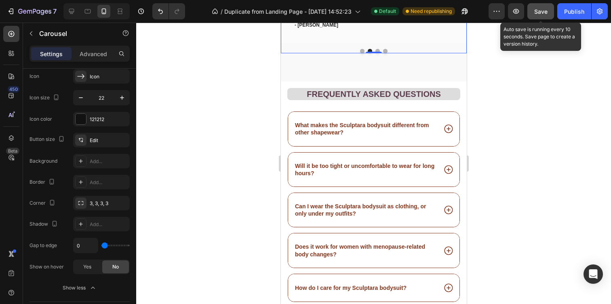
click at [543, 7] on button "Save" at bounding box center [541, 11] width 27 height 16
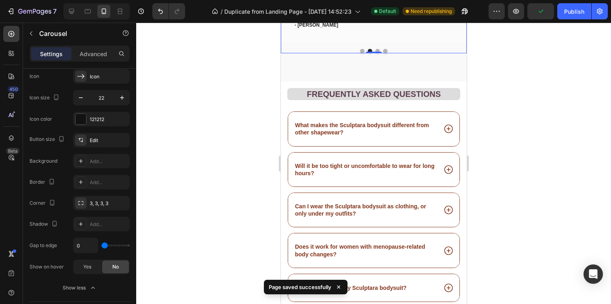
click at [194, 105] on div at bounding box center [373, 164] width 475 height 282
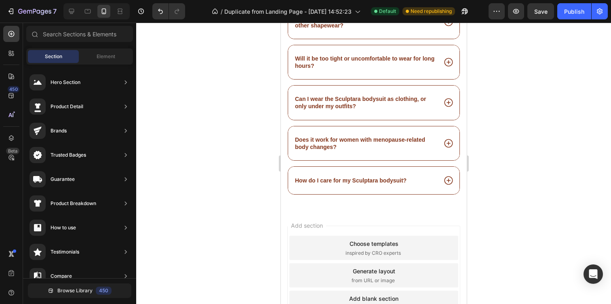
scroll to position [2139, 0]
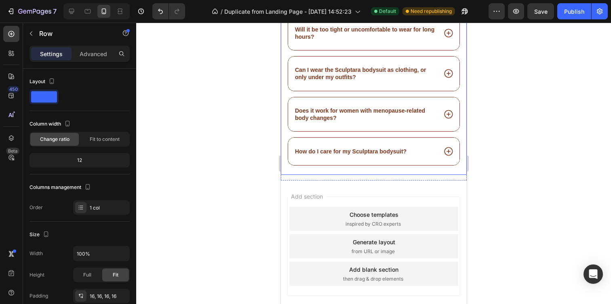
click at [428, 171] on div "Frequently asked questions Heading What makes the Sculptara bodysuit different …" at bounding box center [374, 60] width 186 height 230
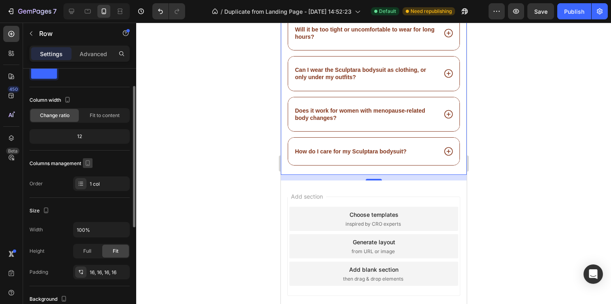
scroll to position [31, 0]
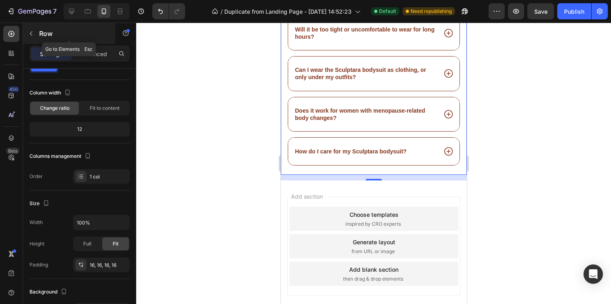
click at [32, 31] on icon "button" at bounding box center [31, 33] width 6 height 6
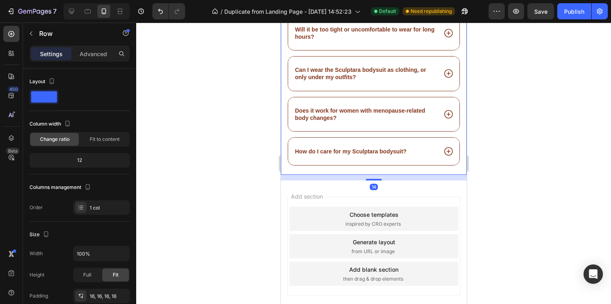
click at [290, 169] on div "Frequently asked questions Heading What makes the Sculptara bodysuit different …" at bounding box center [374, 60] width 186 height 230
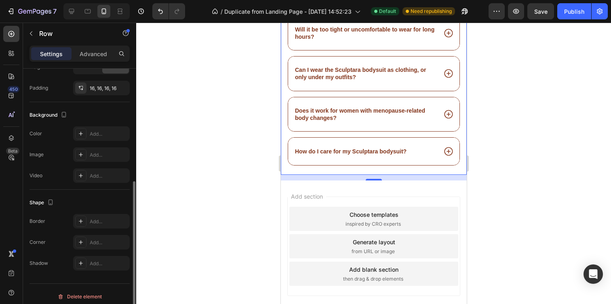
scroll to position [209, 0]
click at [82, 150] on div at bounding box center [80, 153] width 11 height 11
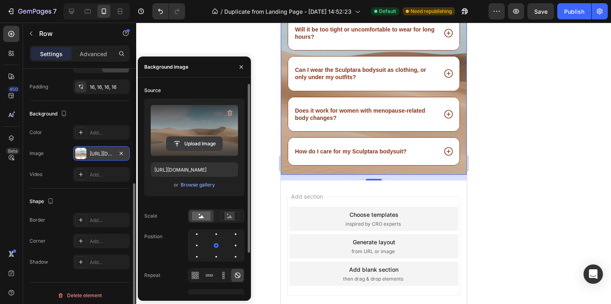
click at [201, 144] on input "file" at bounding box center [195, 144] width 56 height 14
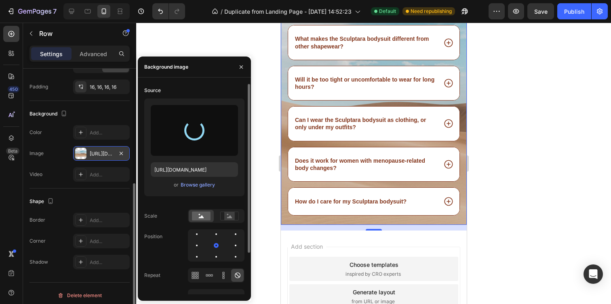
scroll to position [2088, 0]
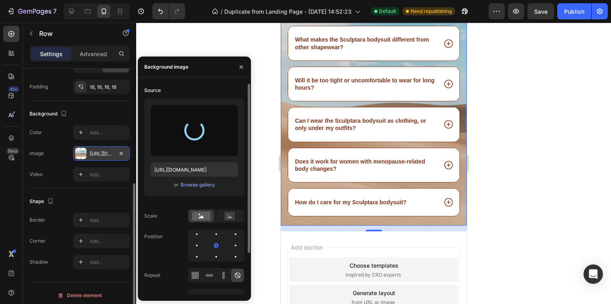
type input "[URL][DOMAIN_NAME]"
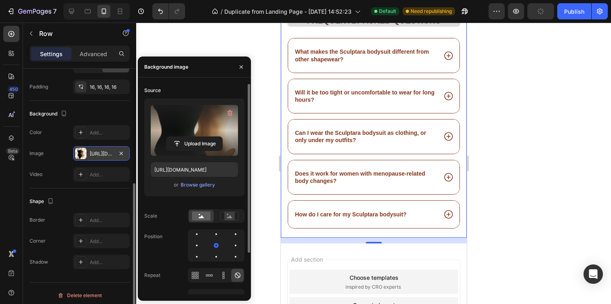
scroll to position [2062, 0]
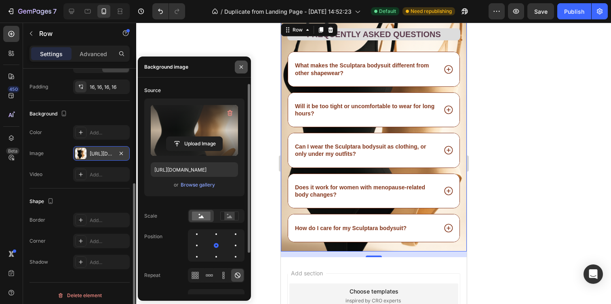
click at [239, 63] on button "button" at bounding box center [241, 67] width 13 height 13
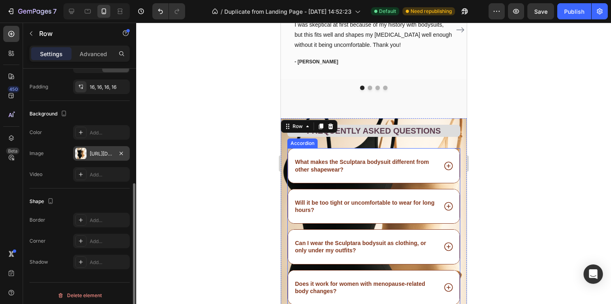
scroll to position [1957, 0]
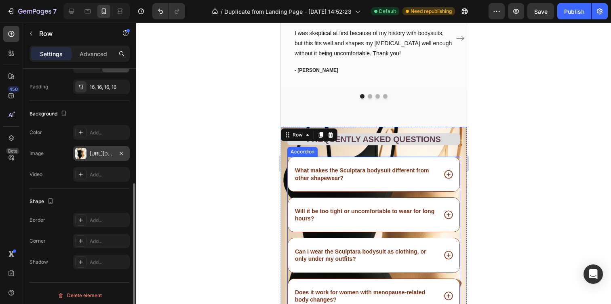
click at [520, 124] on div at bounding box center [373, 164] width 475 height 282
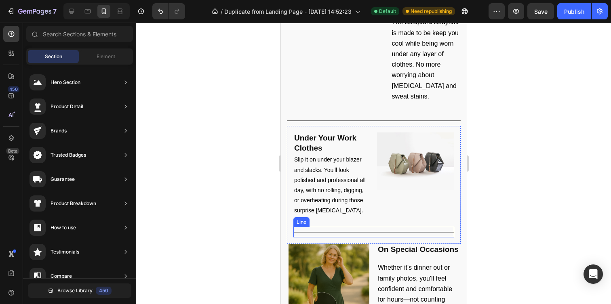
scroll to position [1019, 0]
